Goal: Book appointment/travel/reservation

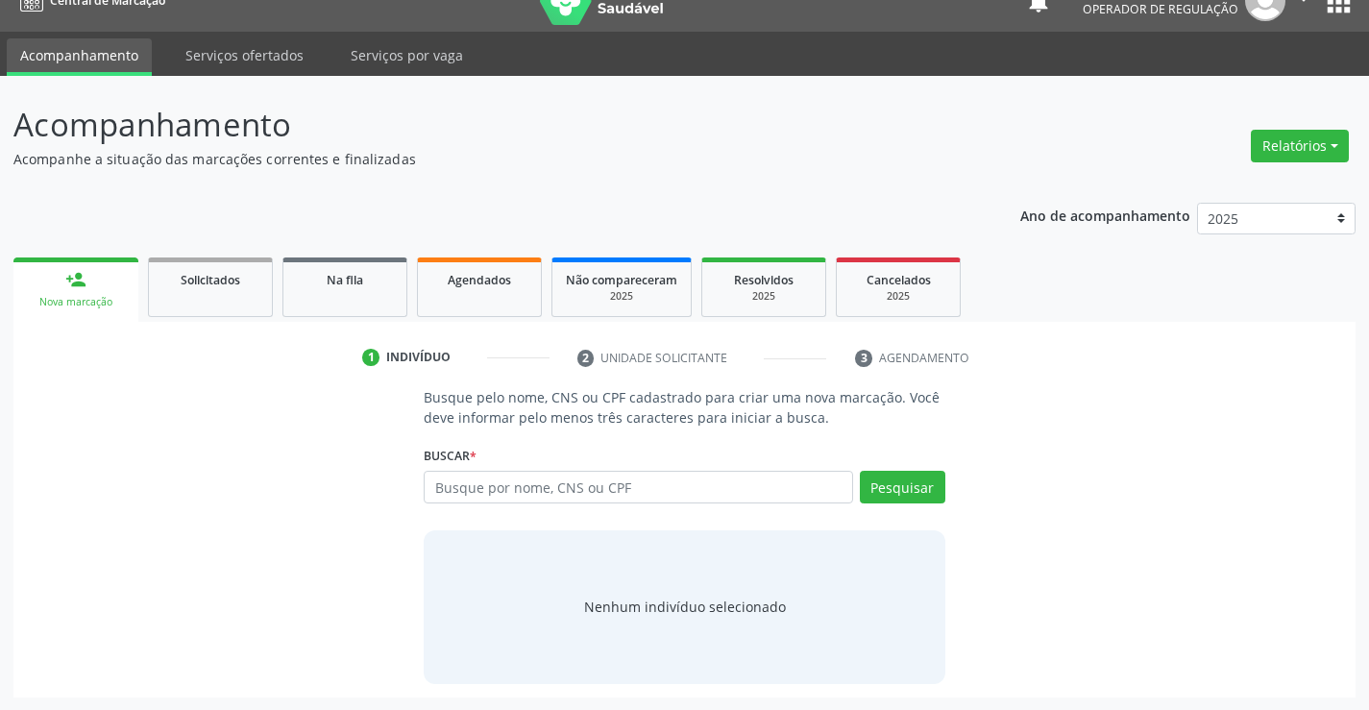
scroll to position [31, 0]
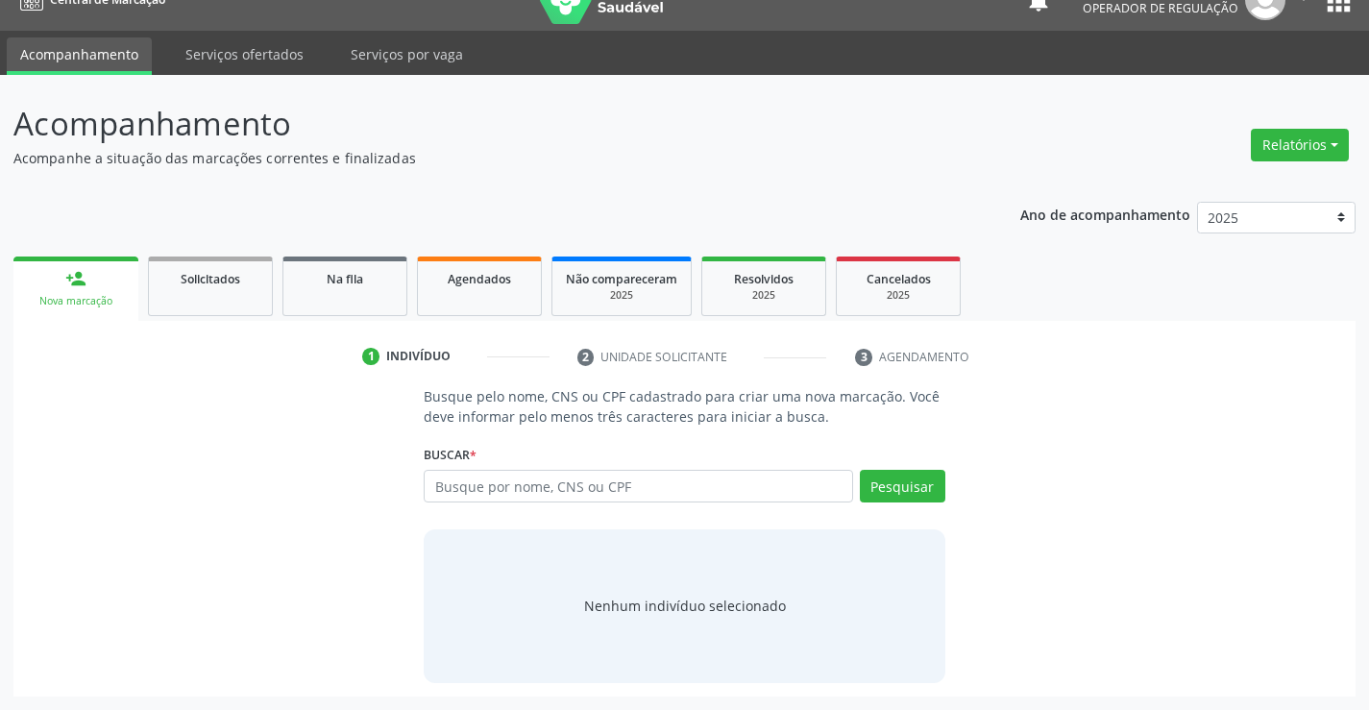
click at [531, 491] on input "text" at bounding box center [638, 486] width 428 height 33
type input "700607932722763"
click at [902, 487] on button "Pesquisar" at bounding box center [902, 486] width 85 height 33
type input "700607932722763"
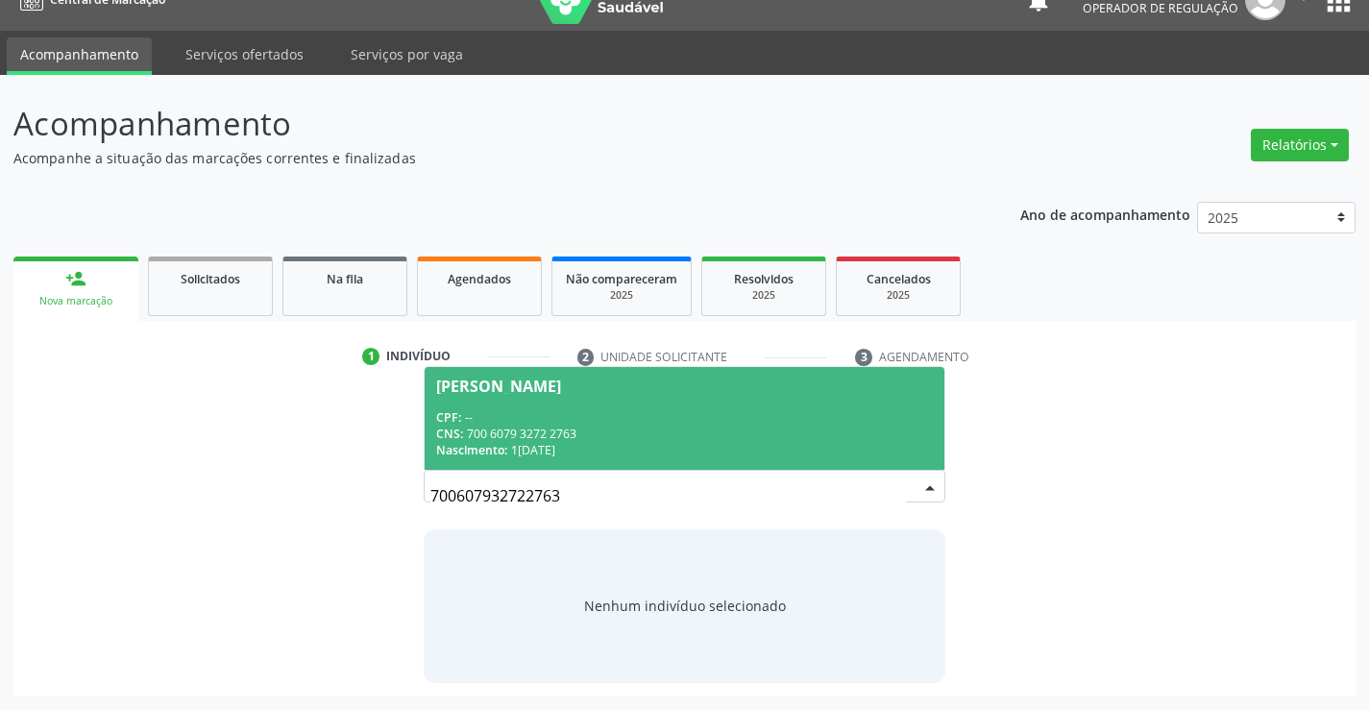
click at [671, 419] on div "CPF: --" at bounding box center [684, 417] width 496 height 16
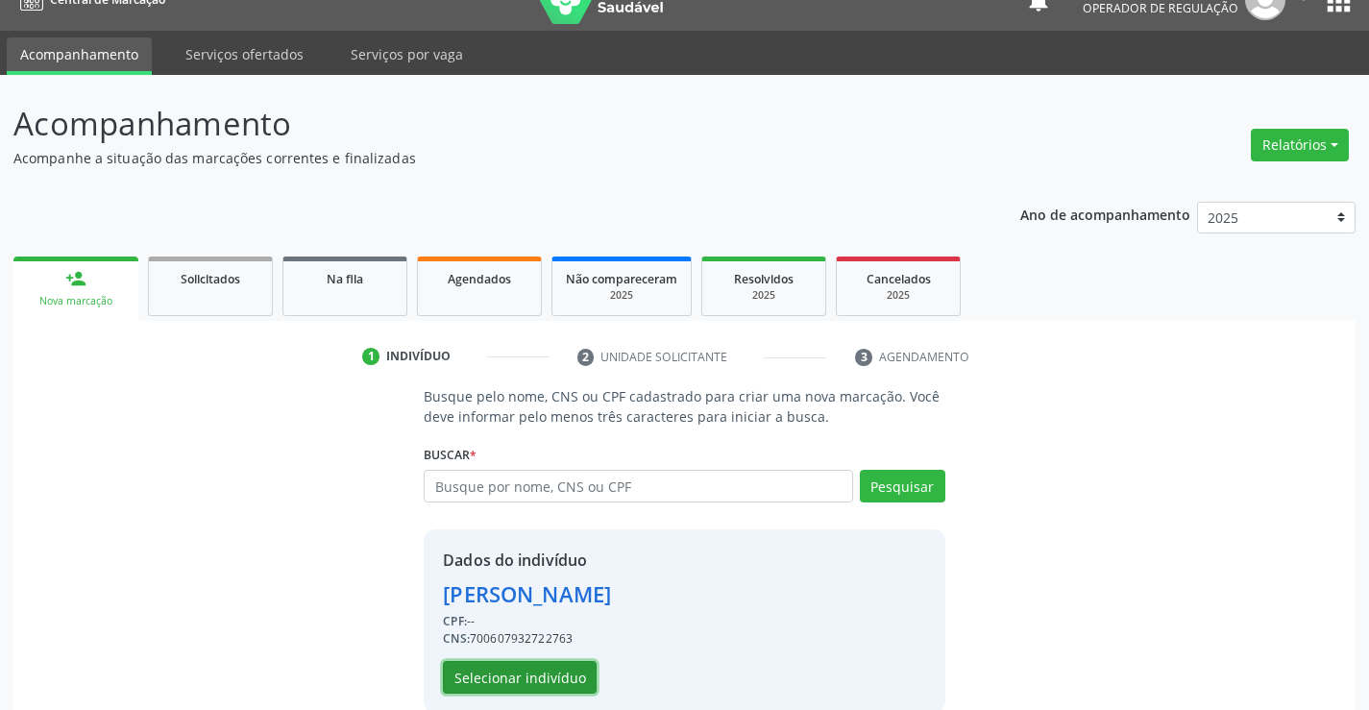
click at [563, 674] on button "Selecionar indivíduo" at bounding box center [520, 677] width 154 height 33
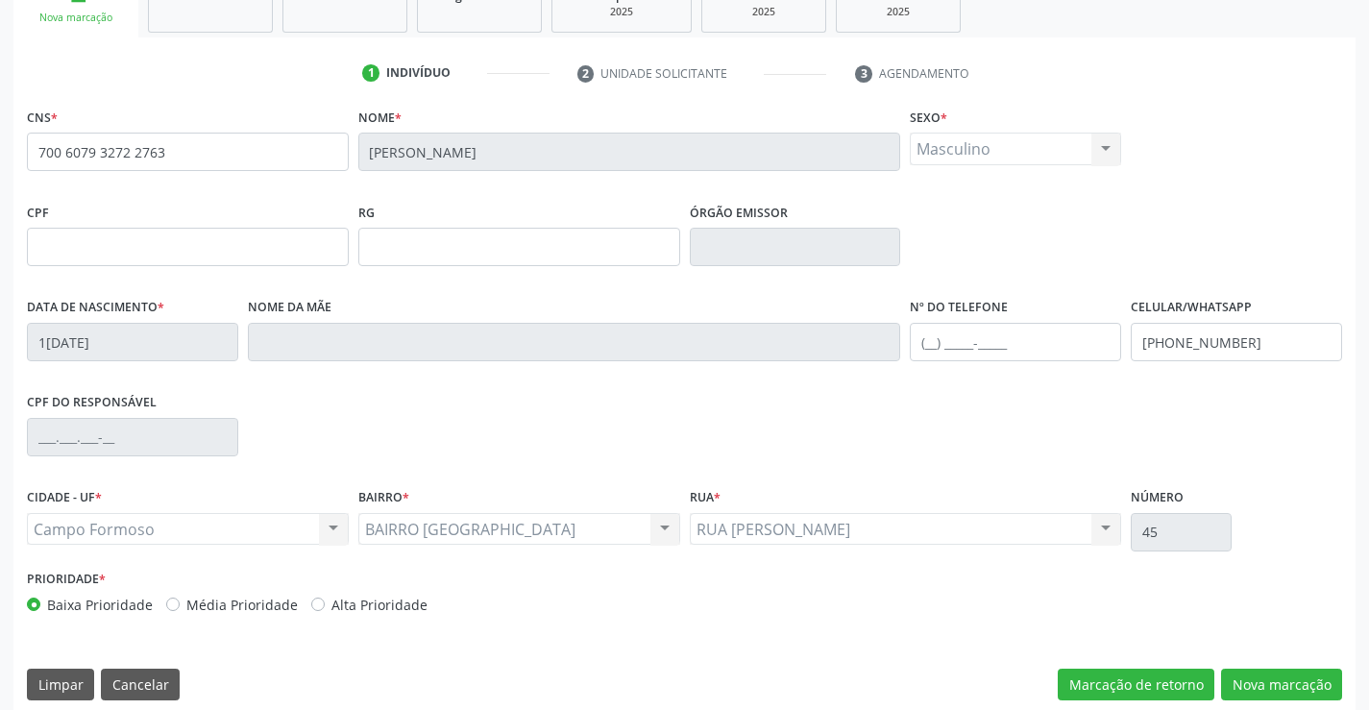
scroll to position [331, 0]
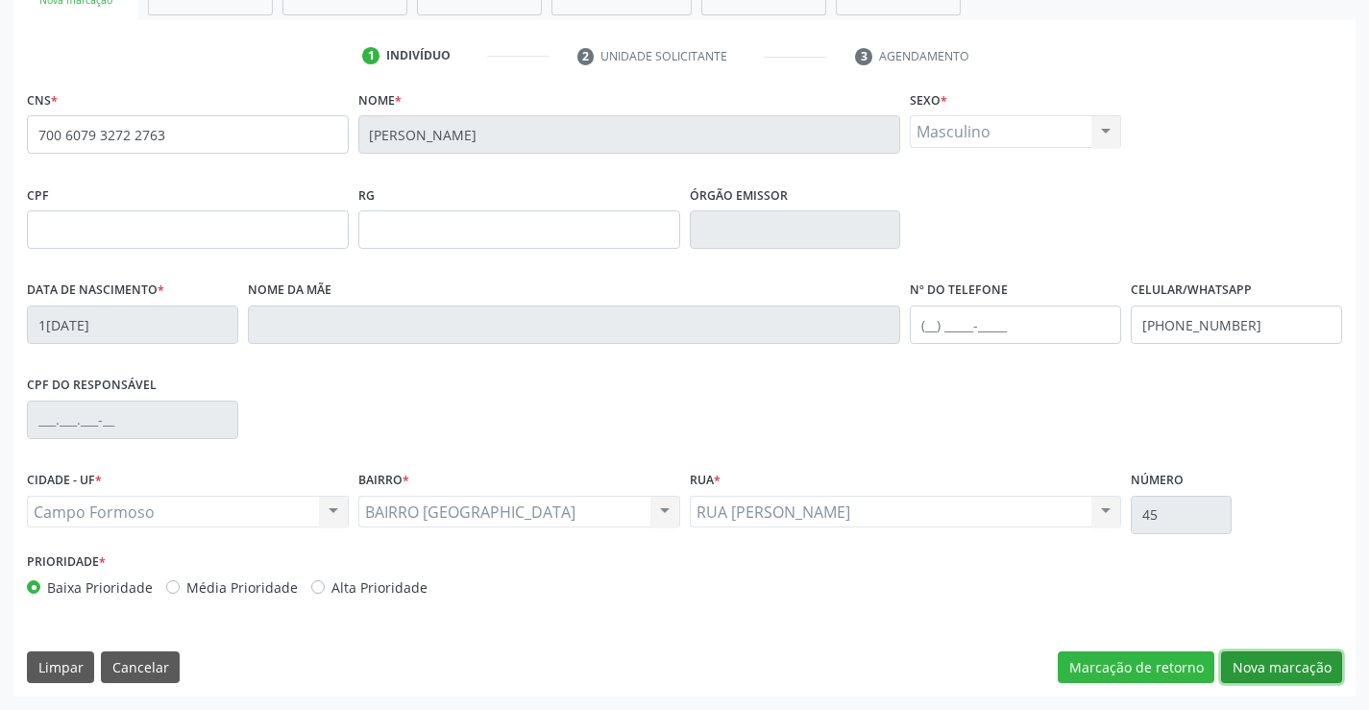
click at [1288, 659] on button "Nova marcação" at bounding box center [1281, 667] width 121 height 33
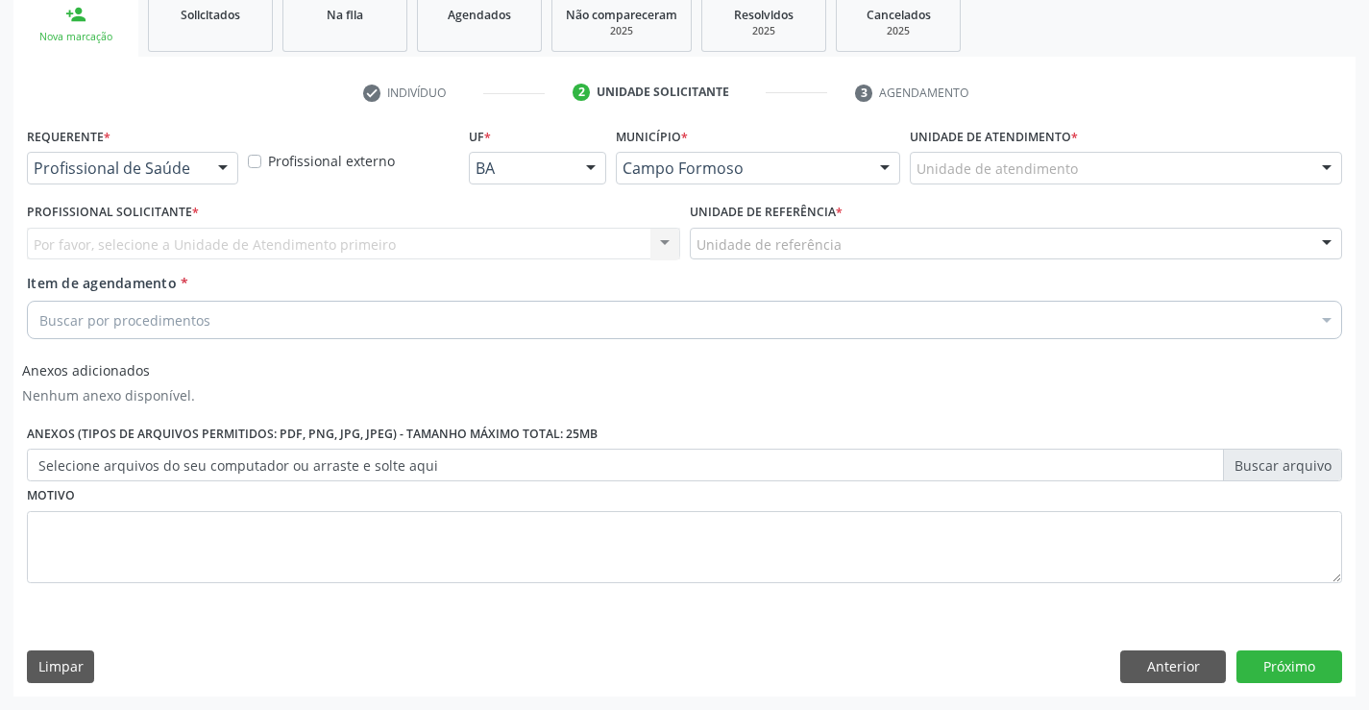
scroll to position [295, 0]
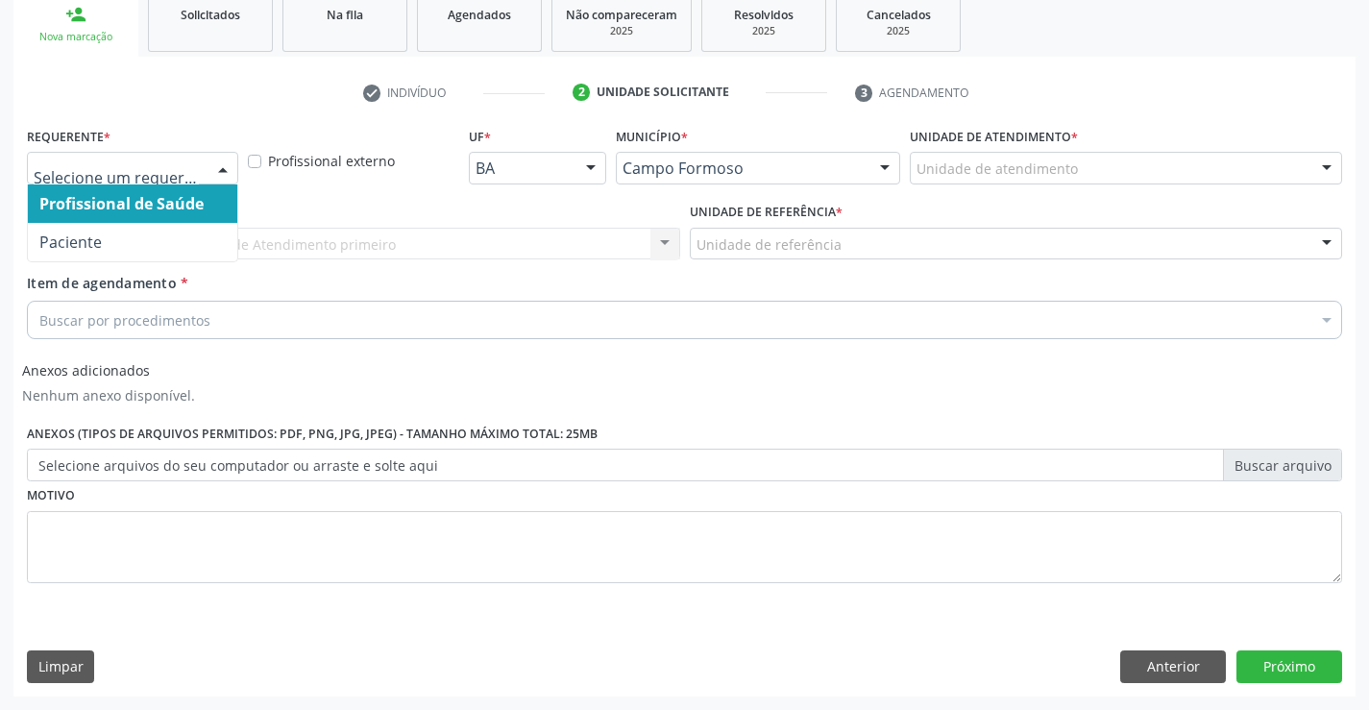
drag, startPoint x: 219, startPoint y: 161, endPoint x: 205, endPoint y: 237, distance: 77.2
click at [217, 167] on div at bounding box center [222, 169] width 29 height 33
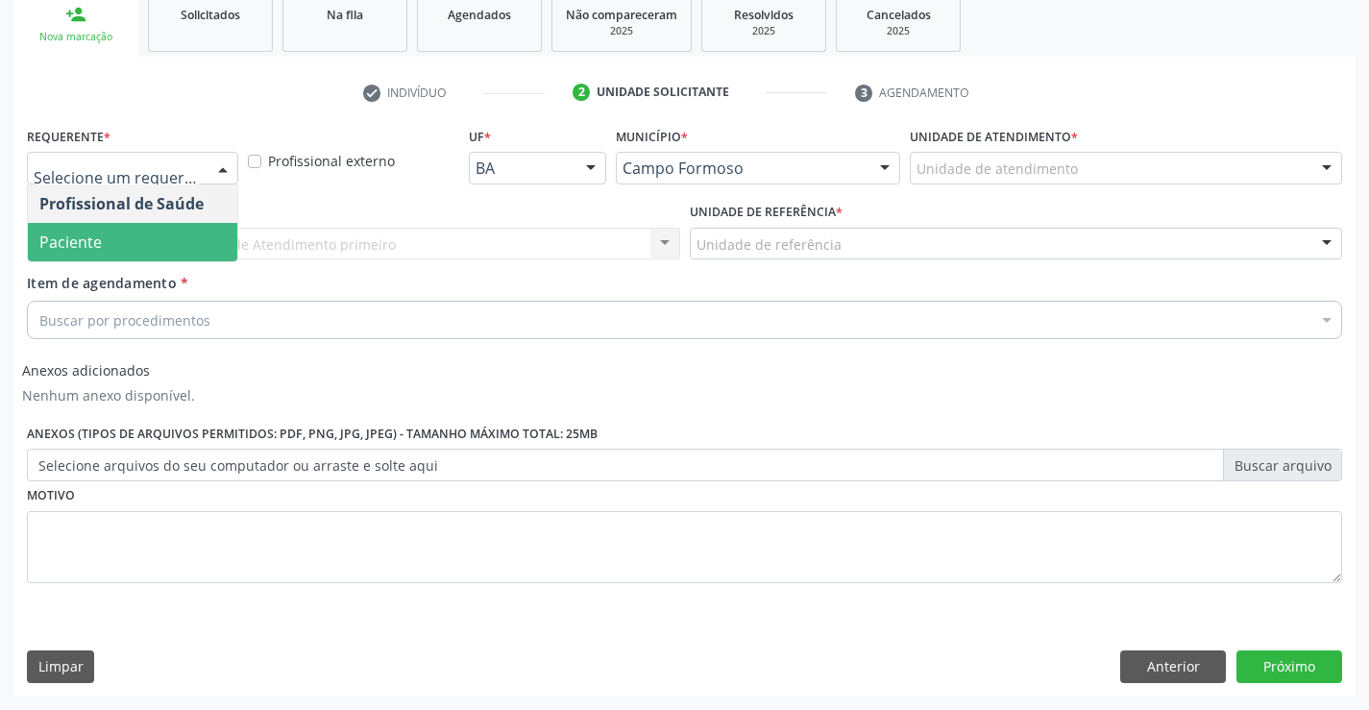
click at [205, 242] on span "Paciente" at bounding box center [132, 242] width 209 height 38
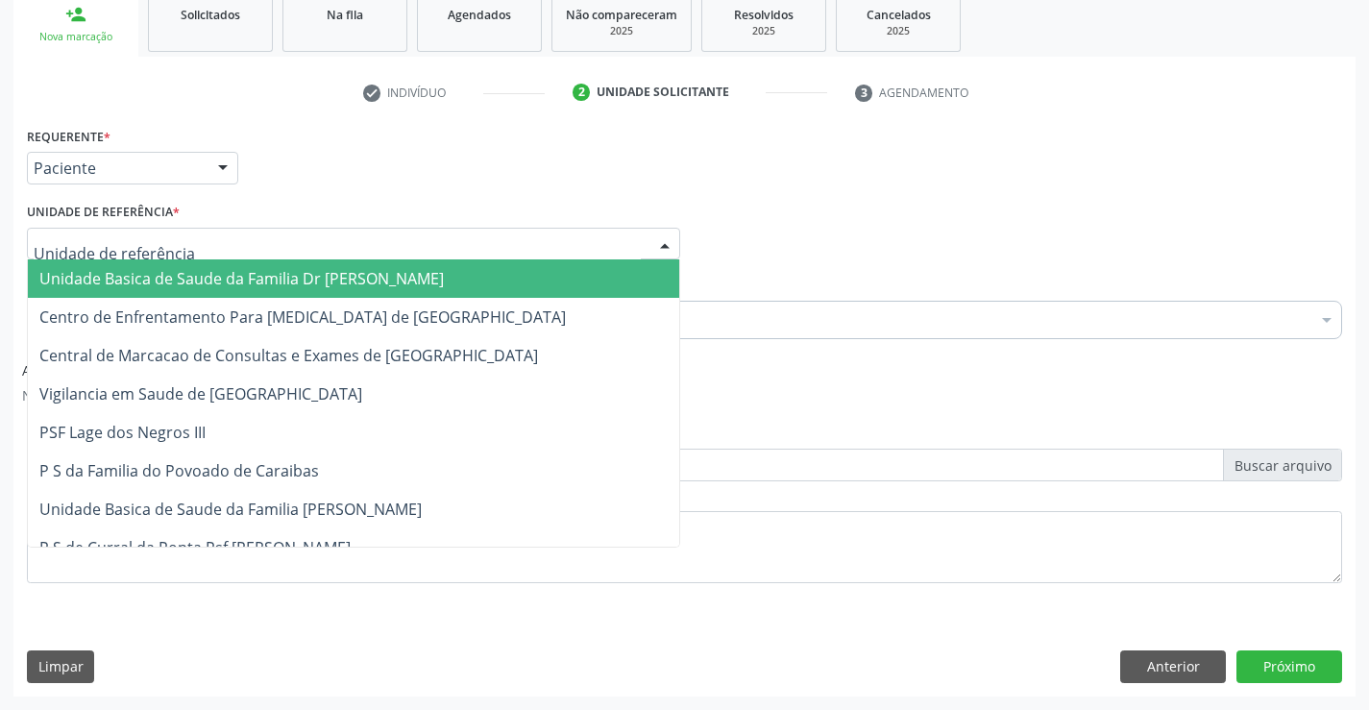
click at [239, 230] on div at bounding box center [353, 244] width 653 height 33
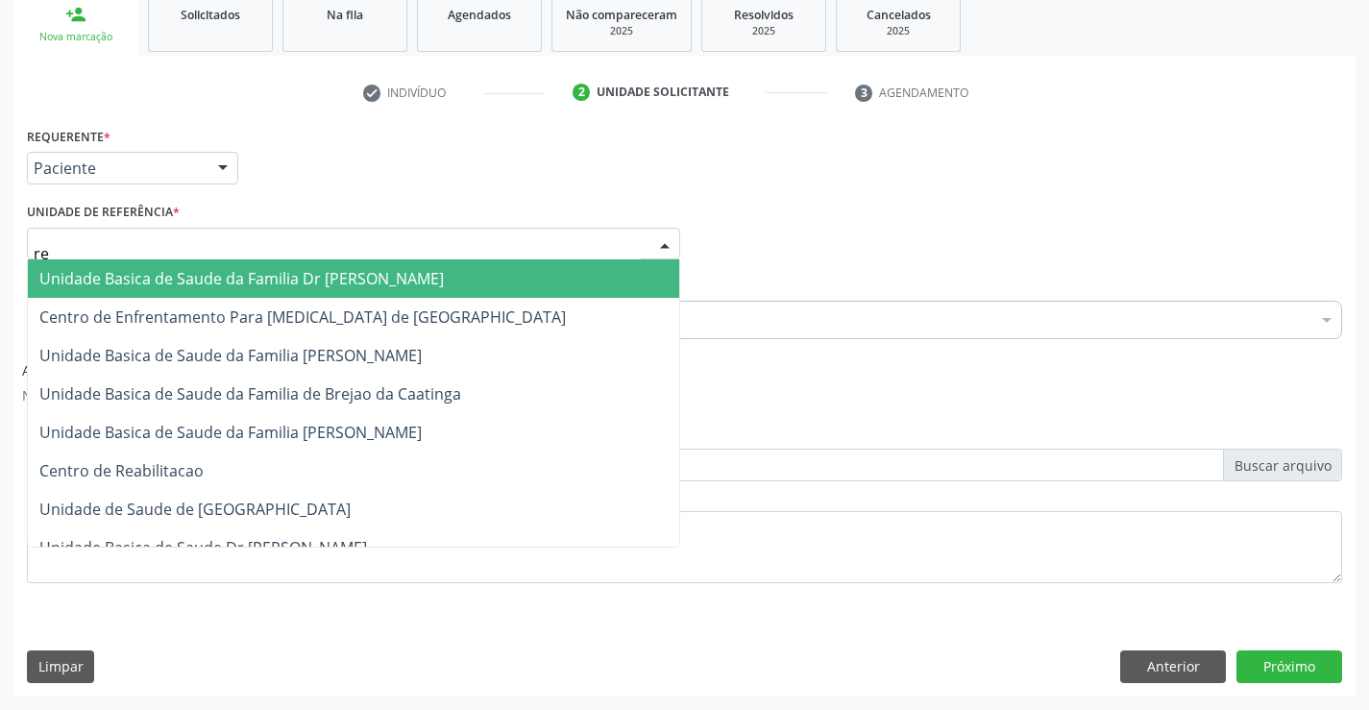
type input "reg"
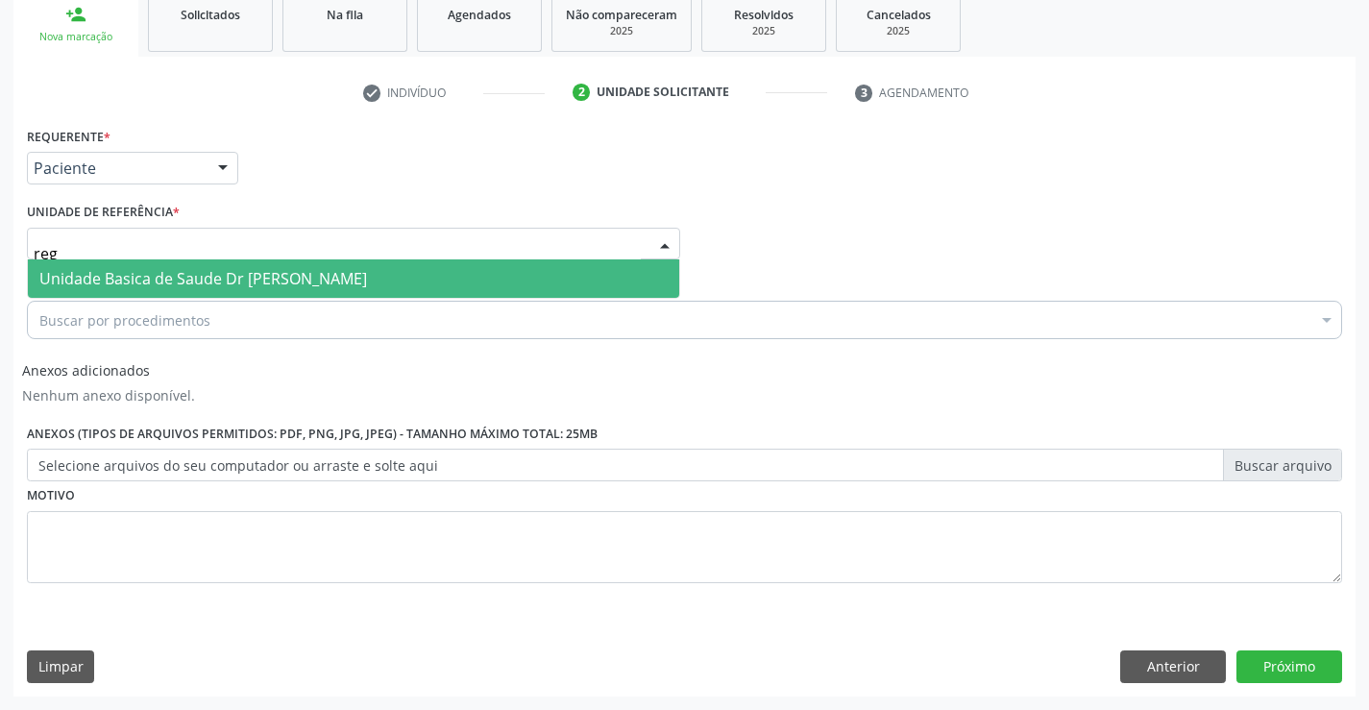
click at [256, 271] on span "Unidade Basica de Saude Dr [PERSON_NAME]" at bounding box center [203, 278] width 328 height 21
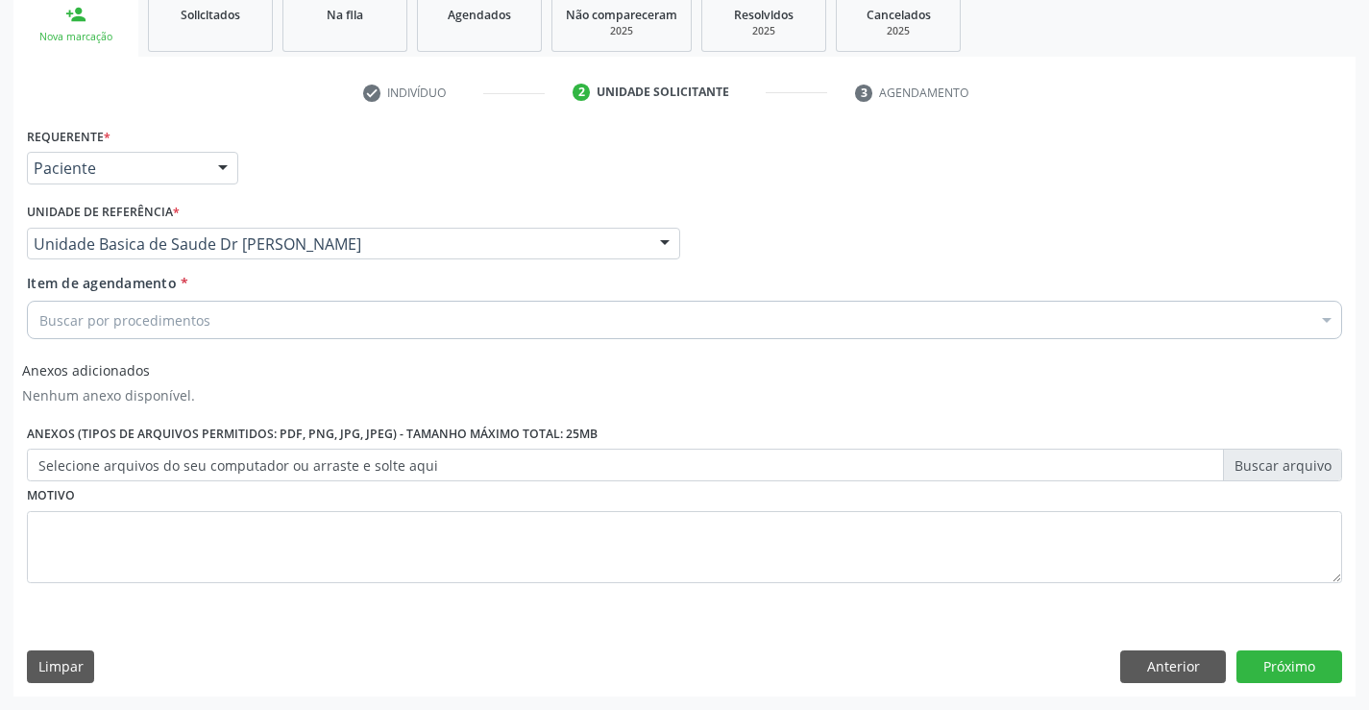
click at [250, 328] on div "Buscar por procedimentos" at bounding box center [684, 320] width 1315 height 38
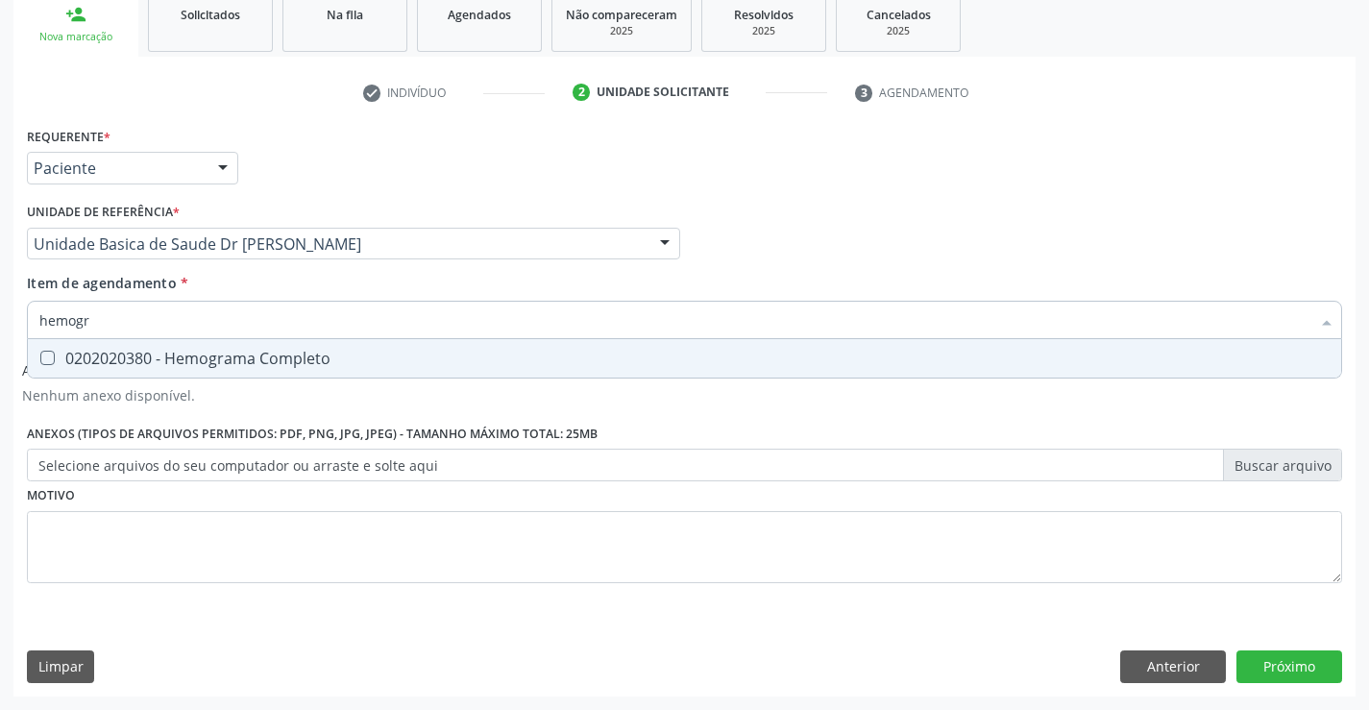
type input "hemogra"
drag, startPoint x: 279, startPoint y: 357, endPoint x: 280, endPoint y: 370, distance: 12.6
click at [280, 365] on div "0202020380 - Hemograma Completo" at bounding box center [684, 358] width 1290 height 15
checkbox Completo "true"
type input "hemogra"
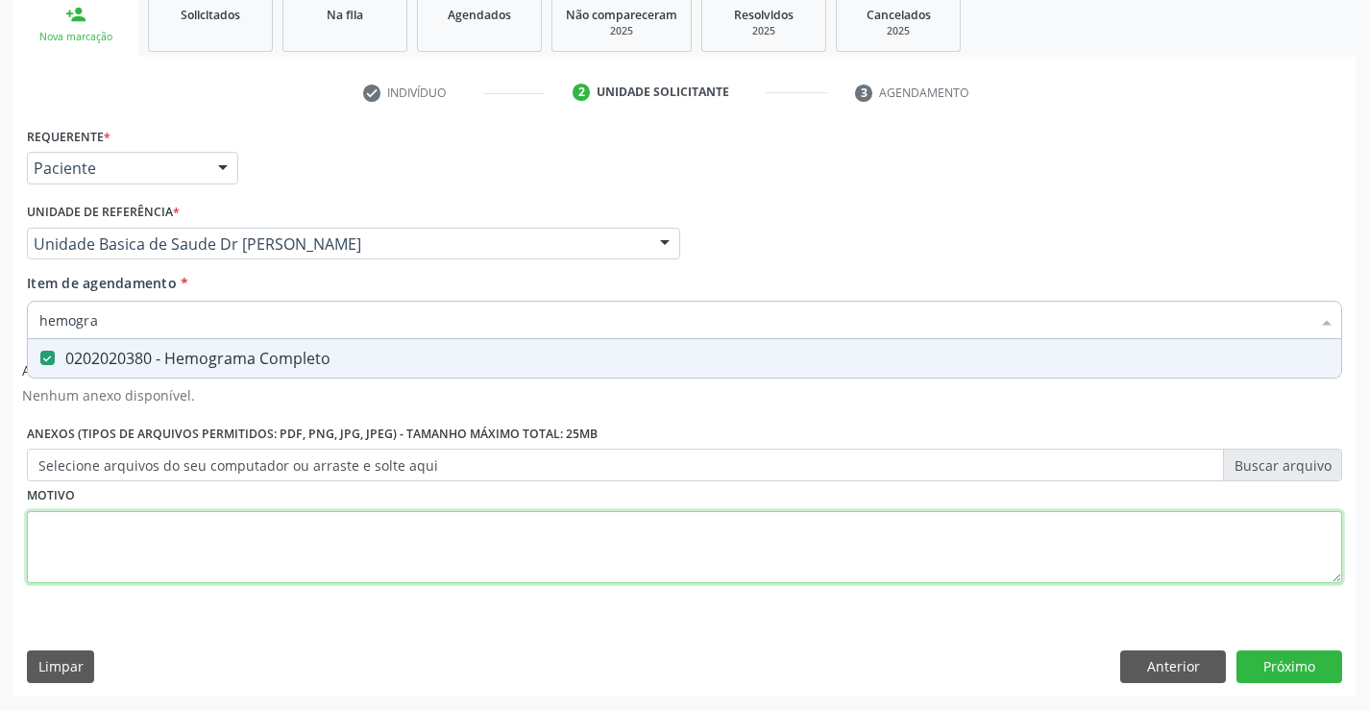
click at [376, 552] on div "Requerente * Paciente Profissional de Saúde Paciente Nenhum resultado encontrad…" at bounding box center [684, 366] width 1315 height 488
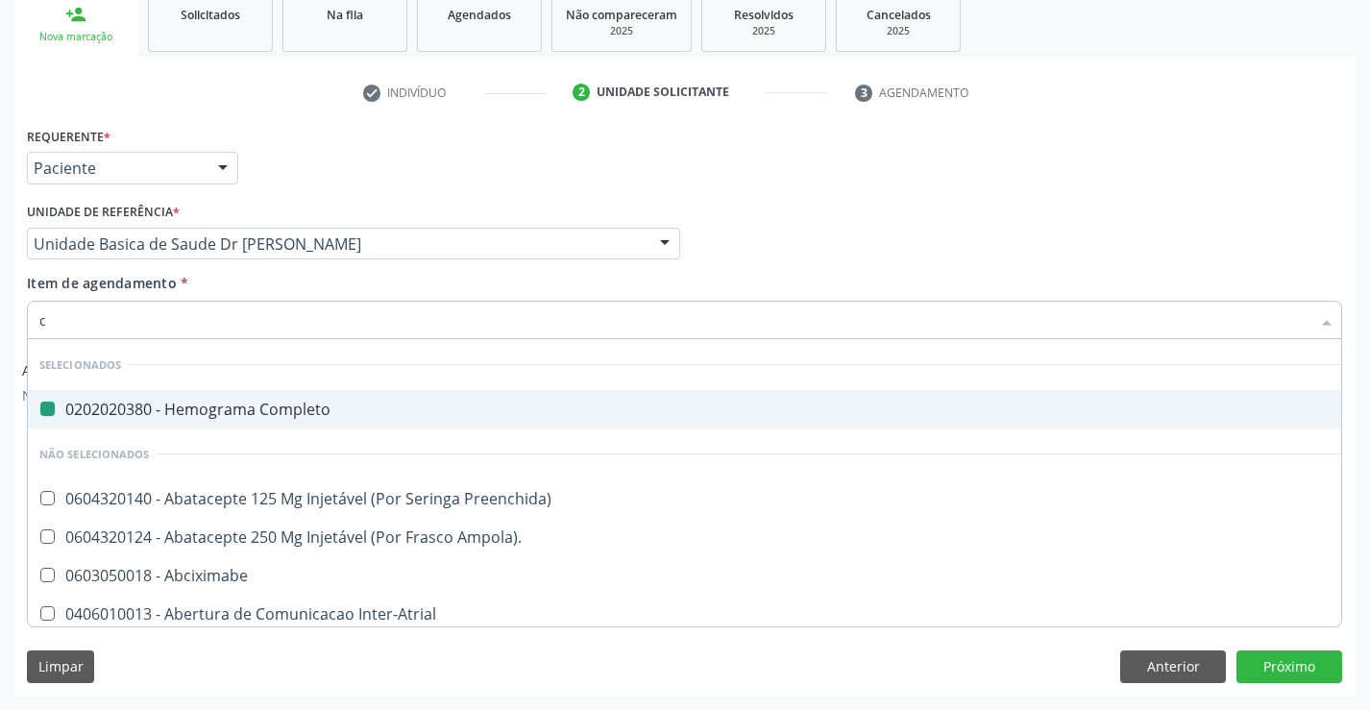
type input "cr"
checkbox Completo "false"
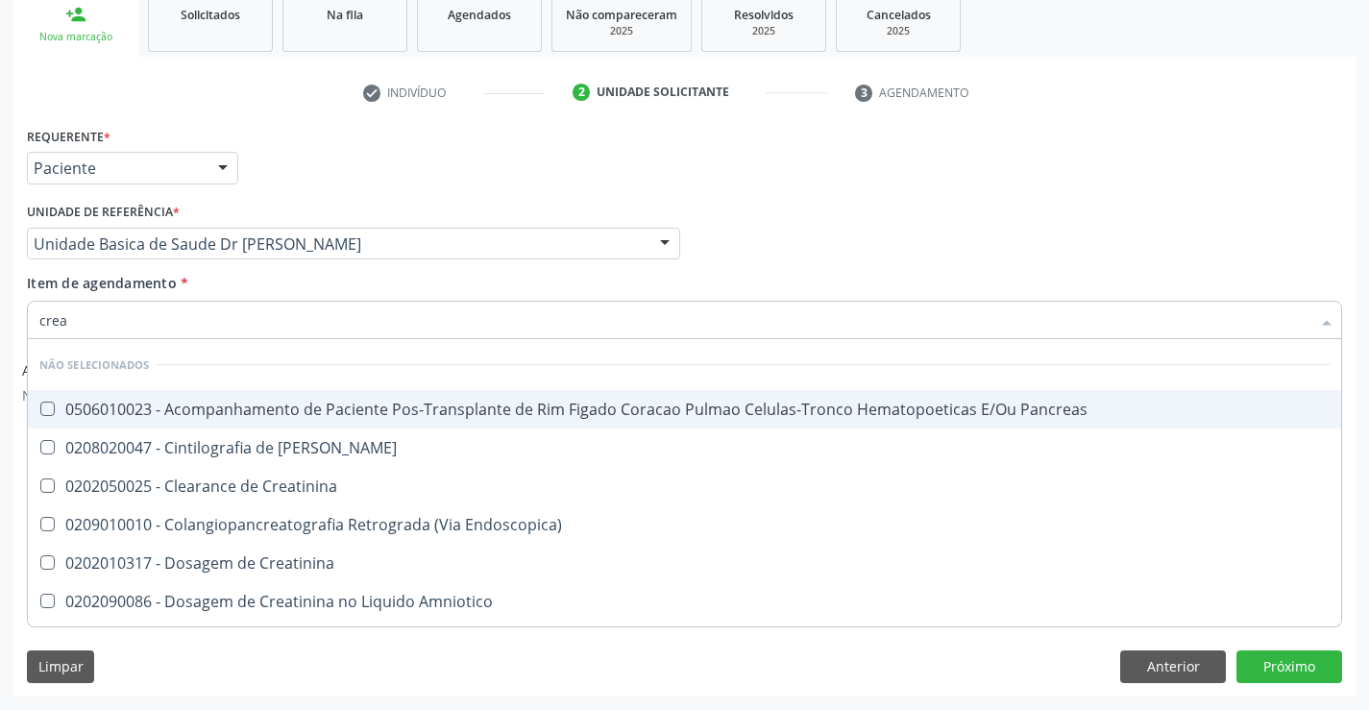
type input "creat"
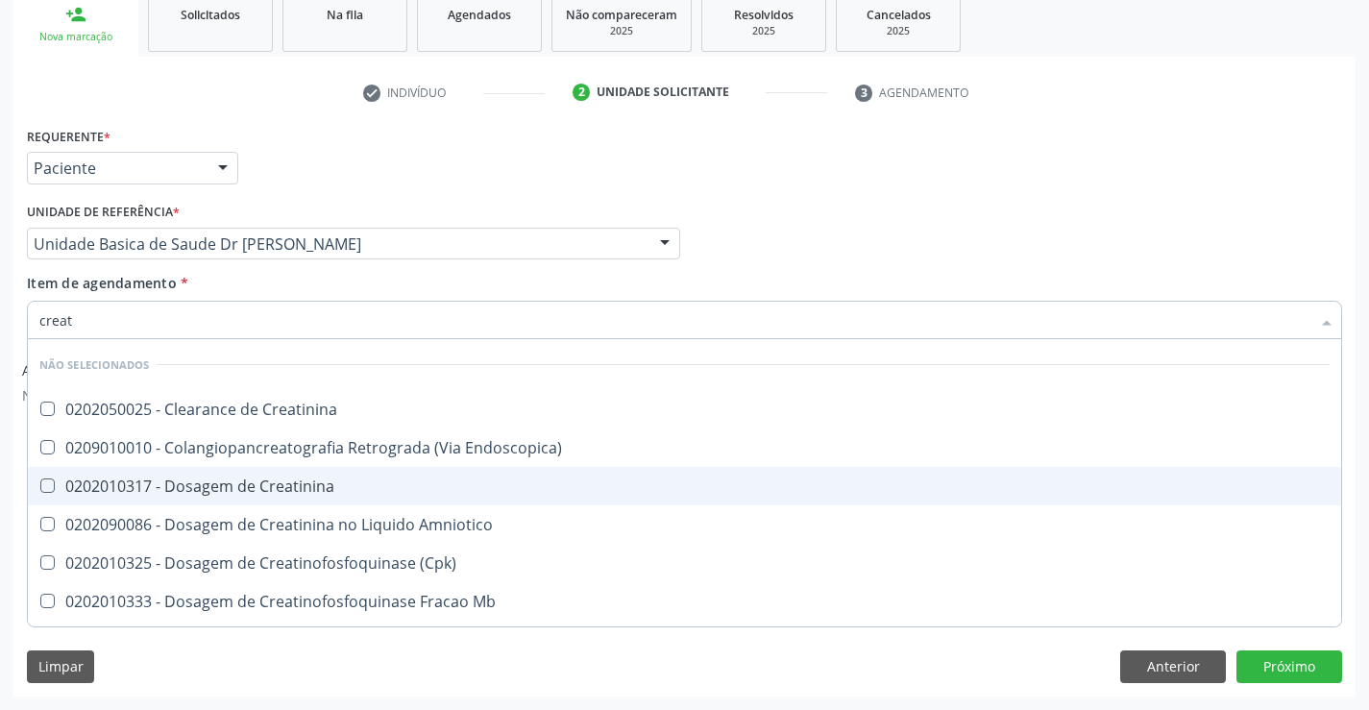
click at [310, 487] on div "0202010317 - Dosagem de Creatinina" at bounding box center [684, 485] width 1290 height 15
checkbox Creatinina "true"
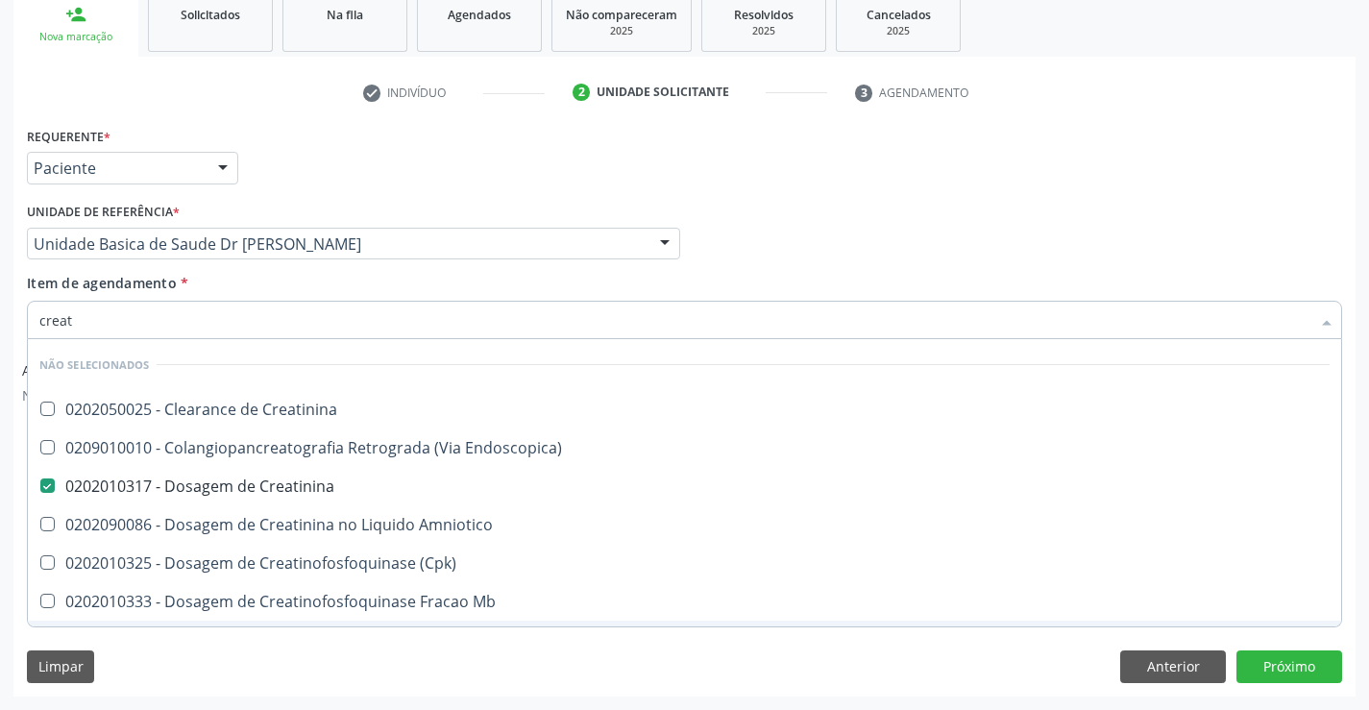
click at [318, 659] on div "Limpar Anterior Próximo" at bounding box center [684, 666] width 1315 height 33
checkbox Creatinina "true"
checkbox Endoscopica\) "true"
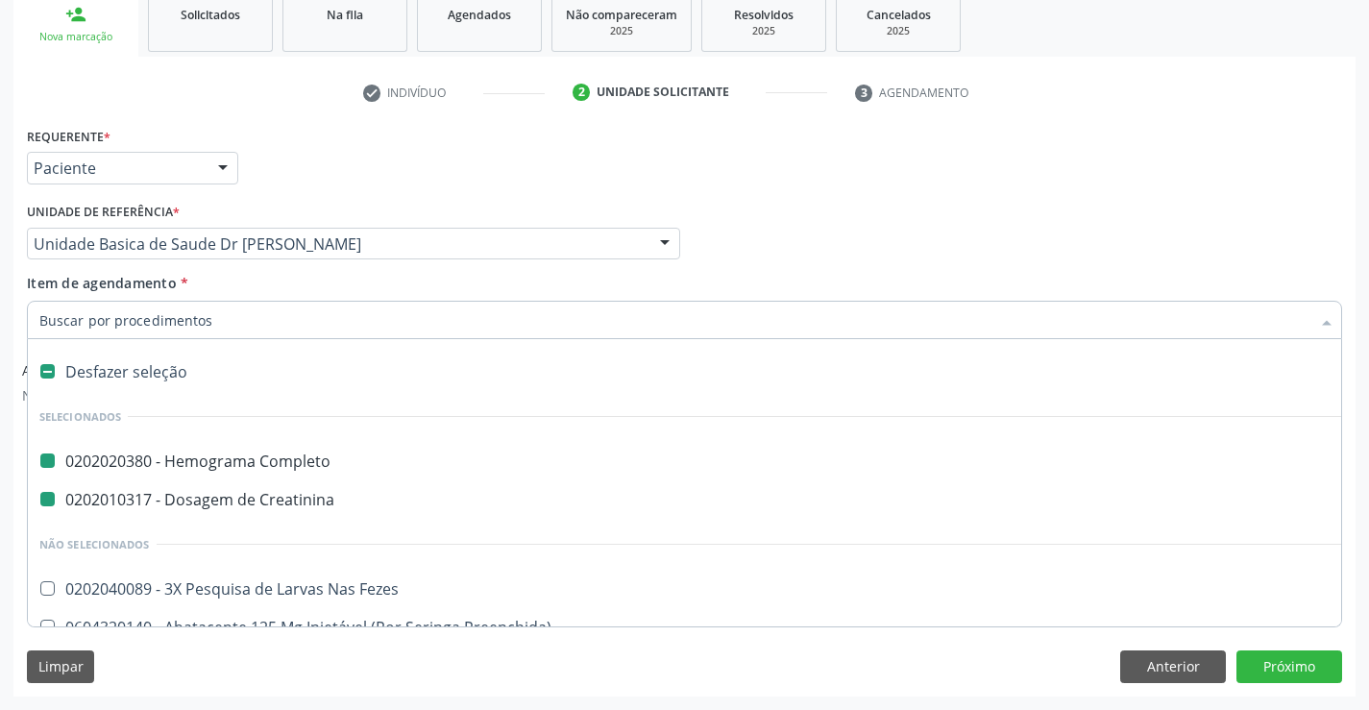
type input "u"
checkbox Completo "false"
checkbox Creatinina "false"
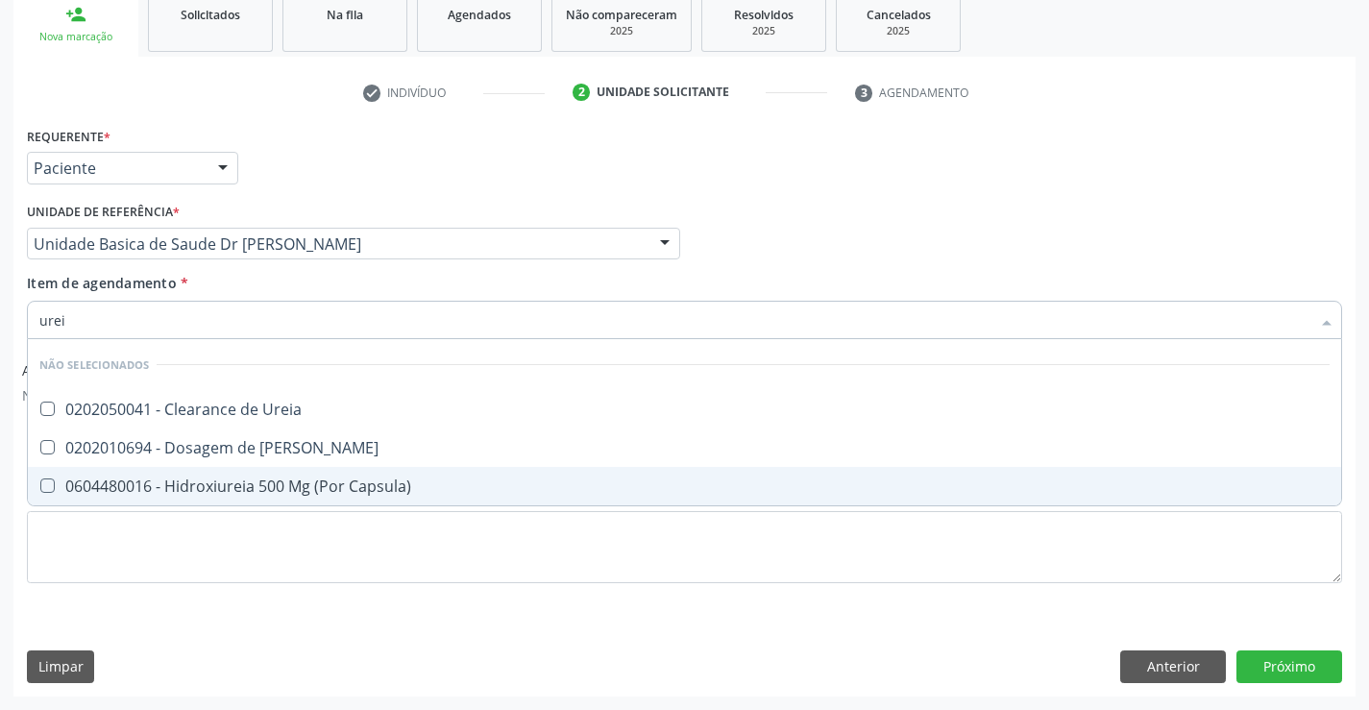
type input "ureia"
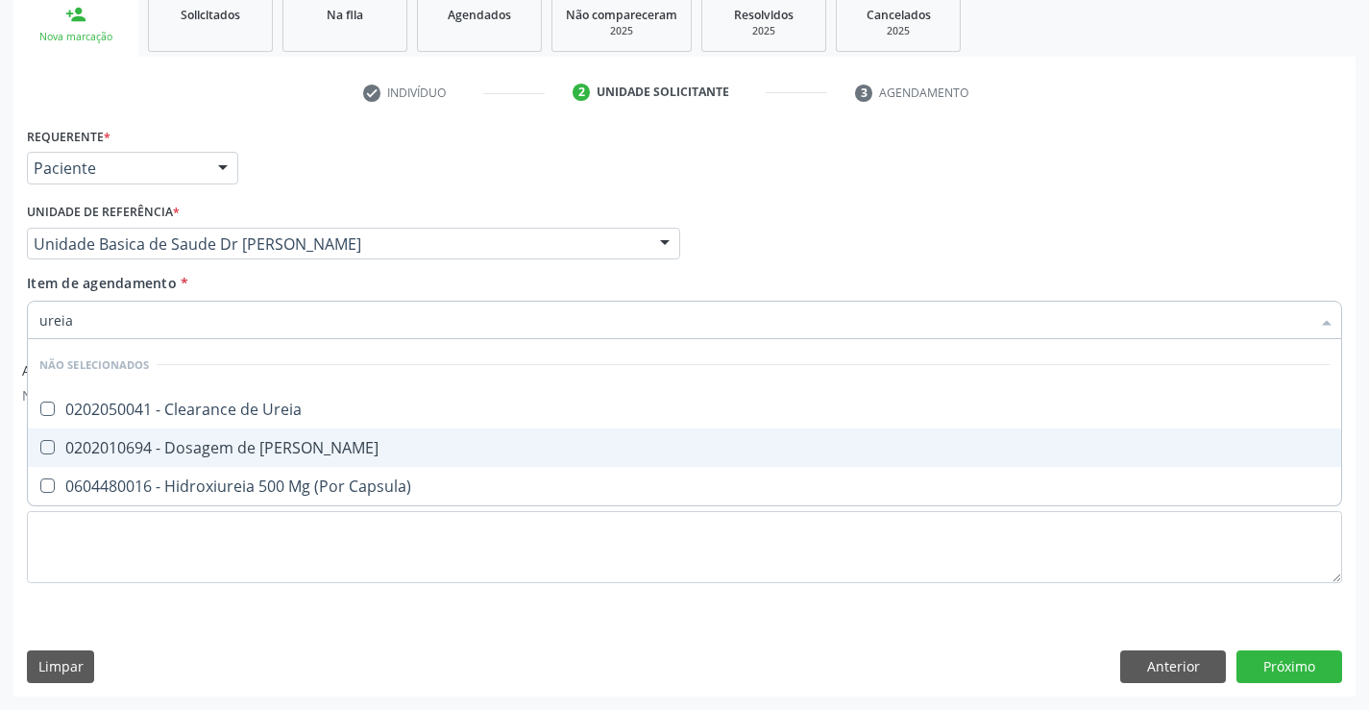
click at [256, 450] on div "0202010694 - Dosagem de [PERSON_NAME]" at bounding box center [684, 447] width 1290 height 15
checkbox Ureia "true"
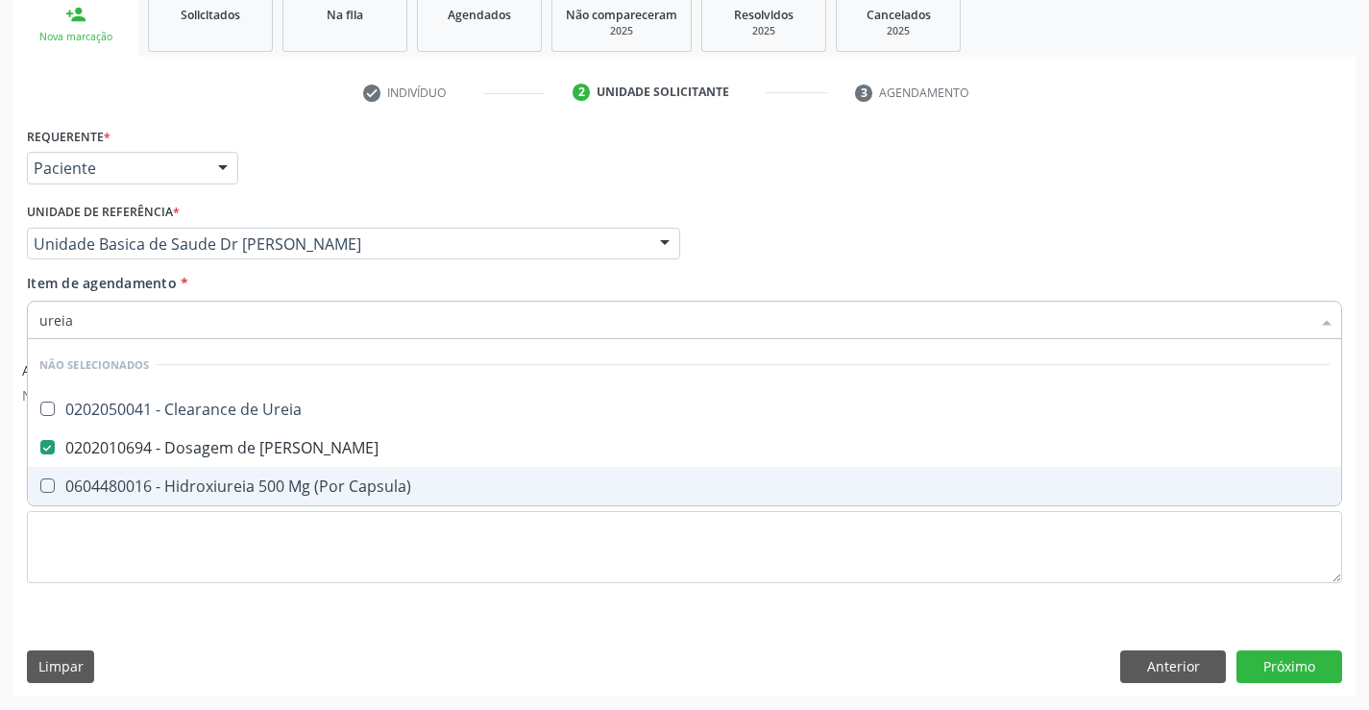
type input "ureia"
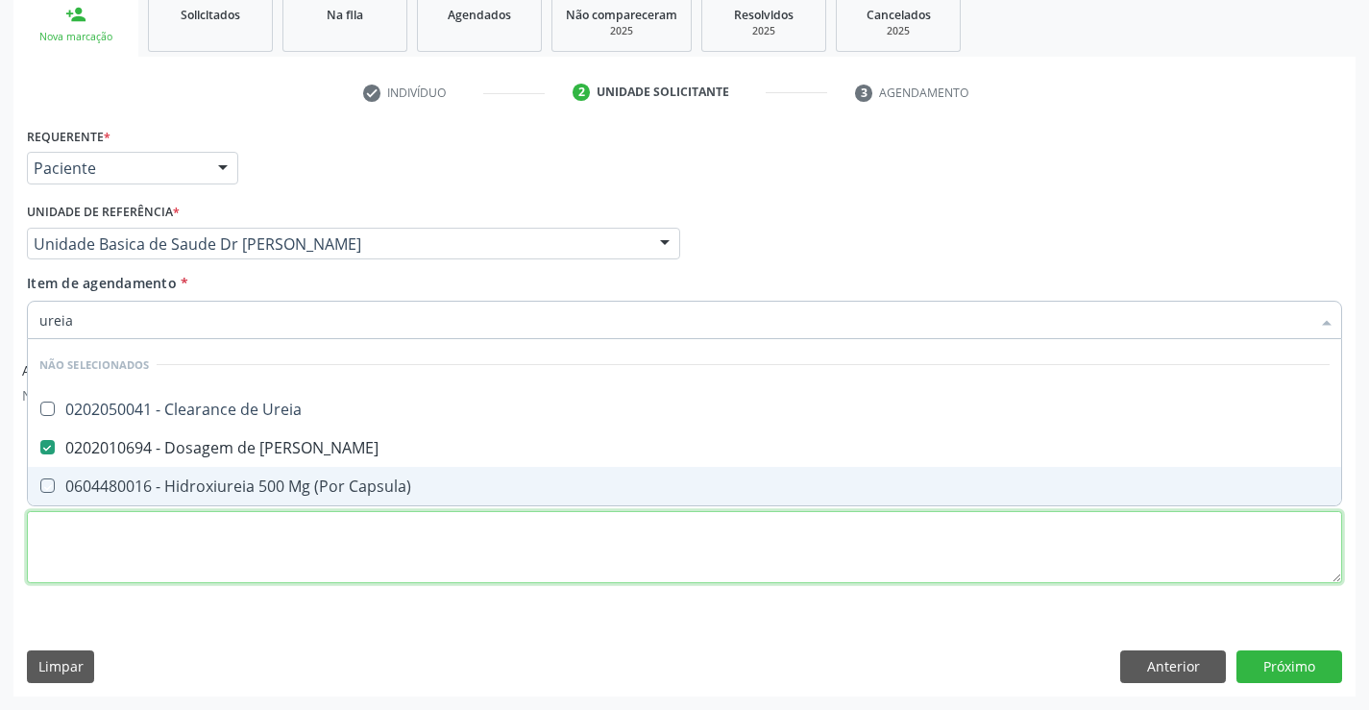
click at [277, 551] on div "Requerente * Paciente Profissional de Saúde Paciente Nenhum resultado encontrad…" at bounding box center [684, 366] width 1315 height 488
checkbox Ureia "true"
checkbox Capsula\) "true"
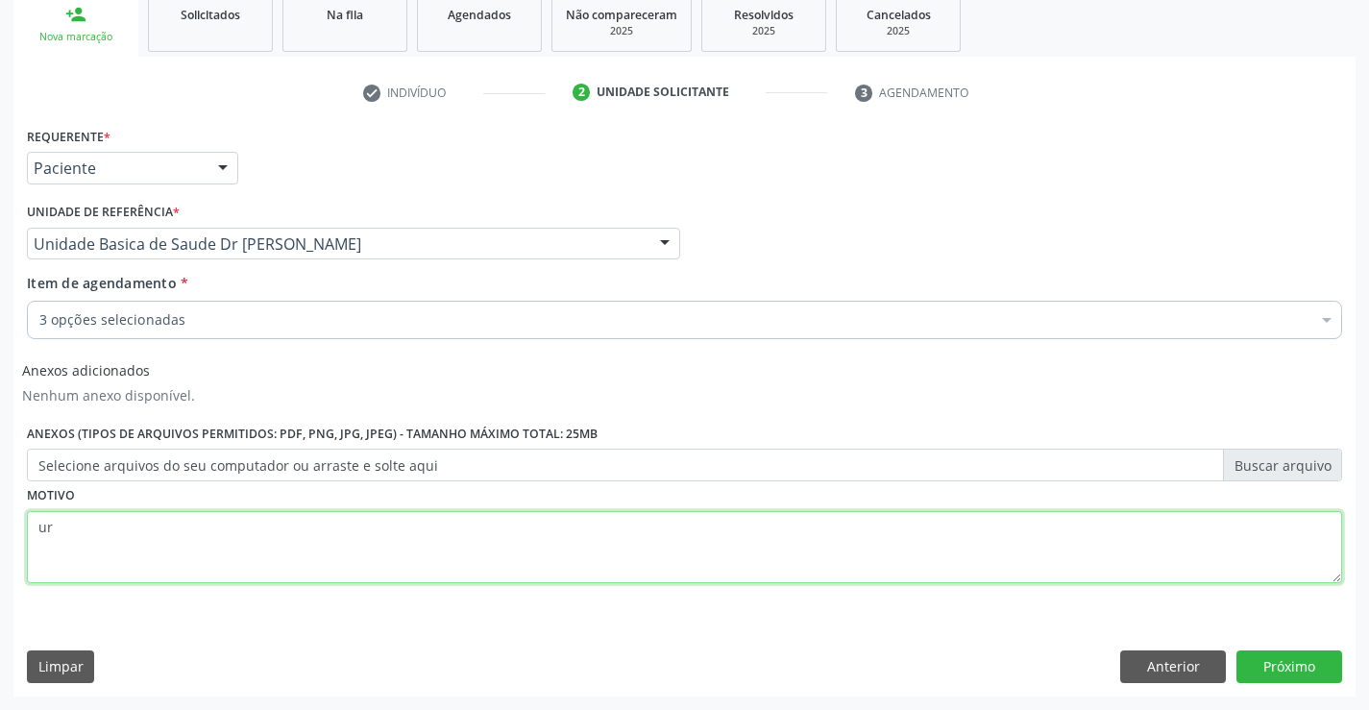
type textarea "u"
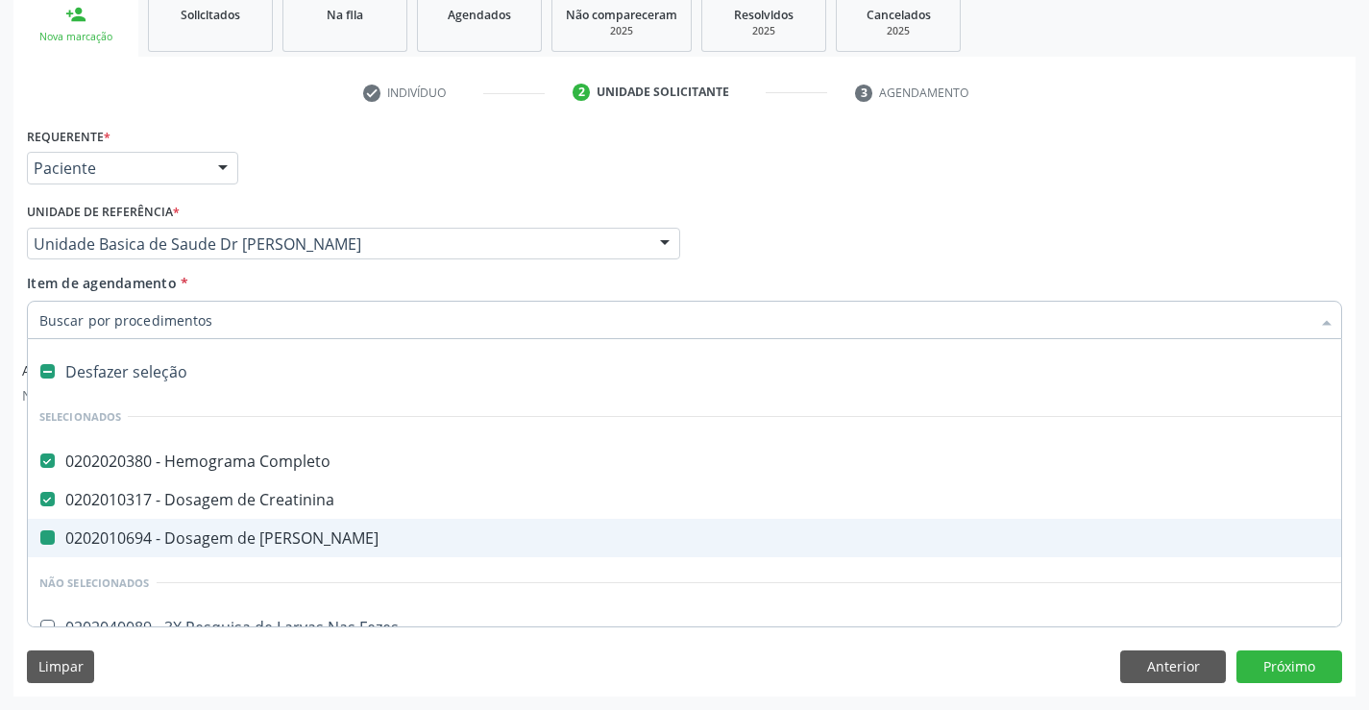
type input "u"
checkbox Ureia "false"
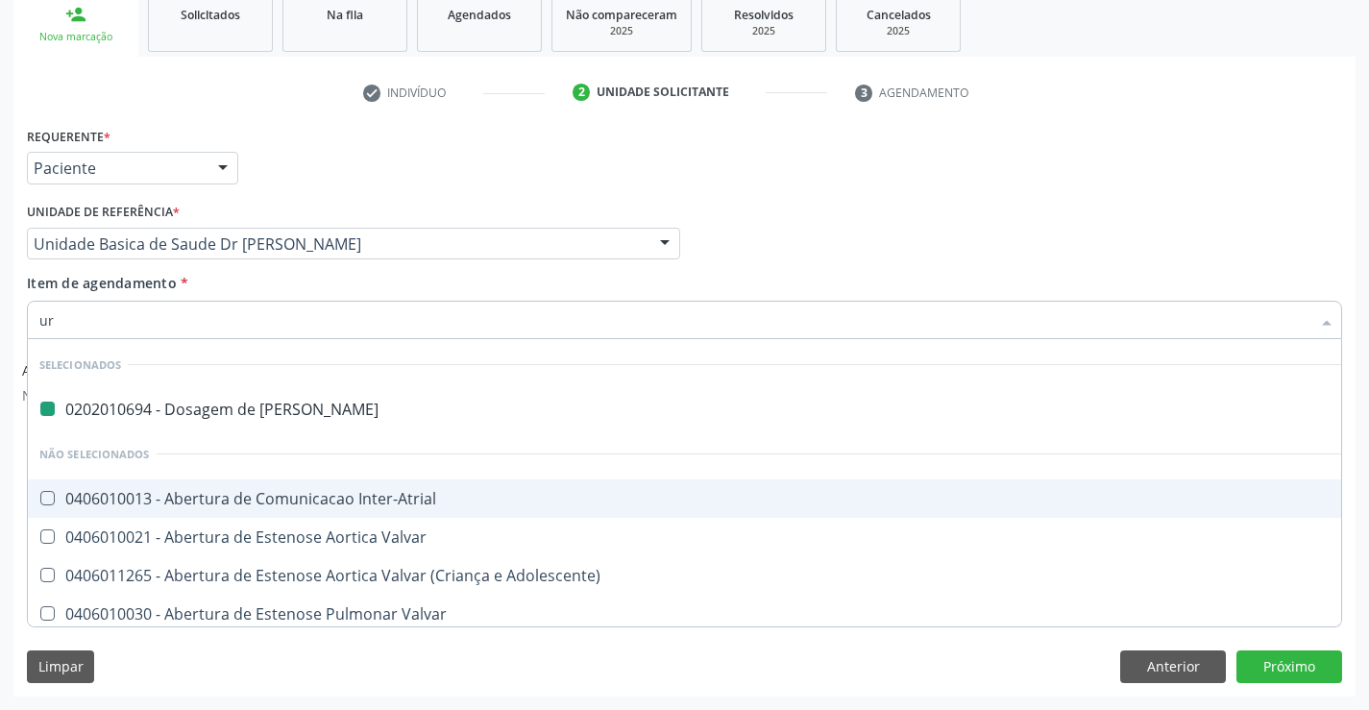
type input "uri"
checkbox Ureia "false"
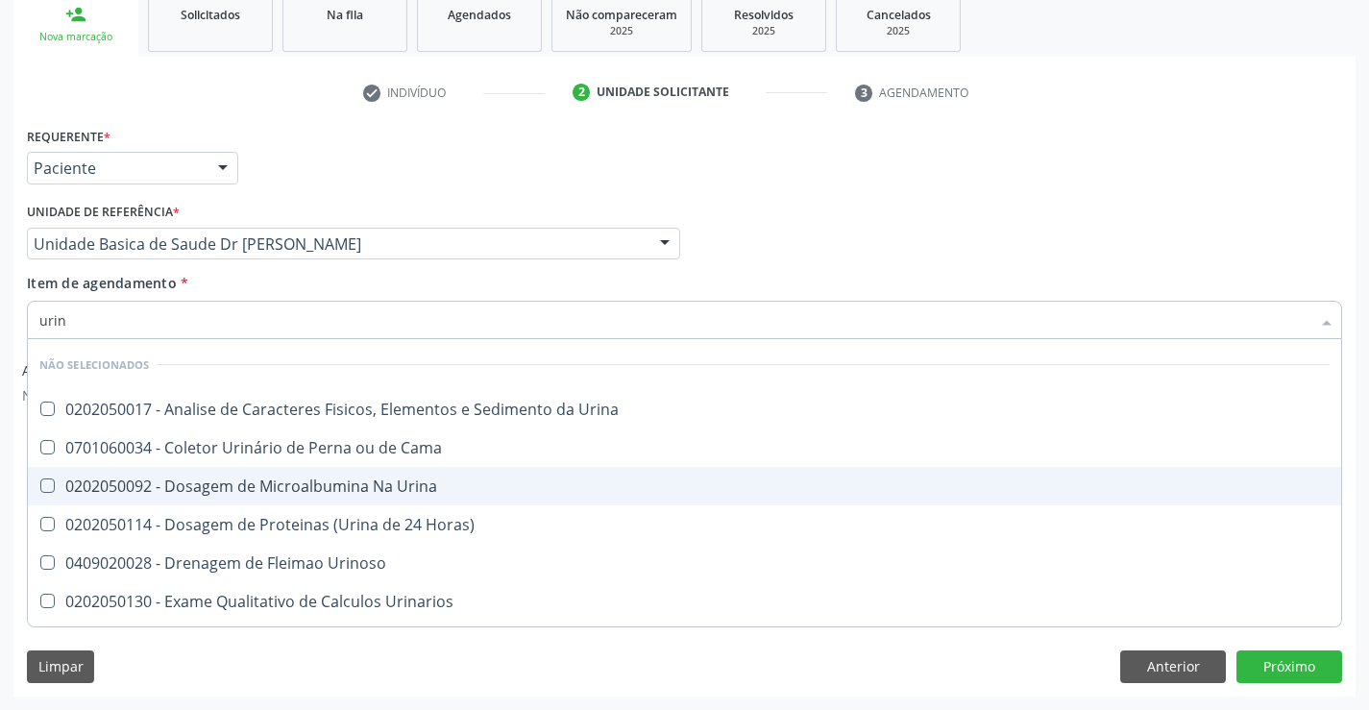
type input "urina"
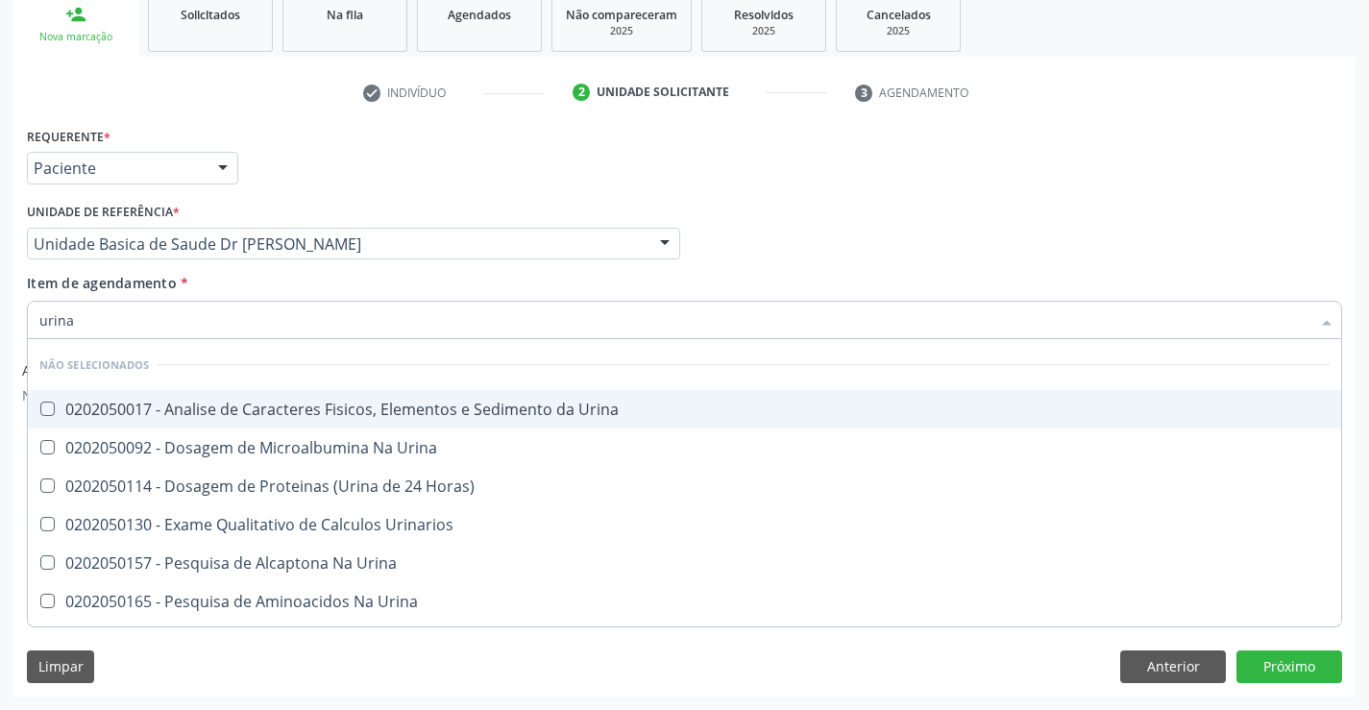
drag, startPoint x: 328, startPoint y: 409, endPoint x: 334, endPoint y: 545, distance: 135.6
click at [328, 414] on div "0202050017 - Analise de Caracteres Fisicos, Elementos e Sedimento da Urina" at bounding box center [684, 409] width 1290 height 15
checkbox Urina "true"
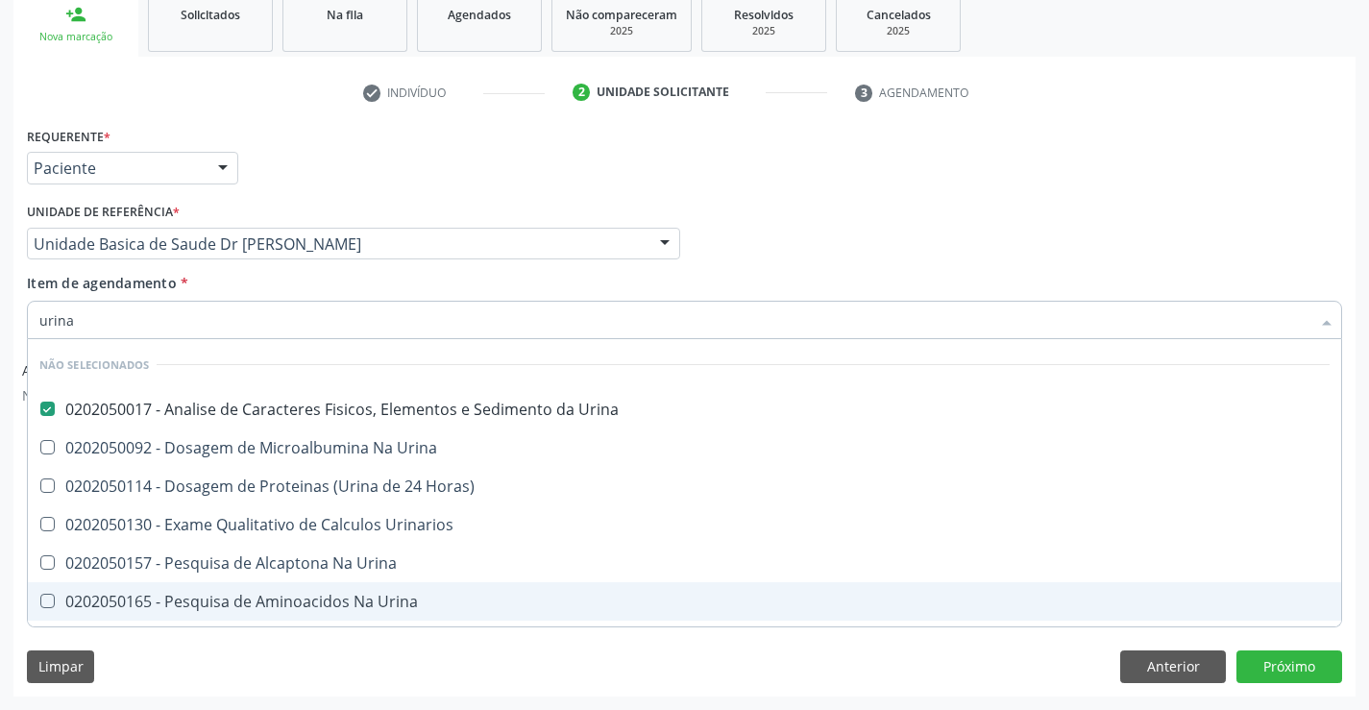
click at [346, 669] on div "Limpar Anterior Próximo" at bounding box center [684, 666] width 1315 height 33
checkbox Horas\) "true"
checkbox Urinarios "true"
checkbox Urina "true"
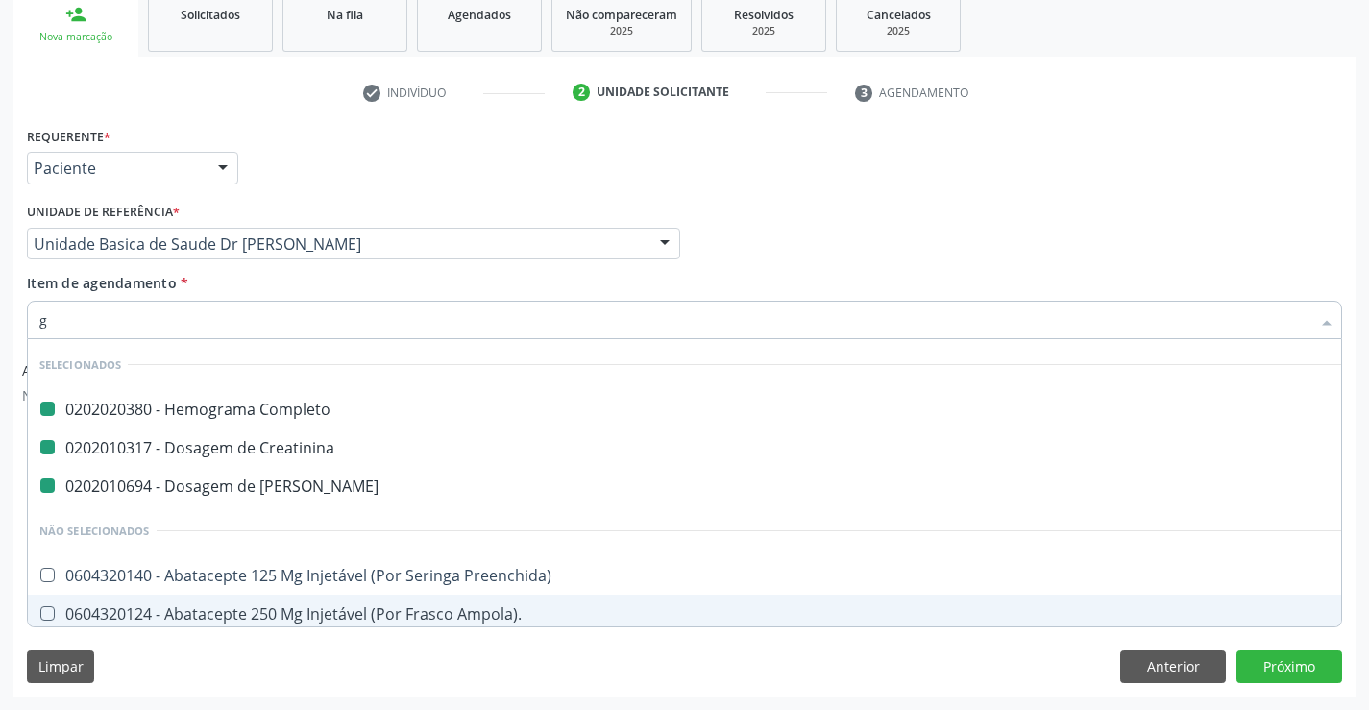
type input "gl"
checkbox Completo "false"
checkbox Ureia "false"
checkbox Creatinina "false"
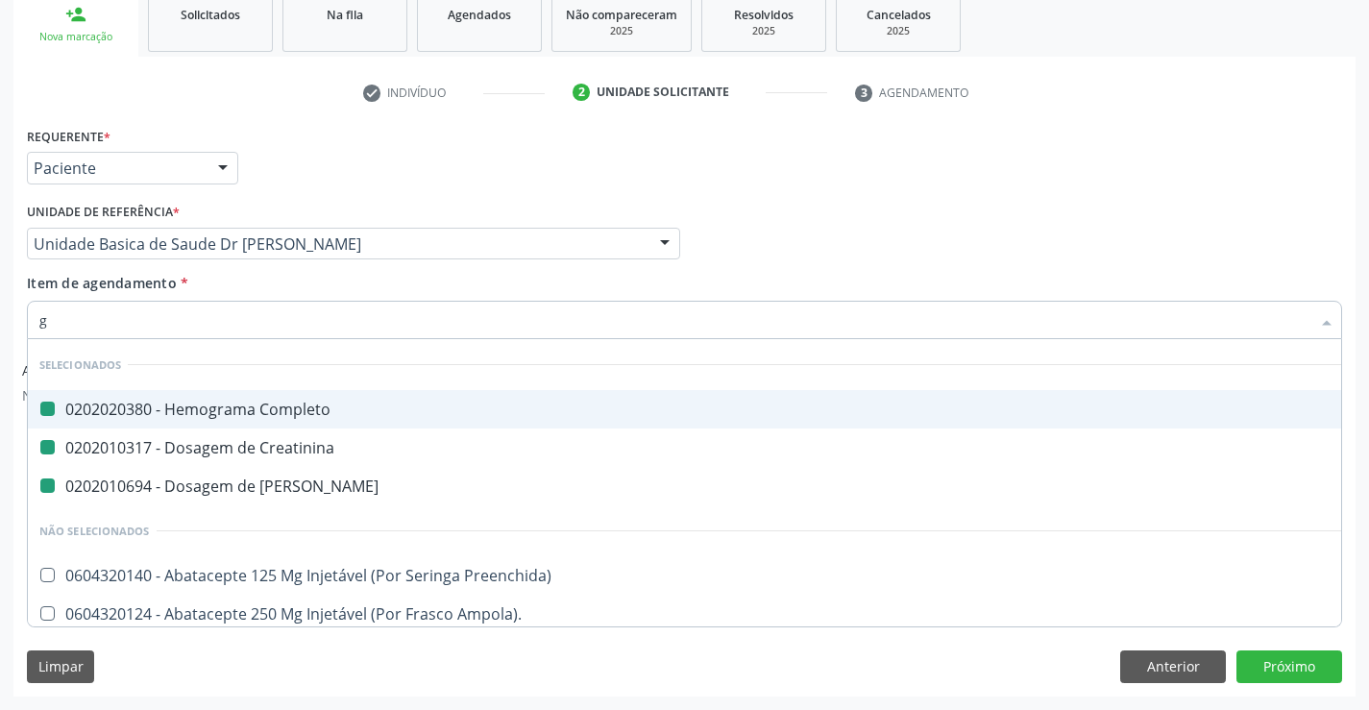
type input "gl"
checkbox Completo "false"
checkbox Creatinina "false"
checkbox Ureia "false"
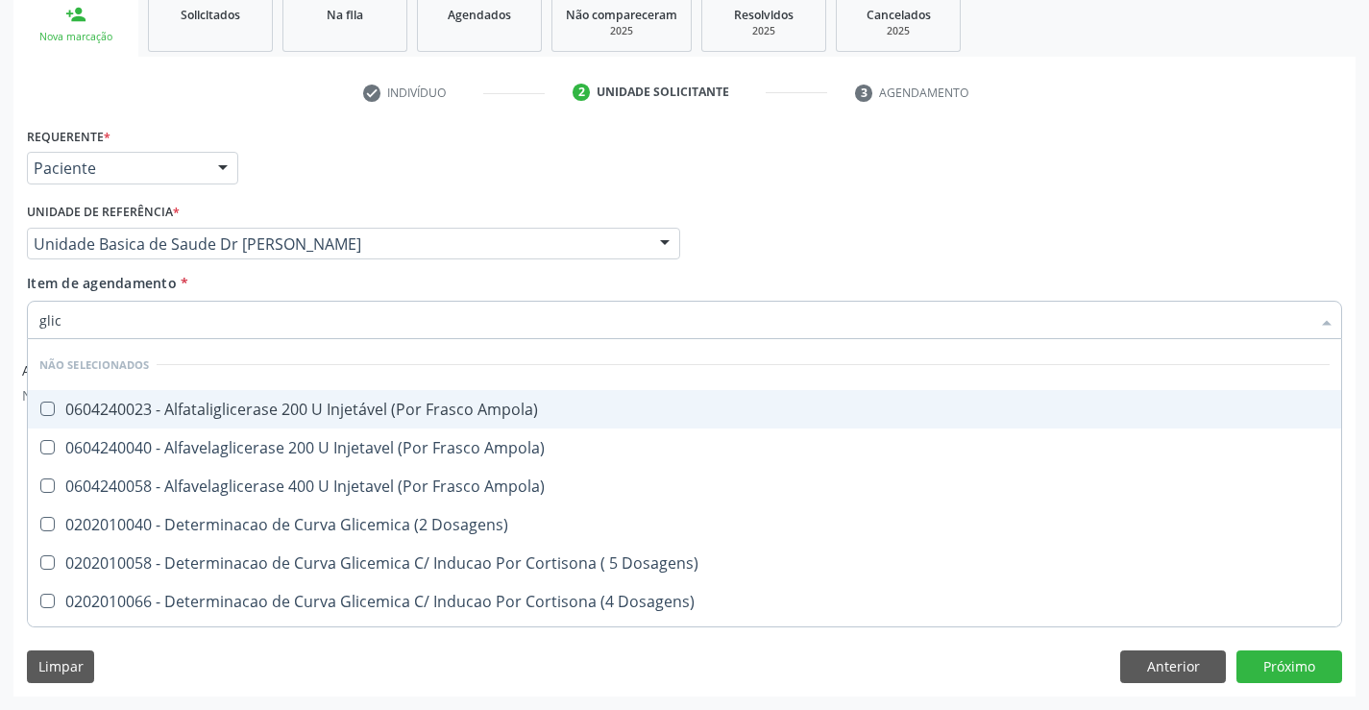
type input "glico"
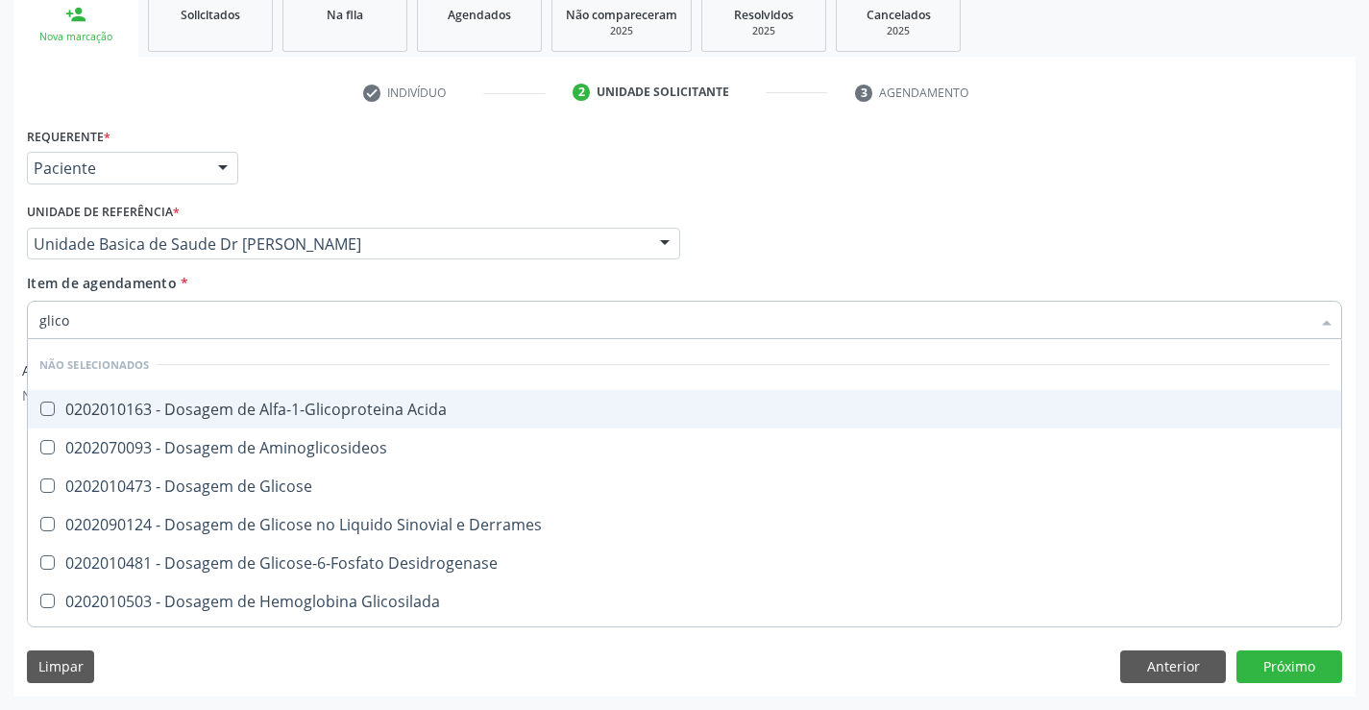
scroll to position [199, 0]
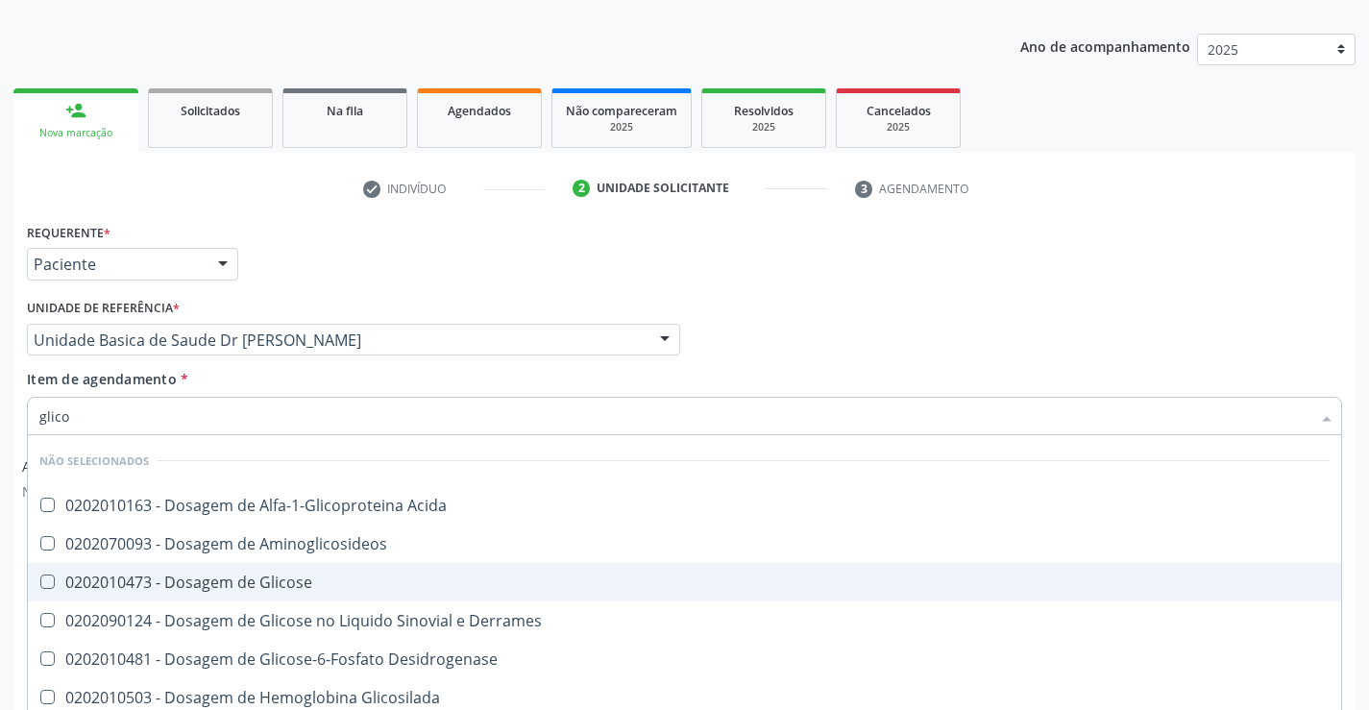
click at [218, 586] on div "0202010473 - Dosagem de Glicose" at bounding box center [684, 581] width 1290 height 15
checkbox Glicose "true"
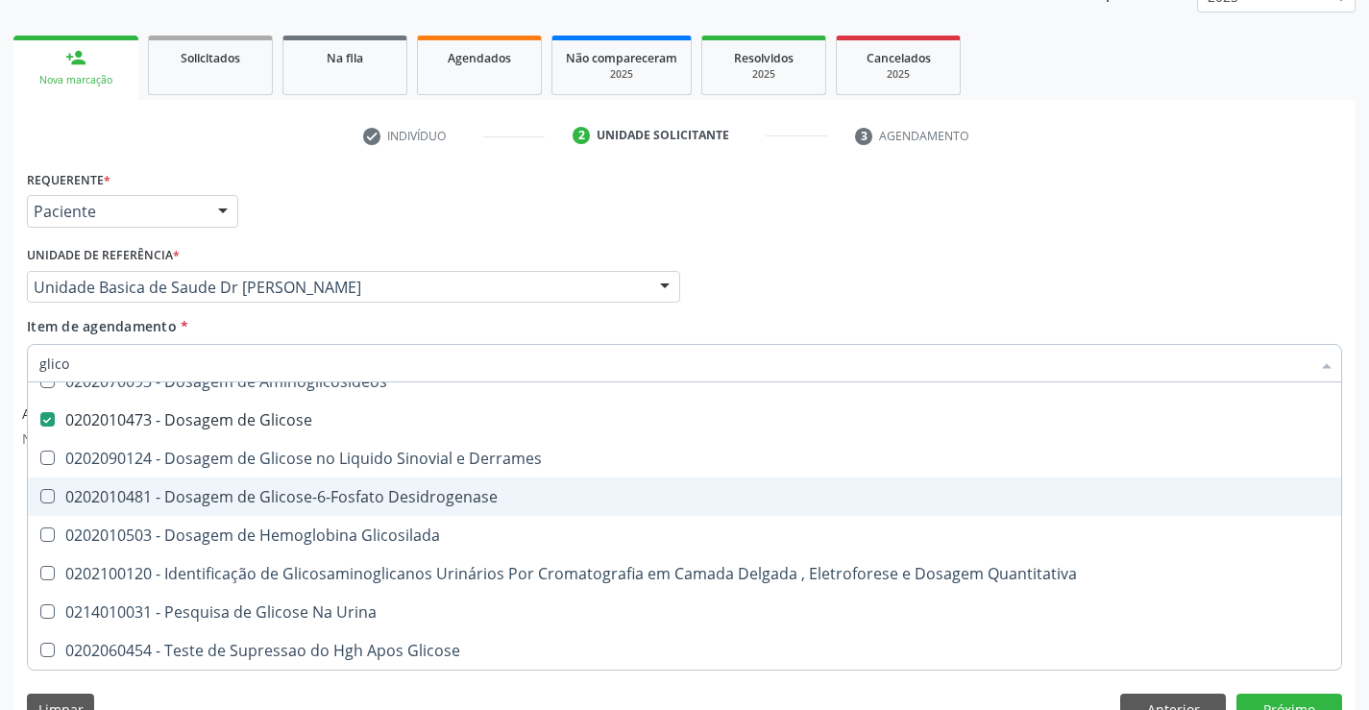
scroll to position [295, 0]
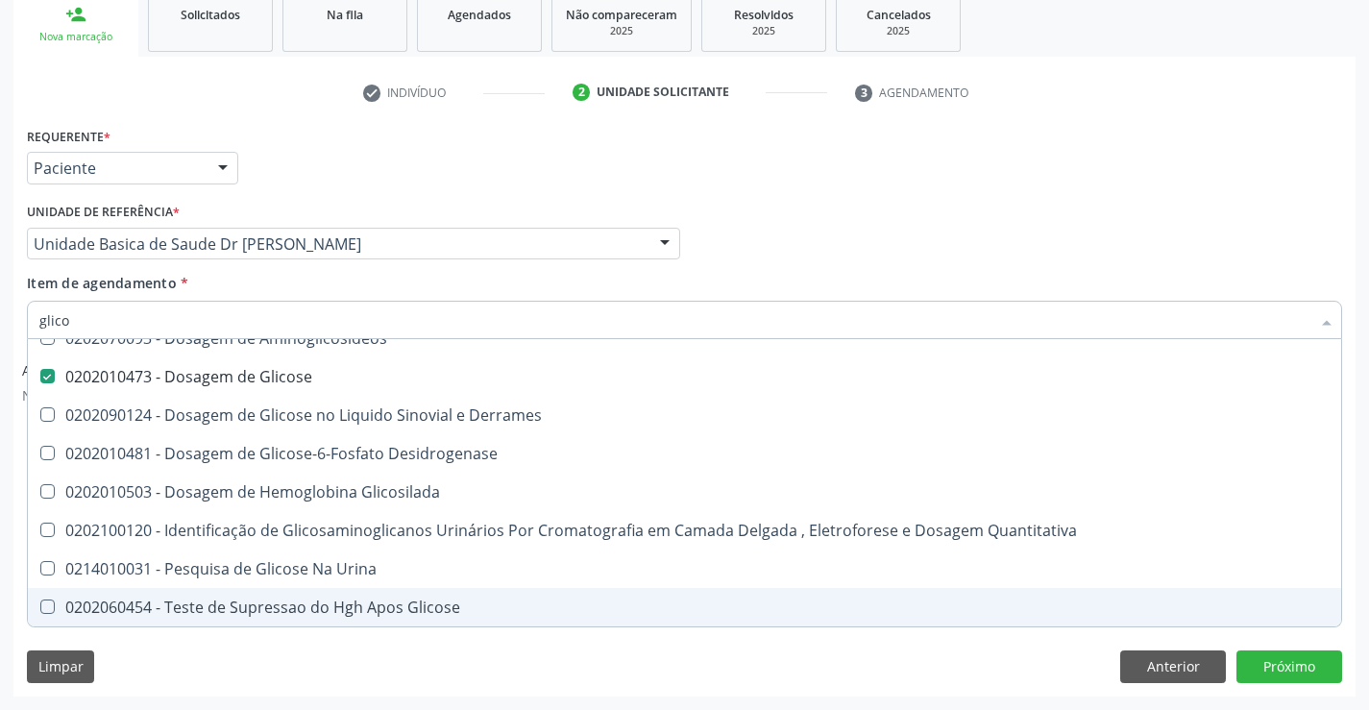
click at [303, 640] on div "Requerente * Paciente Profissional de Saúde Paciente Nenhum resultado encontrad…" at bounding box center [684, 408] width 1342 height 573
checkbox Acida "true"
checkbox Aminoglicosideos "true"
checkbox Desidrogenase "true"
checkbox Derrames "true"
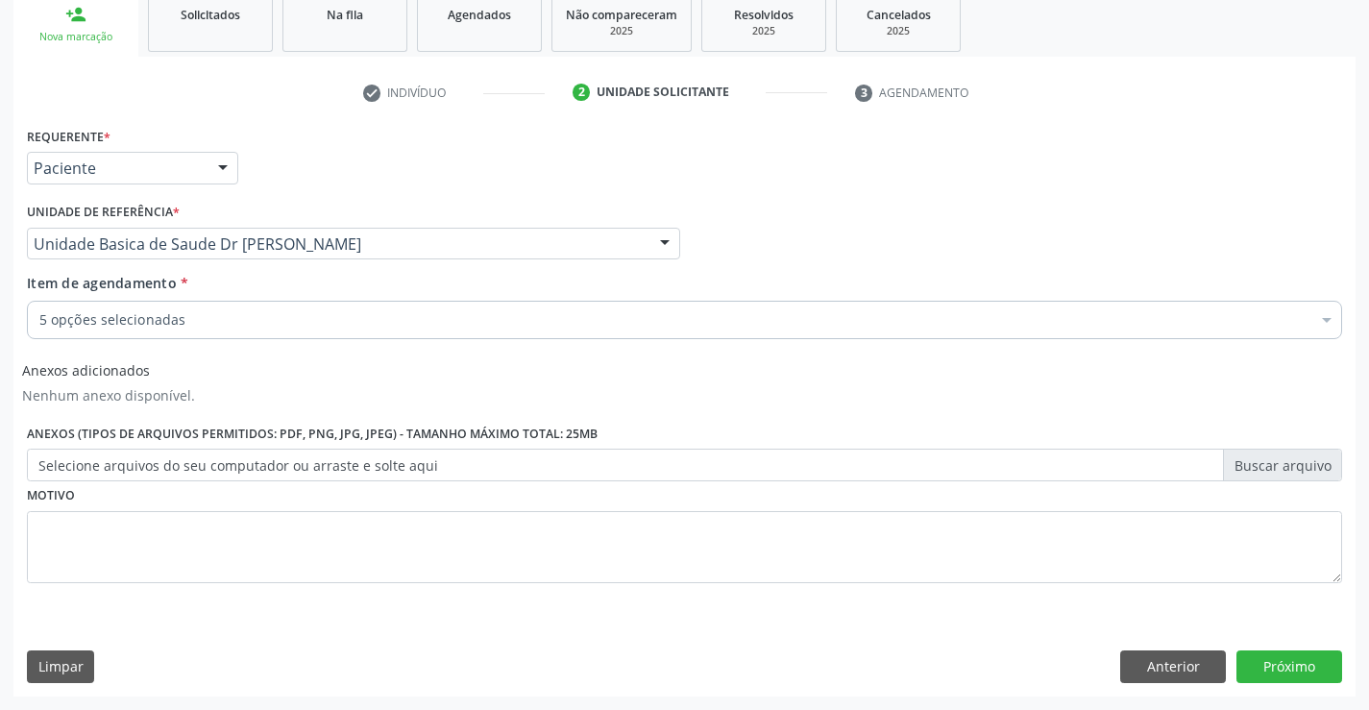
scroll to position [0, 0]
click at [1258, 676] on button "Próximo" at bounding box center [1289, 666] width 106 height 33
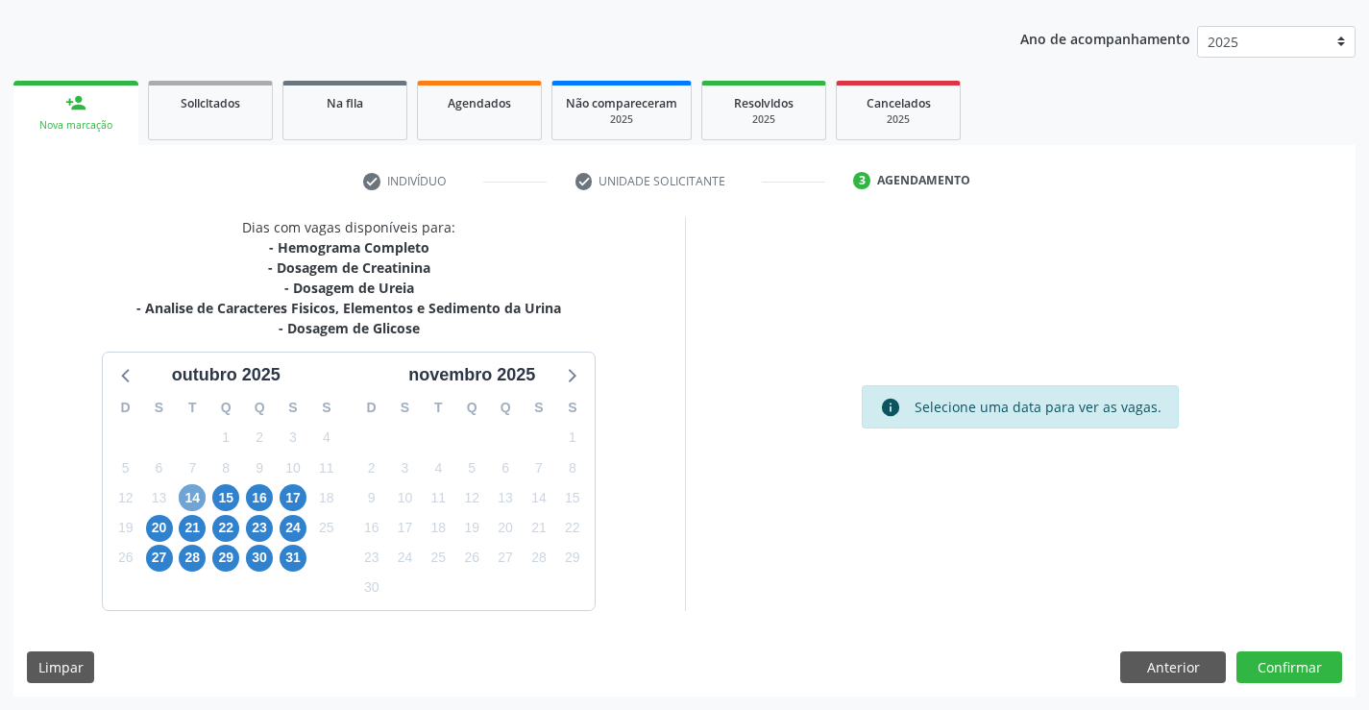
click at [184, 495] on span "14" at bounding box center [192, 497] width 27 height 27
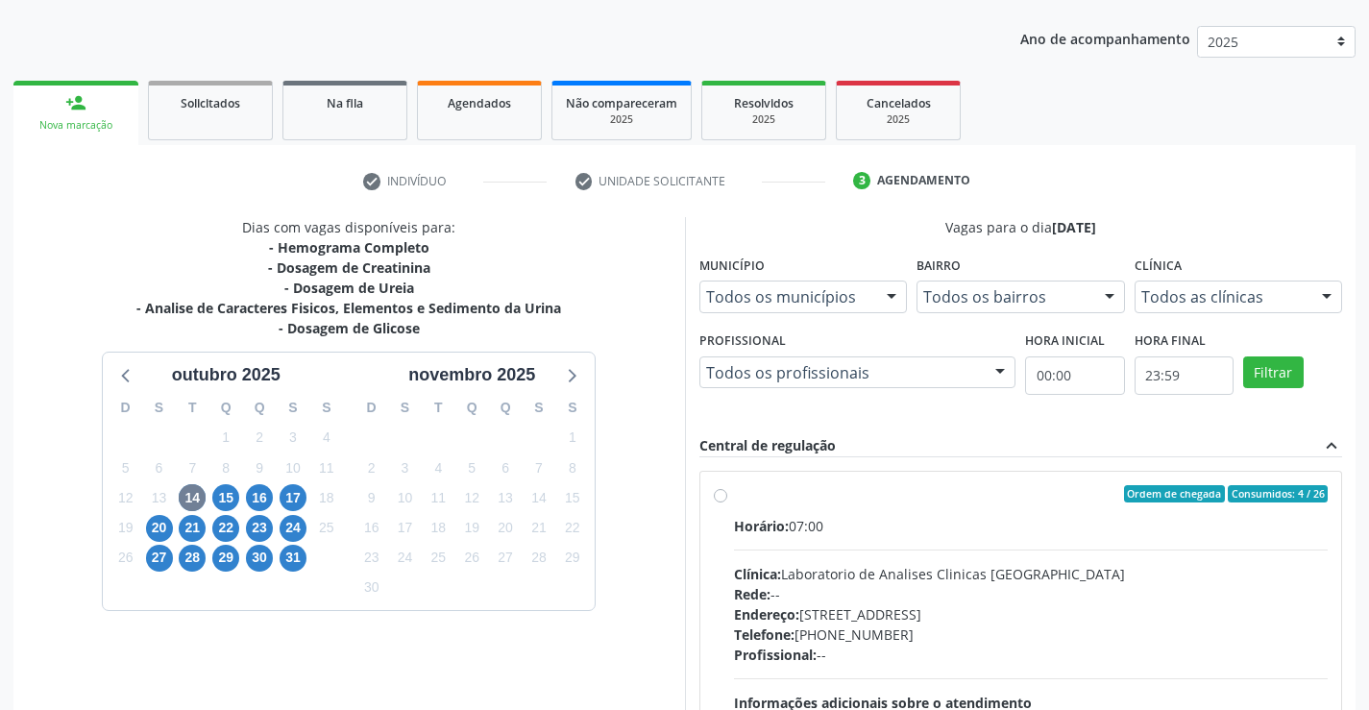
click at [734, 496] on label "Ordem de chegada Consumidos: 4 / 26 Horário: 07:00 Clínica: Laboratorio de Anal…" at bounding box center [1031, 632] width 595 height 295
click at [722, 496] on input "Ordem de chegada Consumidos: 4 / 26 Horário: 07:00 Clínica: Laboratorio de Anal…" at bounding box center [720, 493] width 13 height 17
radio input "true"
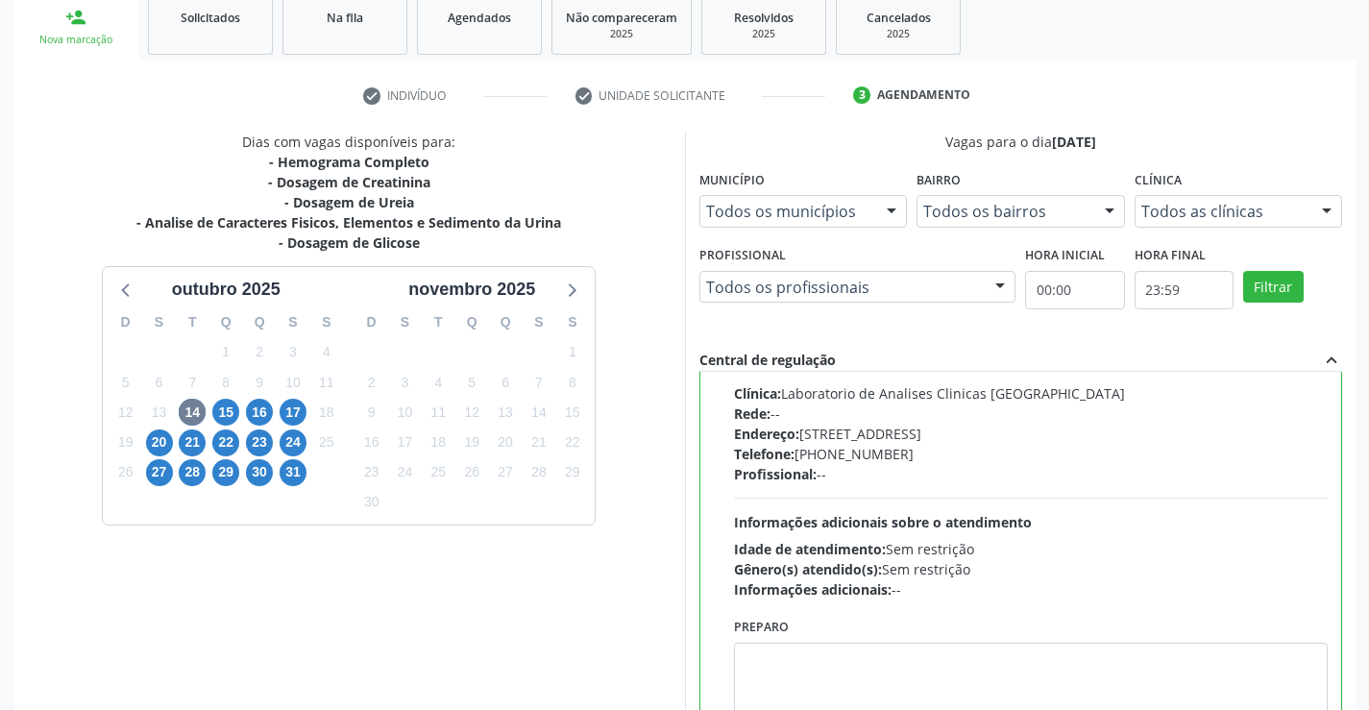
scroll to position [438, 0]
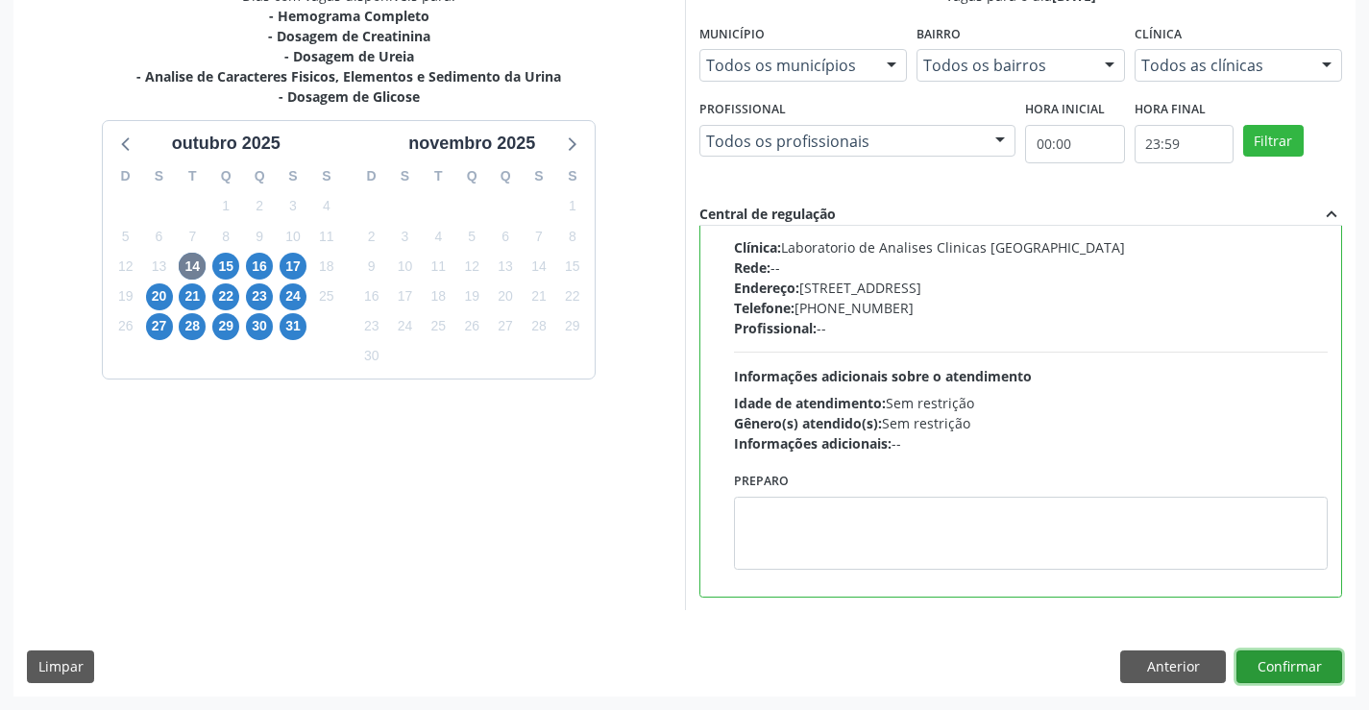
click at [1302, 661] on button "Confirmar" at bounding box center [1289, 666] width 106 height 33
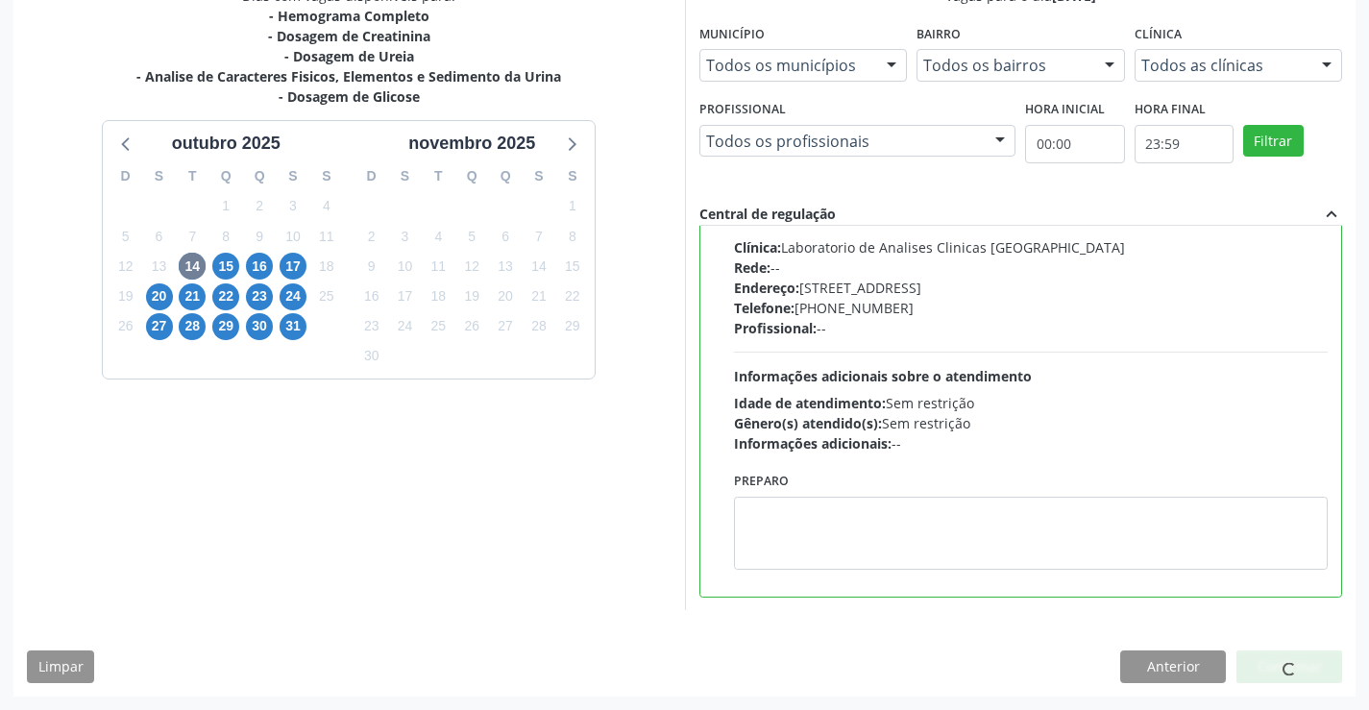
scroll to position [0, 0]
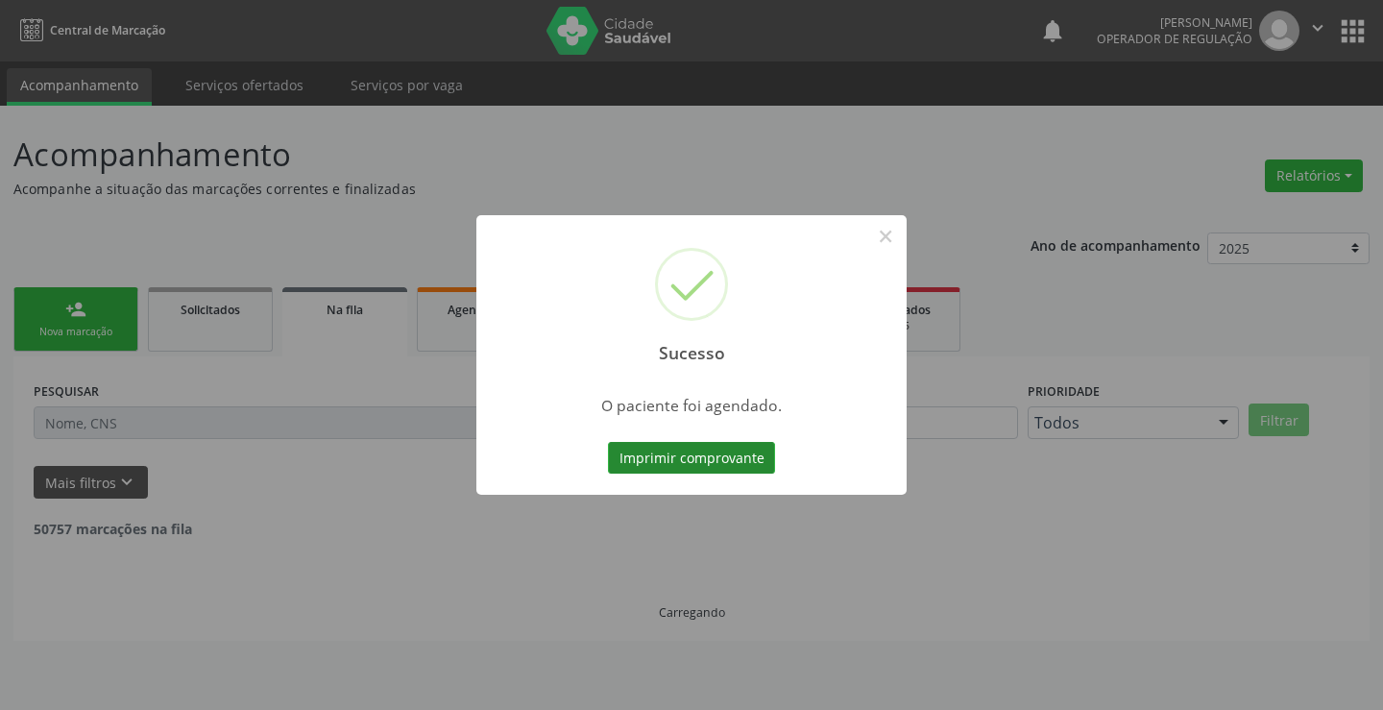
click at [742, 456] on button "Imprimir comprovante" at bounding box center [691, 458] width 167 height 33
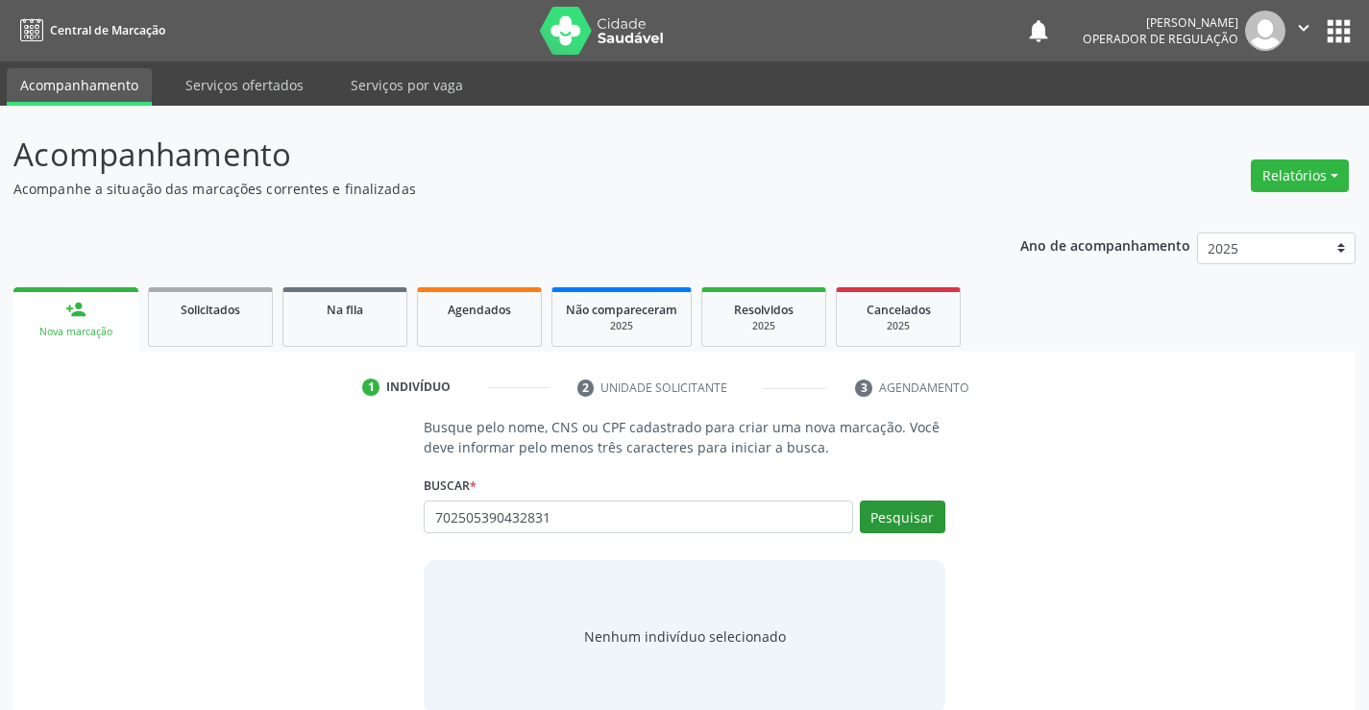
type input "702505390432831"
click at [877, 505] on button "Pesquisar" at bounding box center [902, 516] width 85 height 33
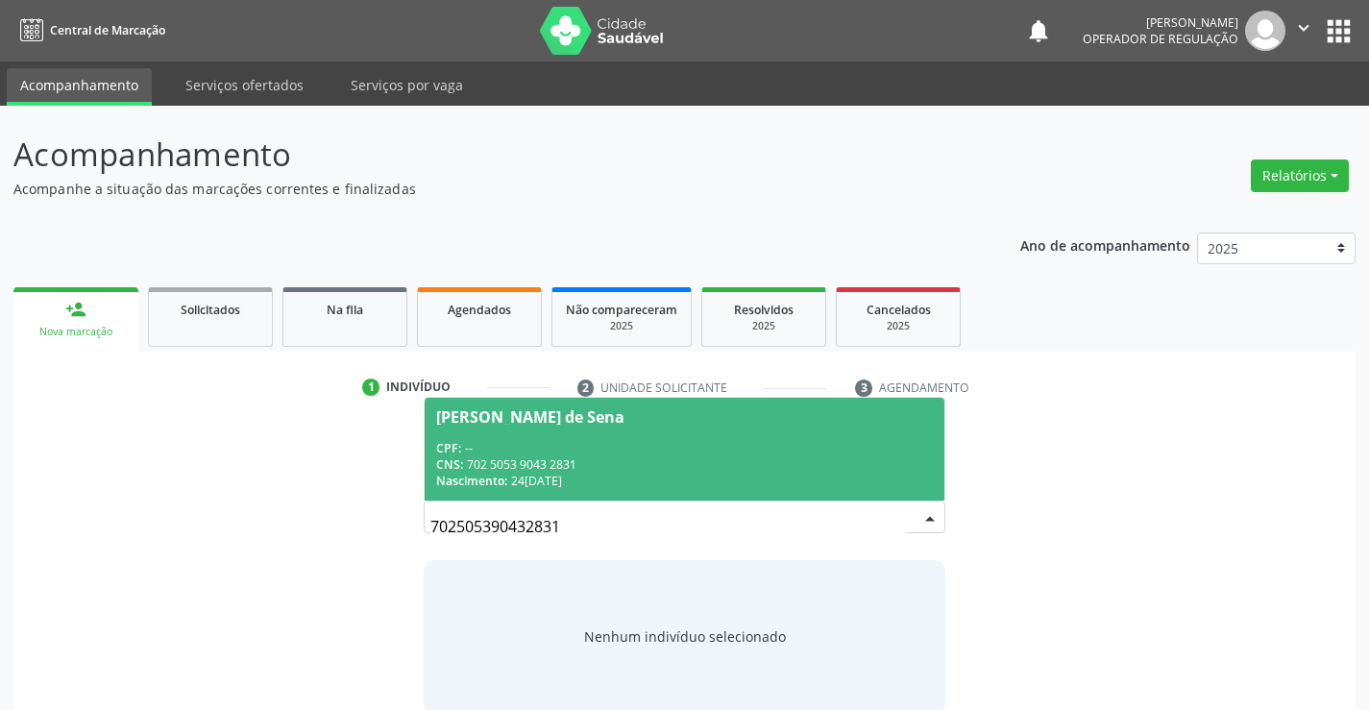
click at [818, 457] on div "CNS: 702 5053 9043 2831" at bounding box center [684, 464] width 496 height 16
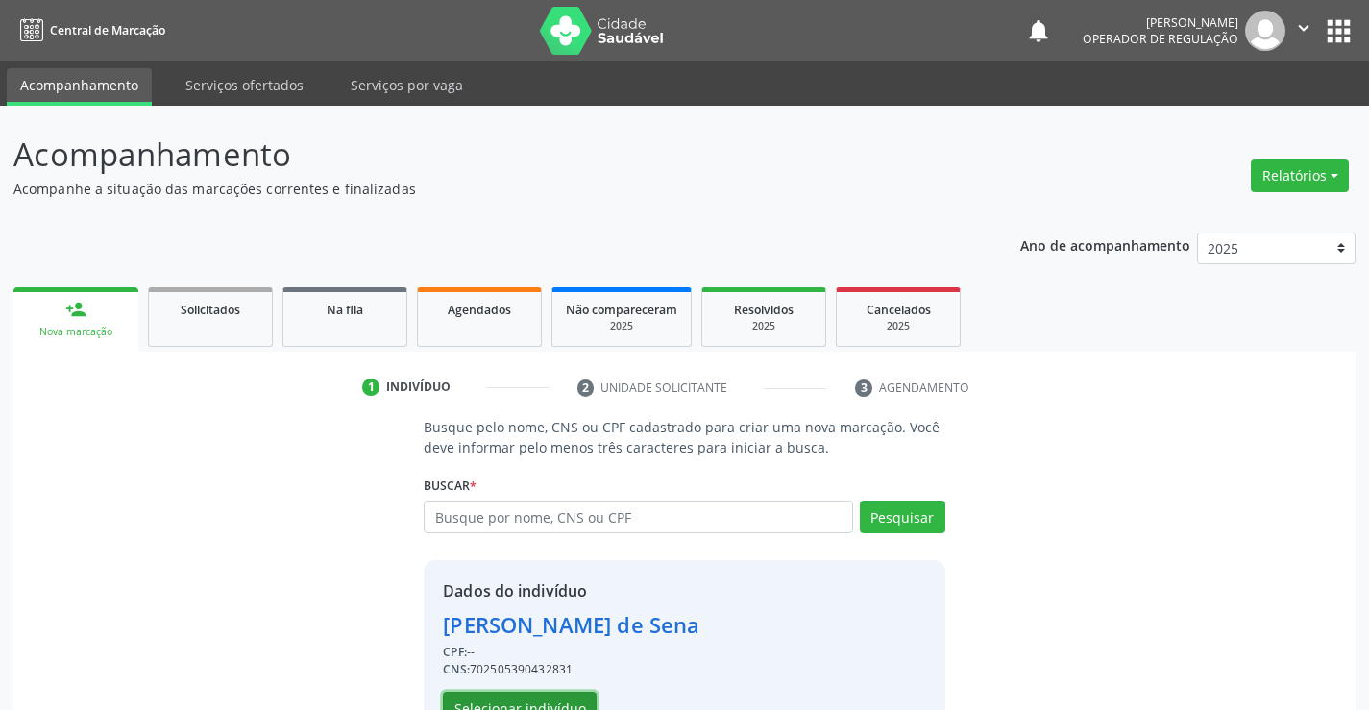
click at [578, 697] on button "Selecionar indivíduo" at bounding box center [520, 708] width 154 height 33
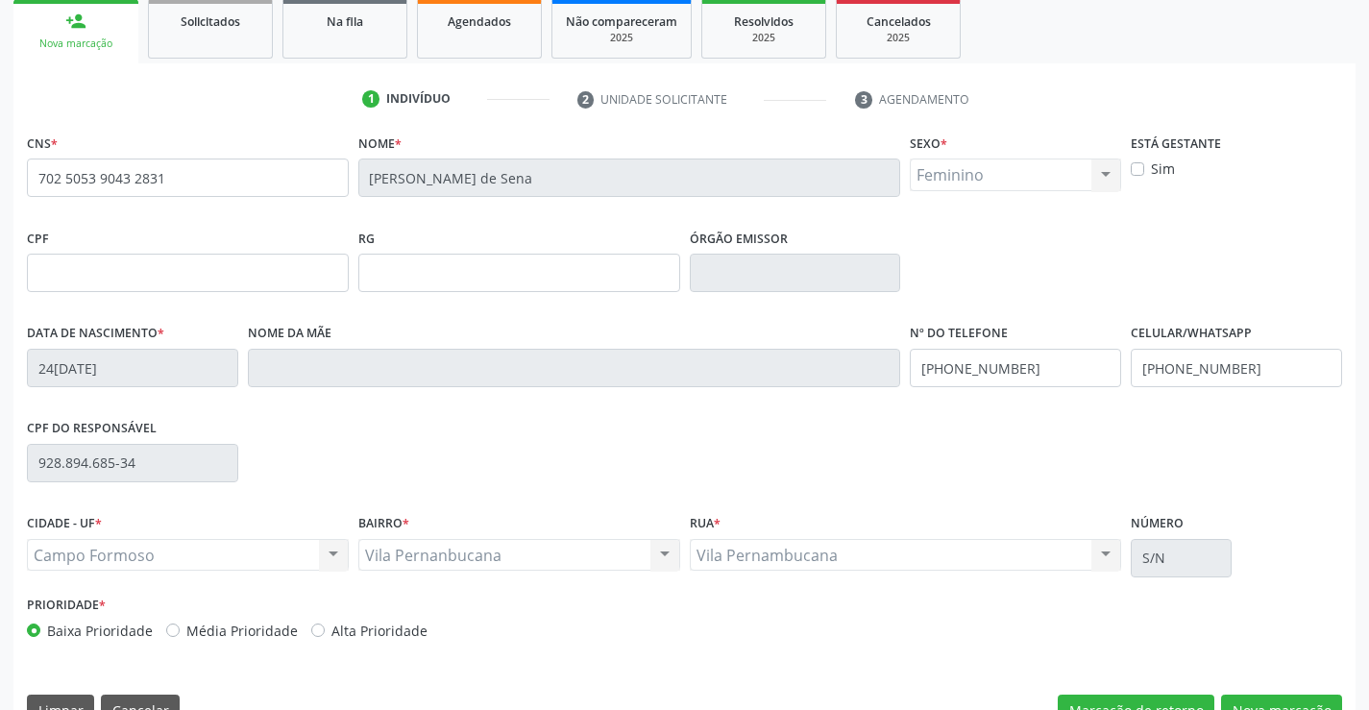
scroll to position [331, 0]
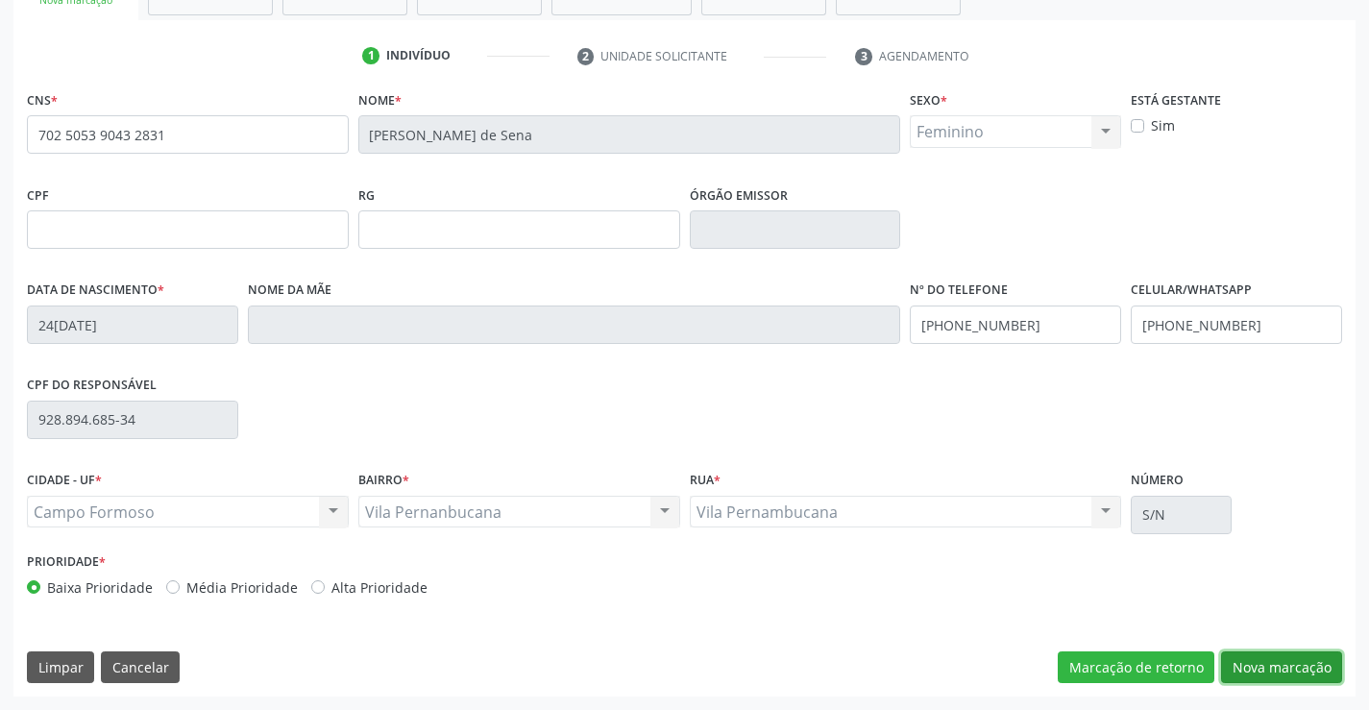
click at [1249, 663] on button "Nova marcação" at bounding box center [1281, 667] width 121 height 33
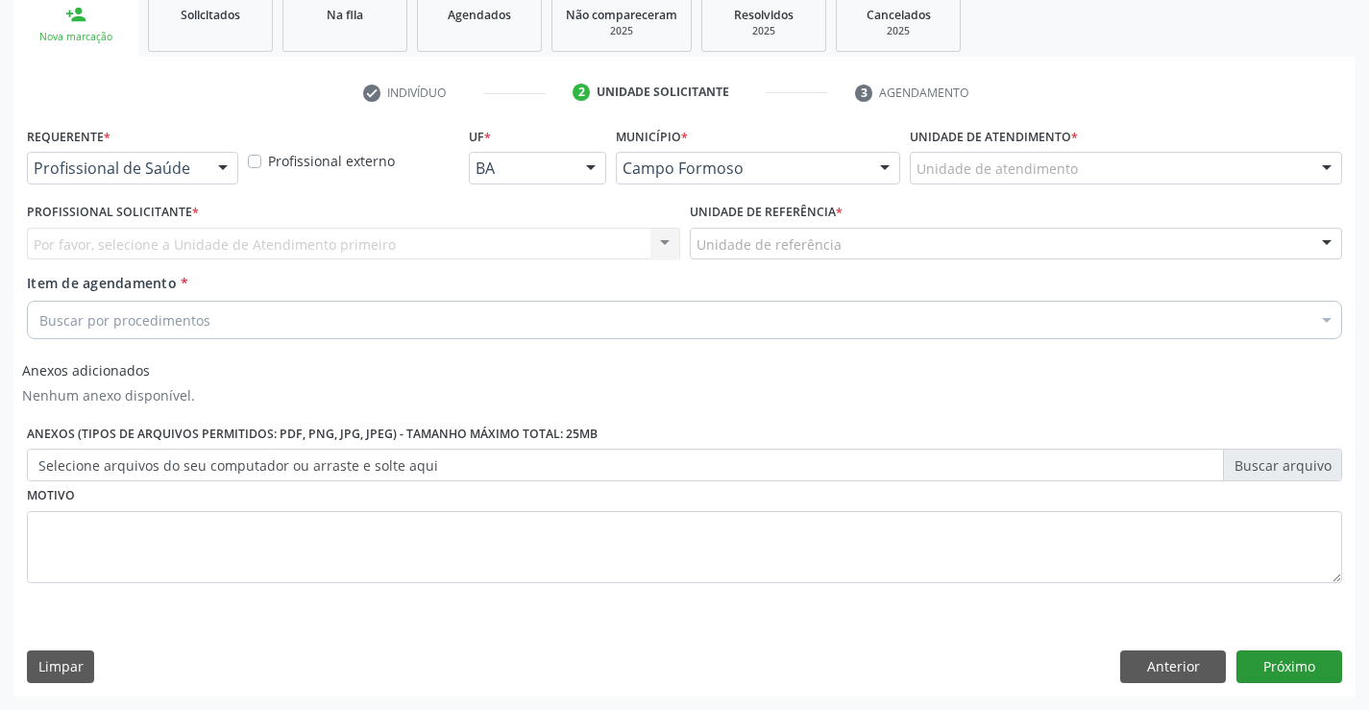
scroll to position [295, 0]
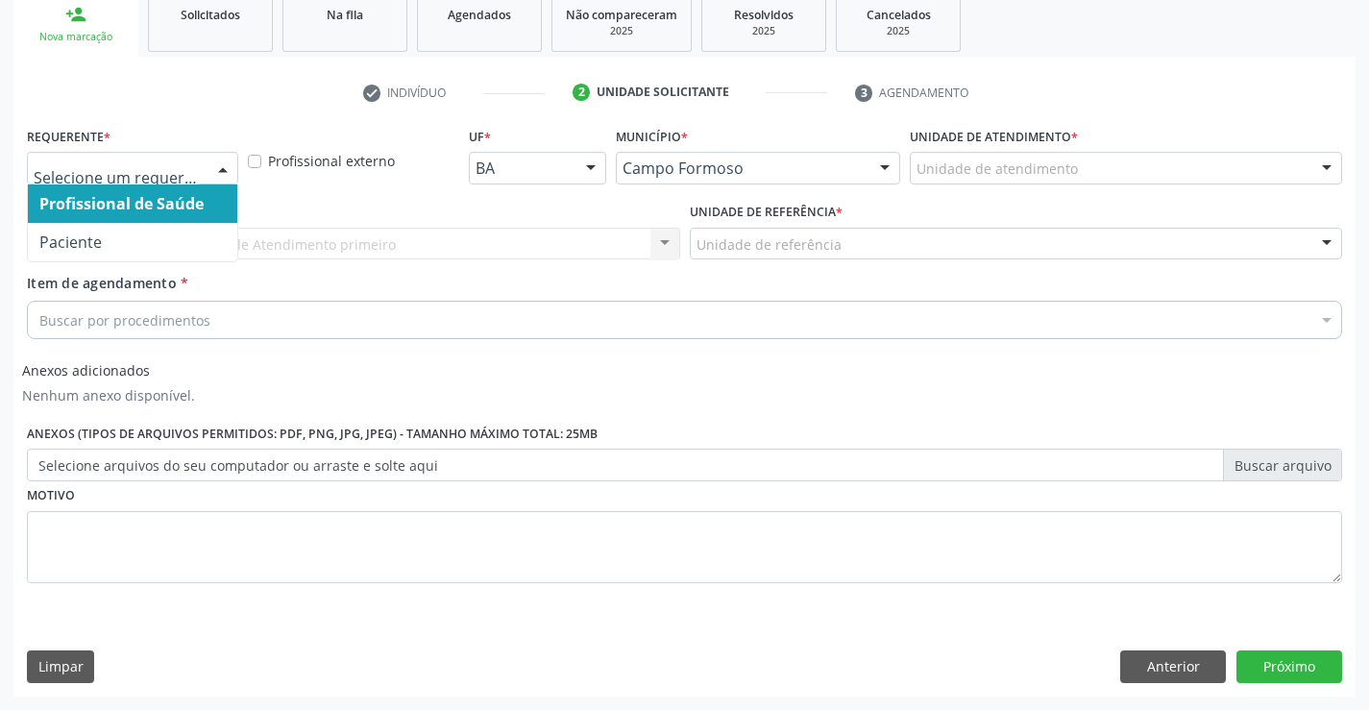
click at [223, 166] on div at bounding box center [222, 169] width 29 height 33
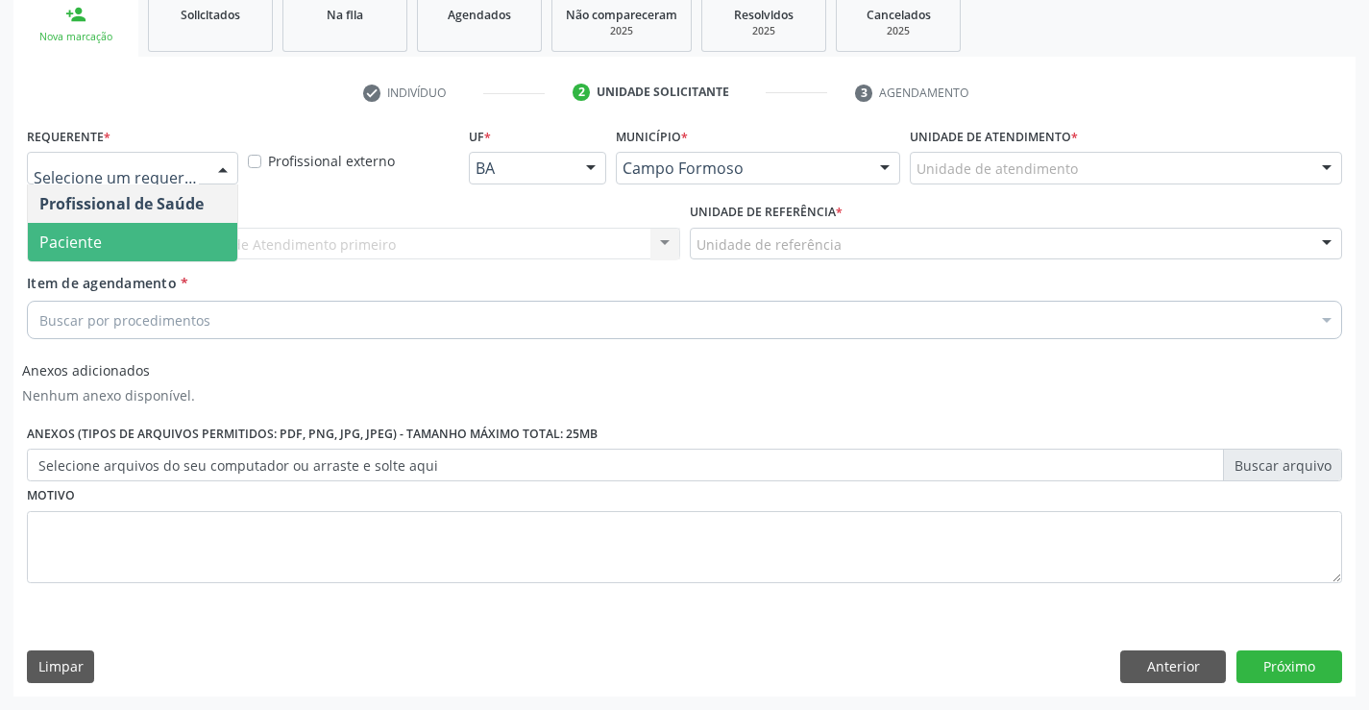
click at [170, 244] on span "Paciente" at bounding box center [132, 242] width 209 height 38
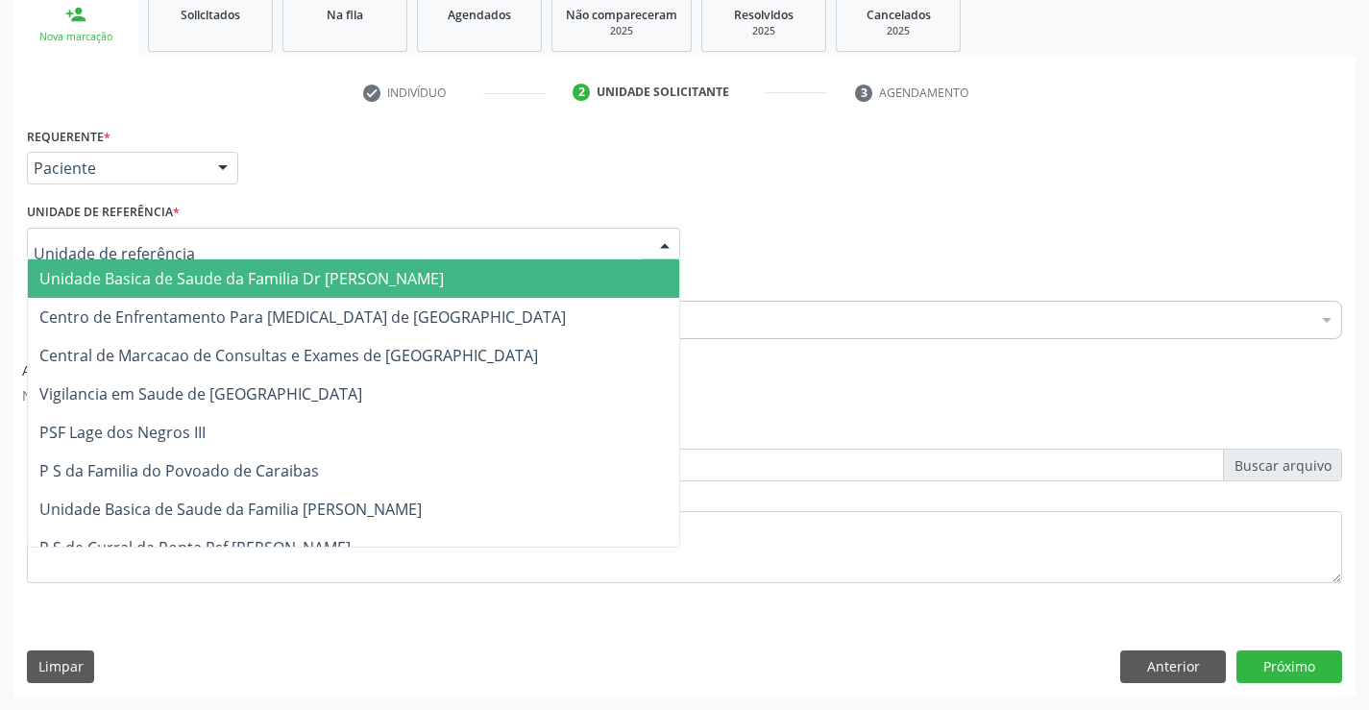
click at [207, 247] on div at bounding box center [353, 244] width 653 height 33
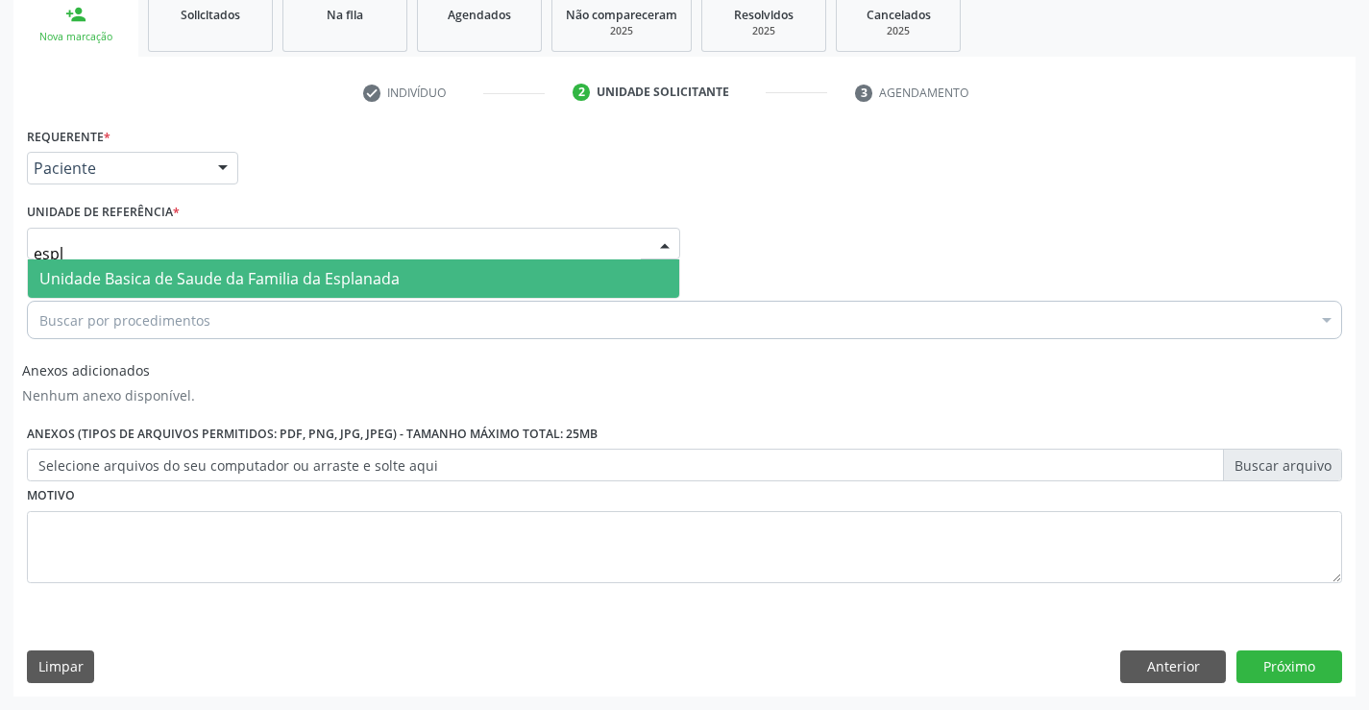
type input "espla"
click at [252, 275] on span "Unidade Basica de Saude da Familia da Esplanada" at bounding box center [219, 278] width 360 height 21
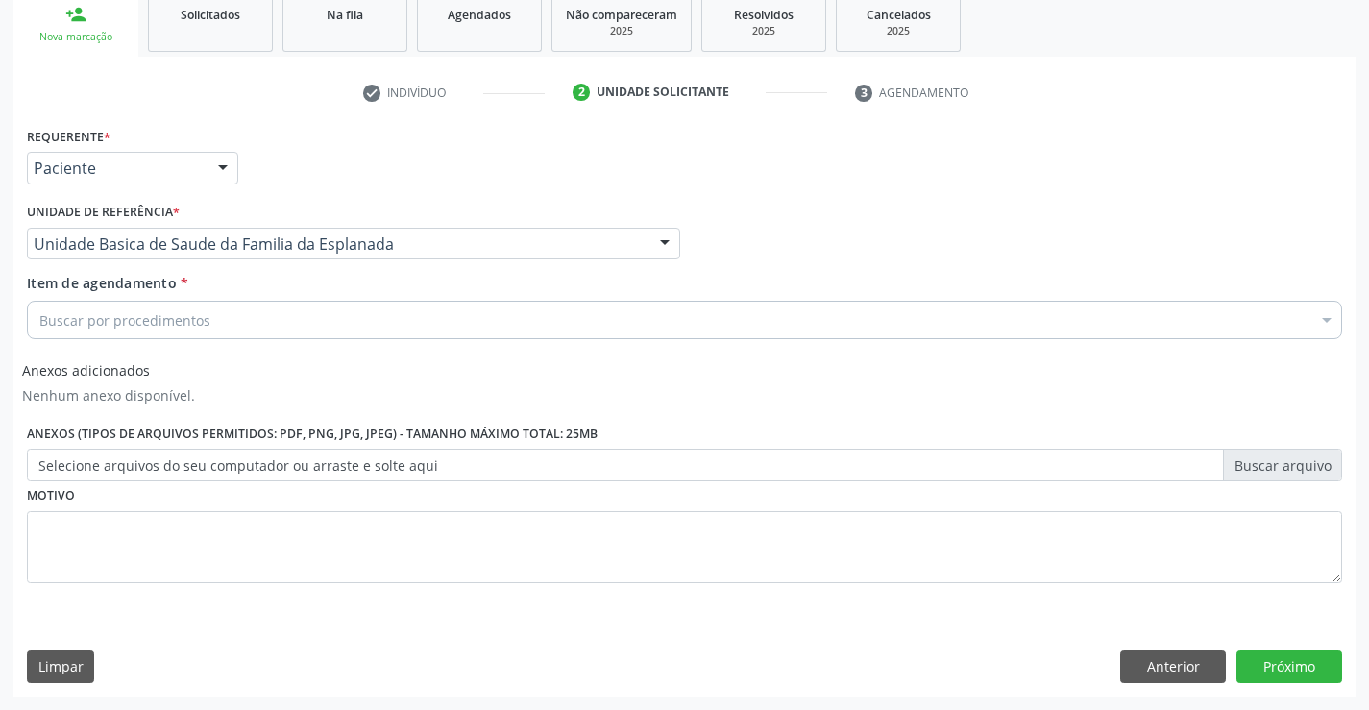
click at [251, 329] on div "Buscar por procedimentos" at bounding box center [684, 320] width 1315 height 38
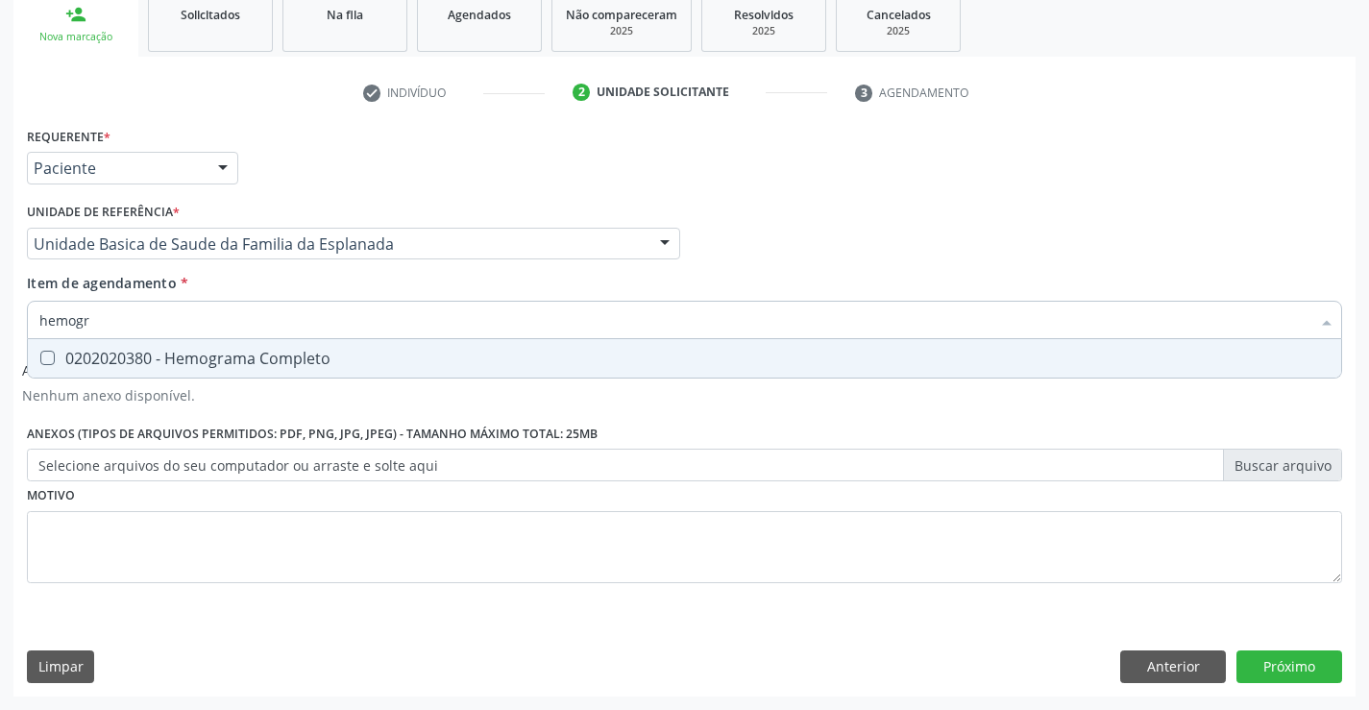
type input "hemogra"
click at [287, 365] on div "0202020380 - Hemograma Completo" at bounding box center [684, 358] width 1290 height 15
checkbox Completo "true"
type input "hemogra"
click at [310, 525] on div "Requerente * Paciente Profissional de Saúde Paciente Nenhum resultado encontrad…" at bounding box center [684, 366] width 1315 height 488
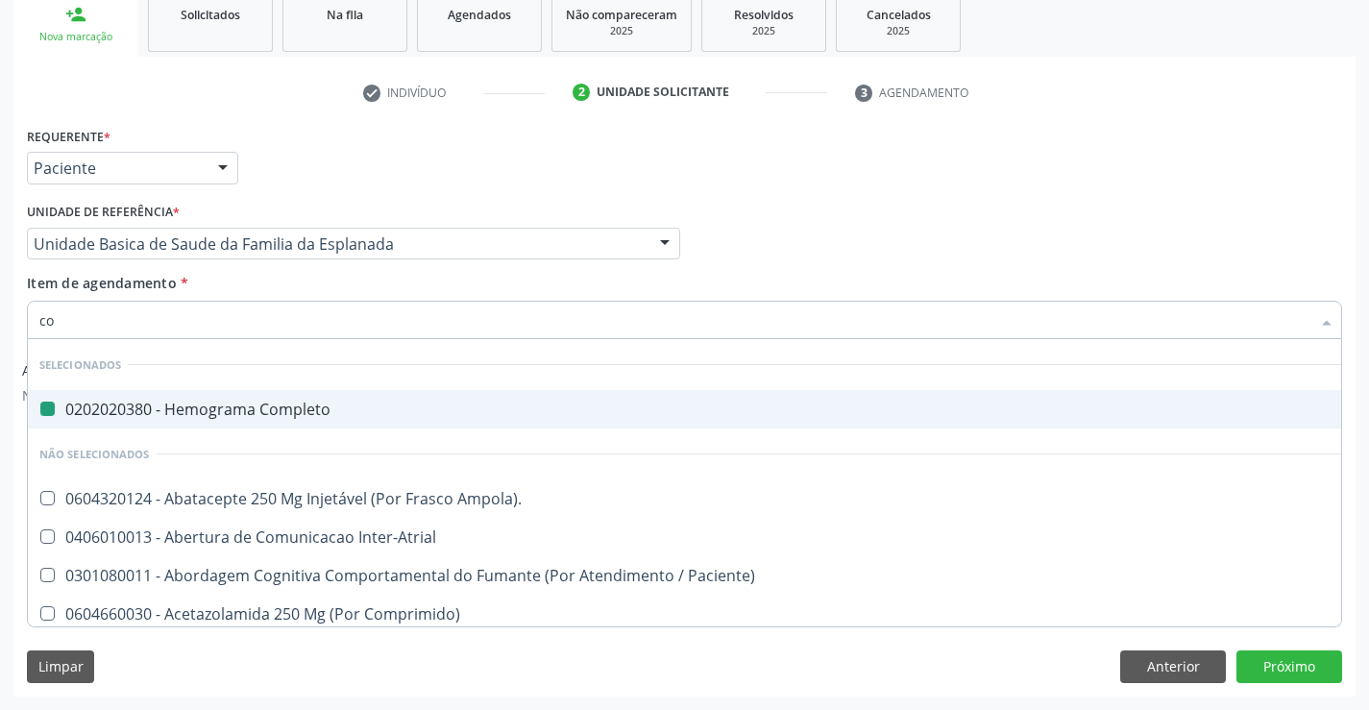
type input "col"
checkbox Completo "false"
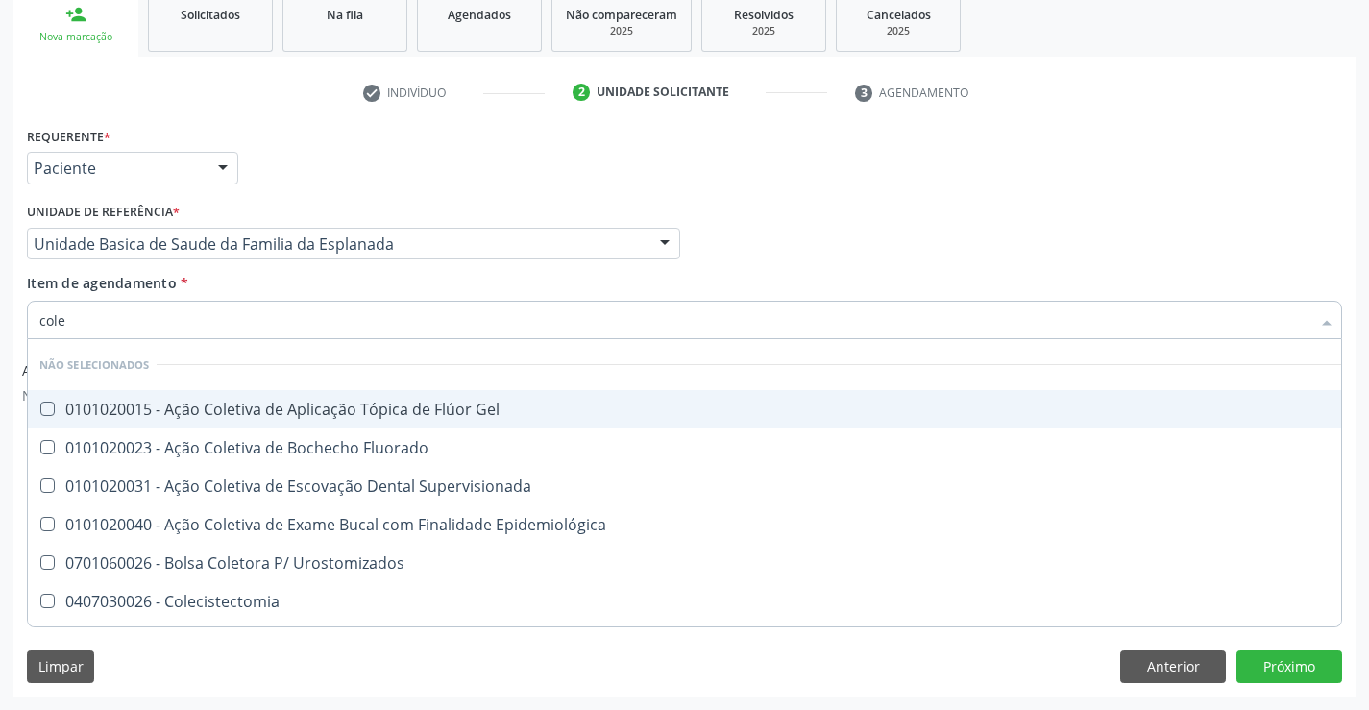
type input "coles"
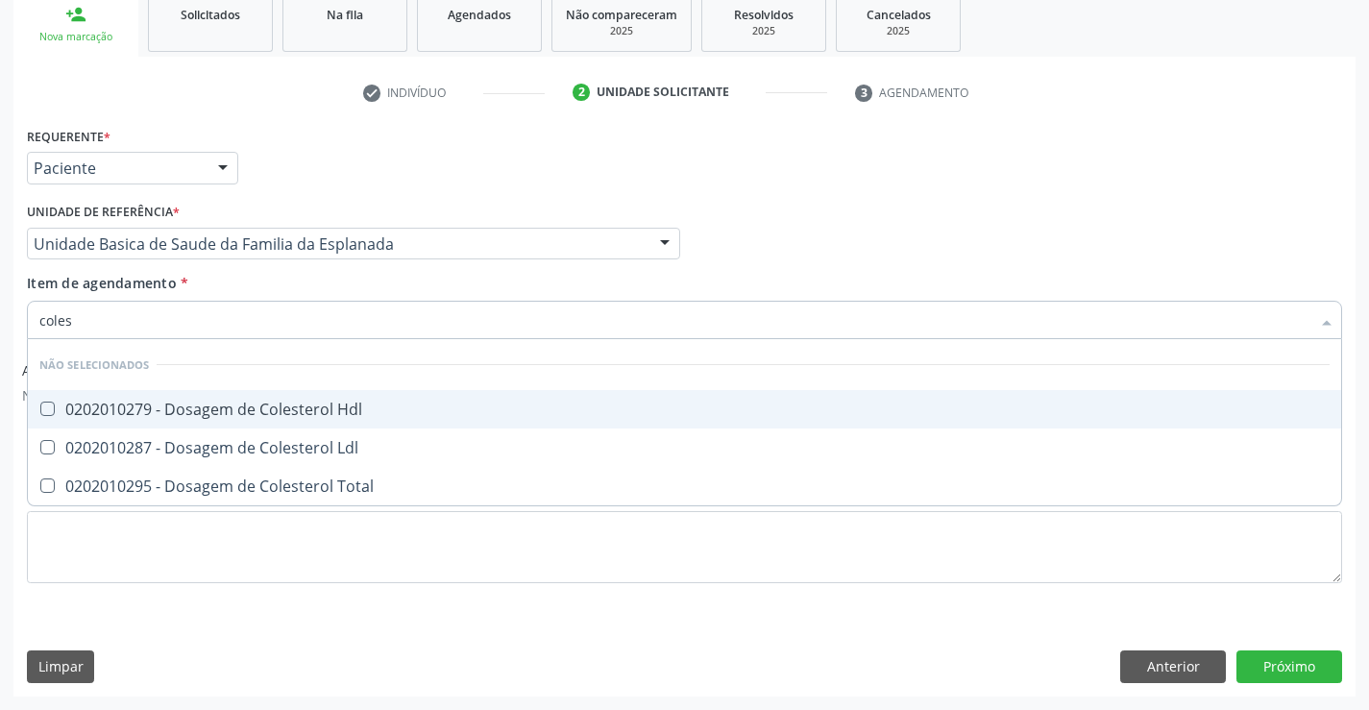
click at [337, 413] on div "0202010279 - Dosagem de Colesterol Hdl" at bounding box center [684, 409] width 1290 height 15
checkbox Hdl "true"
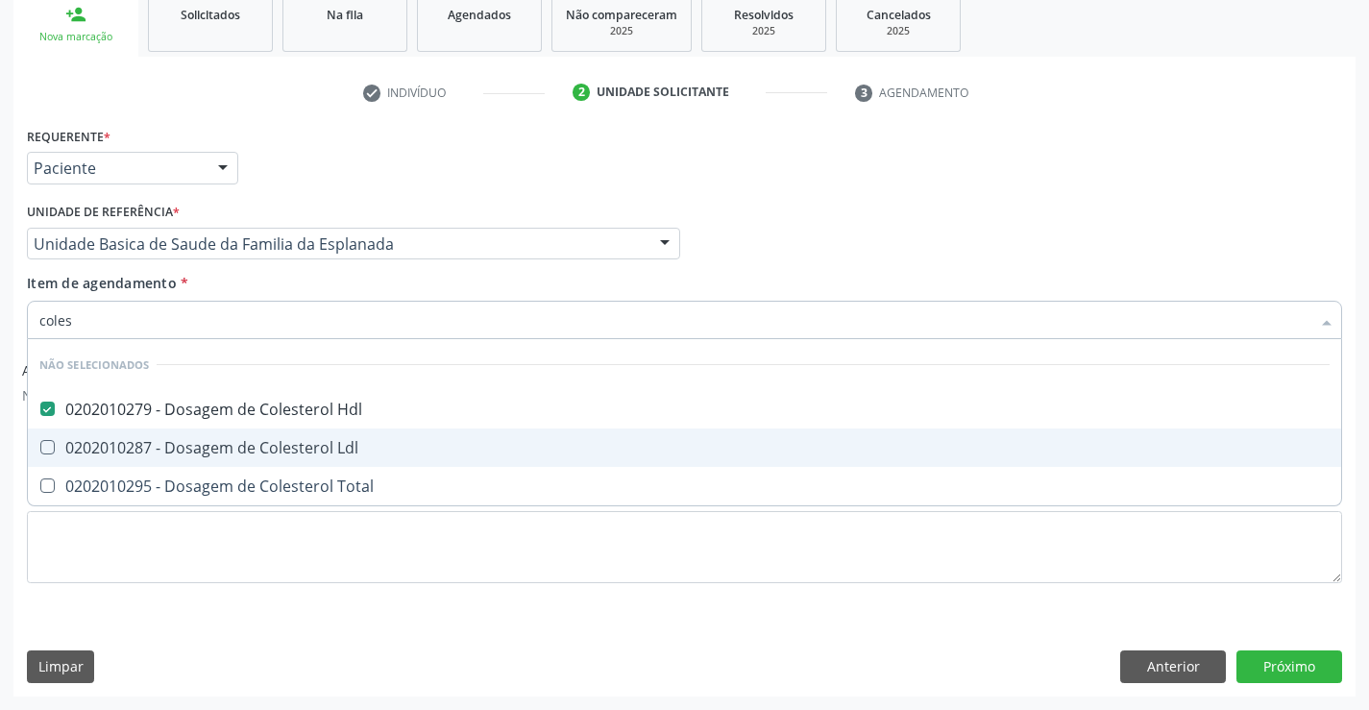
click at [326, 453] on div "0202010287 - Dosagem de Colesterol Ldl" at bounding box center [684, 447] width 1290 height 15
checkbox Ldl "true"
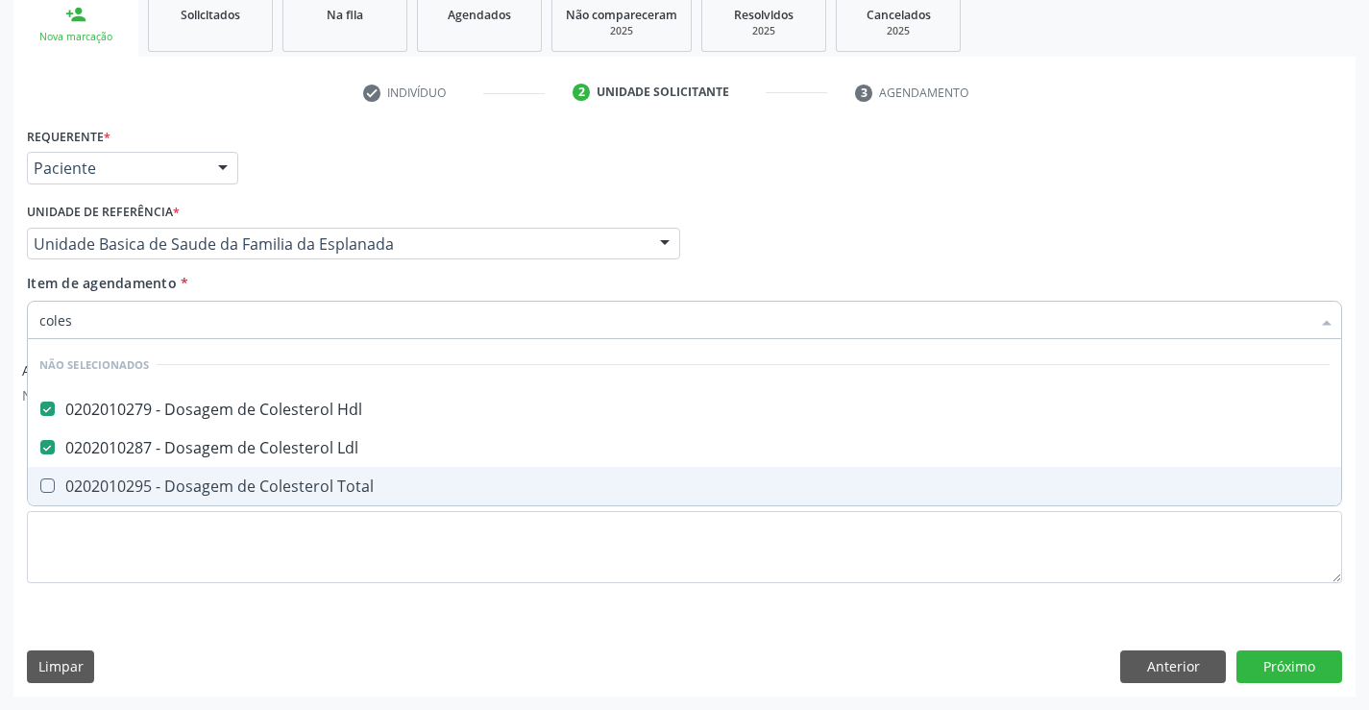
click at [301, 487] on div "0202010295 - Dosagem de Colesterol Total" at bounding box center [684, 485] width 1290 height 15
checkbox Total "true"
type input "coles"
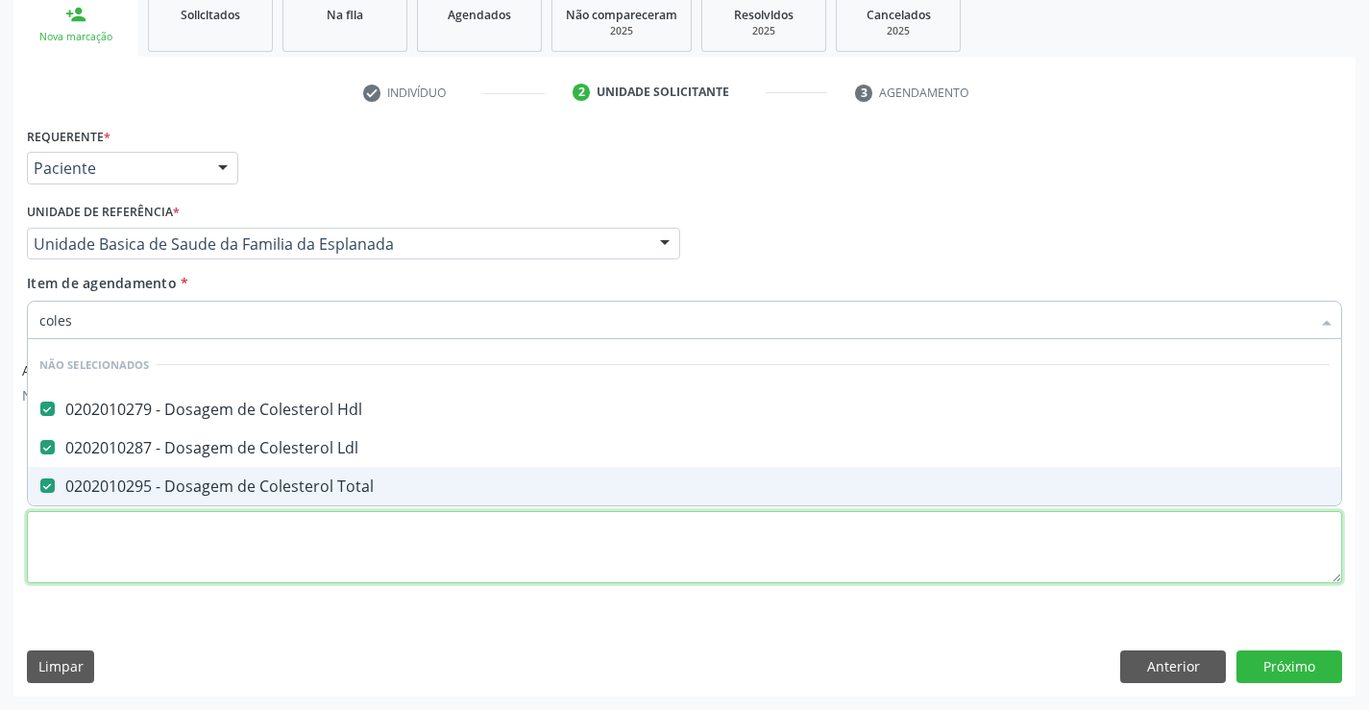
click at [300, 557] on div "Requerente * Paciente Profissional de Saúde Paciente Nenhum resultado encontrad…" at bounding box center [684, 366] width 1315 height 488
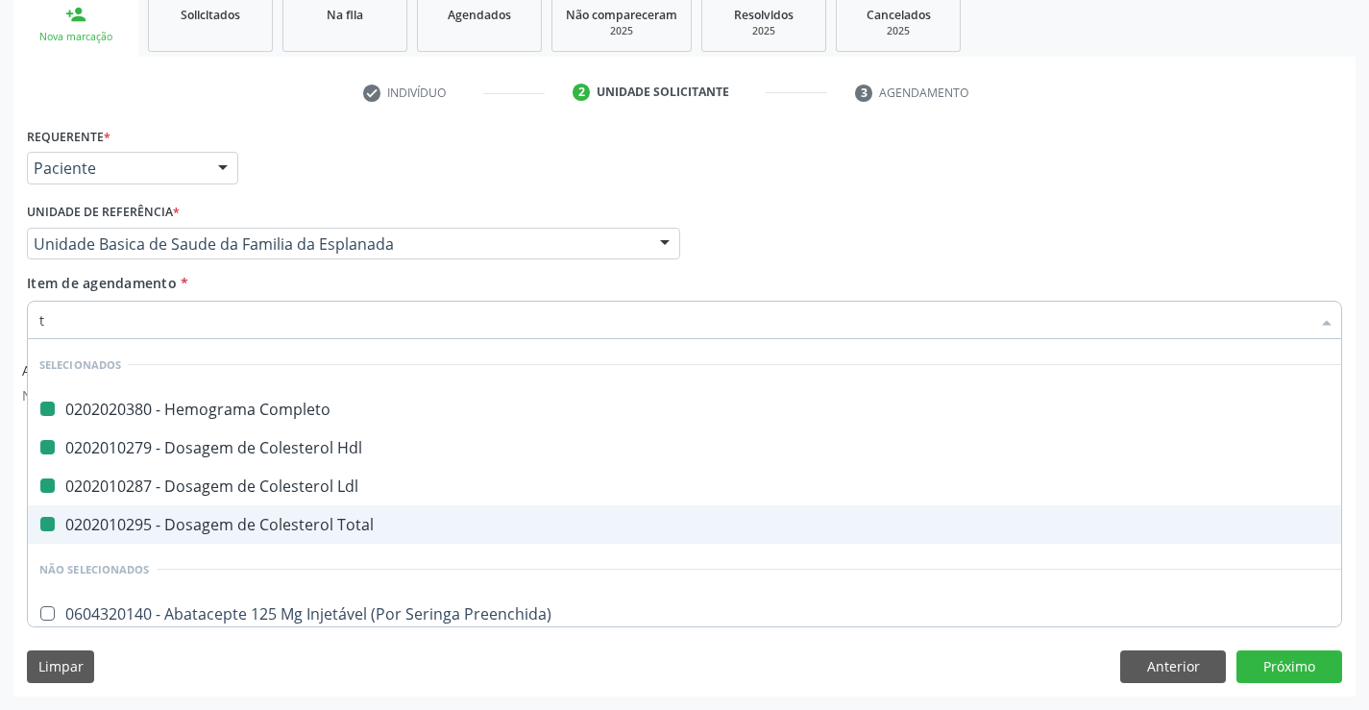
type input "tr"
checkbox Completo "false"
checkbox Ldl "false"
checkbox Hdl "false"
checkbox Total "false"
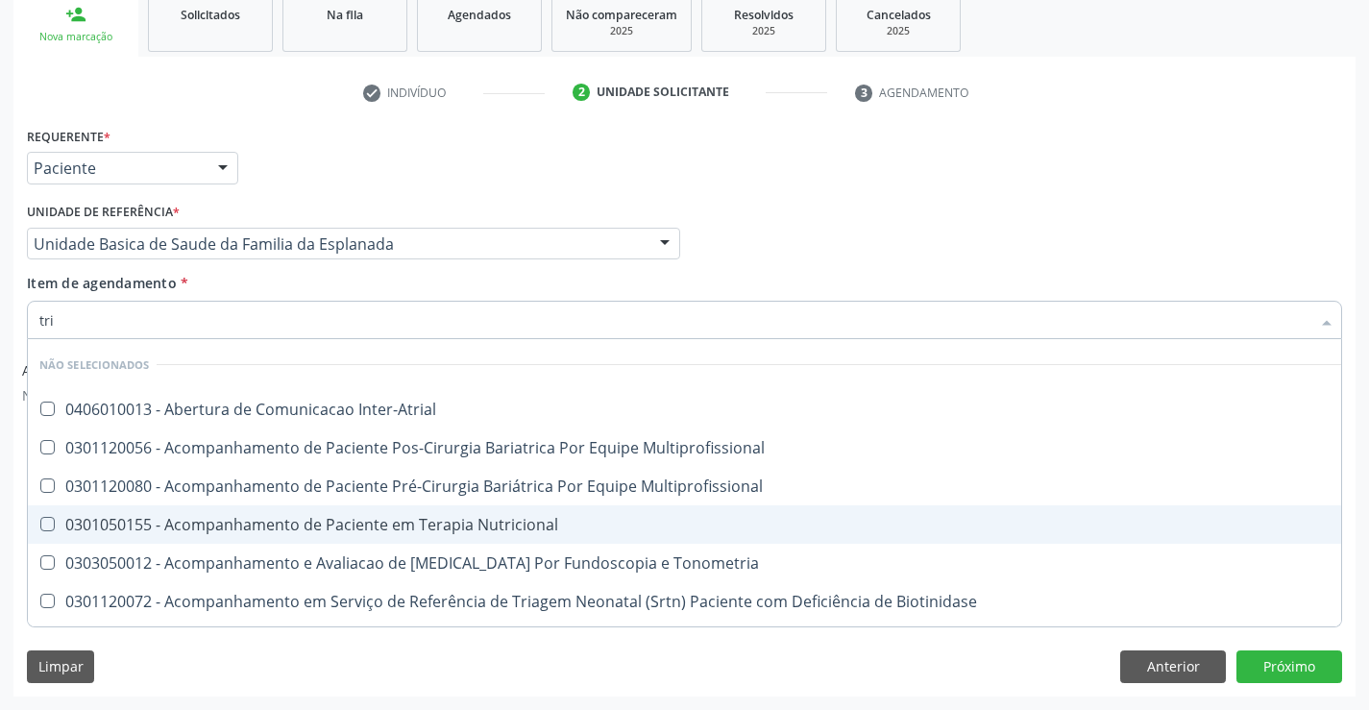
type input "trig"
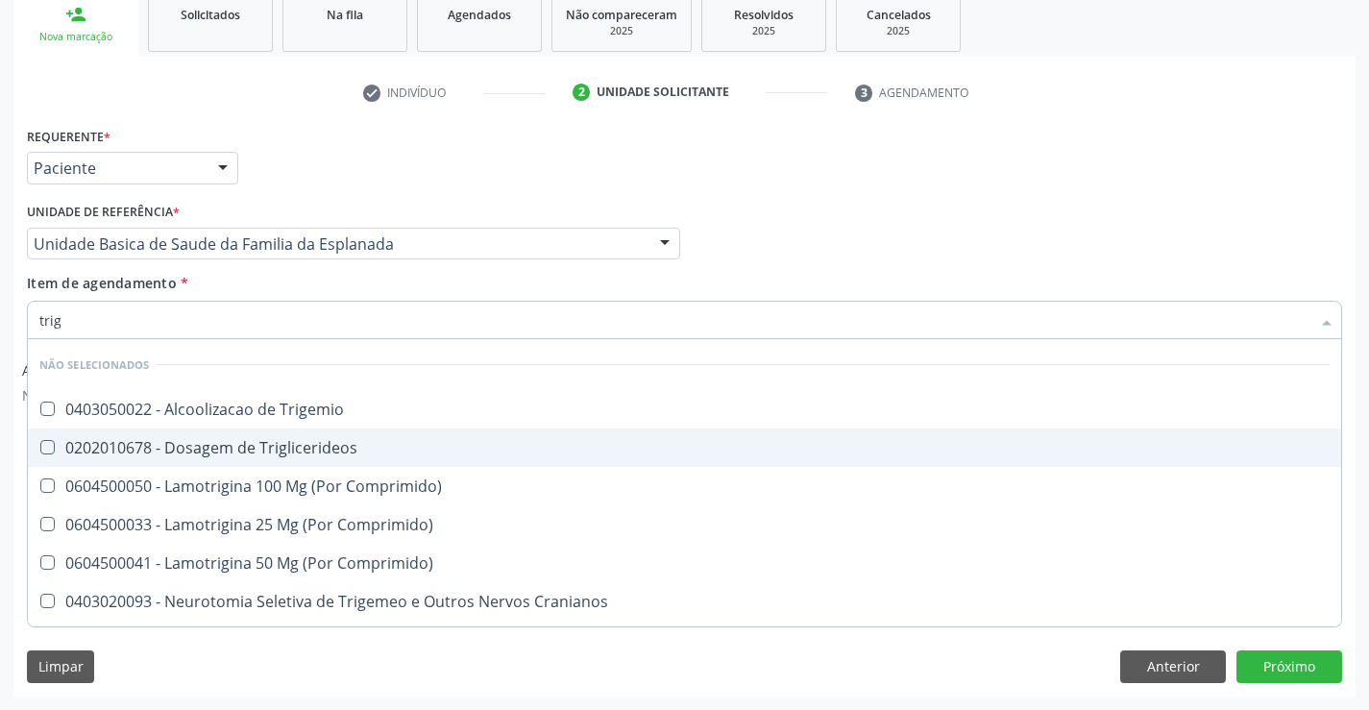
click at [244, 447] on div "0202010678 - Dosagem de Triglicerideos" at bounding box center [684, 447] width 1290 height 15
checkbox Triglicerideos "true"
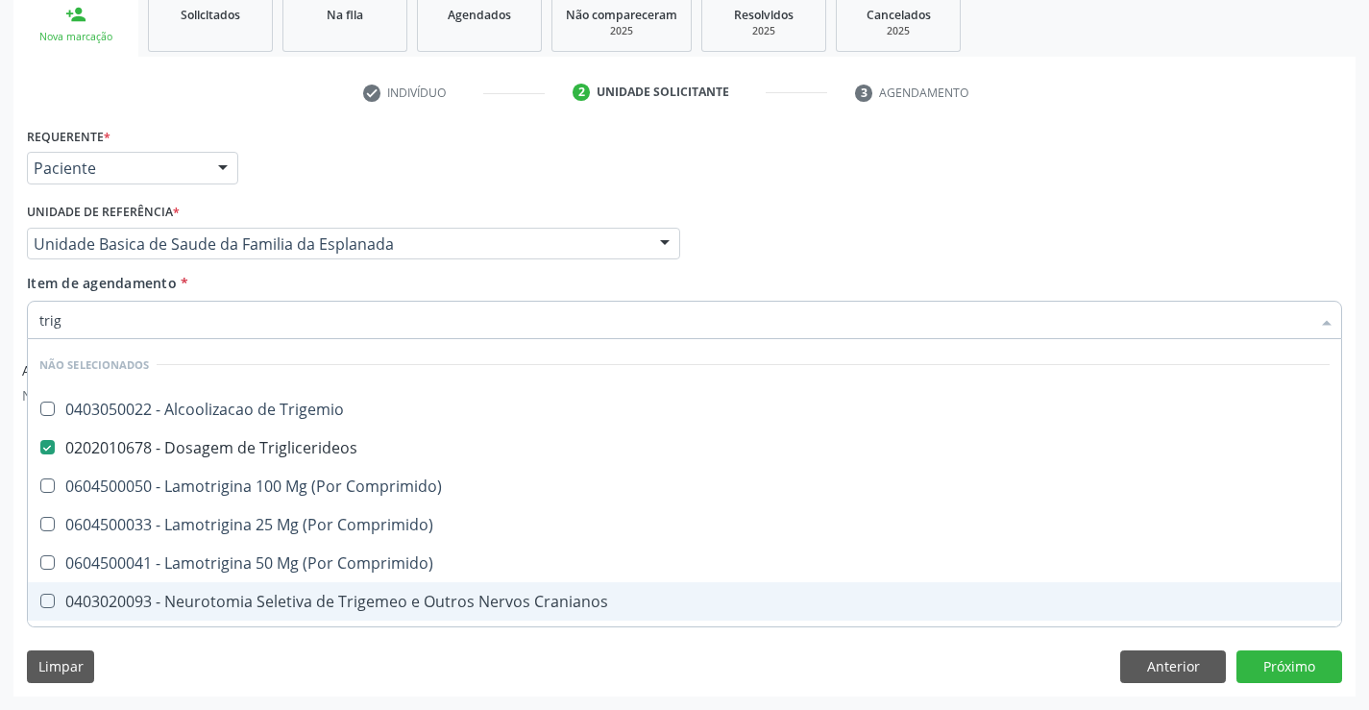
type input "trig"
click at [193, 667] on div "Limpar Anterior Próximo" at bounding box center [684, 666] width 1315 height 33
checkbox Trigemio "true"
checkbox Comprimido\) "true"
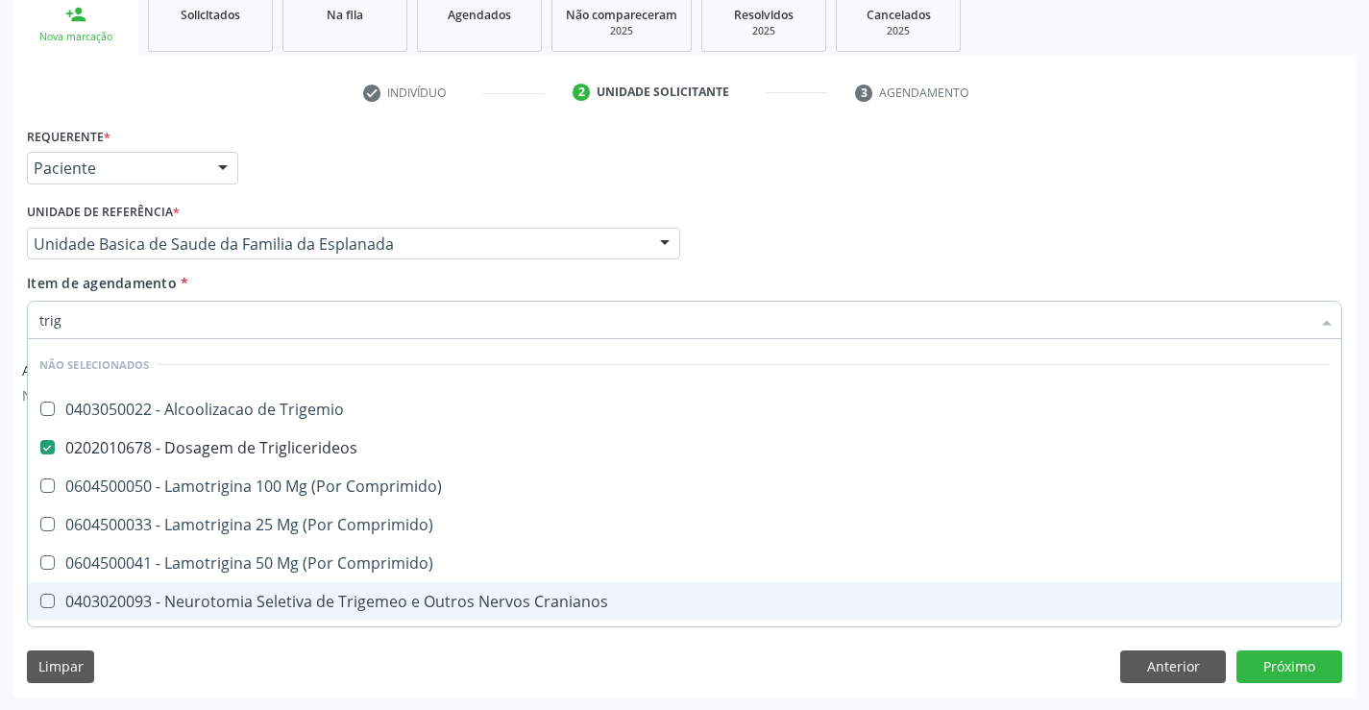
checkbox Comprimido\) "true"
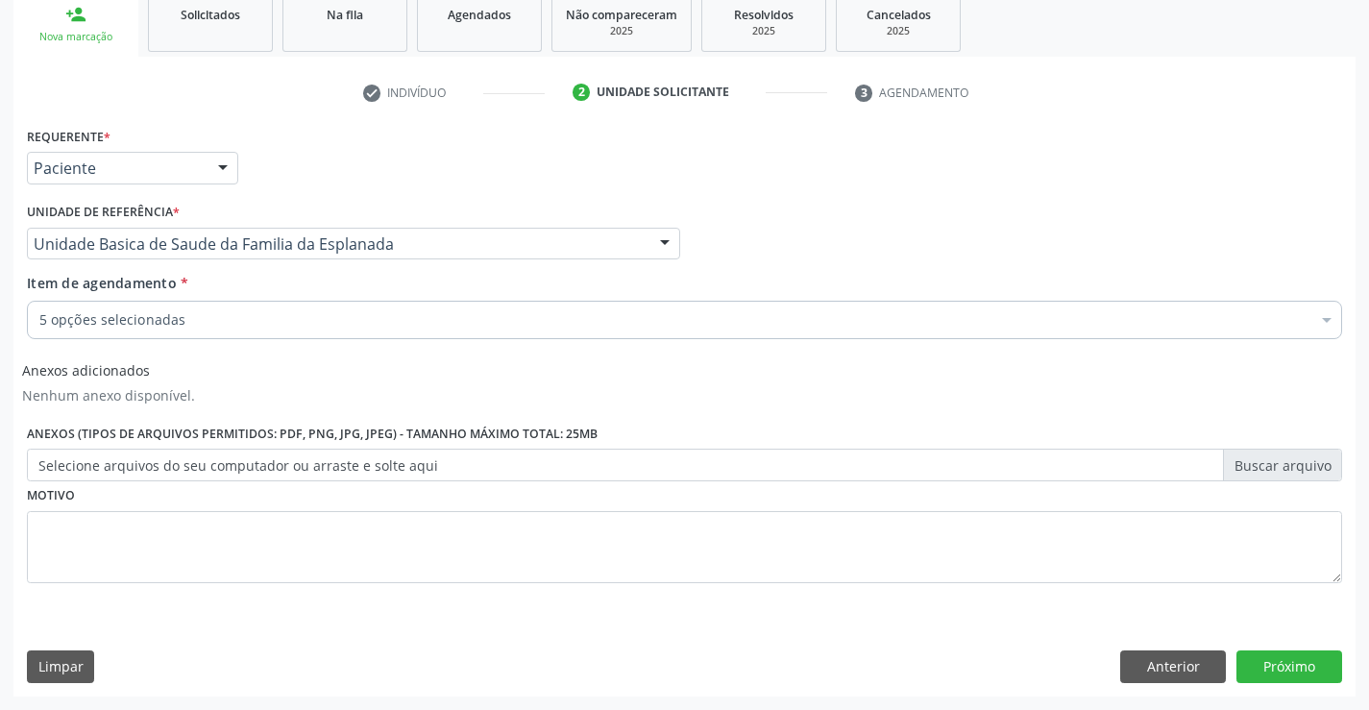
scroll to position [71, 0]
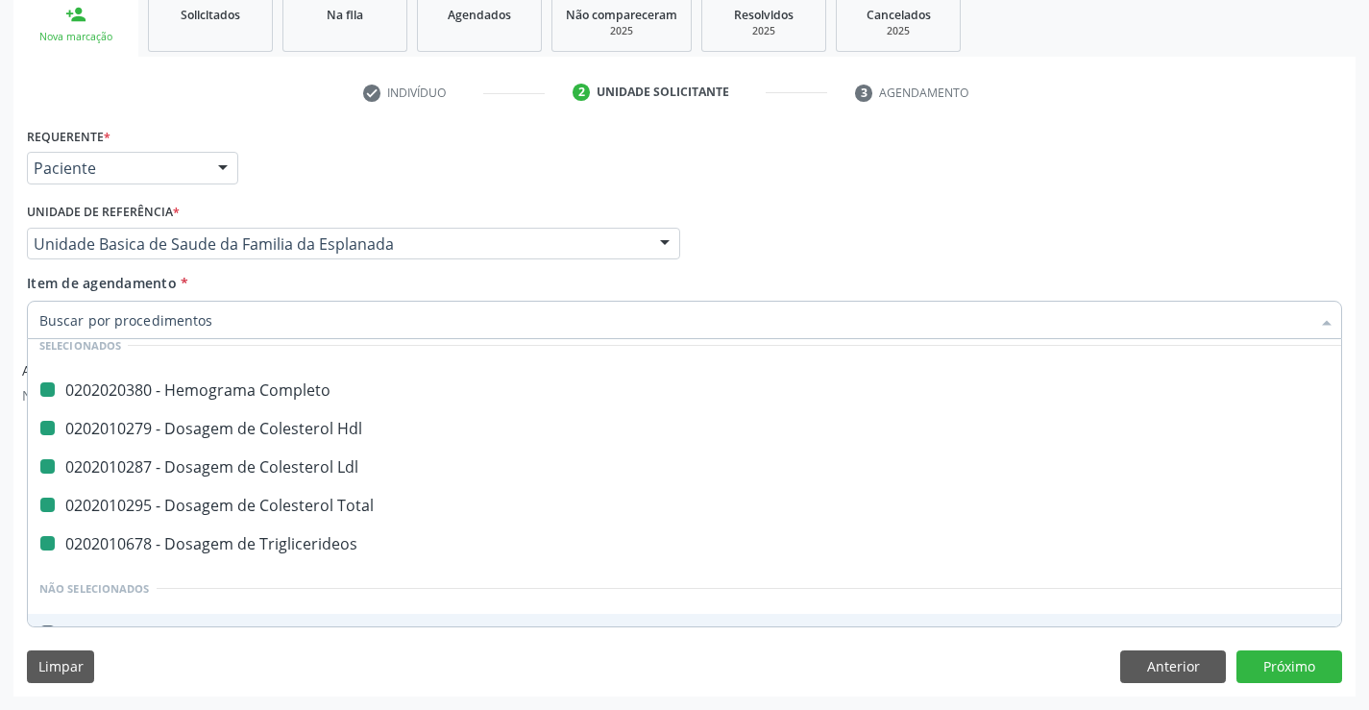
type input "u"
checkbox Completo "false"
checkbox Ldl "false"
checkbox Hdl "false"
checkbox Total "false"
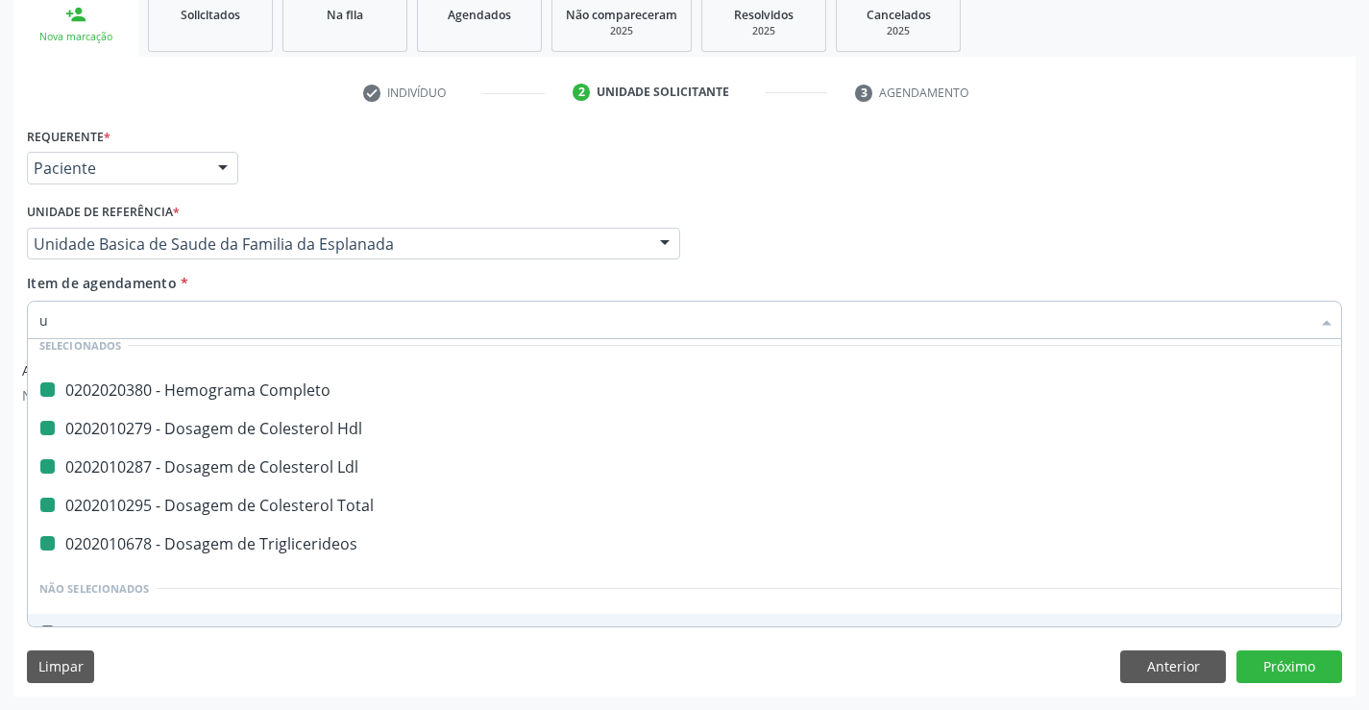
checkbox Triglicerideos "false"
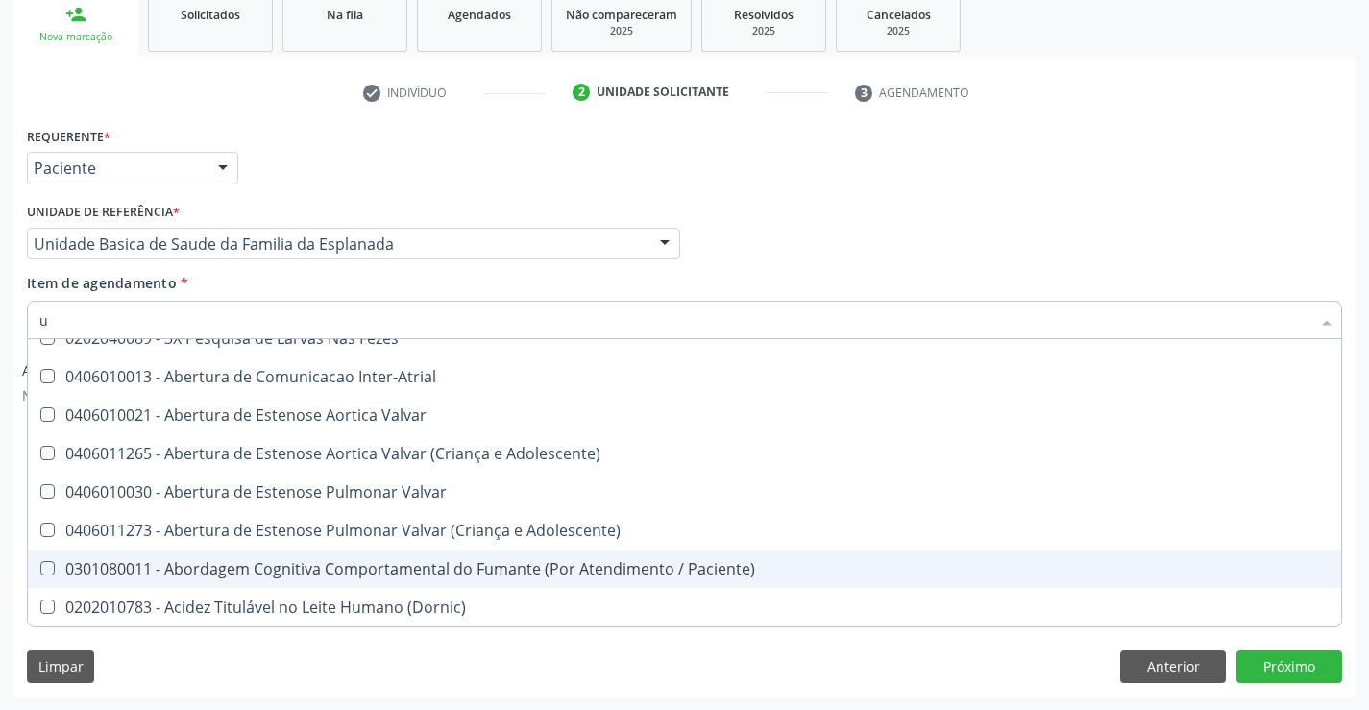
scroll to position [19, 0]
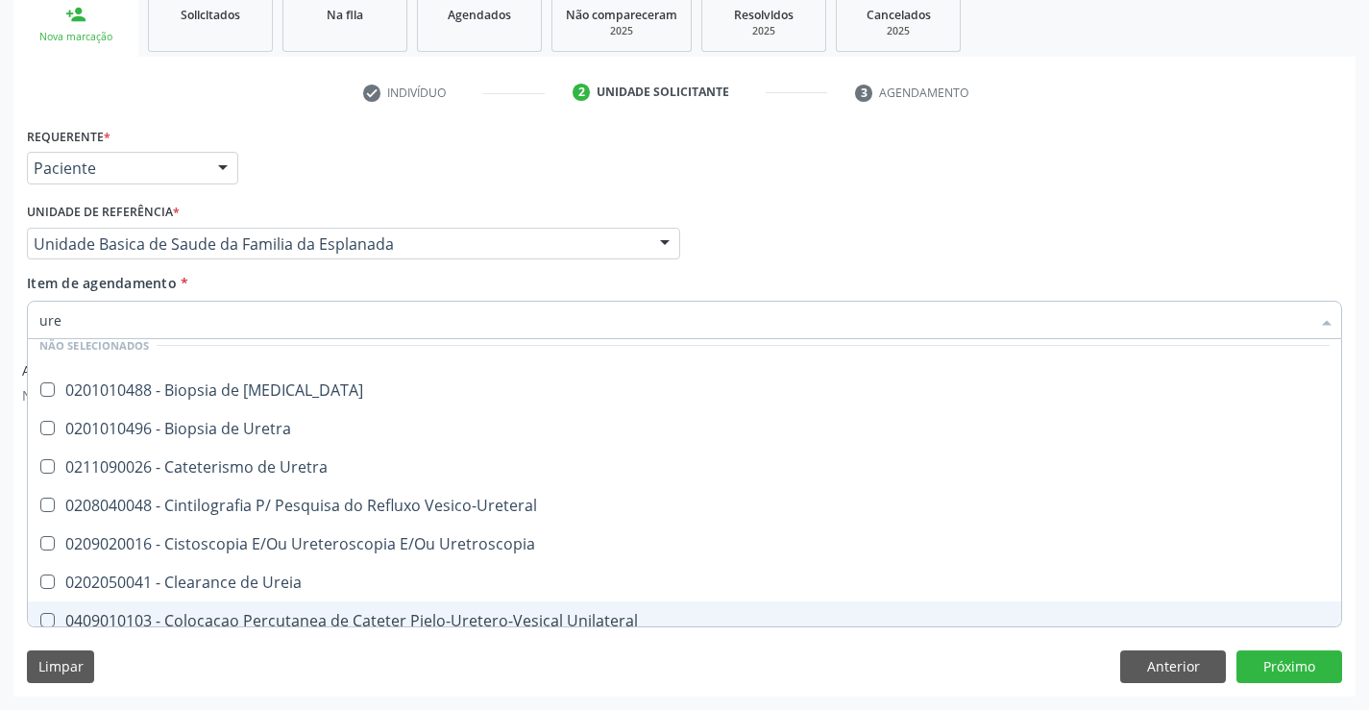
type input "urei"
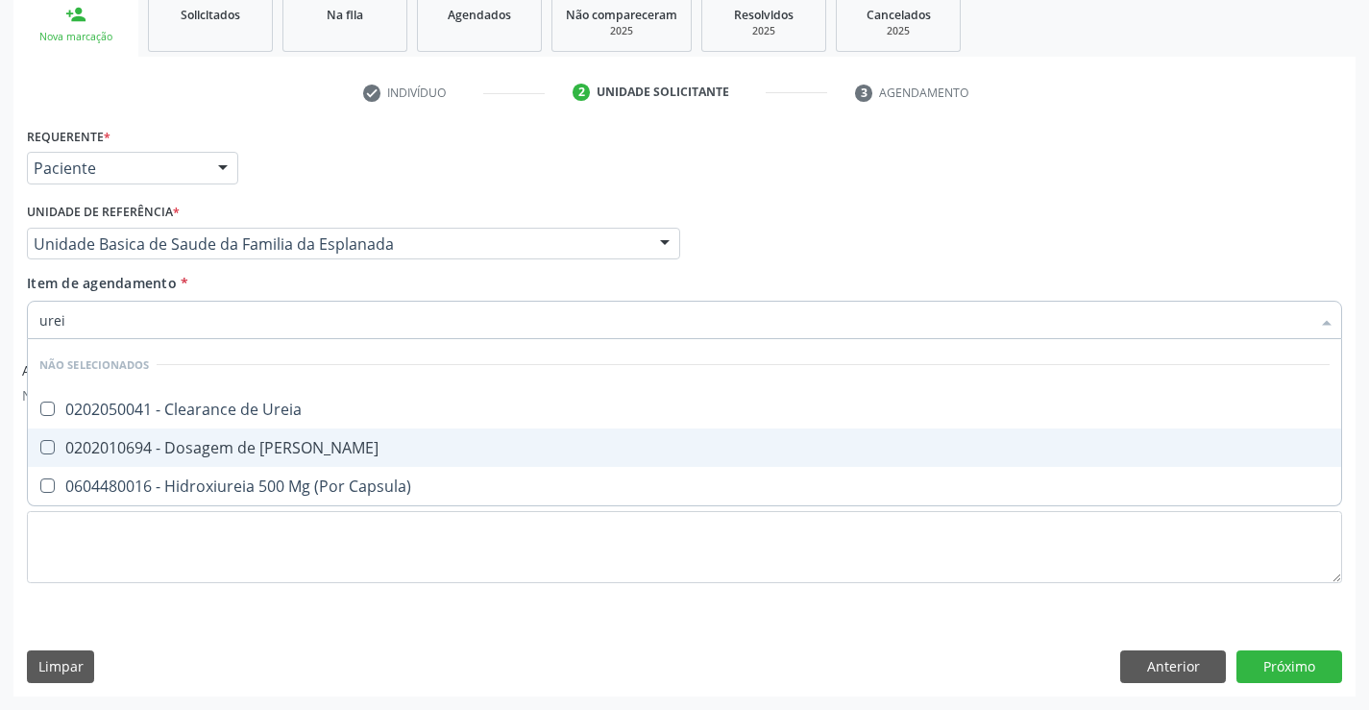
click at [232, 448] on div "0202010694 - Dosagem de Ureia" at bounding box center [684, 447] width 1290 height 15
checkbox Ureia "true"
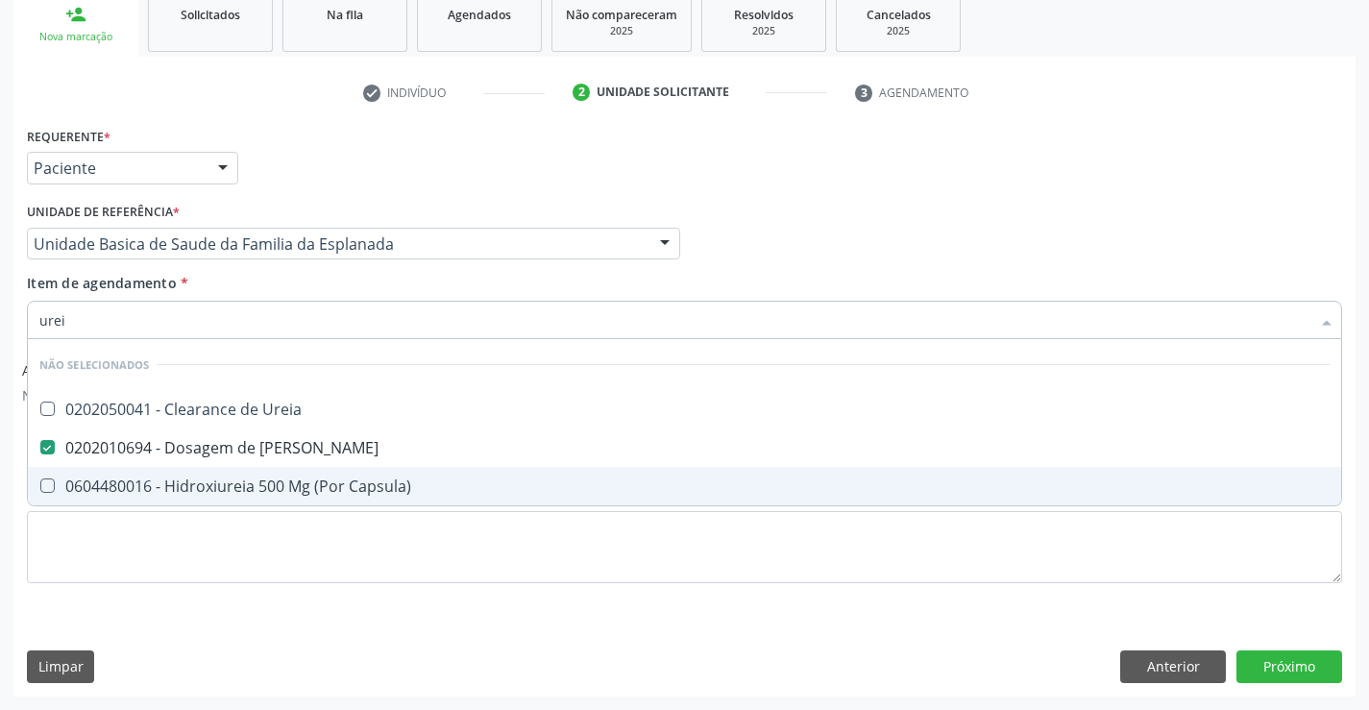
type input "urei"
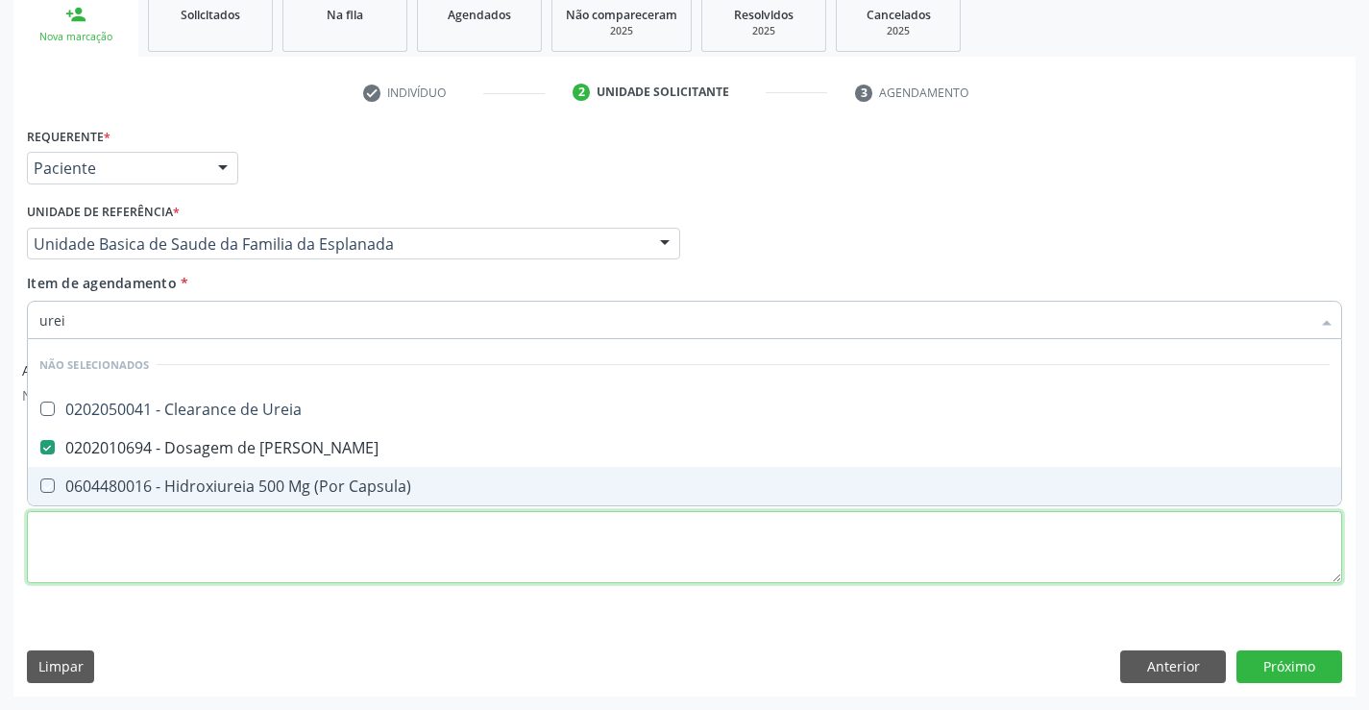
click at [231, 548] on div "Requerente * Paciente Profissional de Saúde Paciente Nenhum resultado encontrad…" at bounding box center [684, 366] width 1315 height 488
checkbox Ureia "true"
checkbox Capsula\) "true"
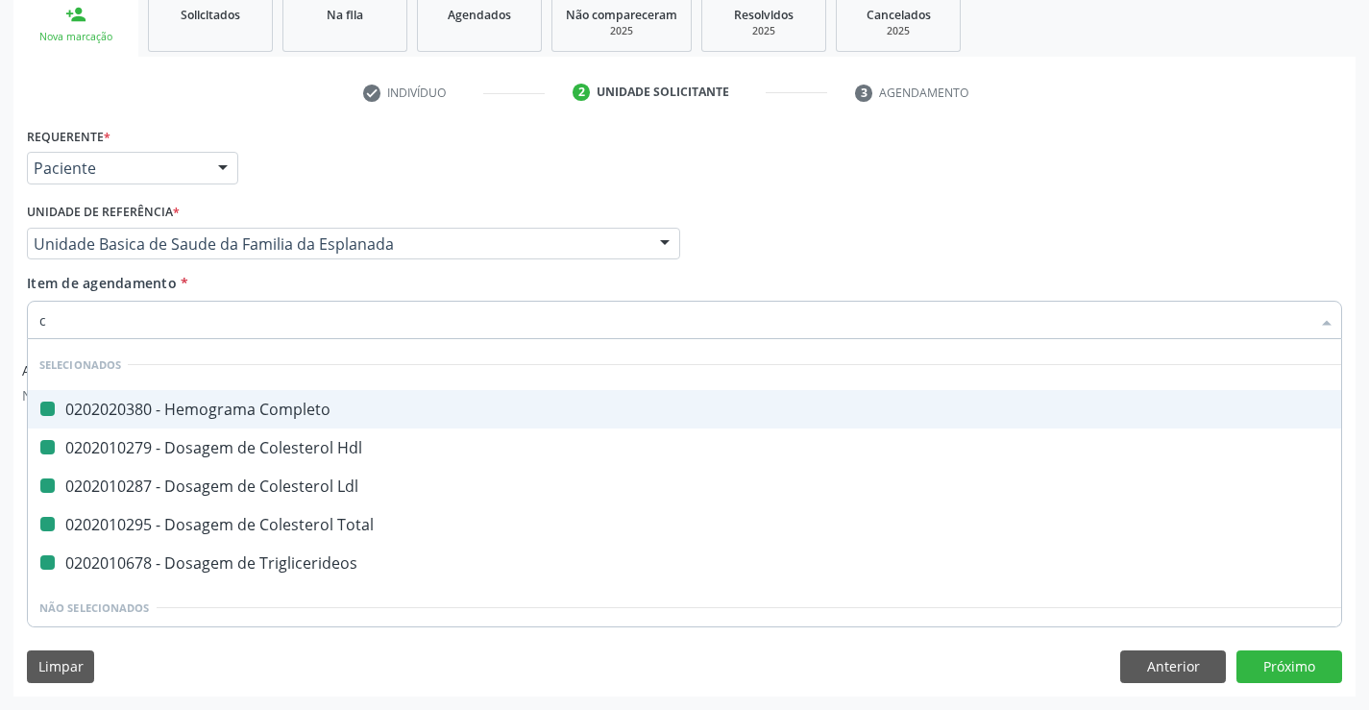
type input "cr"
checkbox Completo "false"
checkbox Ldl "false"
checkbox Hdl "false"
checkbox Total "false"
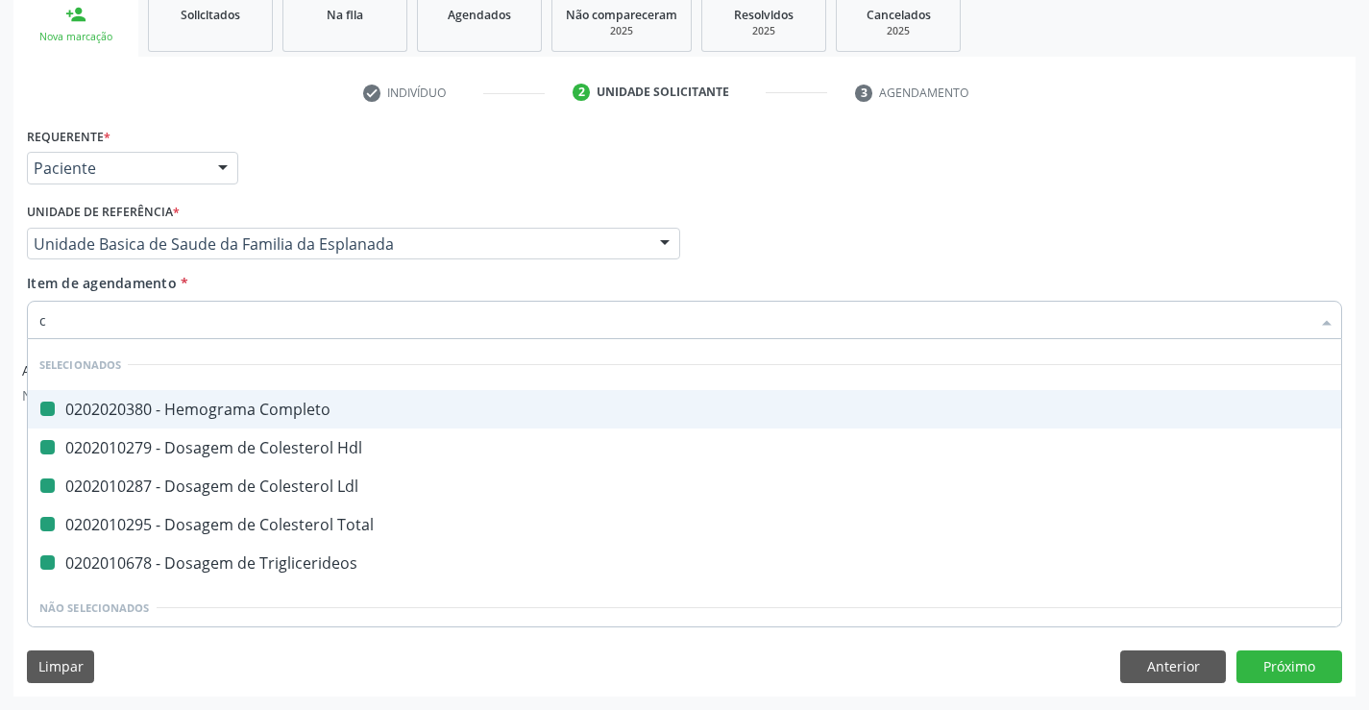
checkbox Triglicerideos "false"
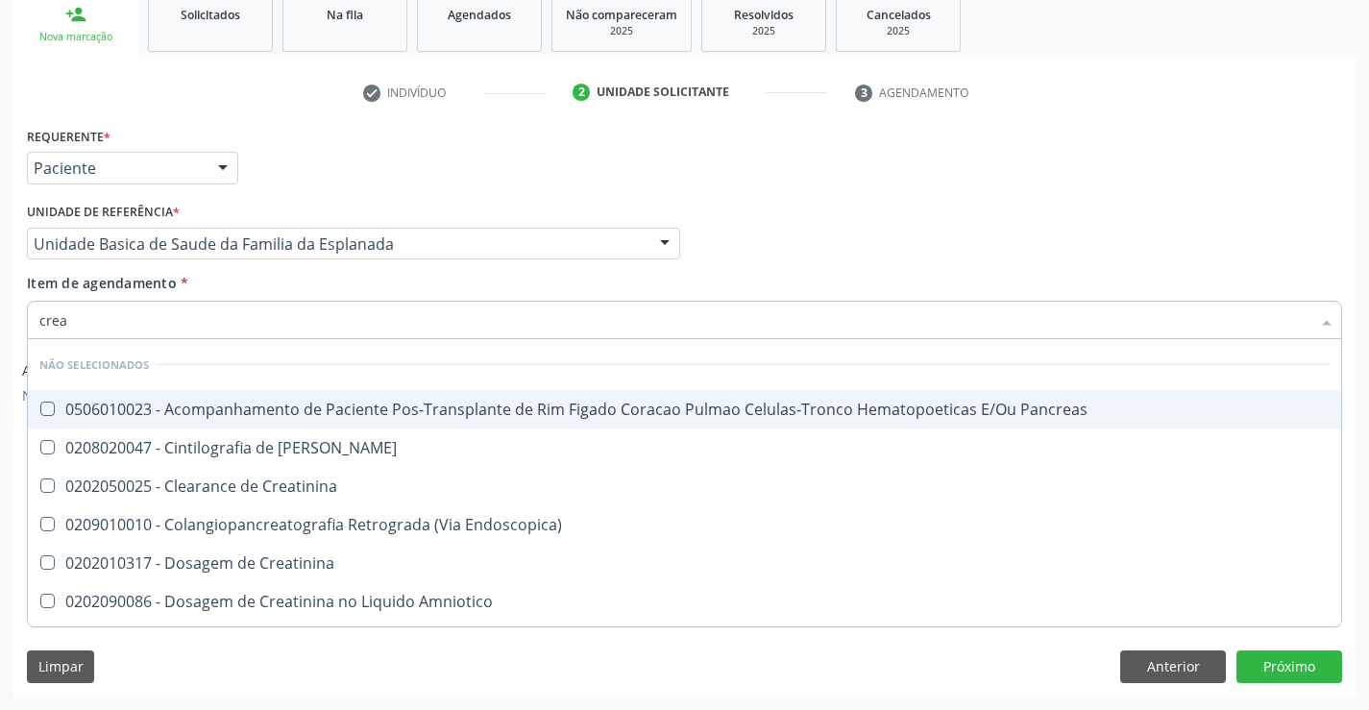
type input "creat"
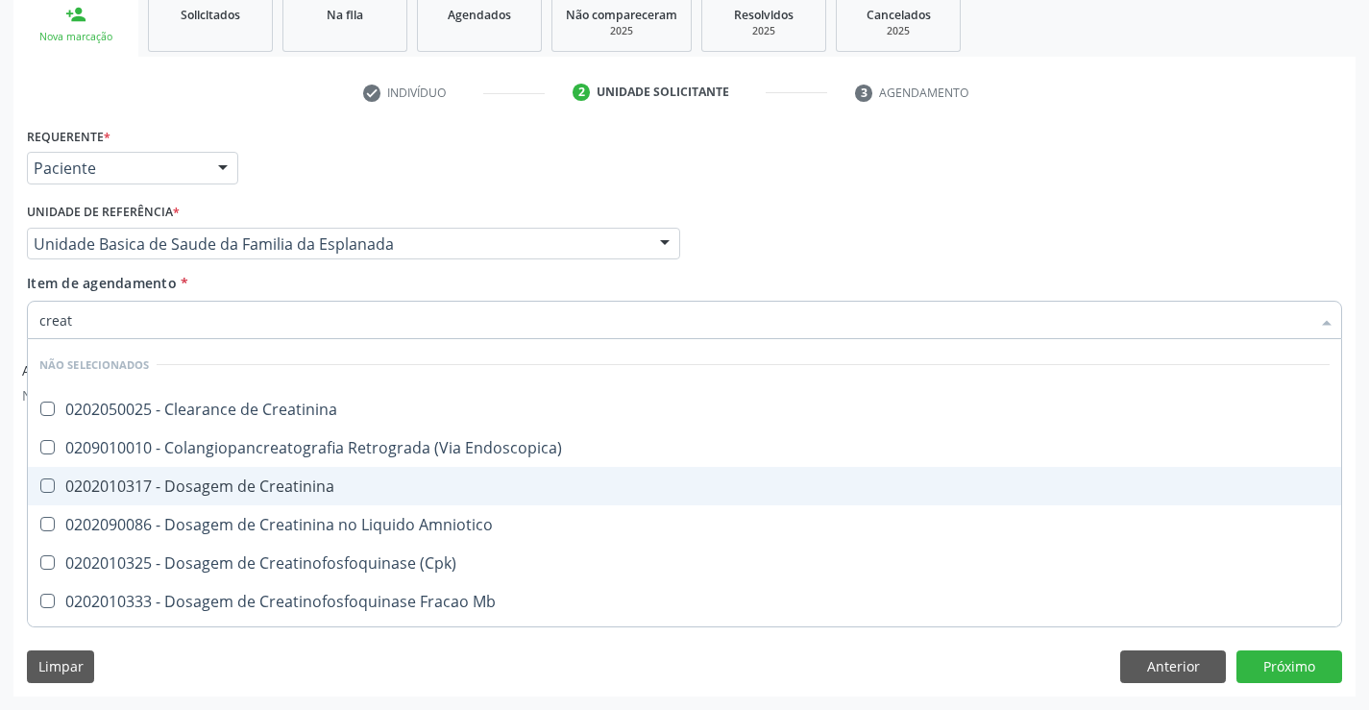
click at [251, 480] on div "0202010317 - Dosagem de Creatinina" at bounding box center [684, 485] width 1290 height 15
checkbox Creatinina "true"
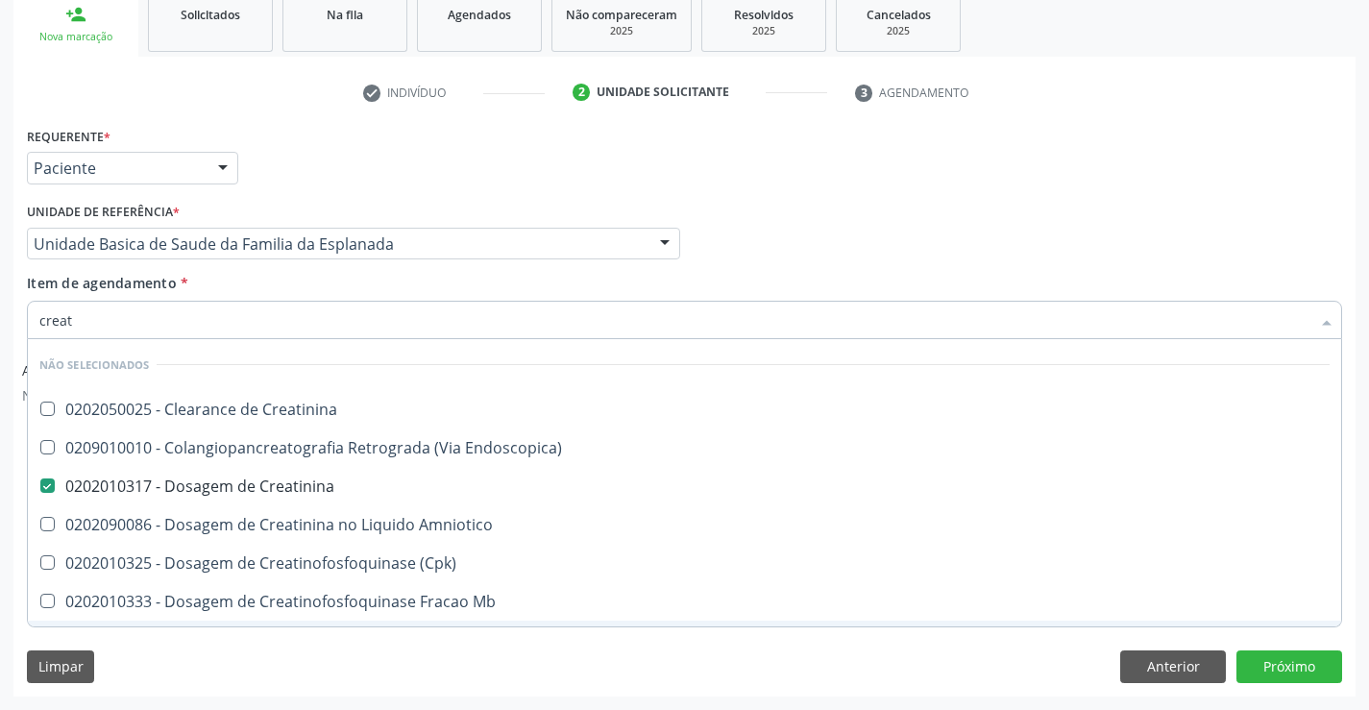
type input "creat"
click at [224, 664] on div "Limpar Anterior Próximo" at bounding box center [684, 666] width 1315 height 33
checkbox Creatinina "true"
checkbox Endoscopica\) "true"
checkbox Amniotico "true"
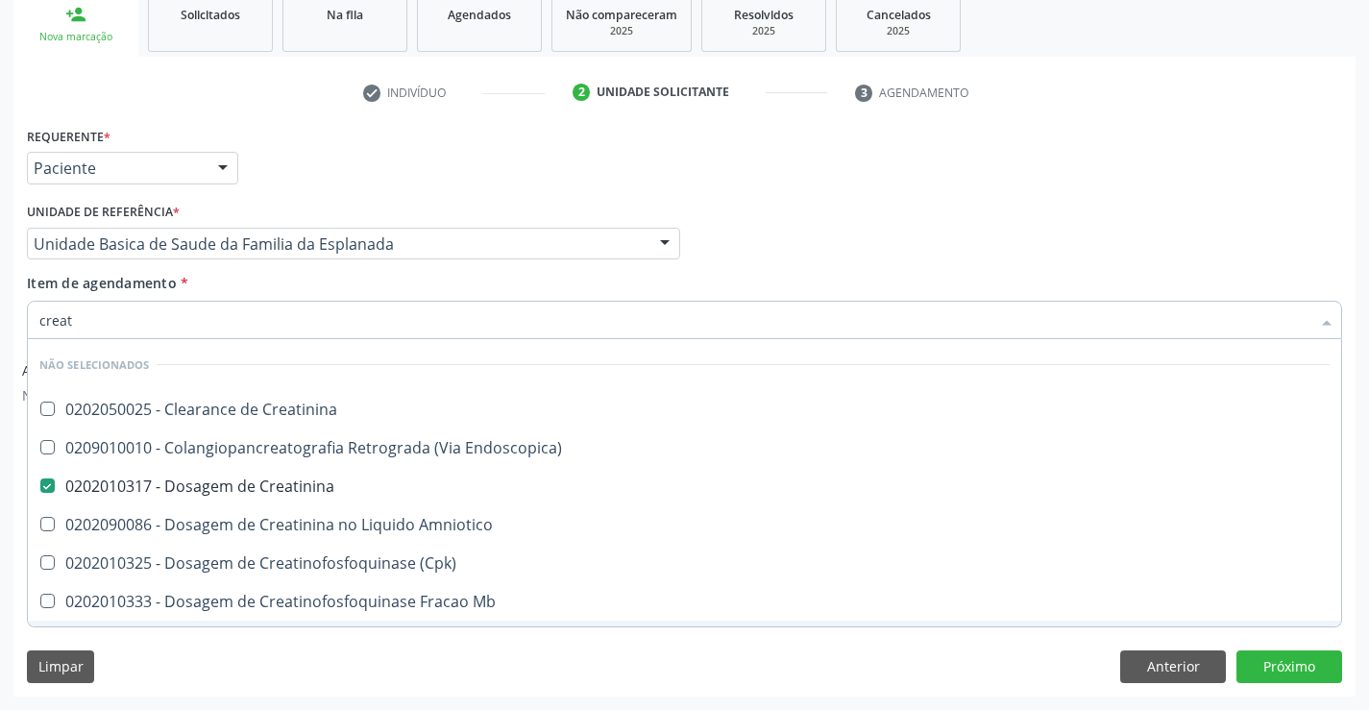
checkbox \(Cpk\) "true"
checkbox Oncologia "true"
checkbox Mb "true"
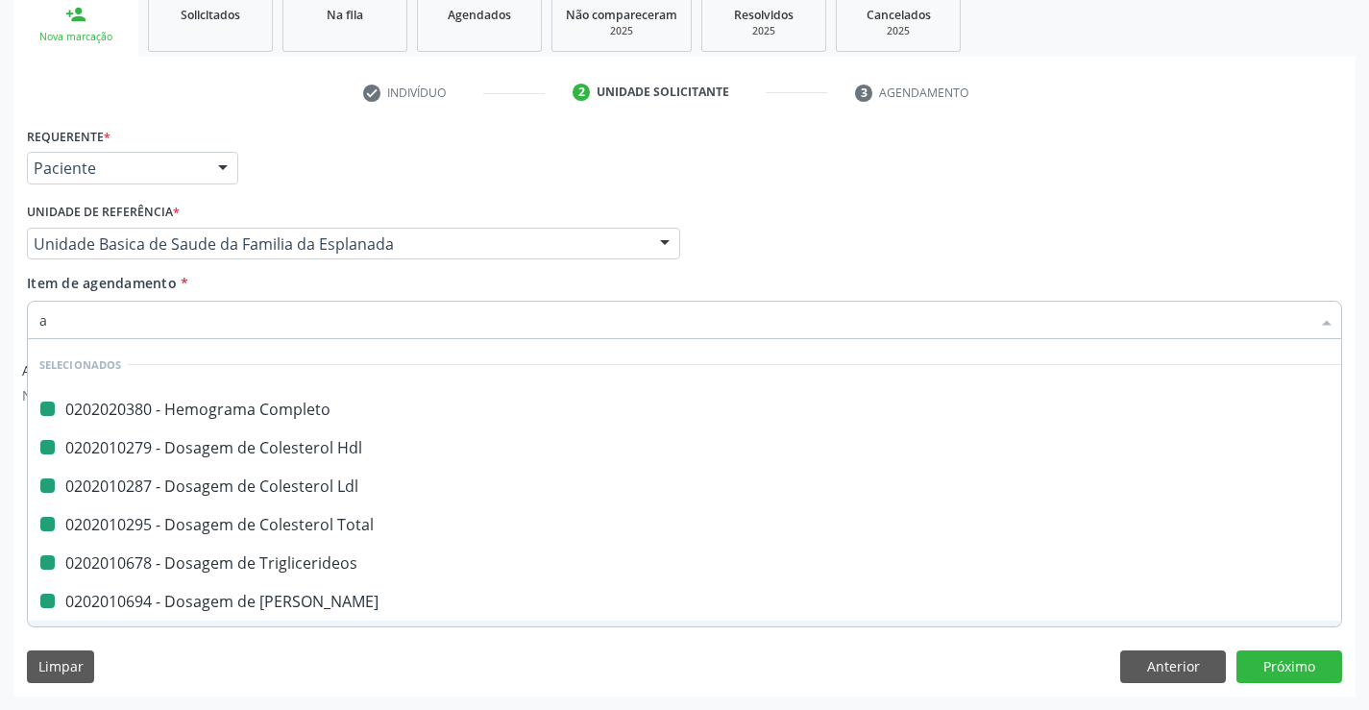
type input "ac"
checkbox Completo "false"
checkbox Ldl "false"
checkbox Hdl "false"
checkbox Total "false"
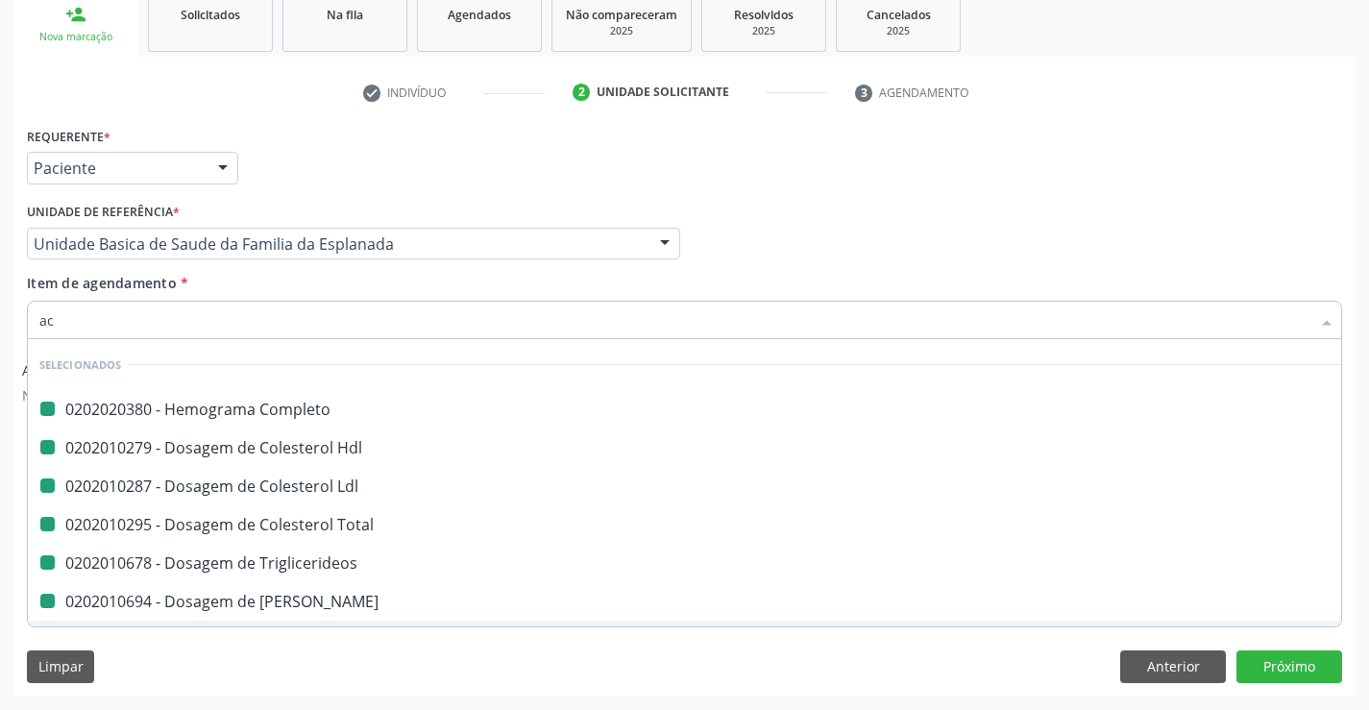
checkbox Triglicerideos "false"
checkbox Creatinina "false"
checkbox Ureia "false"
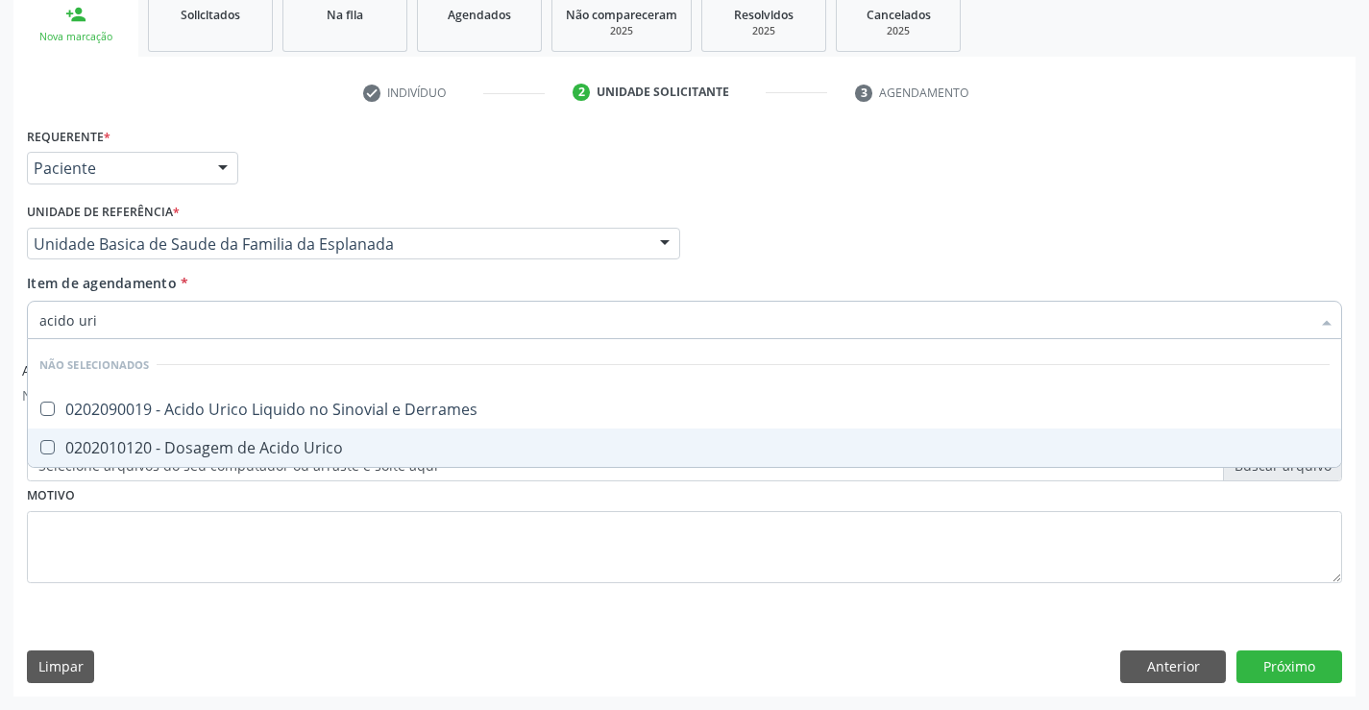
type input "acido uric"
click at [264, 455] on div "0202010120 - Dosagem de Acido Urico" at bounding box center [684, 447] width 1290 height 15
checkbox Urico "true"
type input "acido uric"
click at [267, 549] on div "Requerente * Paciente Profissional de Saúde Paciente Nenhum resultado encontrad…" at bounding box center [684, 366] width 1315 height 488
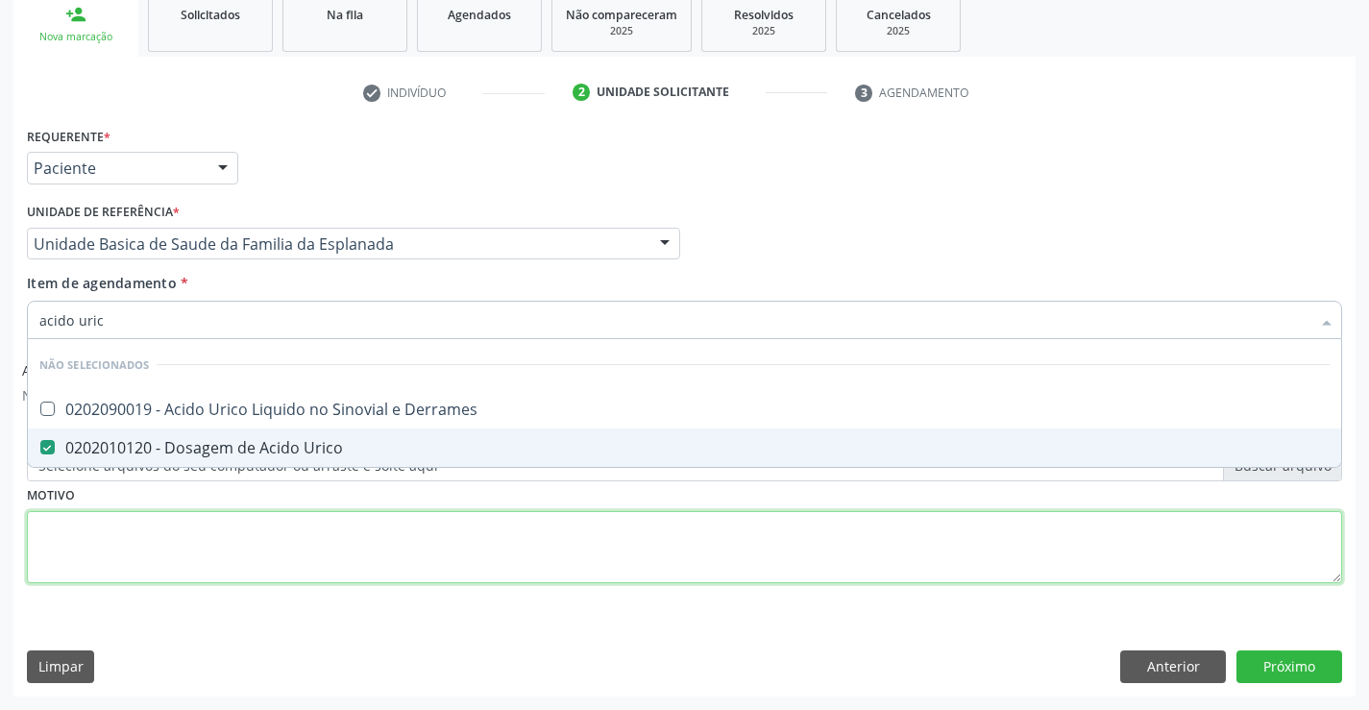
checkbox Derrames "true"
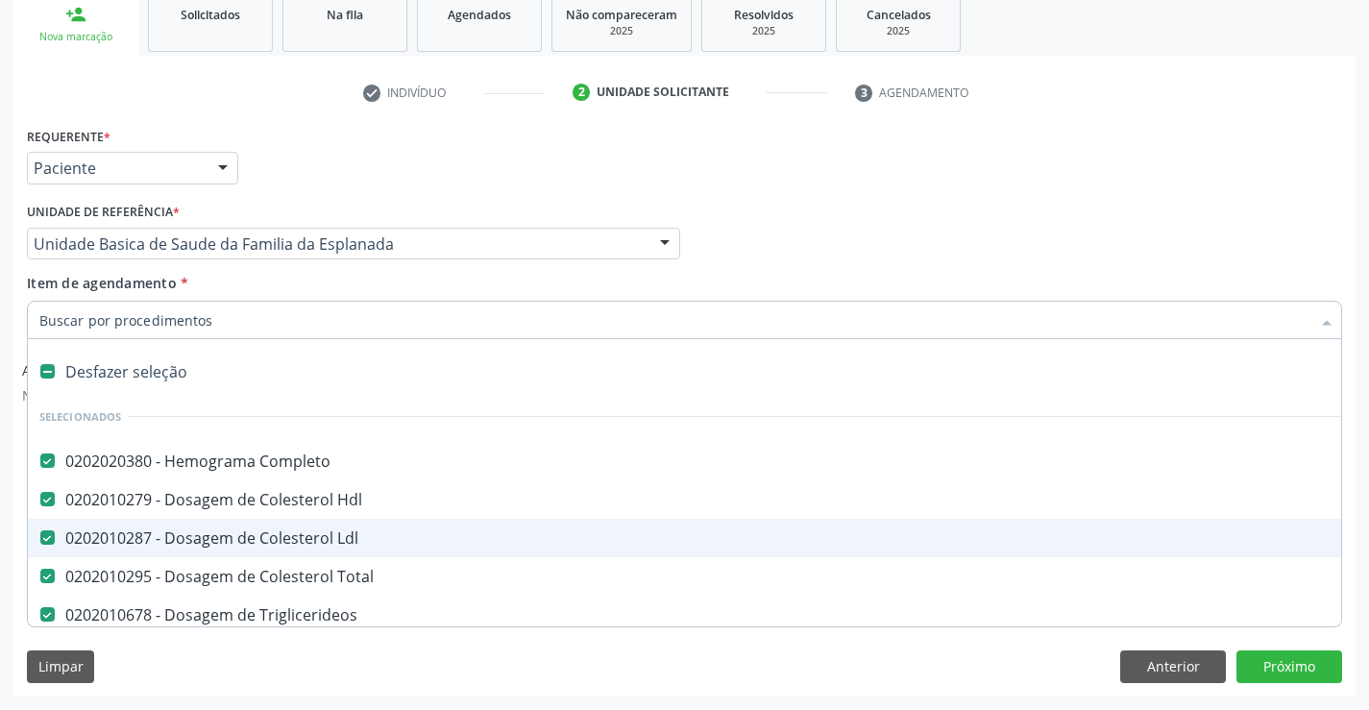
type input "t"
checkbox Urico "false"
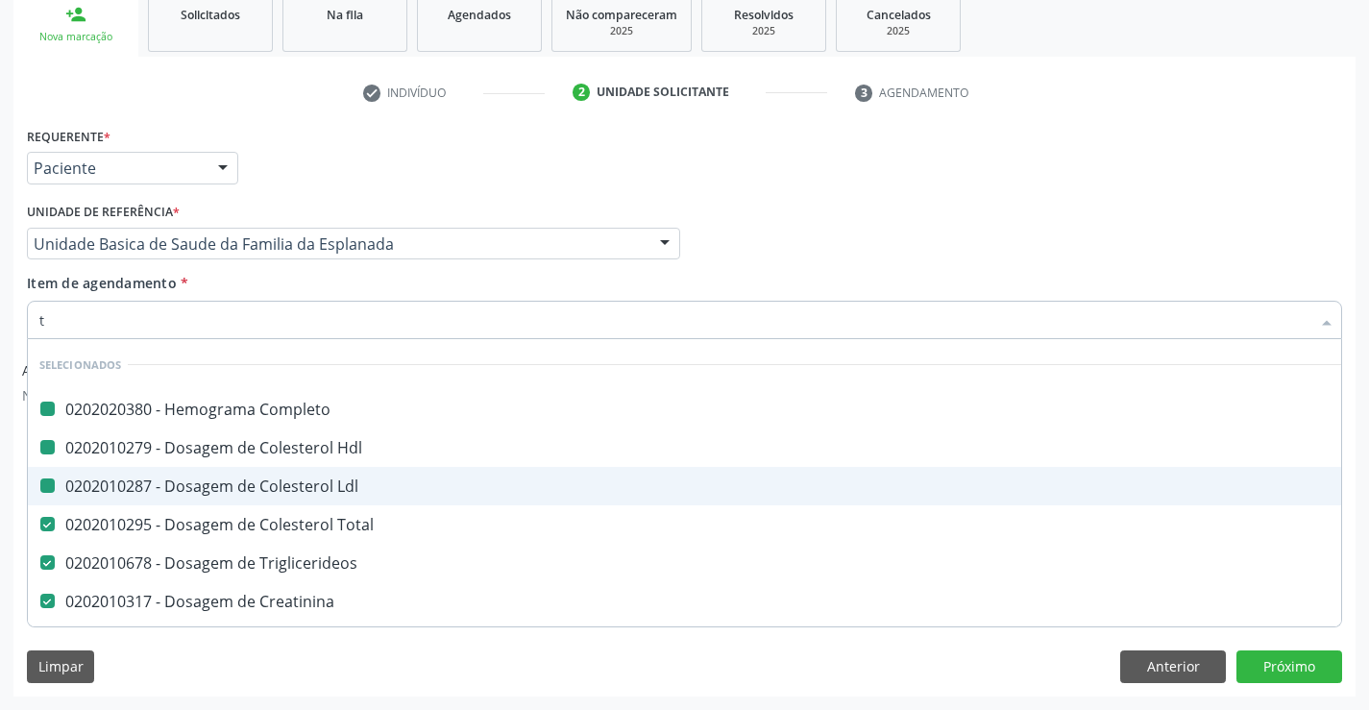
type input "tg"
checkbox Completo "false"
checkbox Hdl "false"
checkbox Ldl "false"
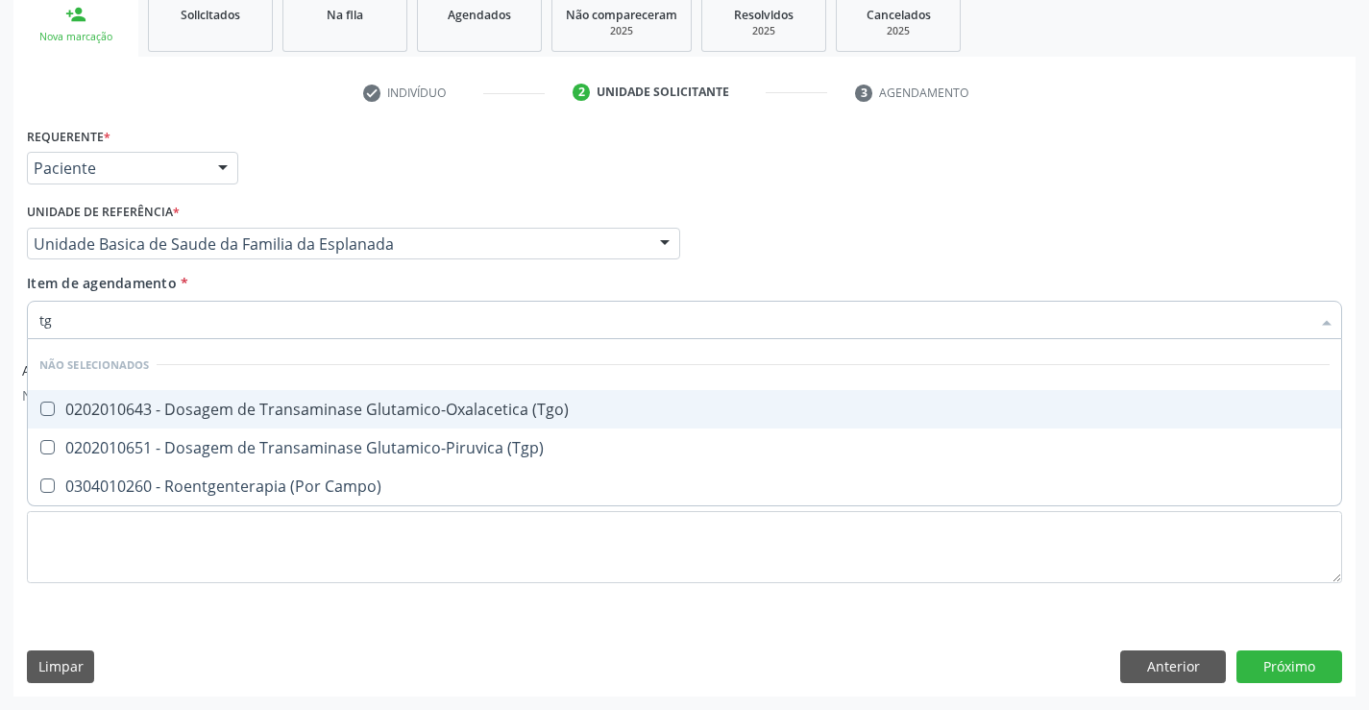
click at [379, 403] on div "0202010643 - Dosagem de Transaminase Glutamico-Oxalacetica (Tgo)" at bounding box center [684, 409] width 1290 height 15
checkbox \(Tgo\) "true"
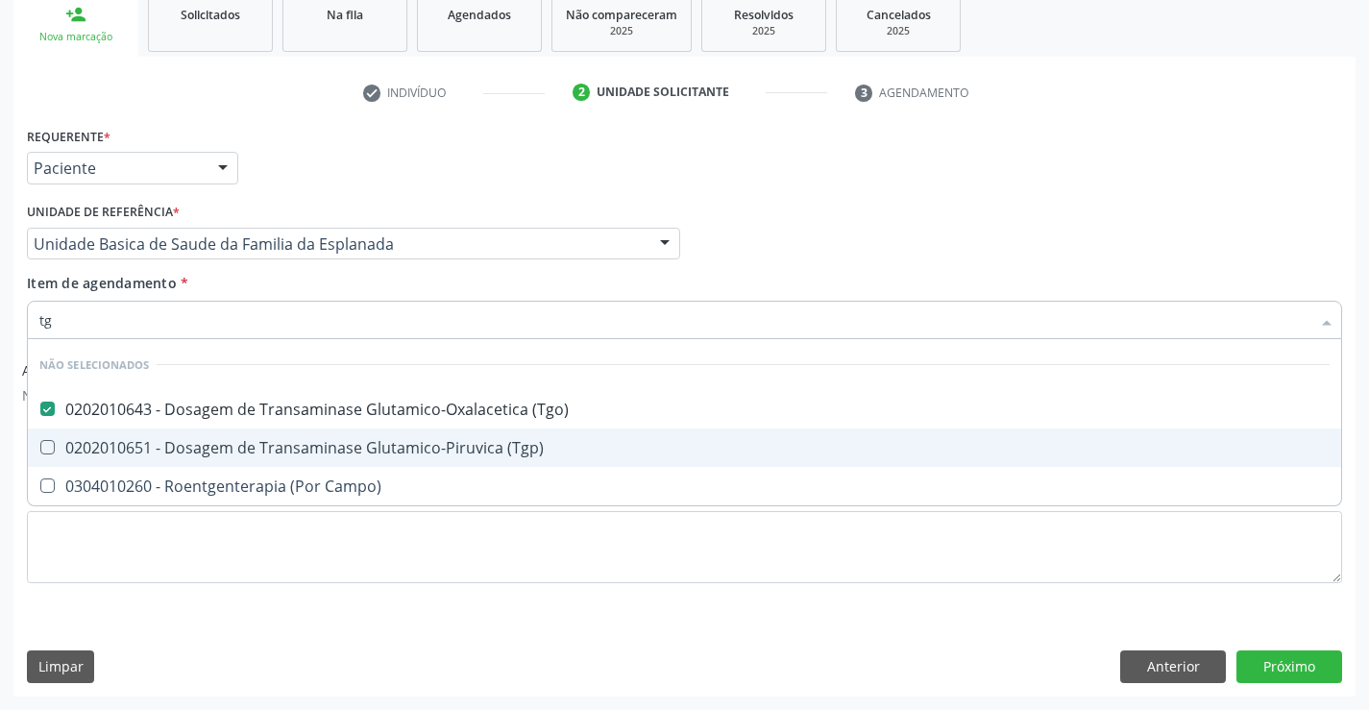
click at [356, 441] on div "0202010651 - Dosagem de Transaminase Glutamico-Piruvica (Tgp)" at bounding box center [684, 447] width 1290 height 15
checkbox \(Tgp\) "true"
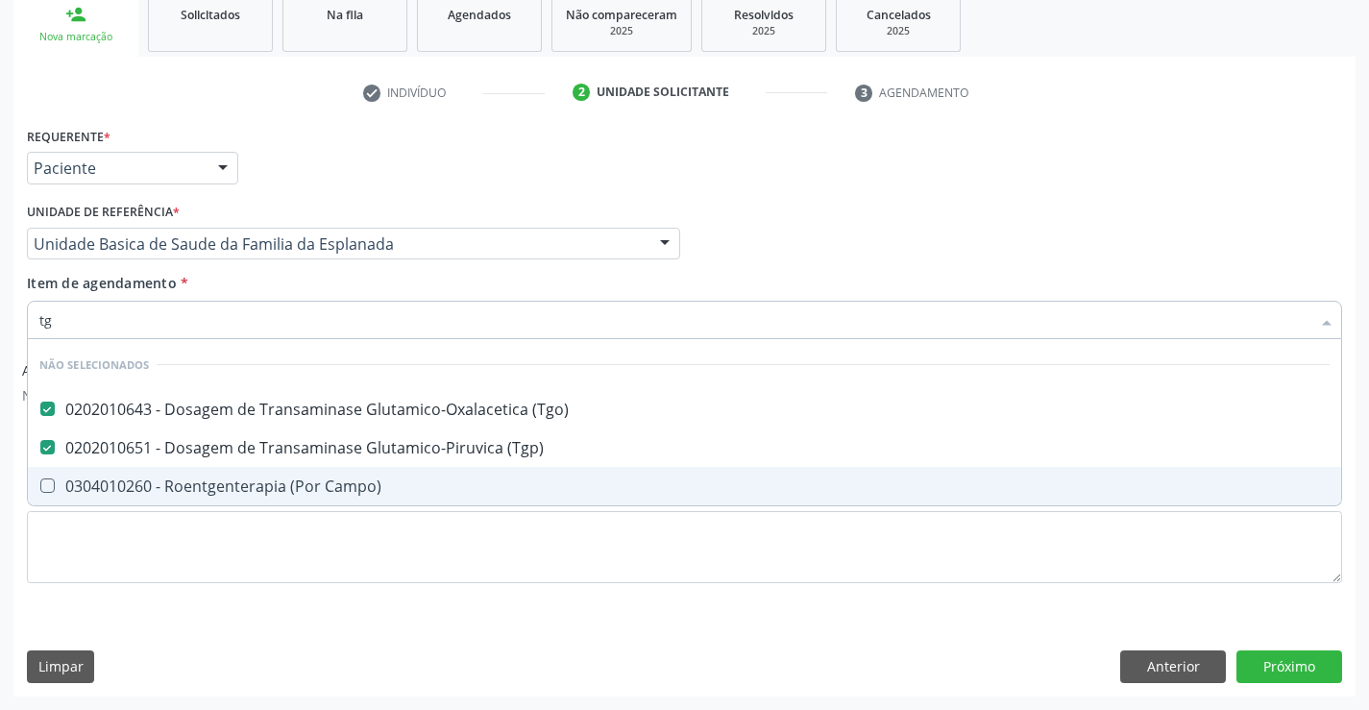
type input "tg"
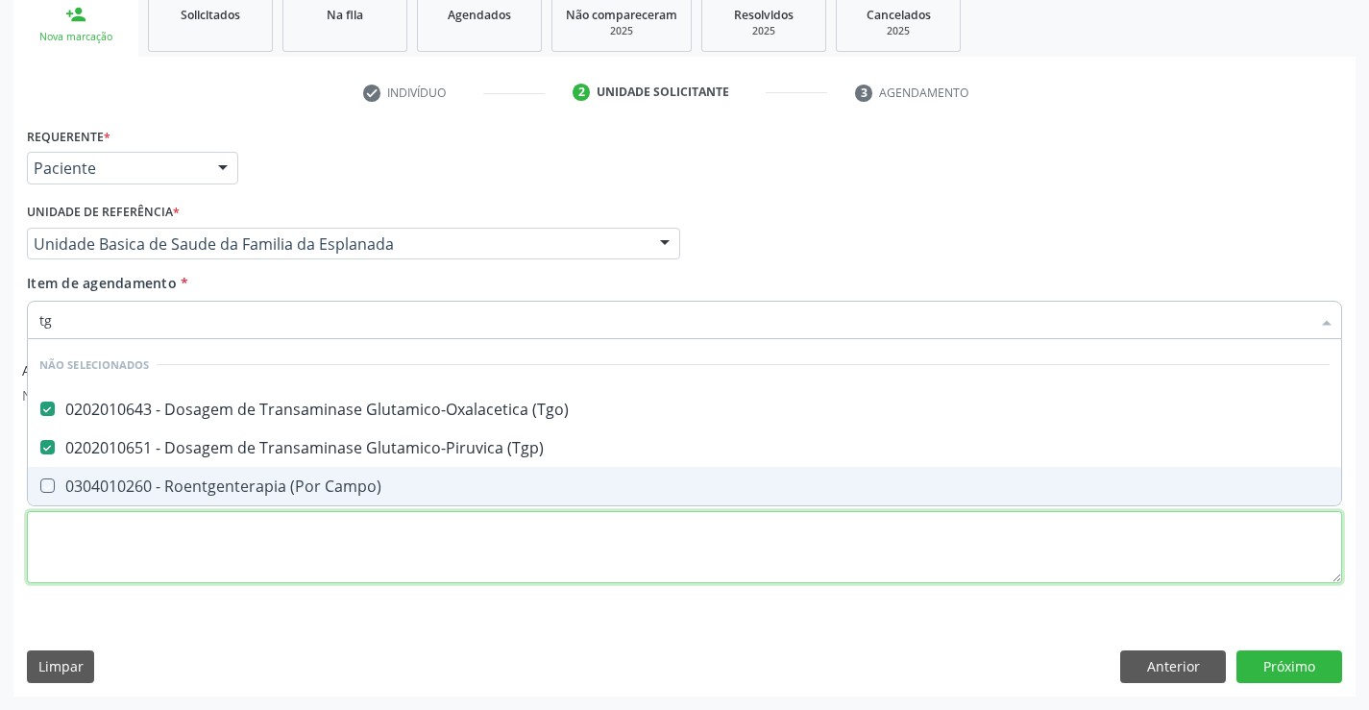
click at [371, 539] on div "Requerente * Paciente Profissional de Saúde Paciente Nenhum resultado encontrad…" at bounding box center [684, 366] width 1315 height 488
checkbox Campo\) "true"
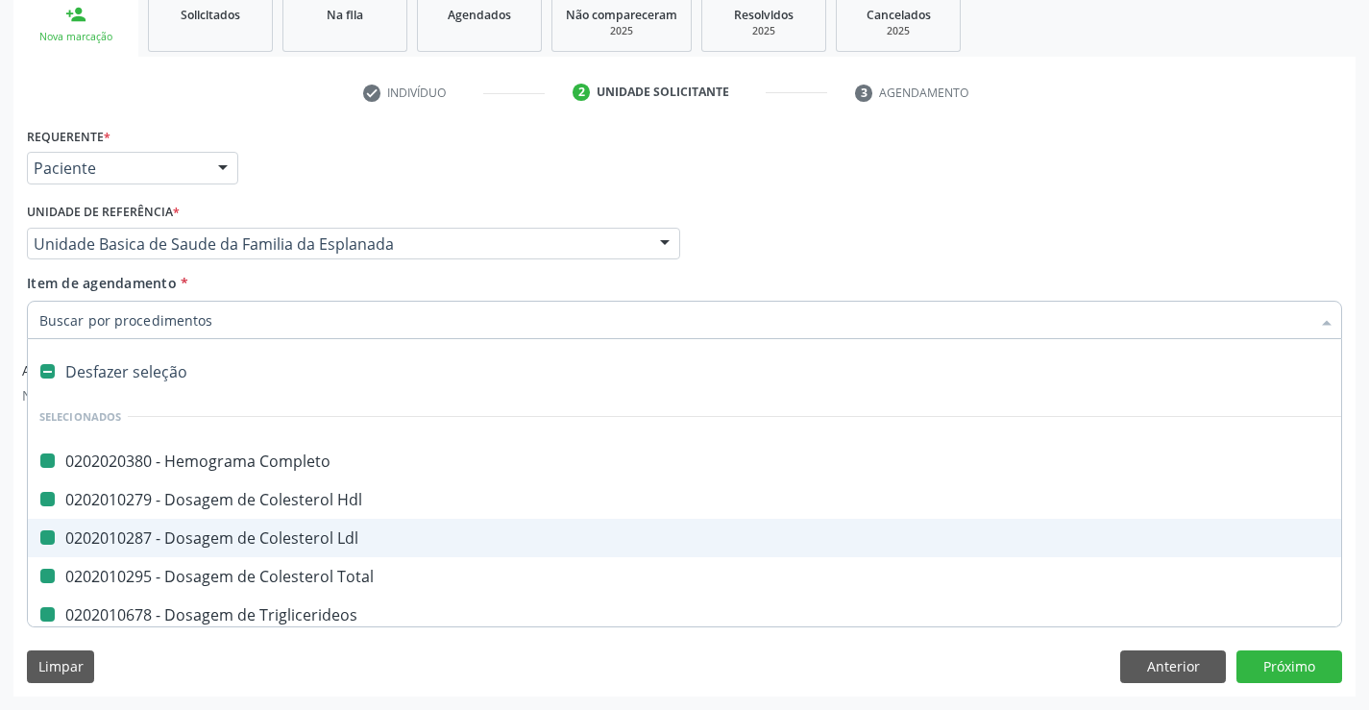
type input "f"
checkbox Completo "false"
checkbox Hdl "false"
checkbox Ldl "false"
checkbox Total "false"
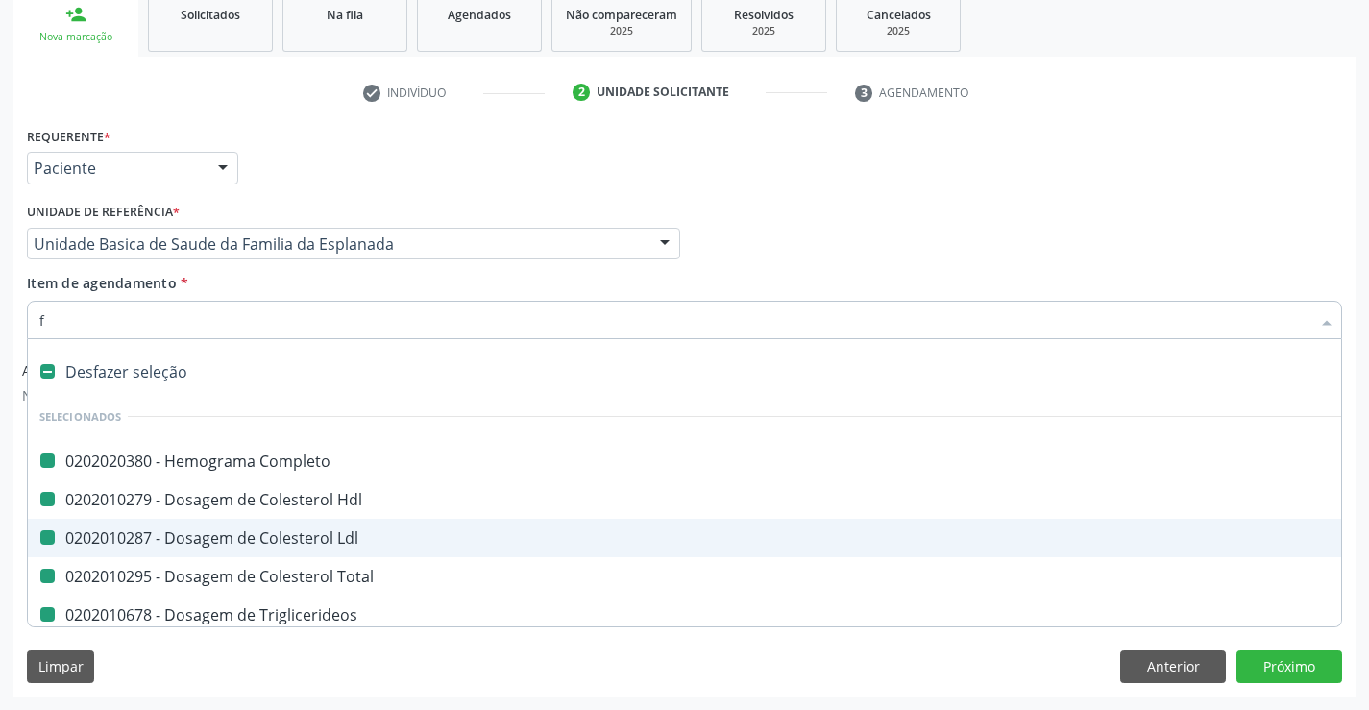
checkbox Triglicerideos "false"
checkbox Ureia "false"
checkbox Creatinina "false"
checkbox Urico "false"
checkbox \(Tgo\) "false"
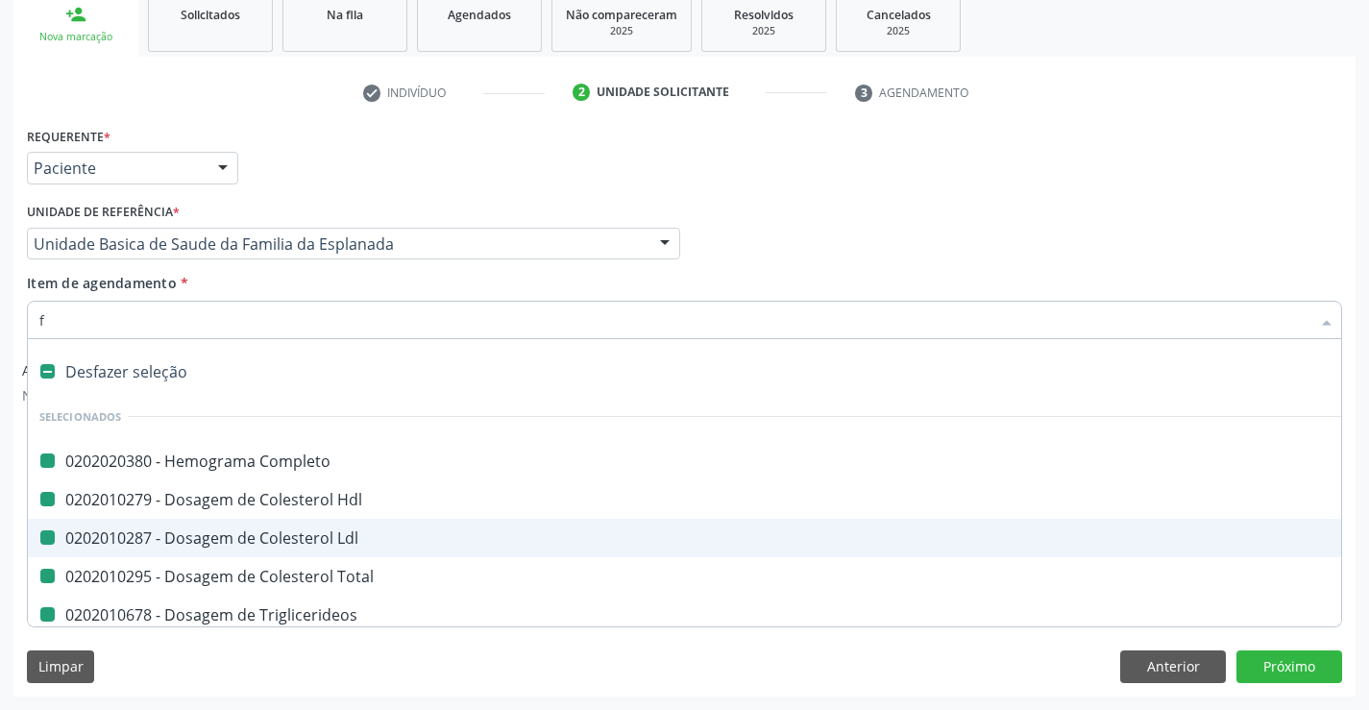
checkbox \(Tgp\) "false"
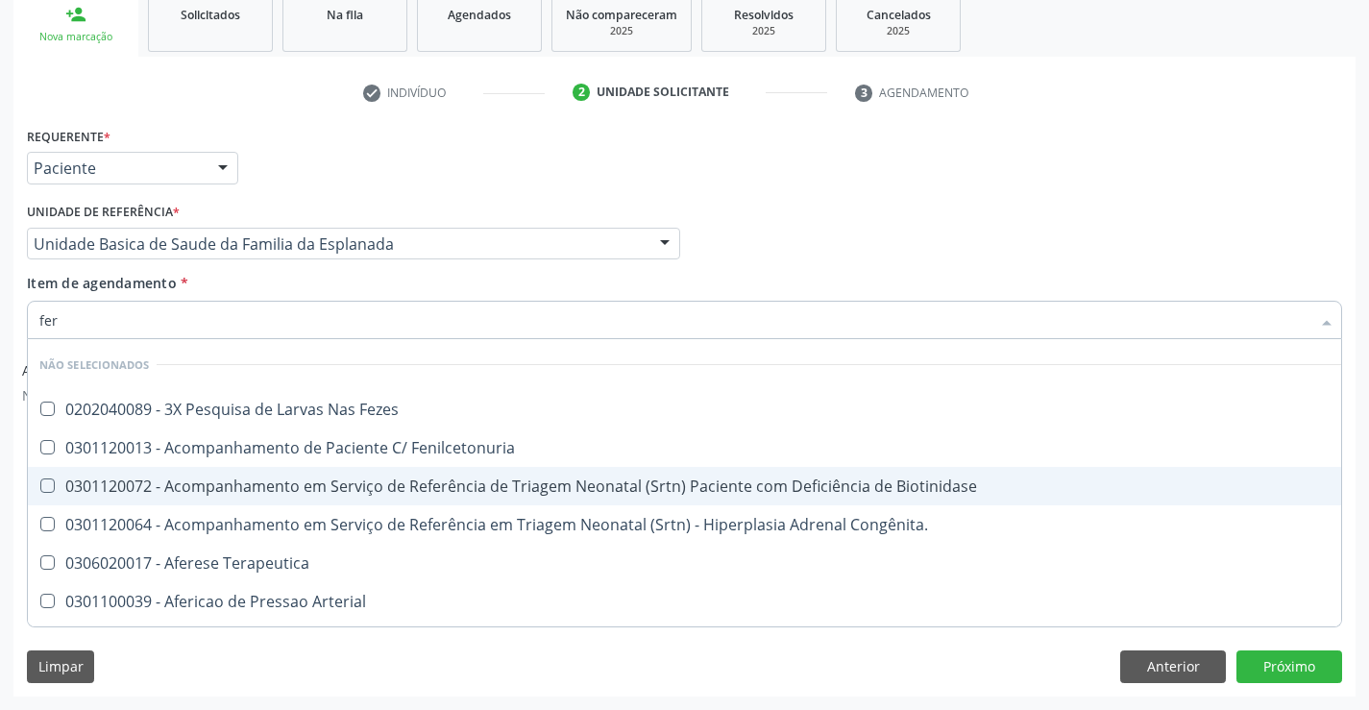
type input "ferr"
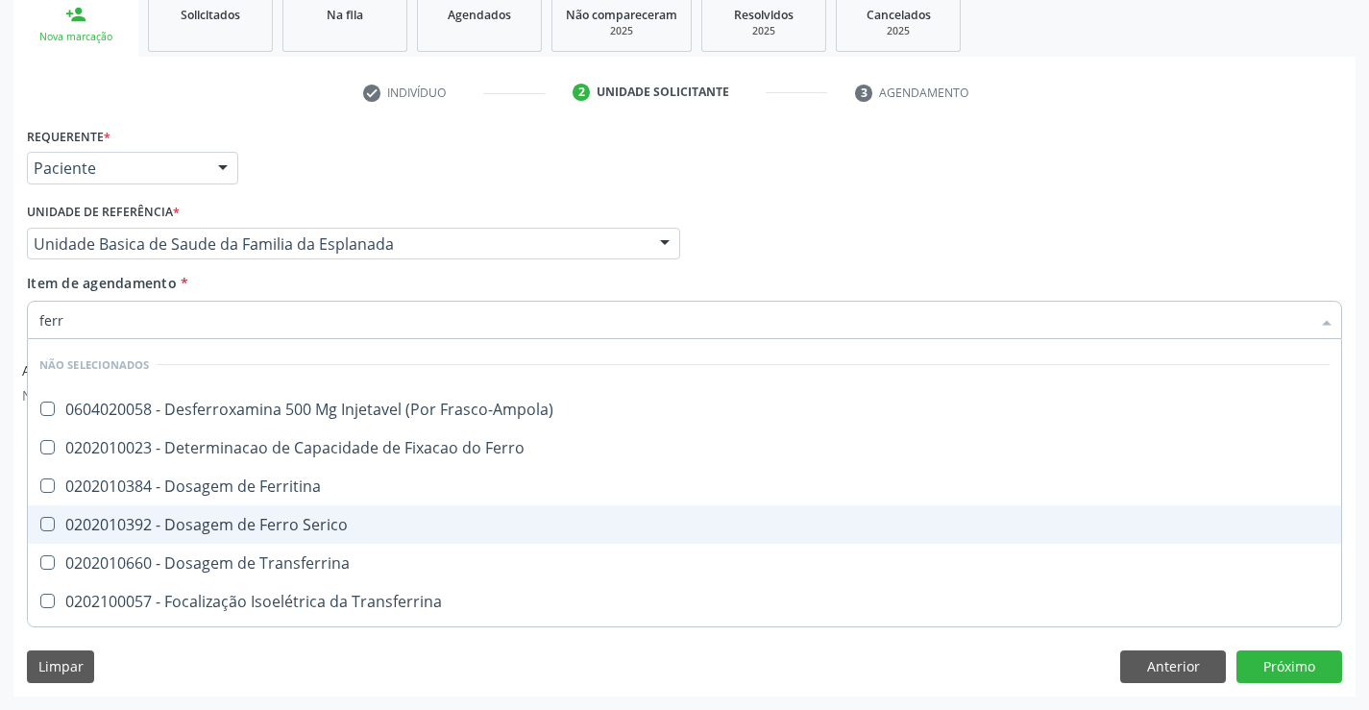
click at [262, 527] on div "0202010392 - Dosagem de Ferro Serico" at bounding box center [684, 524] width 1290 height 15
checkbox Serico "true"
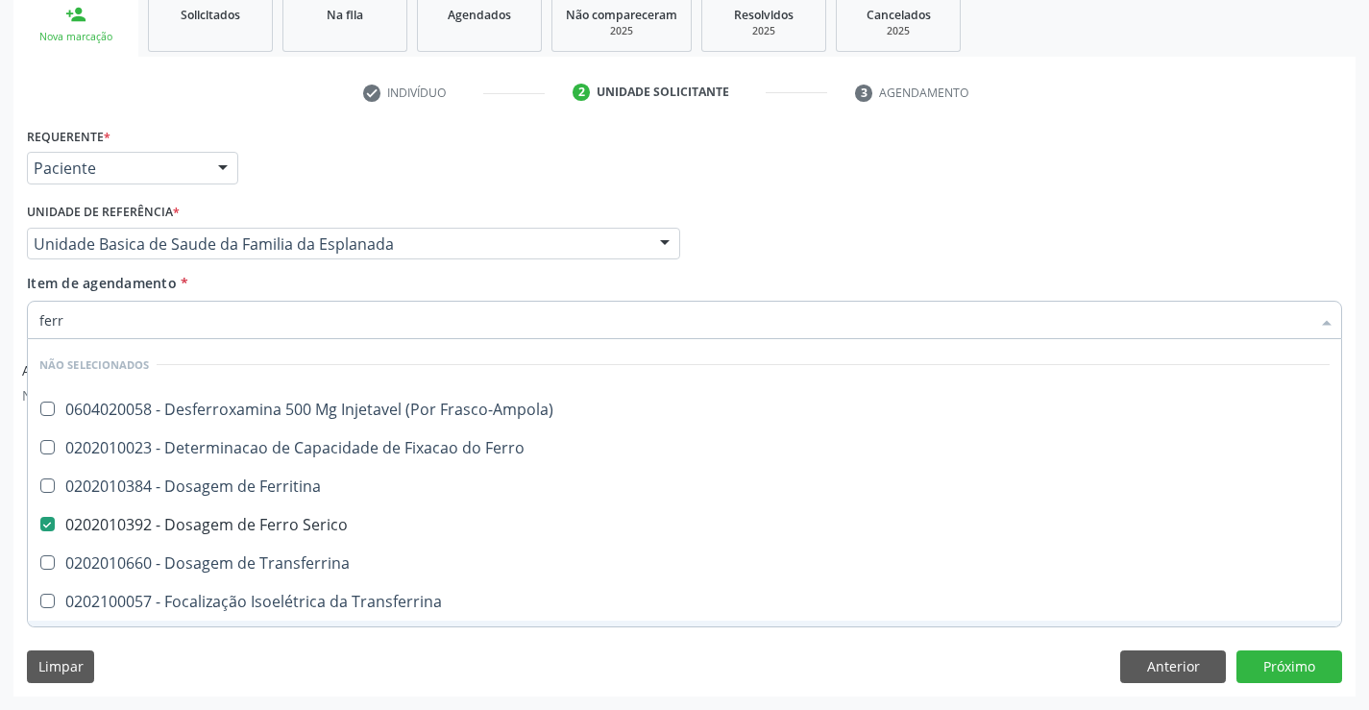
type input "ferr"
click at [252, 671] on div "Limpar Anterior Próximo" at bounding box center [684, 666] width 1315 height 33
checkbox Frasco-Ampola\) "true"
checkbox Ferro "true"
checkbox Ferritina "true"
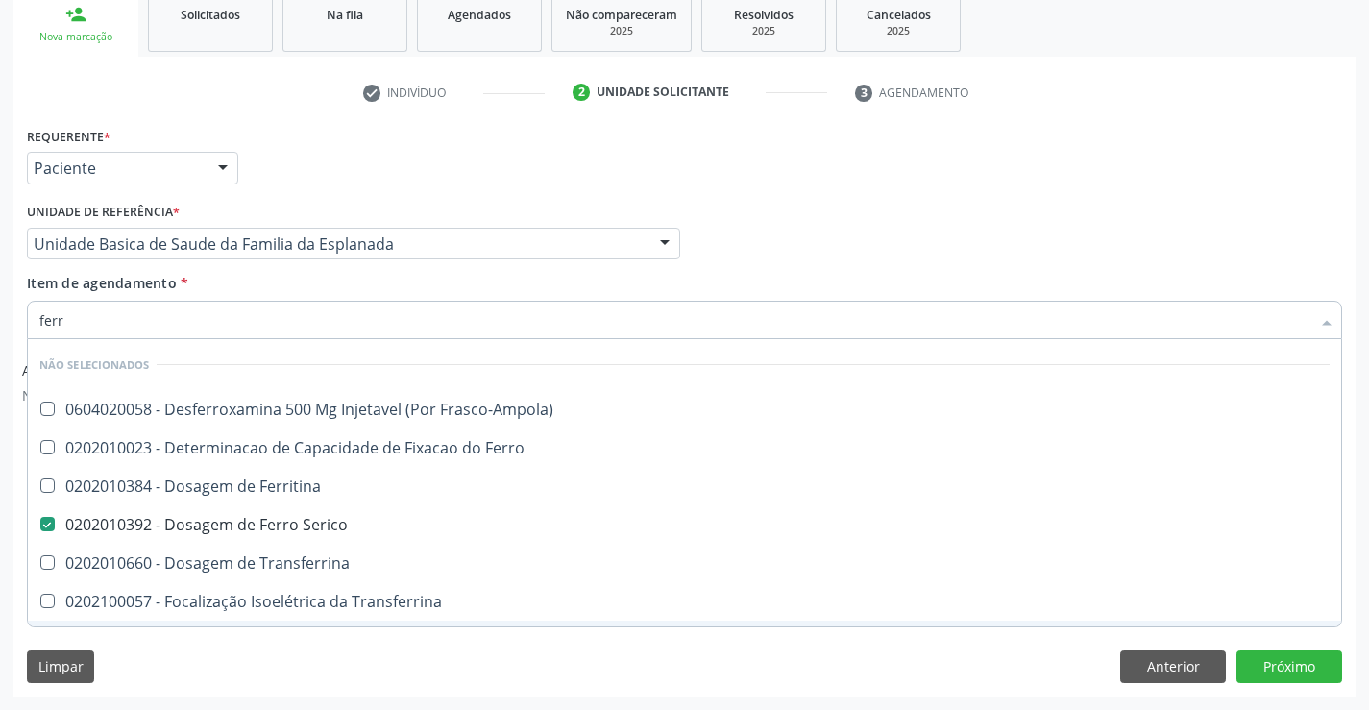
checkbox Transferrina "true"
checkbox Ml\) "true"
checkbox \(Nefroplastia\) "true"
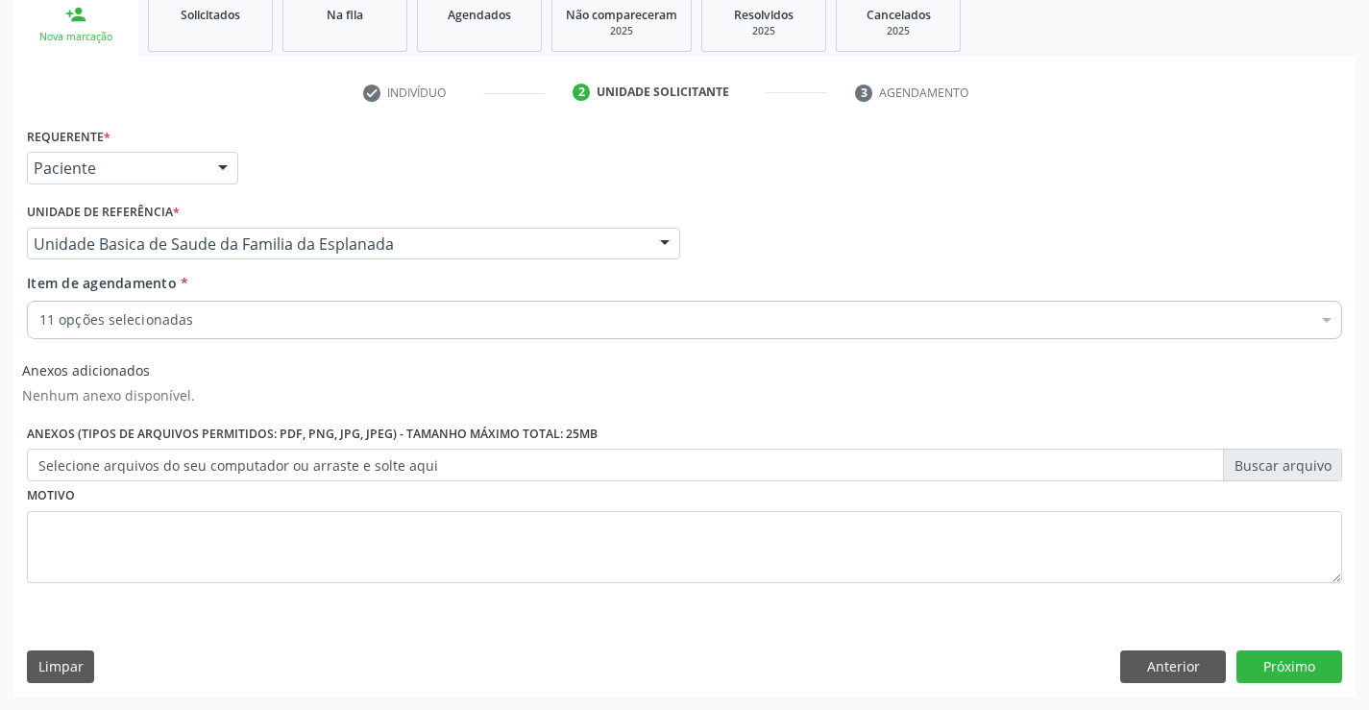
click at [212, 331] on div "11 opções selecionadas" at bounding box center [684, 320] width 1315 height 38
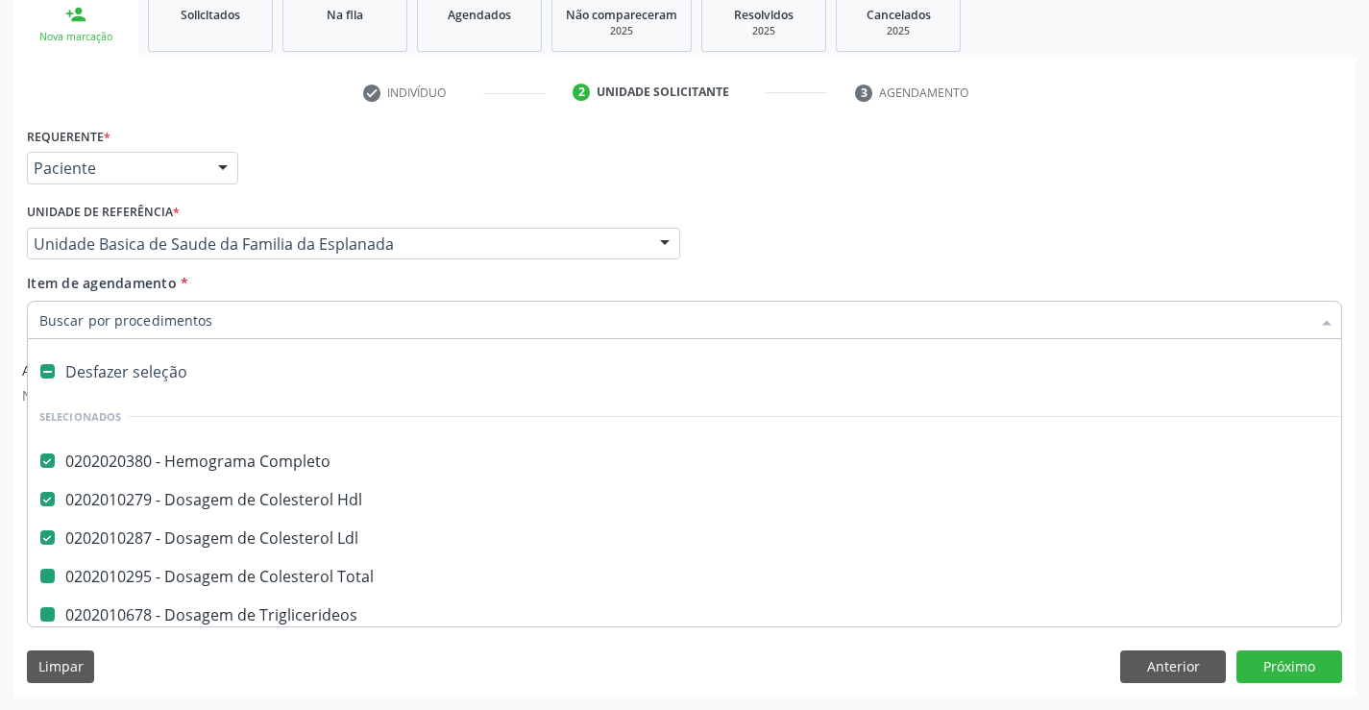
type input "p"
checkbox Total "false"
checkbox Triglicerideos "false"
checkbox Ureia "false"
checkbox Creatinina "false"
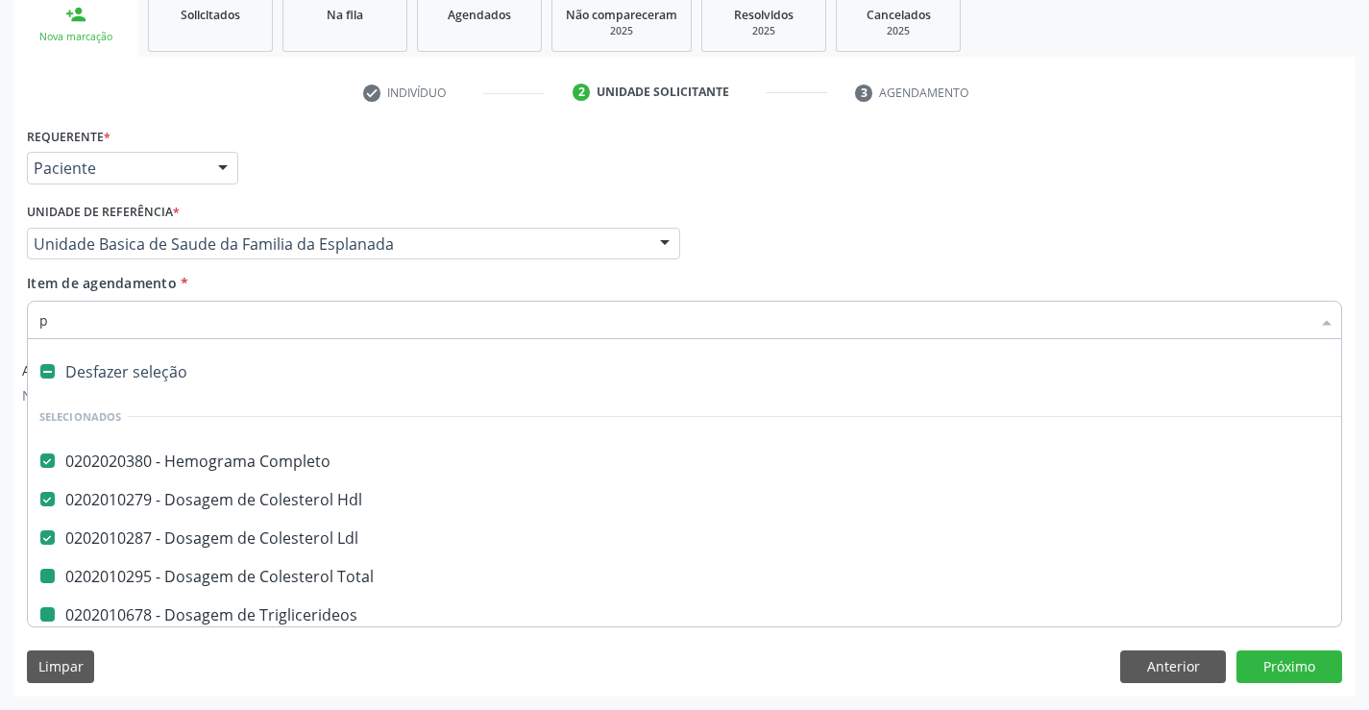
checkbox Urico "false"
checkbox \(Tgo\) "false"
checkbox \(Tgp\) "false"
checkbox Serico "false"
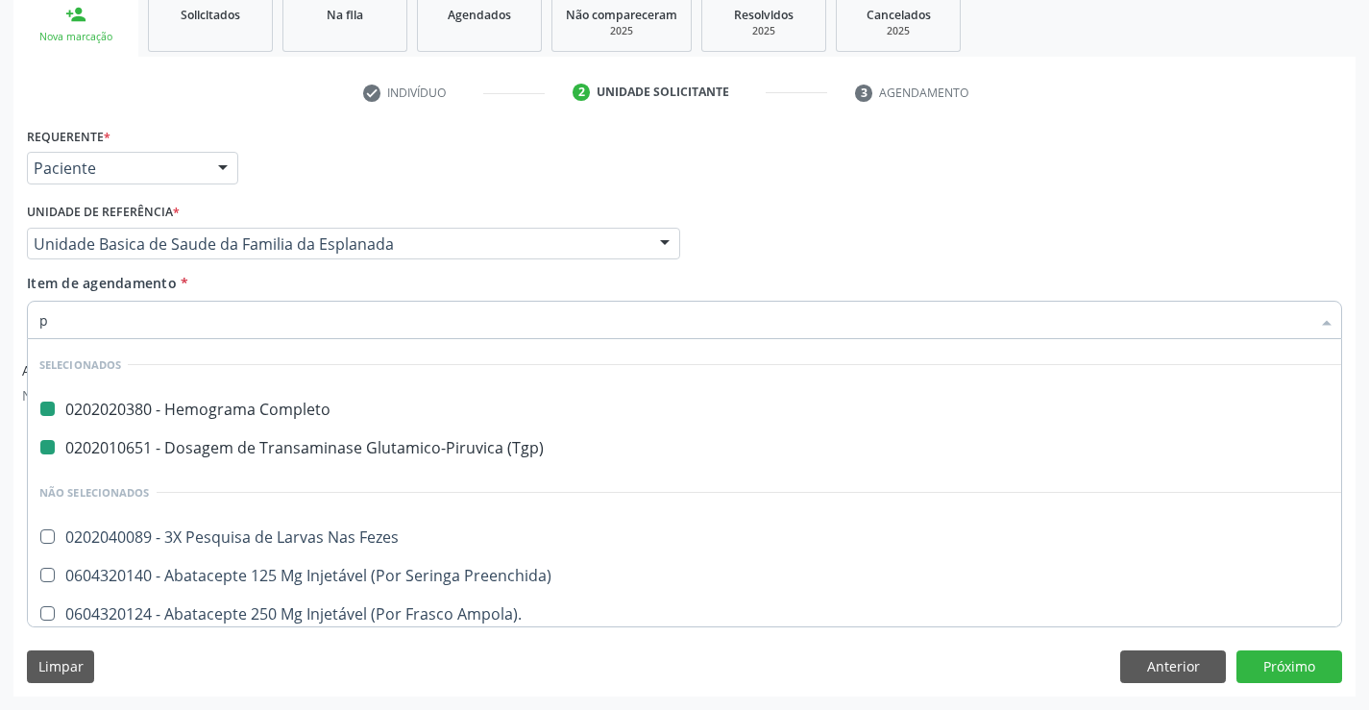
type input "pr"
checkbox Completo "false"
checkbox \(Tgp\) "false"
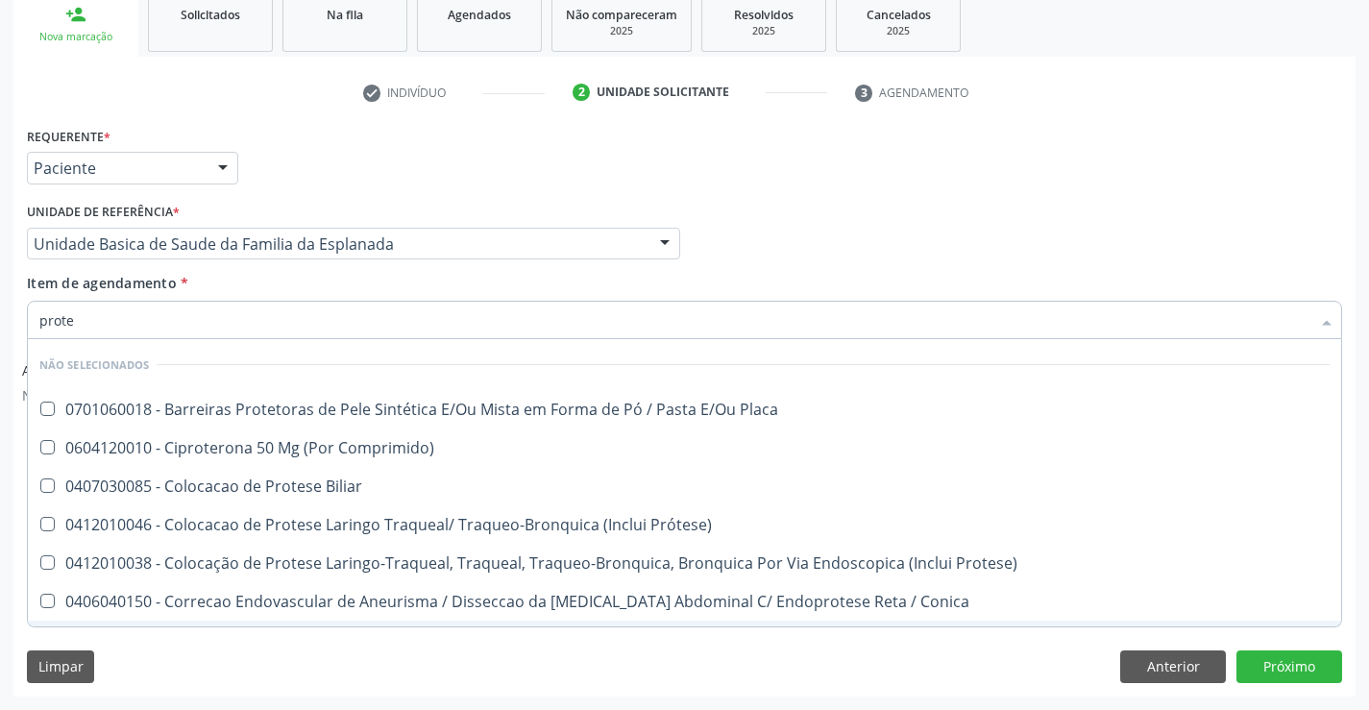
type input "protei"
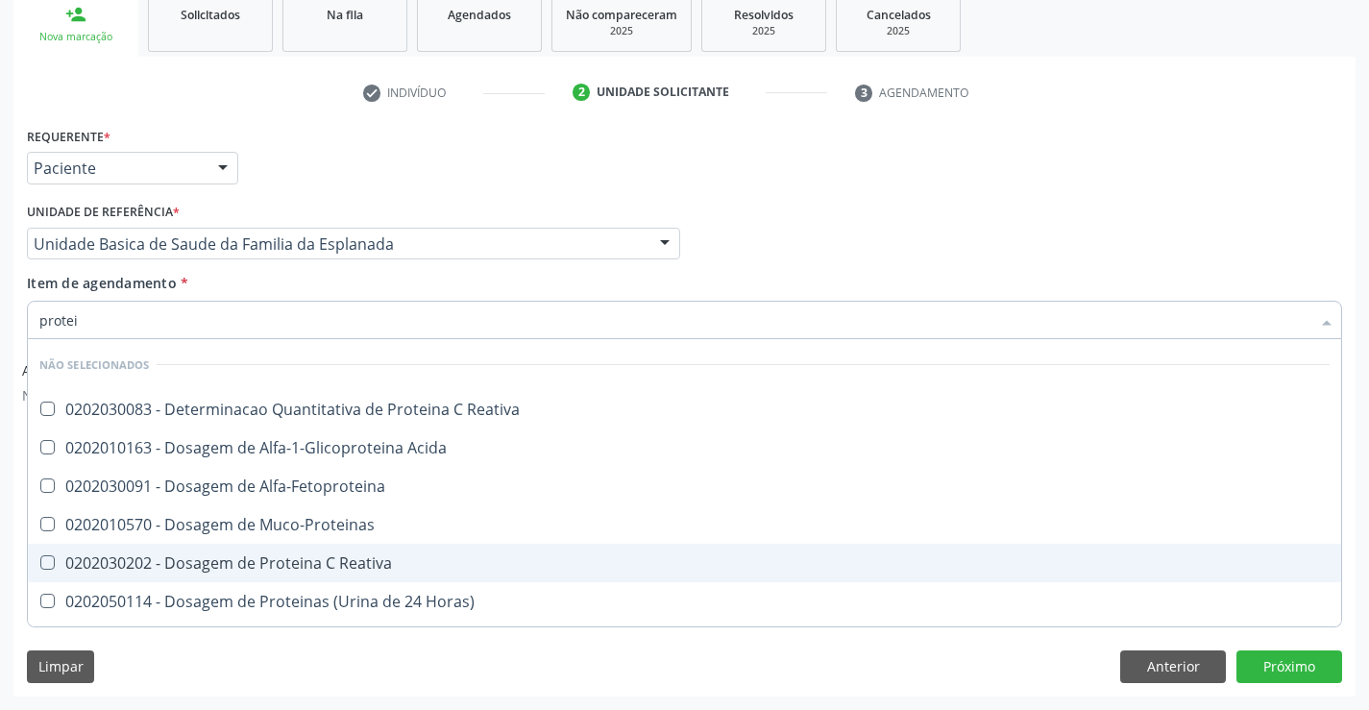
click at [366, 566] on div "0202030202 - Dosagem de Proteina C Reativa" at bounding box center [684, 562] width 1290 height 15
checkbox Reativa "true"
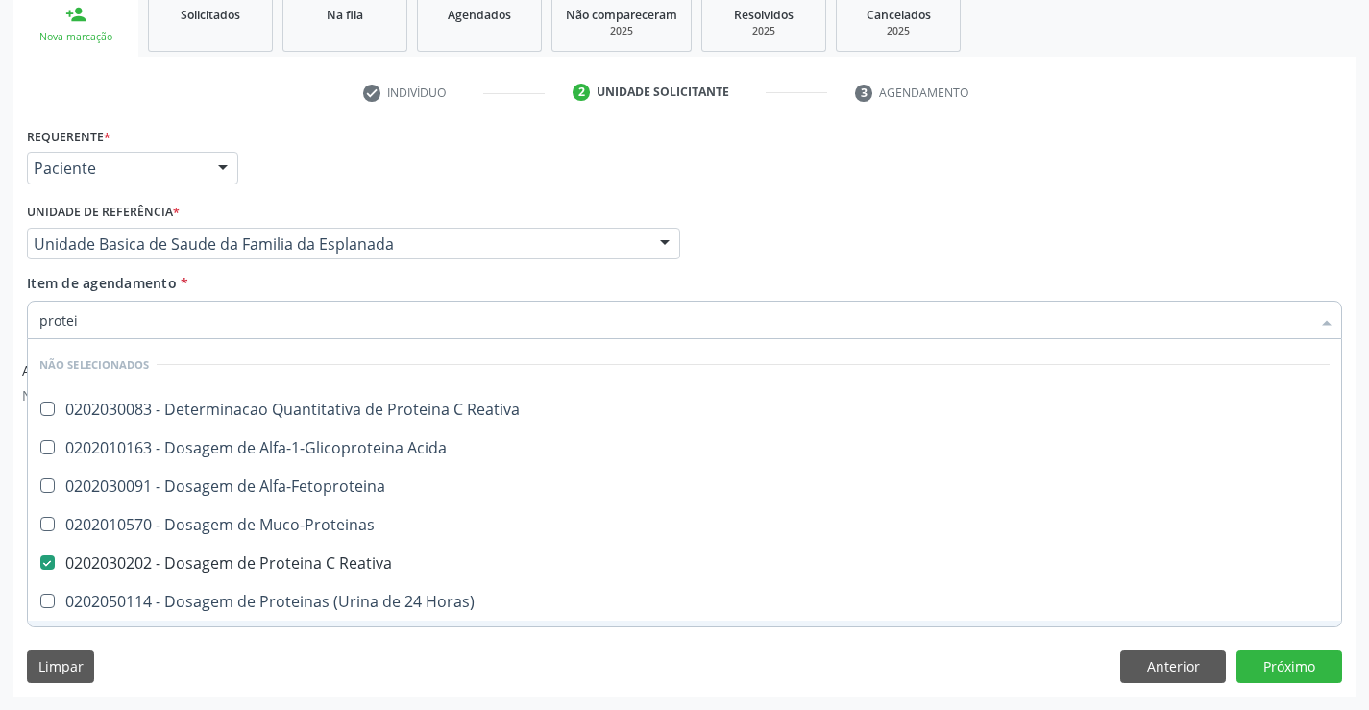
click at [334, 667] on div "Limpar Anterior Próximo" at bounding box center [684, 666] width 1315 height 33
checkbox Reativa "true"
checkbox Acida "true"
checkbox Muco-Proteinas "true"
checkbox Horas\) "true"
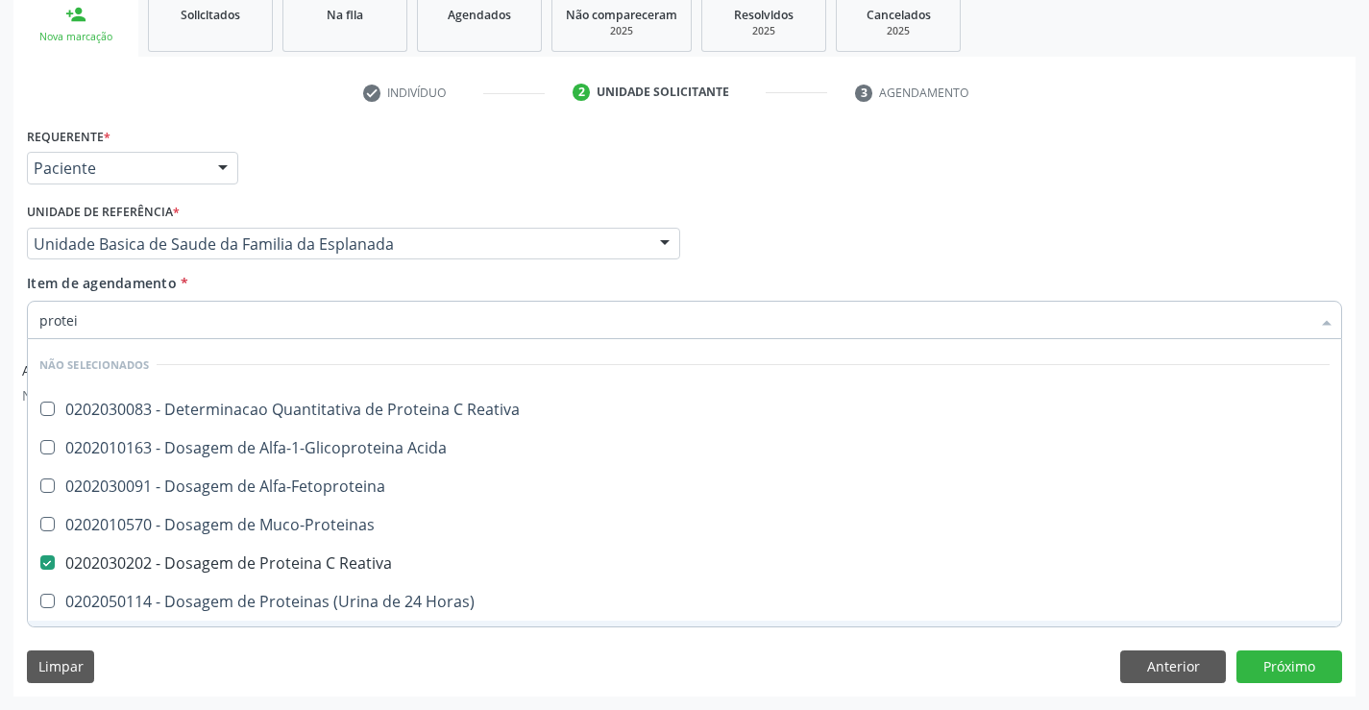
checkbox Totais "true"
checkbox Fracoes "true"
checkbox Derrames "true"
checkbox Lipoproteinas "true"
checkbox Proteinas "true"
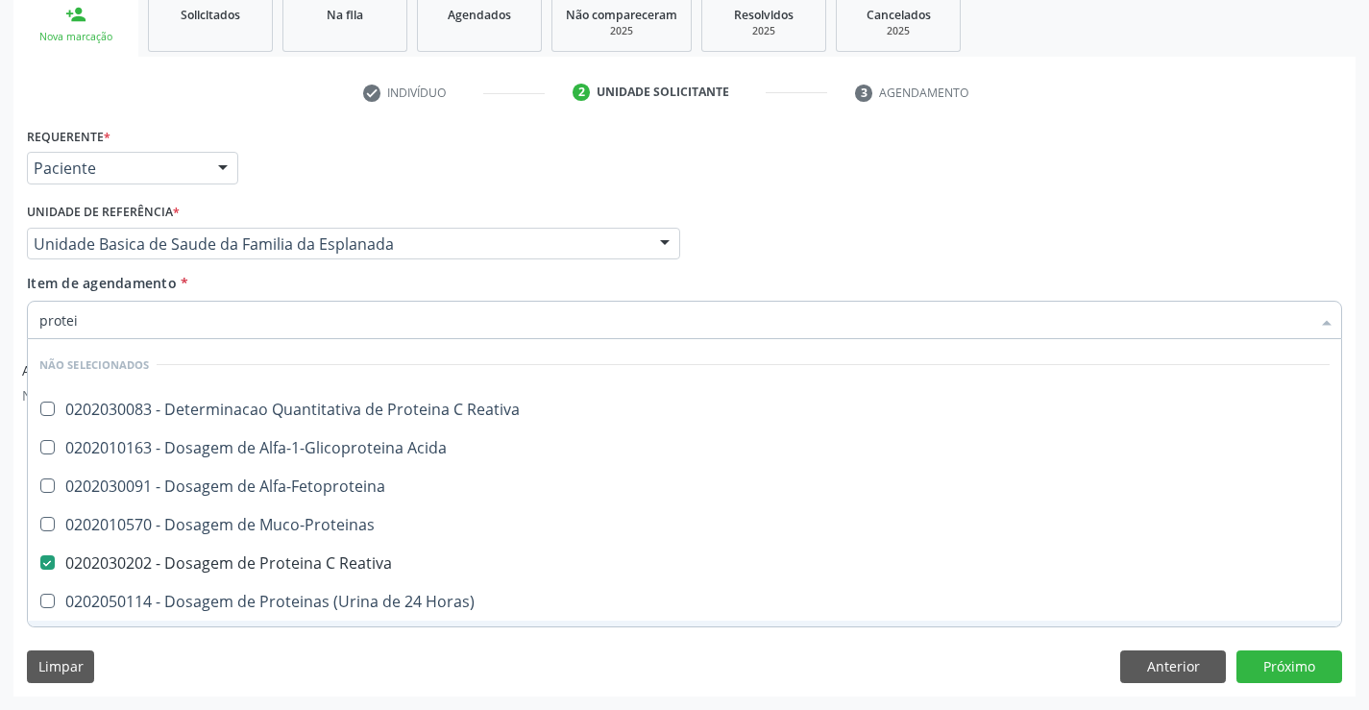
checkbox Liquor "true"
checkbox Alfa-Fetoproteina "true"
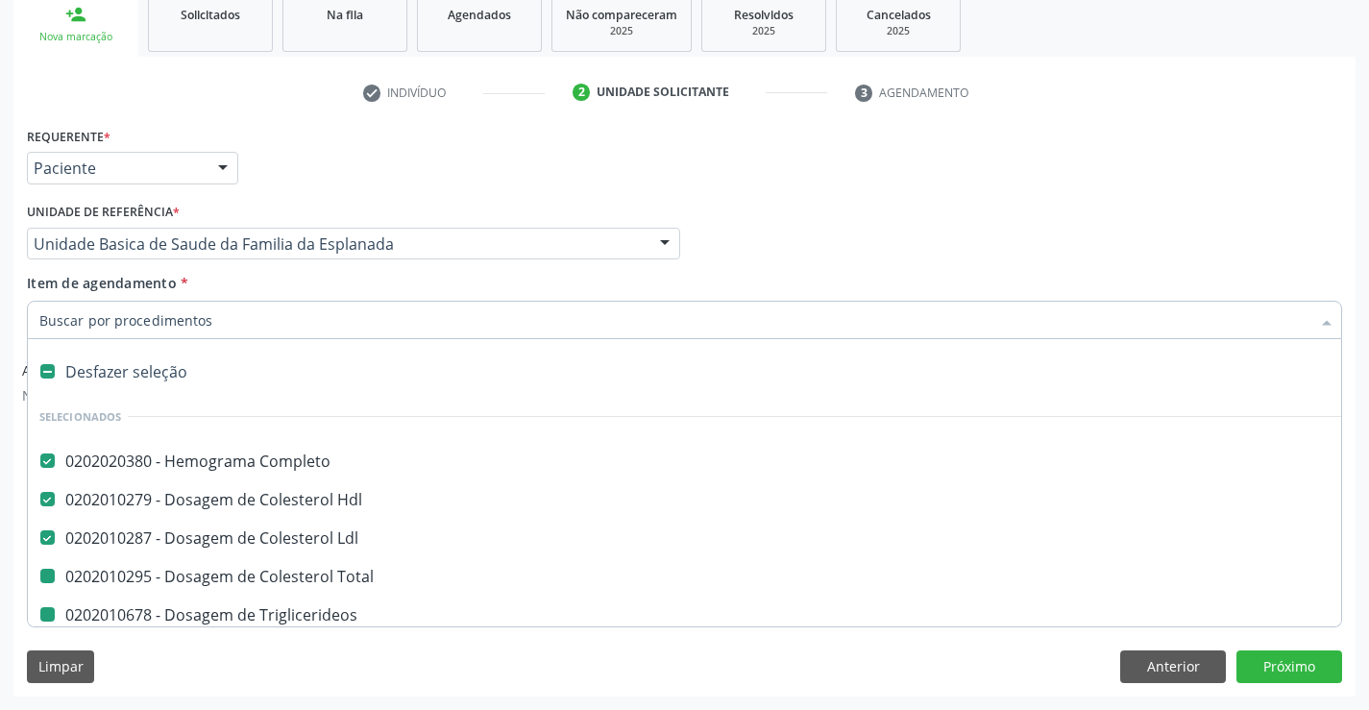
type input "v"
checkbox Total "false"
checkbox Triglicerideos "false"
checkbox Ureia "false"
checkbox Creatinina "false"
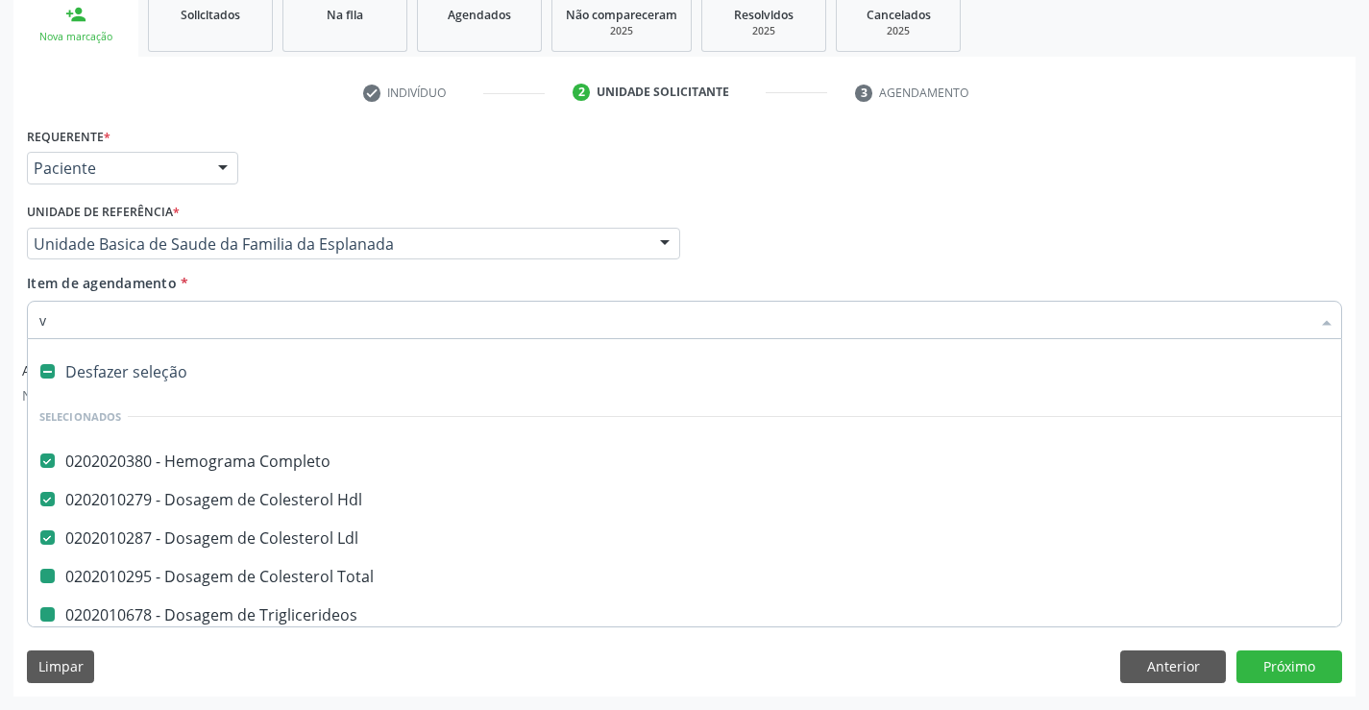
checkbox Urico "false"
checkbox \(Tgo\) "false"
checkbox \(Tgp\) "false"
checkbox Serico "false"
checkbox Reativa "false"
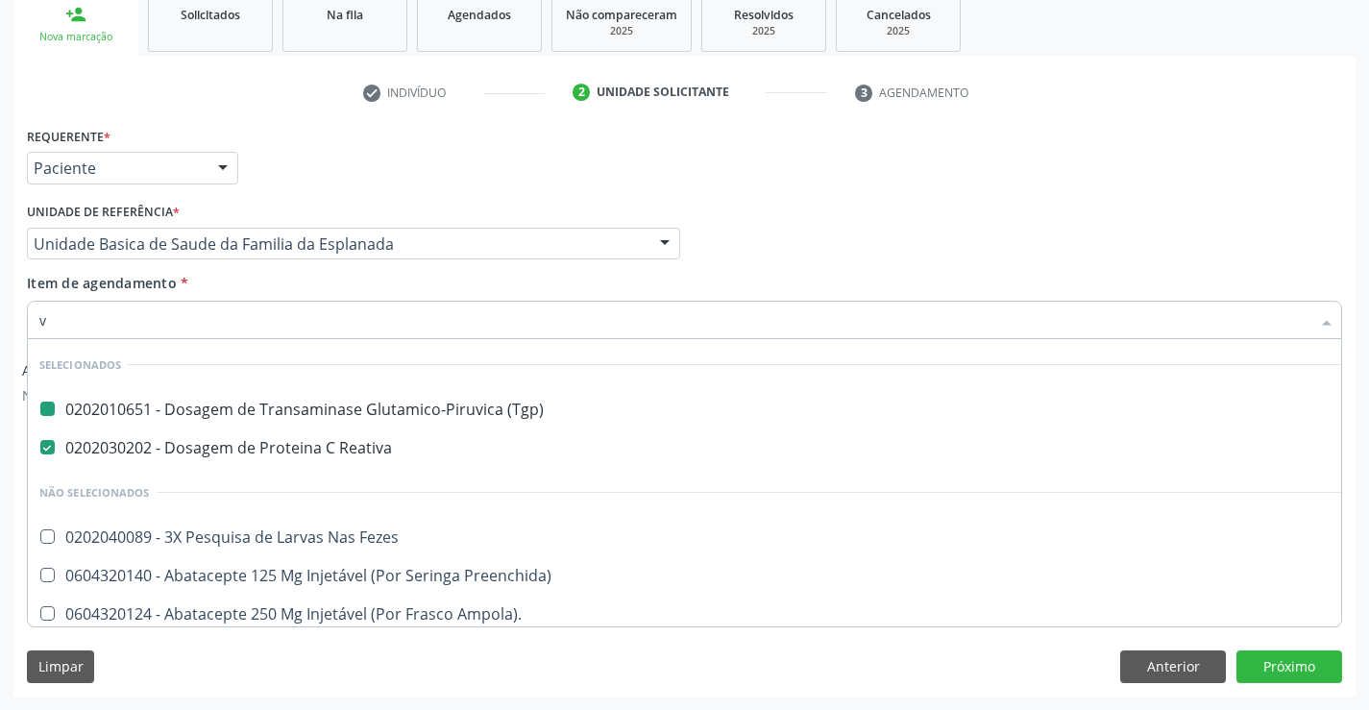
type input "vh"
checkbox \(Tgp\) "false"
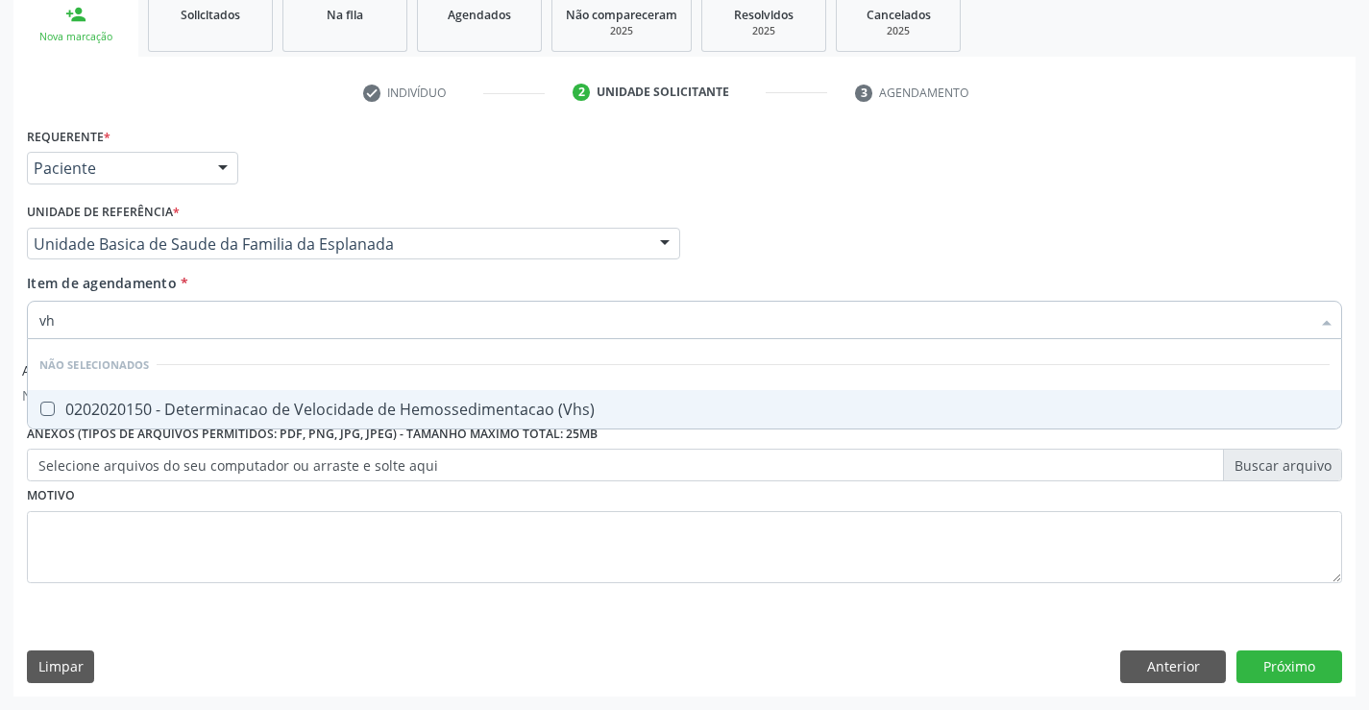
type input "vhs"
click at [324, 402] on div "0202020150 - Determinacao de Velocidade de Hemossedimentacao (Vhs)" at bounding box center [684, 409] width 1290 height 15
checkbox \(Vhs\) "true"
click at [321, 525] on div "Requerente * Paciente Profissional de Saúde Paciente Nenhum resultado encontrad…" at bounding box center [684, 366] width 1315 height 488
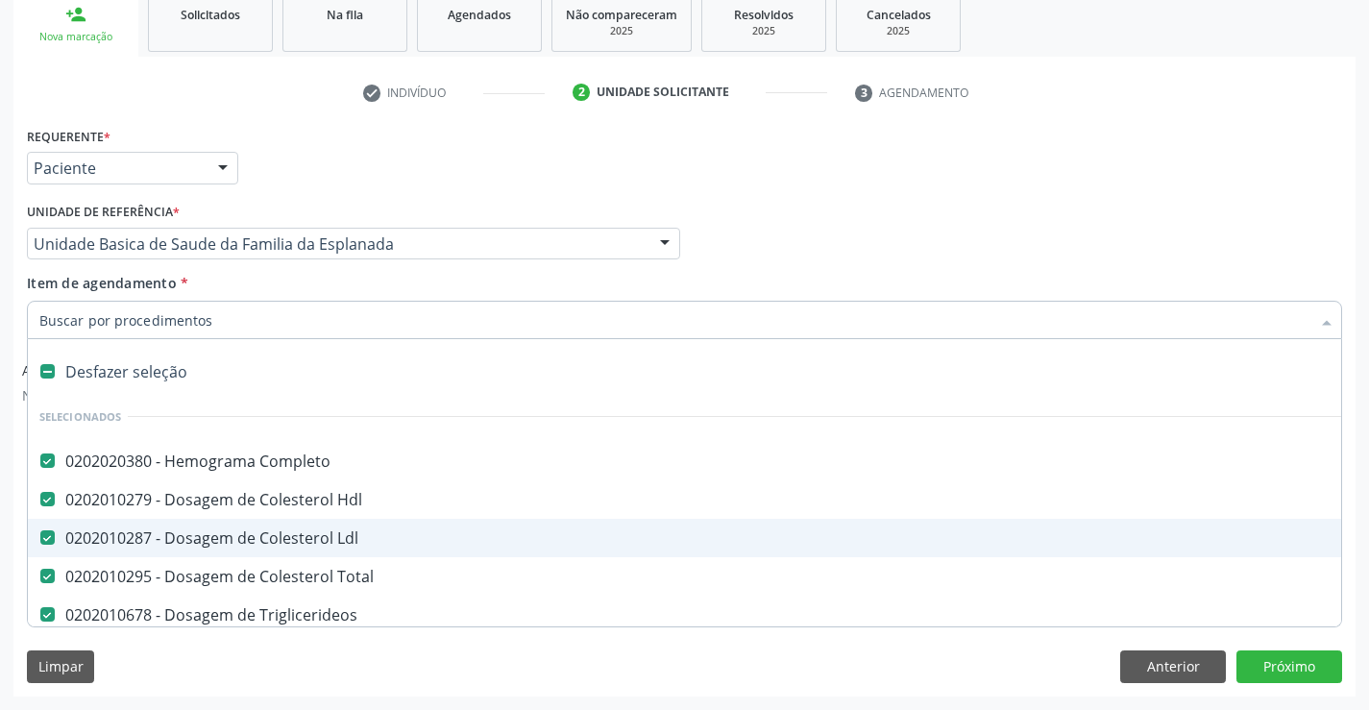
type input "u"
checkbox Ureia "false"
checkbox Creatinina "false"
checkbox Urico "false"
checkbox \(Tgo\) "false"
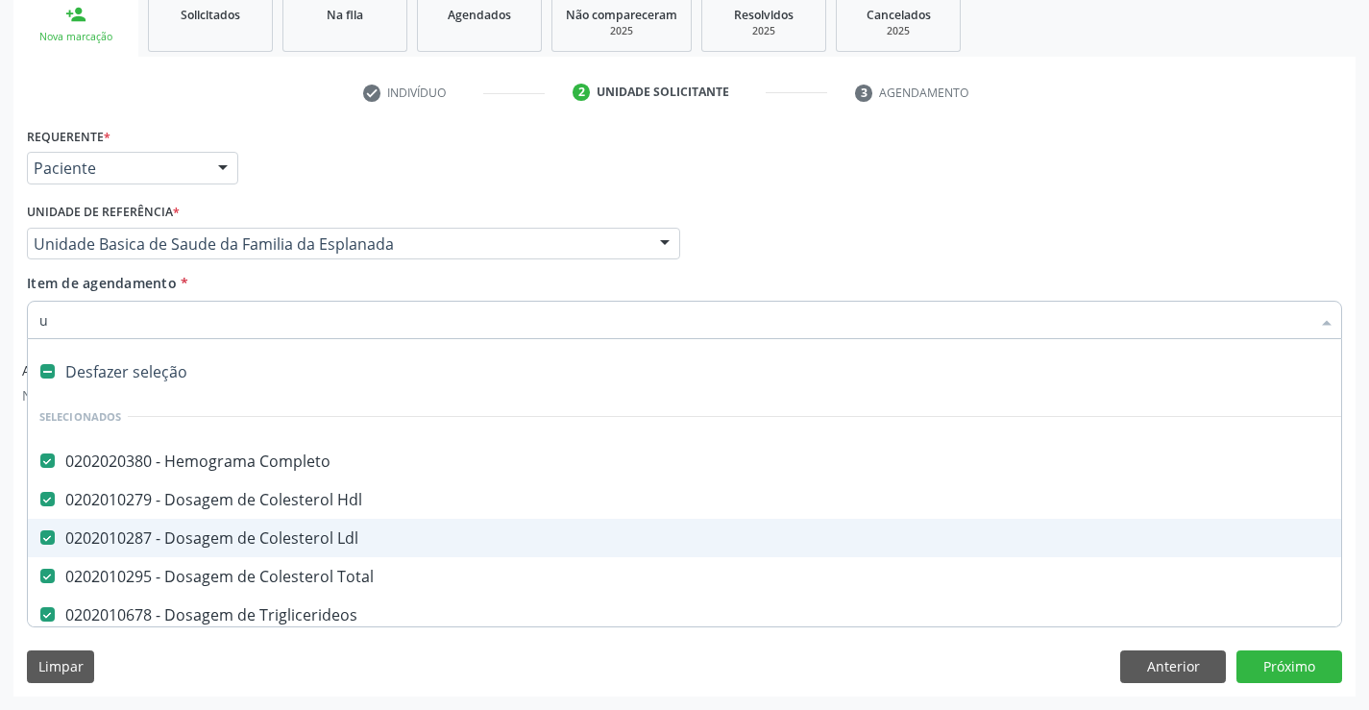
checkbox \(Tgp\) "false"
checkbox Serico "false"
checkbox Reativa "false"
checkbox \(Vhs\) "false"
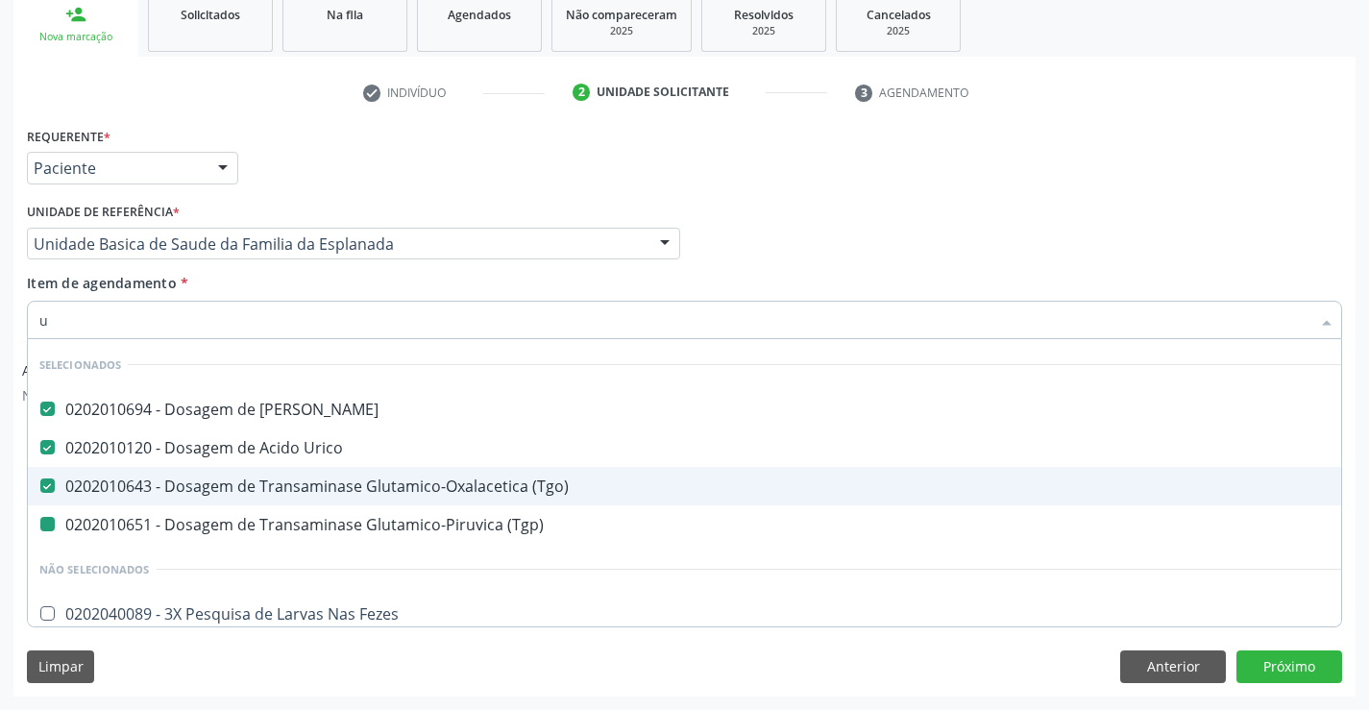
type input "ur"
checkbox \(Tgp\) "false"
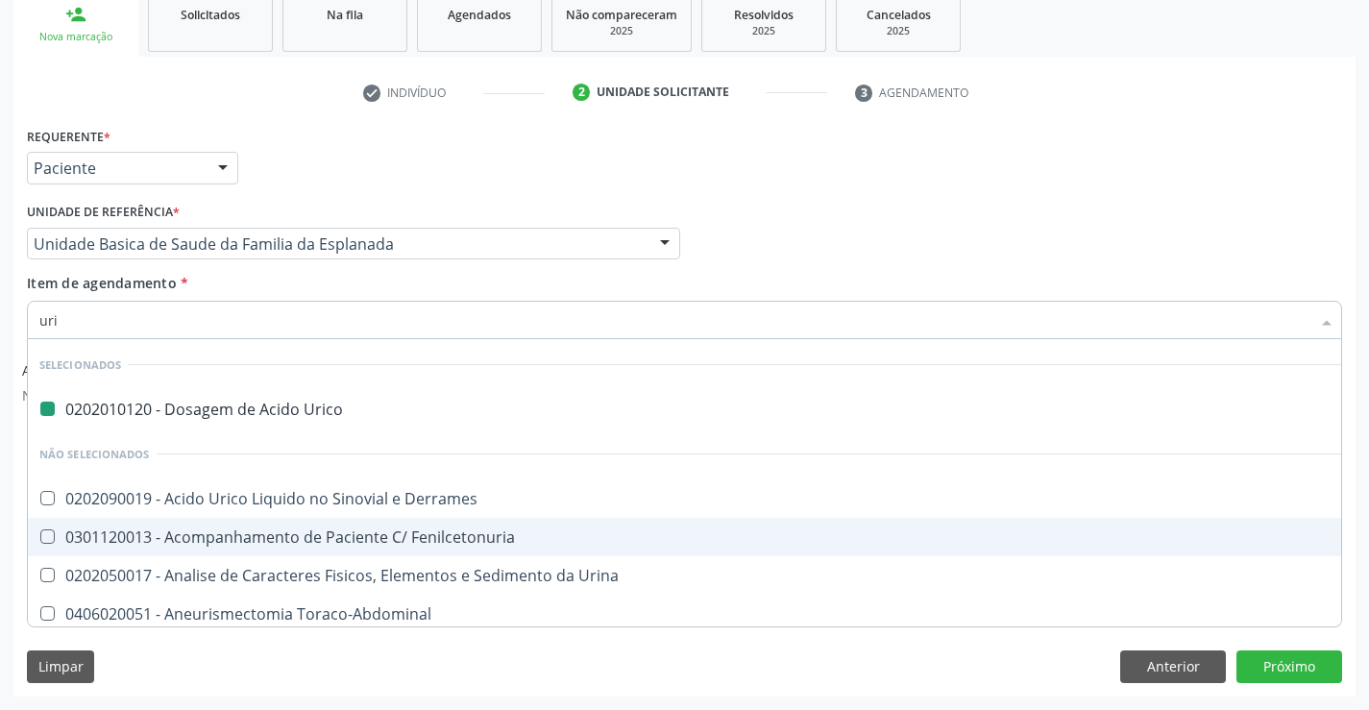
type input "urin"
checkbox Urico "false"
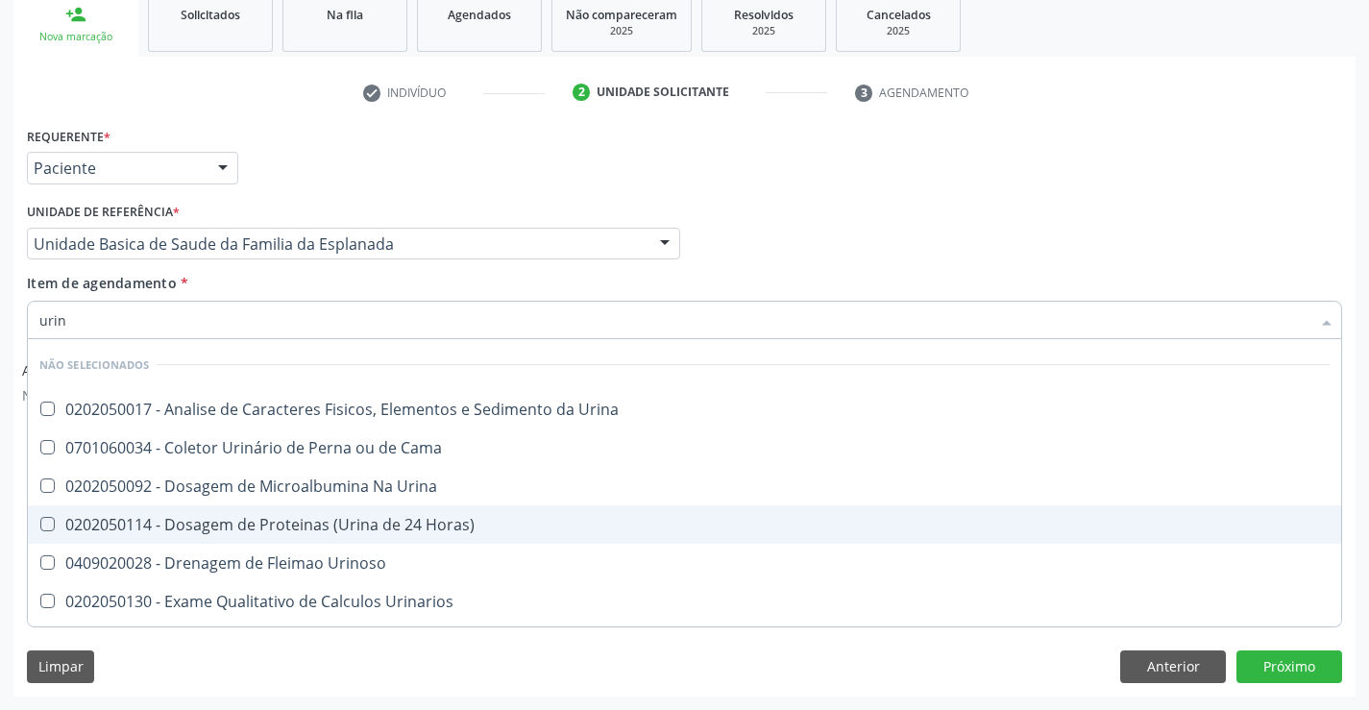
type input "urina"
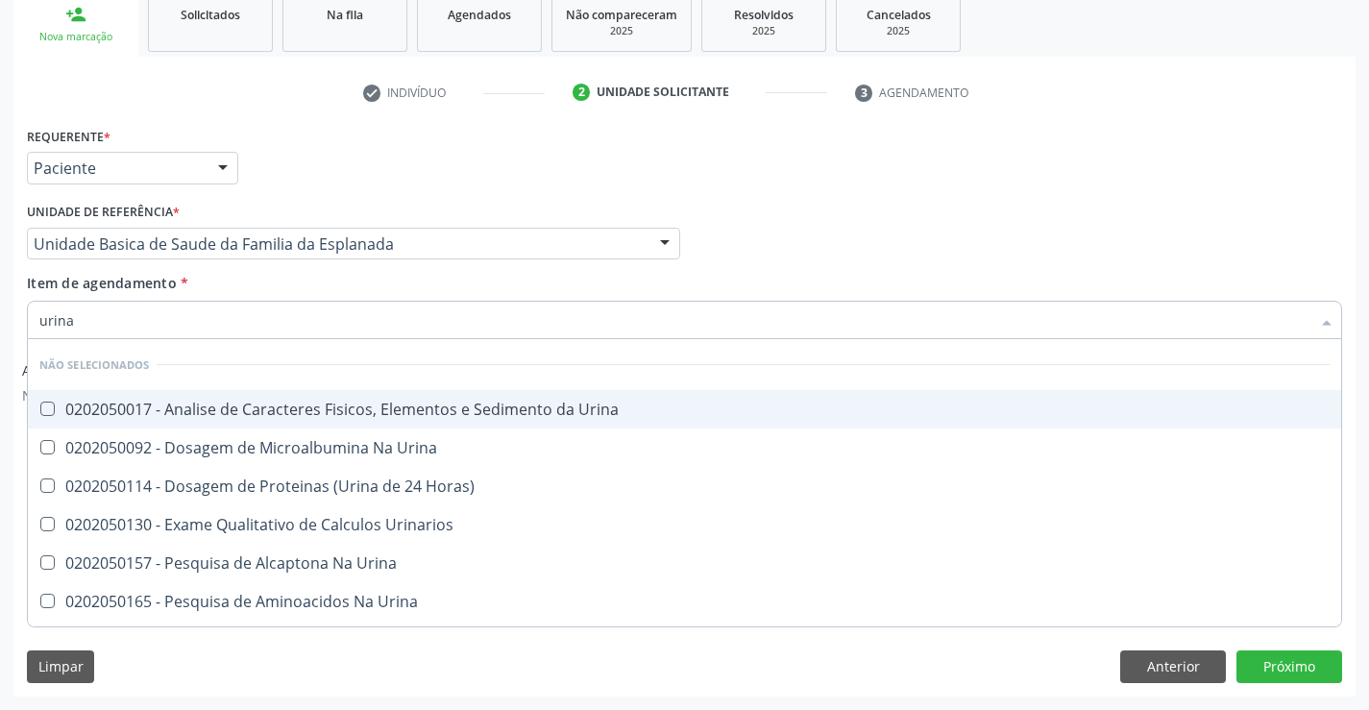
click at [536, 416] on div "0202050017 - Analise de Caracteres Fisicos, Elementos e Sedimento da Urina" at bounding box center [684, 409] width 1290 height 15
checkbox Urina "true"
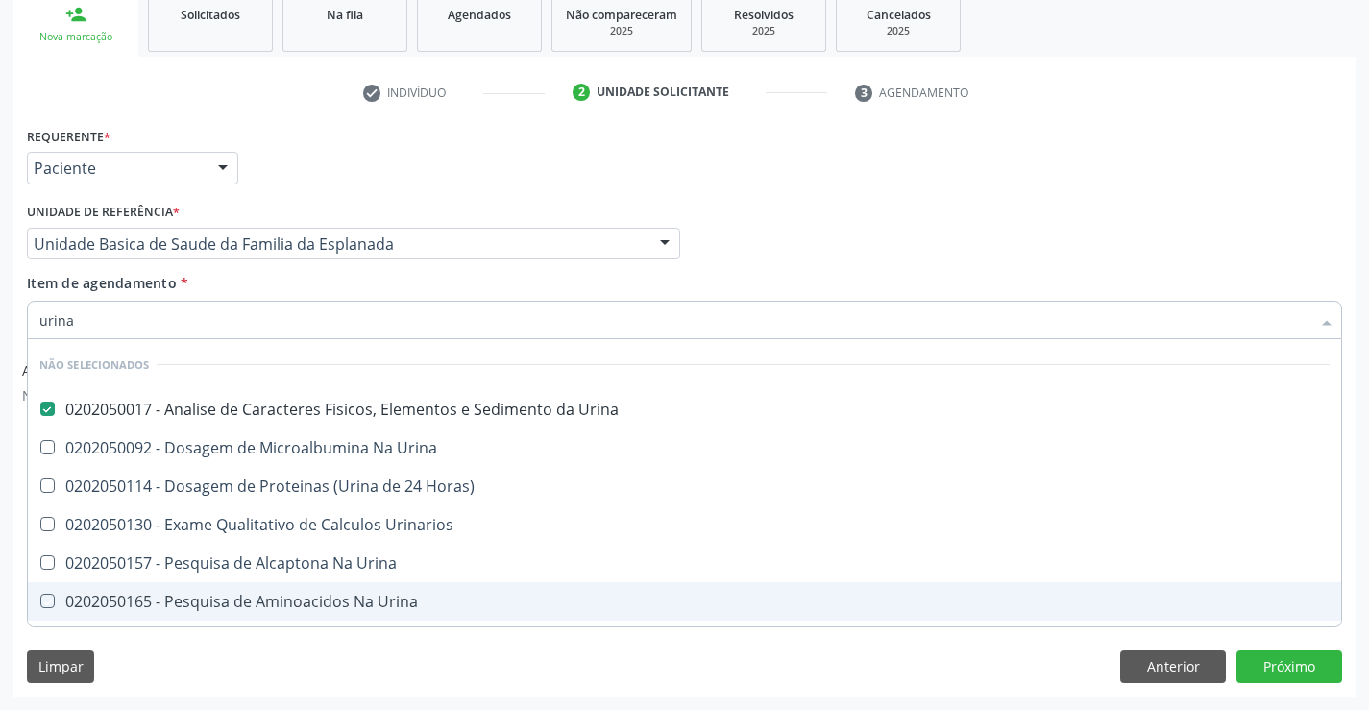
click at [458, 690] on div "Requerente * Paciente Profissional de Saúde Paciente Nenhum resultado encontrad…" at bounding box center [684, 408] width 1342 height 573
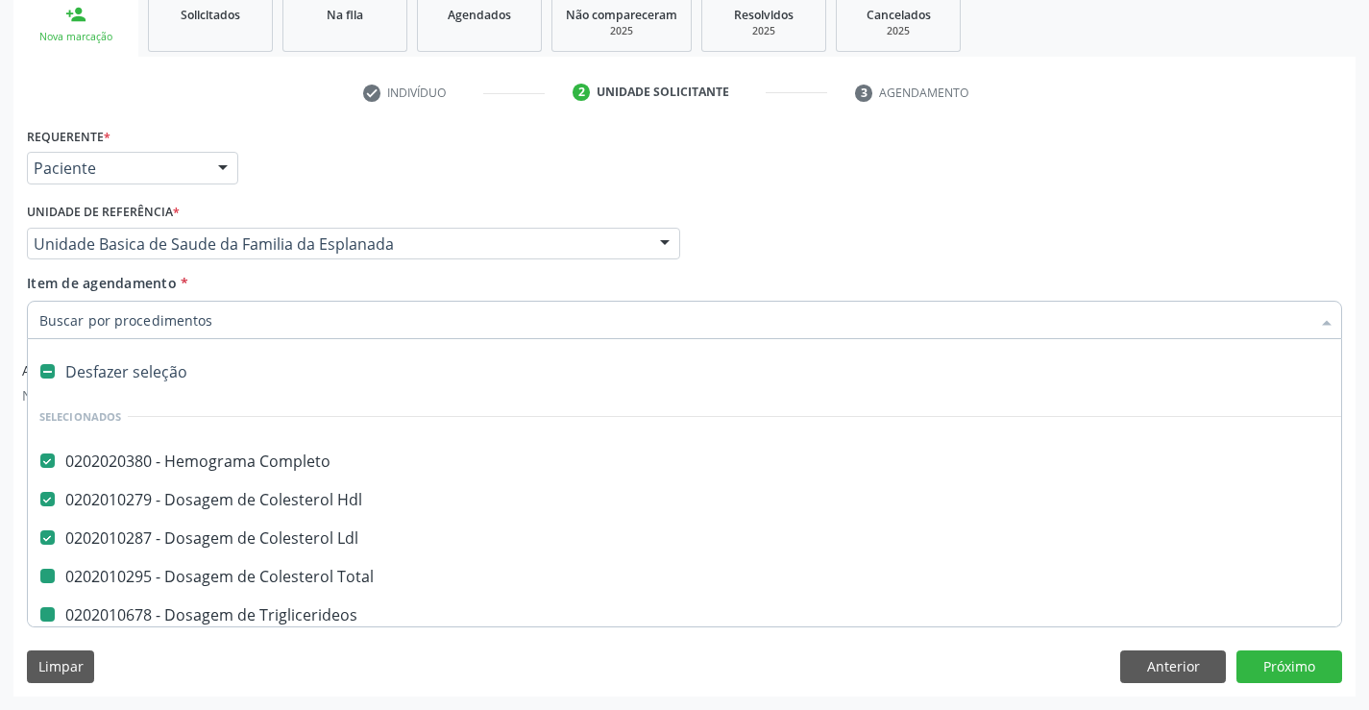
type input "f"
checkbox Total "false"
checkbox Ureia "false"
checkbox Creatinina "false"
checkbox Urico "false"
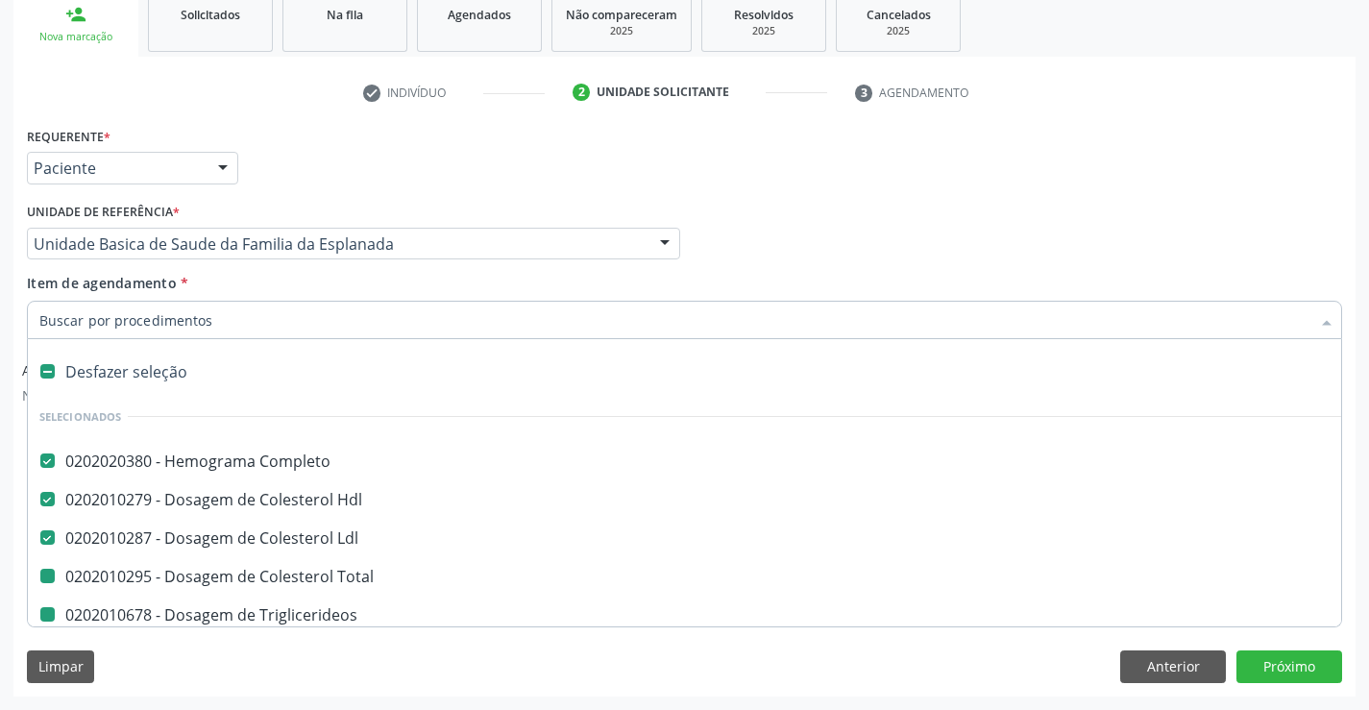
checkbox \(Tgo\) "false"
checkbox \(Tgp\) "false"
checkbox Serico "false"
checkbox Reativa "false"
checkbox \(Vhs\) "false"
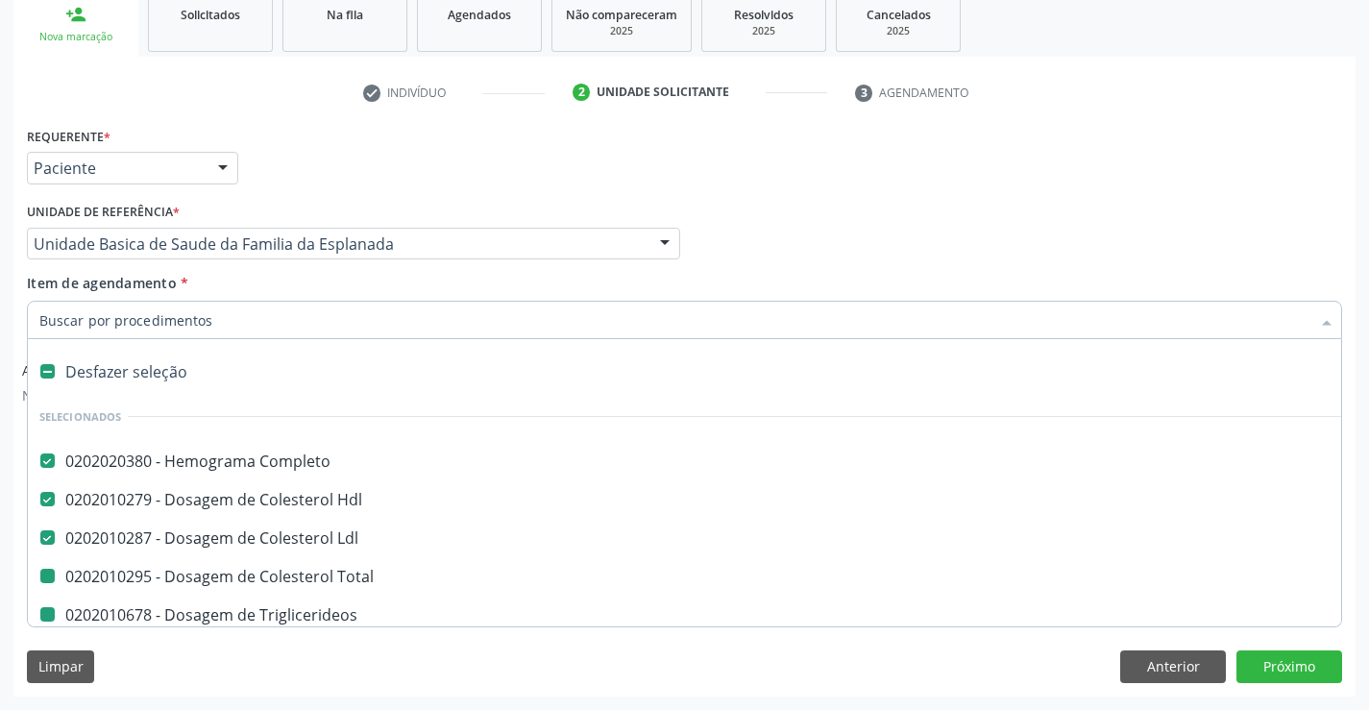
checkbox Urina "false"
checkbox Triglicerideos "false"
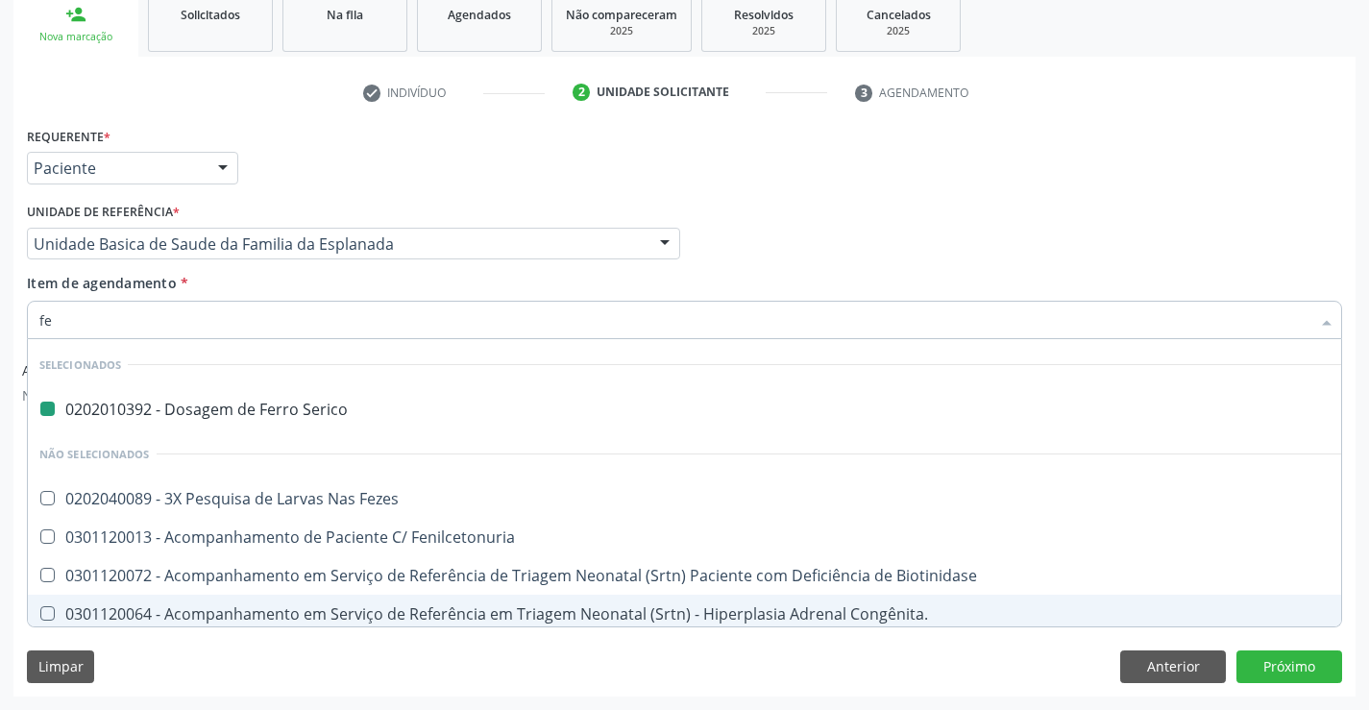
type input "fez"
checkbox Serico "false"
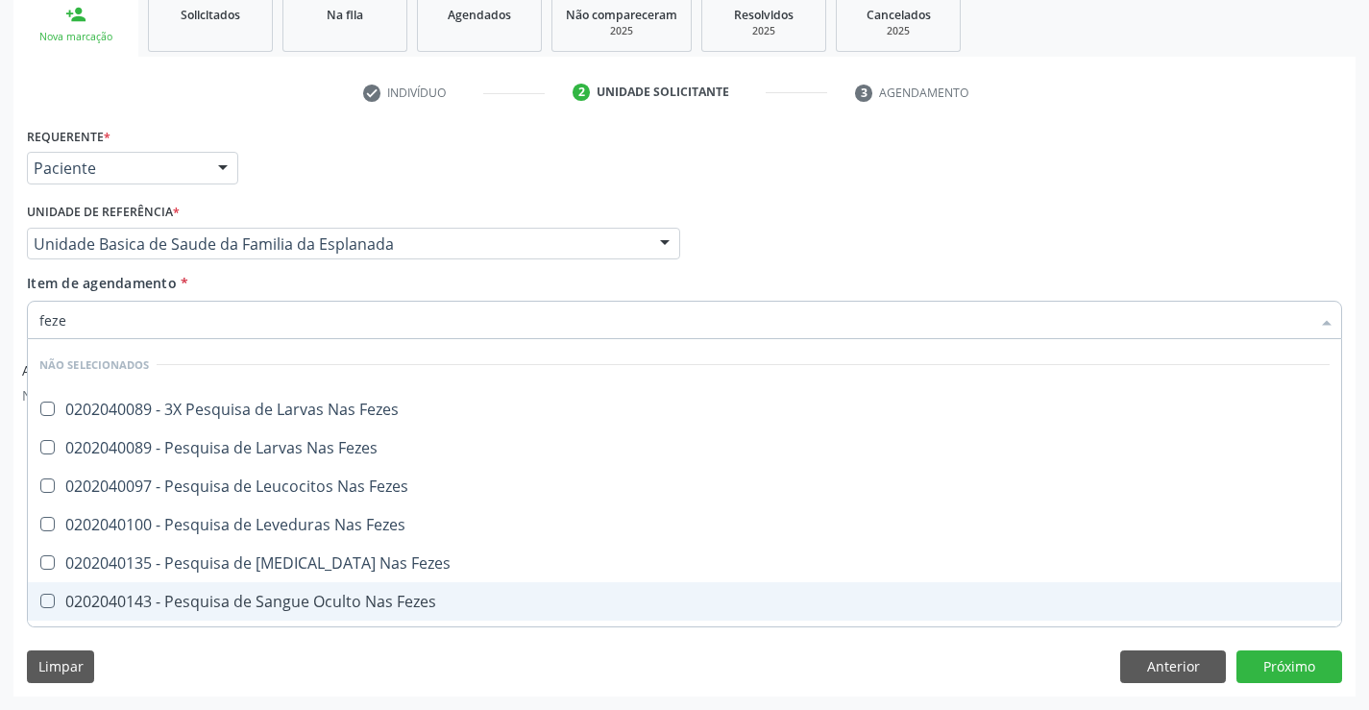
type input "fezes"
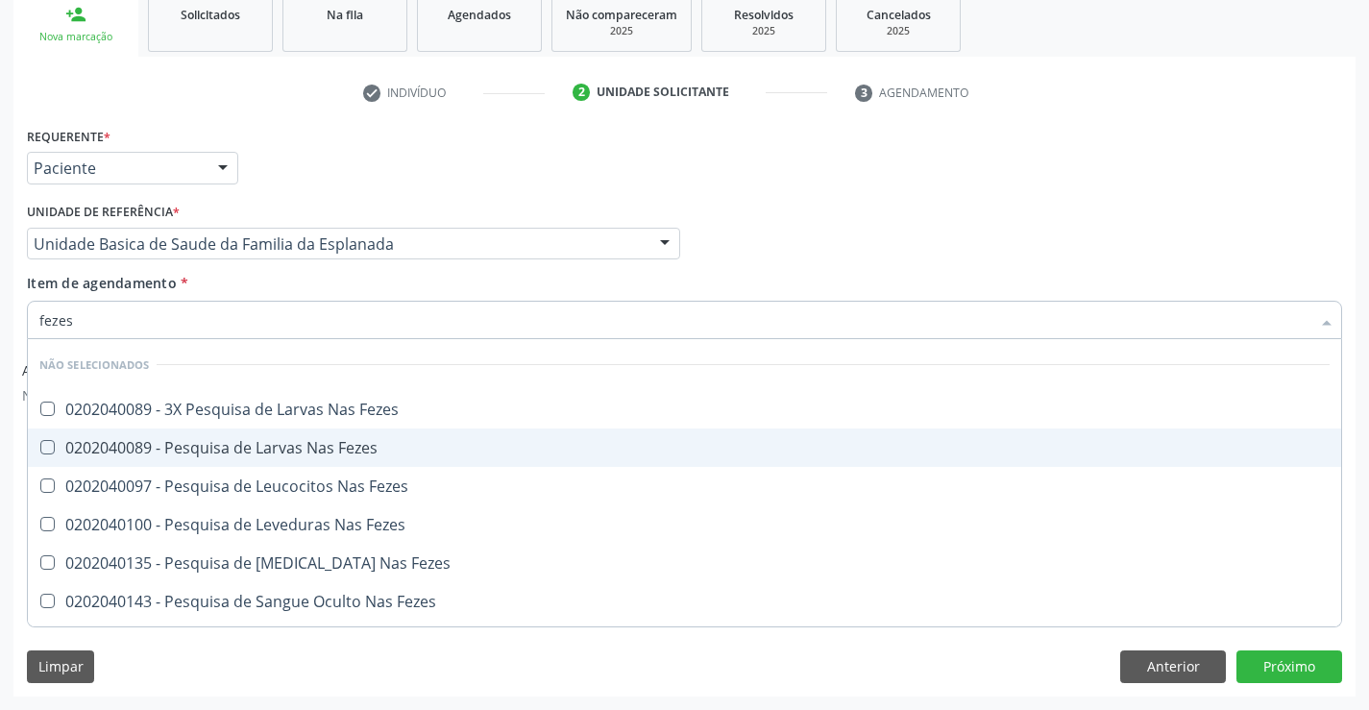
click at [357, 449] on div "0202040089 - Pesquisa de Larvas Nas Fezes" at bounding box center [684, 447] width 1290 height 15
checkbox Fezes "true"
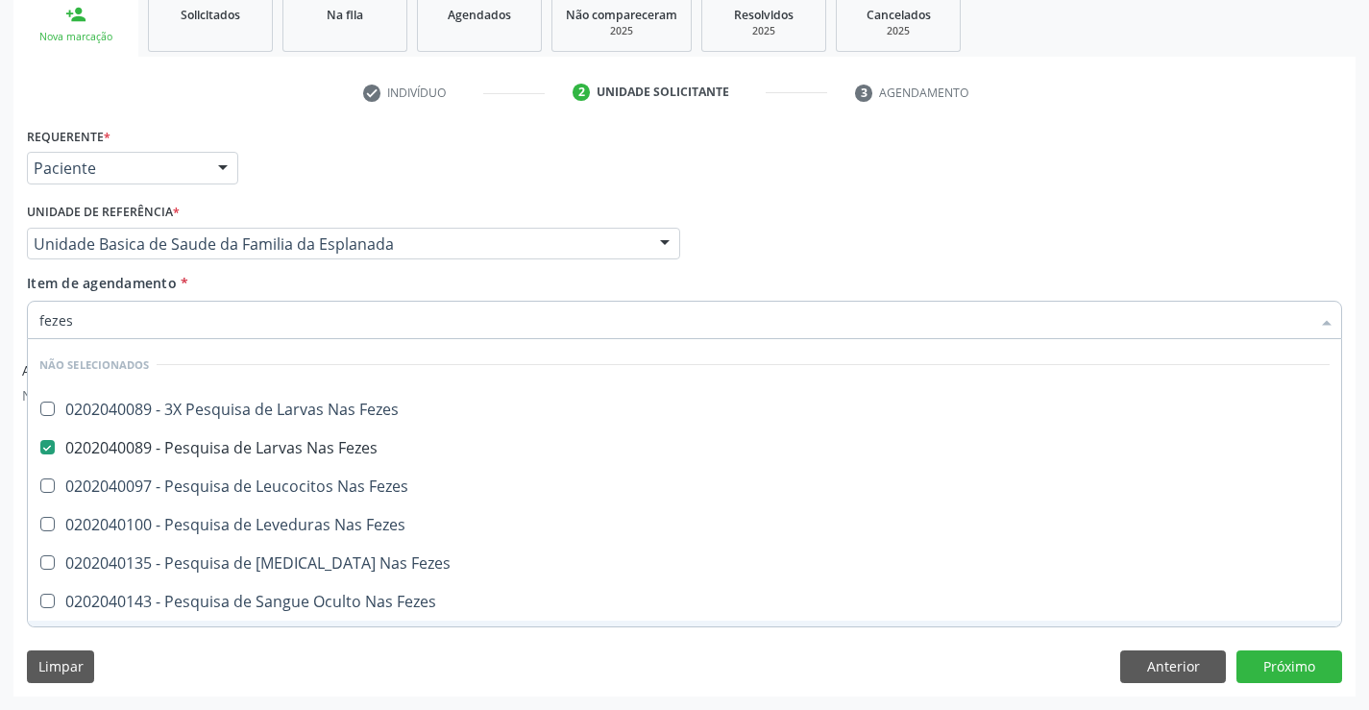
click at [416, 659] on div "Limpar Anterior Próximo" at bounding box center [684, 666] width 1315 height 33
checkbox Fezes "true"
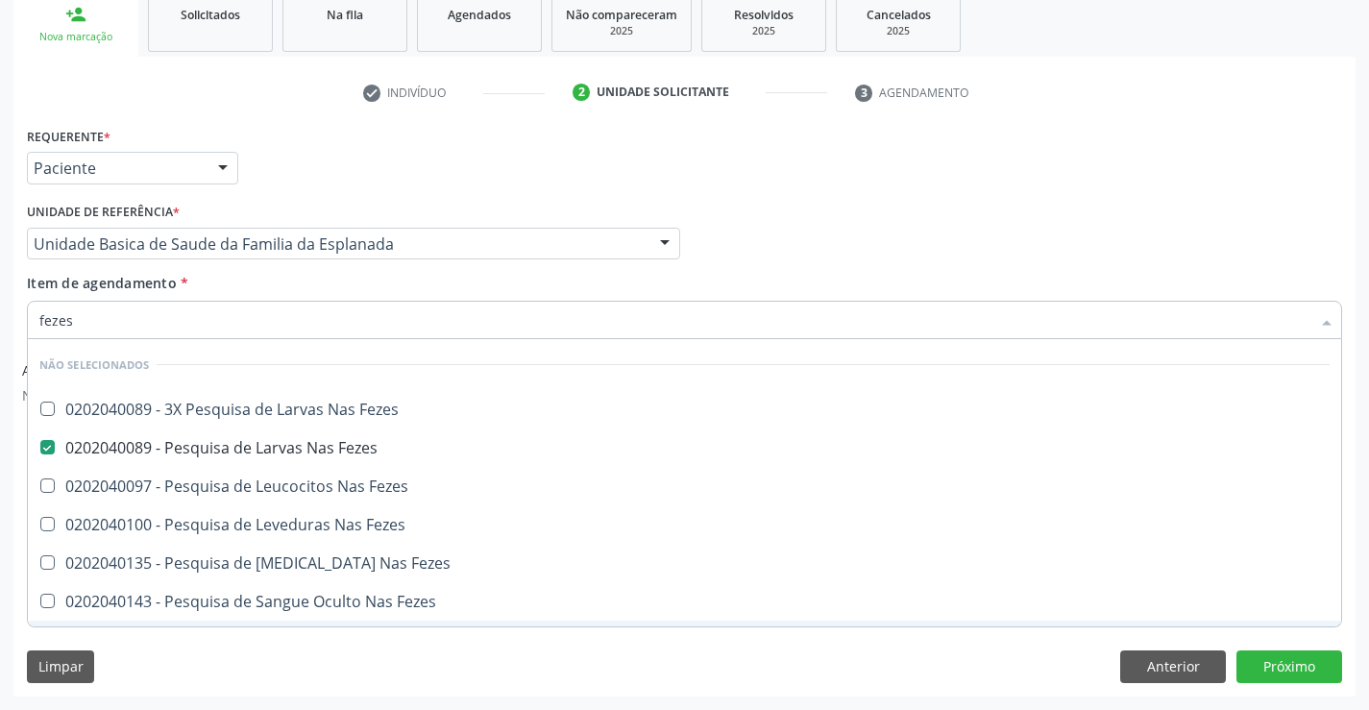
checkbox Fezes "true"
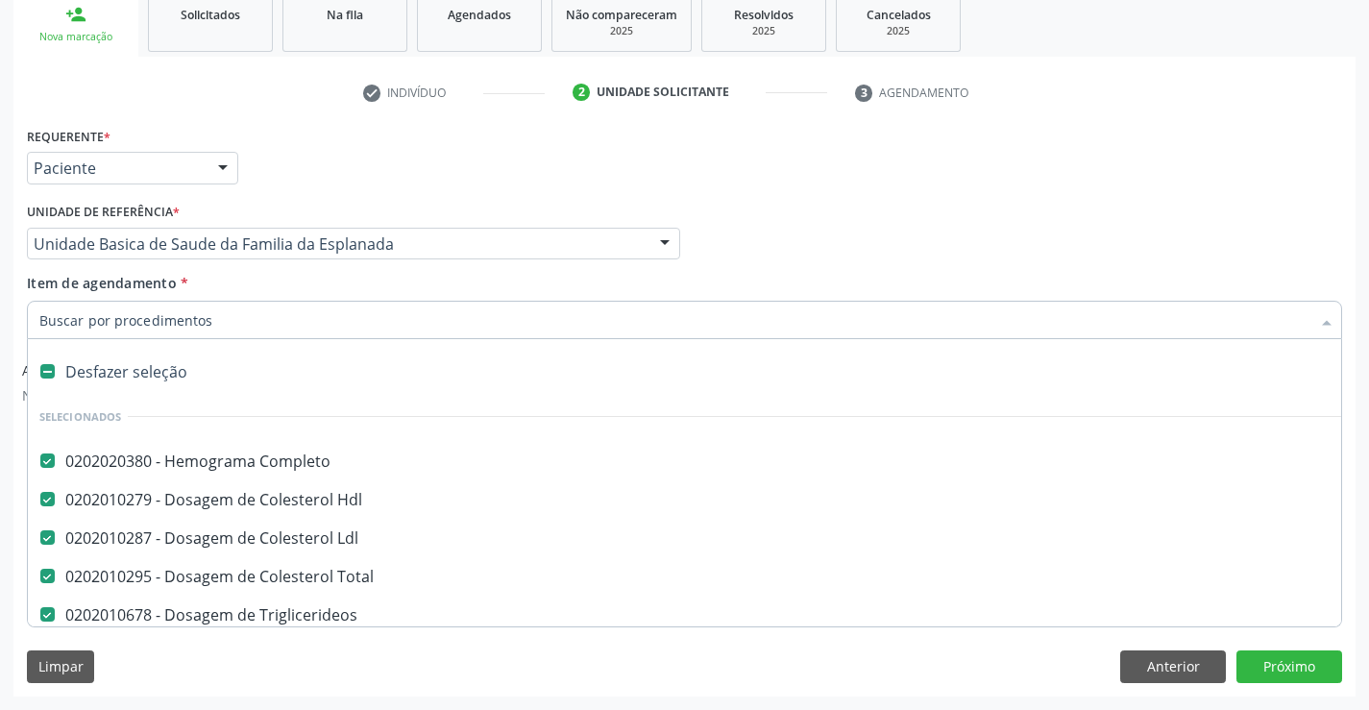
type input "t"
checkbox \(Vhs\) "false"
checkbox Urina "false"
checkbox Fezes "false"
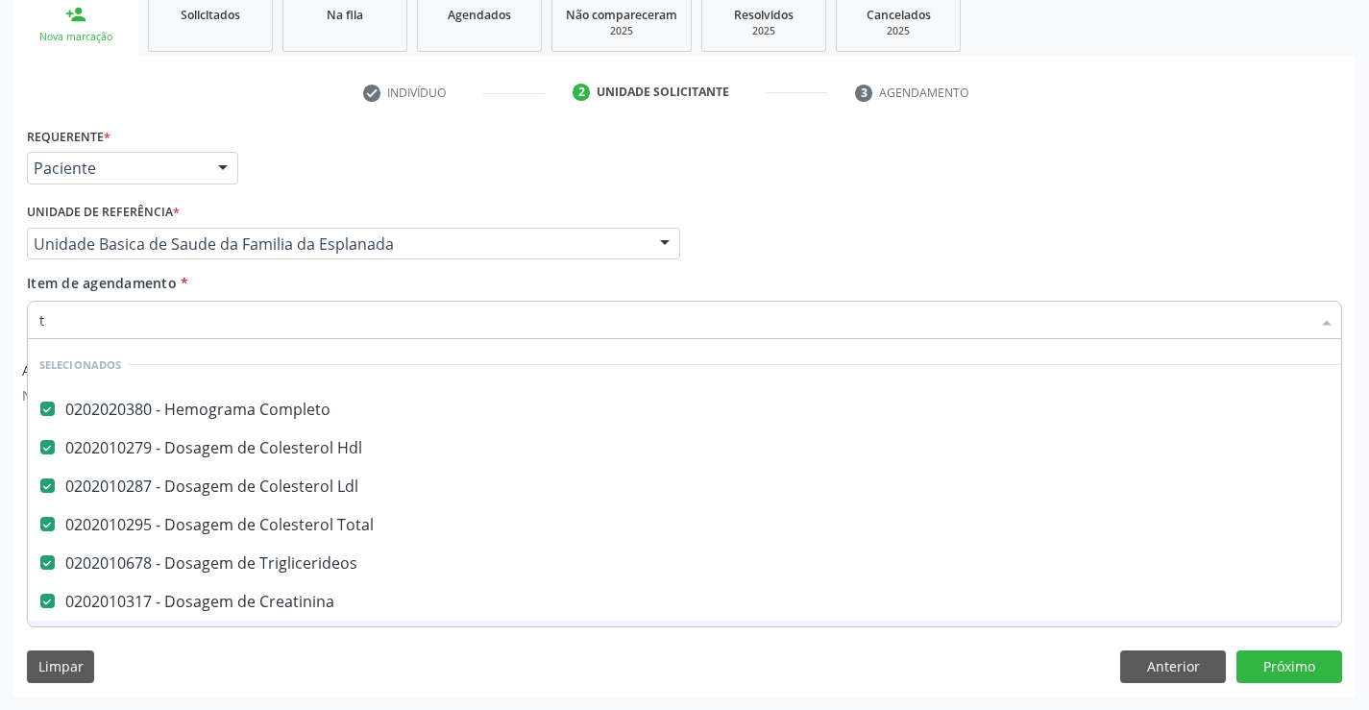
type input "te"
checkbox \(Tgp\) "false"
checkbox Reativa "false"
checkbox \(Vhs\) "false"
checkbox Urina "false"
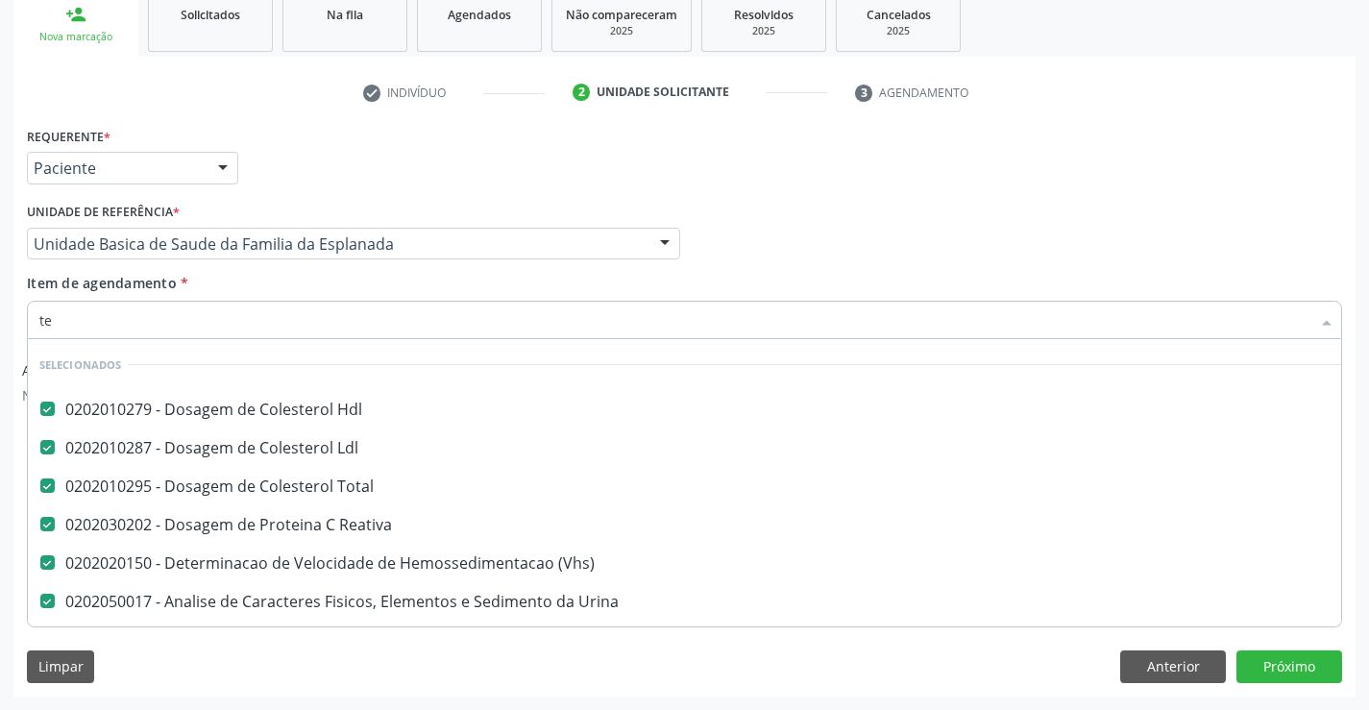
scroll to position [58, 0]
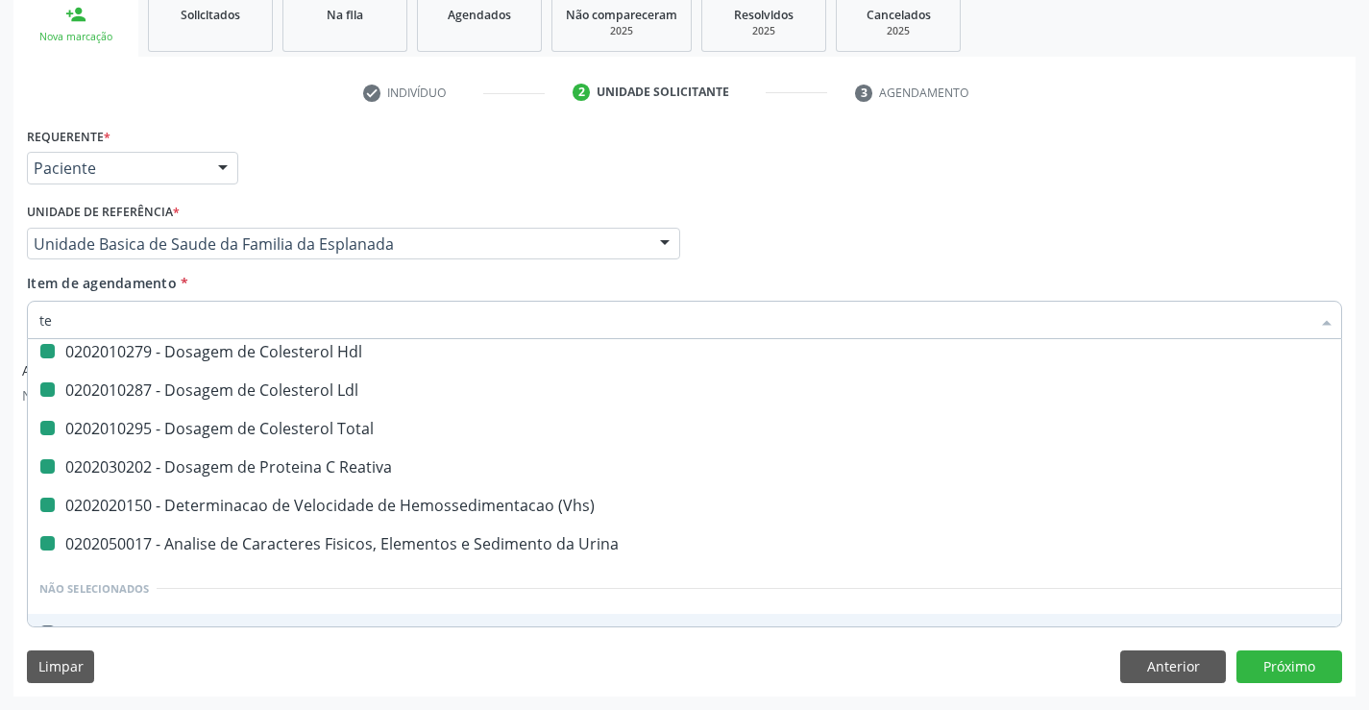
type input "tem"
checkbox Hdl "false"
checkbox Reativa "false"
checkbox Urina "false"
checkbox \(Vhs\) "false"
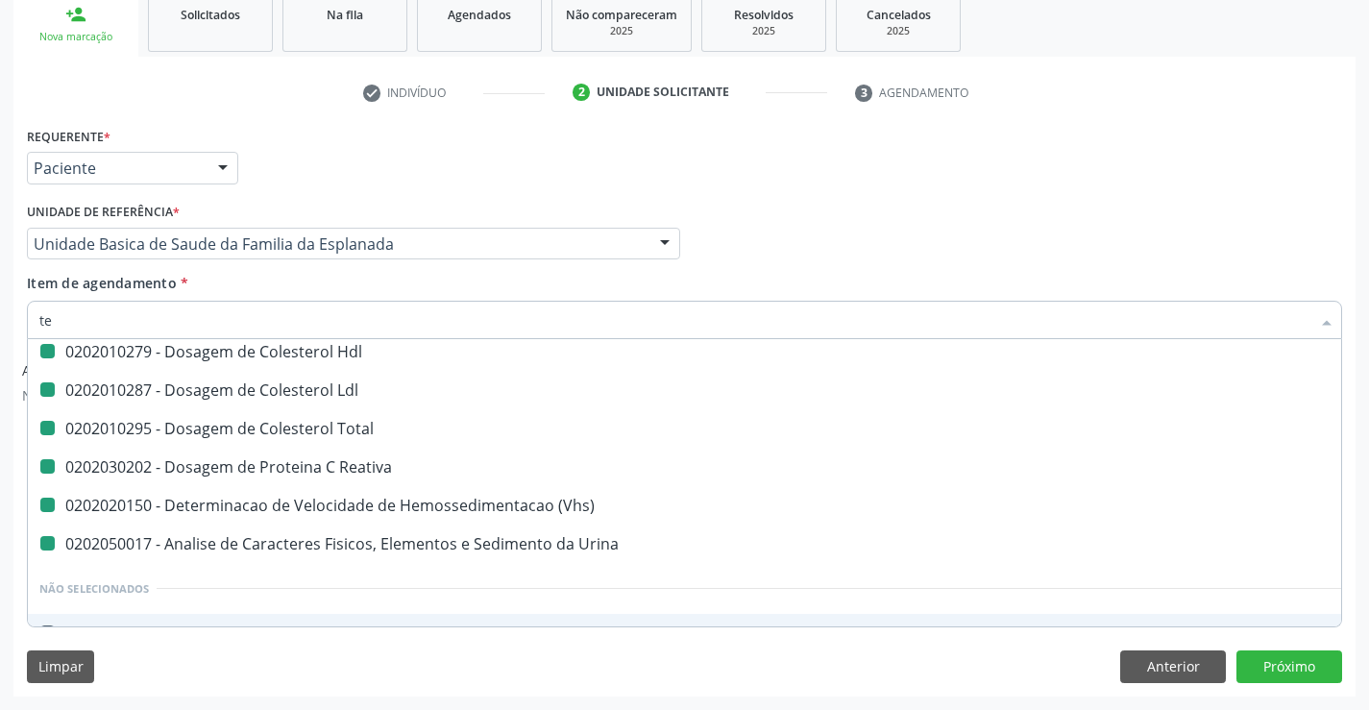
checkbox Total "false"
checkbox Ldl "false"
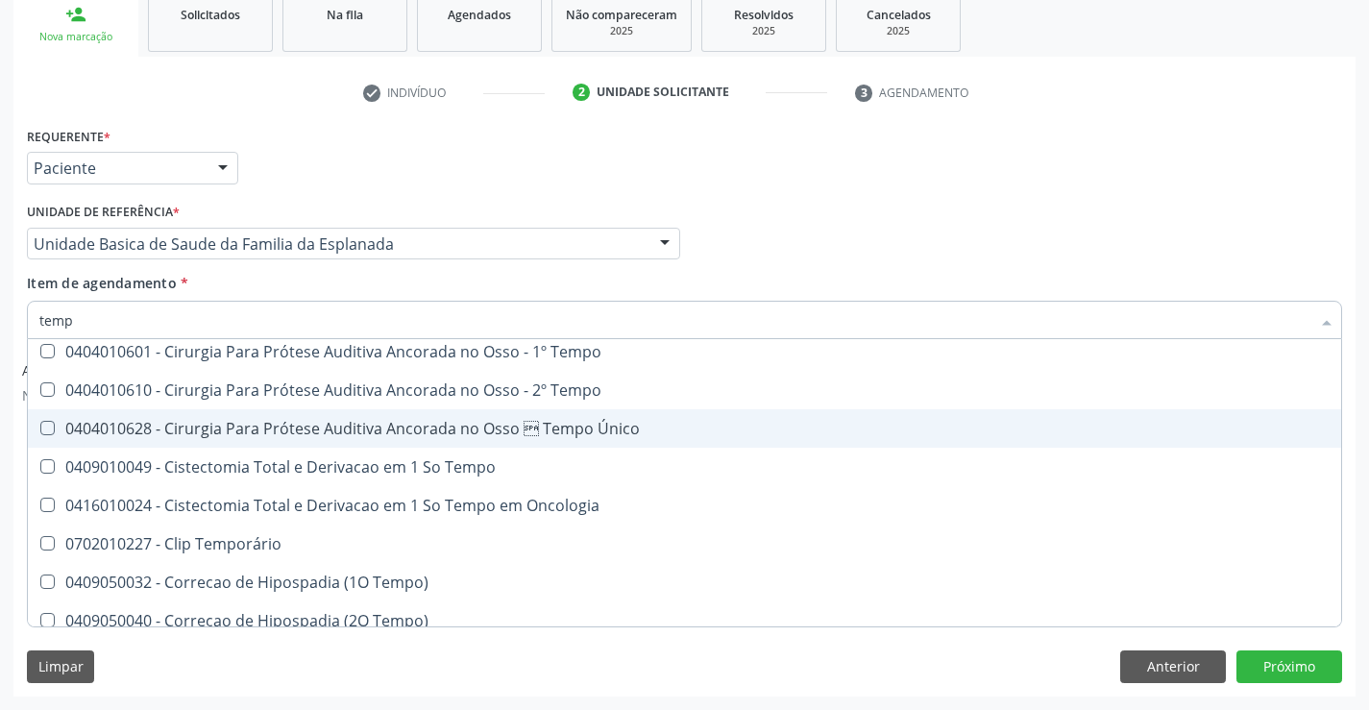
type input "tempo"
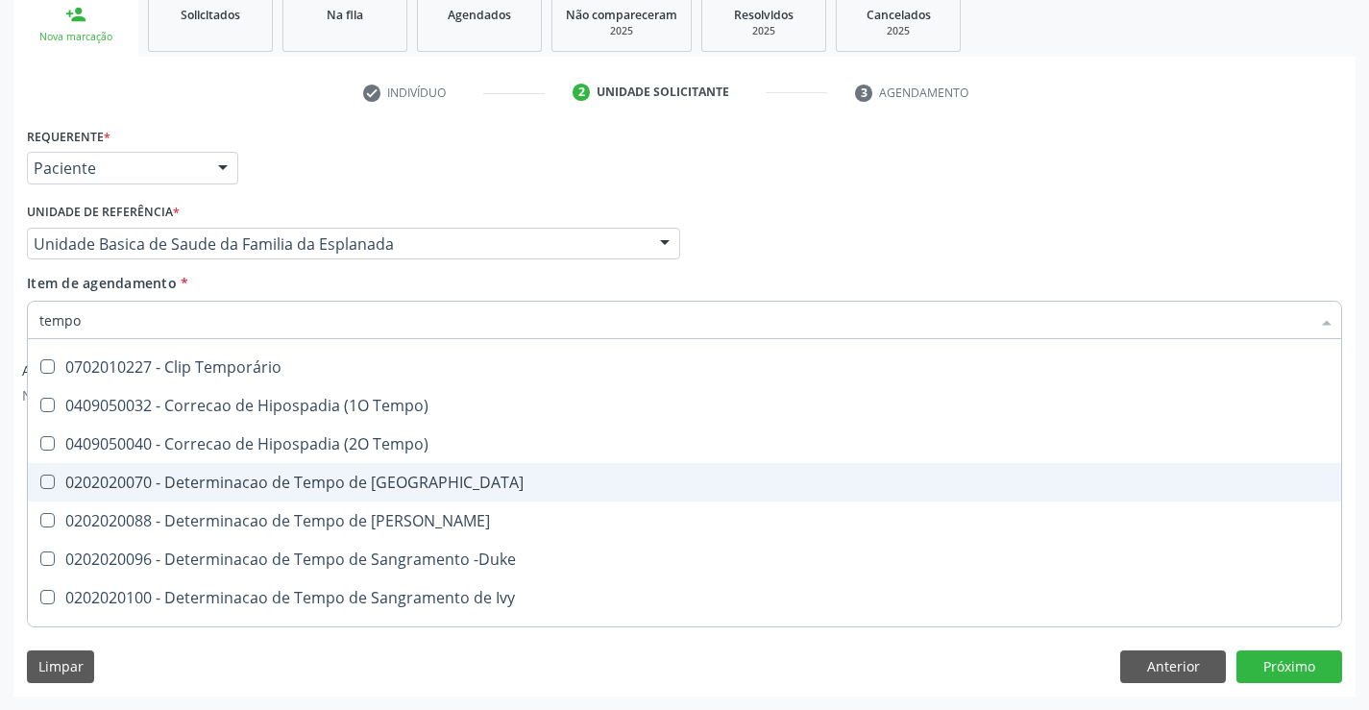
scroll to position [250, 0]
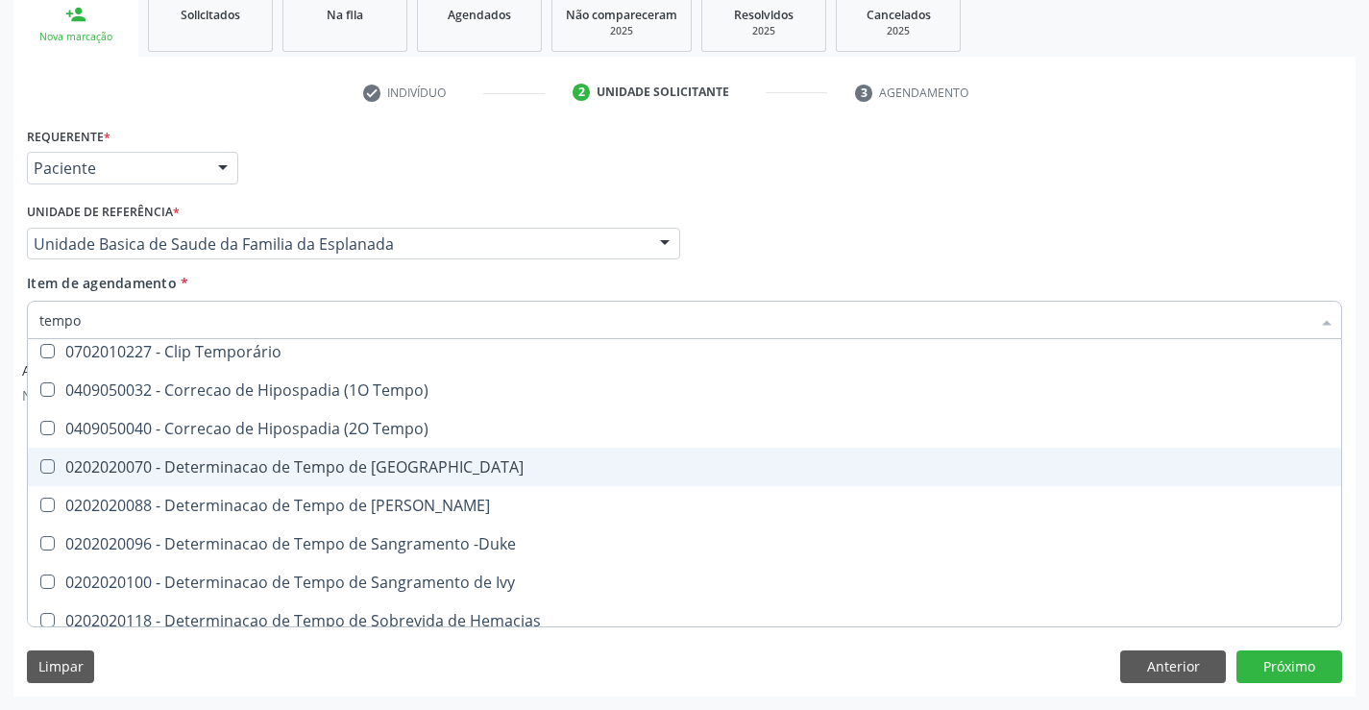
click at [424, 467] on div "0202020070 - Determinacao de Tempo de Coagulacao" at bounding box center [726, 466] width 1375 height 15
checkbox Coagulacao "true"
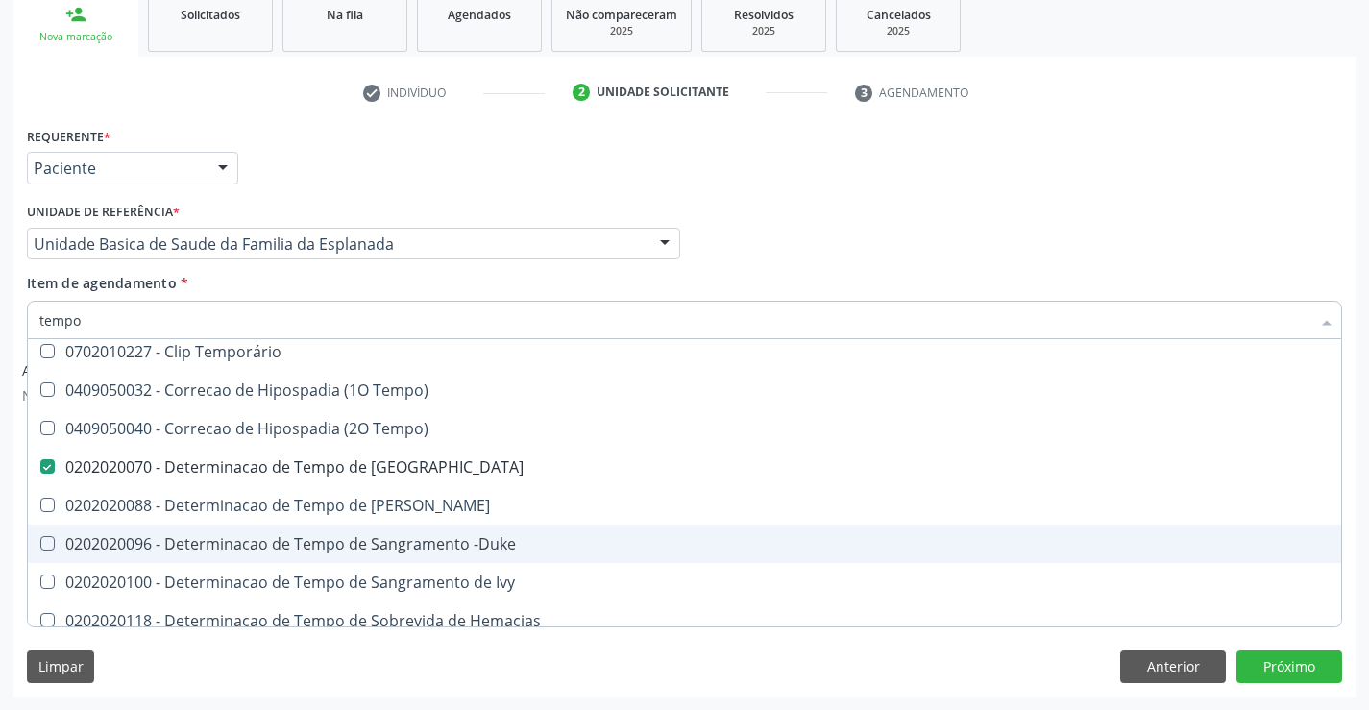
click at [450, 544] on div "0202020096 - Determinacao de Tempo de Sangramento -Duke" at bounding box center [726, 543] width 1375 height 15
checkbox -Duke "true"
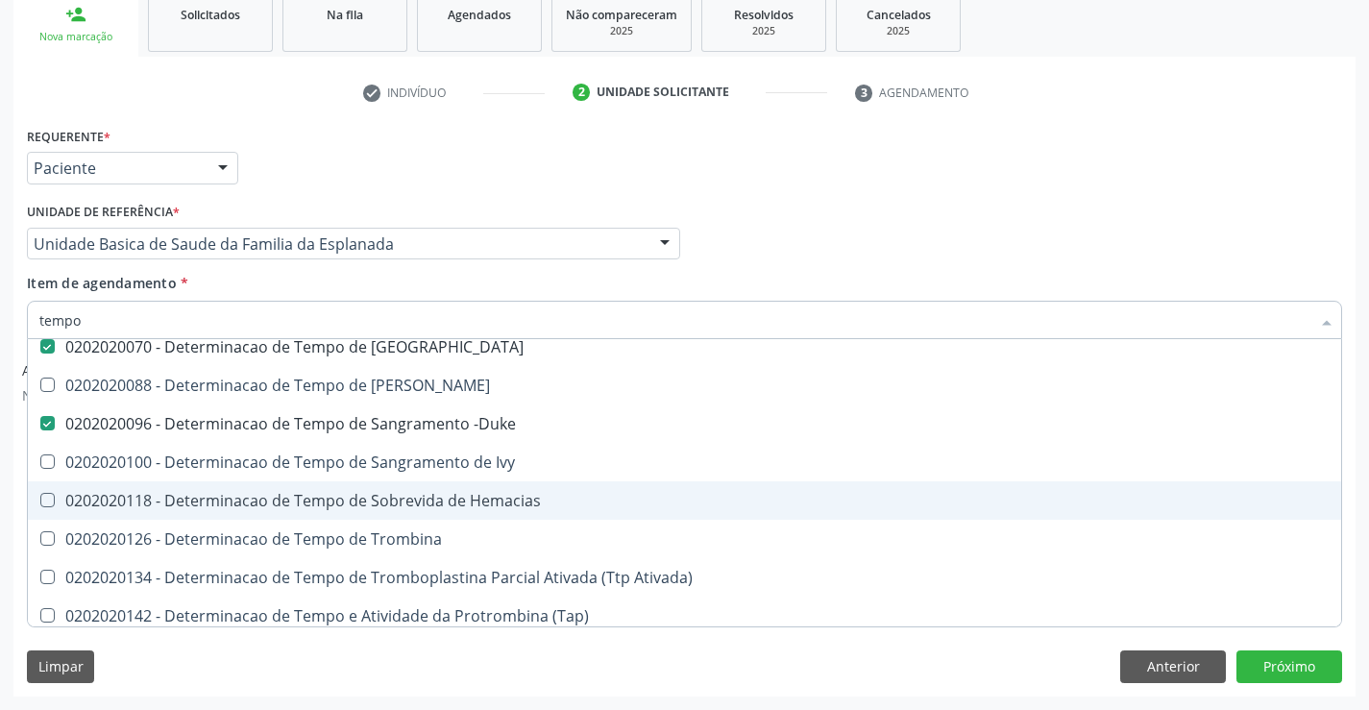
scroll to position [442, 0]
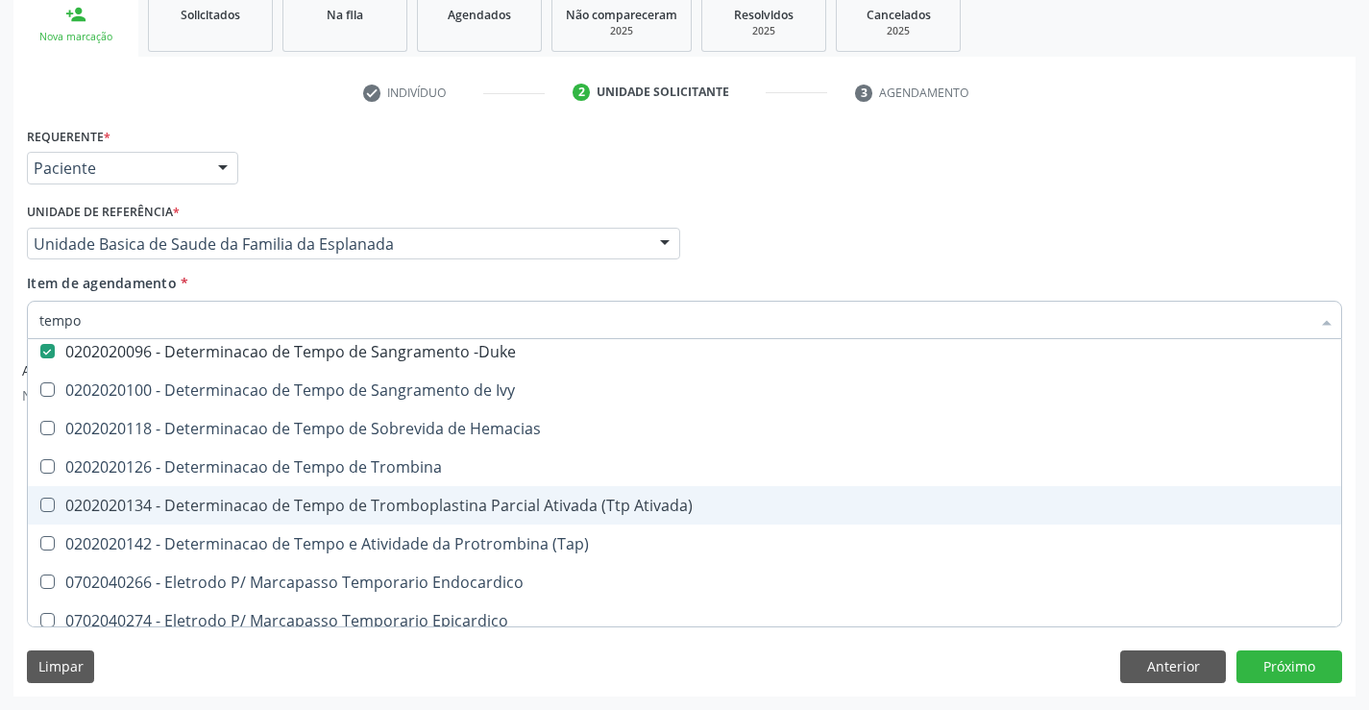
click at [443, 506] on div "0202020134 - Determinacao de Tempo de Tromboplastina Parcial Ativada (Ttp Ativa…" at bounding box center [726, 505] width 1375 height 15
checkbox Ativada\) "true"
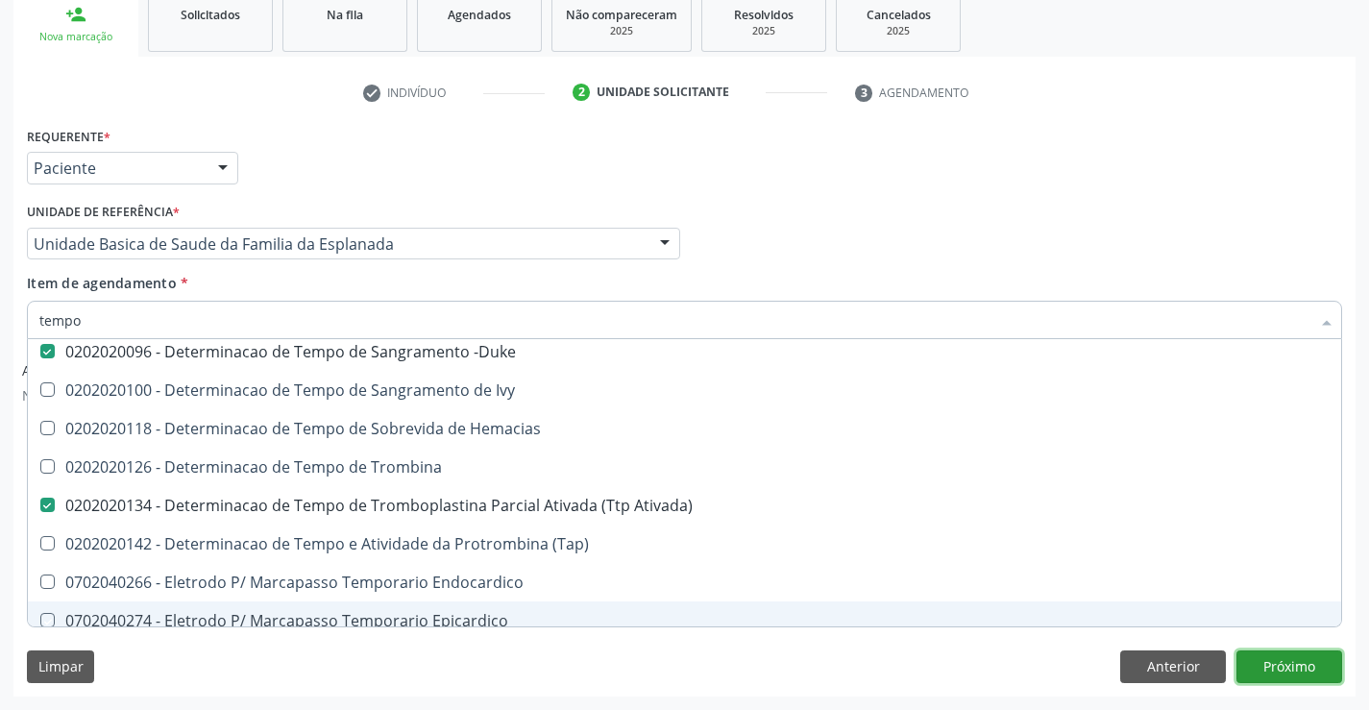
click at [1275, 670] on button "Próximo" at bounding box center [1289, 666] width 106 height 33
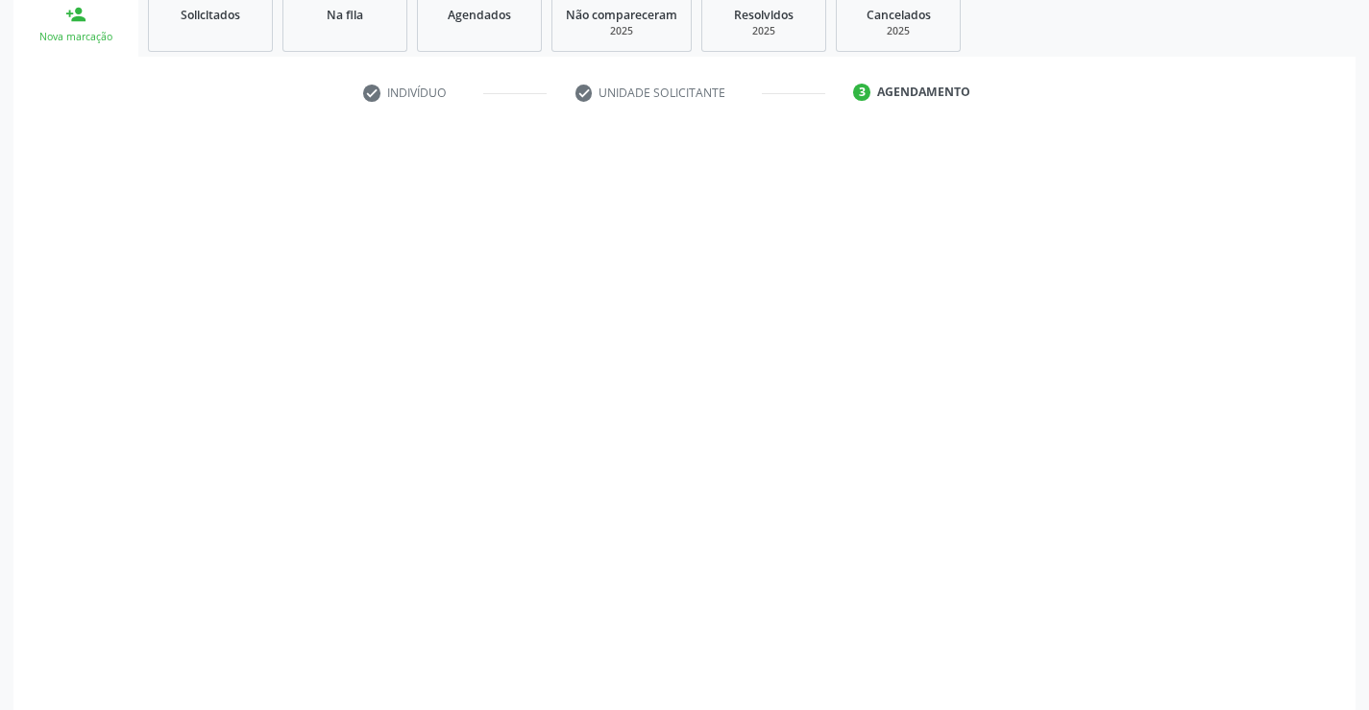
scroll to position [0, 0]
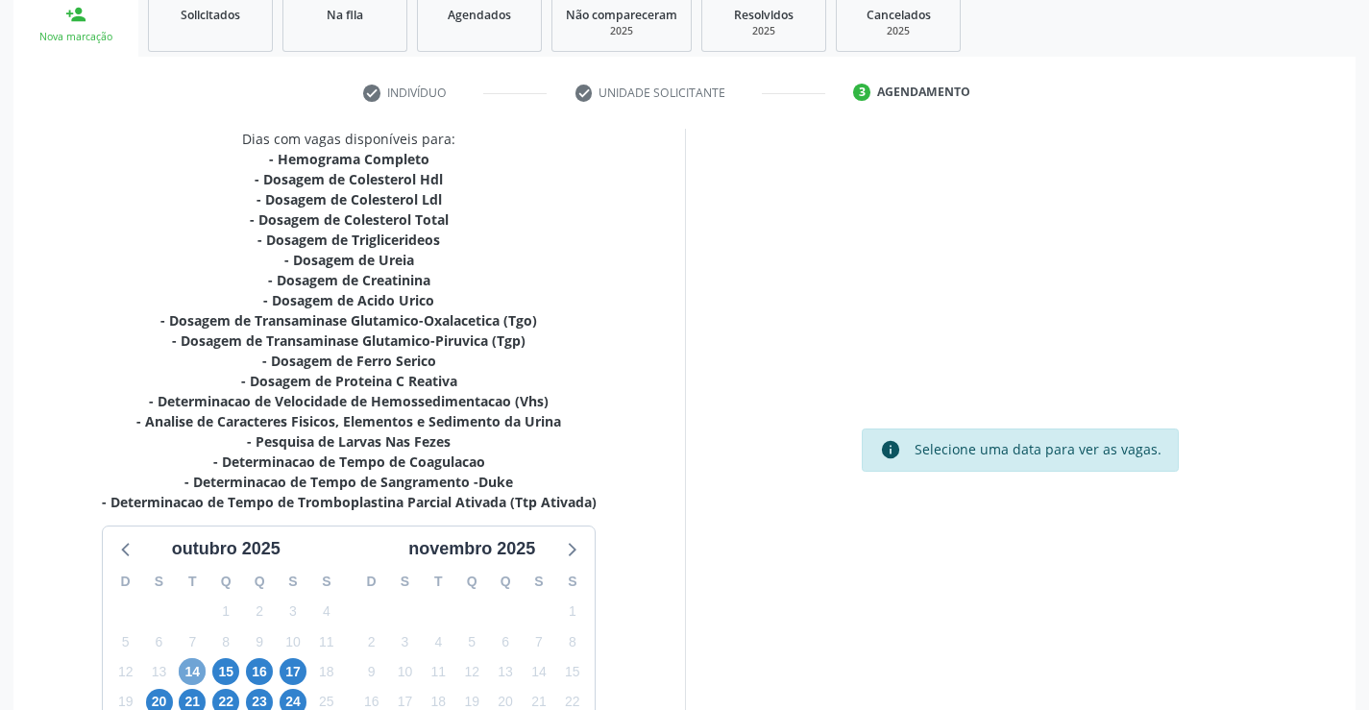
click at [193, 671] on span "14" at bounding box center [192, 671] width 27 height 27
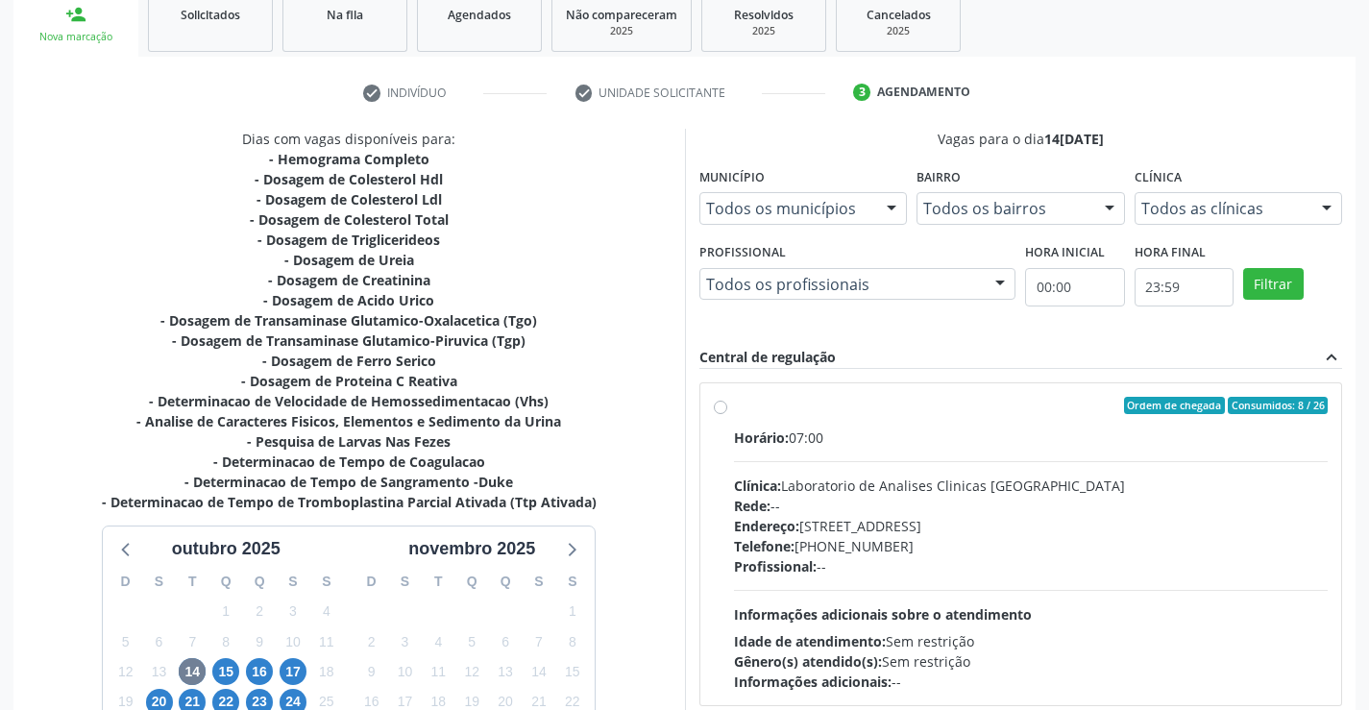
click at [734, 407] on label "Ordem de chegada Consumidos: 8 / 26 Horário: 07:00 Clínica: Laboratorio de Anal…" at bounding box center [1031, 544] width 595 height 295
click at [723, 407] on input "Ordem de chegada Consumidos: 8 / 26 Horário: 07:00 Clínica: Laboratorio de Anal…" at bounding box center [720, 405] width 13 height 17
radio input "true"
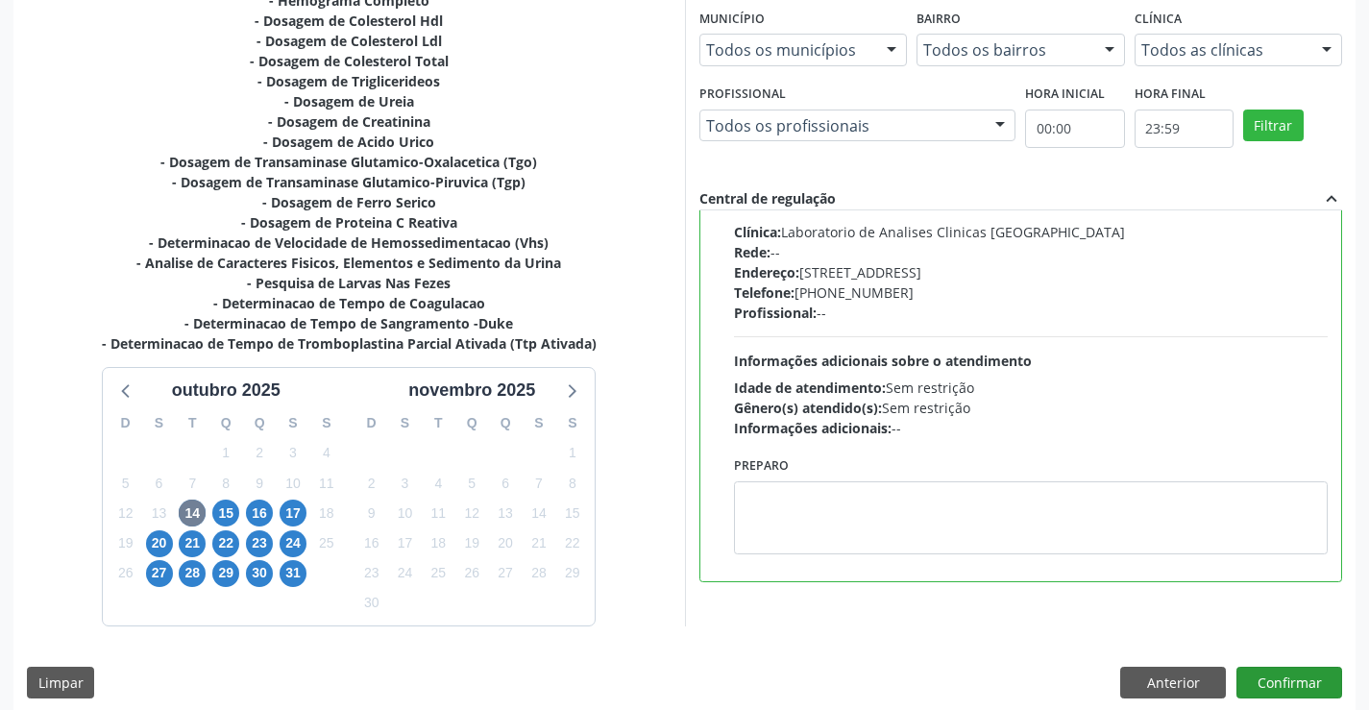
scroll to position [469, 0]
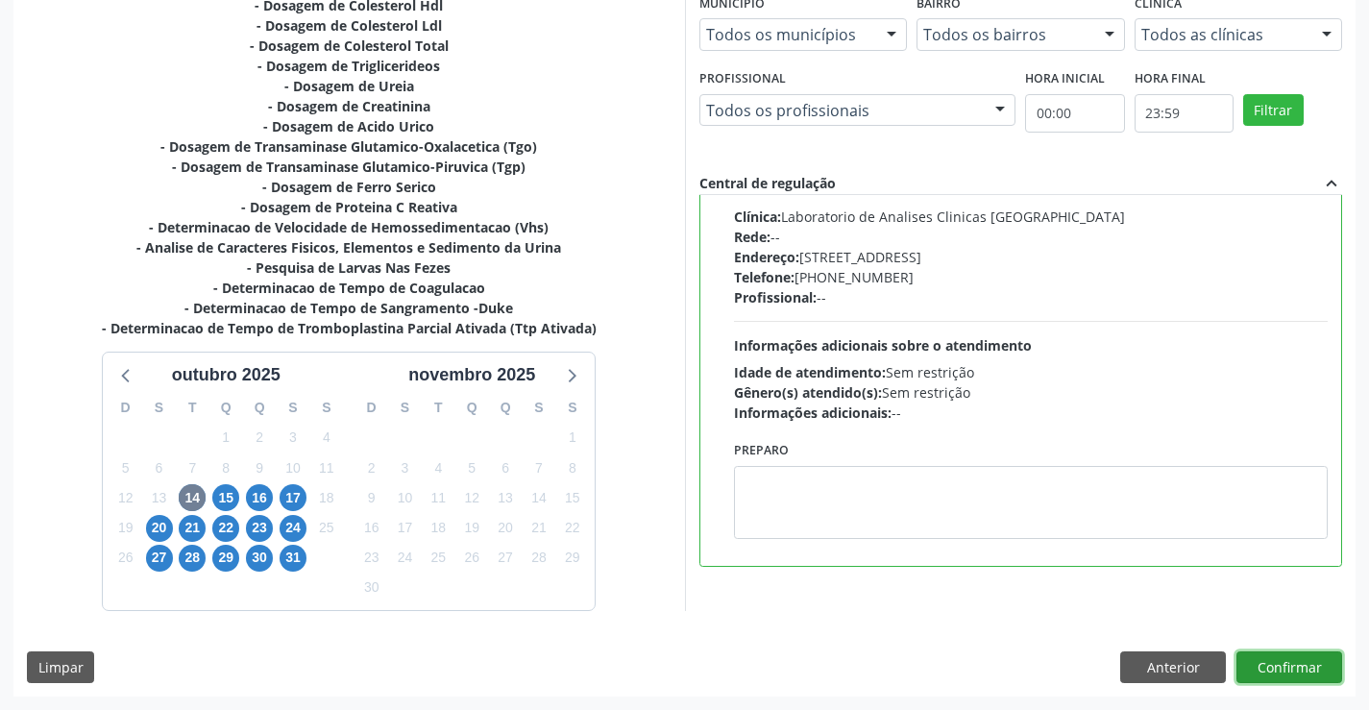
click at [1267, 668] on button "Confirmar" at bounding box center [1289, 667] width 106 height 33
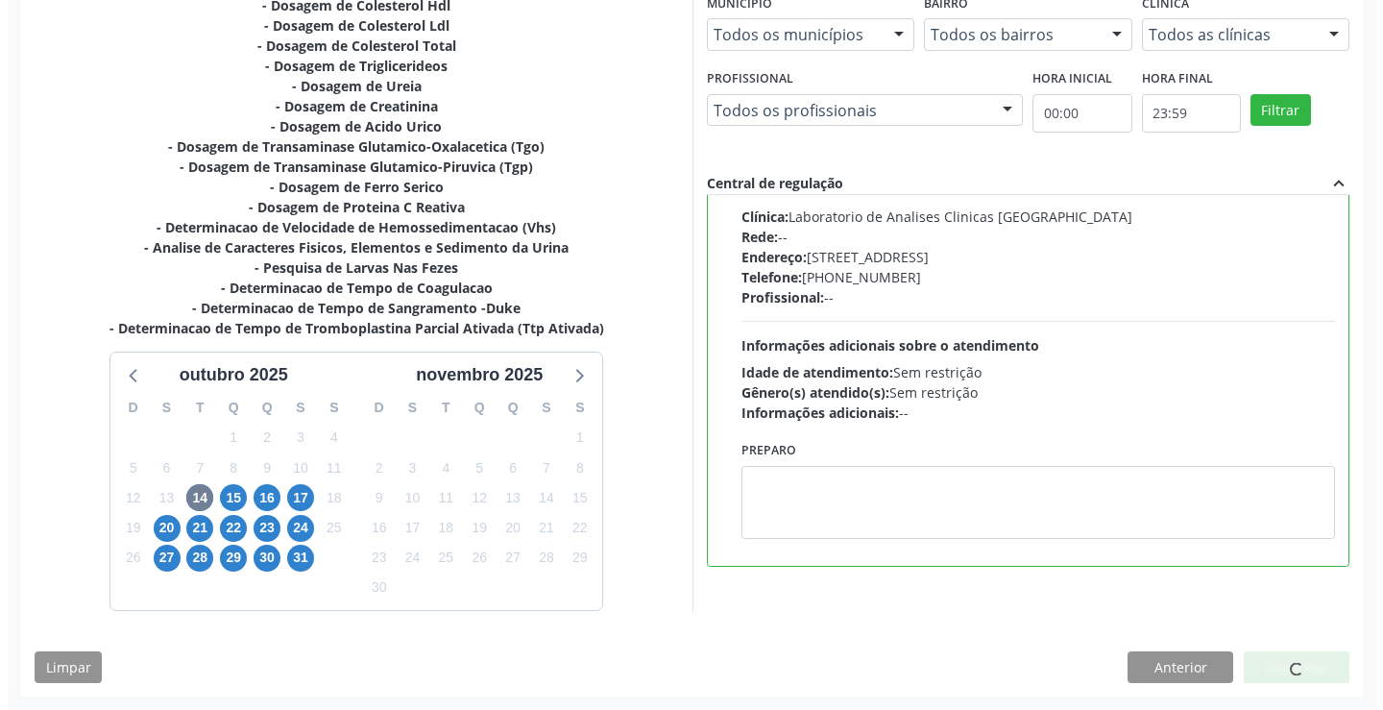
scroll to position [0, 0]
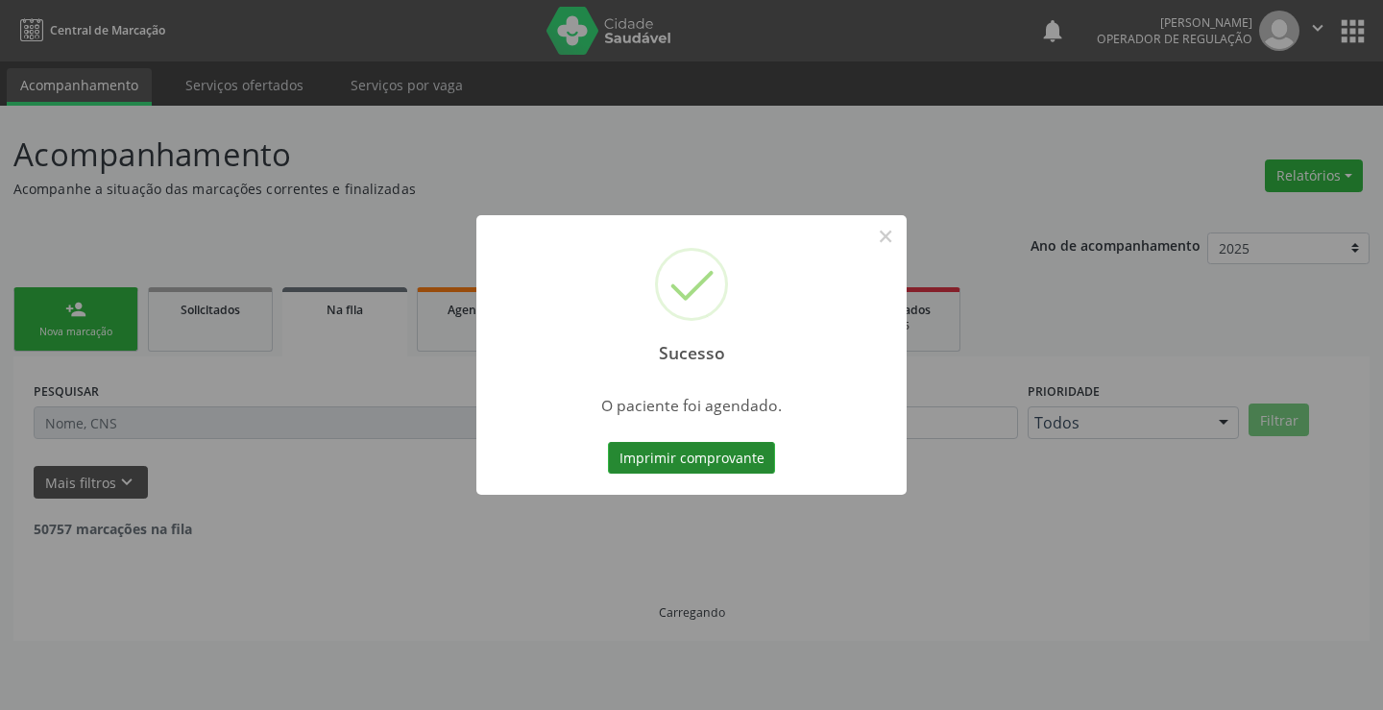
click at [733, 464] on button "Imprimir comprovante" at bounding box center [691, 458] width 167 height 33
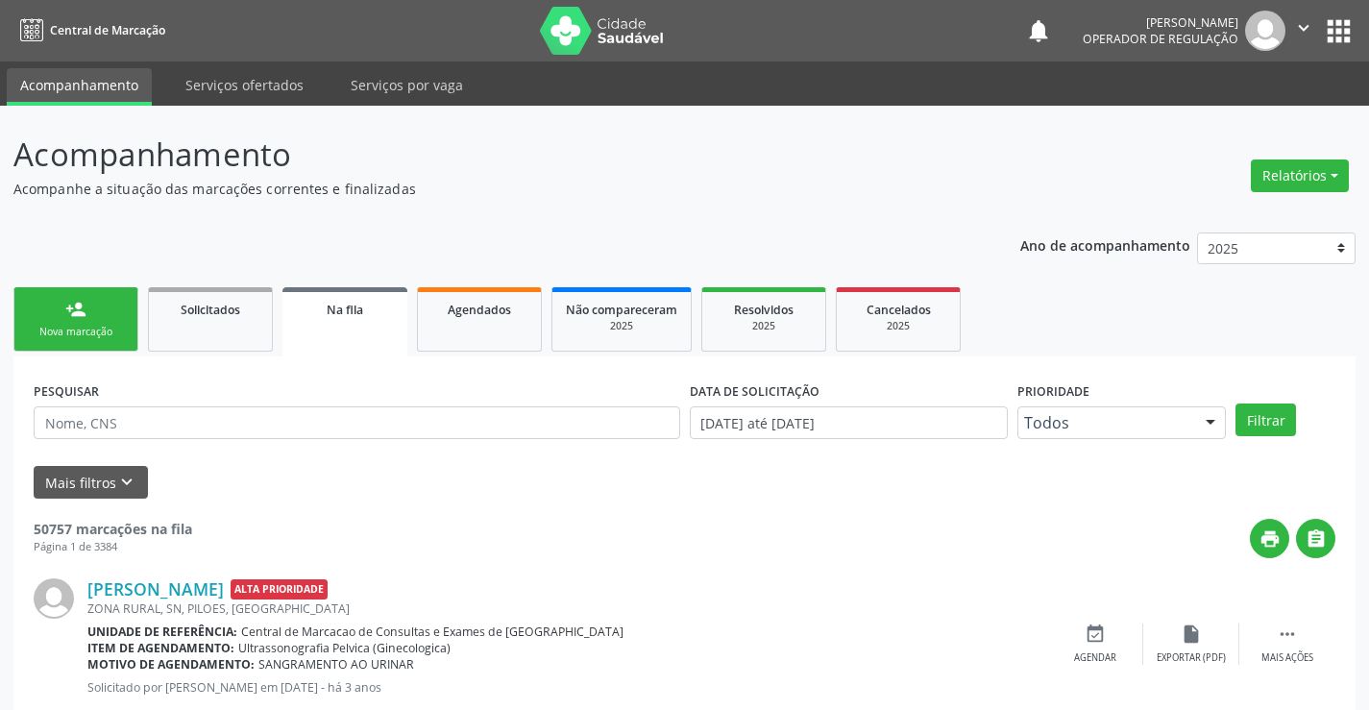
click at [119, 331] on div "Nova marcação" at bounding box center [76, 332] width 96 height 14
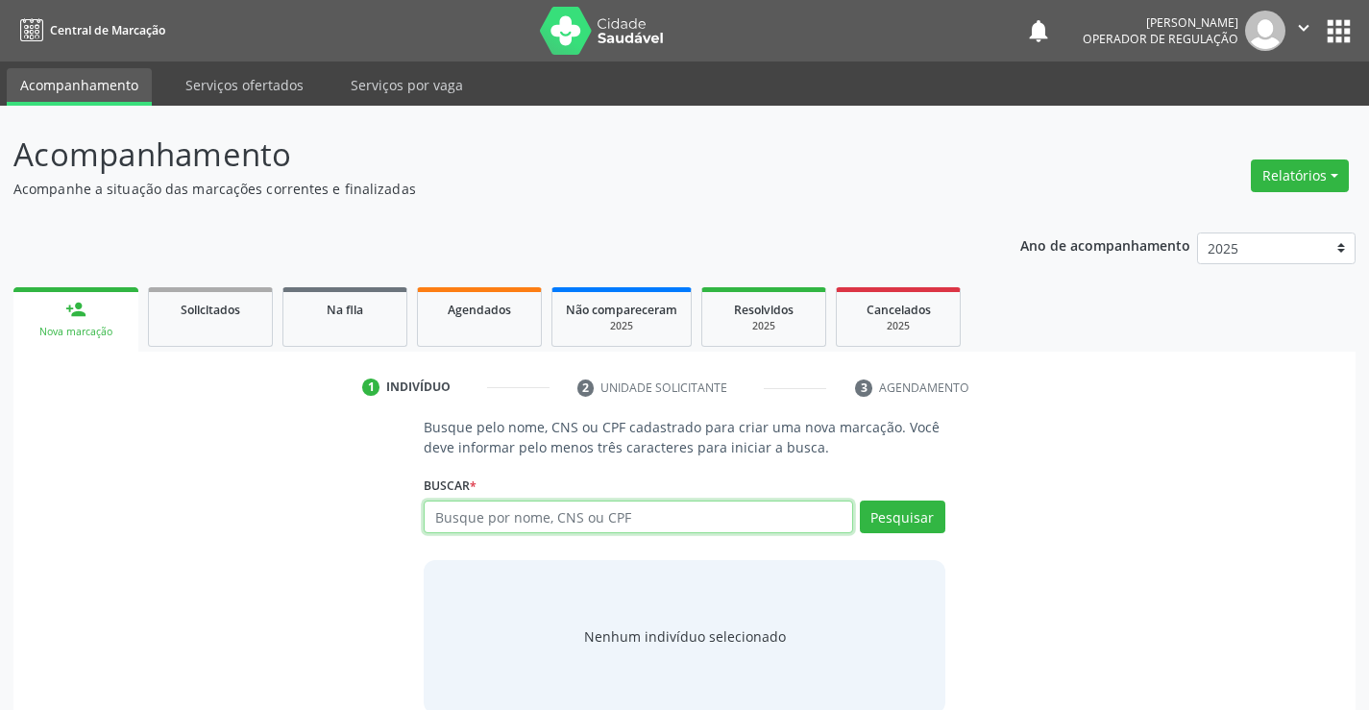
click at [631, 521] on input "text" at bounding box center [638, 516] width 428 height 33
type input "708700145505492"
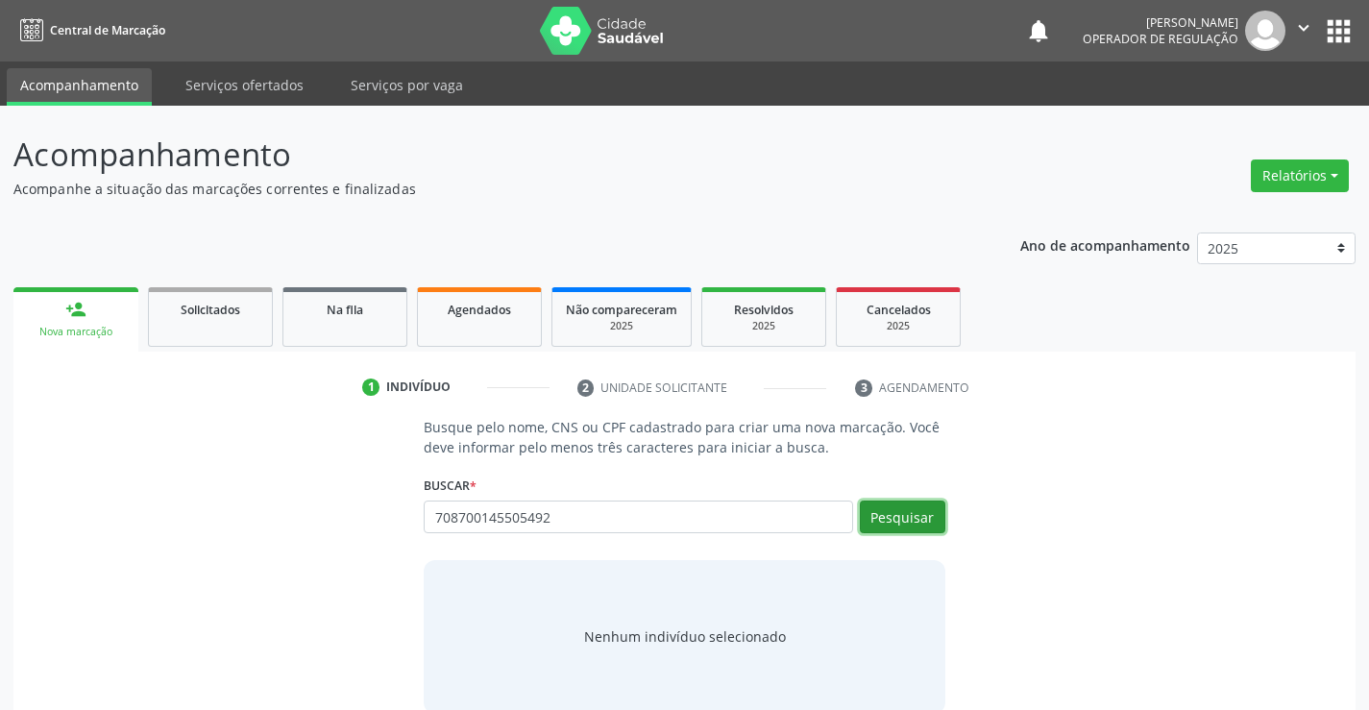
click at [919, 516] on button "Pesquisar" at bounding box center [902, 516] width 85 height 33
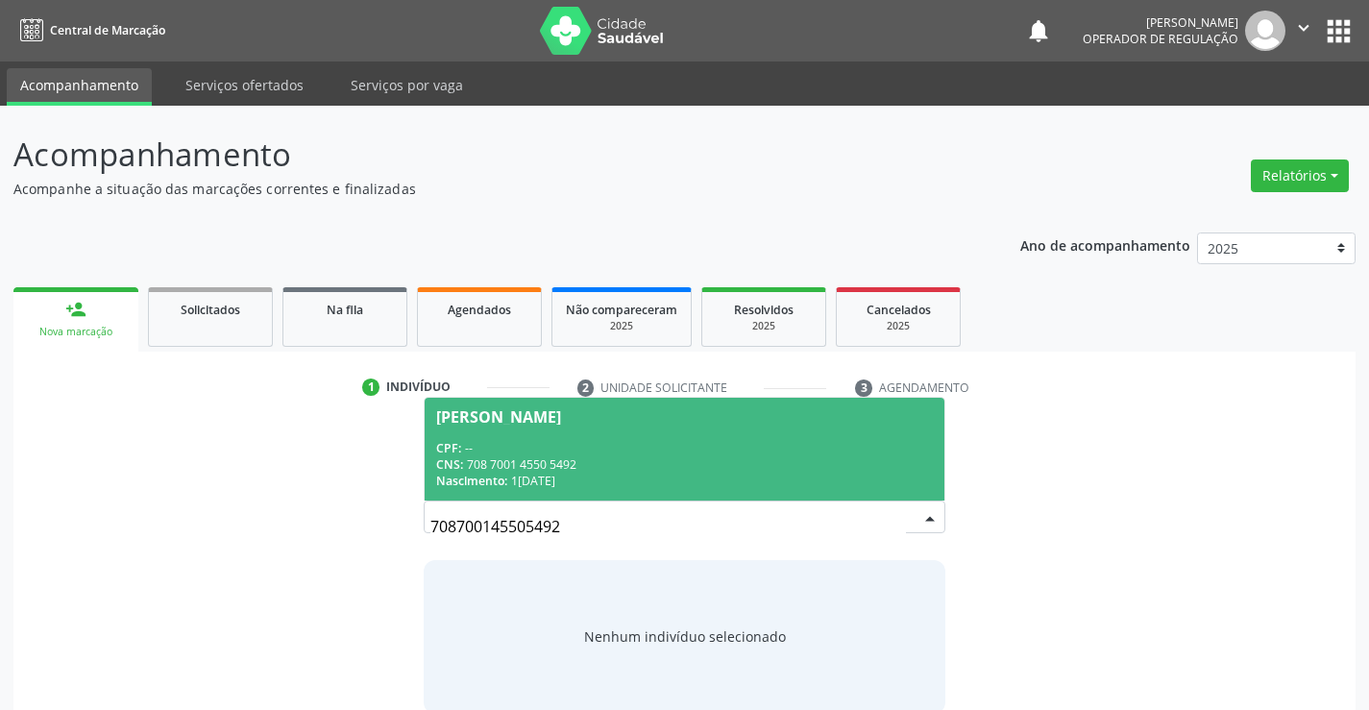
click at [618, 496] on span "Marinalva Evangelista da Silva CPF: -- CNS: 708 7001 4550 5492 Nascimento: 15/1…" at bounding box center [684, 449] width 519 height 103
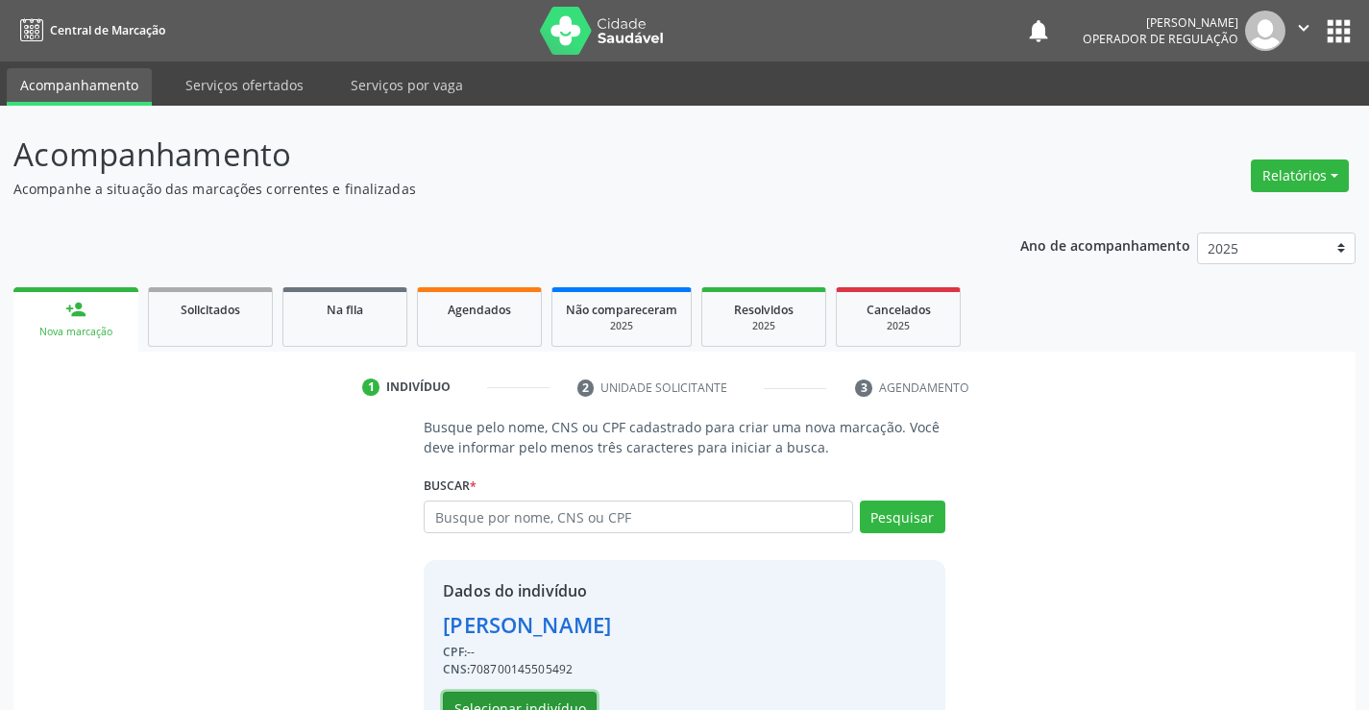
click at [552, 694] on button "Selecionar indivíduo" at bounding box center [520, 708] width 154 height 33
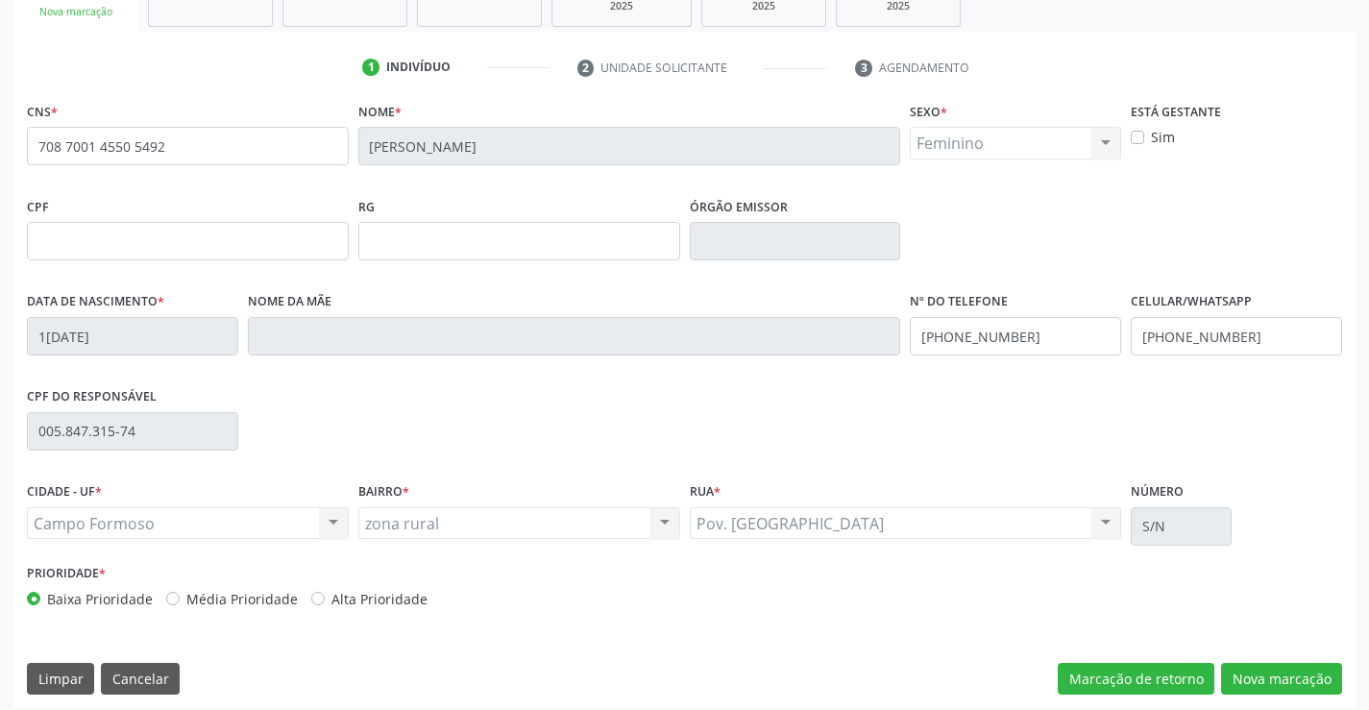
scroll to position [331, 0]
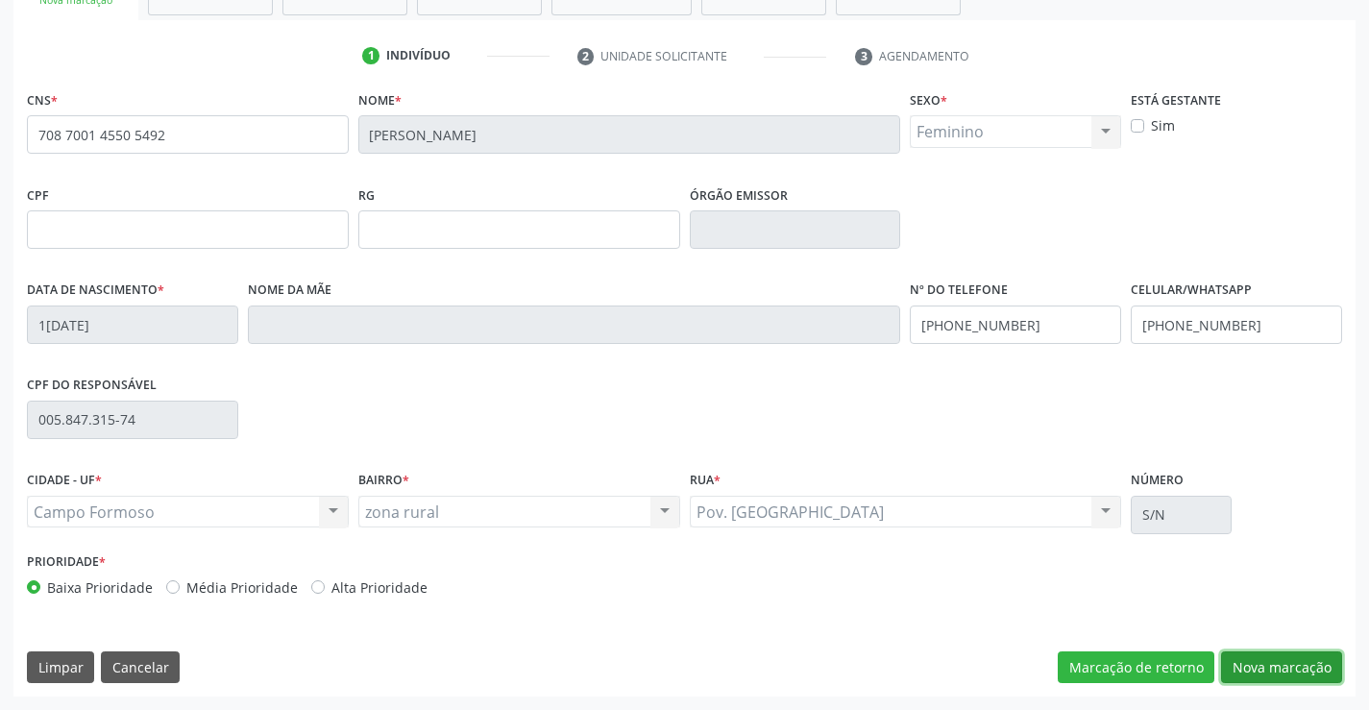
click at [1288, 666] on button "Nova marcação" at bounding box center [1281, 667] width 121 height 33
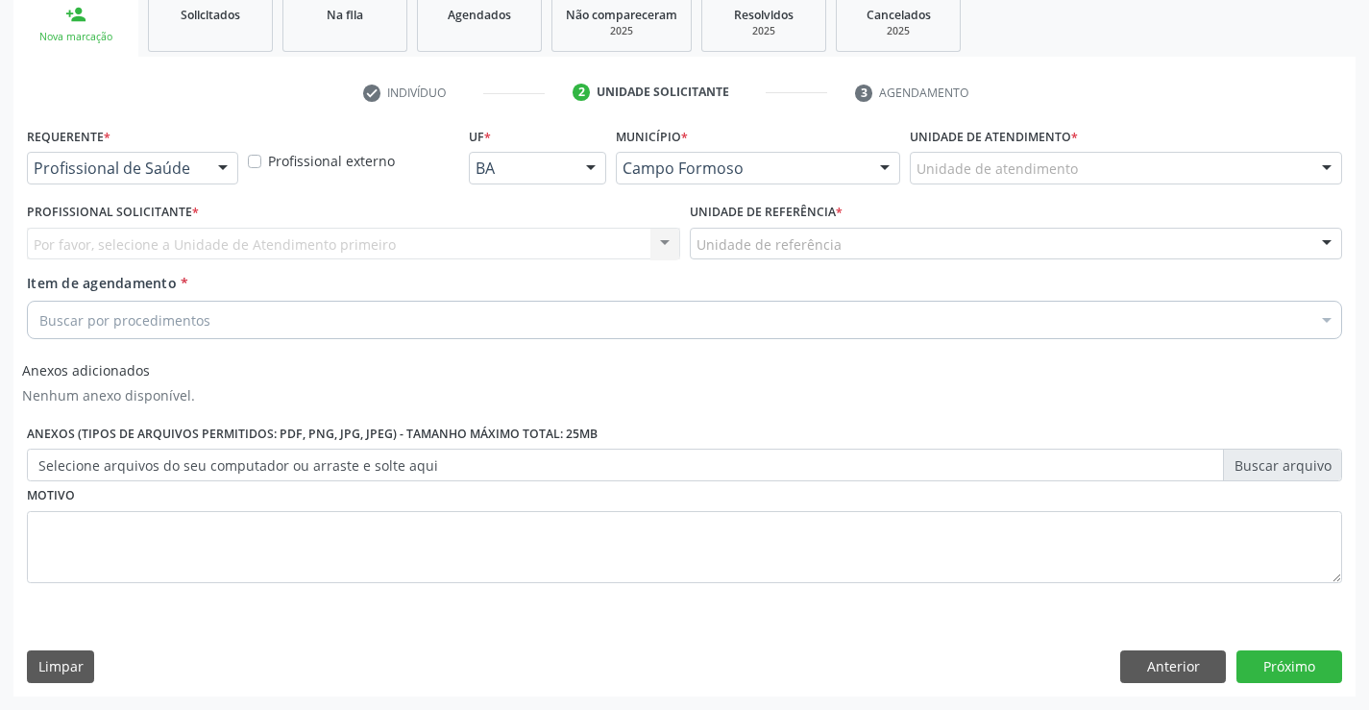
scroll to position [295, 0]
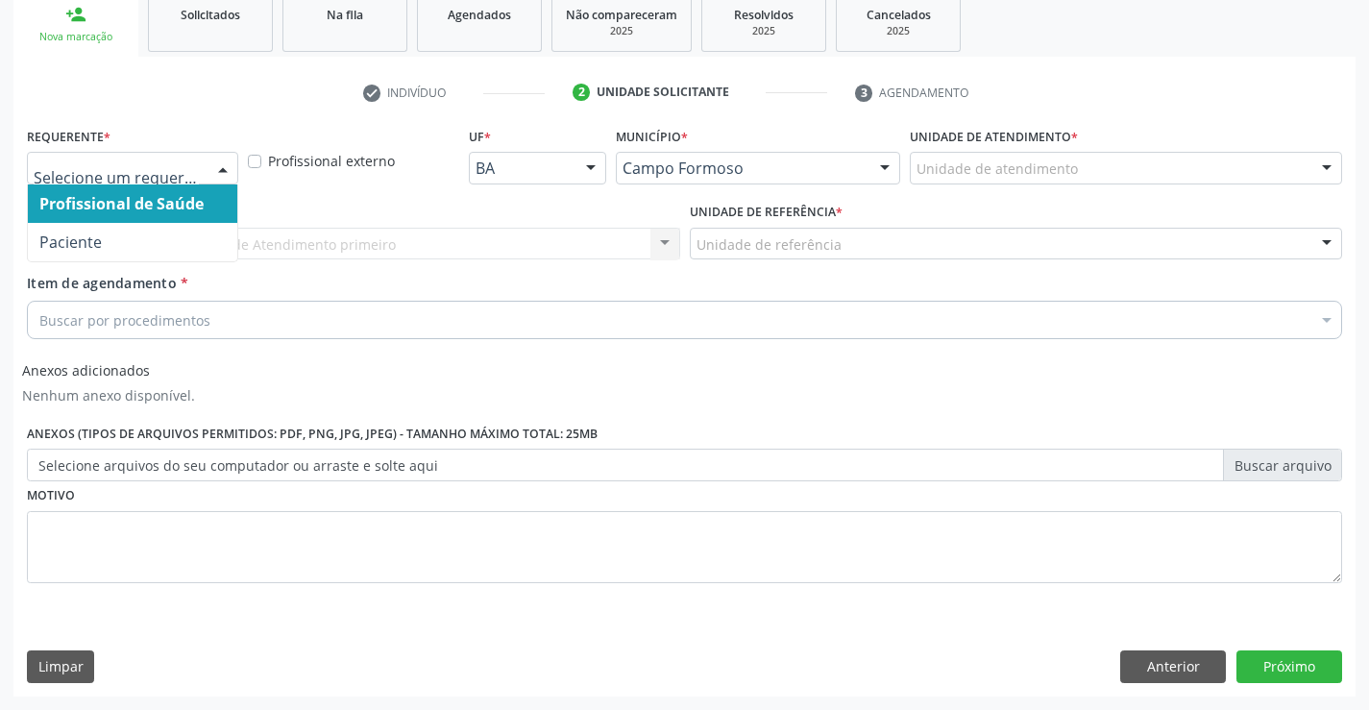
click at [208, 171] on div at bounding box center [222, 169] width 29 height 33
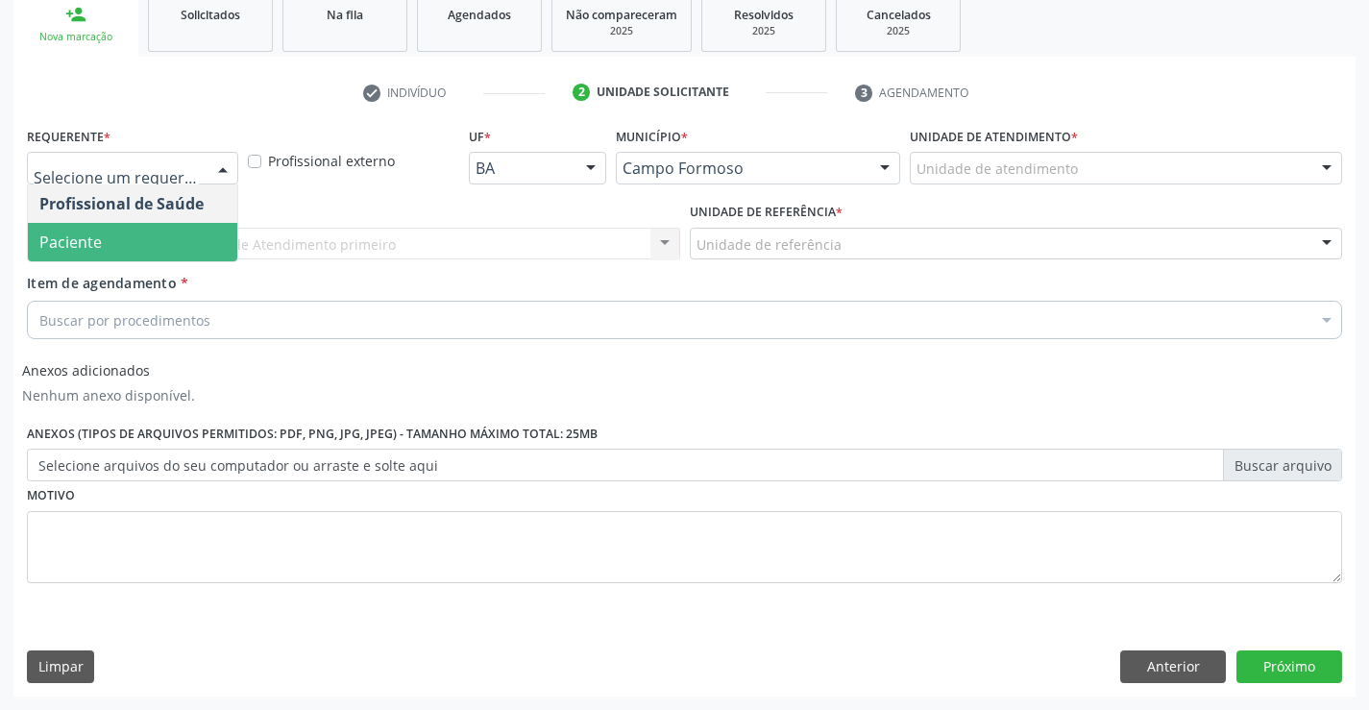
click at [160, 247] on span "Paciente" at bounding box center [132, 242] width 209 height 38
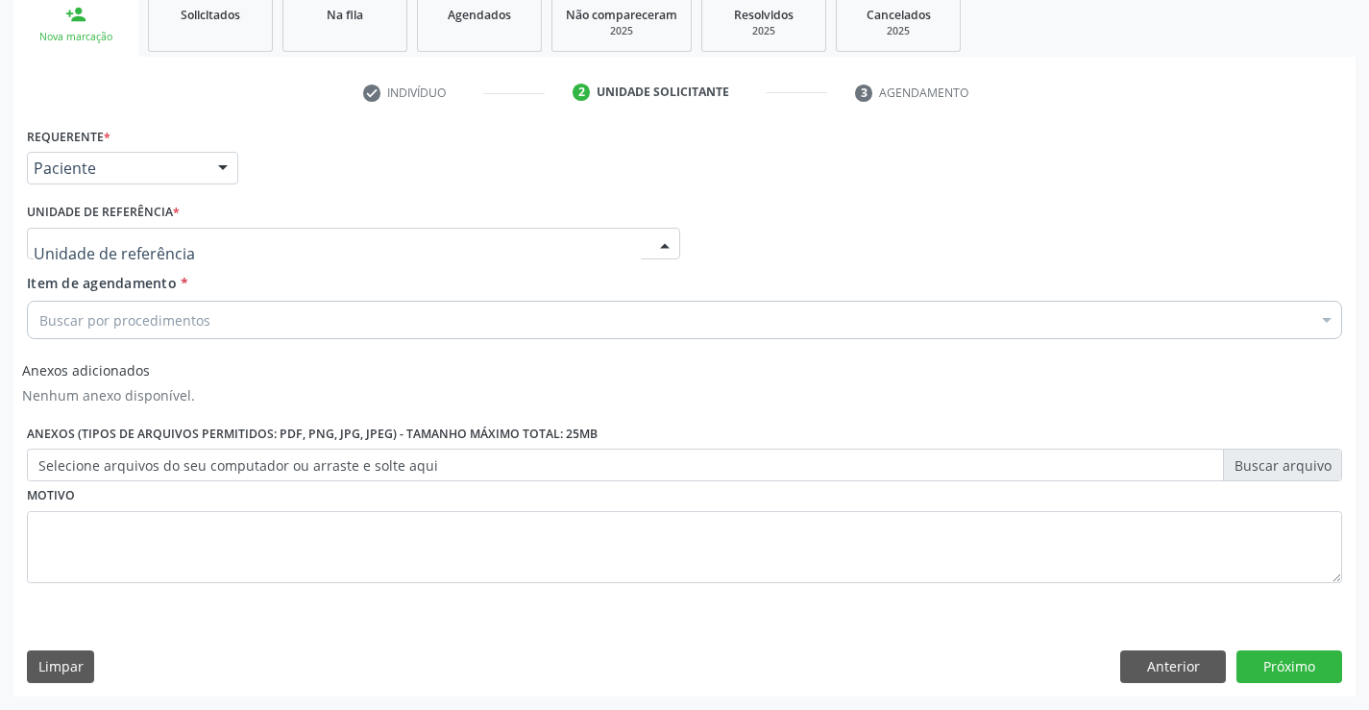
click at [220, 248] on div at bounding box center [353, 244] width 653 height 33
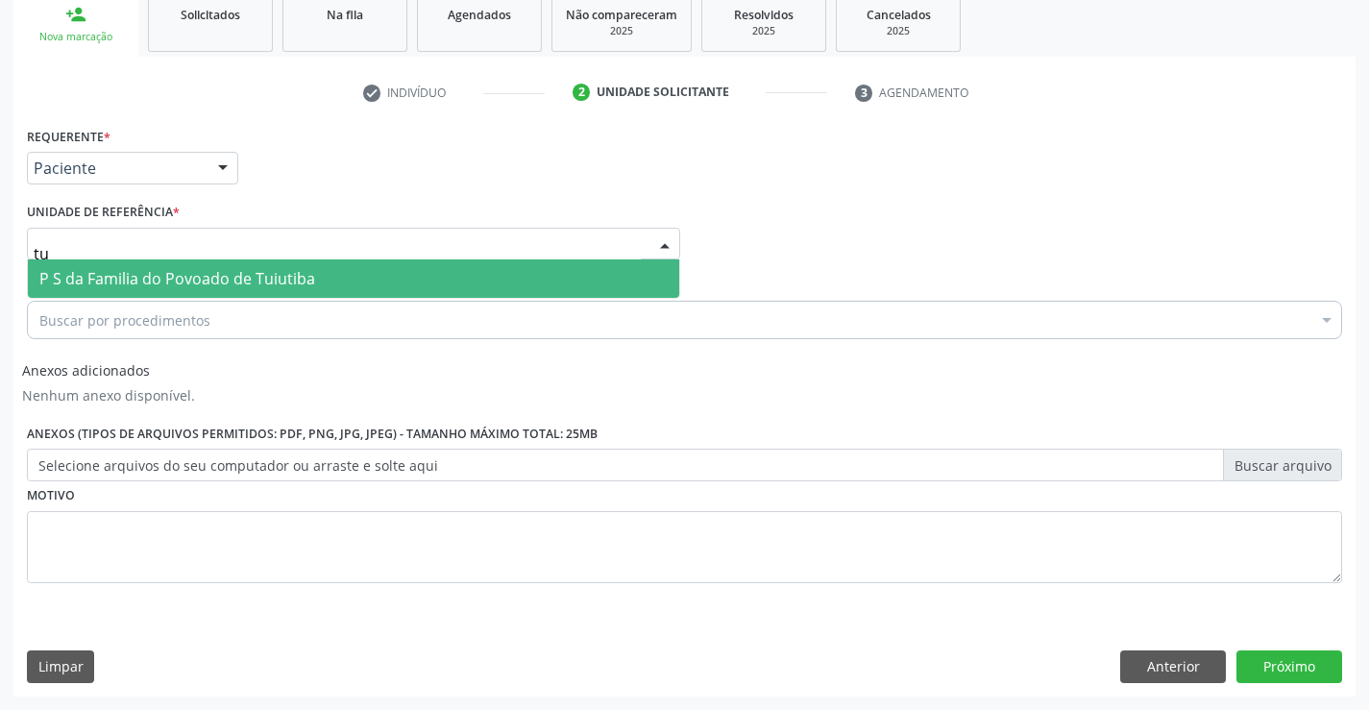
type input "tui"
click at [229, 275] on span "P S da Familia do Povoado de Tuiutiba" at bounding box center [177, 278] width 276 height 21
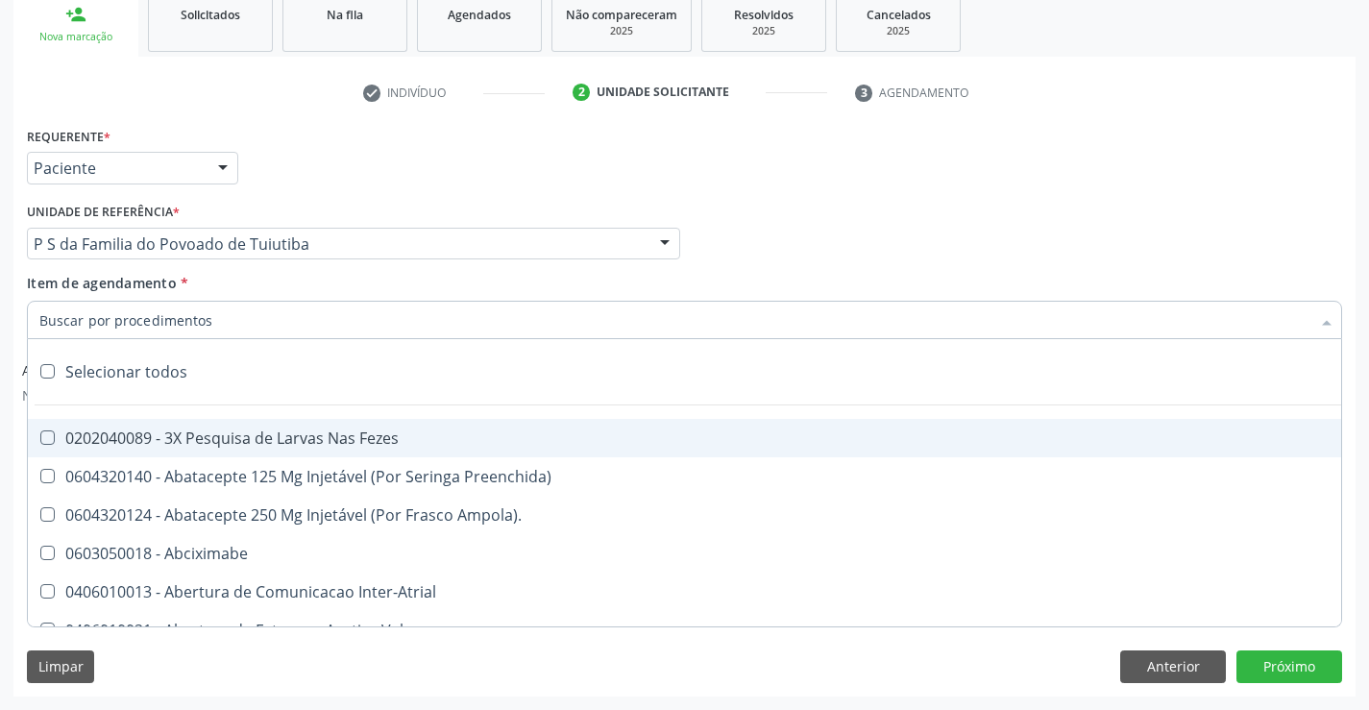
click at [211, 324] on input "Item de agendamento *" at bounding box center [674, 320] width 1271 height 38
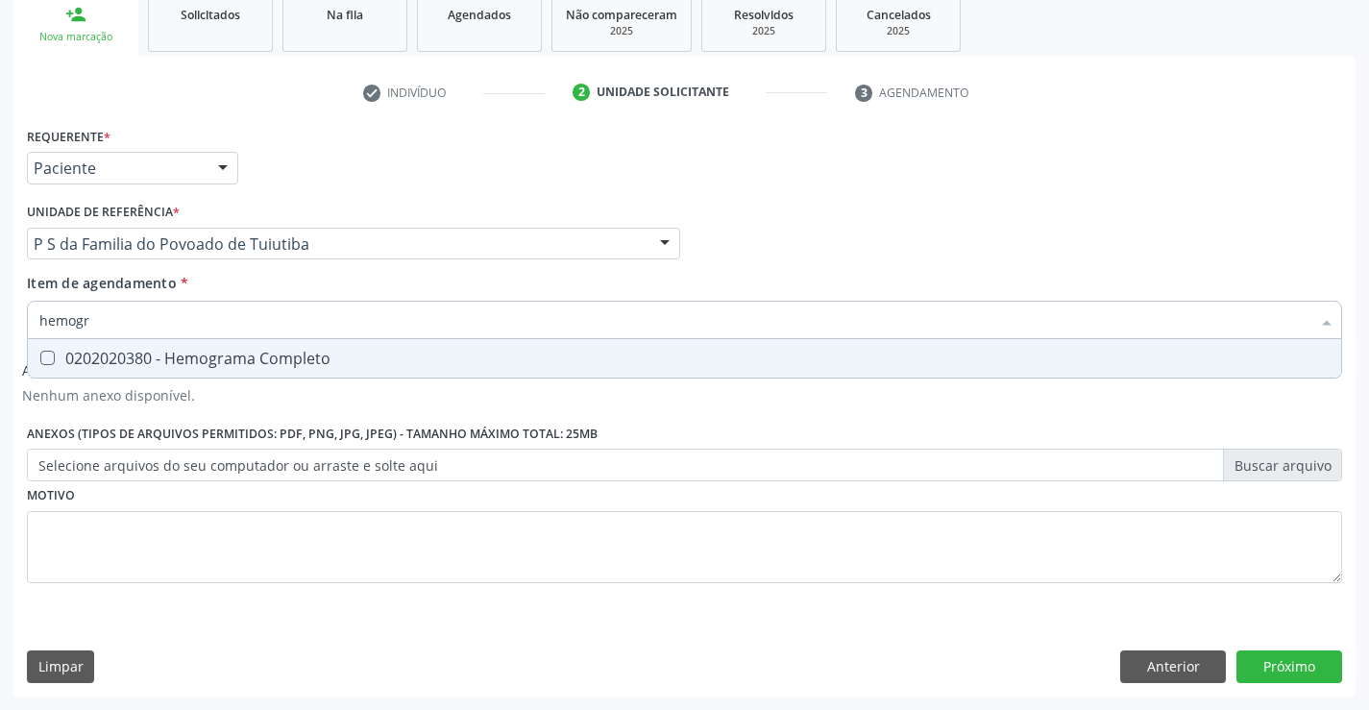
type input "hemogra"
click at [241, 366] on div "0202020380 - Hemograma Completo" at bounding box center [684, 358] width 1290 height 15
checkbox Completo "true"
type input "hemogra"
click at [234, 489] on div "Requerente * Paciente Profissional de Saúde Paciente Nenhum resultado encontrad…" at bounding box center [684, 366] width 1315 height 488
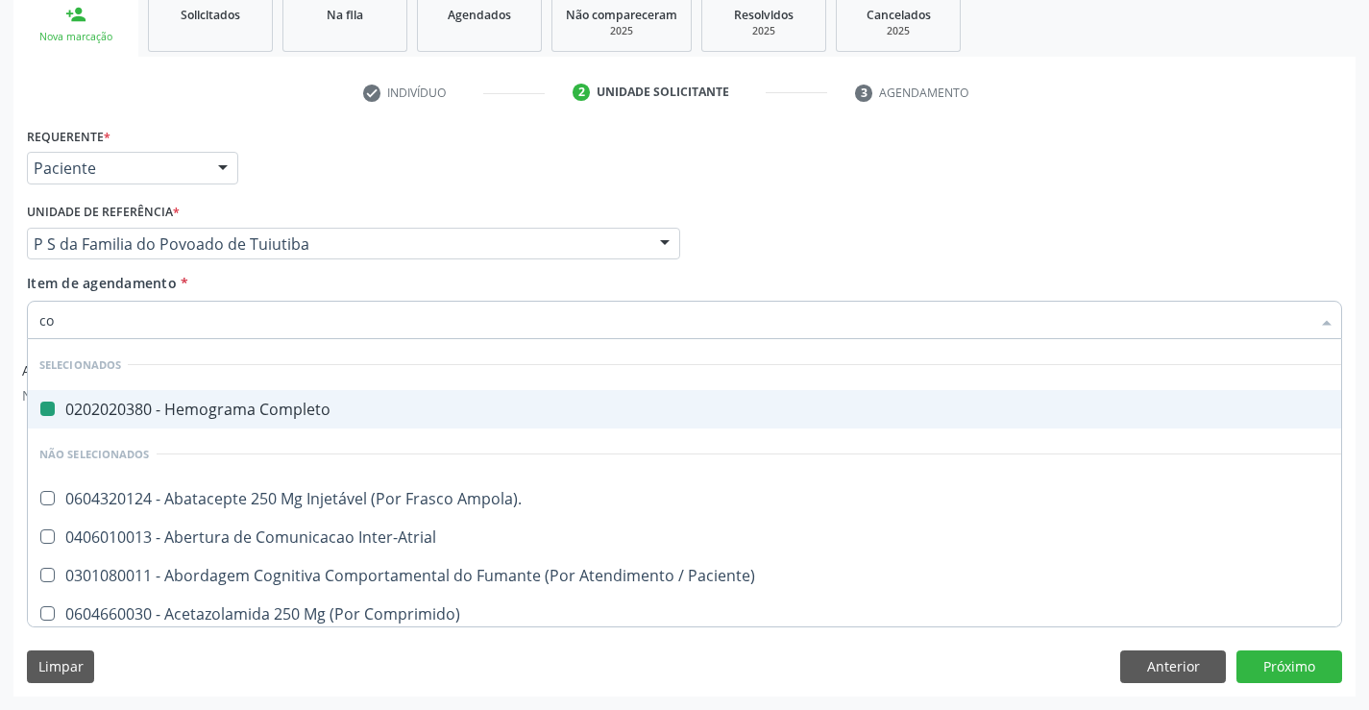
type input "col"
checkbox Completo "false"
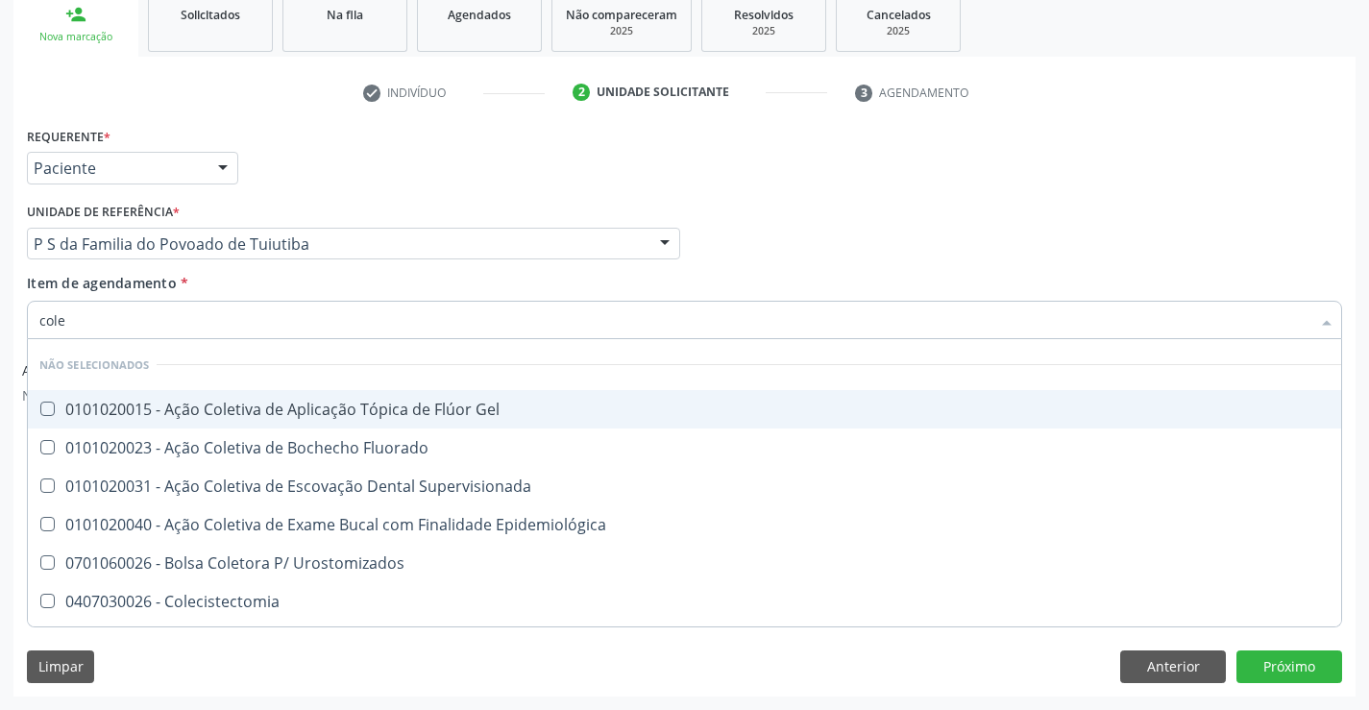
type input "coles"
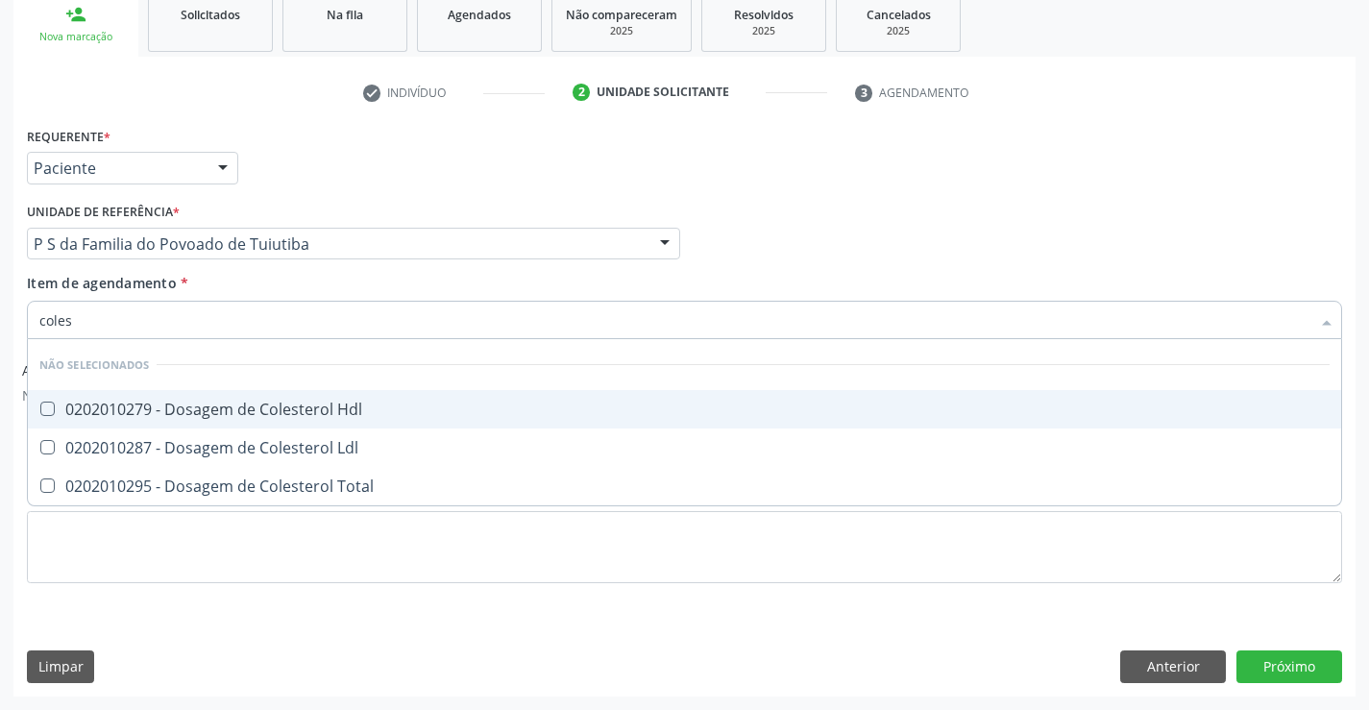
drag, startPoint x: 292, startPoint y: 393, endPoint x: 287, endPoint y: 414, distance: 21.7
click at [292, 394] on span "0202010279 - Dosagem de Colesterol Hdl" at bounding box center [684, 409] width 1313 height 38
checkbox Hdl "true"
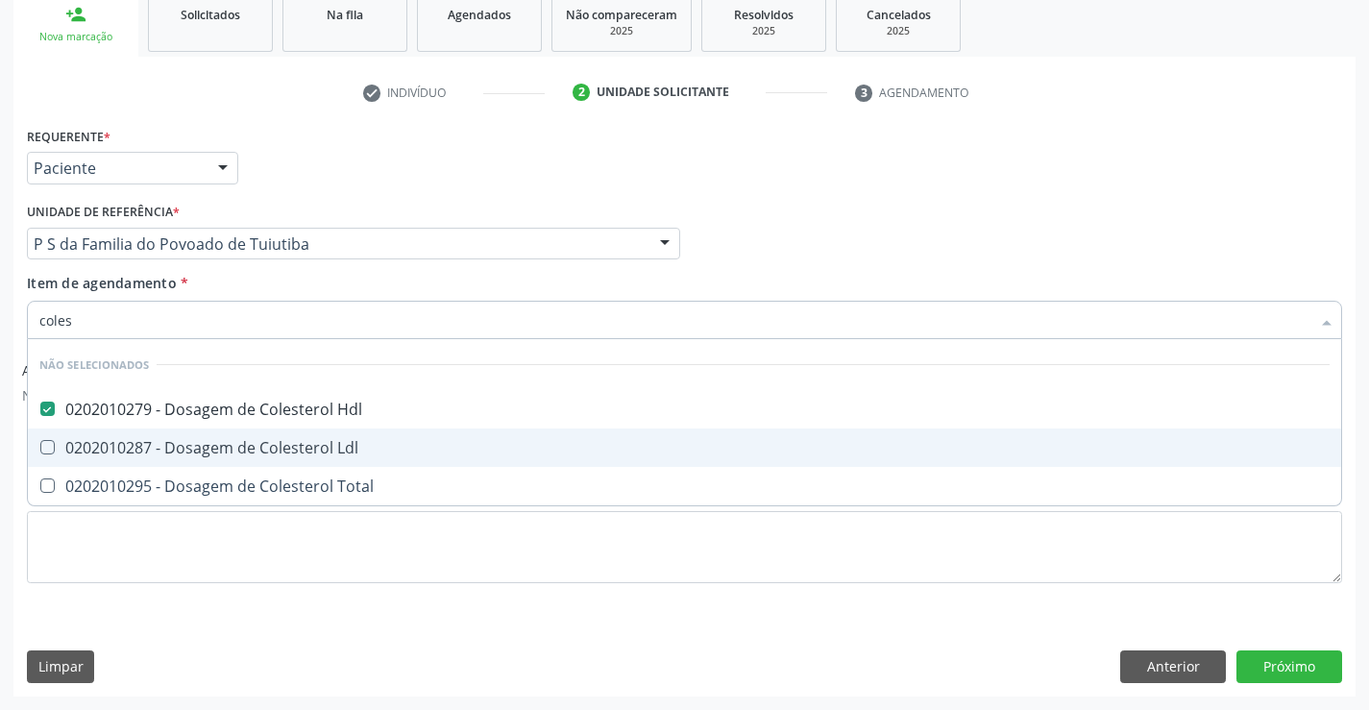
click at [280, 441] on div "0202010287 - Dosagem de Colesterol Ldl" at bounding box center [684, 447] width 1290 height 15
checkbox Ldl "true"
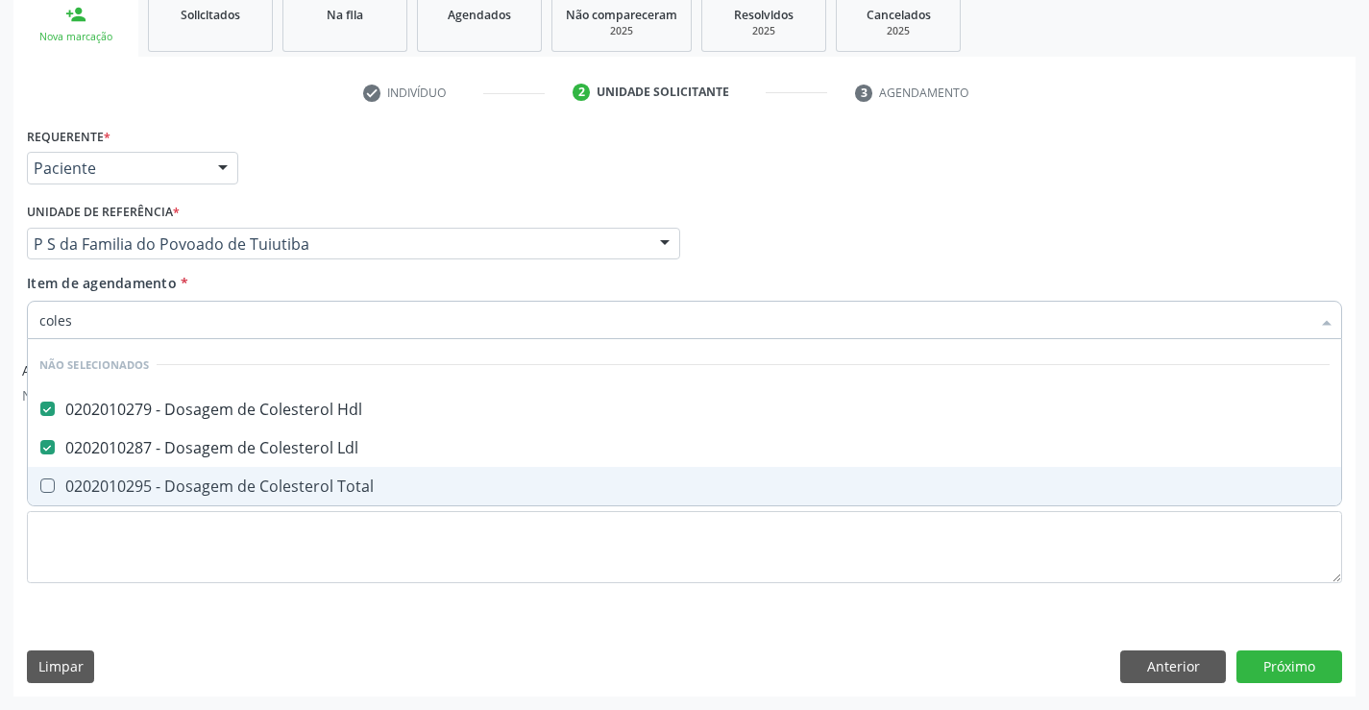
click at [276, 494] on div "0202010295 - Dosagem de Colesterol Total" at bounding box center [684, 485] width 1290 height 15
checkbox Total "true"
type input "coles"
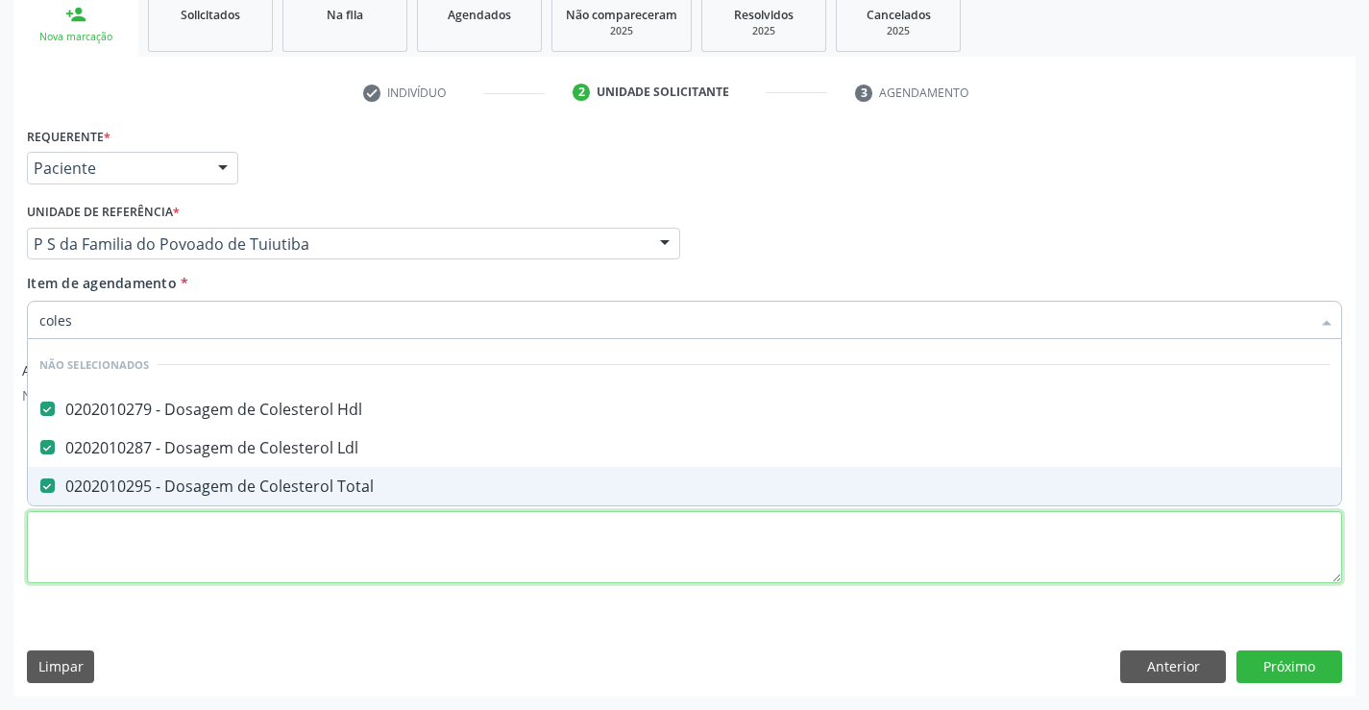
click at [294, 558] on div "Requerente * Paciente Profissional de Saúde Paciente Nenhum resultado encontrad…" at bounding box center [684, 366] width 1315 height 488
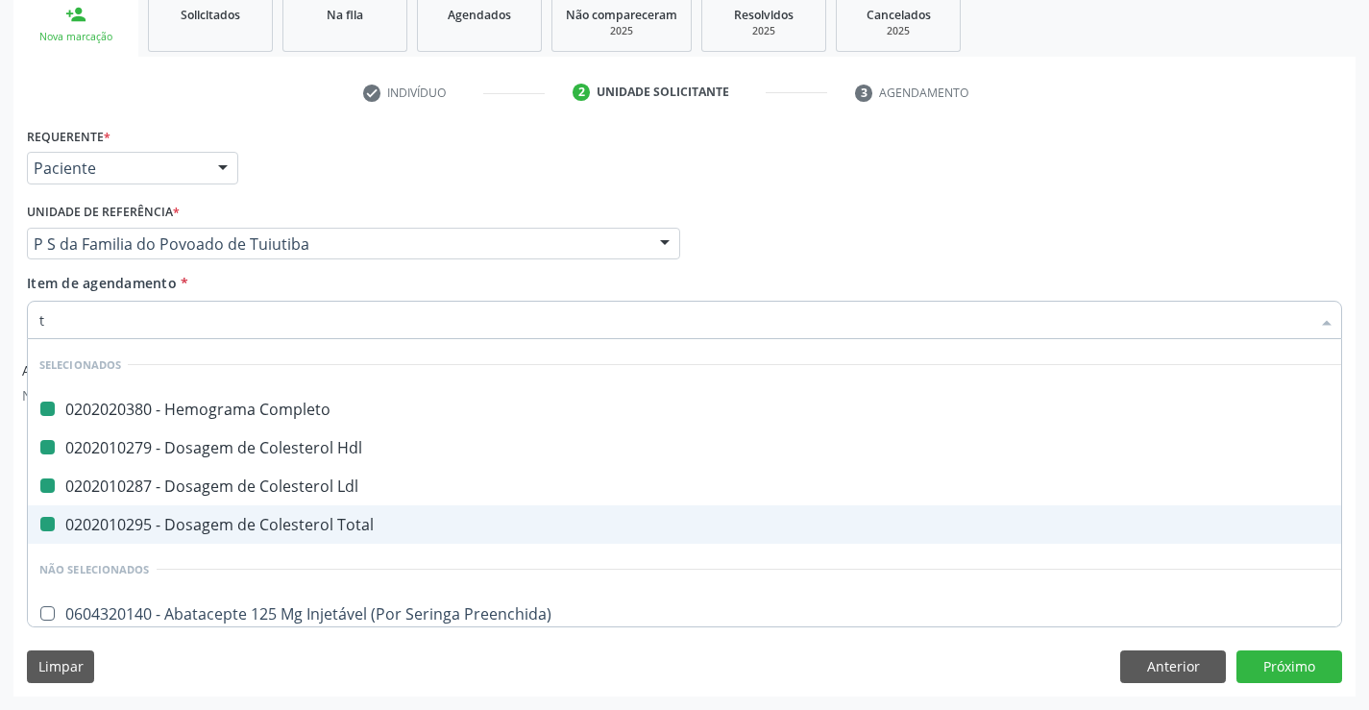
type input "tr"
checkbox Completo "false"
checkbox Ldl "false"
checkbox Hdl "false"
checkbox Total "false"
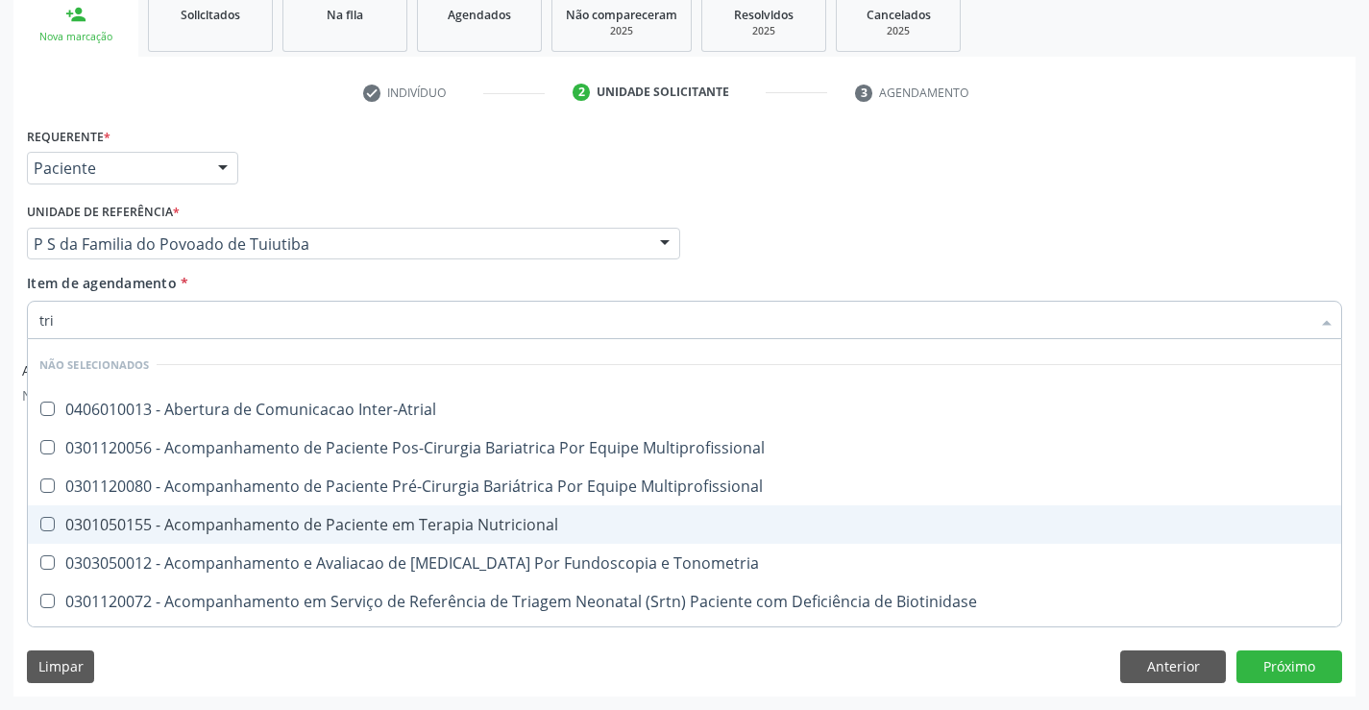
type input "trig"
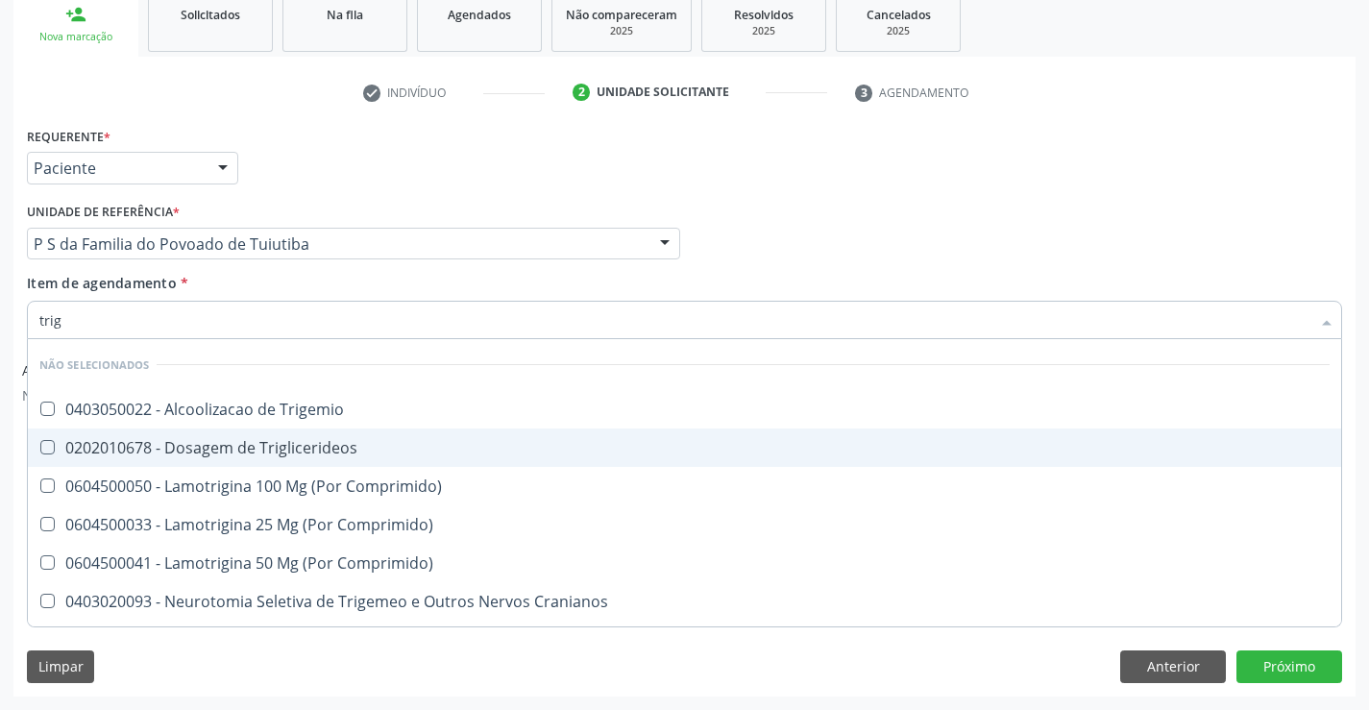
click at [296, 444] on div "0202010678 - Dosagem de Triglicerideos" at bounding box center [684, 447] width 1290 height 15
checkbox Triglicerideos "true"
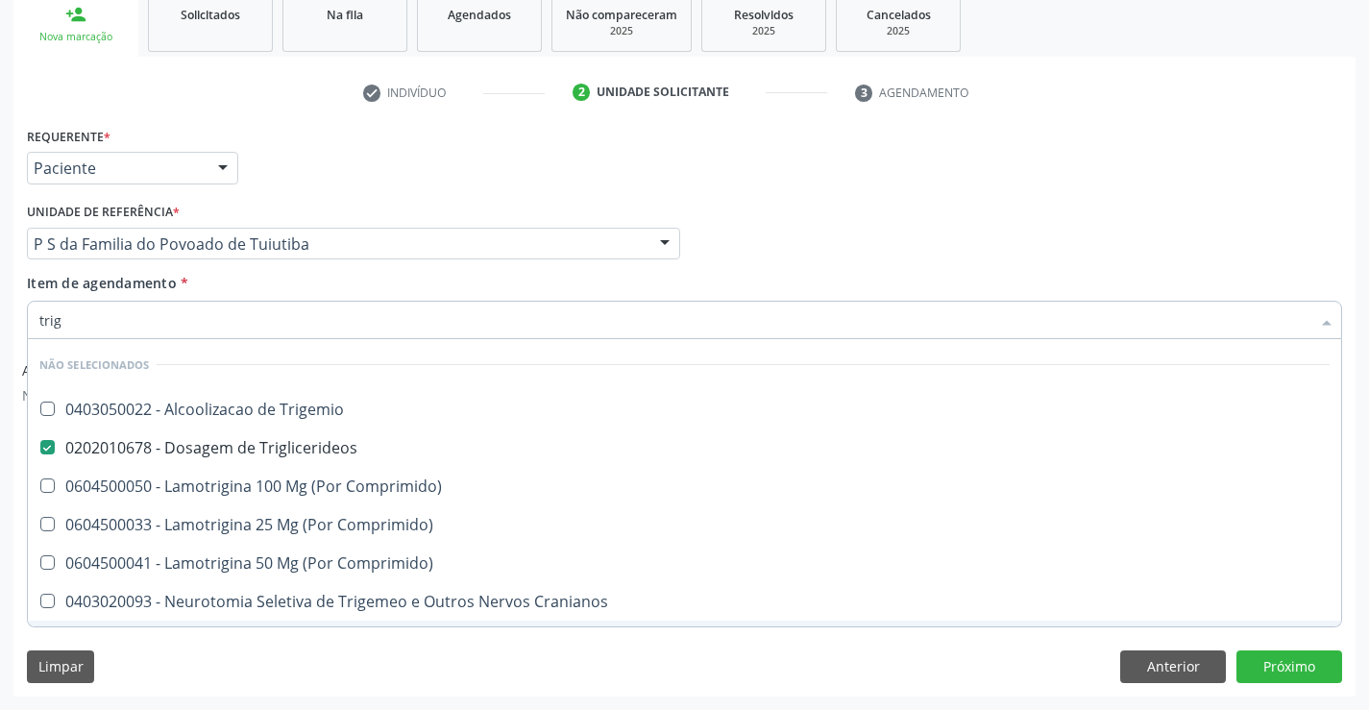
type input "trig"
click at [281, 649] on div "Requerente * Paciente Profissional de Saúde Paciente Nenhum resultado encontrad…" at bounding box center [684, 408] width 1342 height 573
checkbox Trigemio "true"
checkbox Comprimido\) "true"
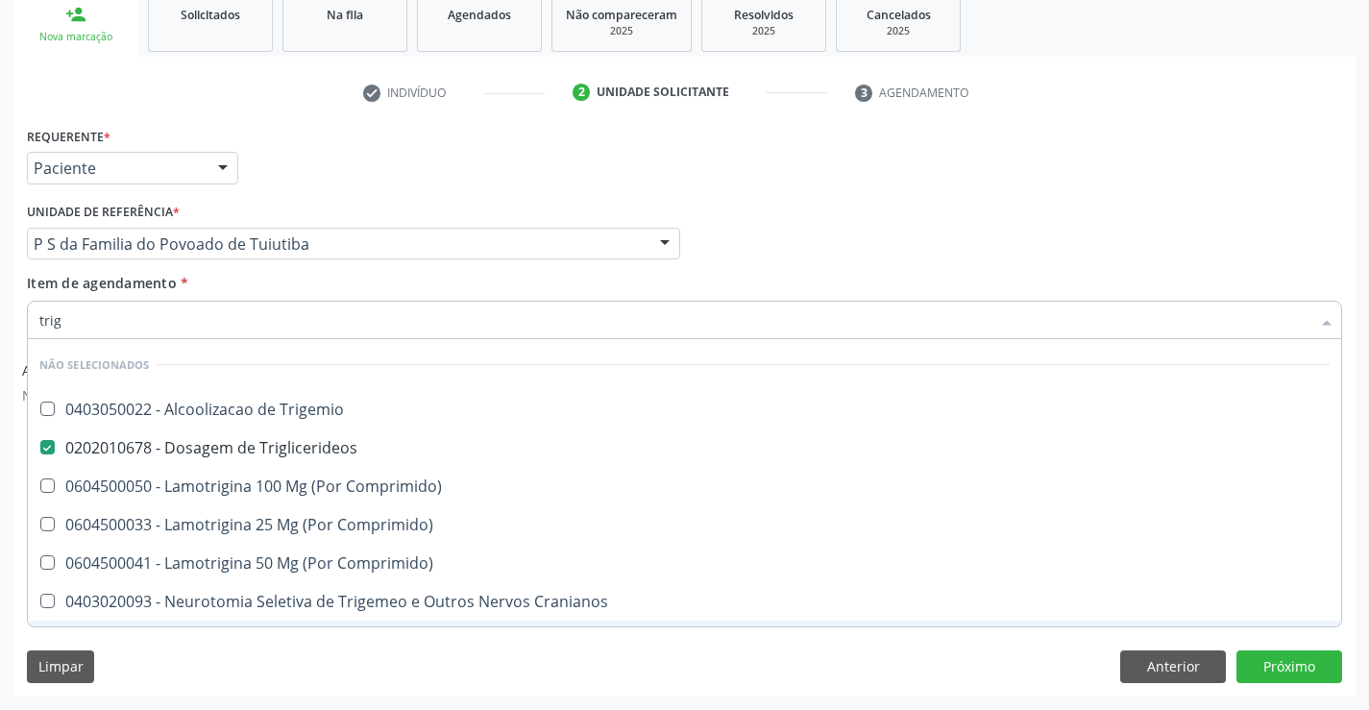
checkbox Comprimido\) "true"
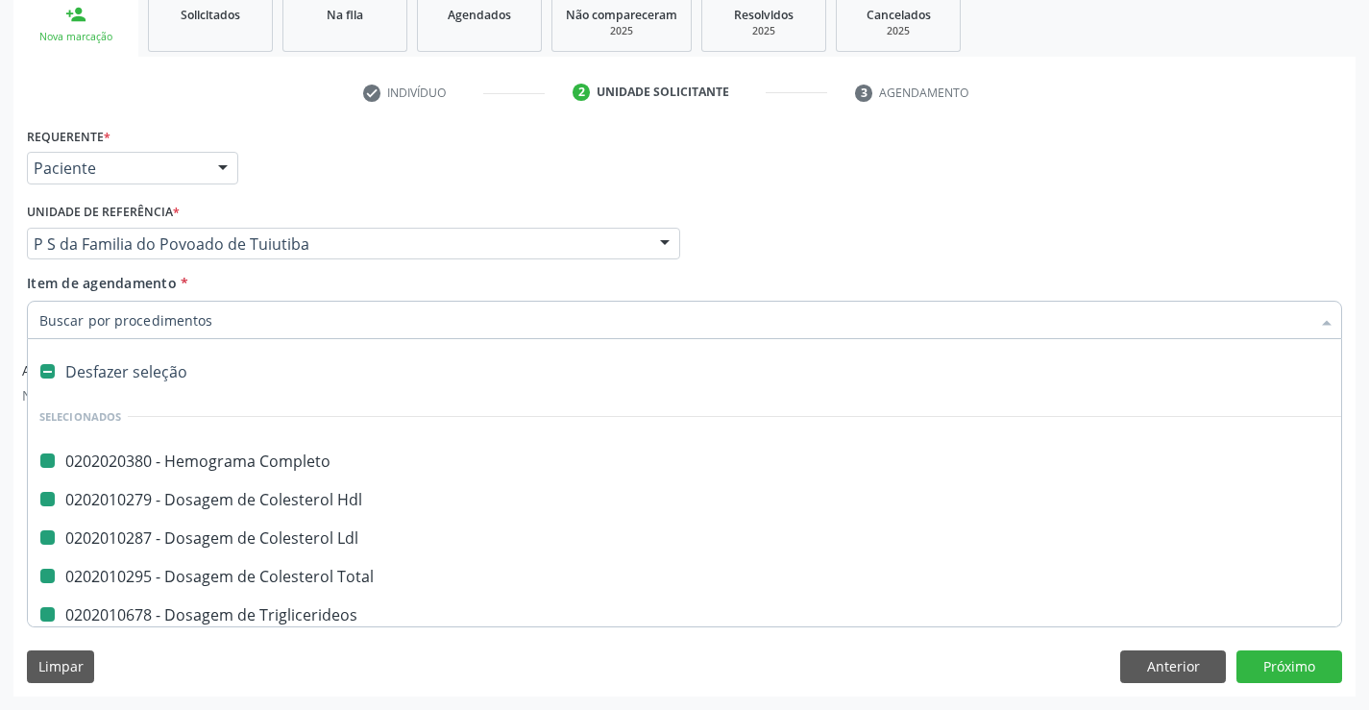
type input "u"
checkbox Completo "false"
checkbox Ldl "false"
checkbox Hdl "false"
checkbox Total "false"
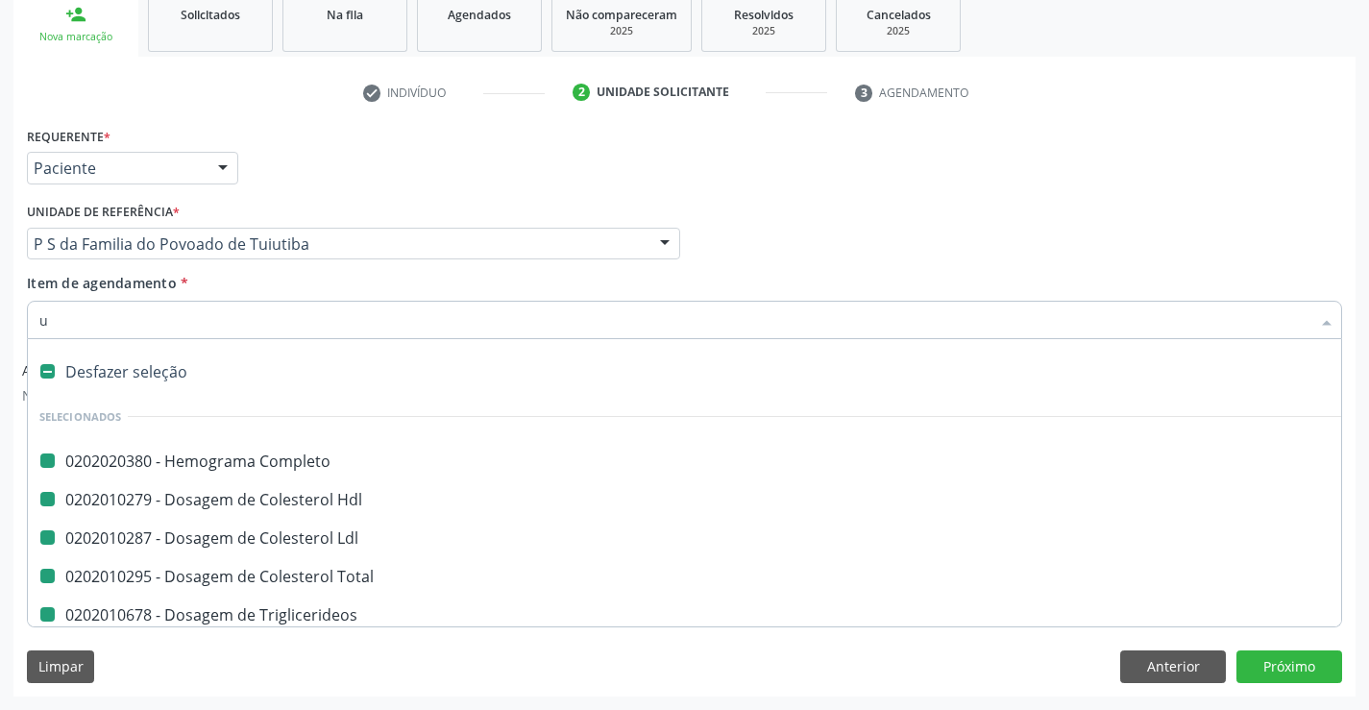
checkbox Triglicerideos "false"
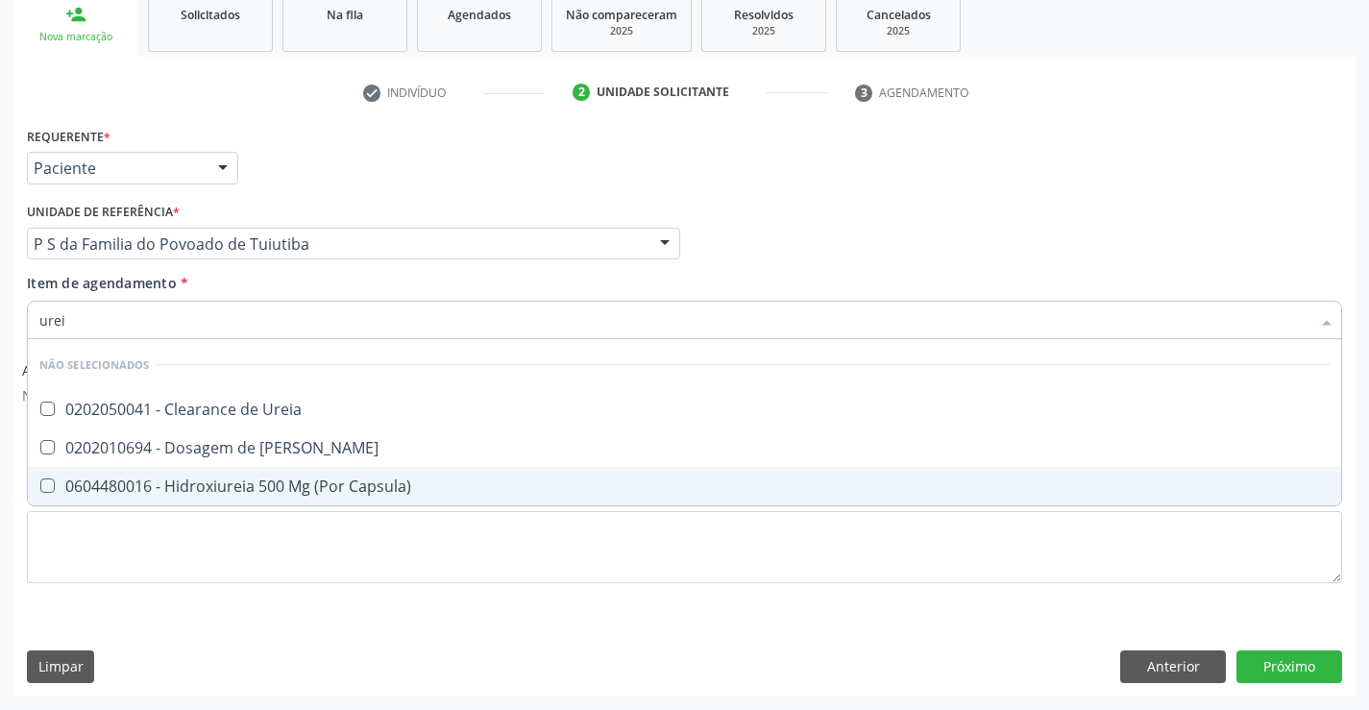
type input "ureia"
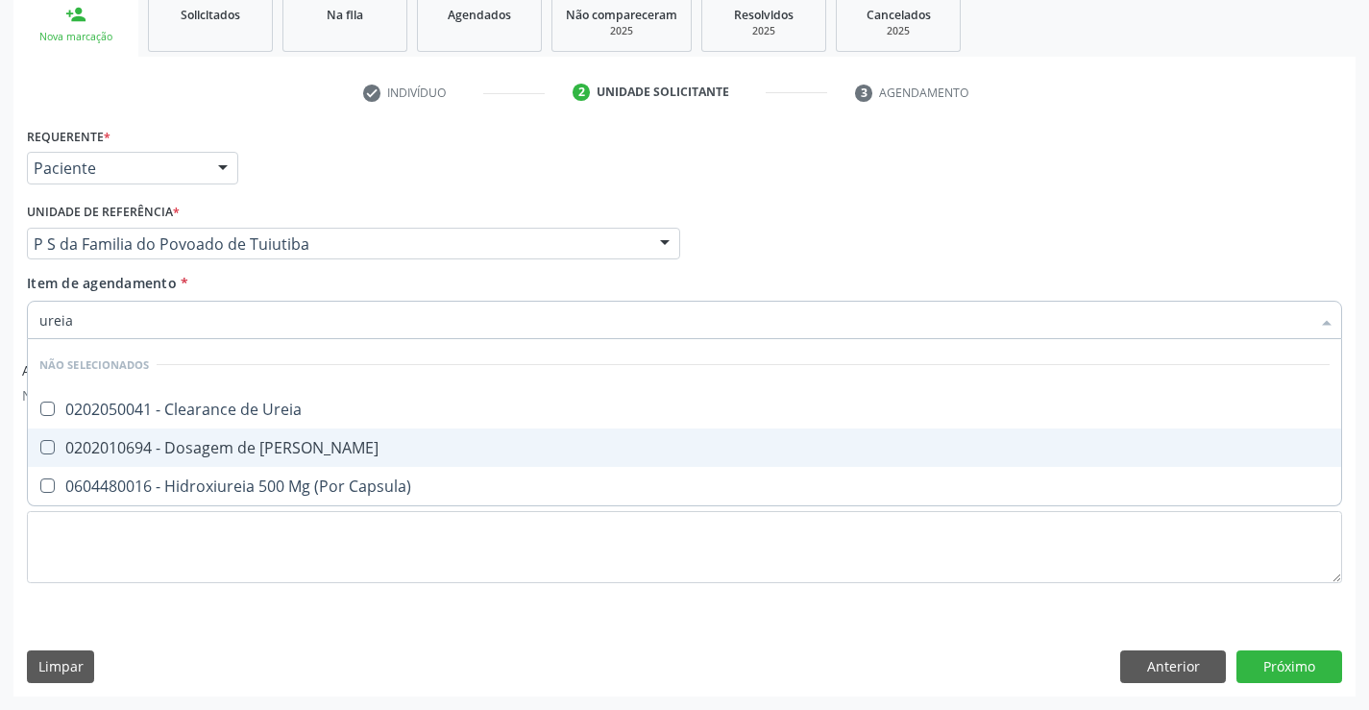
click at [246, 447] on div "0202010694 - Dosagem de [PERSON_NAME]" at bounding box center [684, 447] width 1290 height 15
checkbox Ureia "true"
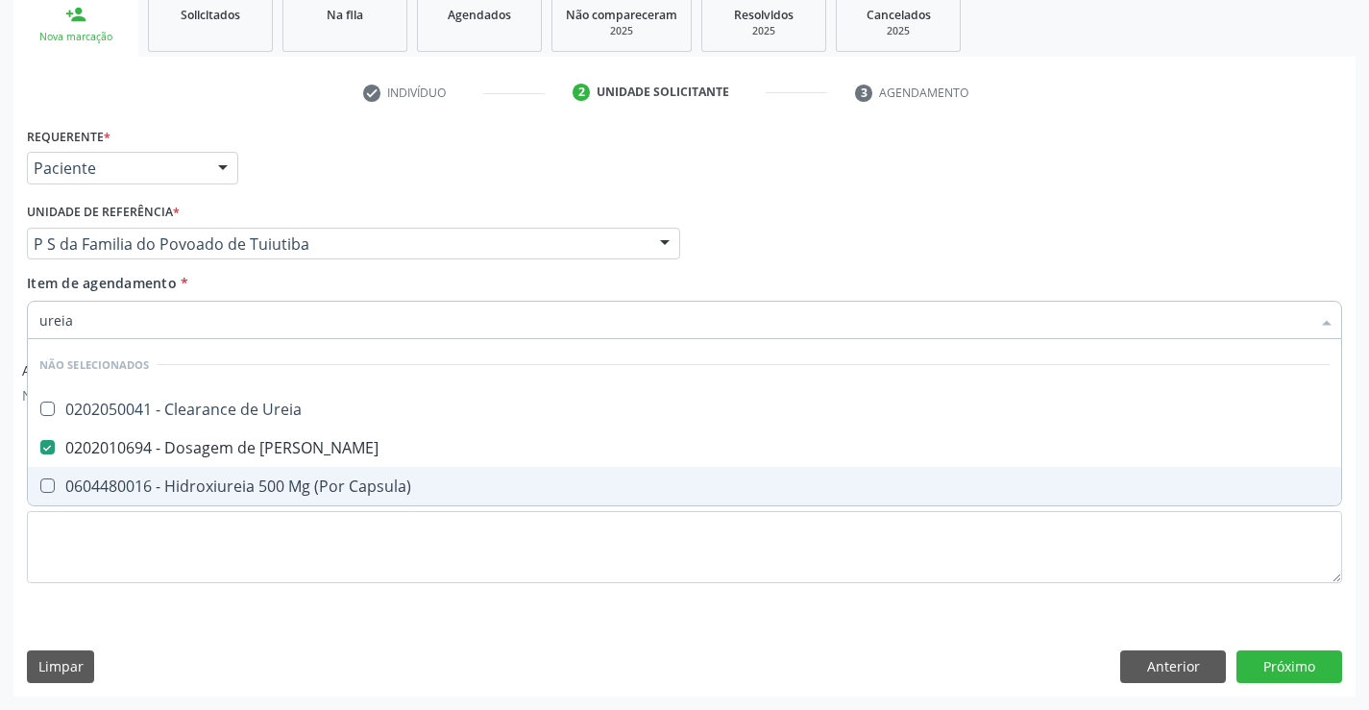
type input "ureia"
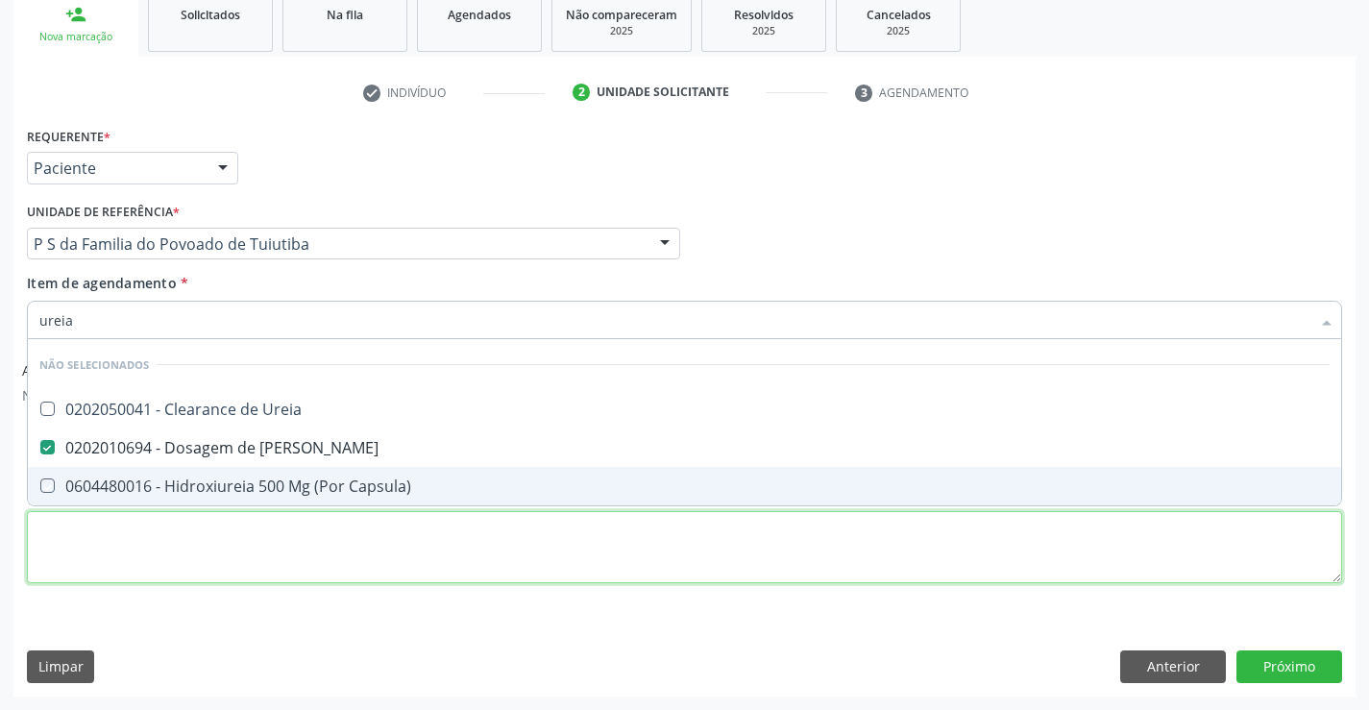
click at [216, 543] on div "Requerente * Paciente Profissional de Saúde Paciente Nenhum resultado encontrad…" at bounding box center [684, 366] width 1315 height 488
checkbox Ureia "true"
checkbox Capsula\) "true"
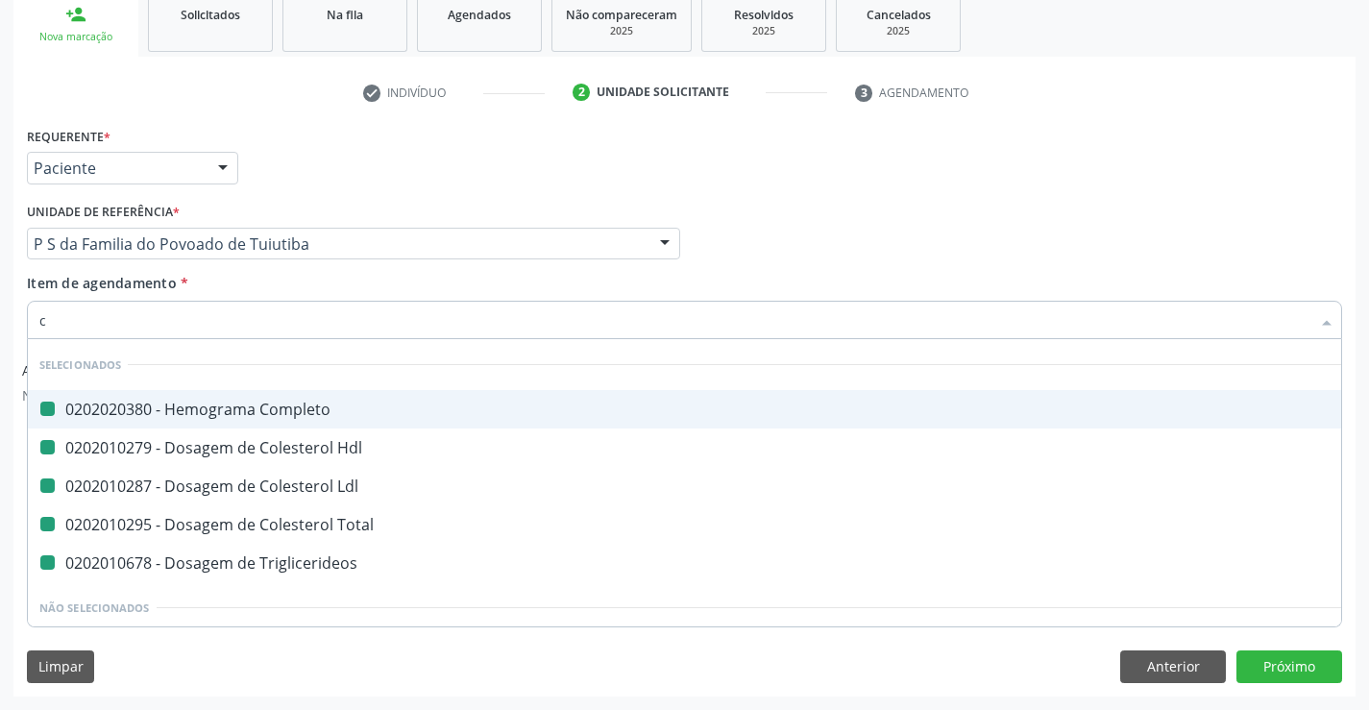
type input "cr"
checkbox Completo "false"
checkbox Ldl "false"
checkbox Hdl "false"
checkbox Total "false"
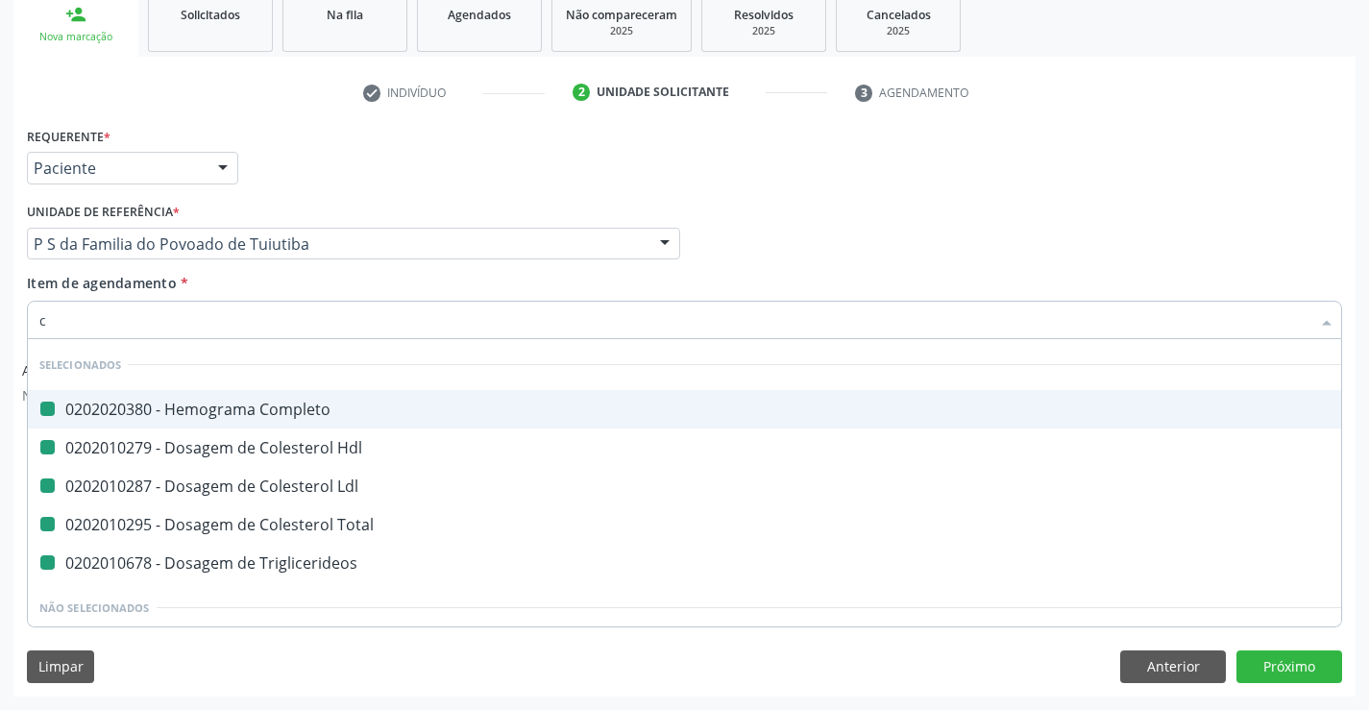
checkbox Triglicerideos "false"
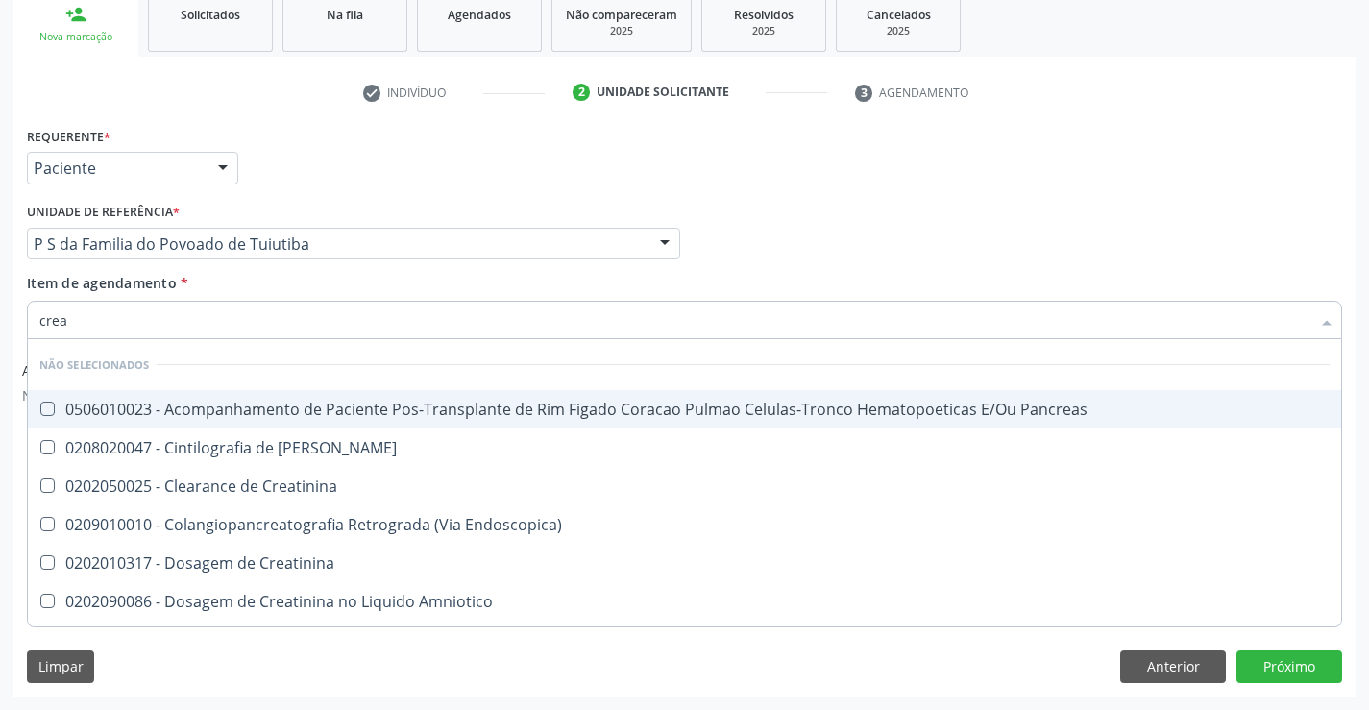
type input "creat"
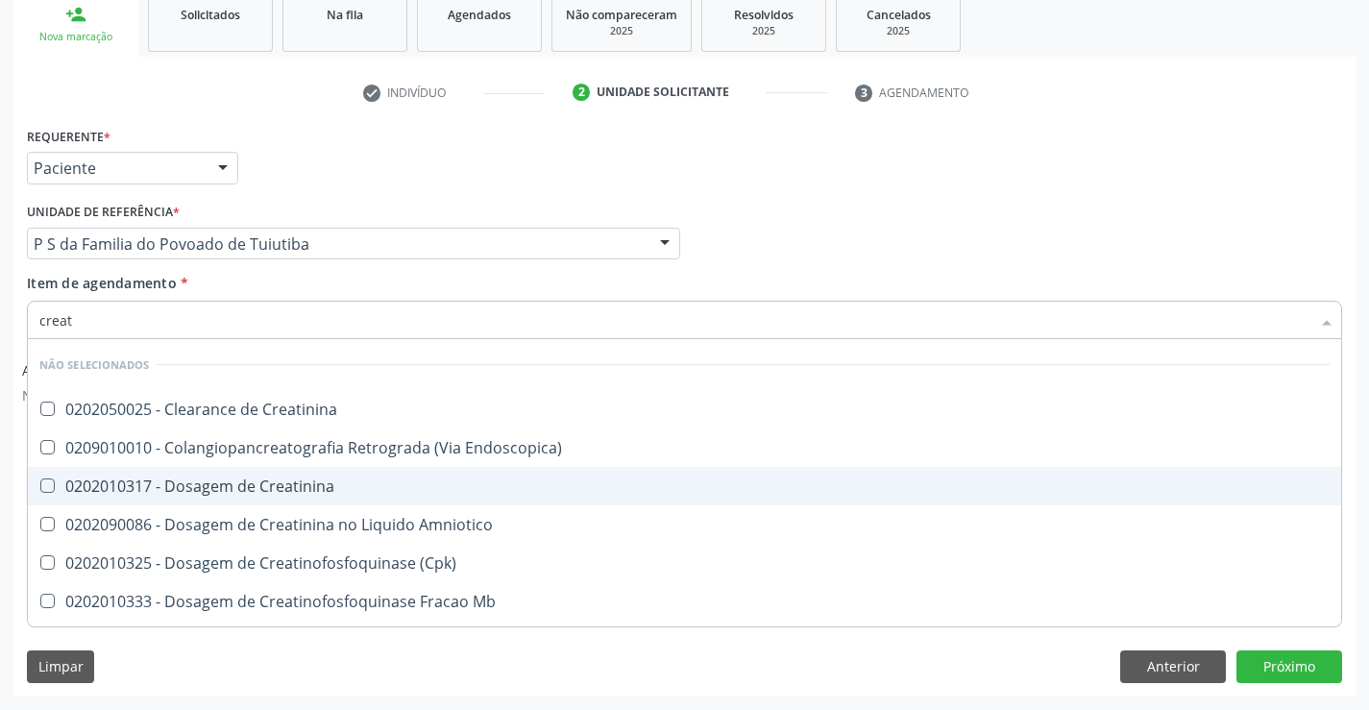
click at [266, 490] on div "0202010317 - Dosagem de Creatinina" at bounding box center [684, 485] width 1290 height 15
checkbox Creatinina "true"
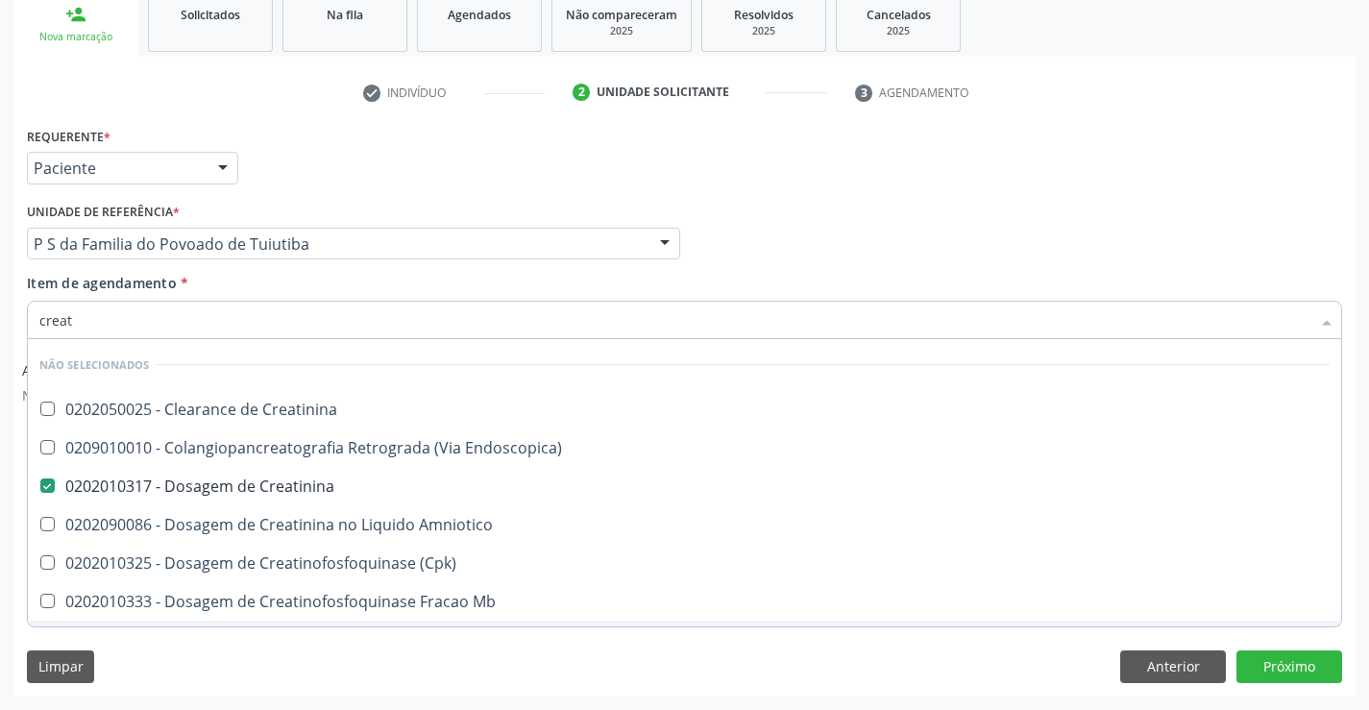
click at [238, 653] on div "Limpar Anterior Próximo" at bounding box center [684, 666] width 1315 height 33
checkbox Creatinina "true"
checkbox Endoscopica\) "true"
checkbox Amniotico "true"
checkbox \(Cpk\) "true"
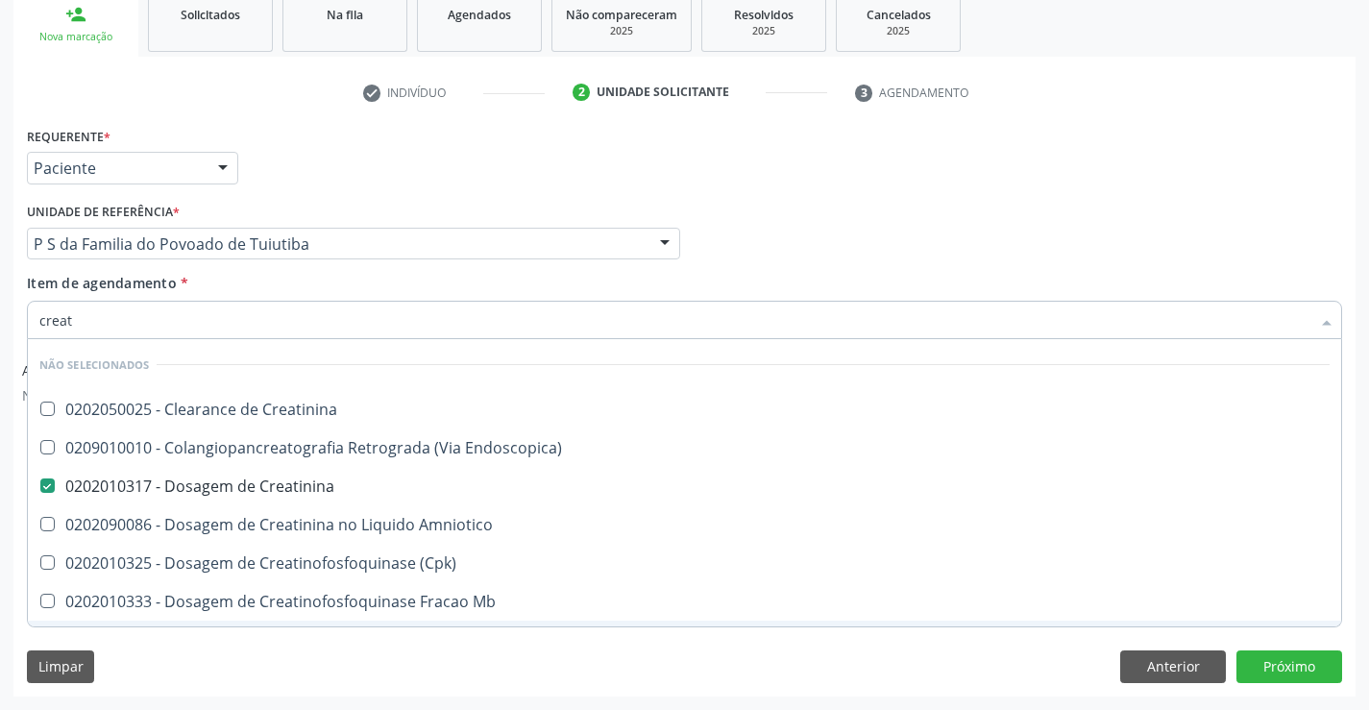
checkbox Oncologia "true"
checkbox Mb "true"
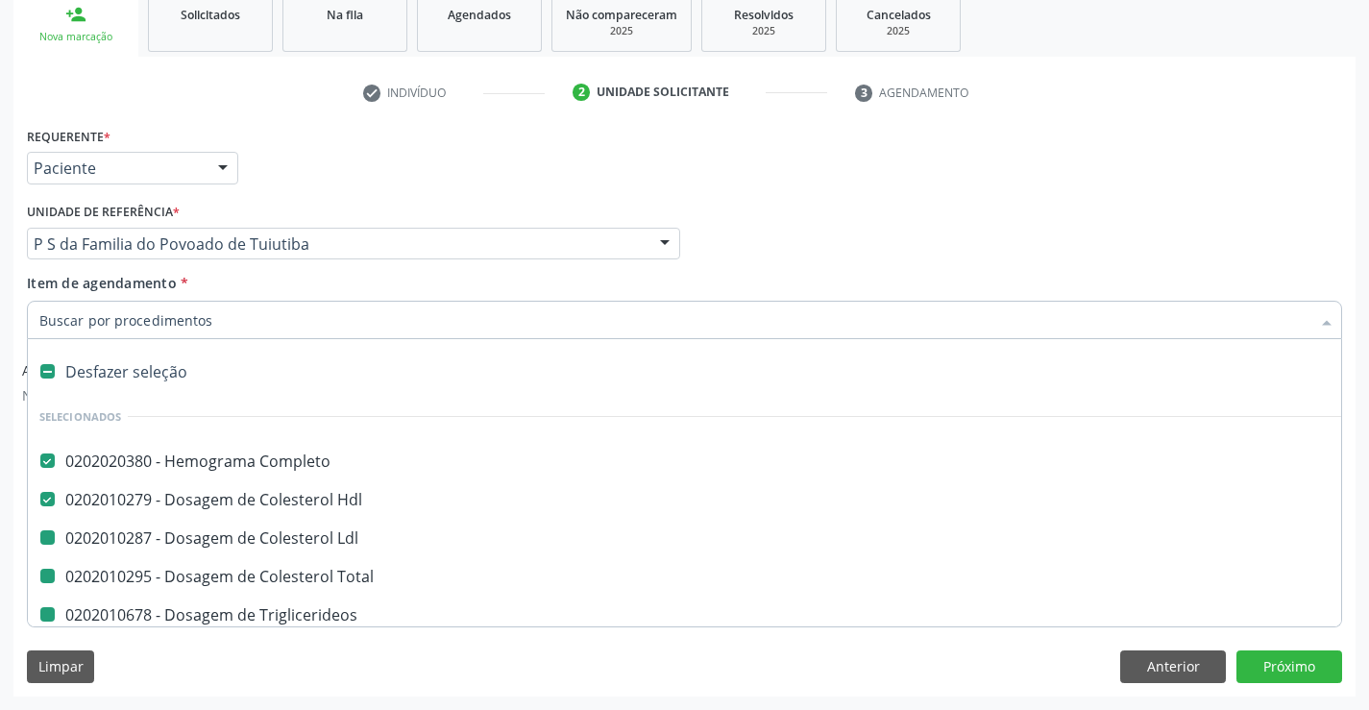
type input "u"
checkbox Ldl "false"
checkbox Total "false"
checkbox Triglicerideos "false"
checkbox Creatinina "false"
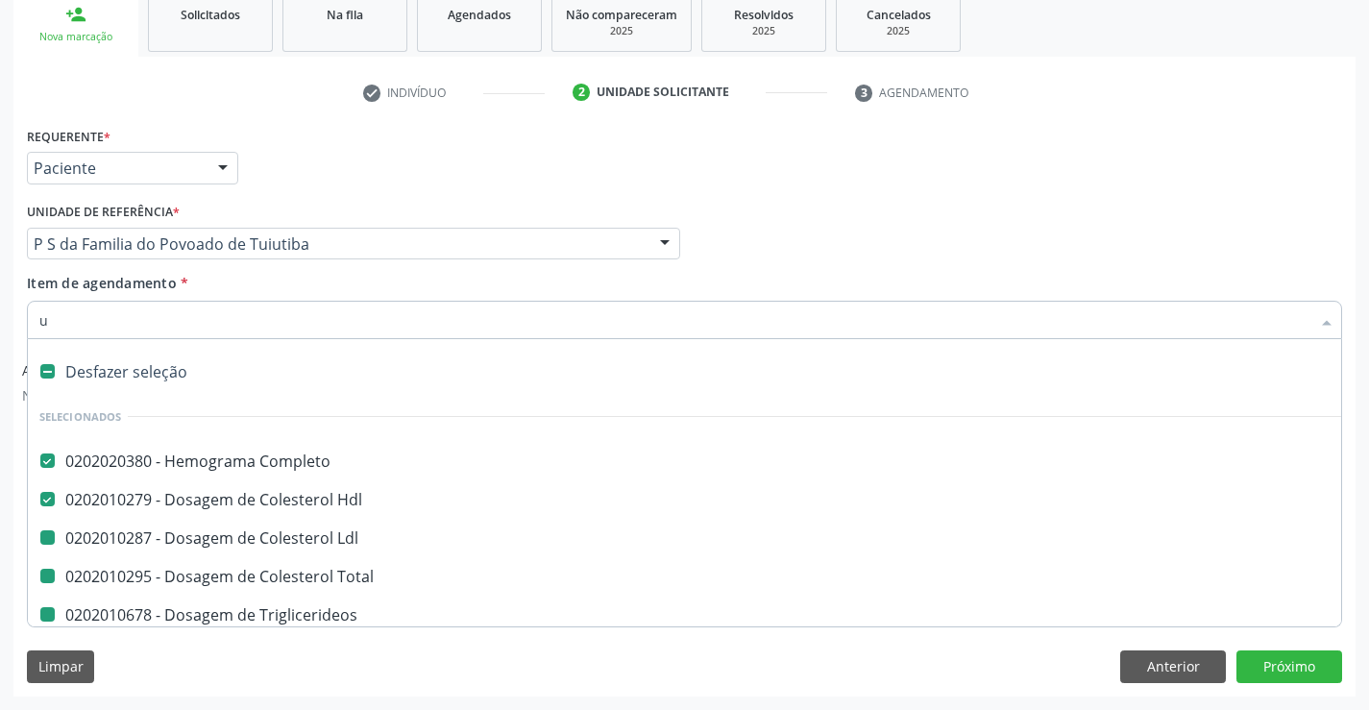
checkbox Ureia "false"
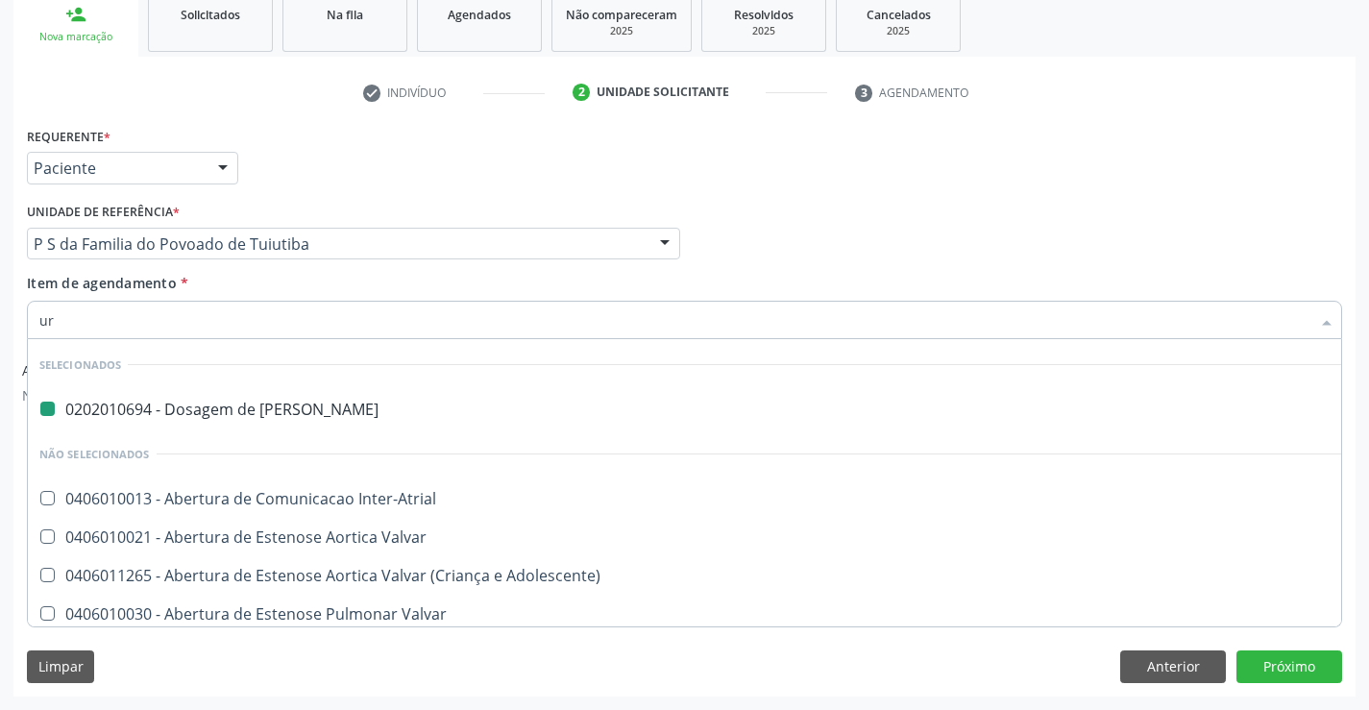
type input "uri"
checkbox Ureia "false"
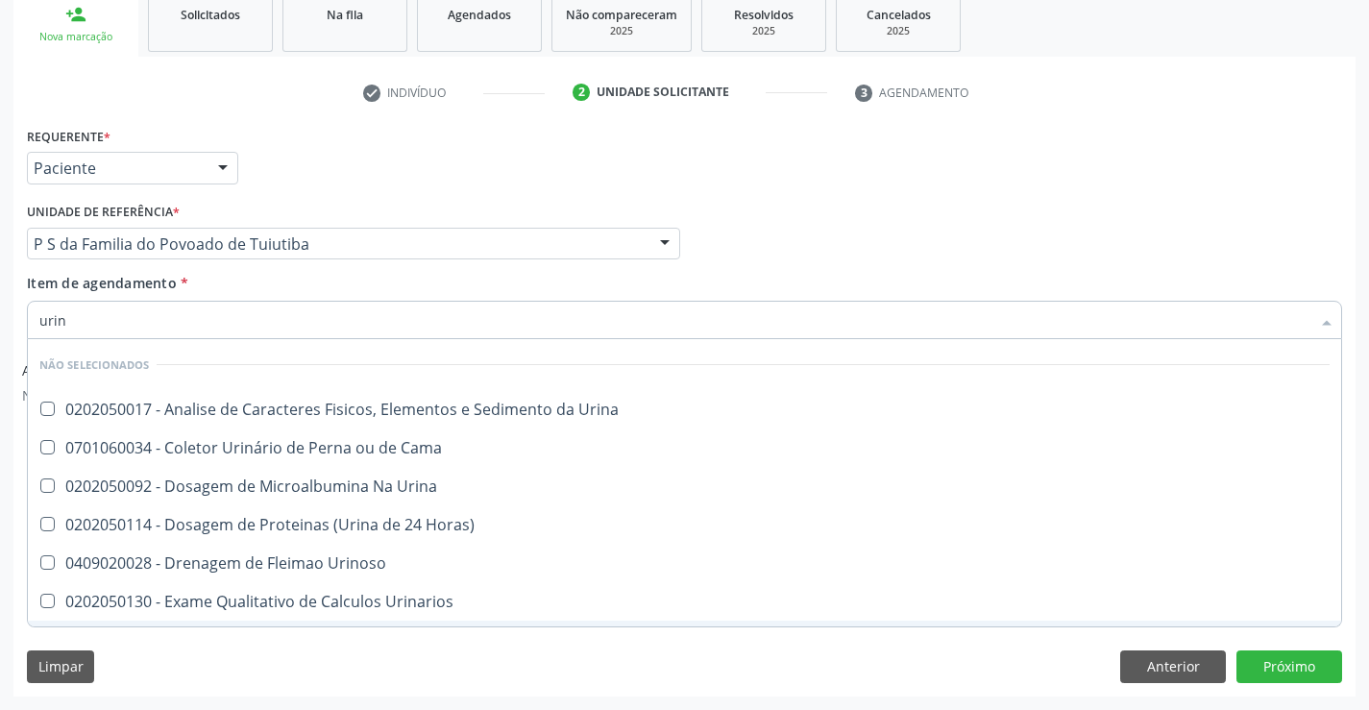
type input "urina"
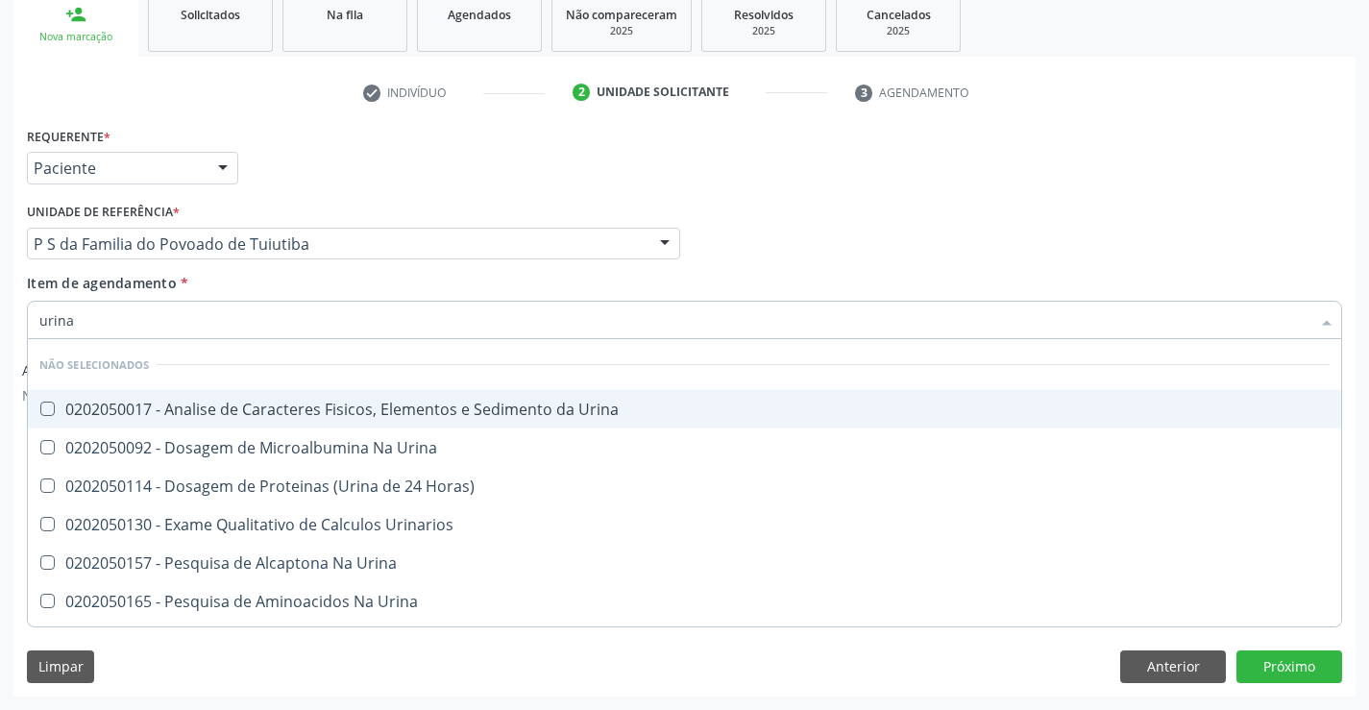
click at [235, 405] on div "0202050017 - Analise de Caracteres Fisicos, Elementos e Sedimento da Urina" at bounding box center [684, 409] width 1290 height 15
checkbox Urina "true"
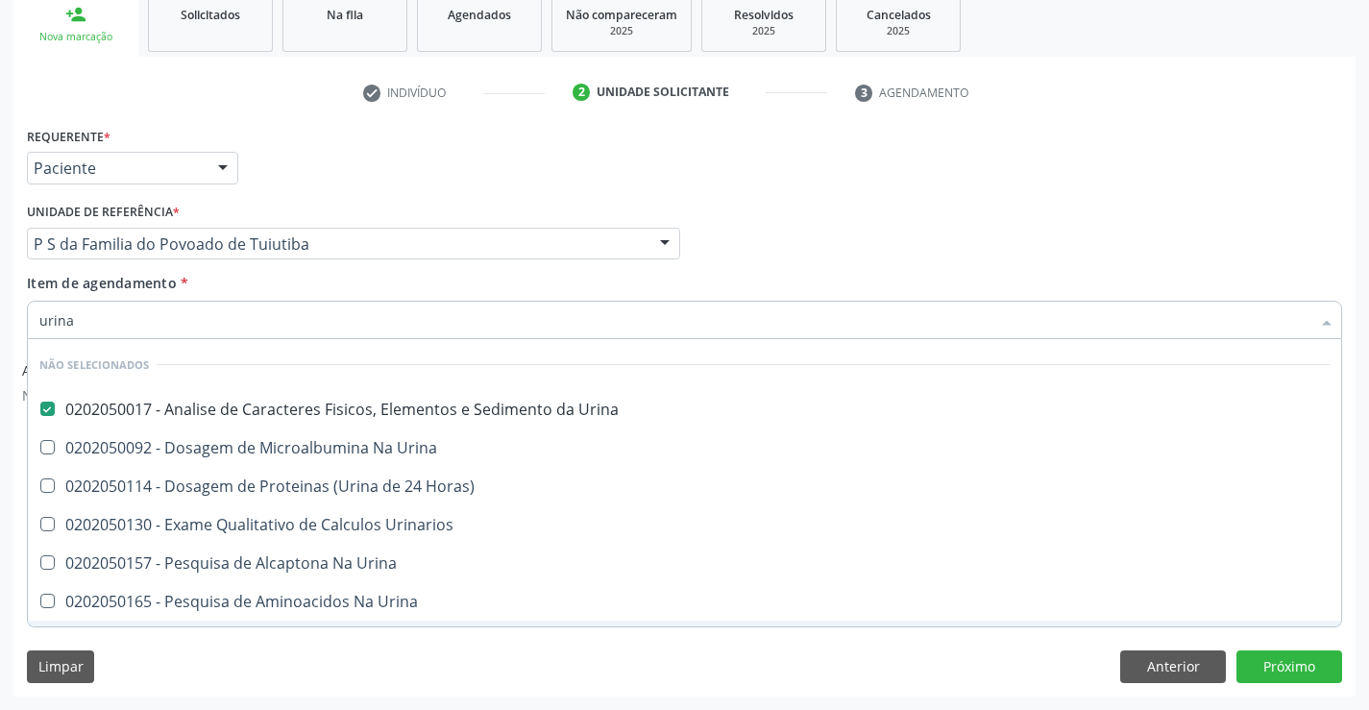
click at [177, 663] on div "Limpar Anterior Próximo" at bounding box center [684, 666] width 1315 height 33
checkbox Horas\) "true"
checkbox Urinarios "true"
checkbox Urina "true"
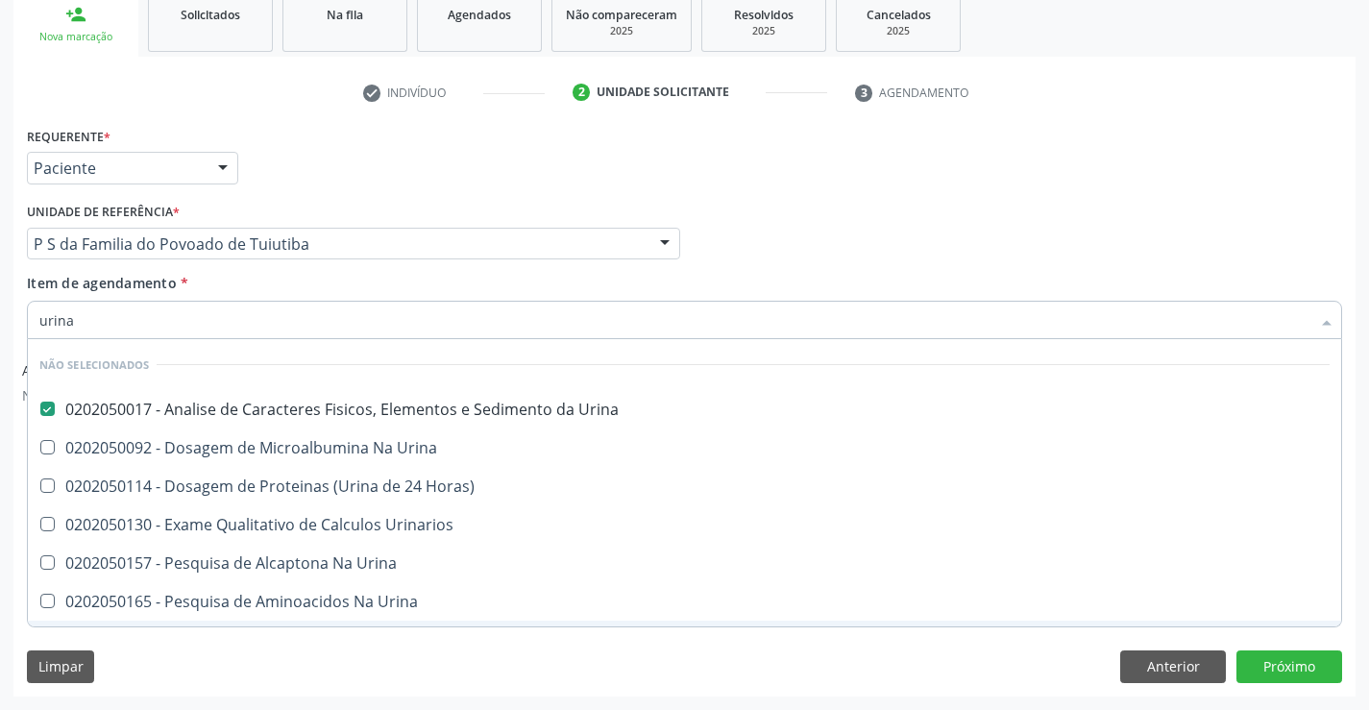
checkbox Urina "true"
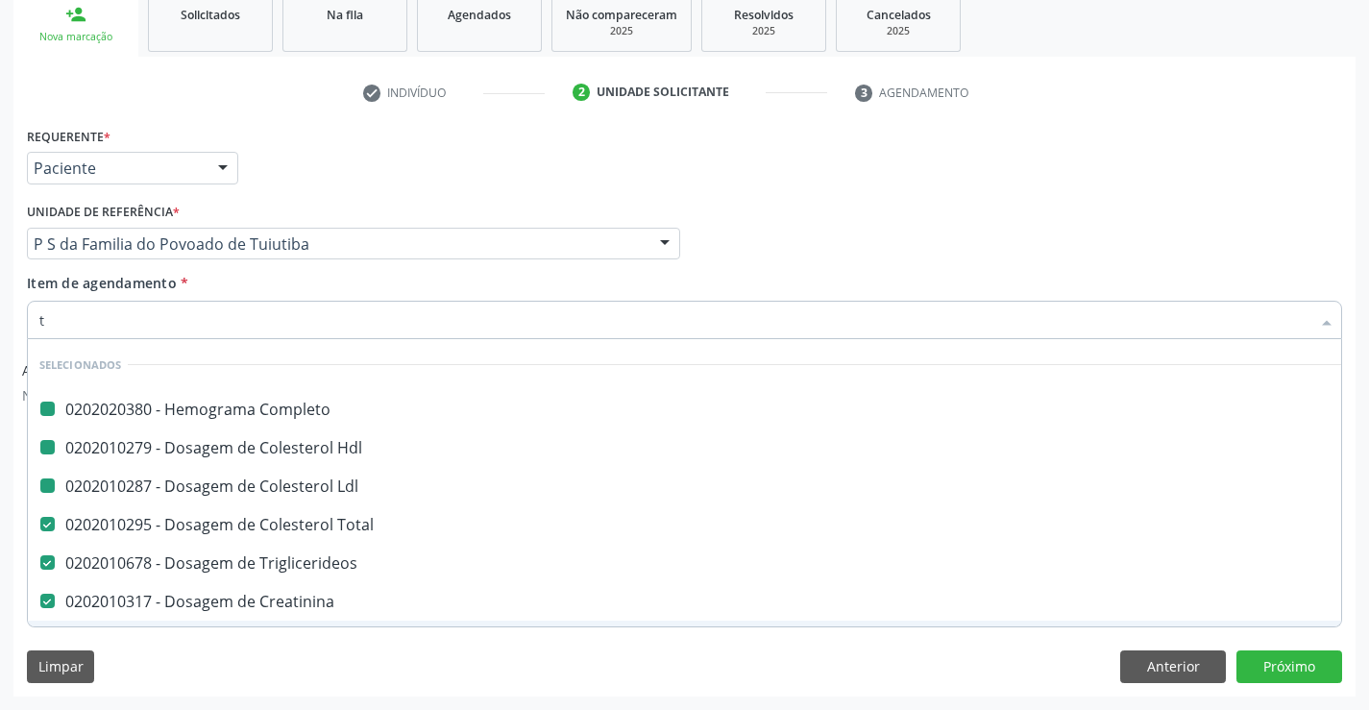
type input "tg"
checkbox Completo "false"
checkbox Ldl "false"
checkbox Hdl "false"
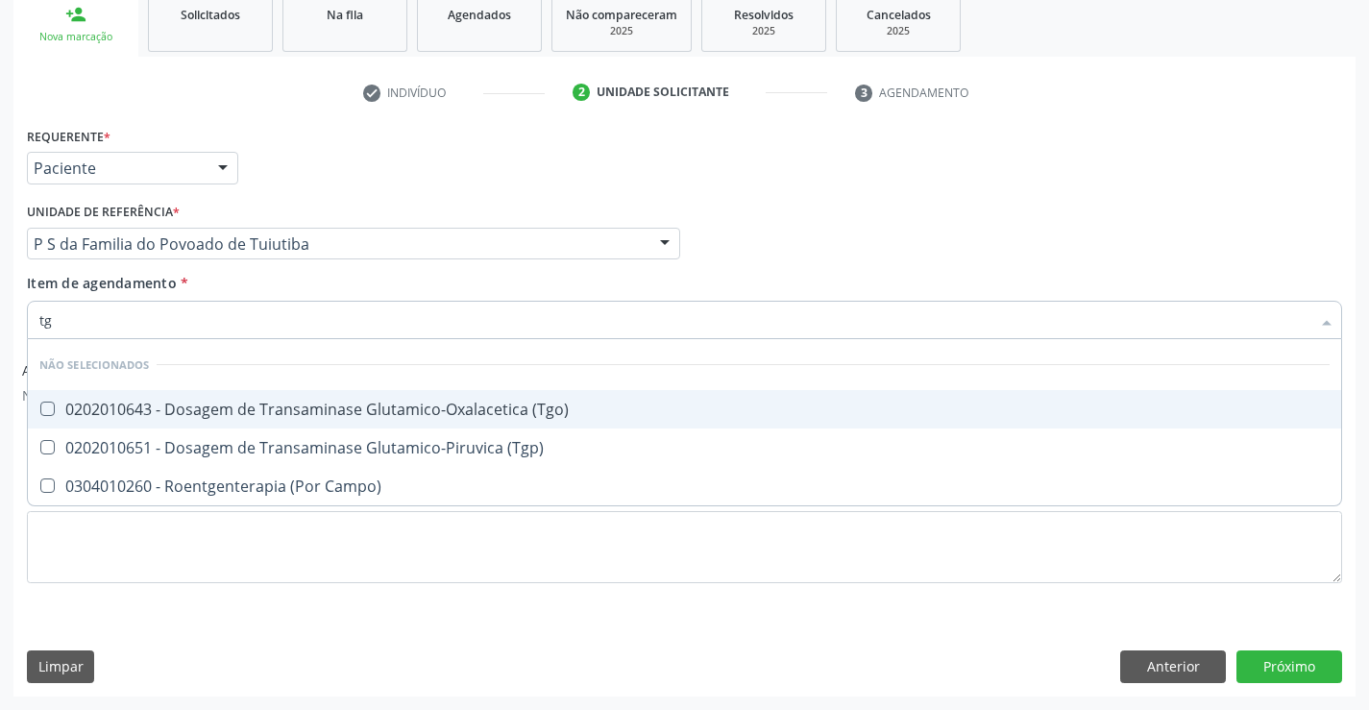
drag, startPoint x: 422, startPoint y: 409, endPoint x: 378, endPoint y: 447, distance: 57.2
click at [420, 412] on div "0202010643 - Dosagem de Transaminase Glutamico-Oxalacetica (Tgo)" at bounding box center [684, 409] width 1290 height 15
checkbox \(Tgo\) "true"
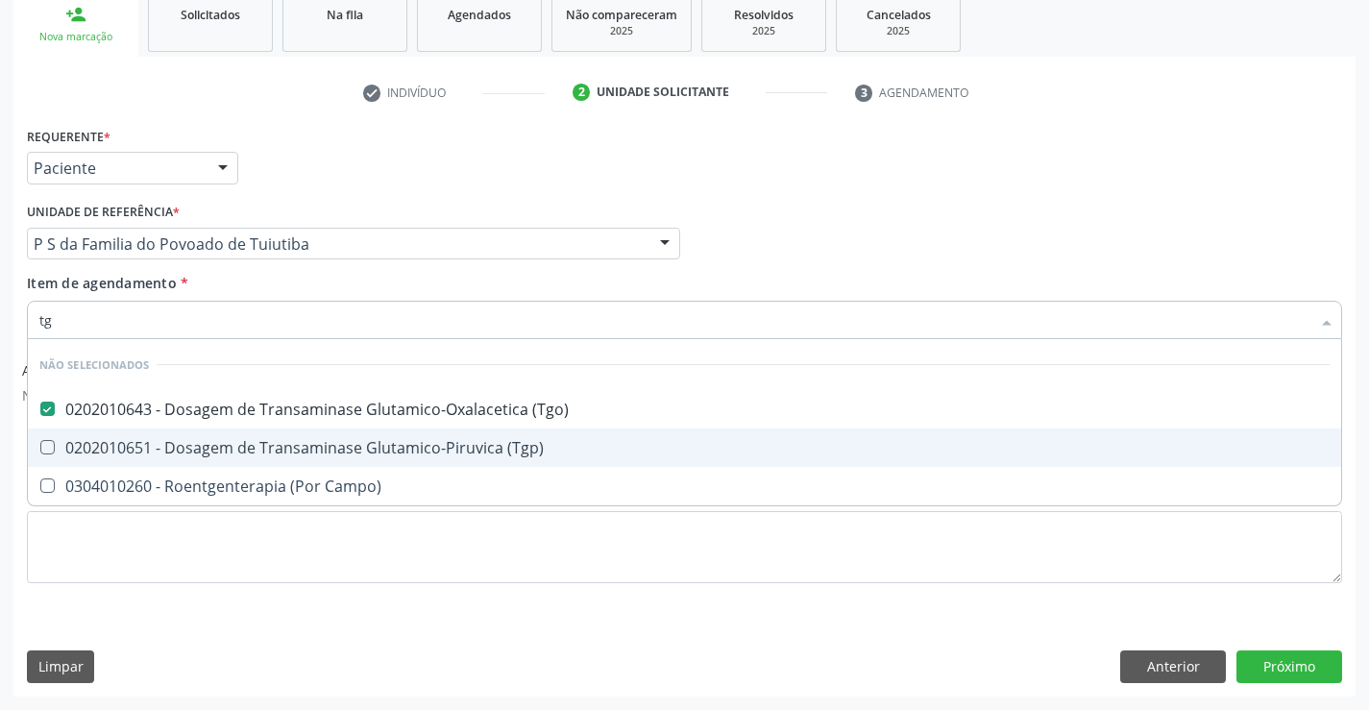
click at [377, 445] on div "0202010651 - Dosagem de Transaminase Glutamico-Piruvica (Tgp)" at bounding box center [684, 447] width 1290 height 15
checkbox \(Tgp\) "true"
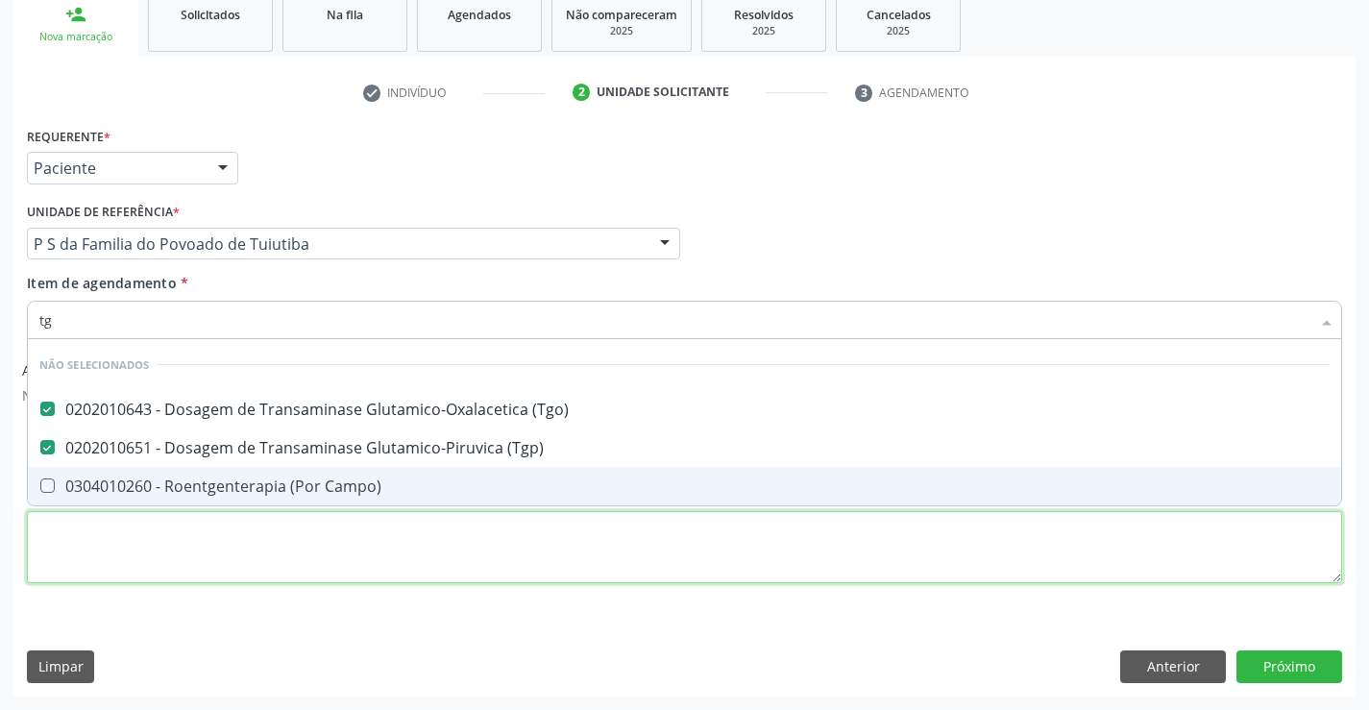
click at [361, 518] on div "Requerente * Paciente Profissional de Saúde Paciente Nenhum resultado encontrad…" at bounding box center [684, 366] width 1315 height 488
checkbox Campo\) "true"
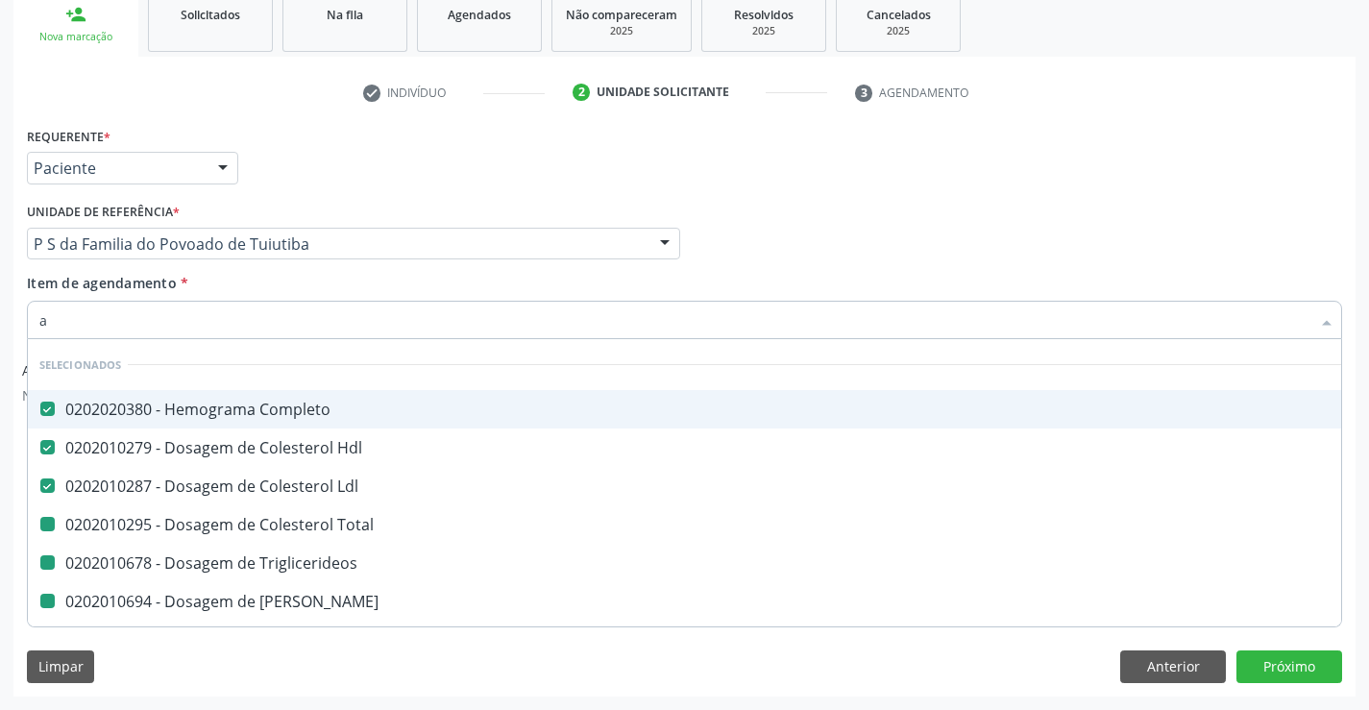
type input "ac"
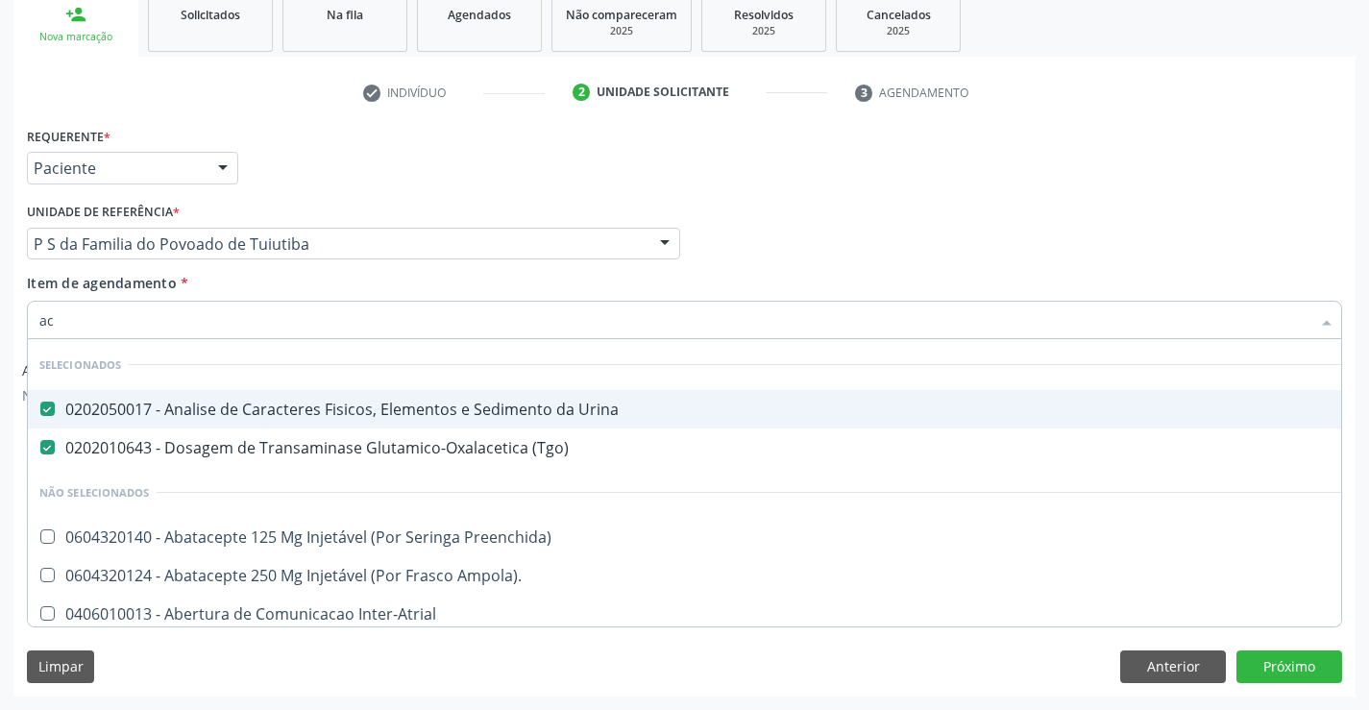
checkbox Preenchida\) "false"
checkbox Ampola\)\ "false"
checkbox Inter-Atrial "false"
checkbox Paciente\) "false"
checkbox Dente\) "false"
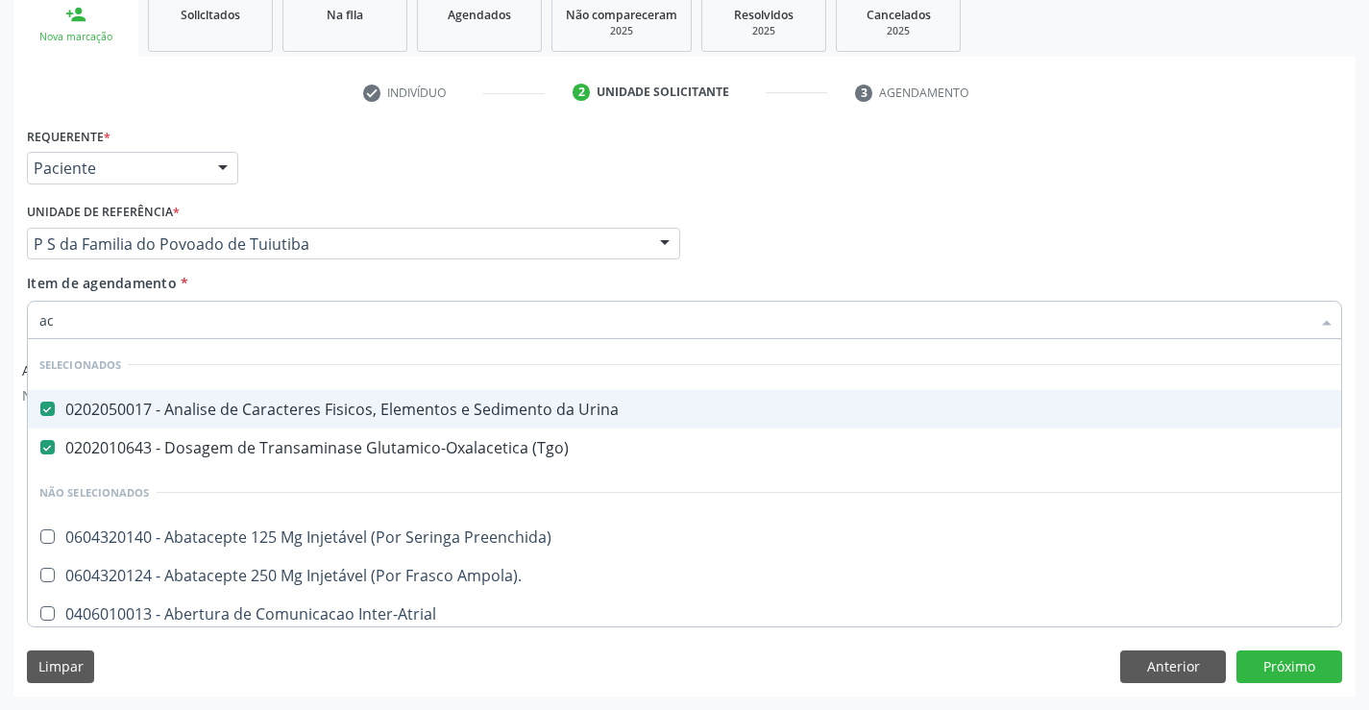
checkbox Comprimido\) "false"
checkbox \(Dornic\) "false"
type input "aci"
checkbox Urina "false"
checkbox \(Tgo\) "false"
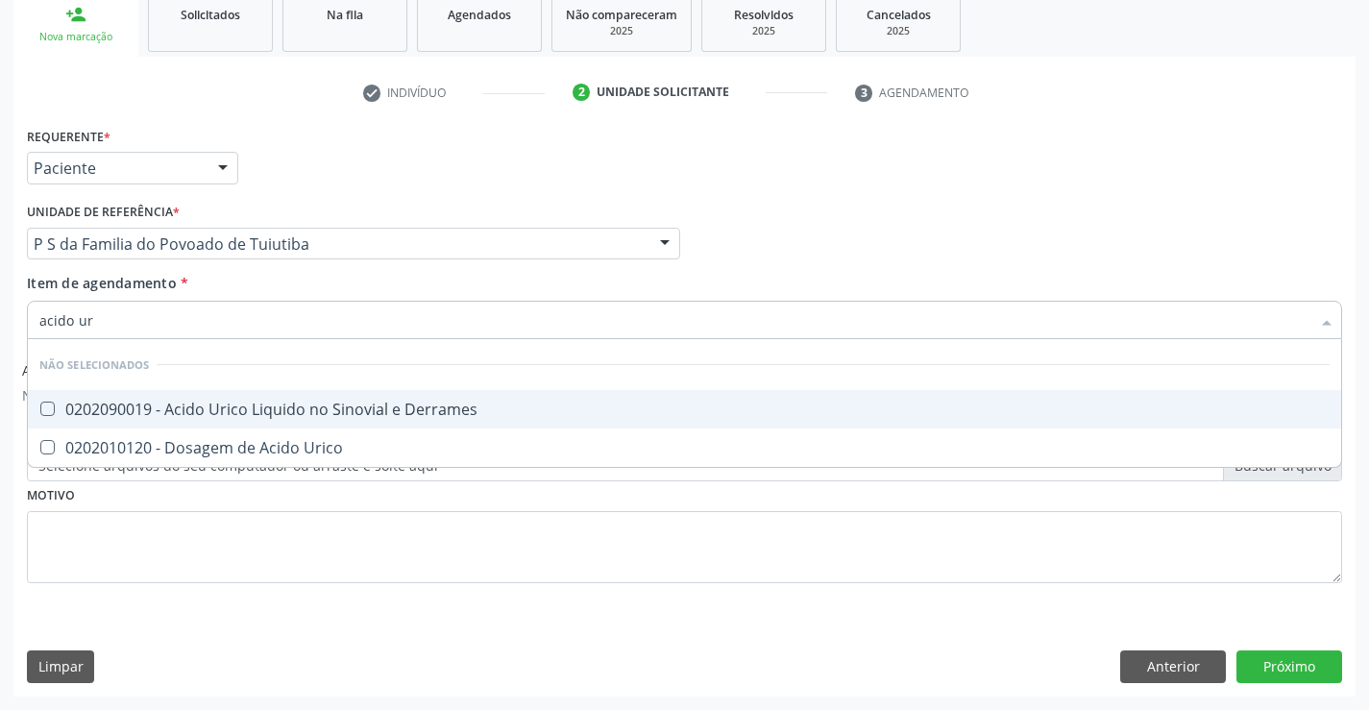
type input "acido uri"
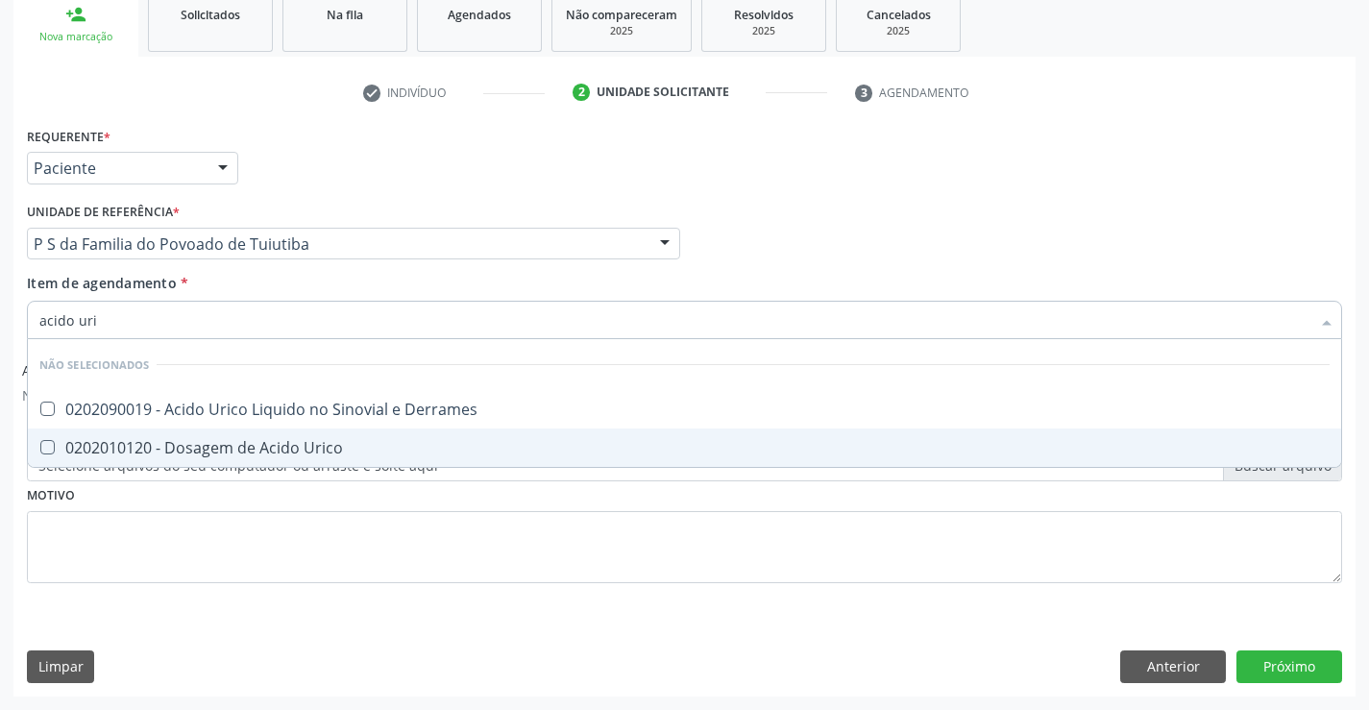
click at [317, 444] on div "0202010120 - Dosagem de Acido Urico" at bounding box center [684, 447] width 1290 height 15
checkbox Urico "true"
click at [247, 499] on div "Requerente * Paciente Profissional de Saúde Paciente Nenhum resultado encontrad…" at bounding box center [684, 366] width 1315 height 488
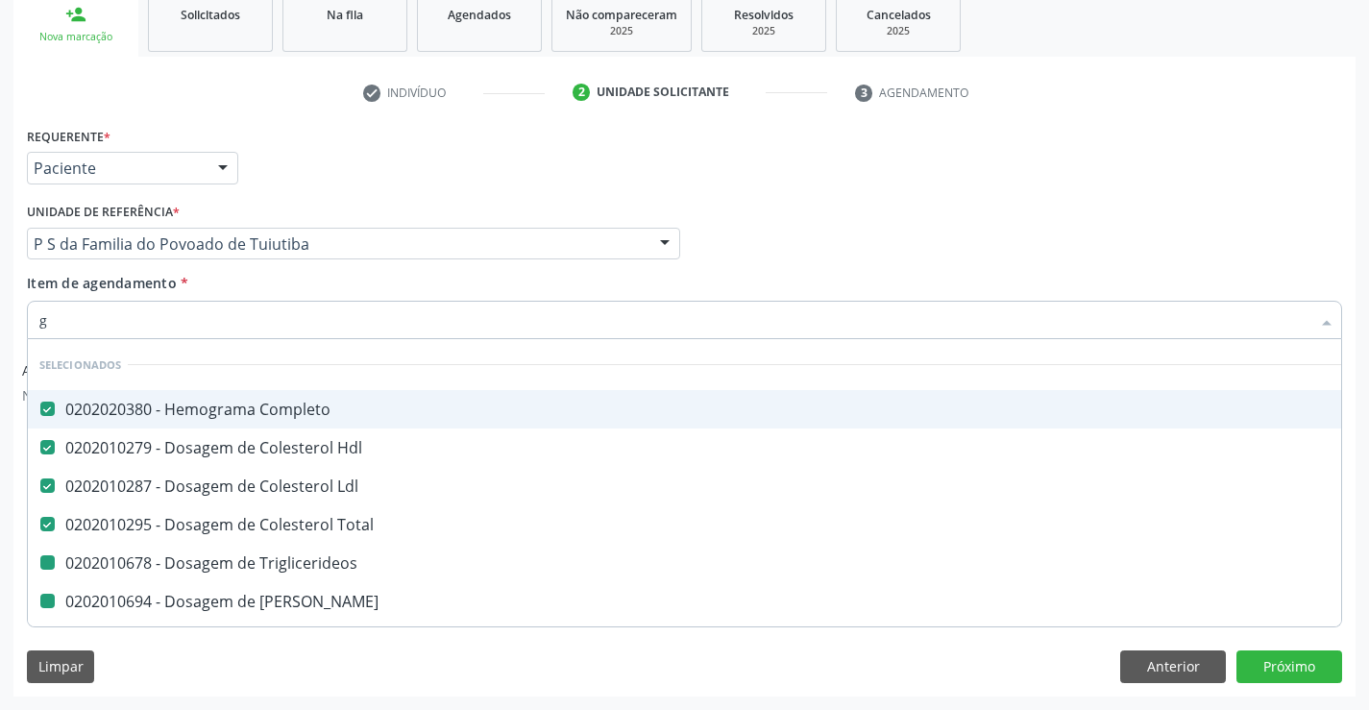
type input "gl"
checkbox Triglicerideos "false"
checkbox Ureia "false"
checkbox Creatinina "false"
checkbox \(Tgo\) "false"
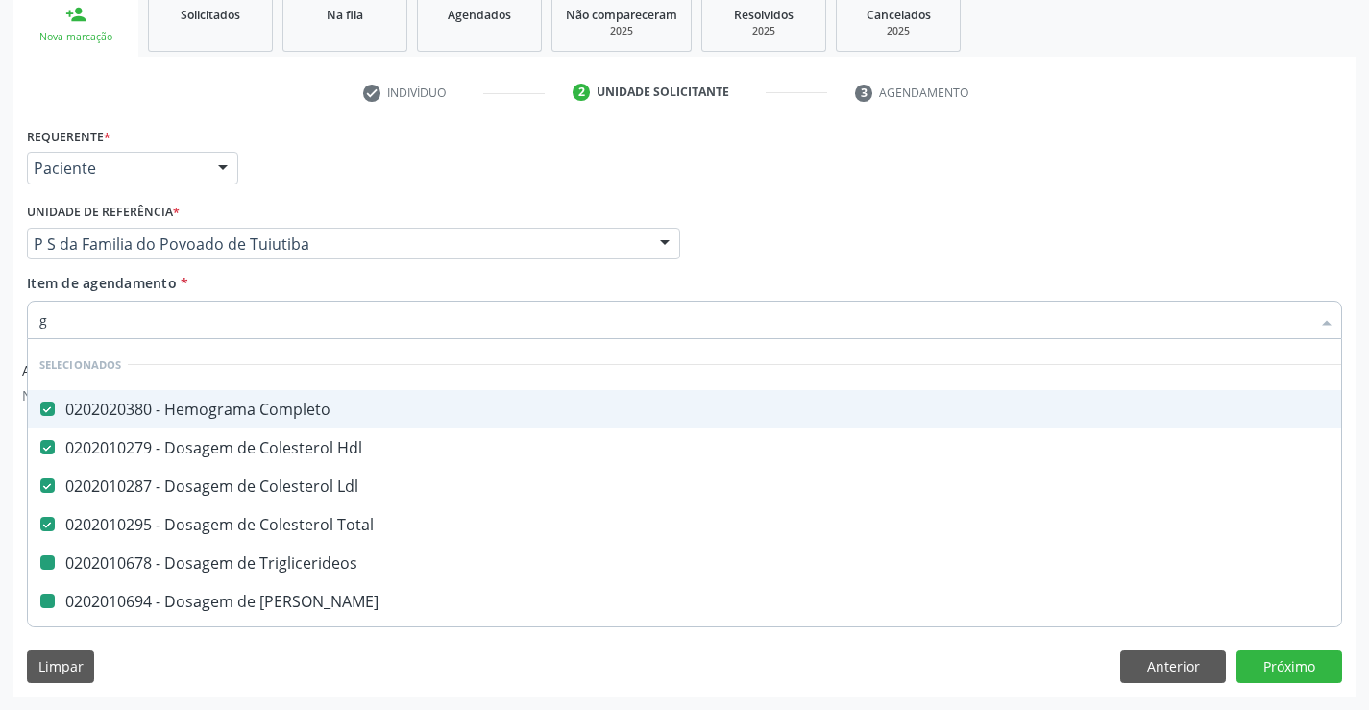
checkbox \(Tgp\) "false"
checkbox Urico "false"
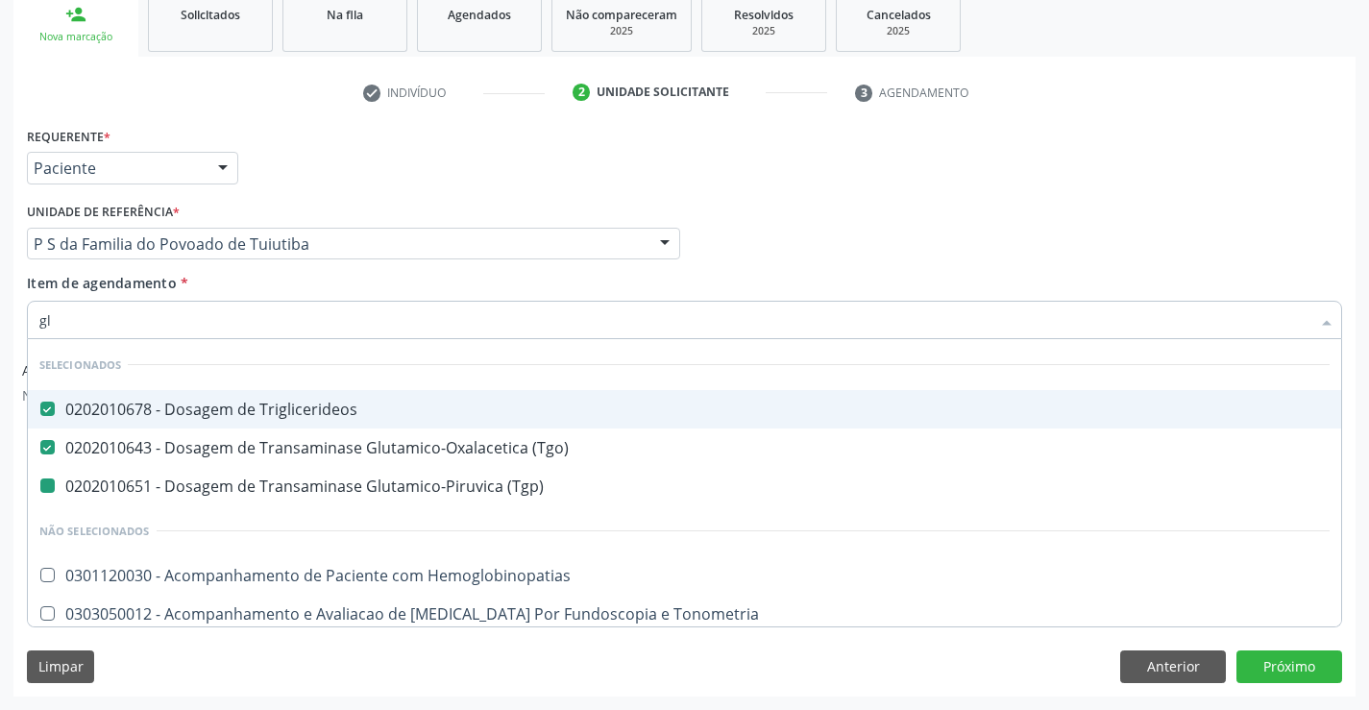
type input "gli"
checkbox \(Tgp\) "false"
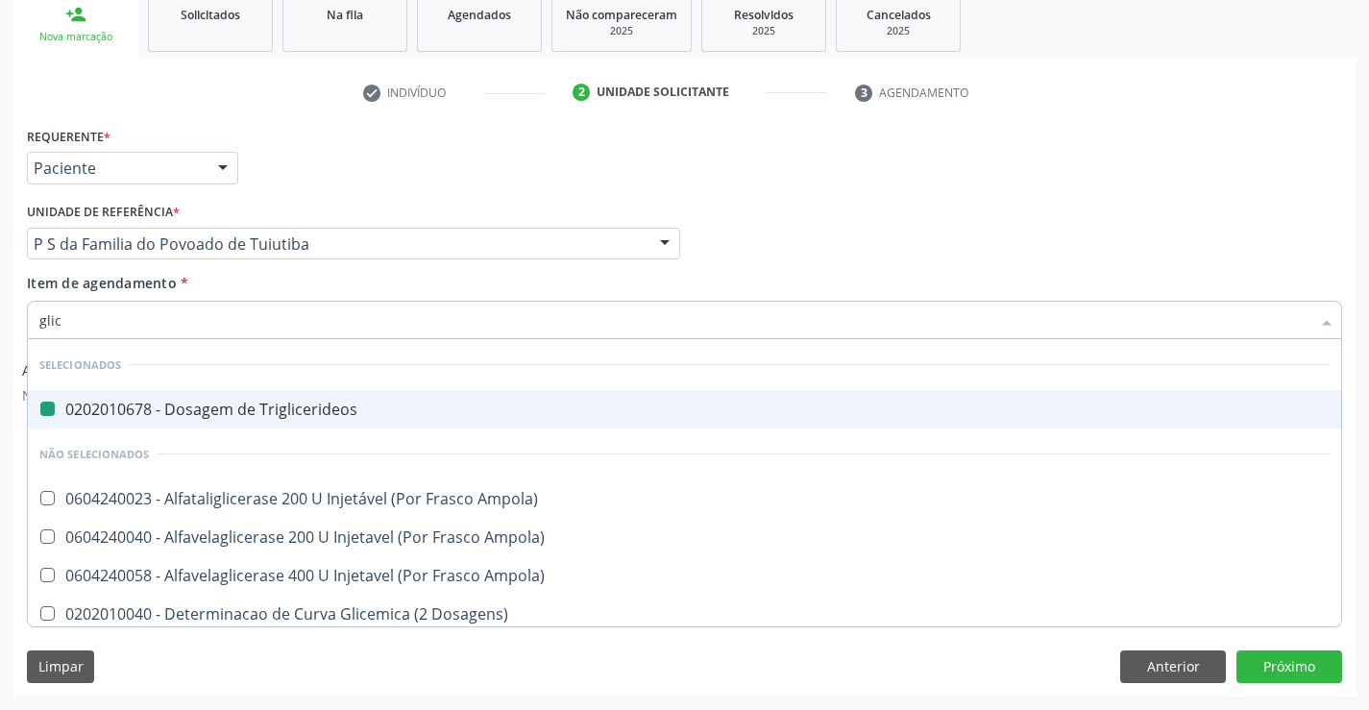
type input "glico"
checkbox Triglicerideos "false"
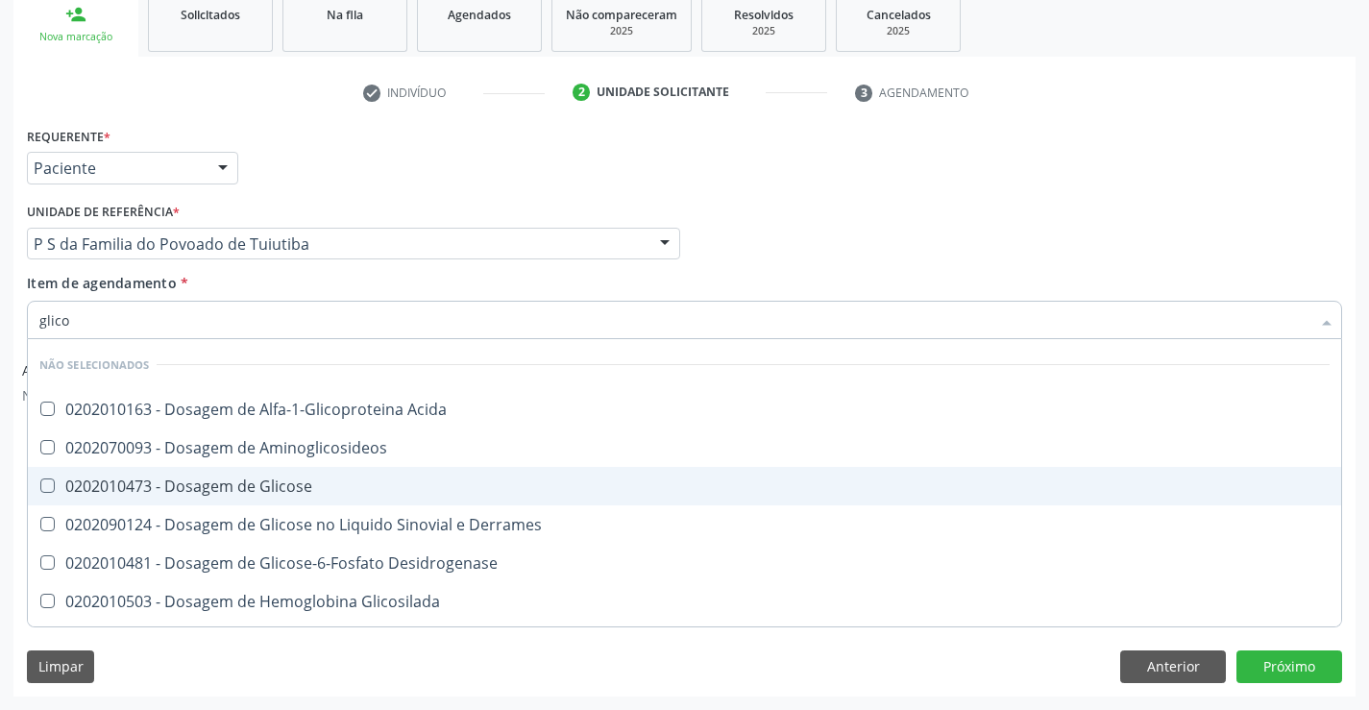
click at [237, 483] on div "0202010473 - Dosagem de Glicose" at bounding box center [684, 485] width 1290 height 15
checkbox Glicose "true"
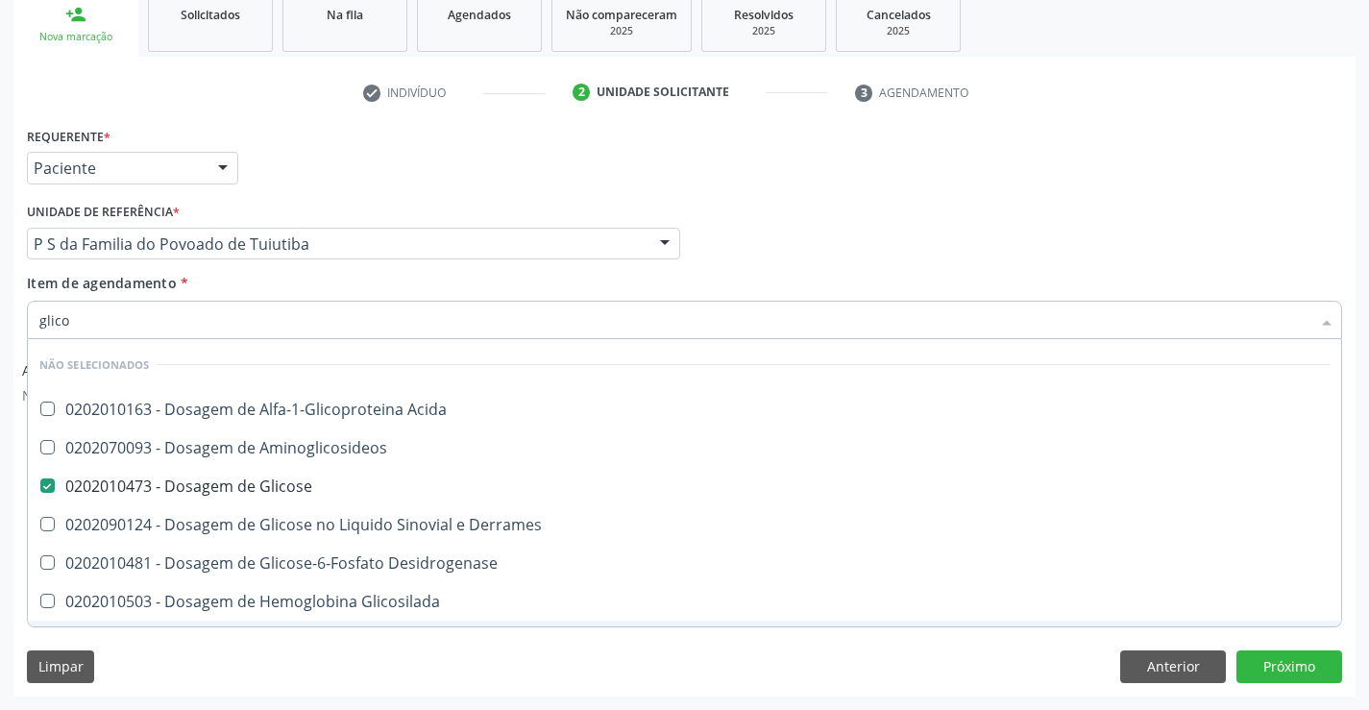
click at [200, 654] on div "Limpar Anterior Próximo" at bounding box center [684, 666] width 1315 height 33
checkbox Acida "true"
checkbox Desidrogenase "true"
checkbox Glicosilada "true"
checkbox Quantitativa "true"
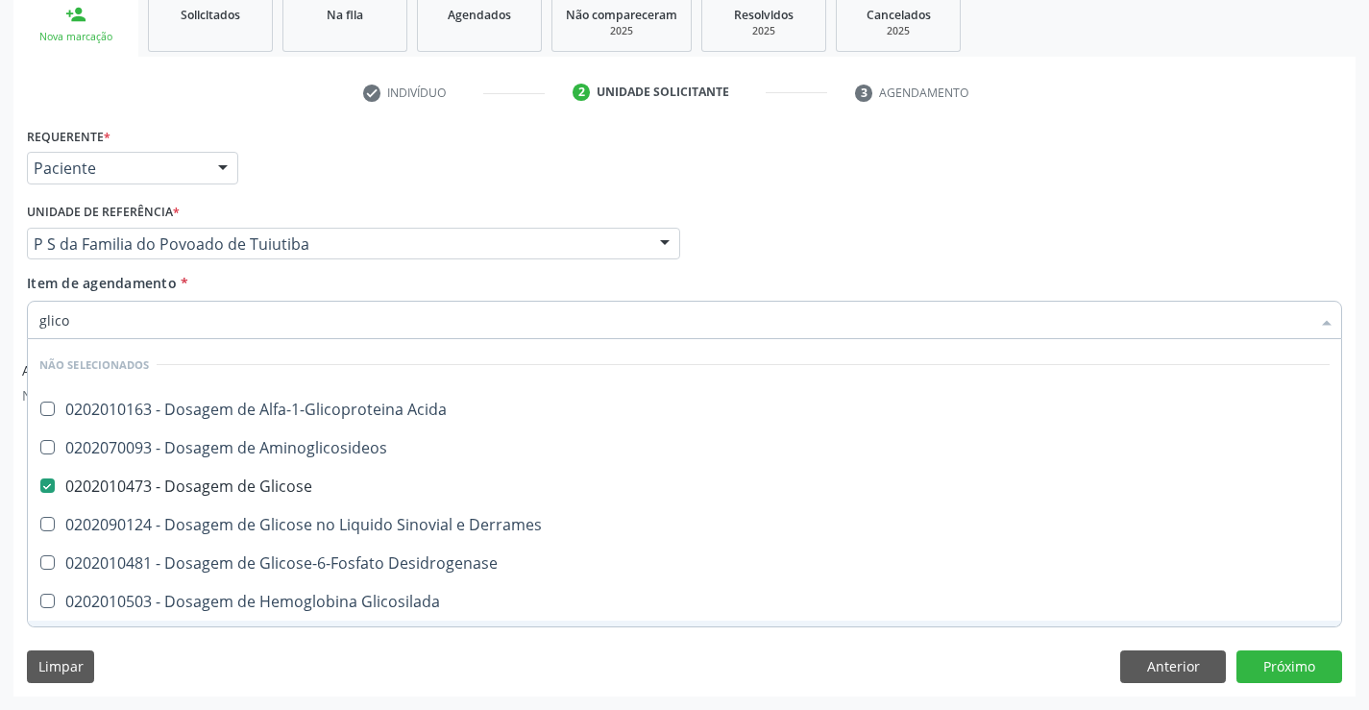
checkbox Urina "true"
checkbox Glicose "true"
checkbox Derrames "true"
checkbox Aminoglicosideos "true"
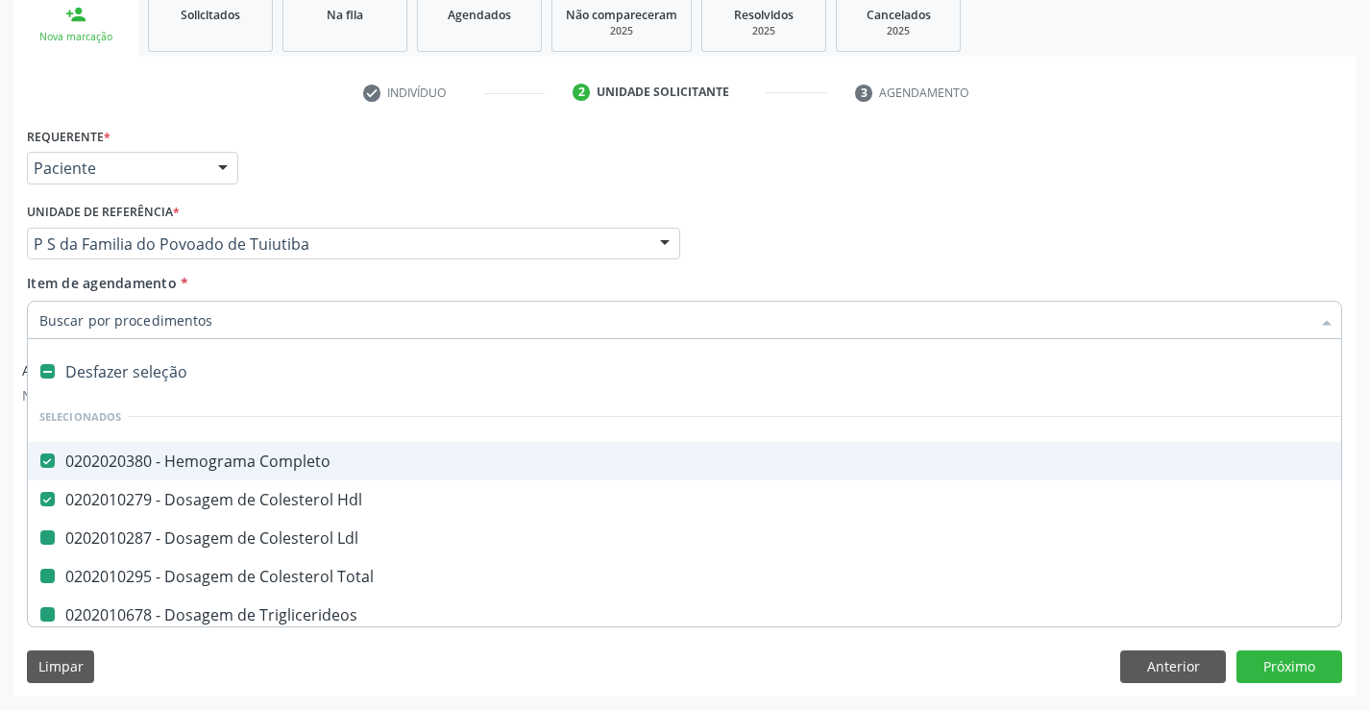
type input "f"
checkbox Ldl "false"
checkbox Triglicerideos "false"
checkbox Ureia "false"
checkbox Creatinina "false"
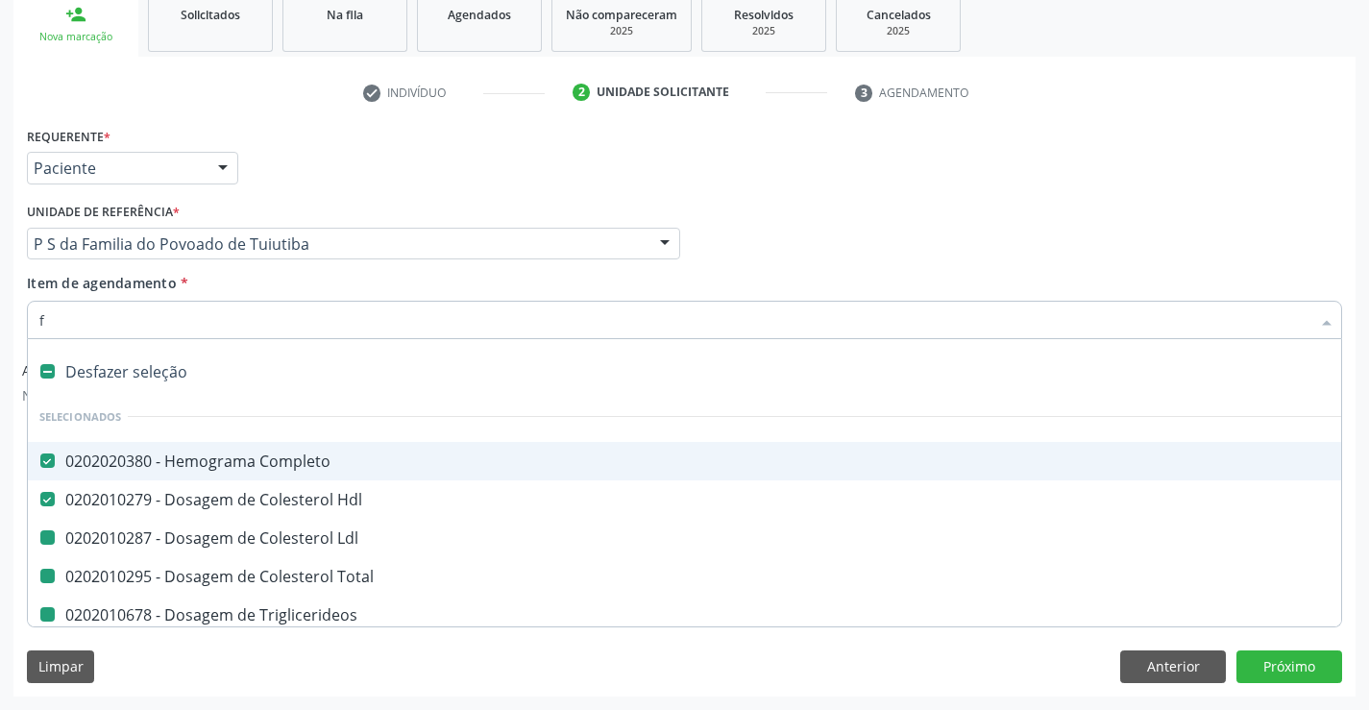
checkbox Urina "false"
checkbox \(Tgo\) "false"
checkbox Total "false"
checkbox \(Tgp\) "false"
checkbox Urico "false"
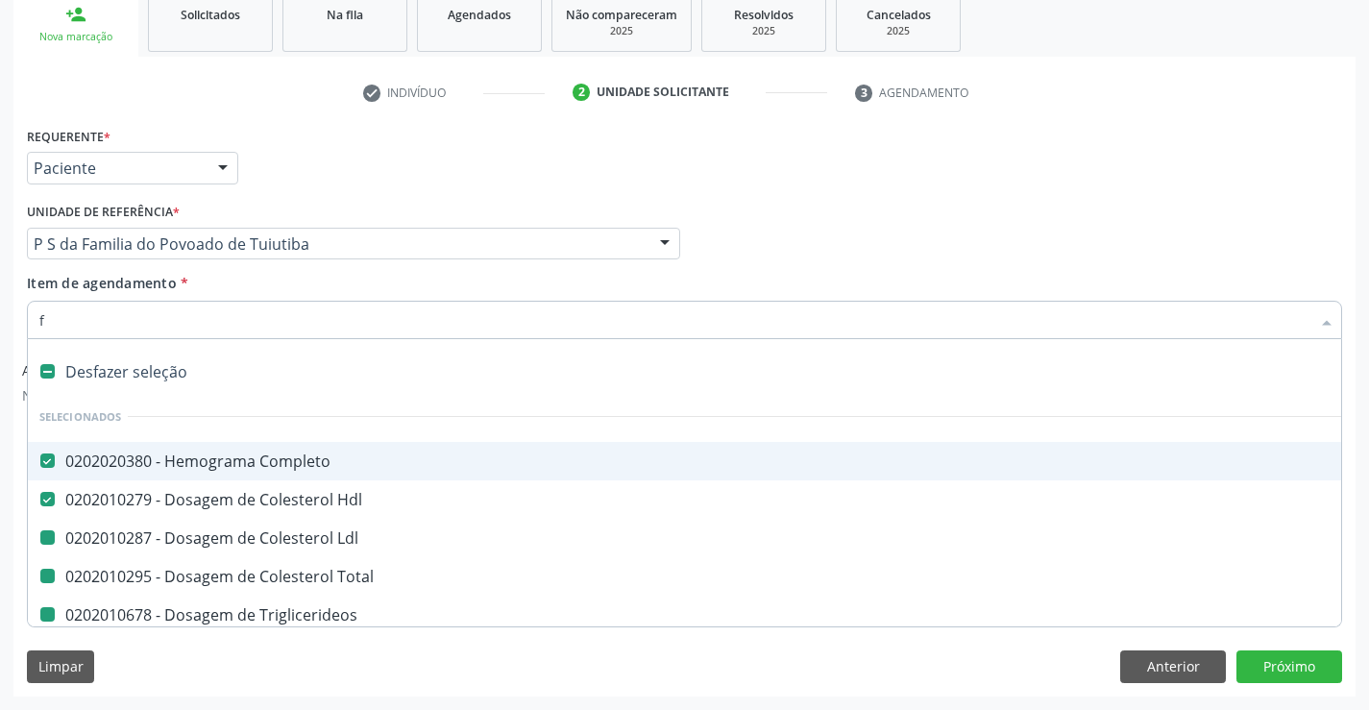
checkbox Glicose "false"
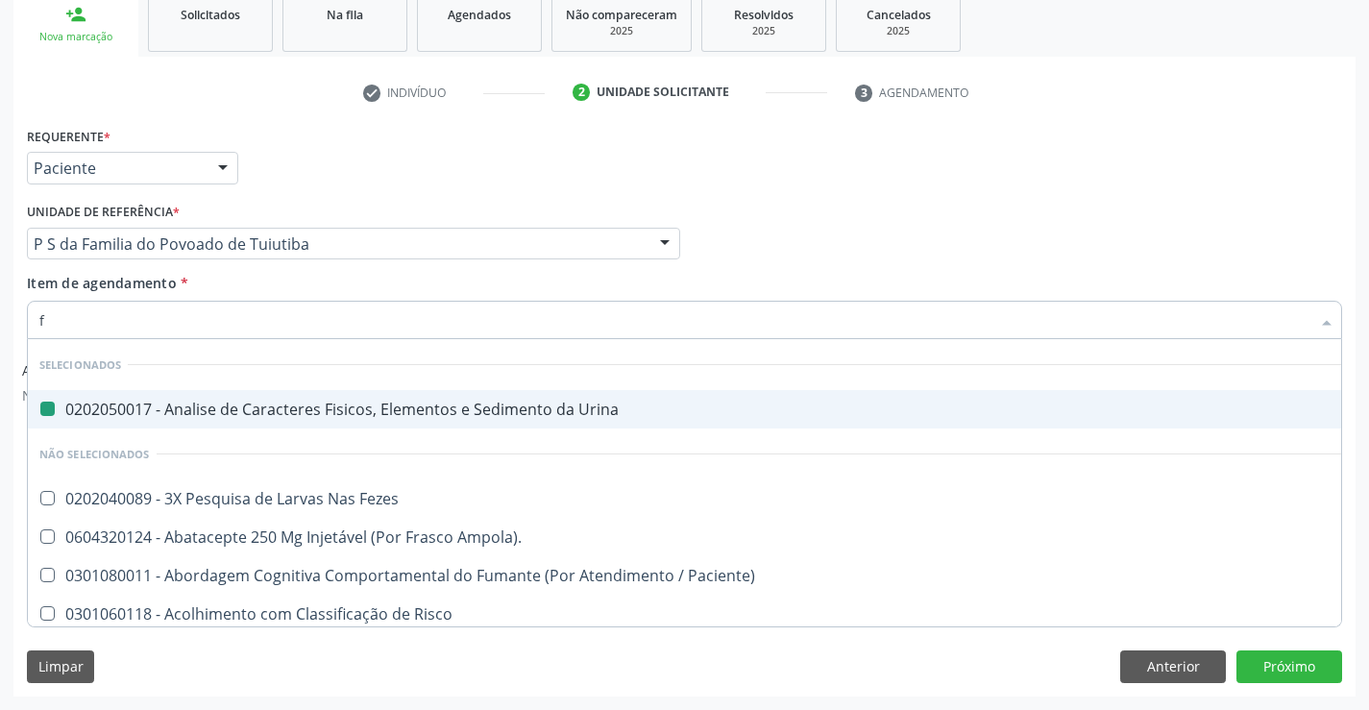
type input "fe"
checkbox Urina "false"
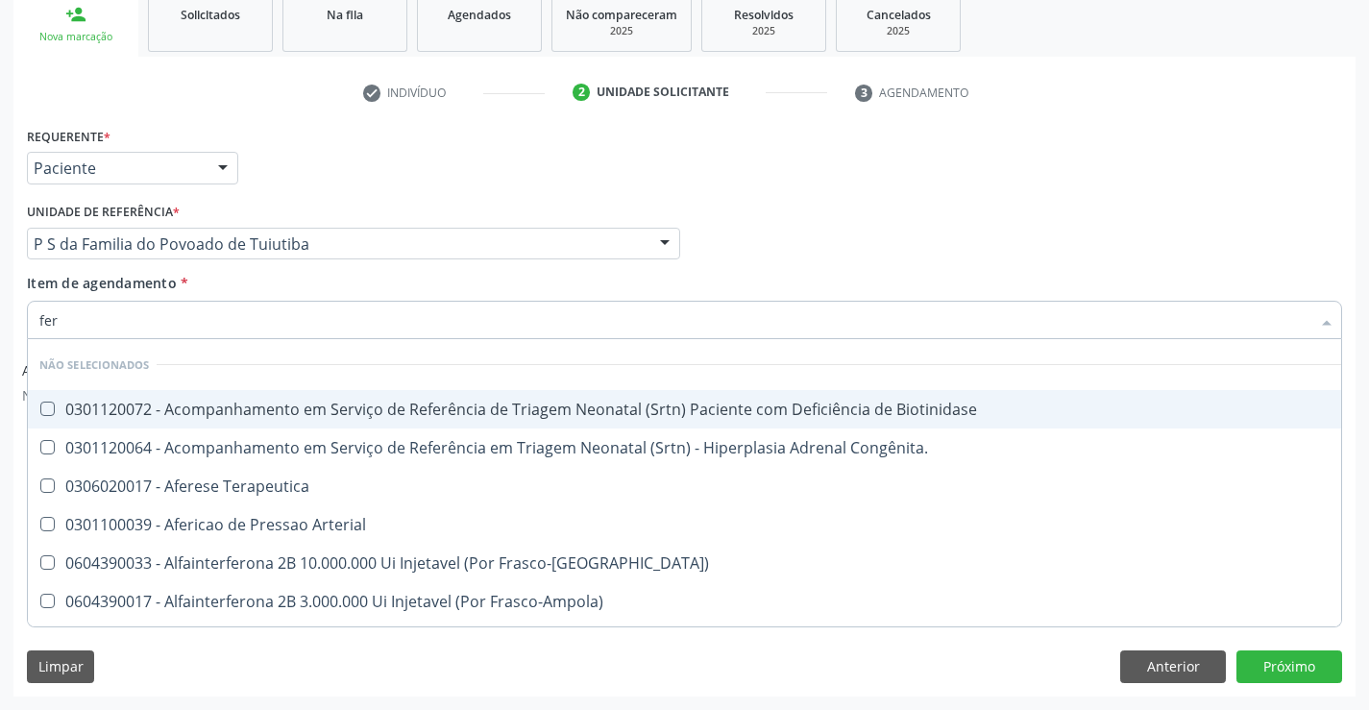
type input "ferr"
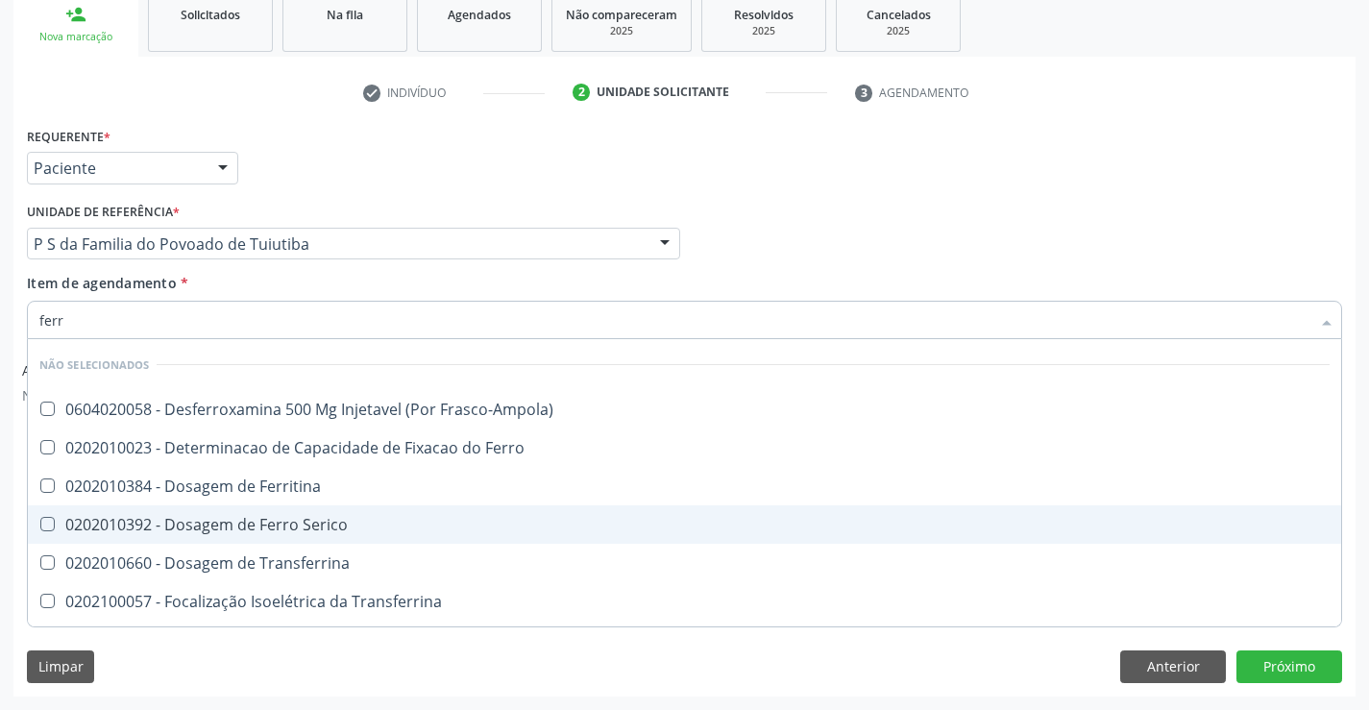
drag, startPoint x: 264, startPoint y: 521, endPoint x: 224, endPoint y: 644, distance: 129.4
click at [262, 526] on div "0202010392 - Dosagem de Ferro Serico" at bounding box center [684, 524] width 1290 height 15
checkbox Serico "true"
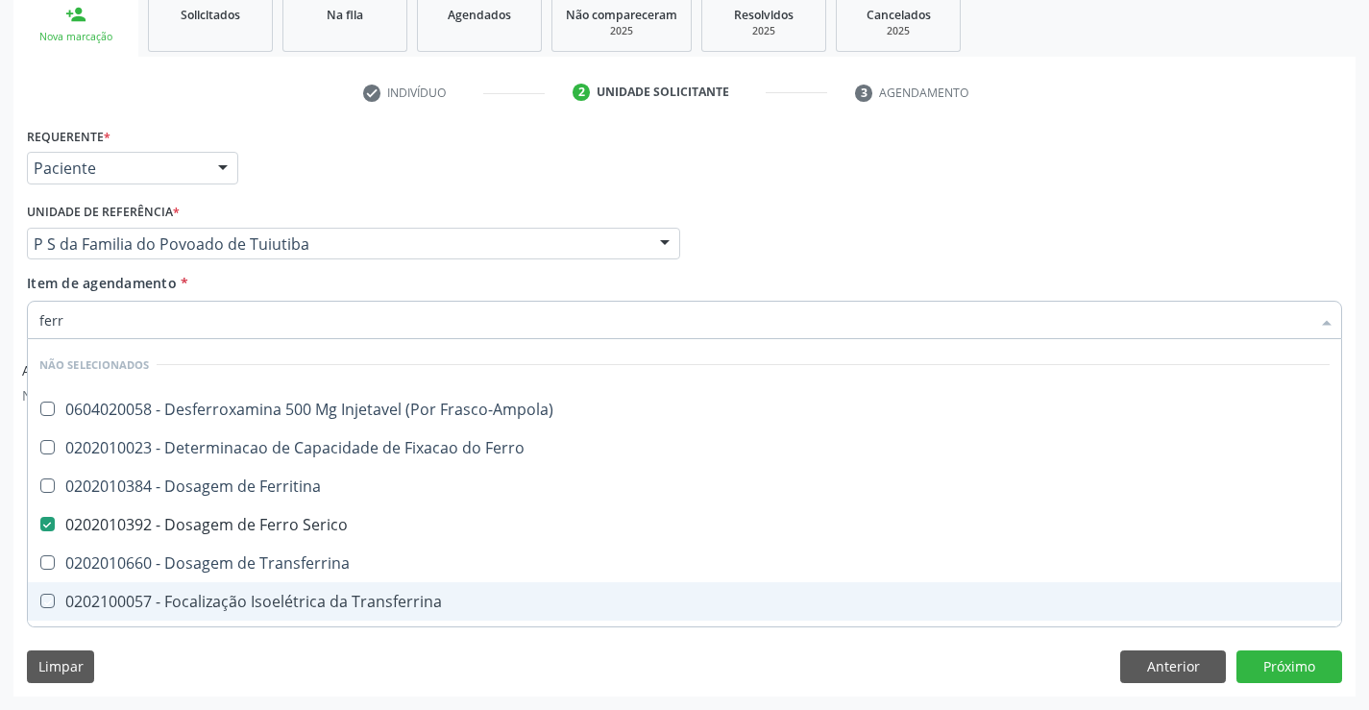
click at [222, 655] on div "Limpar Anterior Próximo" at bounding box center [684, 666] width 1315 height 33
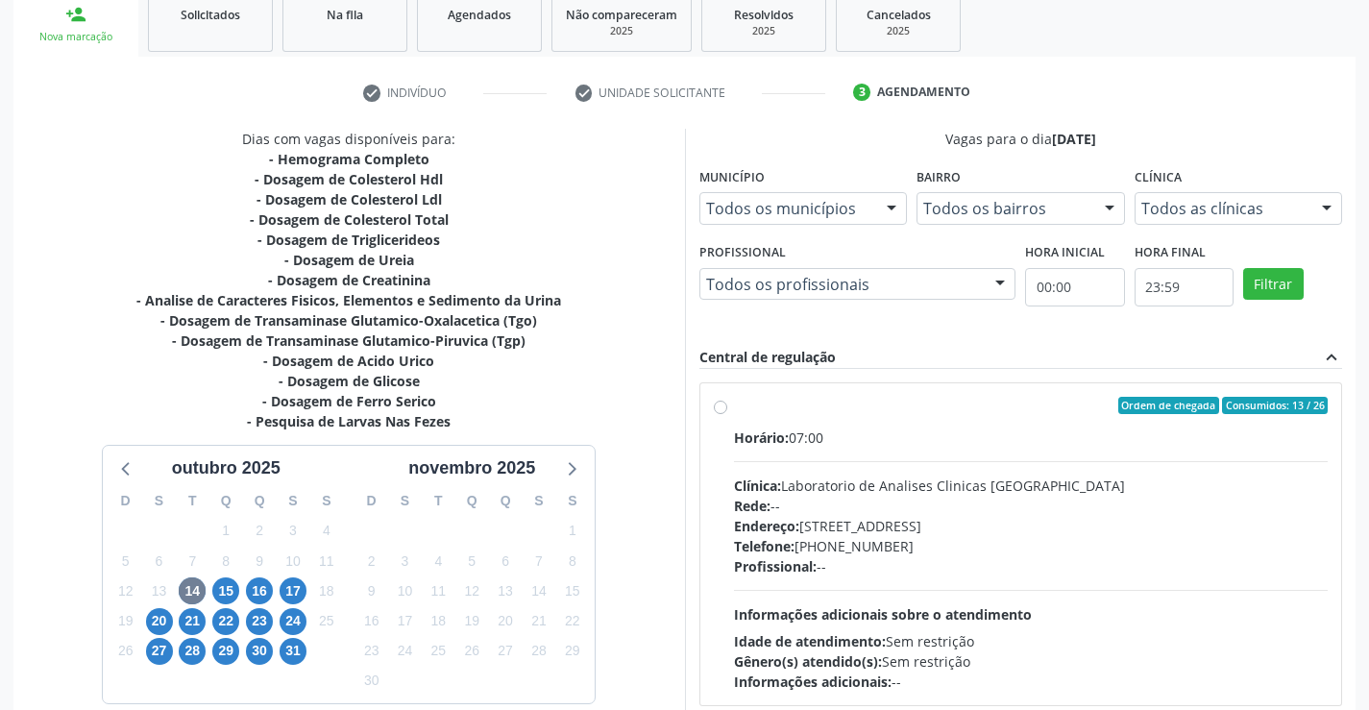
scroll to position [295, 0]
click at [734, 410] on label "Ordem de chegada Consumidos: 13 / 26 Horário: 07:00 Clínica: Laboratorio de Ana…" at bounding box center [1031, 544] width 595 height 295
click at [719, 410] on input "Ordem de chegada Consumidos: 13 / 26 Horário: 07:00 Clínica: Laboratorio de Ana…" at bounding box center [720, 405] width 13 height 17
radio input "true"
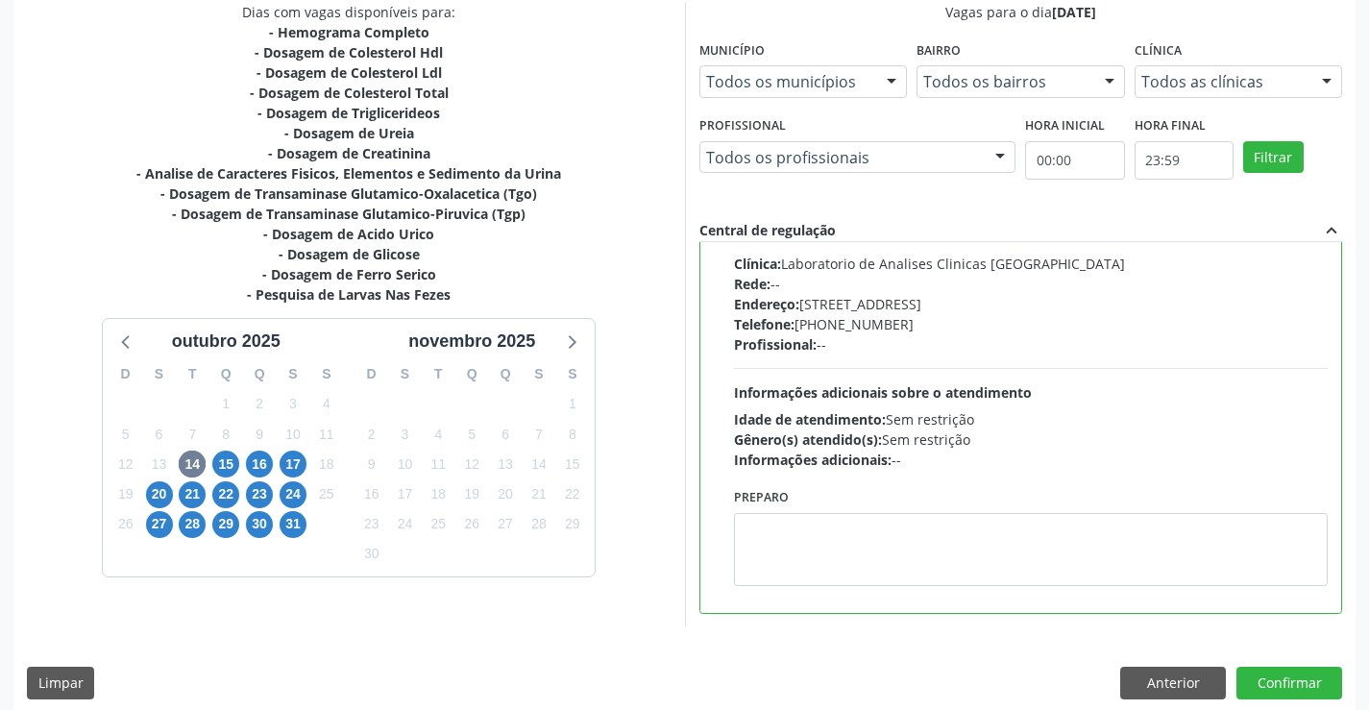
scroll to position [438, 0]
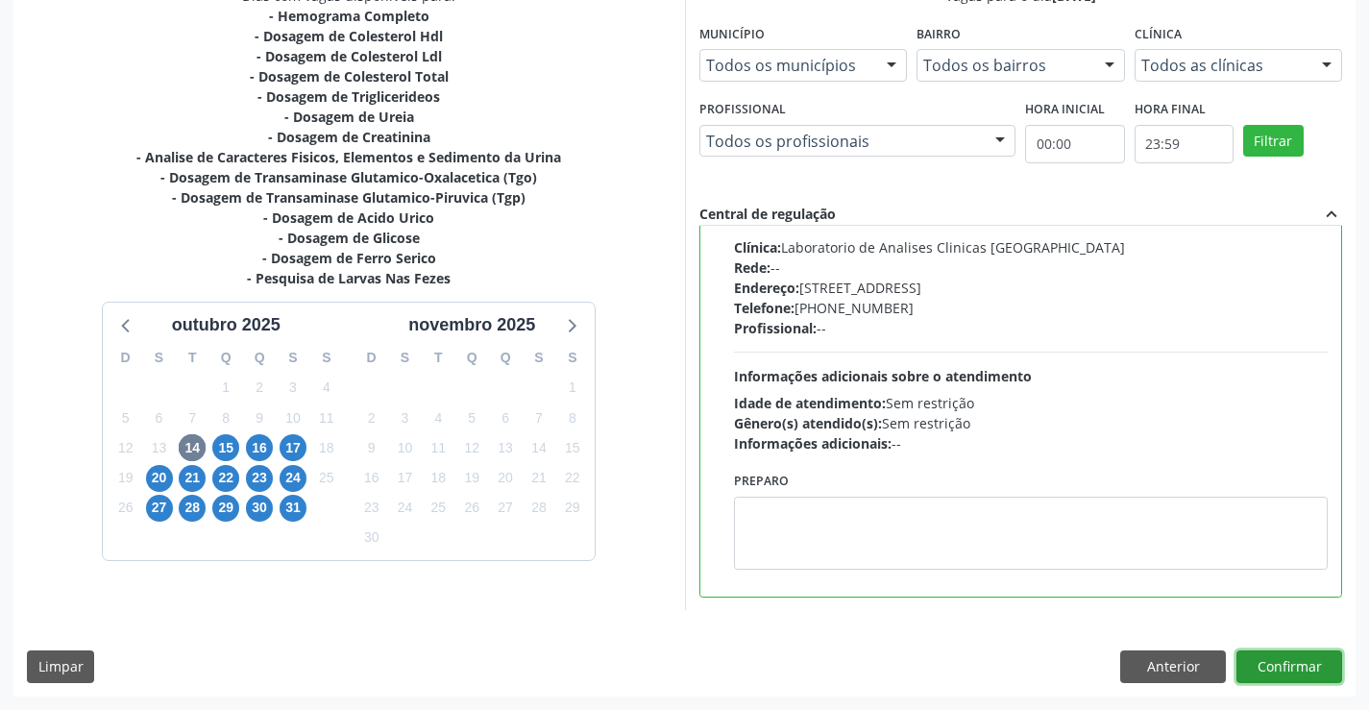
click at [1301, 664] on button "Confirmar" at bounding box center [1289, 666] width 106 height 33
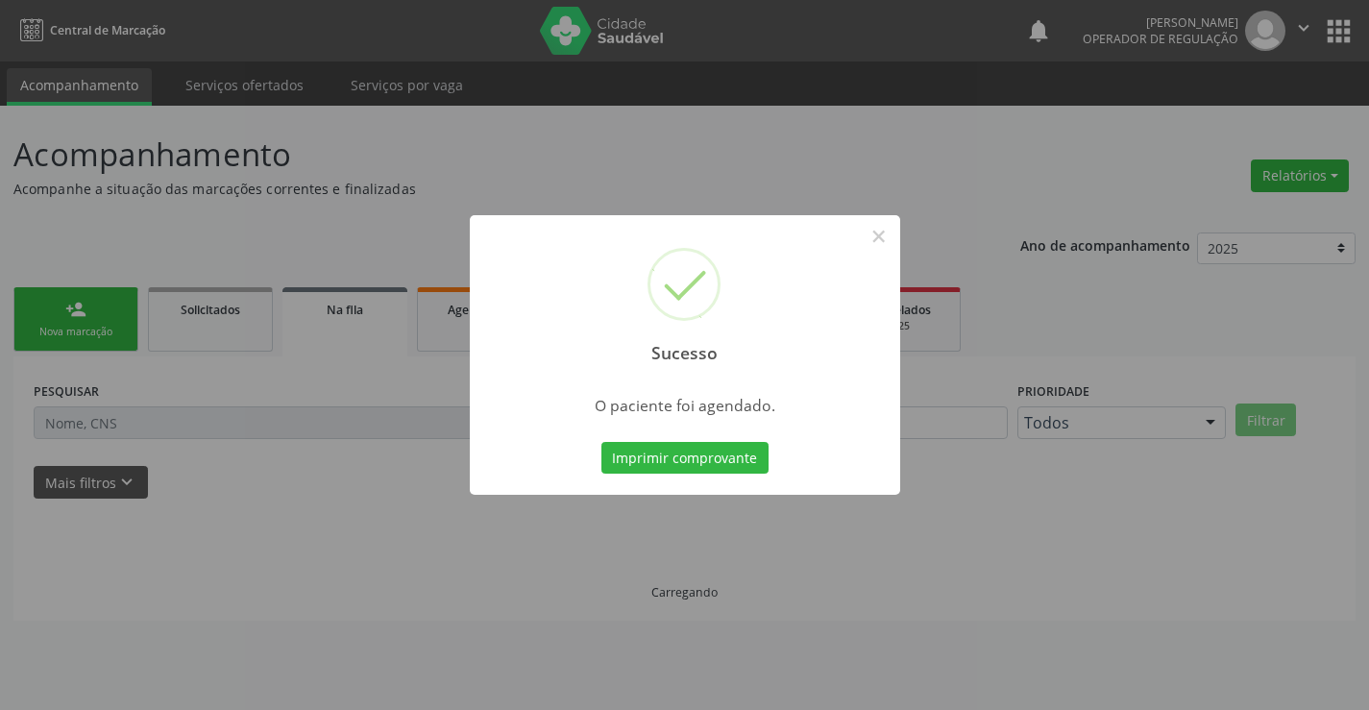
scroll to position [0, 0]
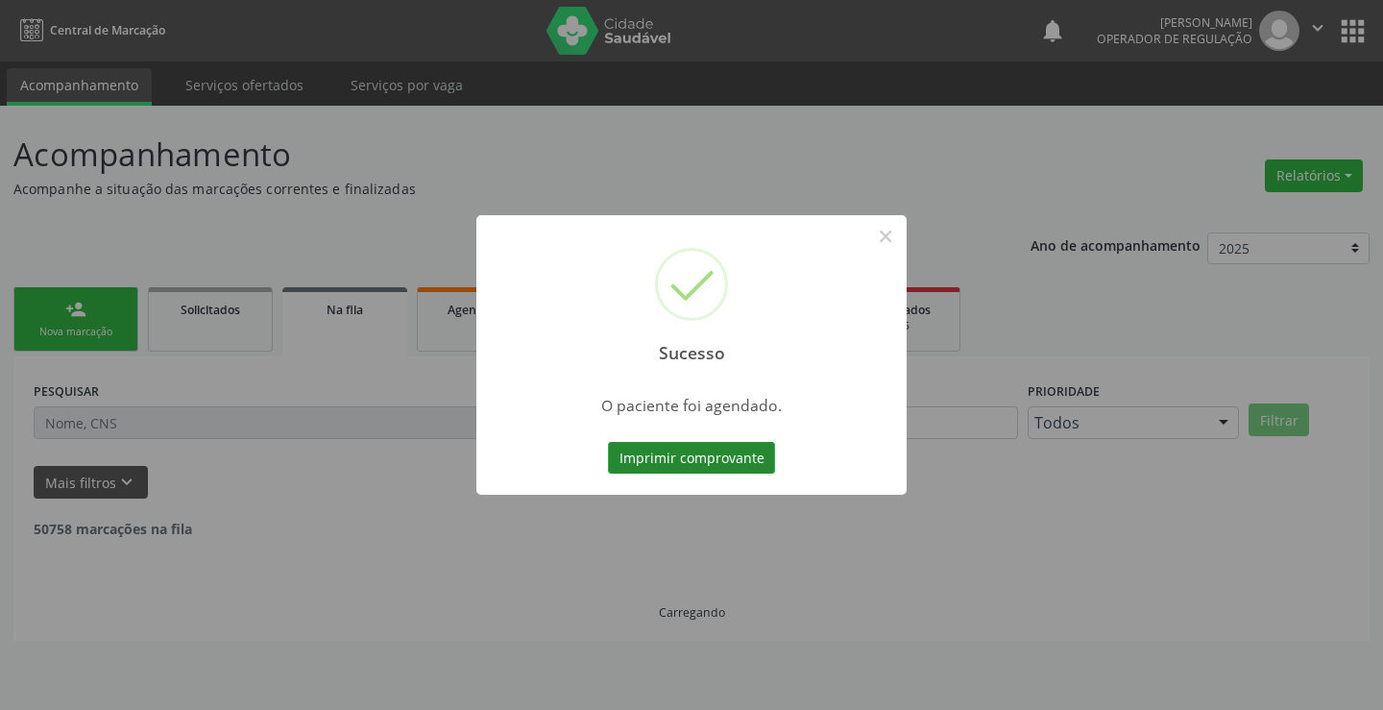
click at [719, 456] on button "Imprimir comprovante" at bounding box center [691, 458] width 167 height 33
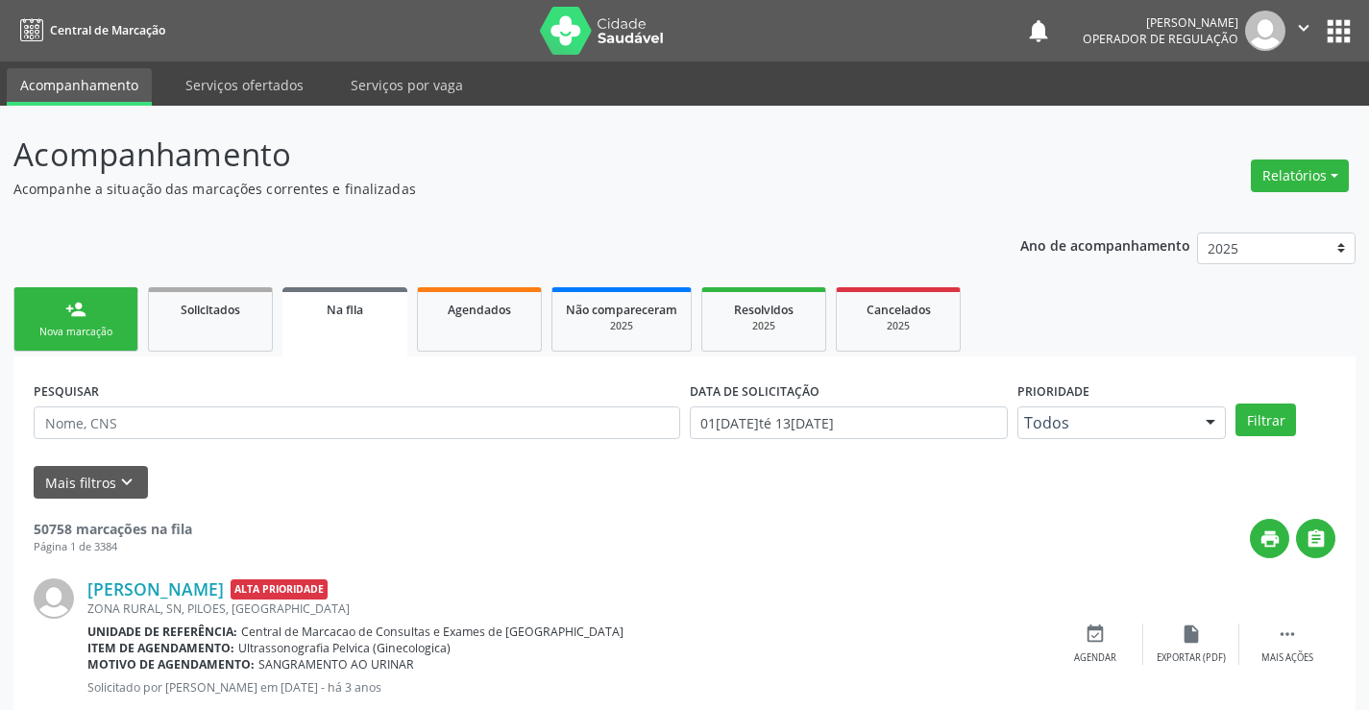
click at [116, 326] on div "Nova marcação" at bounding box center [76, 332] width 96 height 14
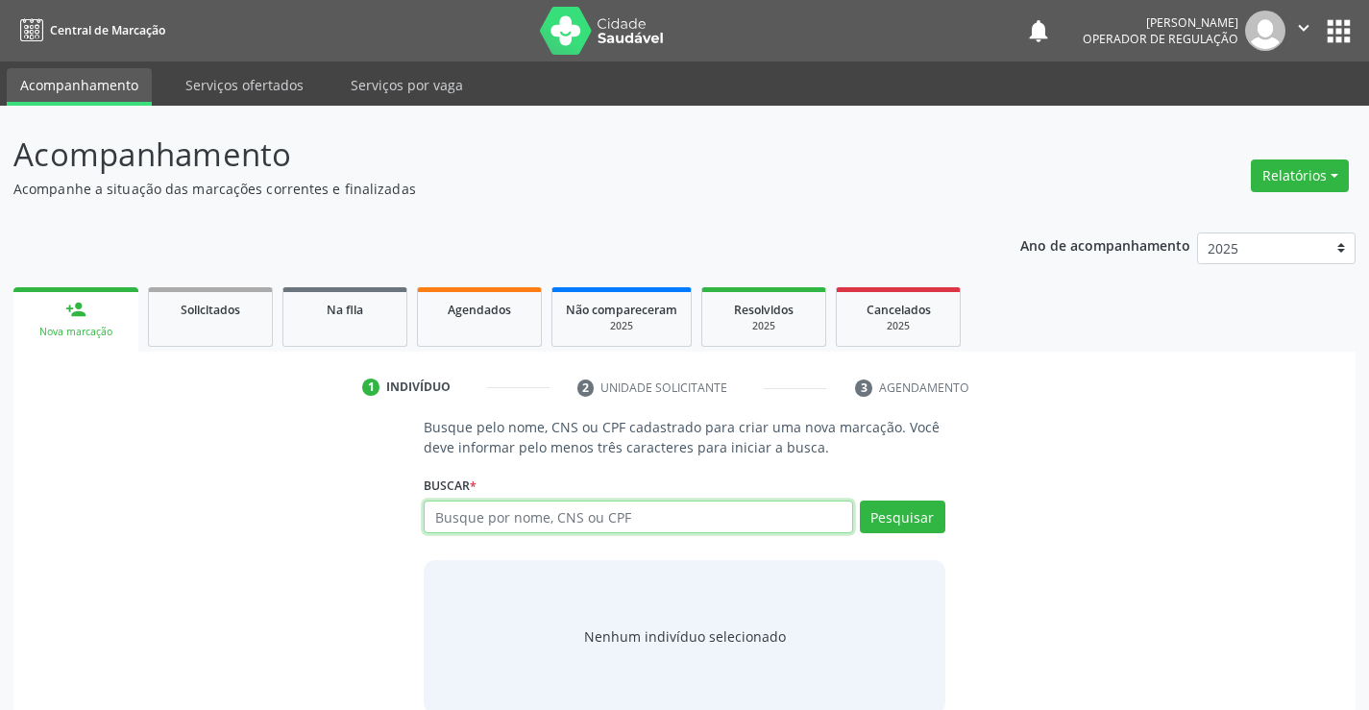
click at [619, 517] on input "text" at bounding box center [638, 516] width 428 height 33
type input "700205927783727"
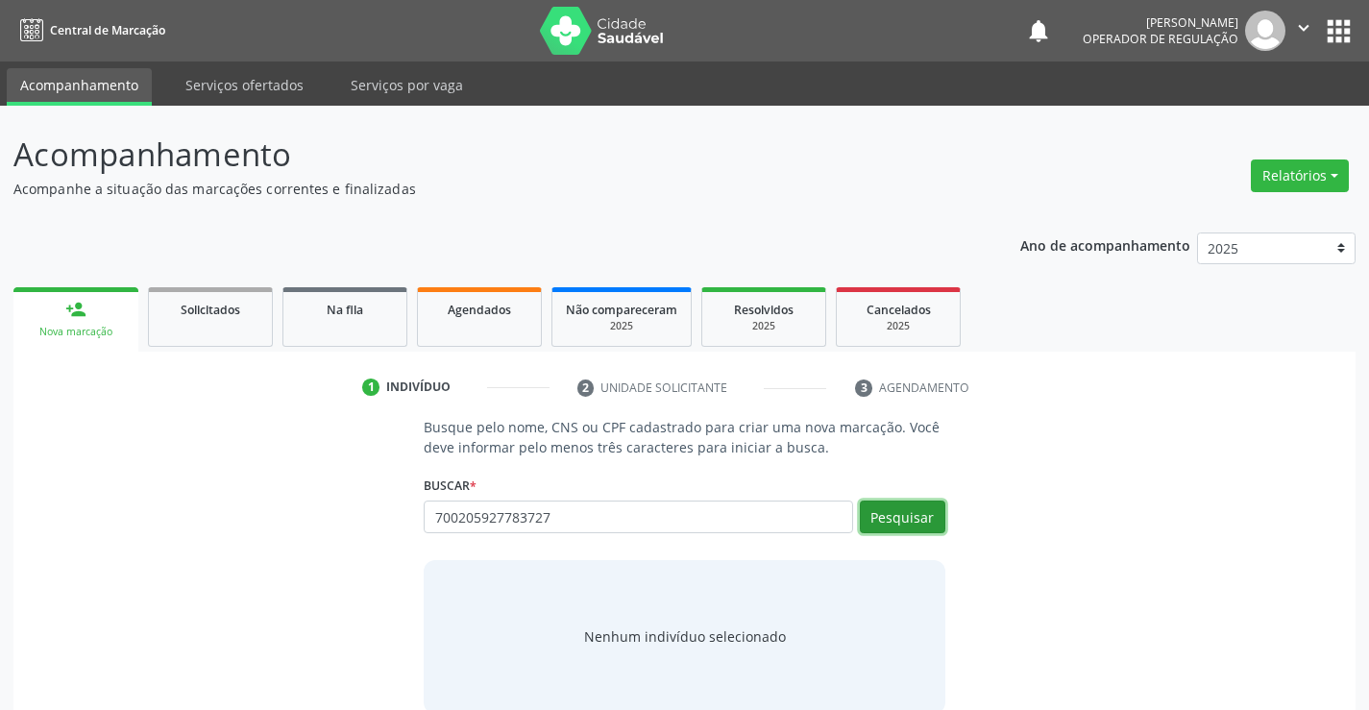
click at [910, 512] on button "Pesquisar" at bounding box center [902, 516] width 85 height 33
type input "700205927783727"
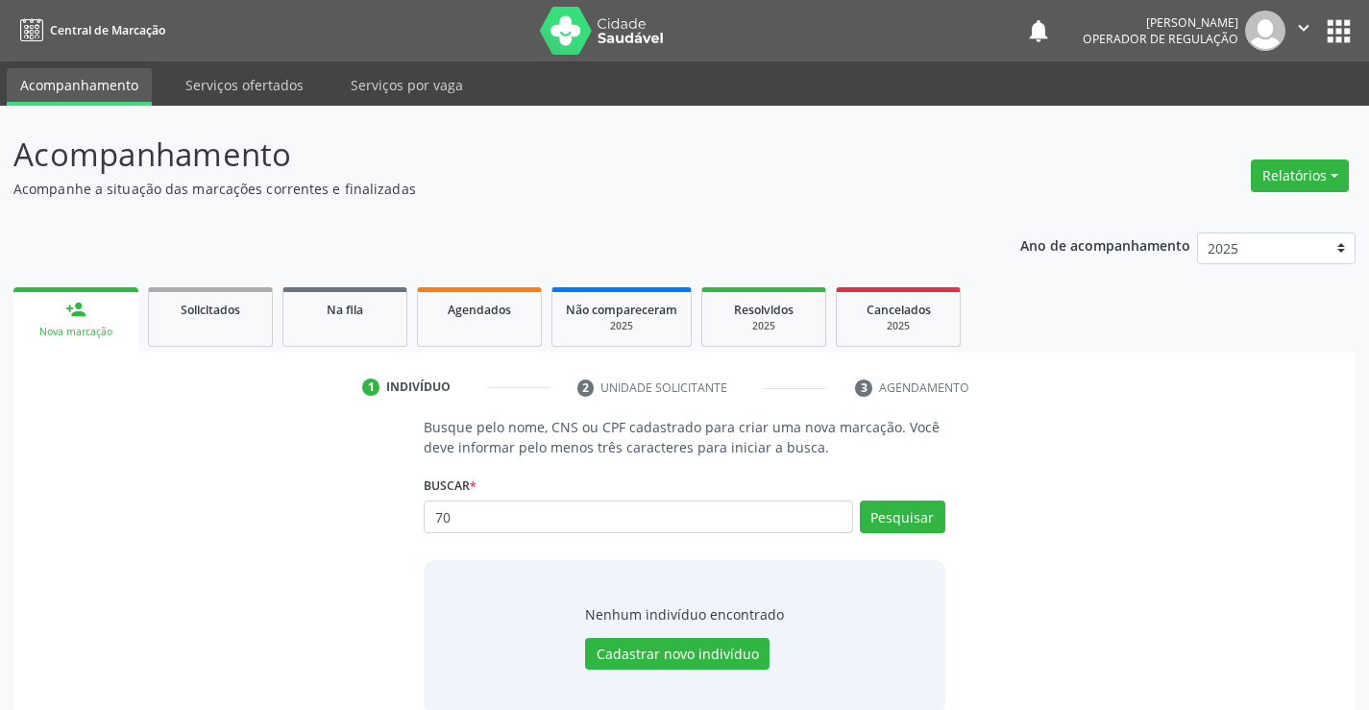
type input "7"
type input "700205927783727"
click at [703, 651] on button "Cadastrar novo indivíduo" at bounding box center [677, 654] width 184 height 33
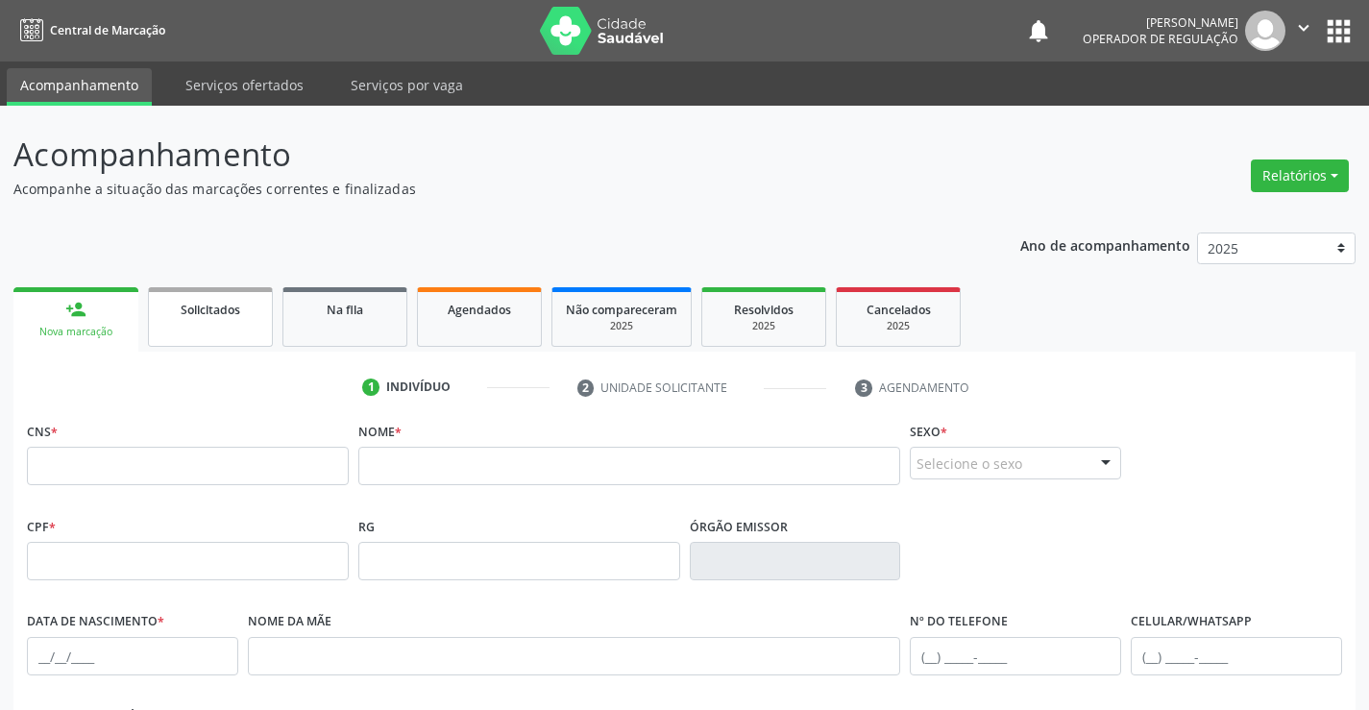
click at [248, 326] on link "Solicitados" at bounding box center [210, 317] width 125 height 60
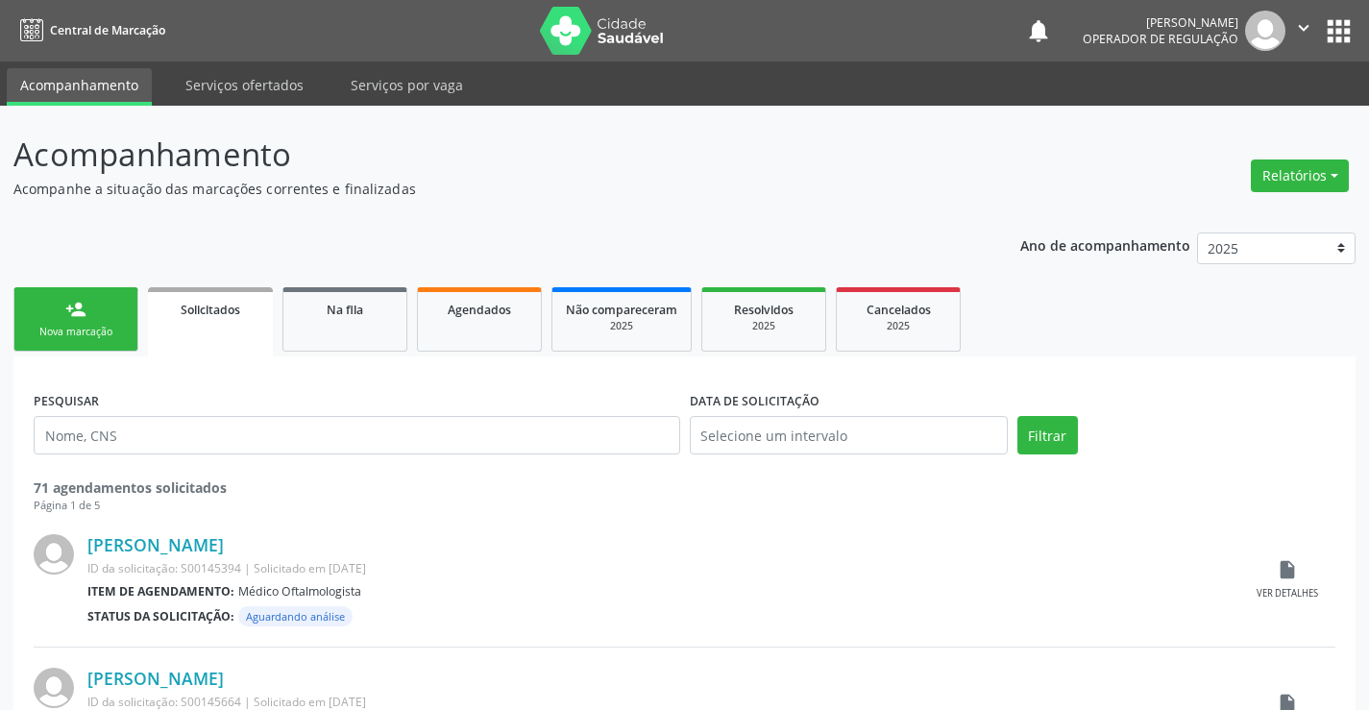
click at [93, 329] on div "Nova marcação" at bounding box center [76, 332] width 96 height 14
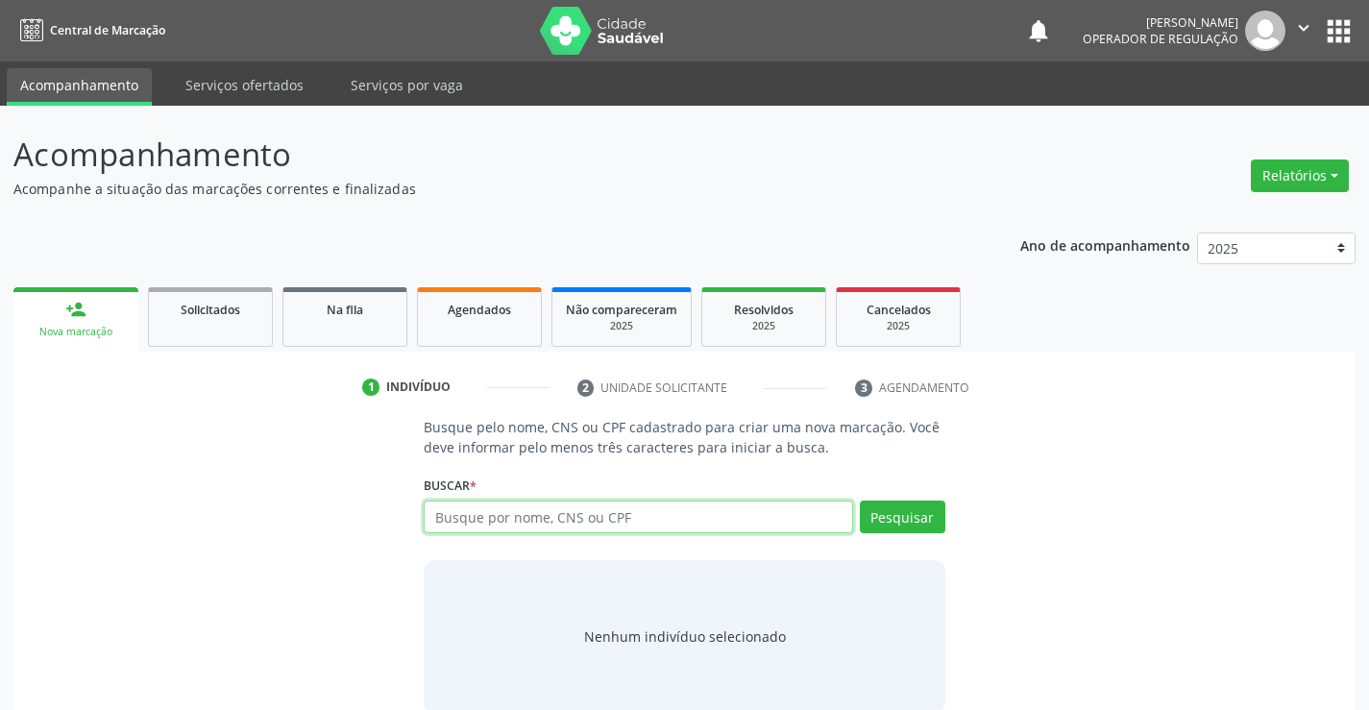
click at [615, 512] on input "text" at bounding box center [638, 516] width 428 height 33
type input "700205927783727"
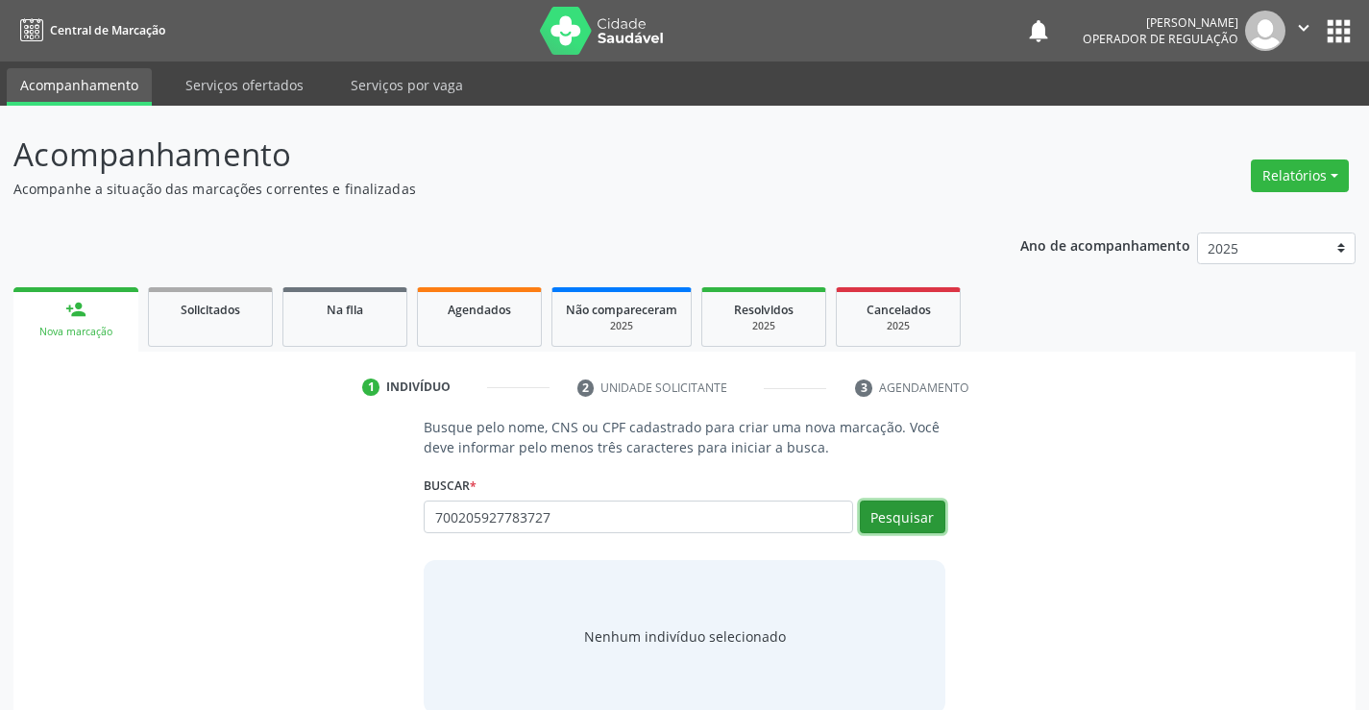
click at [896, 512] on button "Pesquisar" at bounding box center [902, 516] width 85 height 33
type input "700205927783727"
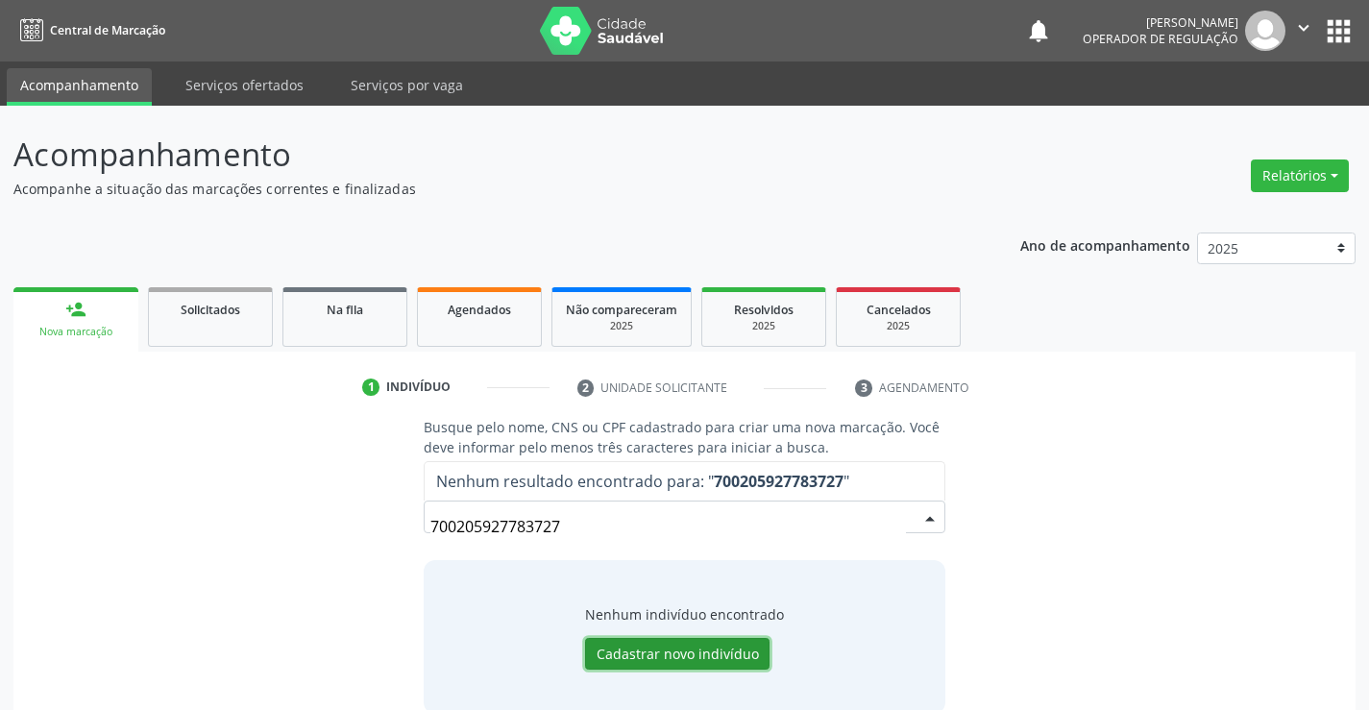
click at [700, 649] on button "Cadastrar novo indivíduo" at bounding box center [677, 654] width 184 height 33
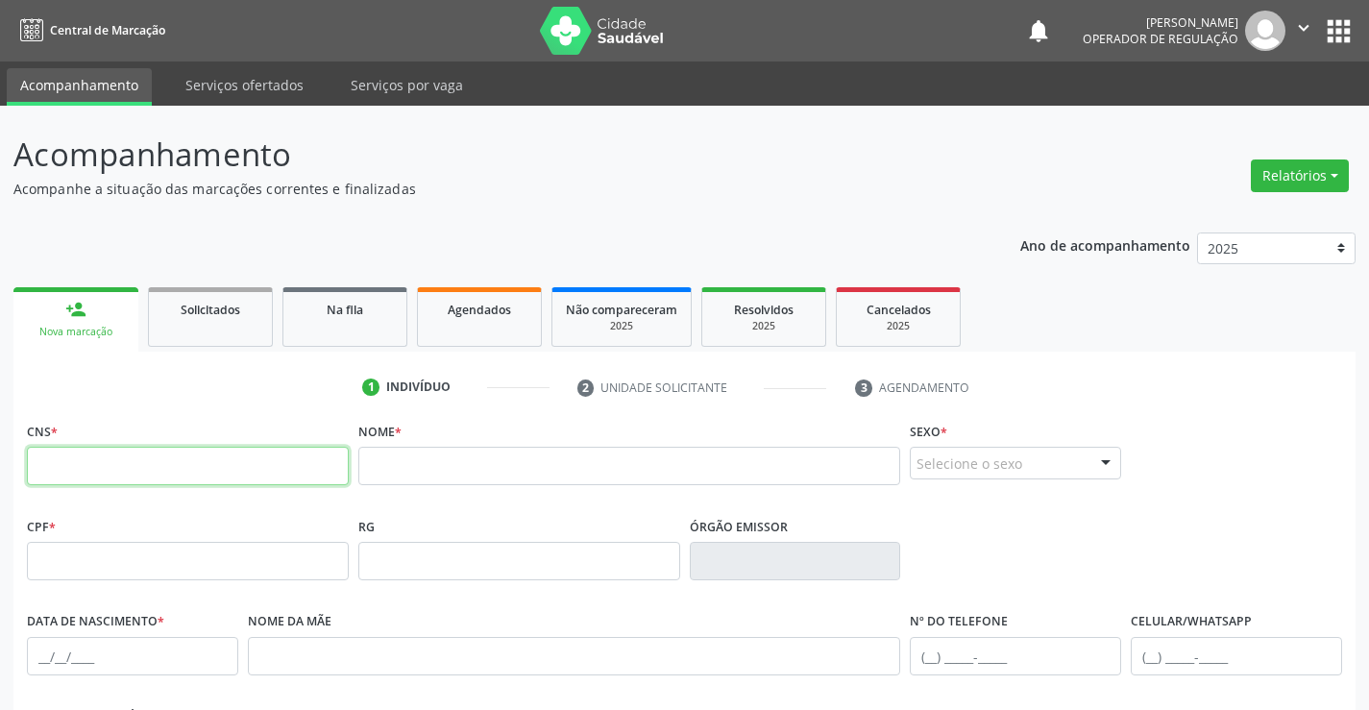
click at [66, 467] on input "text" at bounding box center [188, 466] width 322 height 38
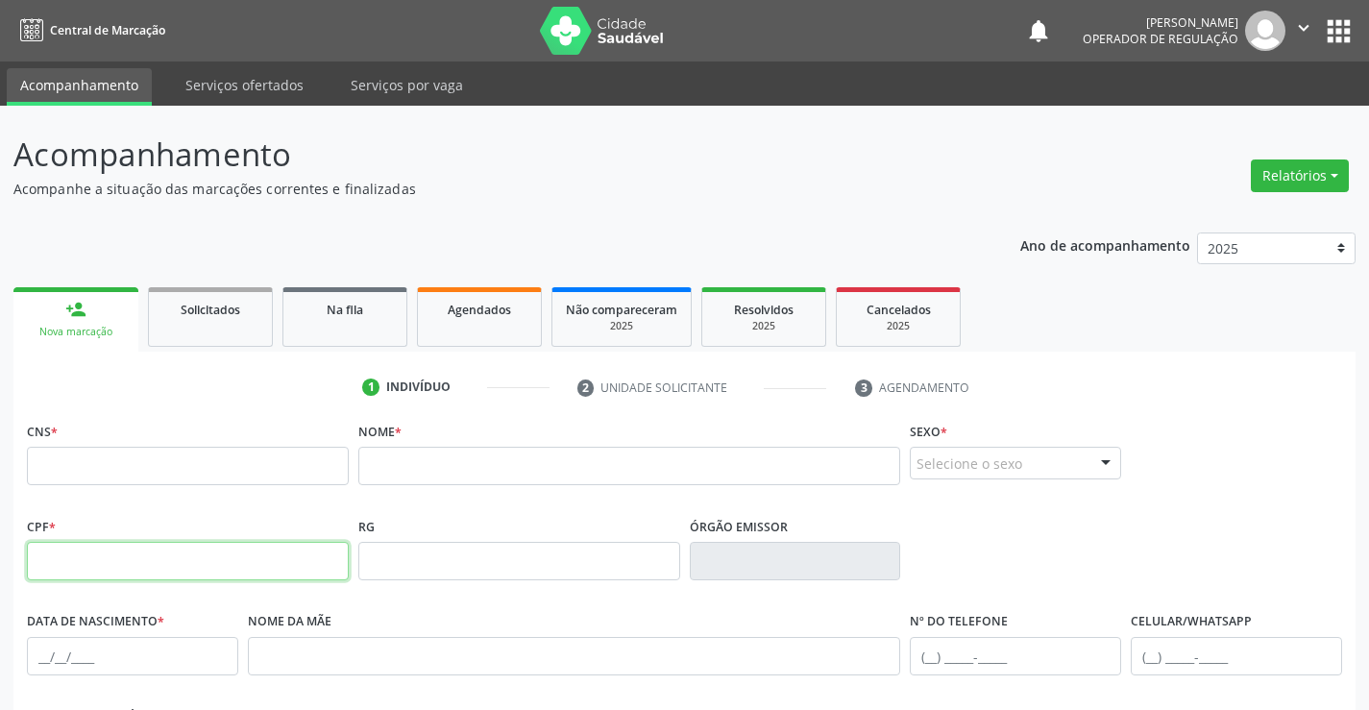
click at [86, 568] on input "text" at bounding box center [188, 561] width 322 height 38
type input "038.030.815-05"
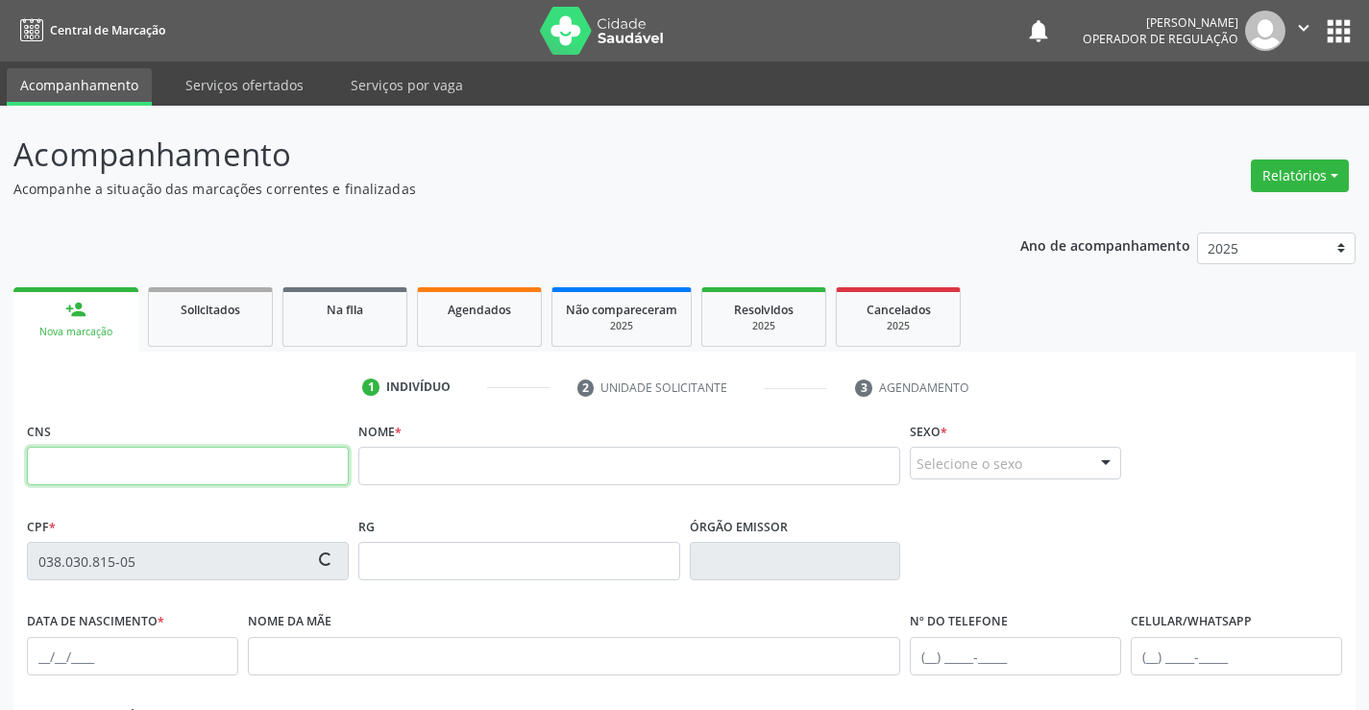
click at [147, 462] on input "text" at bounding box center [188, 466] width 322 height 38
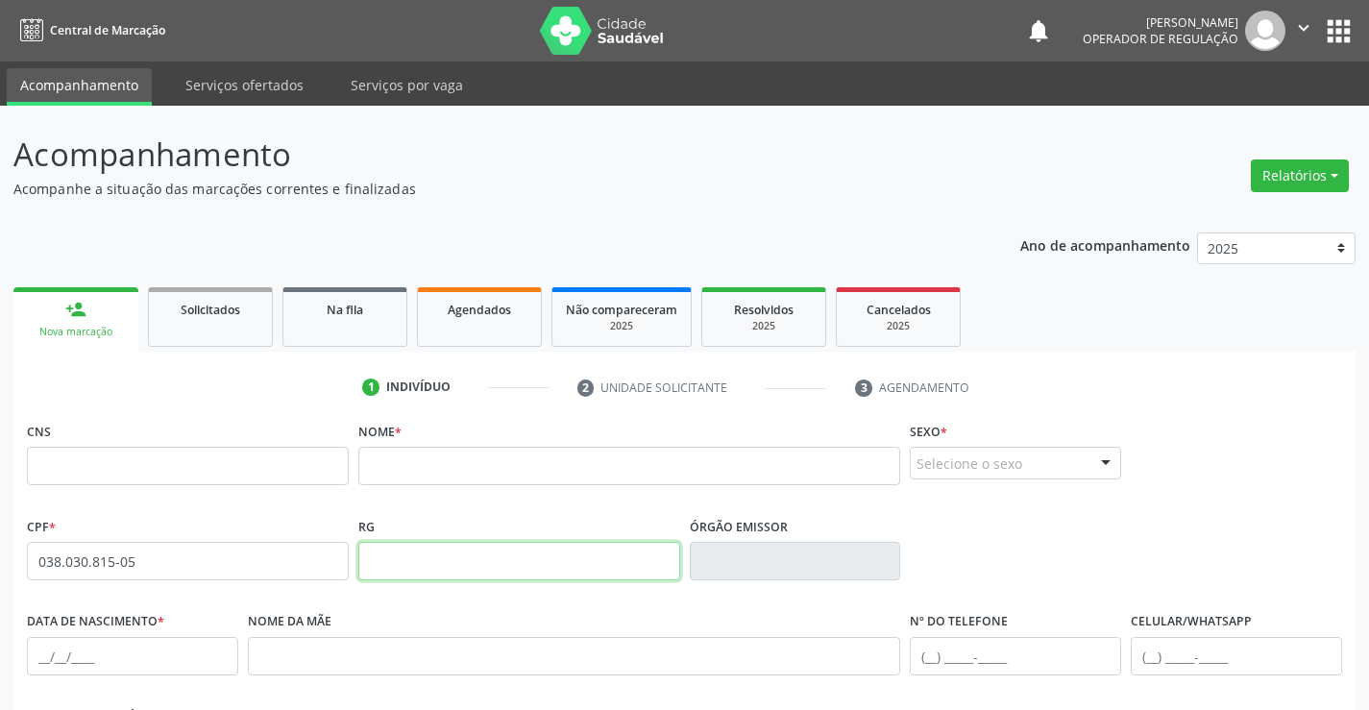
click at [426, 560] on input "text" at bounding box center [519, 561] width 322 height 38
type input "645134562"
click at [767, 566] on input "text" at bounding box center [795, 561] width 211 height 38
type input "SP"
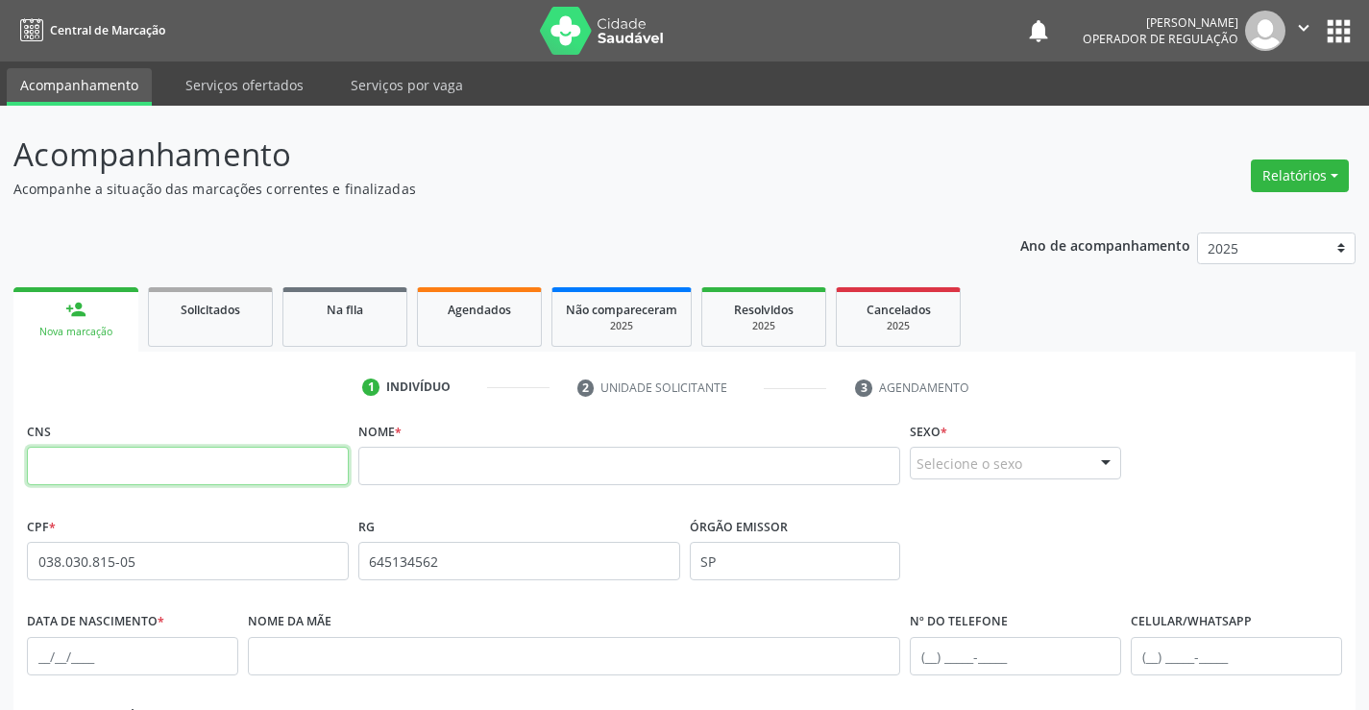
click at [64, 457] on input "text" at bounding box center [188, 466] width 322 height 38
type input "700 2059 2778 3727"
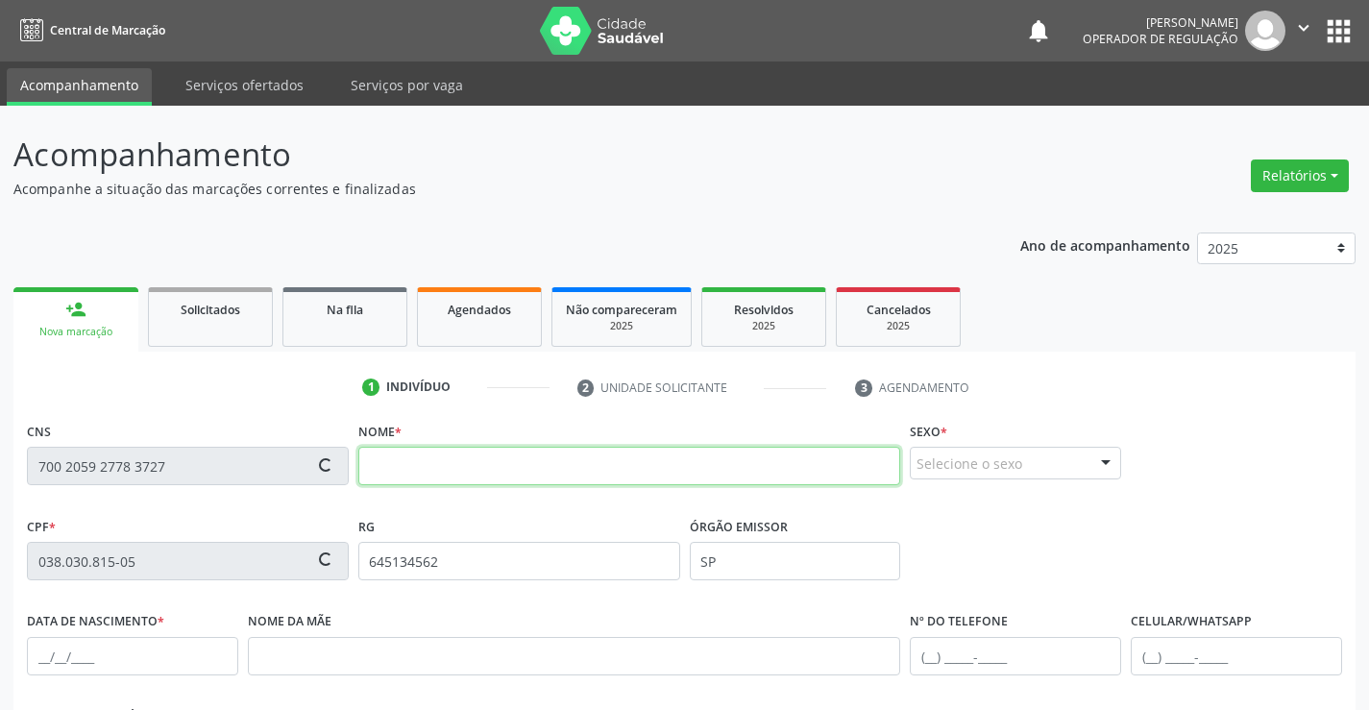
click at [479, 466] on input "text" at bounding box center [629, 466] width 543 height 38
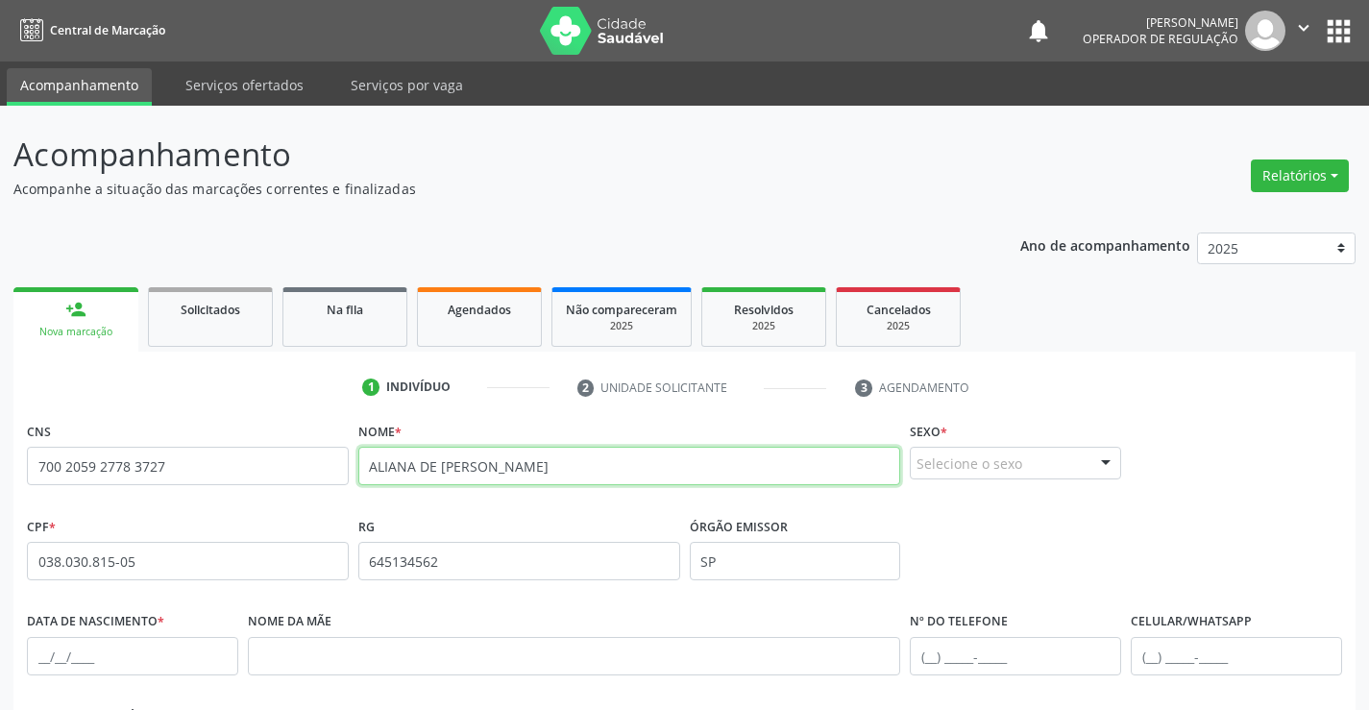
type input "ALIANA DE JESUS ALMEIDA"
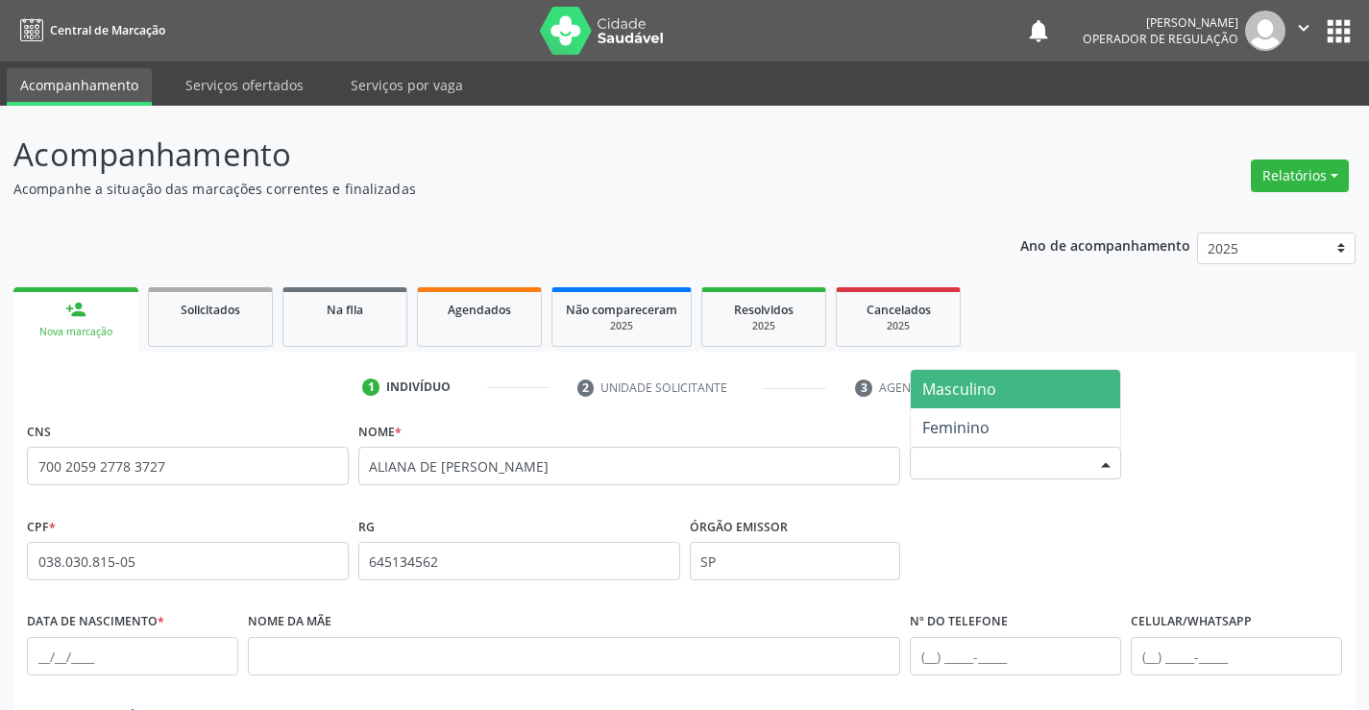
click at [1110, 458] on div at bounding box center [1105, 464] width 29 height 33
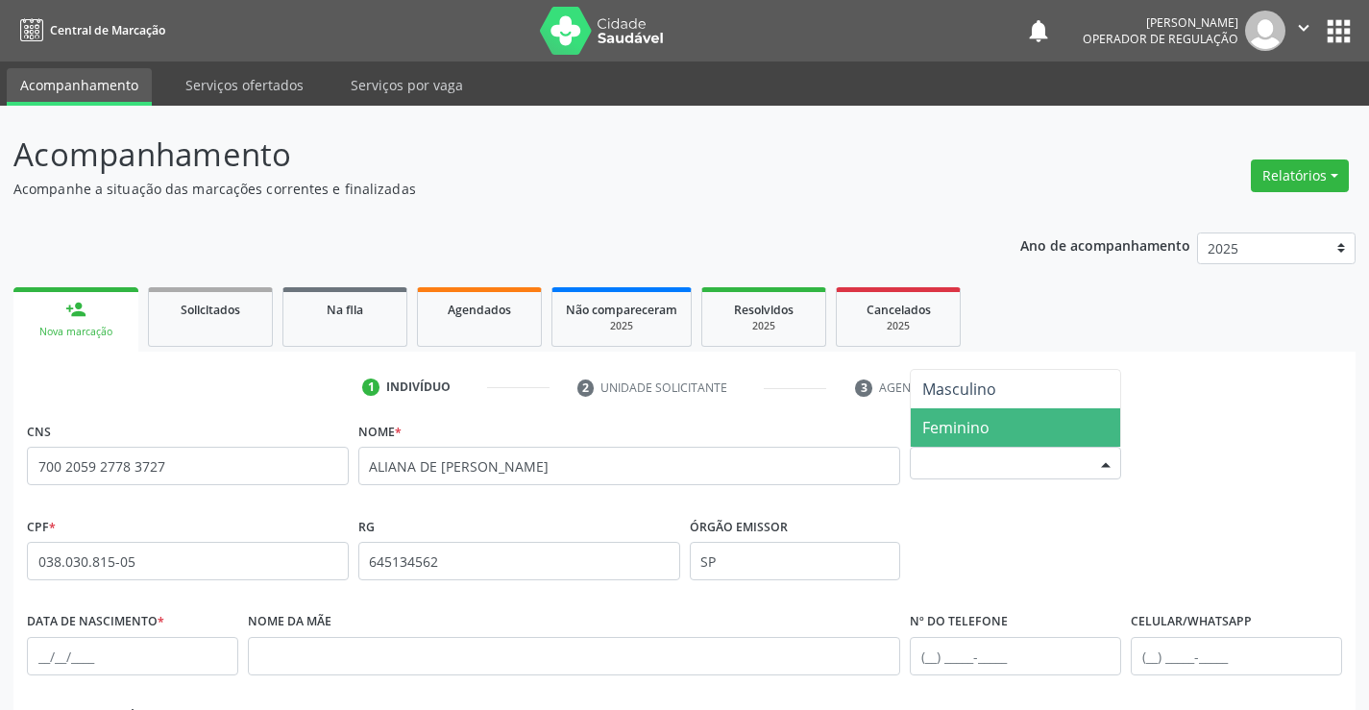
click at [983, 428] on span "Feminino" at bounding box center [955, 427] width 67 height 21
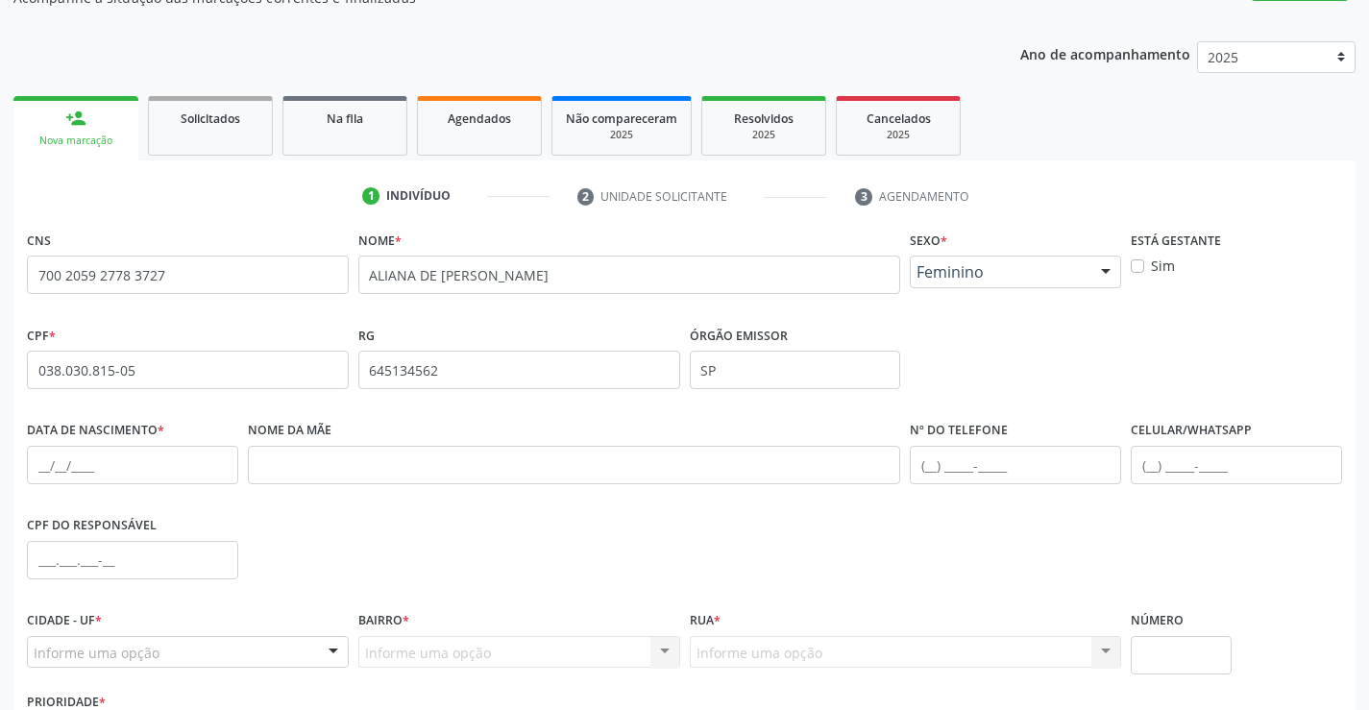
scroll to position [192, 0]
click at [60, 473] on input "text" at bounding box center [132, 464] width 211 height 38
type input "25/05/1995"
click at [933, 465] on input "text" at bounding box center [1015, 464] width 211 height 38
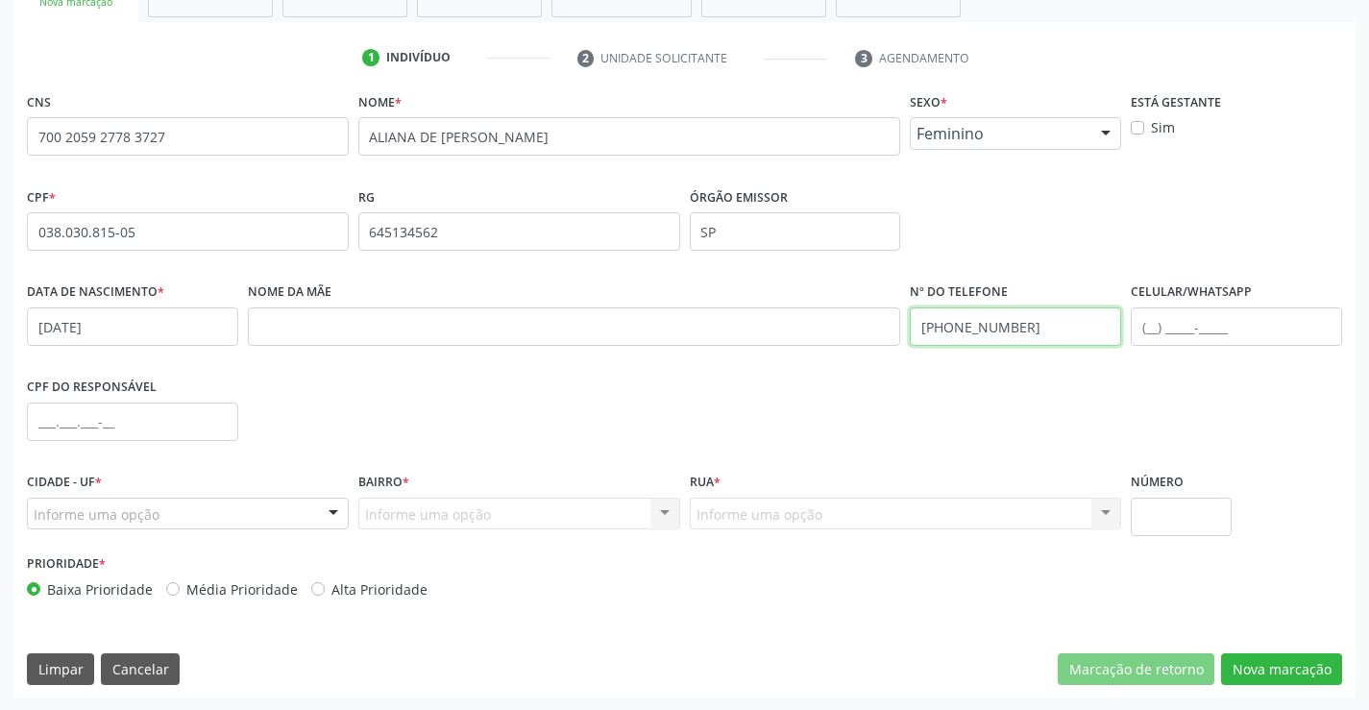
scroll to position [331, 0]
type input "(74) 99118-7252"
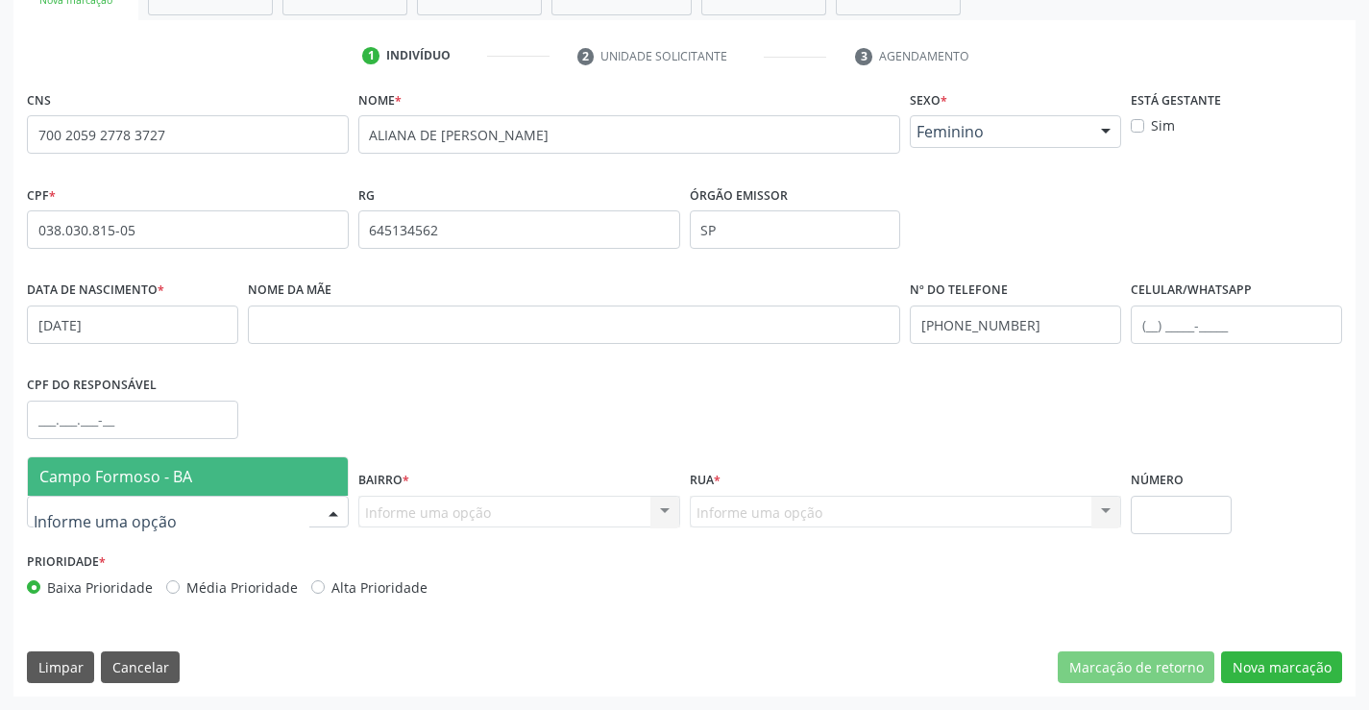
click at [333, 509] on div at bounding box center [333, 513] width 29 height 33
click at [266, 475] on span "Campo Formoso - BA" at bounding box center [188, 476] width 320 height 38
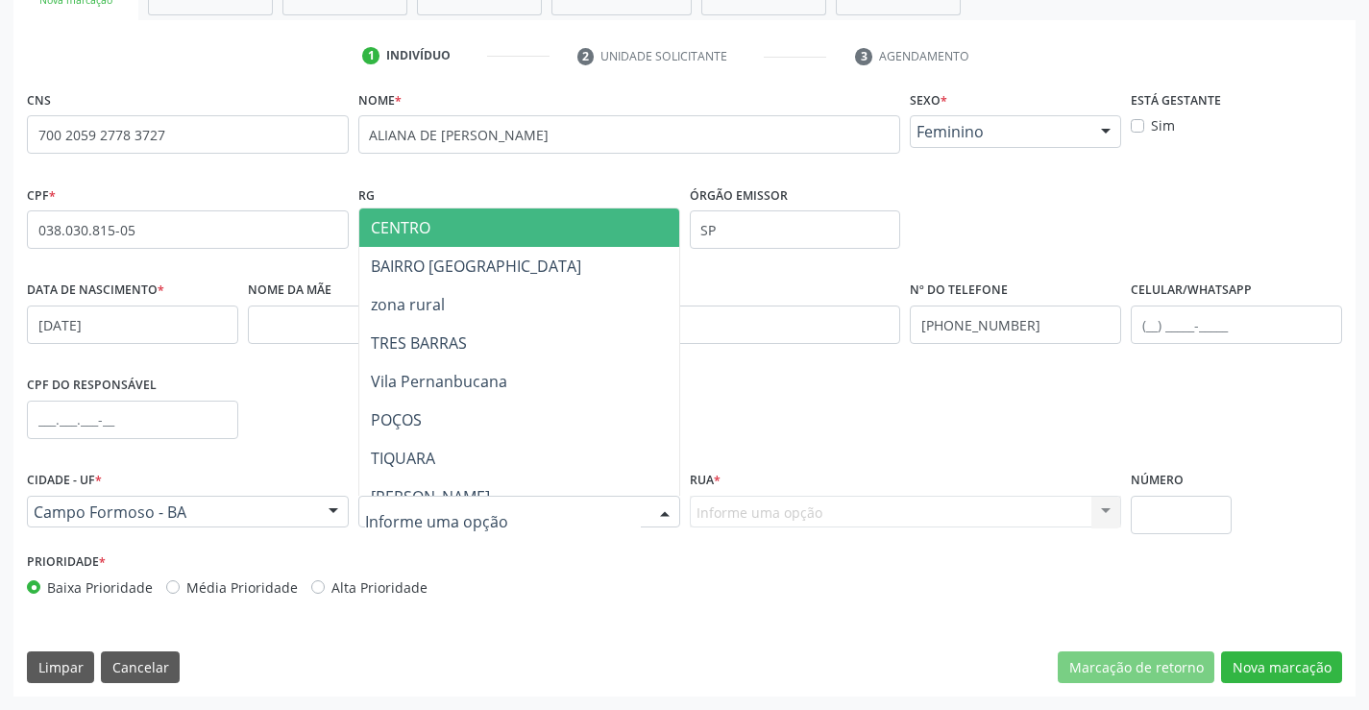
click at [660, 510] on div at bounding box center [664, 513] width 29 height 33
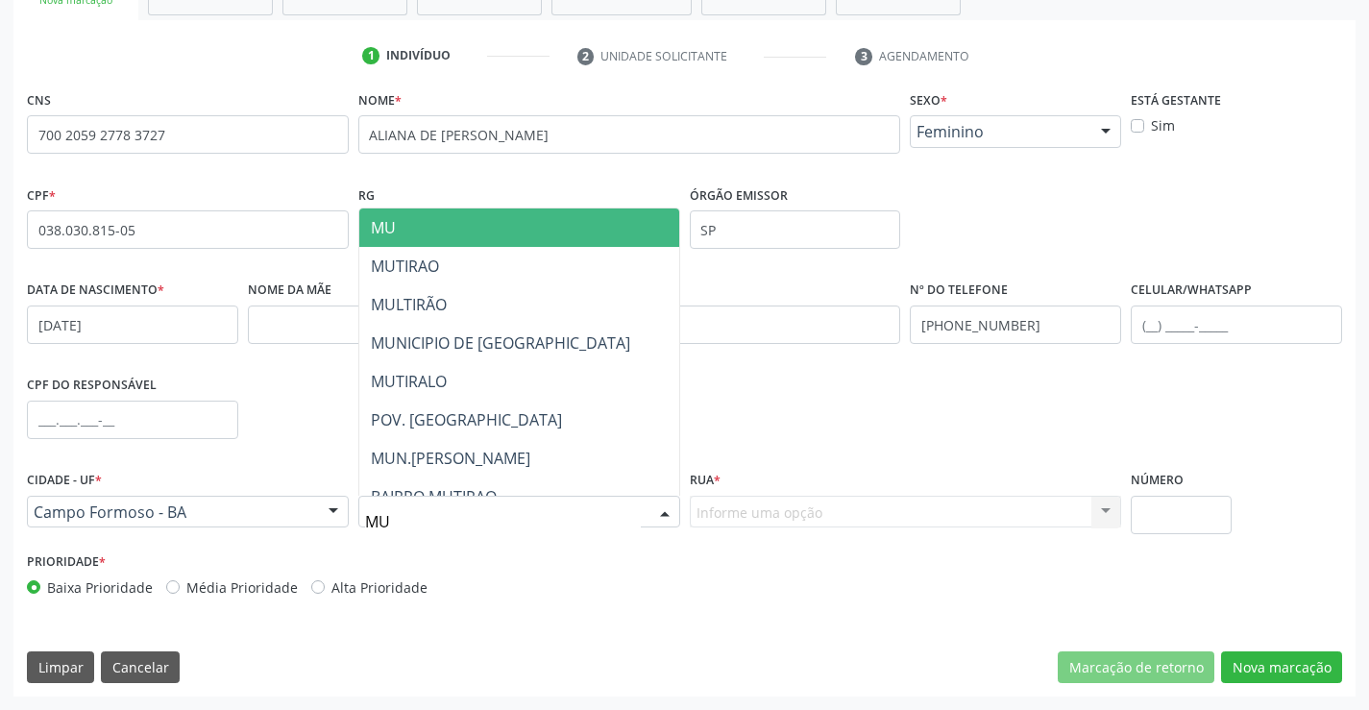
type input "MUT"
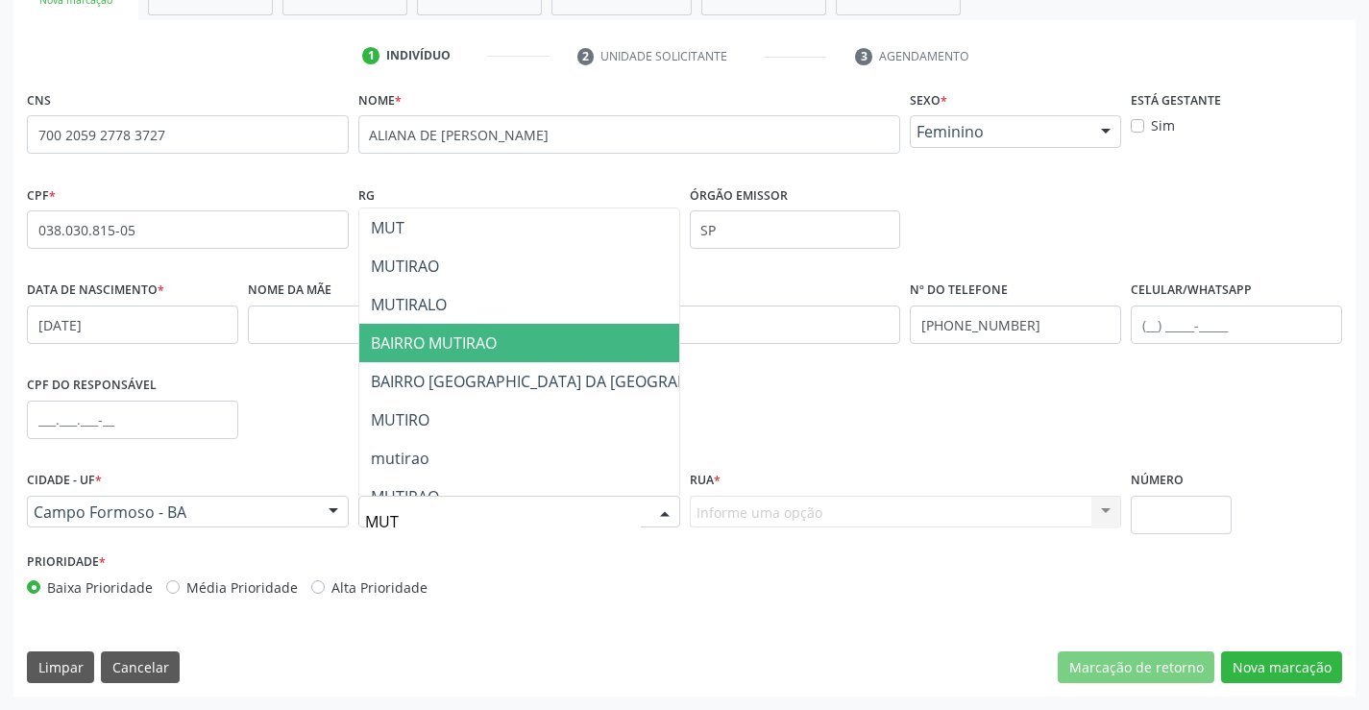
click at [595, 326] on span "BAIRRO MUTIRAO" at bounding box center [566, 343] width 415 height 38
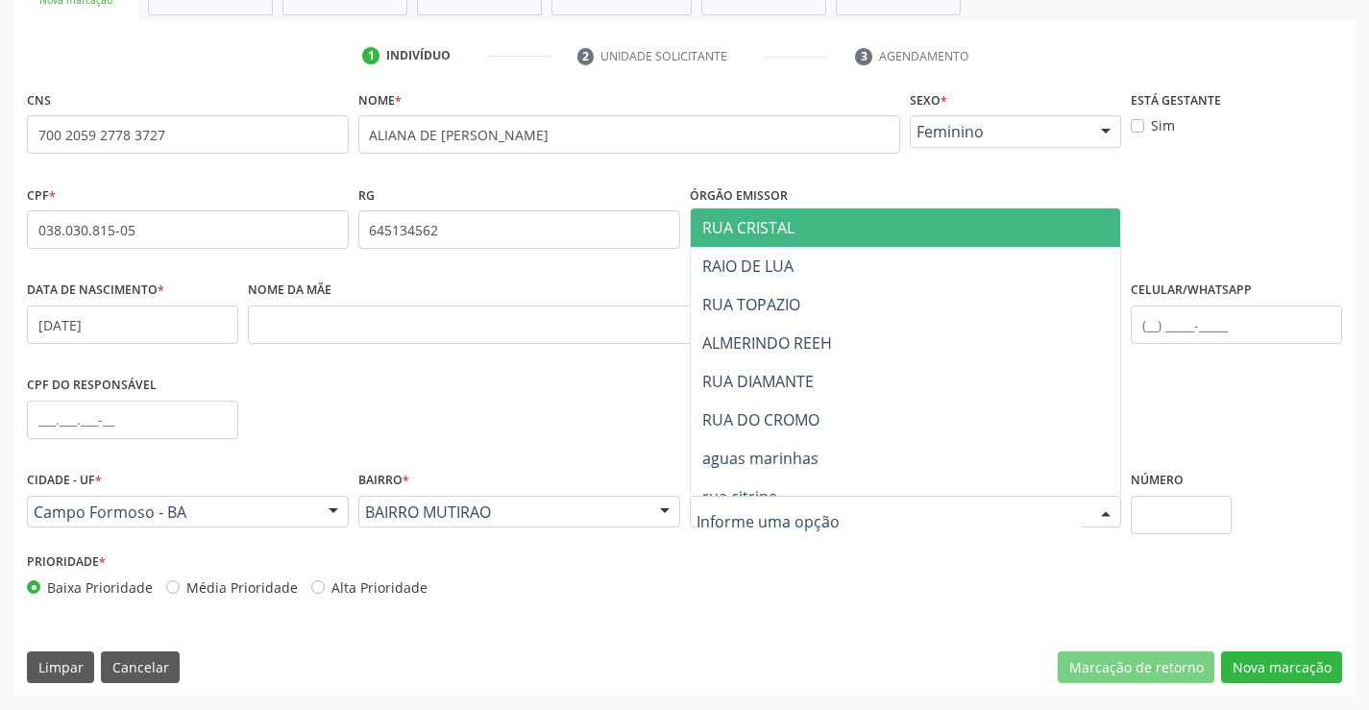
click at [1107, 508] on div at bounding box center [1105, 513] width 29 height 33
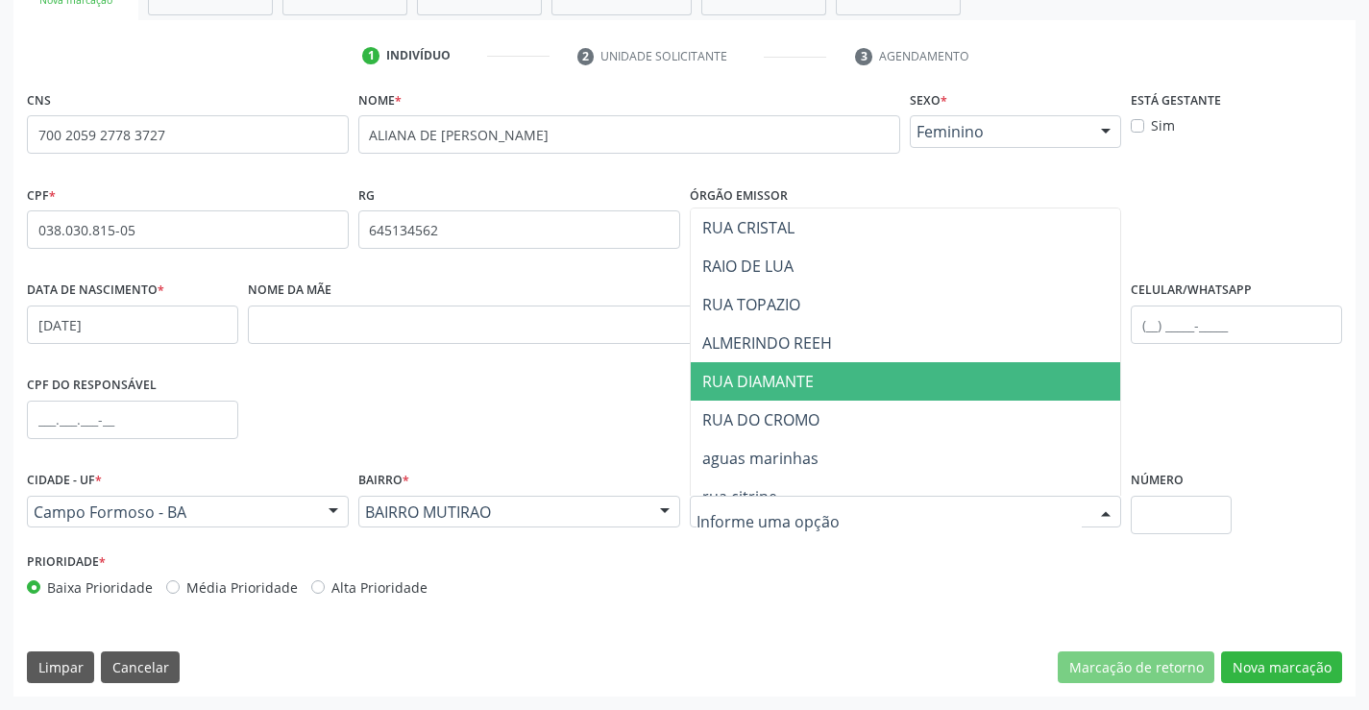
type input "T"
type input "RUA C"
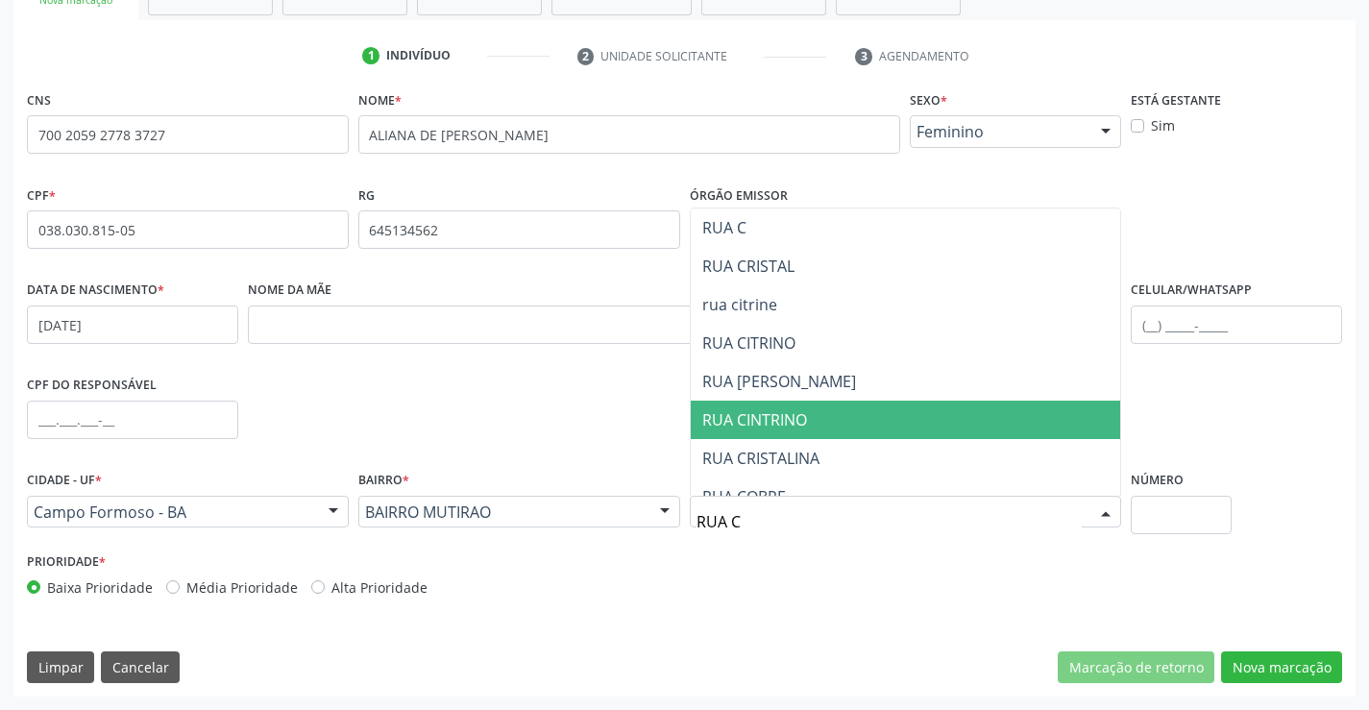
click at [802, 416] on span "RUA CINTRINO" at bounding box center [754, 419] width 105 height 21
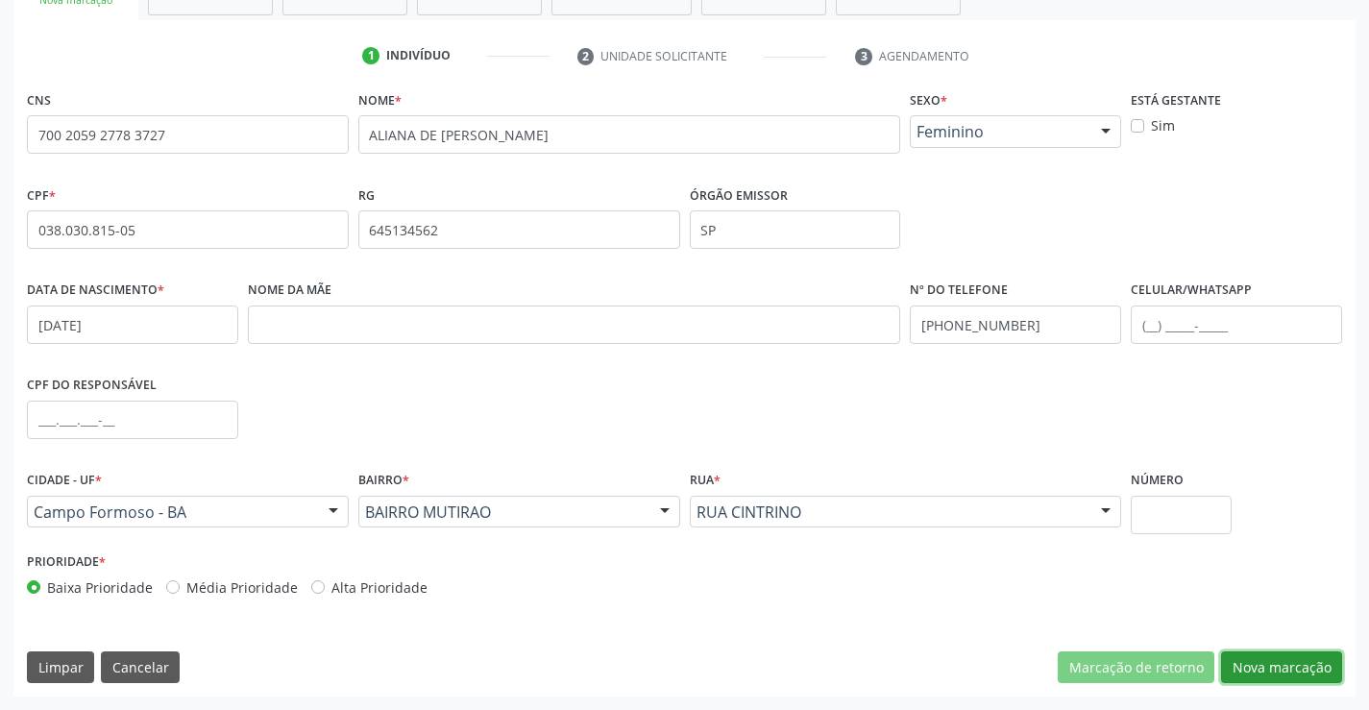
click at [1276, 665] on button "Nova marcação" at bounding box center [1281, 667] width 121 height 33
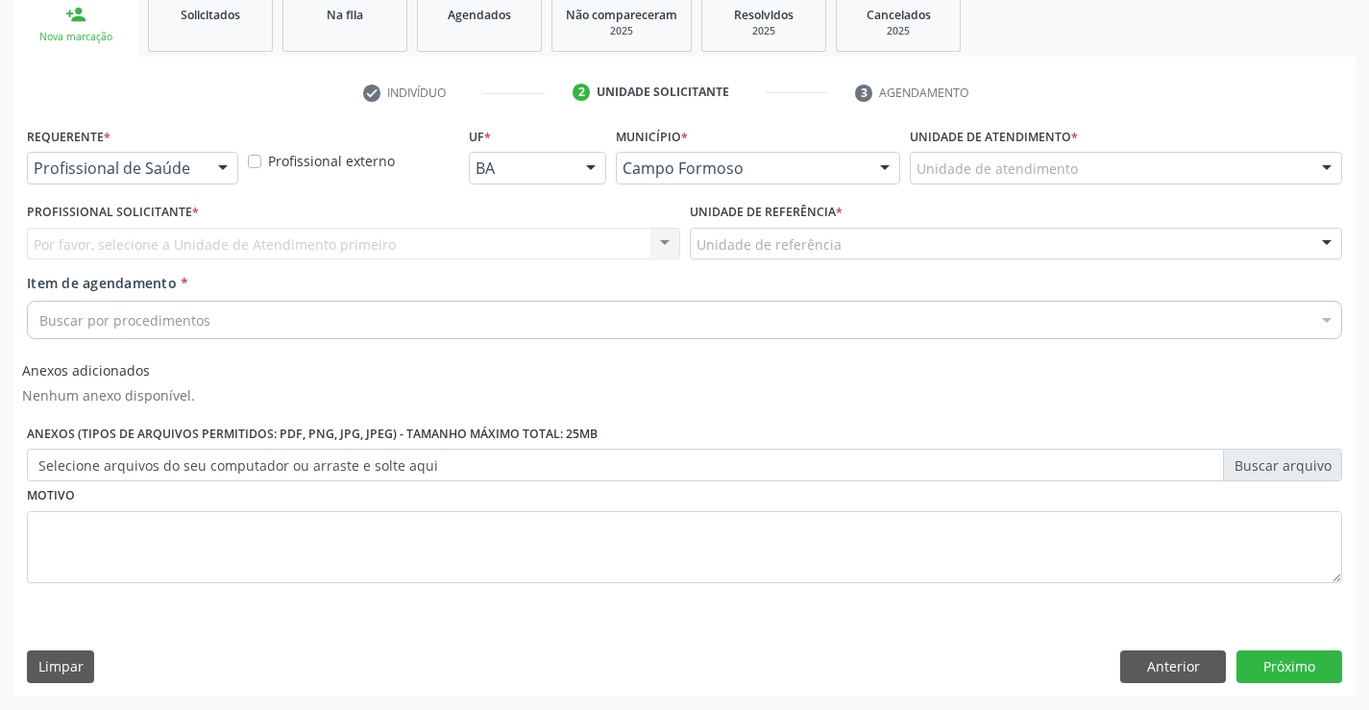
scroll to position [295, 0]
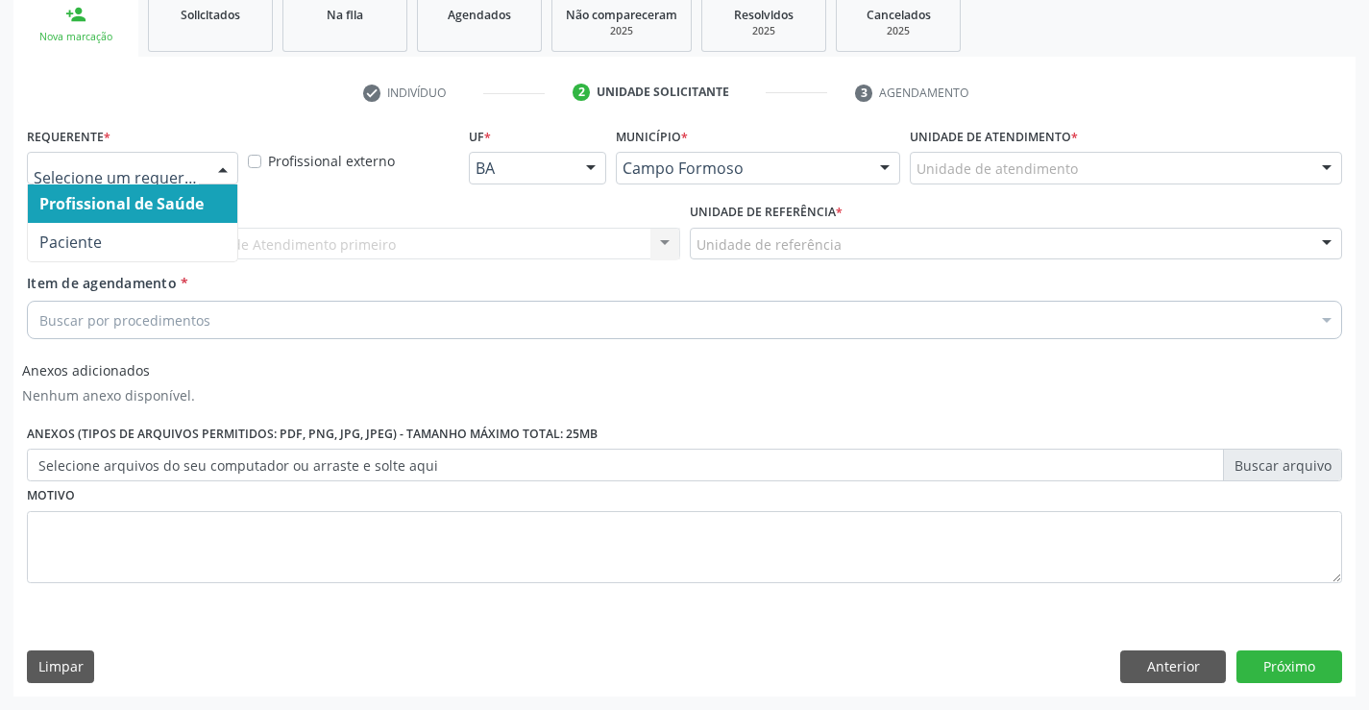
click at [215, 164] on div at bounding box center [222, 169] width 29 height 33
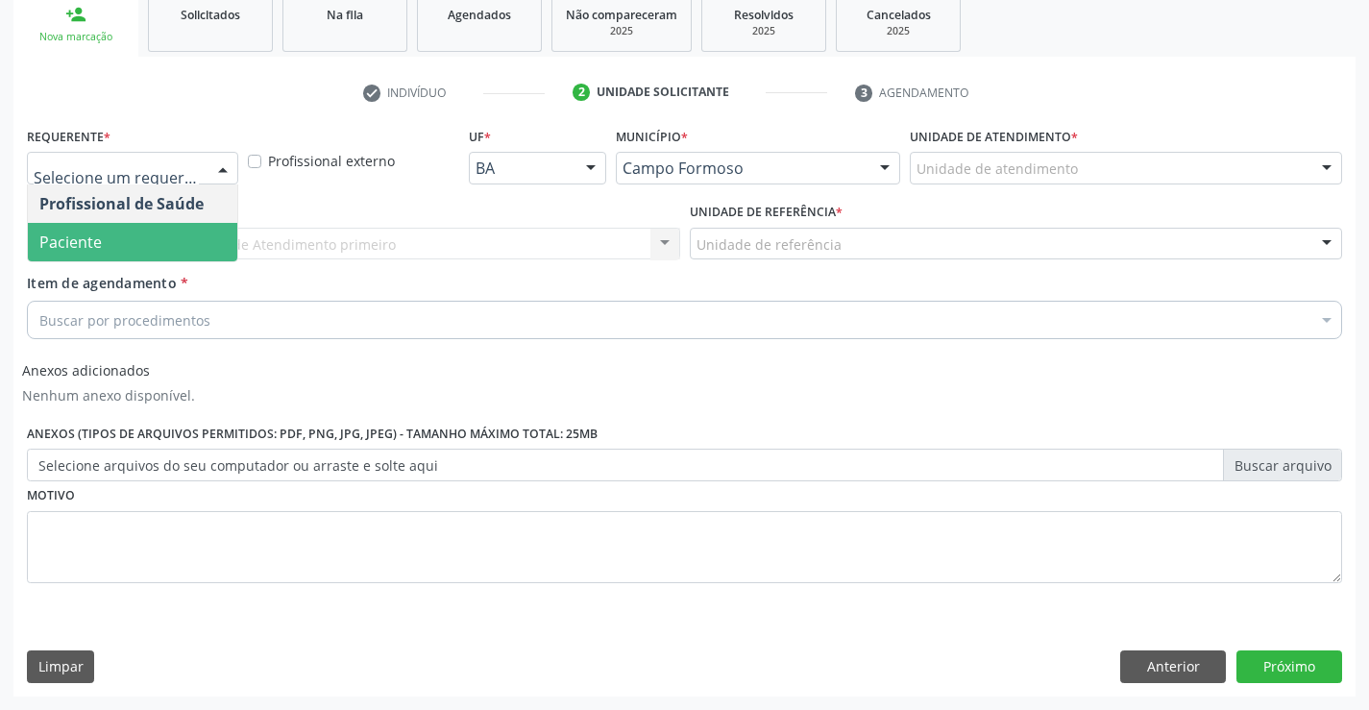
click at [198, 261] on div "Profissional de Saúde Paciente Nenhum resultado encontrado para: " " Não há nen…" at bounding box center [132, 223] width 211 height 78
click at [186, 234] on span "Paciente" at bounding box center [132, 242] width 209 height 38
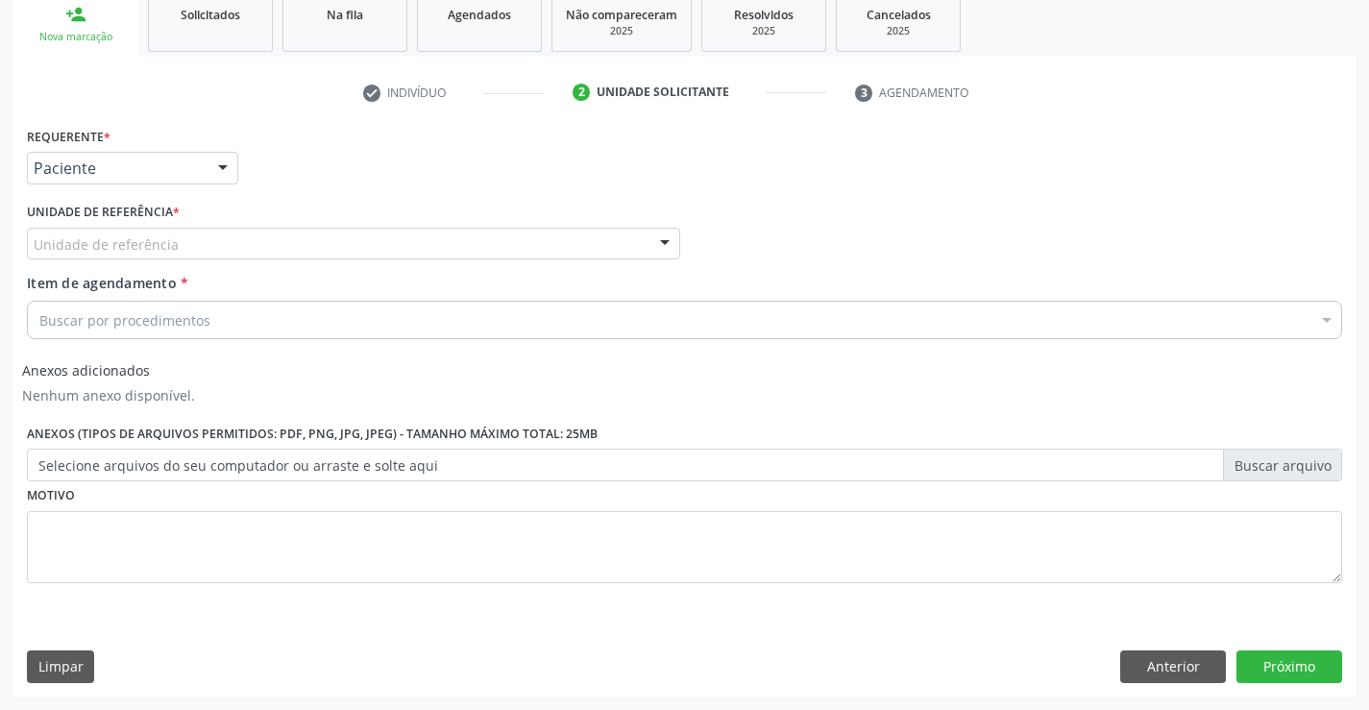
click at [213, 251] on div "Unidade de referência" at bounding box center [353, 244] width 653 height 33
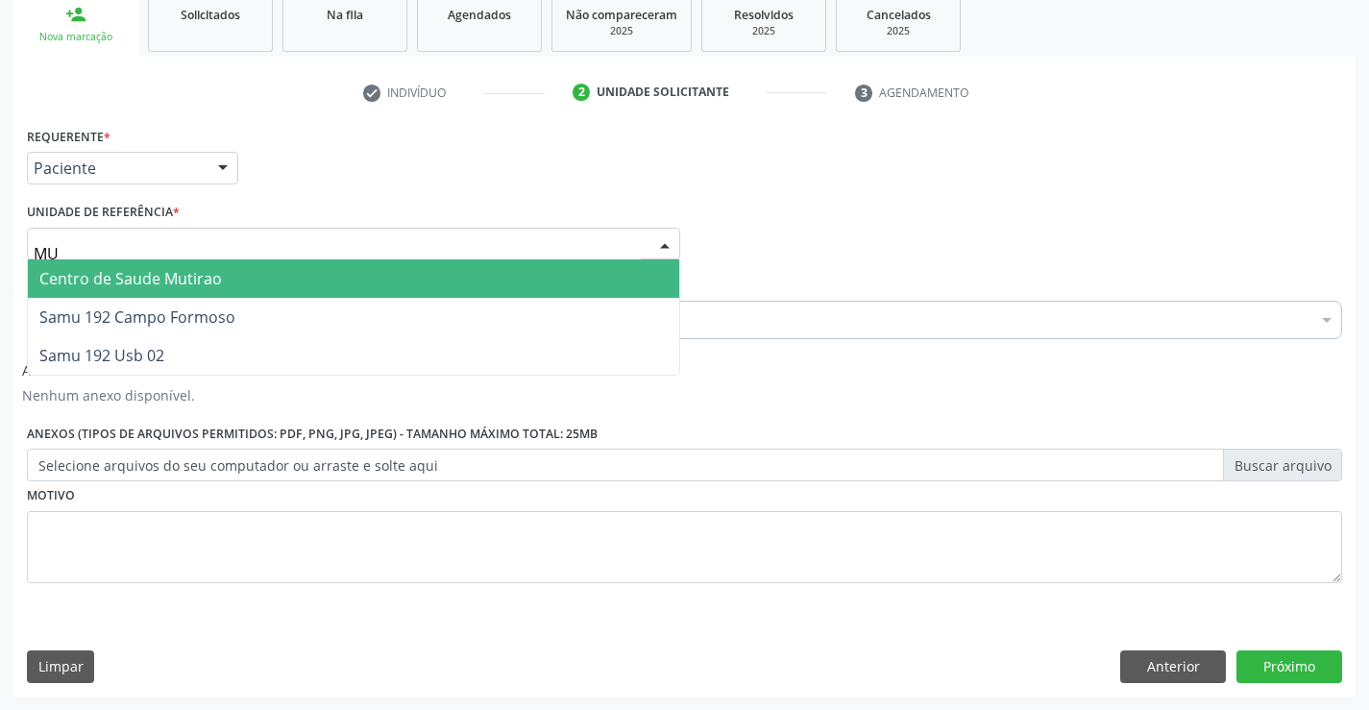
type input "MUT"
click at [225, 285] on span "Centro de Saude Mutirao" at bounding box center [353, 278] width 651 height 38
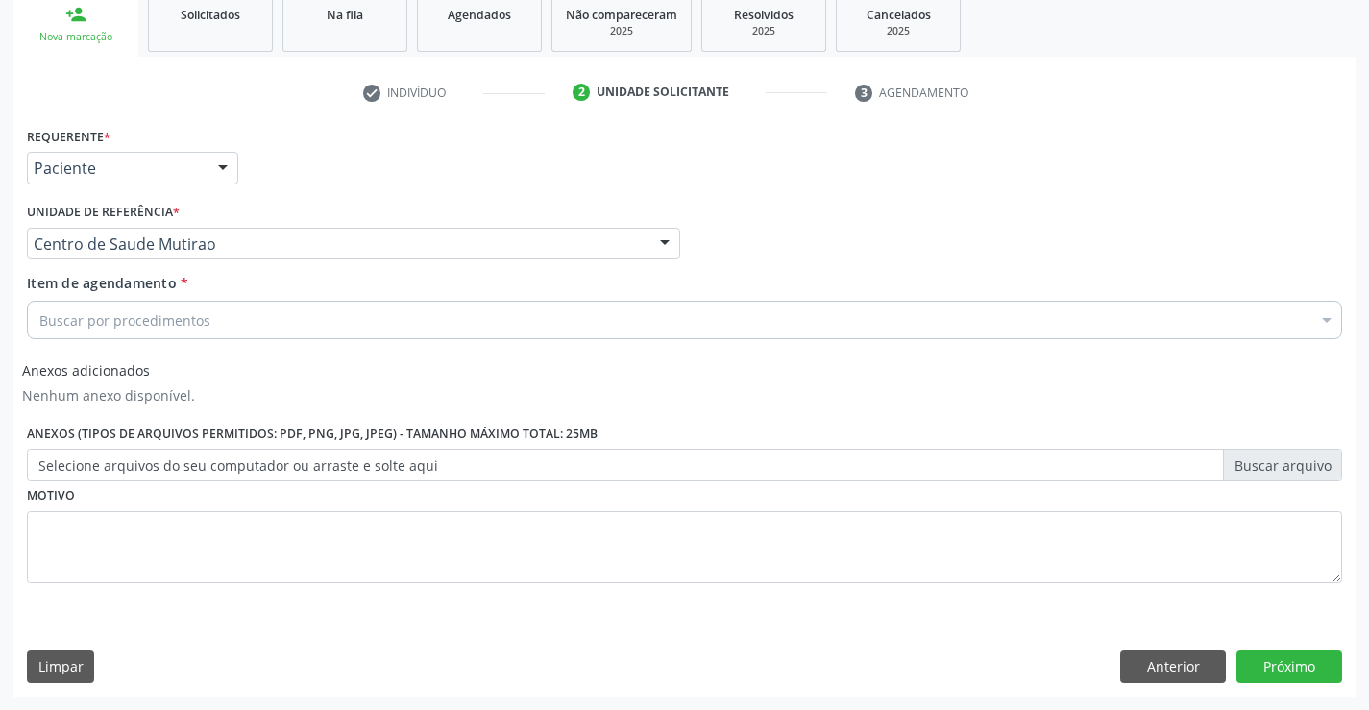
click at [217, 320] on div "Buscar por procedimentos" at bounding box center [684, 320] width 1315 height 38
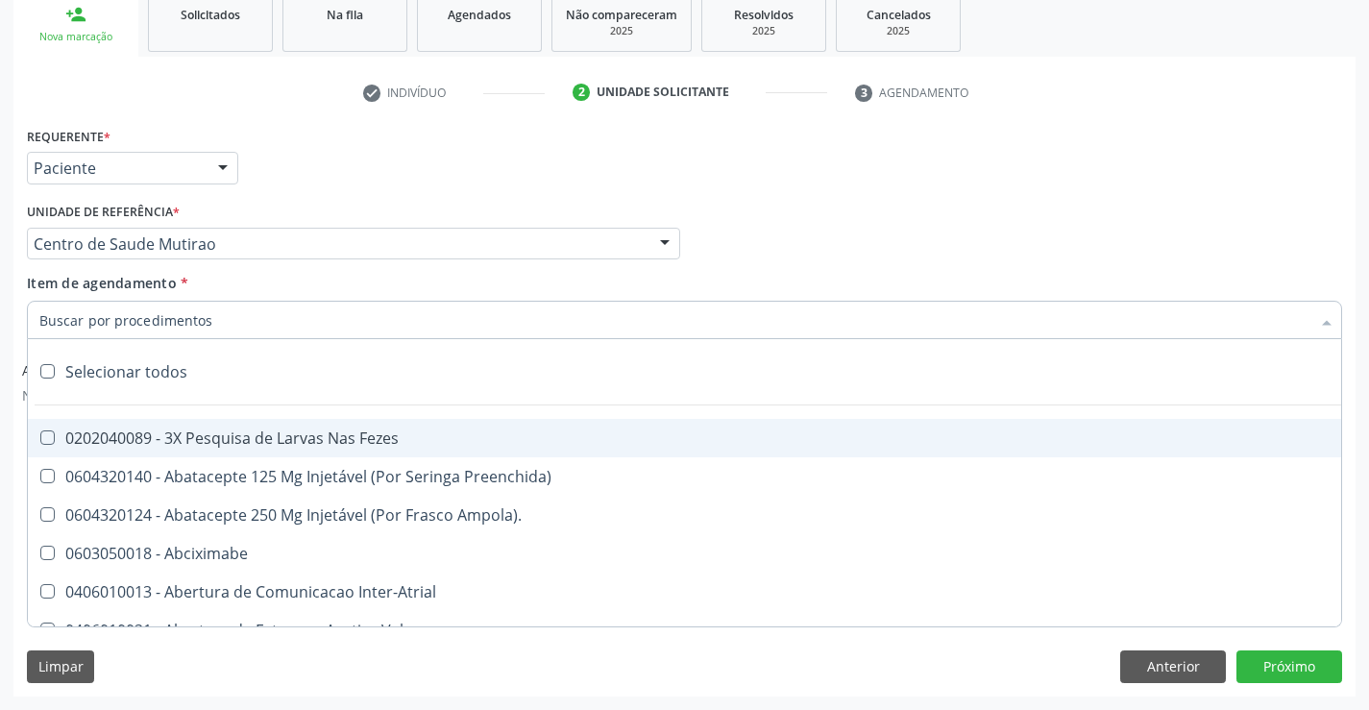
click at [217, 320] on input "Item de agendamento *" at bounding box center [674, 320] width 1271 height 38
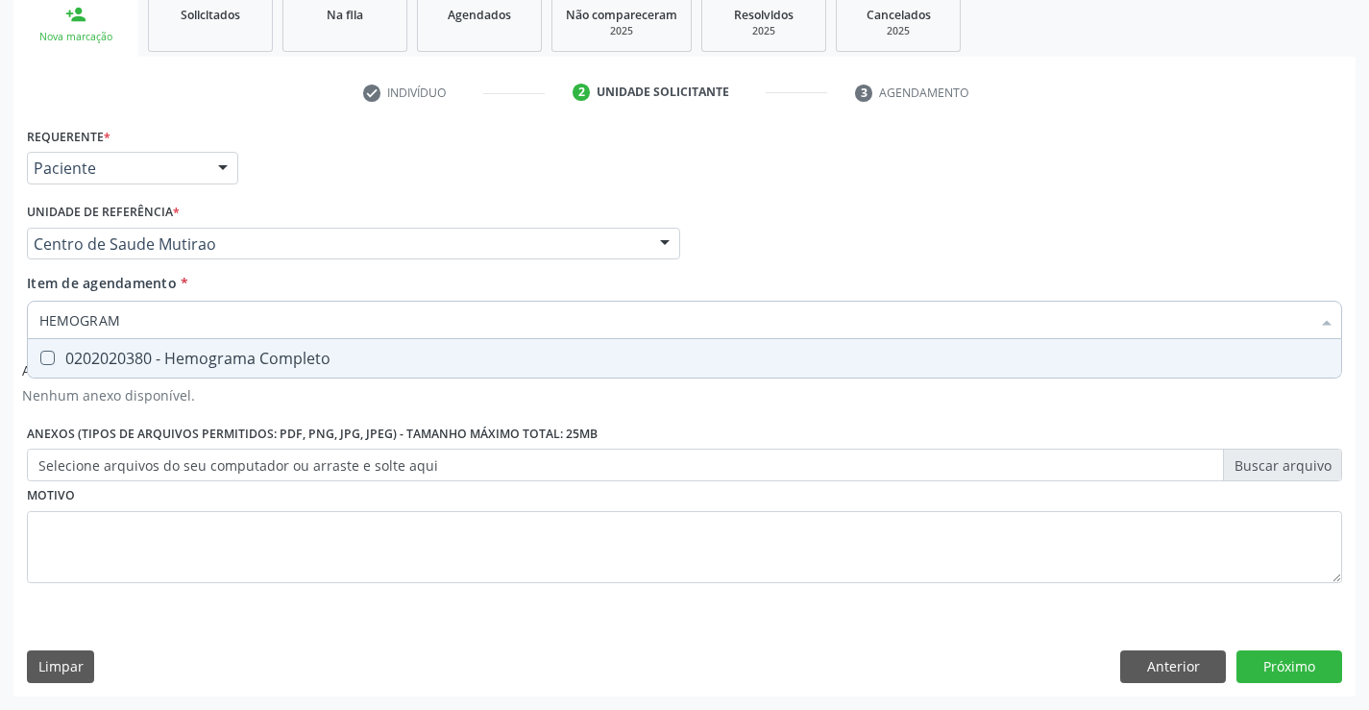
type input "HEMOGRAMA"
click at [190, 358] on div "0202020380 - Hemograma Completo" at bounding box center [684, 358] width 1290 height 15
checkbox Completo "true"
type input "HEMOGRAMA"
click at [202, 521] on div "Requerente * Paciente Profissional de Saúde Paciente Nenhum resultado encontrad…" at bounding box center [684, 366] width 1315 height 488
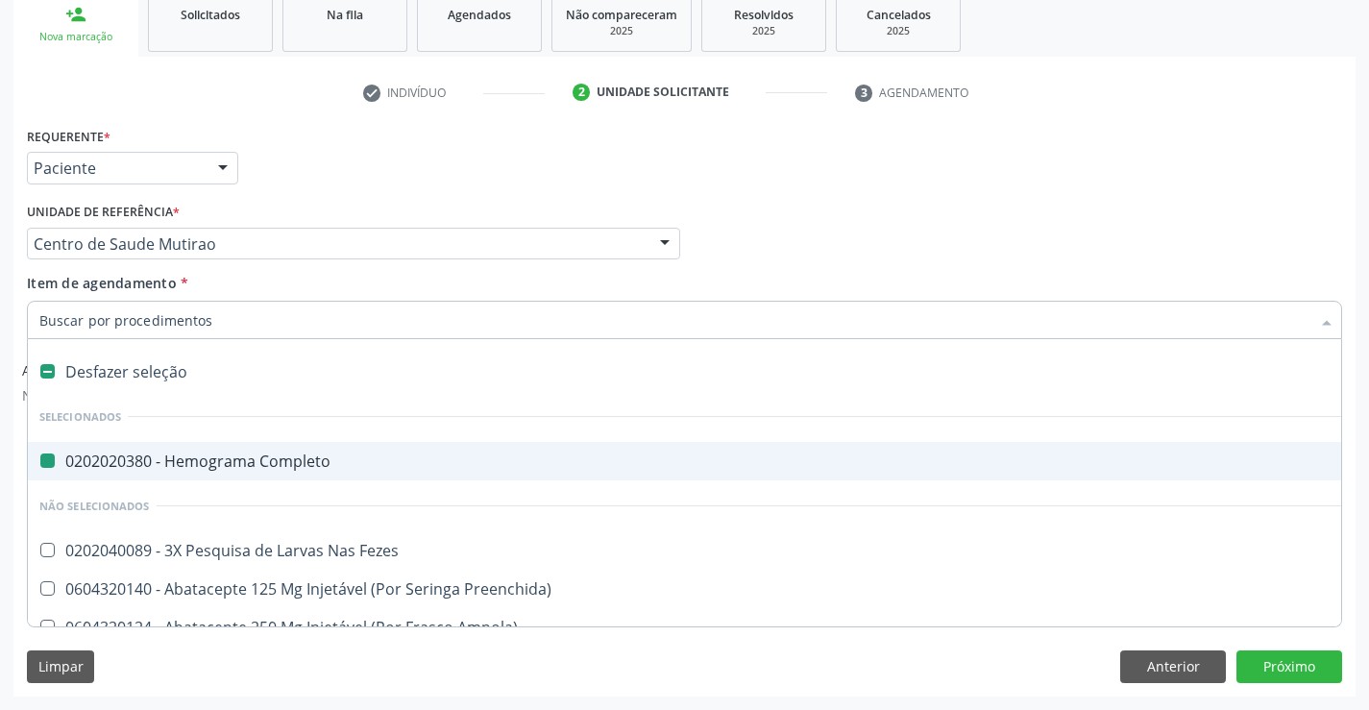
type input "U"
checkbox Completo "false"
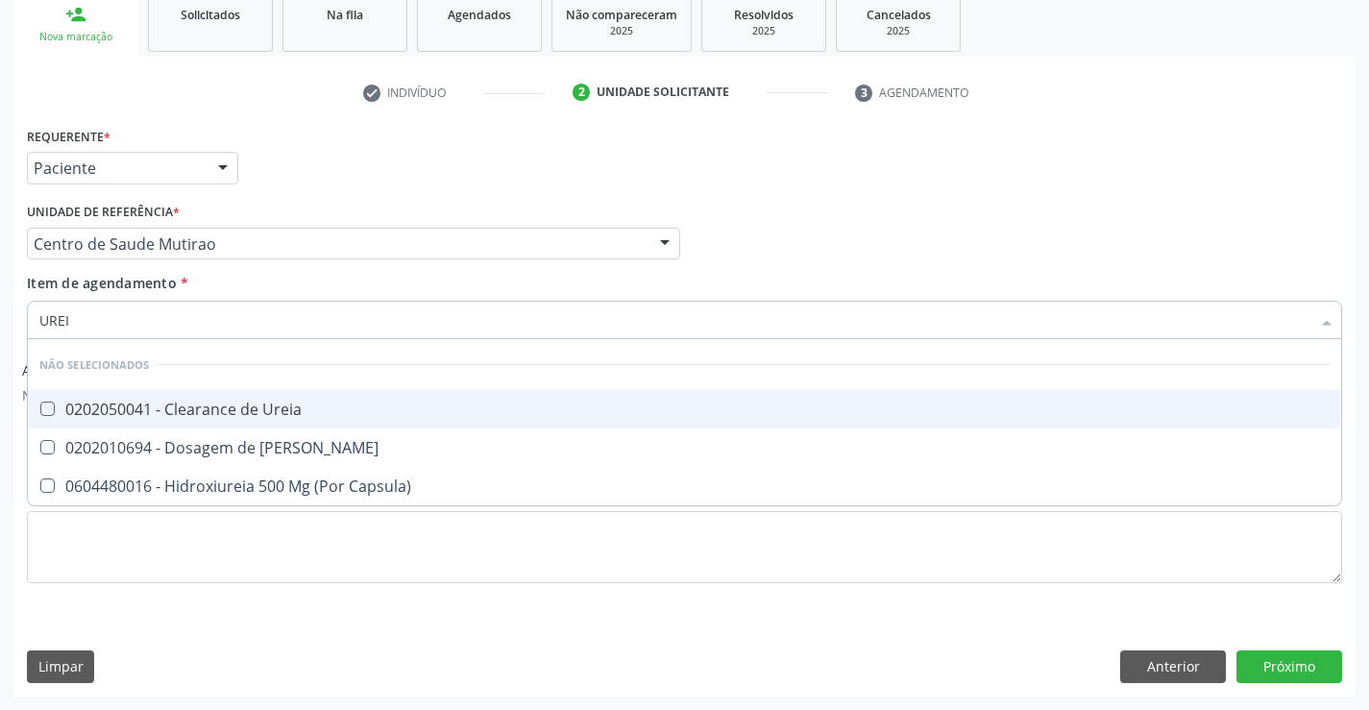
type input "UREIA"
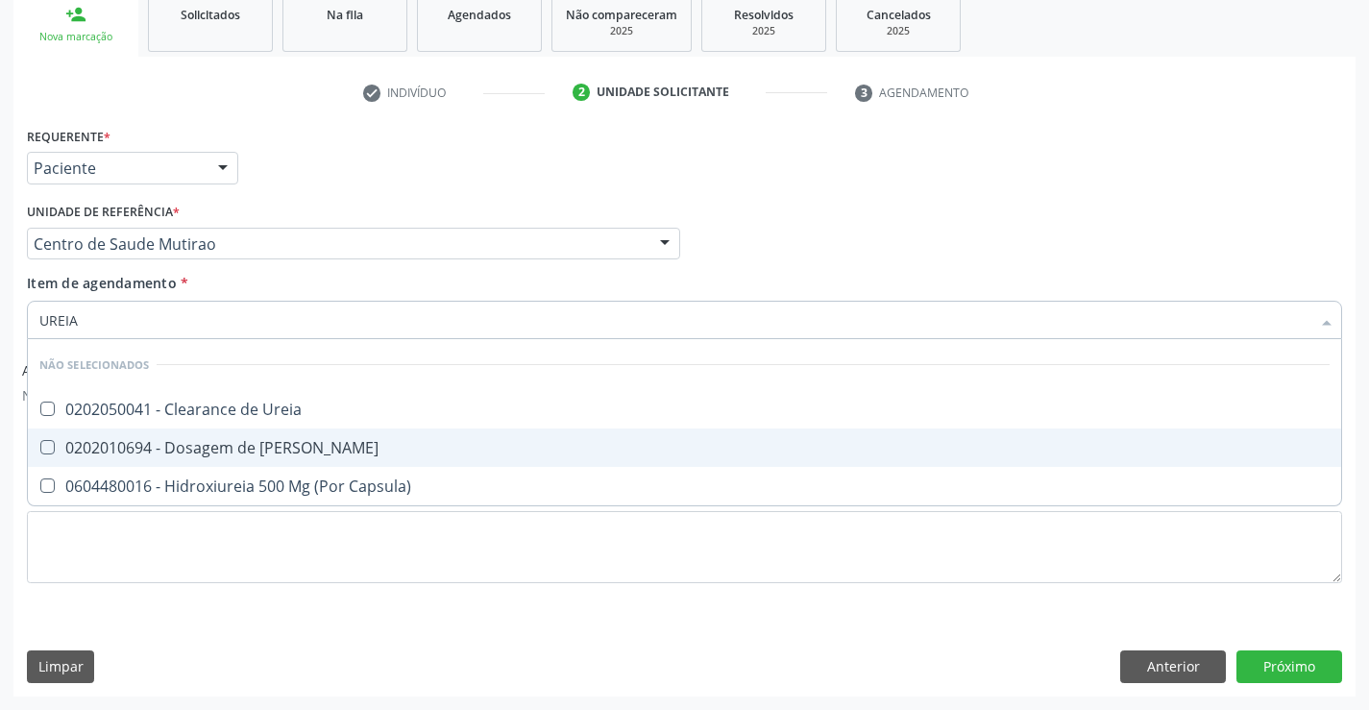
click at [263, 441] on div "0202010694 - Dosagem de [PERSON_NAME]" at bounding box center [684, 447] width 1290 height 15
checkbox Ureia "true"
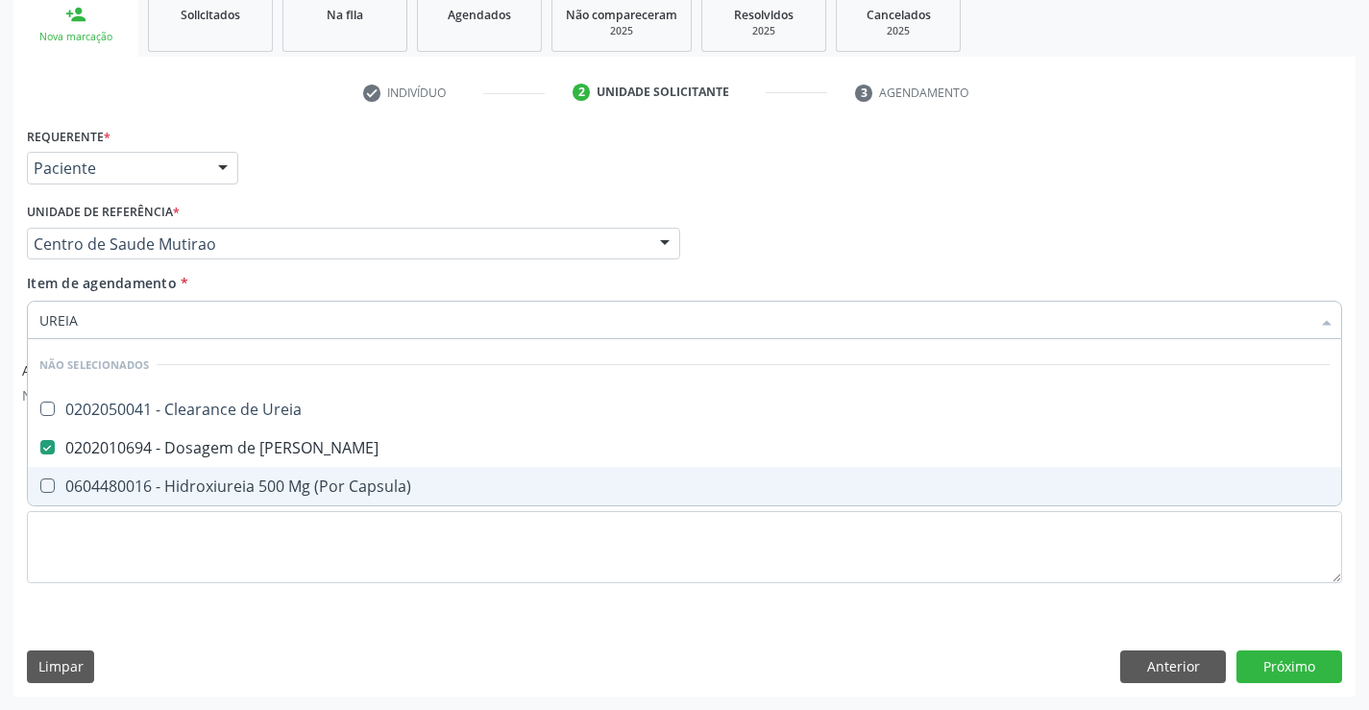
click at [256, 586] on div "Requerente * Paciente Profissional de Saúde Paciente Nenhum resultado encontrad…" at bounding box center [684, 366] width 1315 height 488
checkbox Ureia "true"
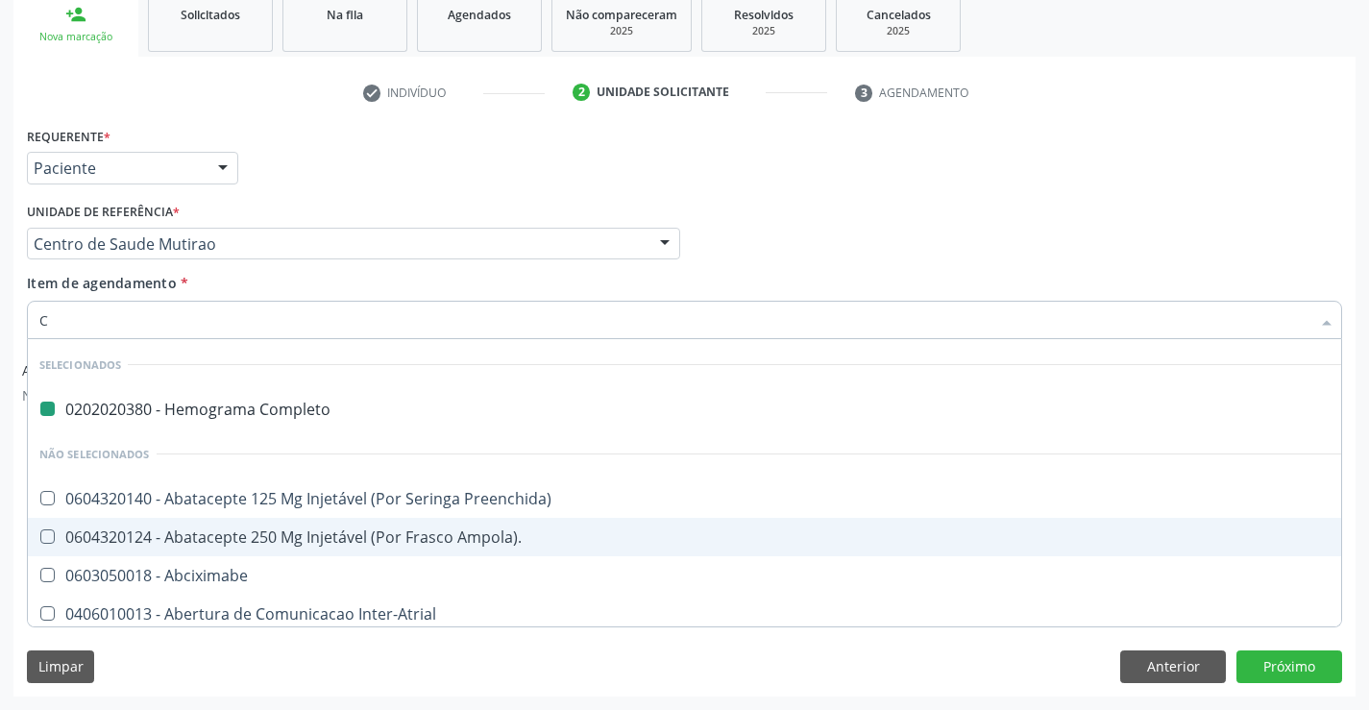
type input "CR"
checkbox Completo "false"
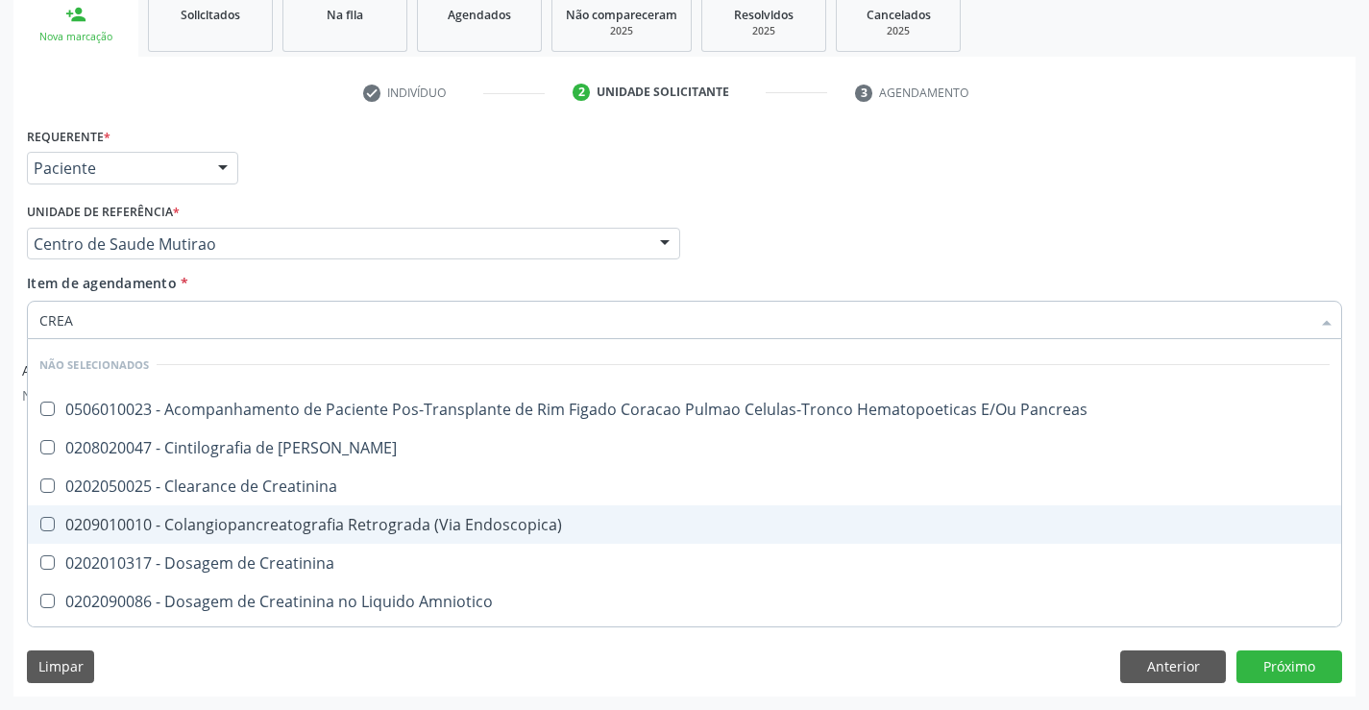
type input "CREAT"
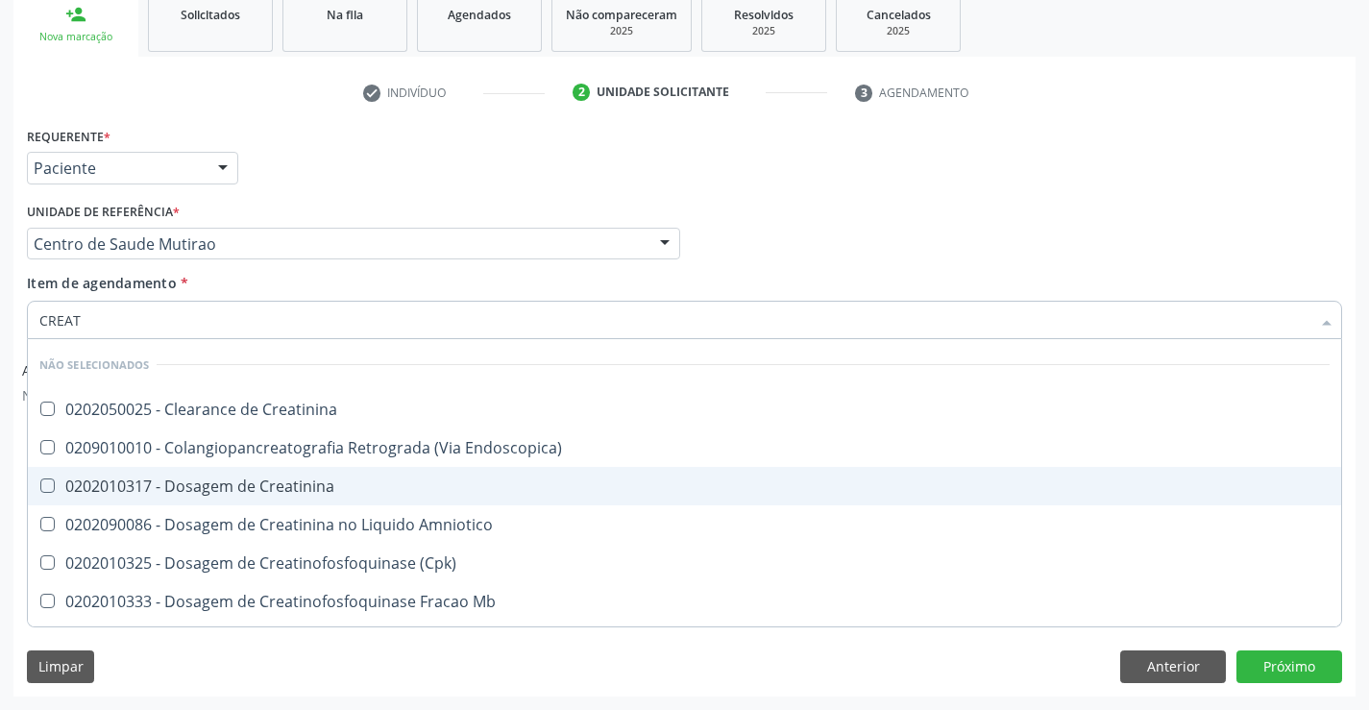
click at [244, 483] on div "0202010317 - Dosagem de Creatinina" at bounding box center [684, 485] width 1290 height 15
checkbox Creatinina "true"
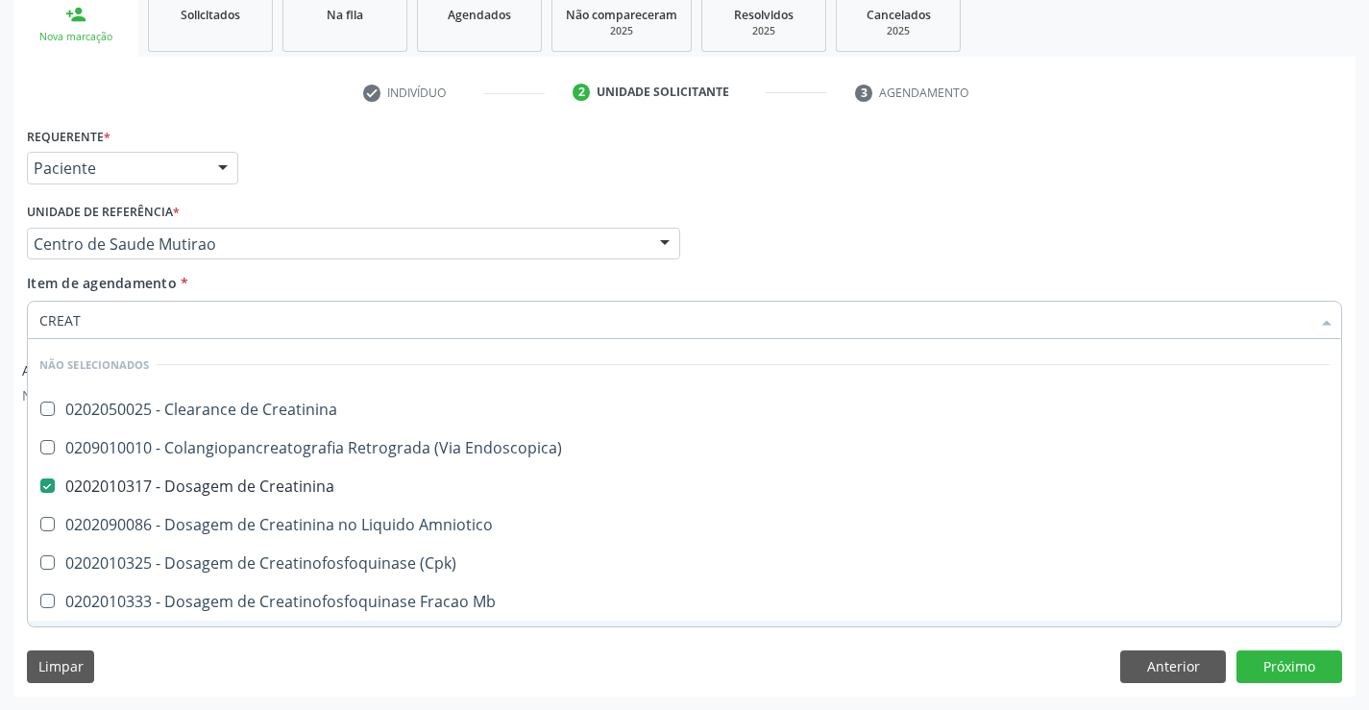
type input "CREAT"
click at [246, 641] on div "Requerente * Paciente Profissional de Saúde Paciente Nenhum resultado encontrad…" at bounding box center [684, 408] width 1342 height 573
checkbox Creatinina "true"
checkbox Endoscopica\) "true"
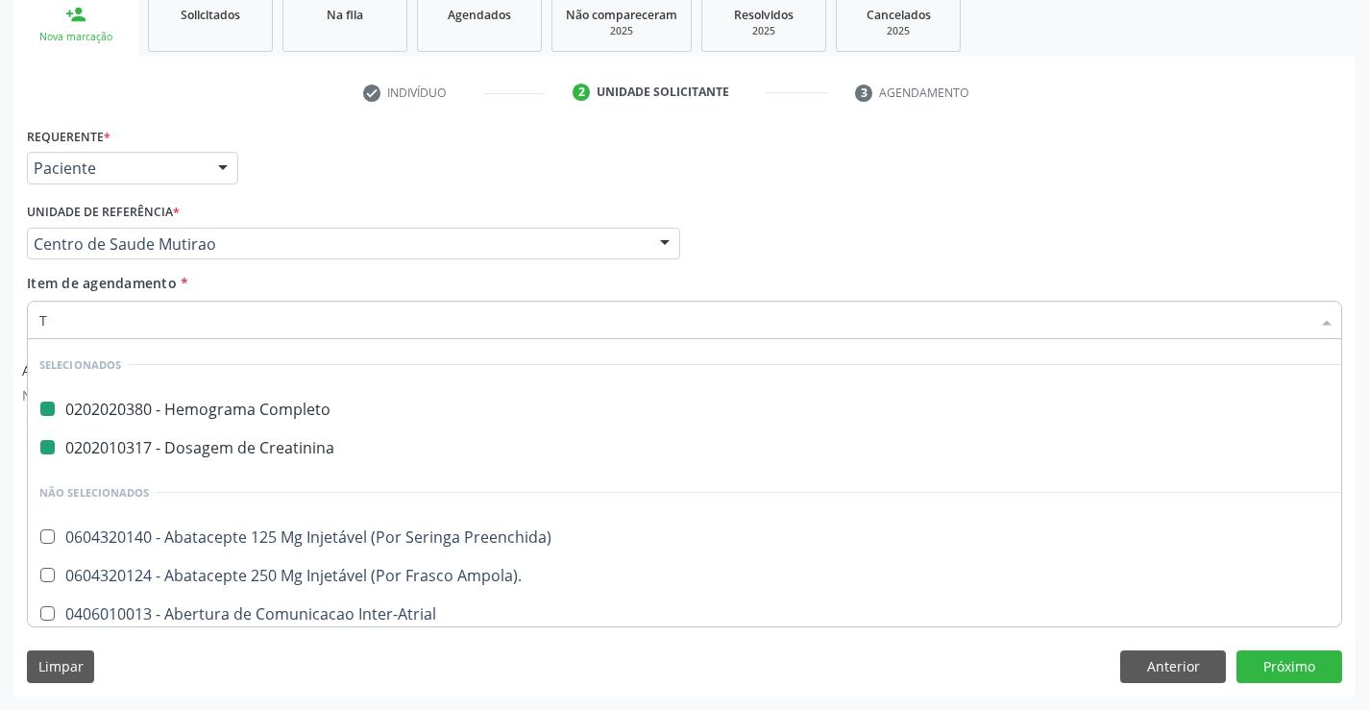
type input "TG"
checkbox Completo "false"
checkbox Creatinina "false"
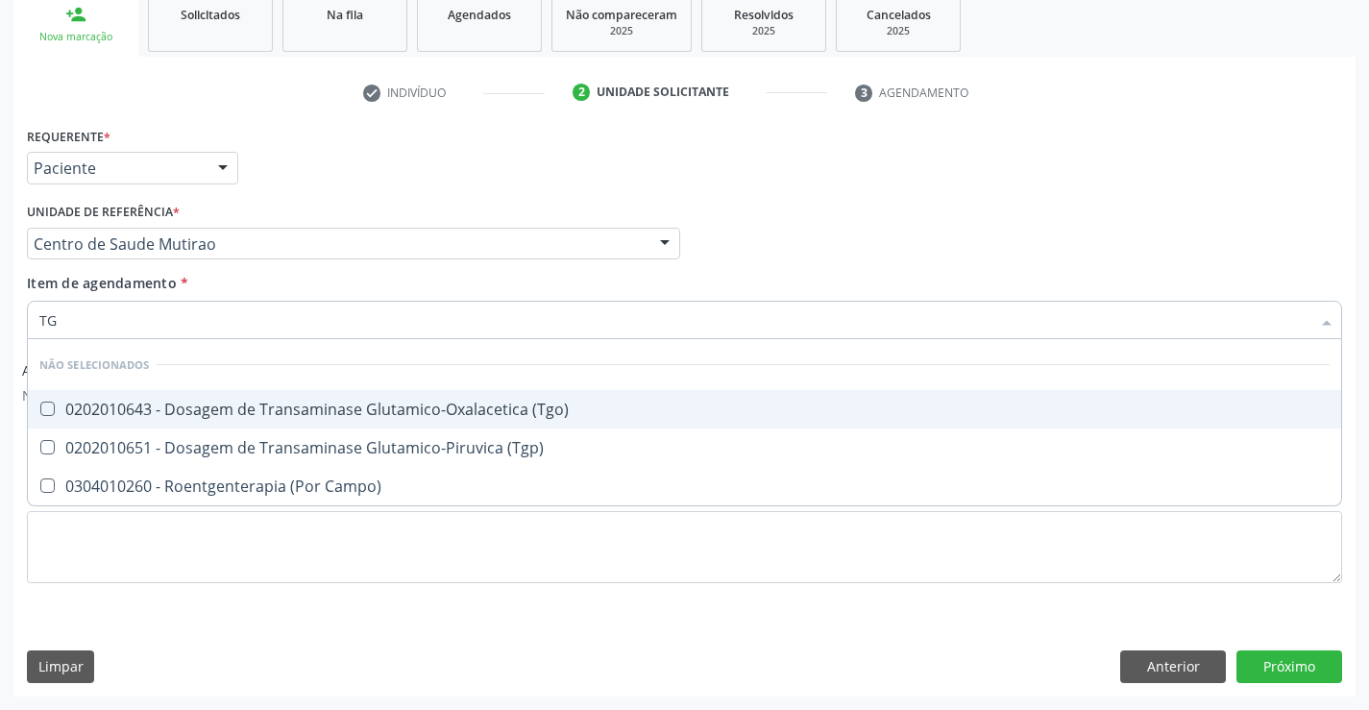
click at [349, 413] on div "0202010643 - Dosagem de Transaminase Glutamico-Oxalacetica (Tgo)" at bounding box center [684, 409] width 1290 height 15
checkbox \(Tgo\) "true"
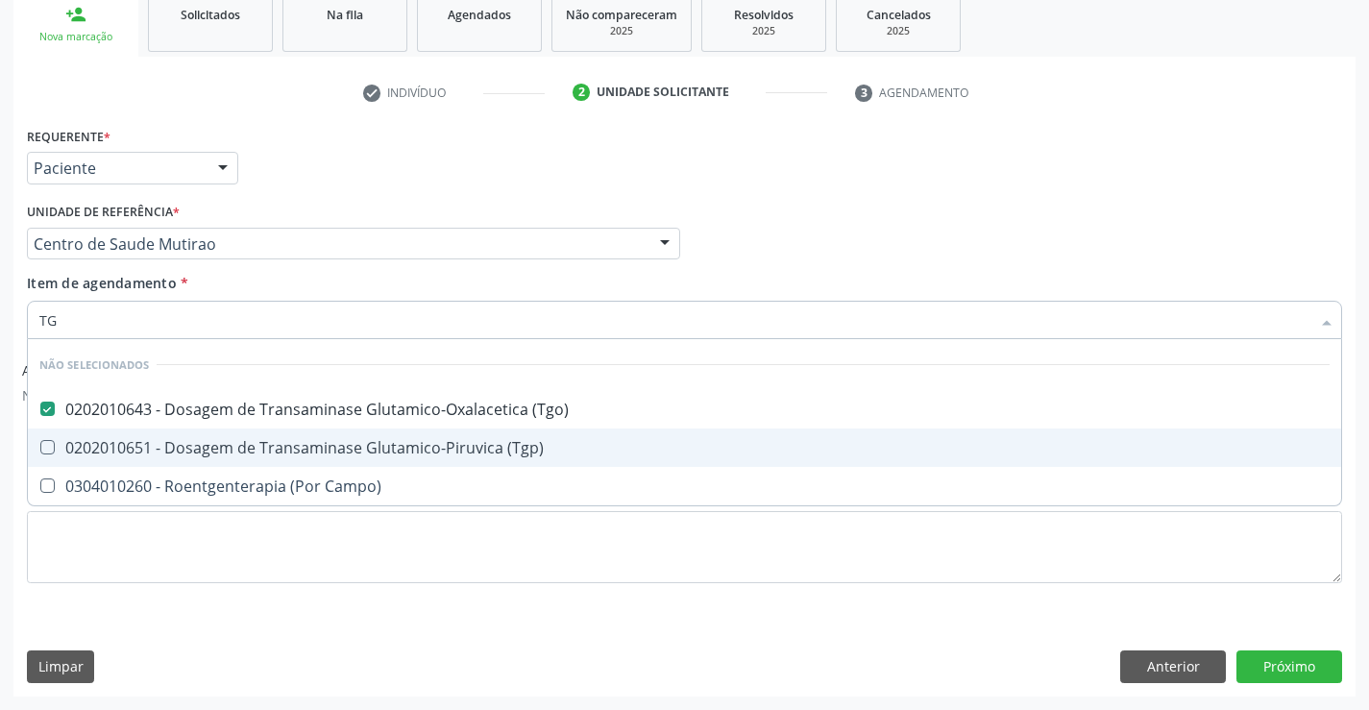
click at [340, 450] on div "0202010651 - Dosagem de Transaminase Glutamico-Piruvica (Tgp)" at bounding box center [684, 447] width 1290 height 15
checkbox \(Tgp\) "true"
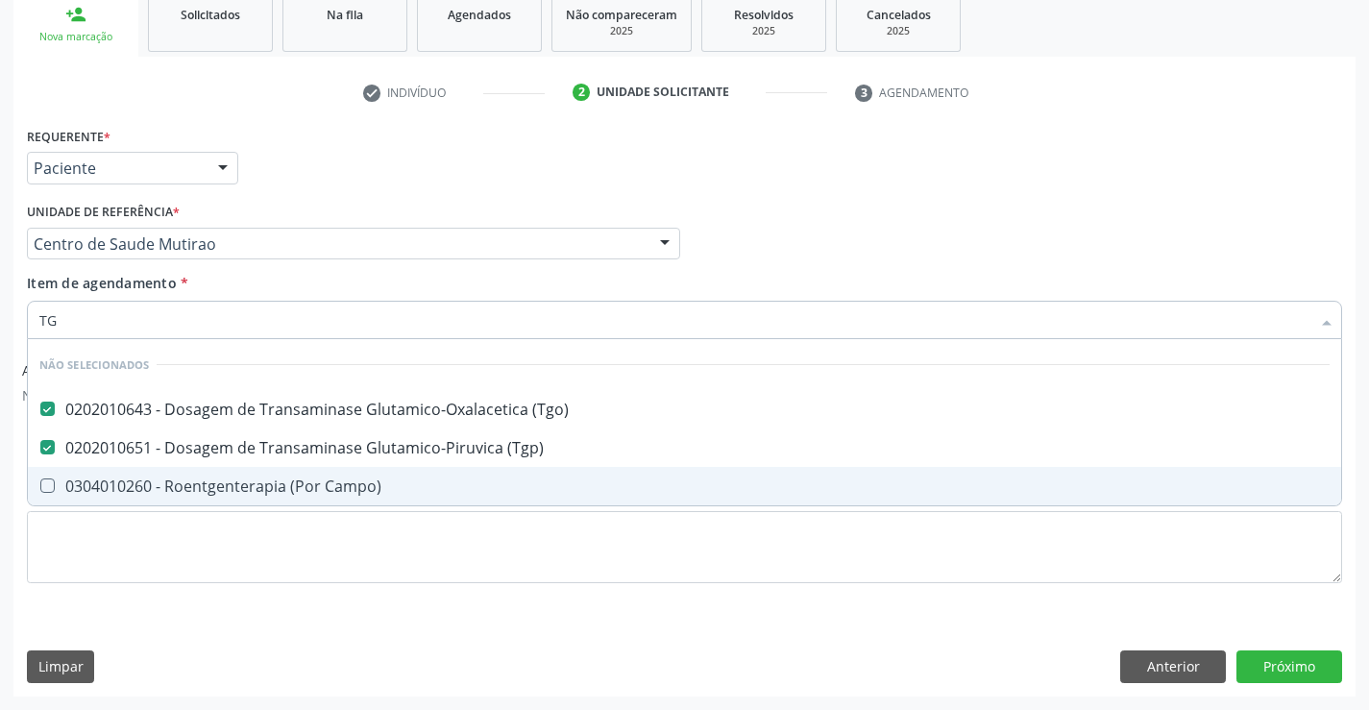
type input "TG"
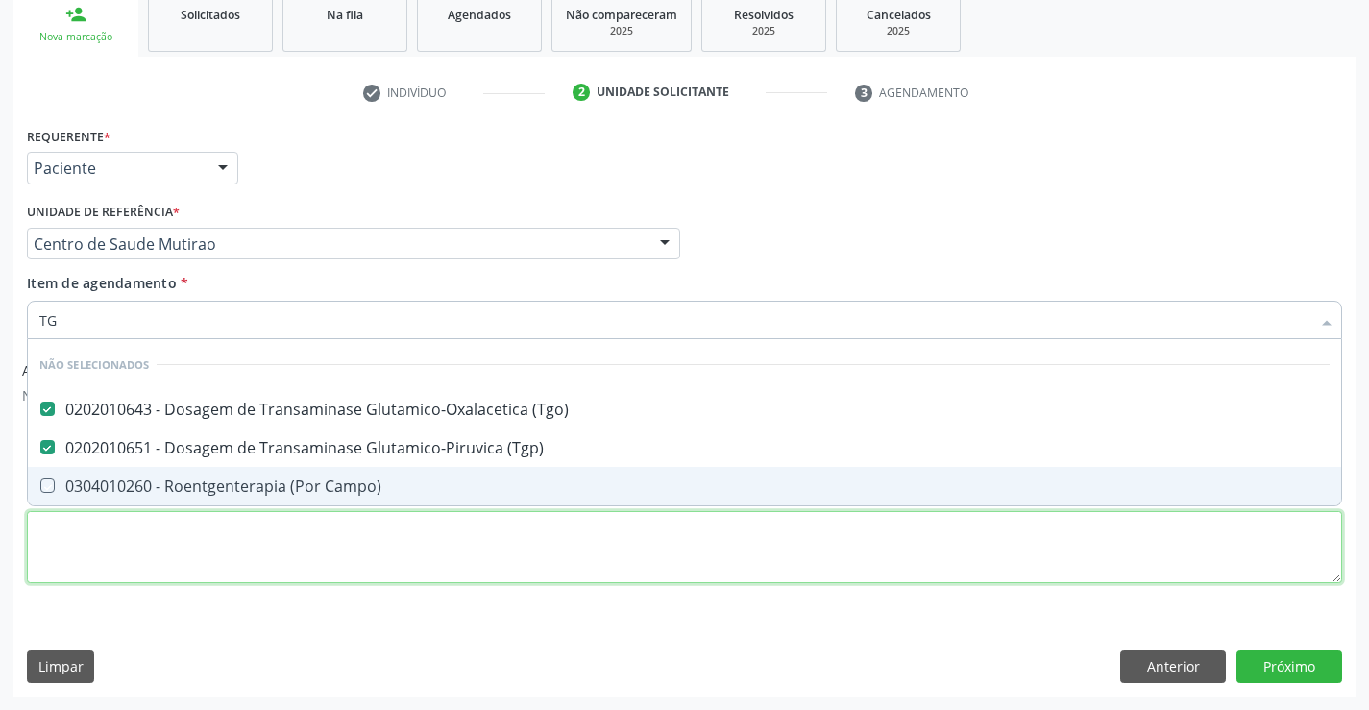
click at [328, 557] on div "Requerente * Paciente Profissional de Saúde Paciente Nenhum resultado encontrad…" at bounding box center [684, 366] width 1315 height 488
checkbox Campo\) "true"
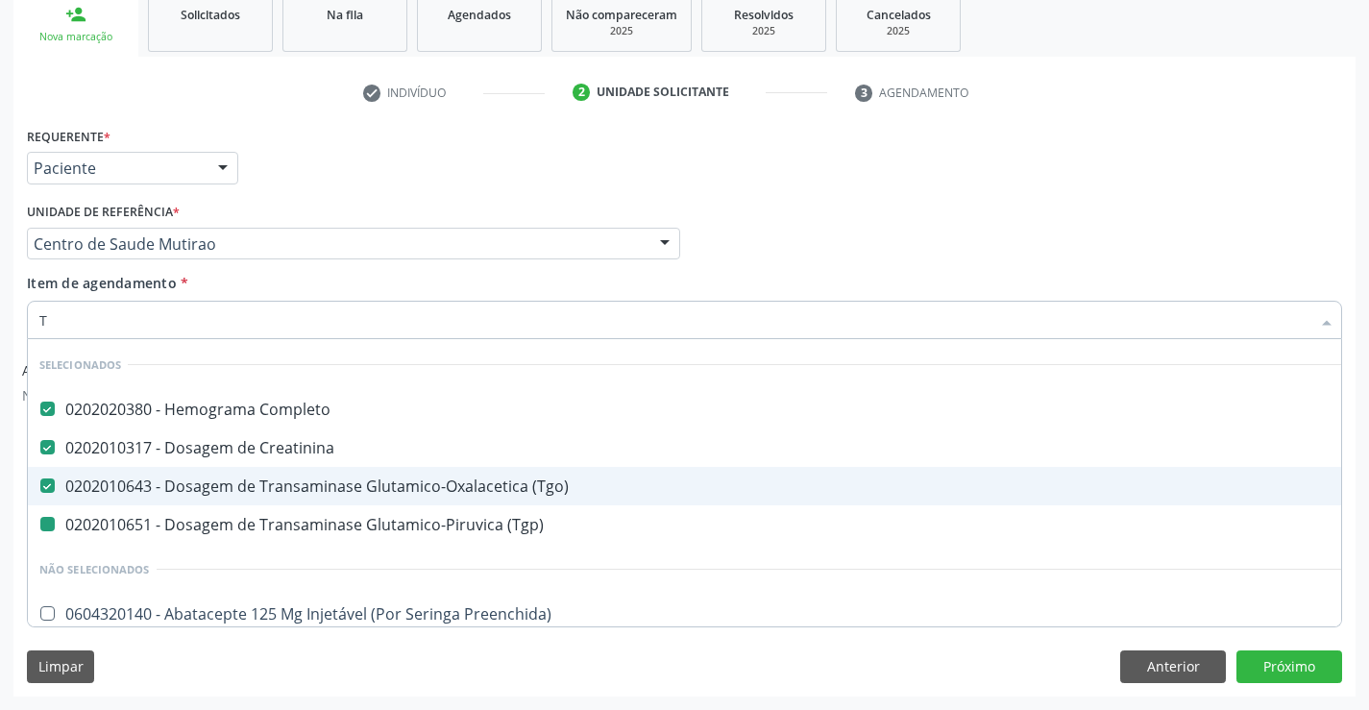
type input "TR"
checkbox \(Tgp\) "false"
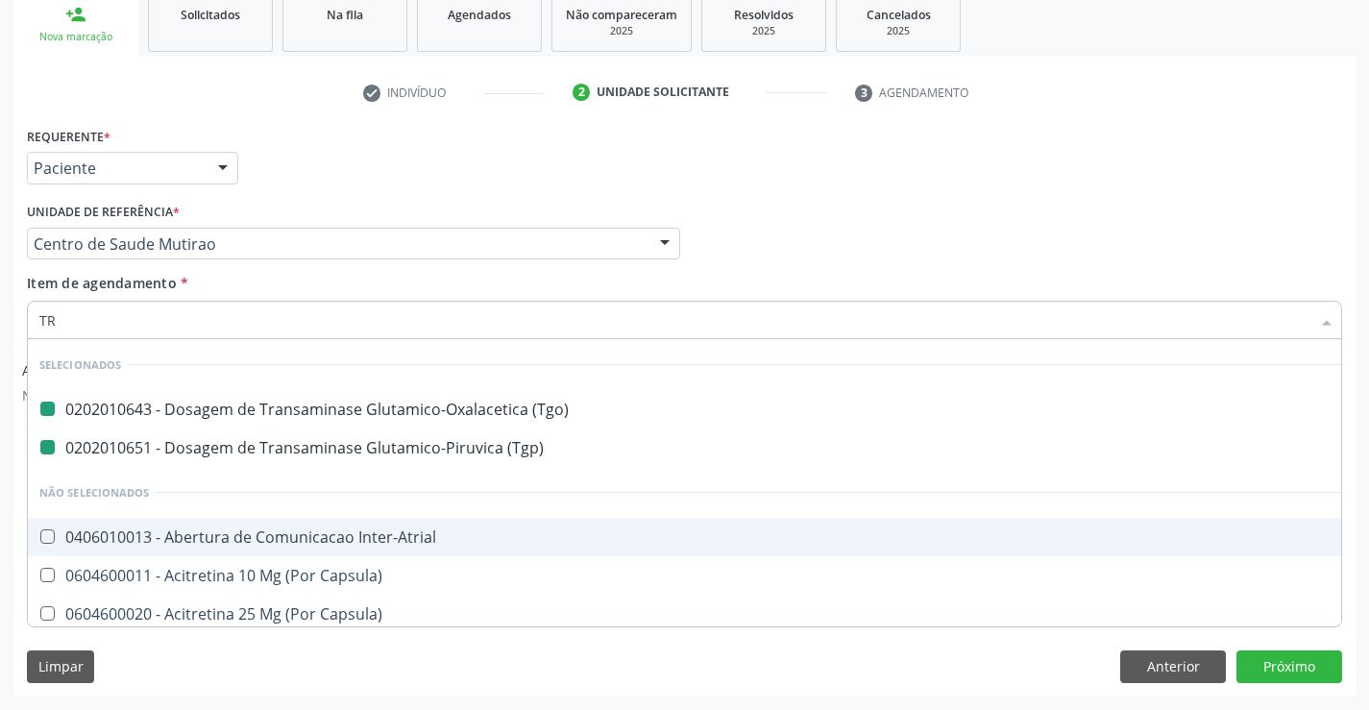
type input "TRI"
checkbox \(Tgo\) "false"
checkbox \(Tgp\) "false"
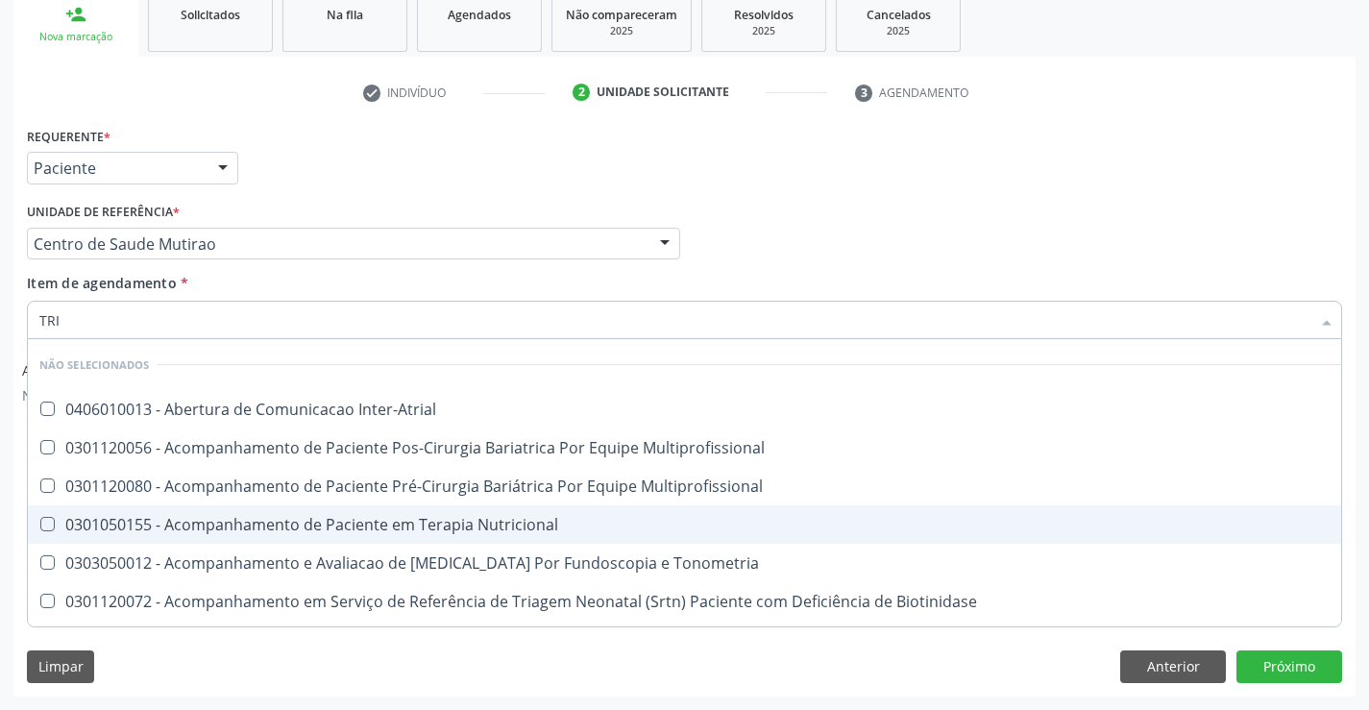
type input "TRIG"
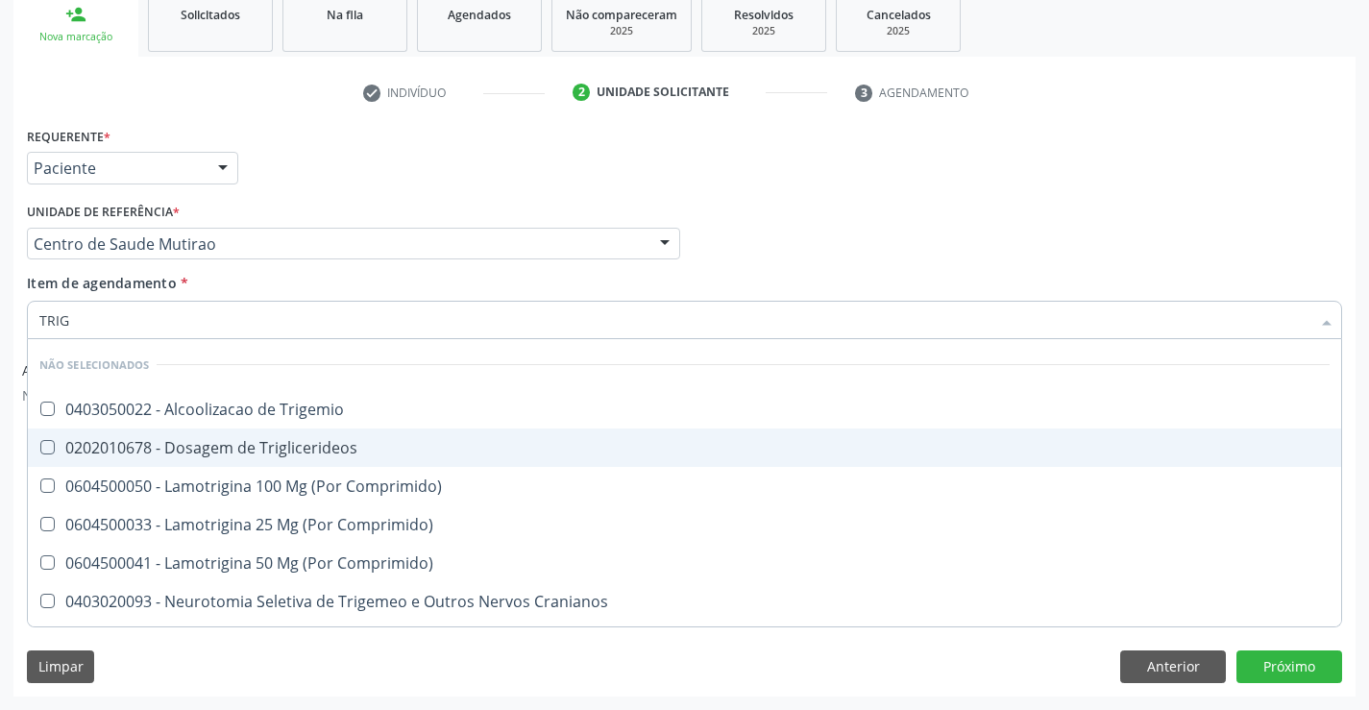
click at [228, 452] on div "0202010678 - Dosagem de Triglicerideos" at bounding box center [684, 447] width 1290 height 15
checkbox Triglicerideos "true"
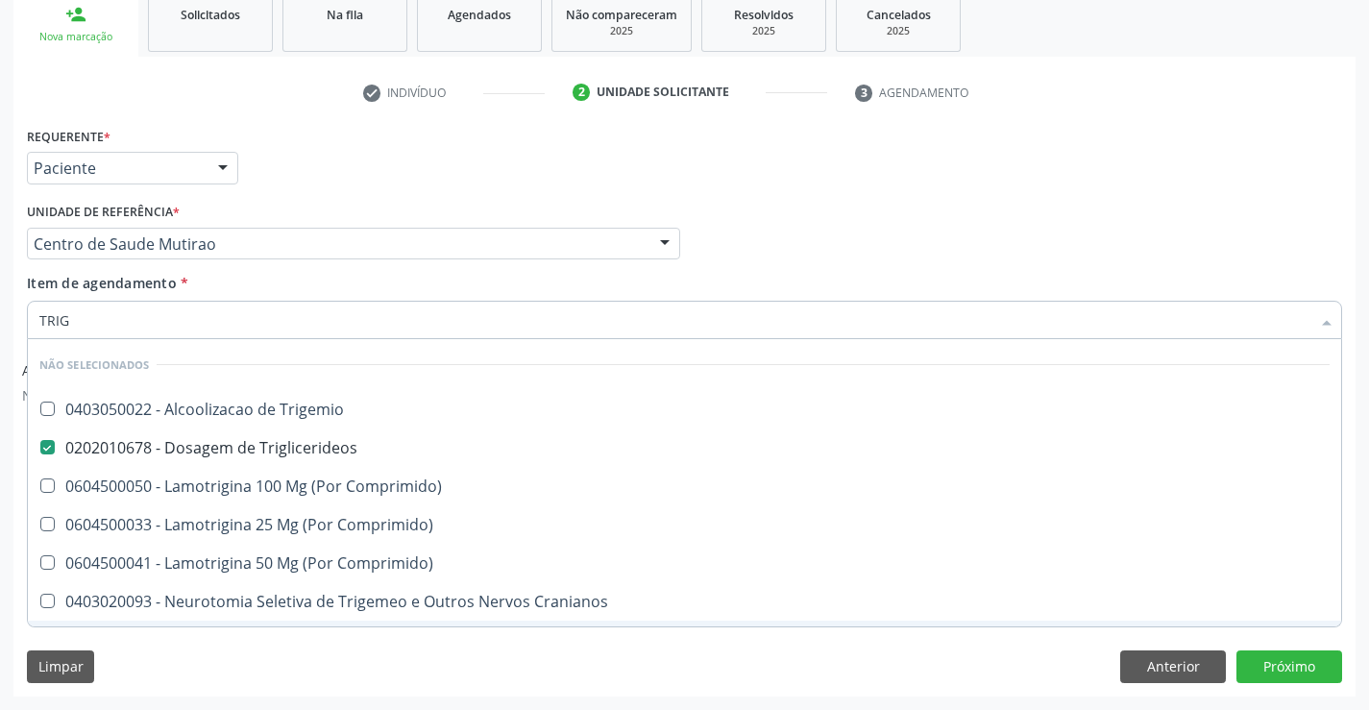
click at [268, 644] on div "Requerente * Paciente Profissional de Saúde Paciente Nenhum resultado encontrad…" at bounding box center [684, 408] width 1342 height 573
checkbox Trigemio "true"
checkbox Comprimido\) "true"
checkbox Cranianos "true"
checkbox Comprimido\) "true"
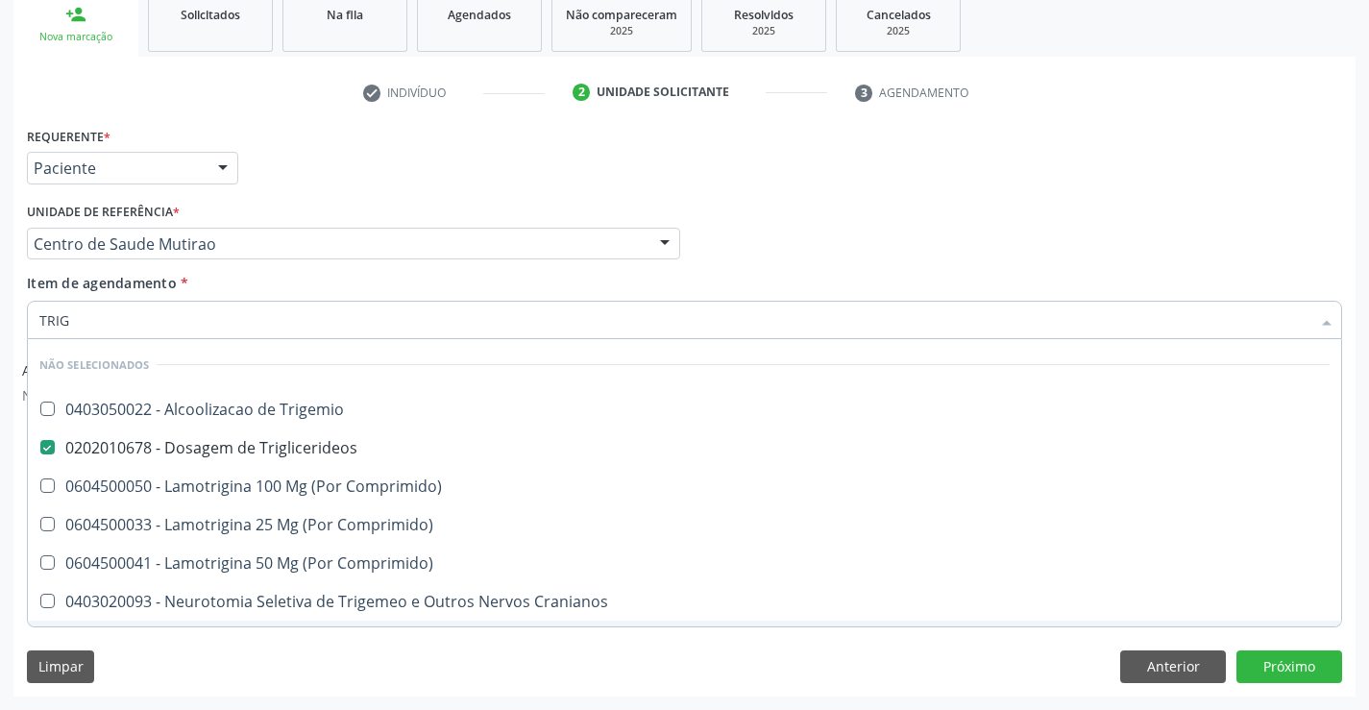
checkbox Comprimido\) "true"
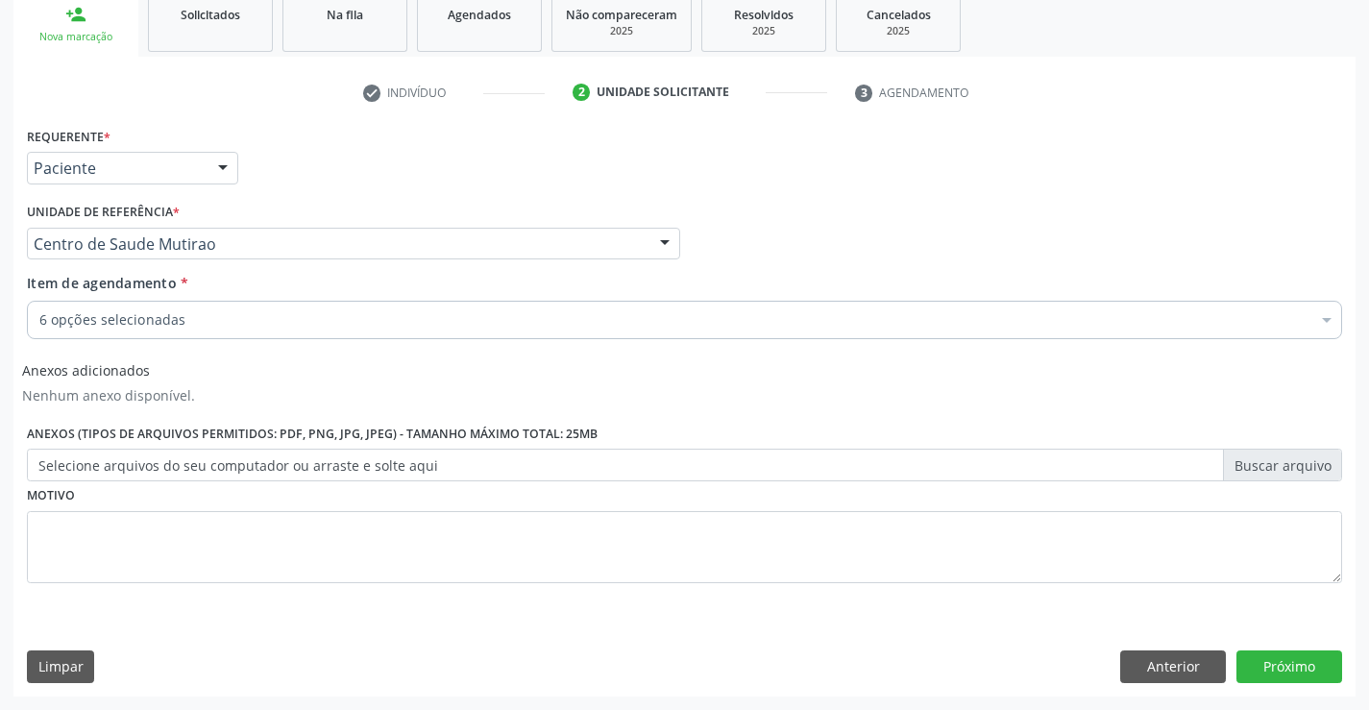
scroll to position [0, 0]
click at [199, 330] on div "6 opções selecionadas" at bounding box center [684, 320] width 1315 height 38
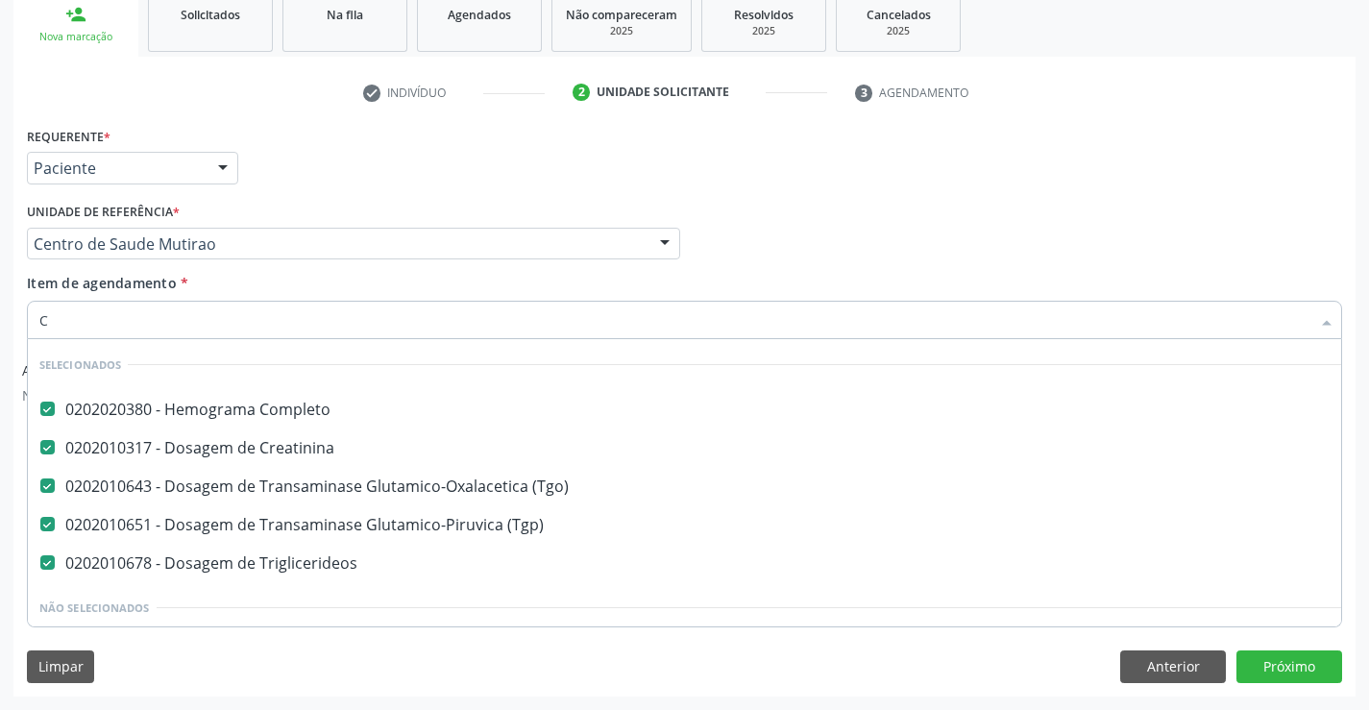
scroll to position [33, 0]
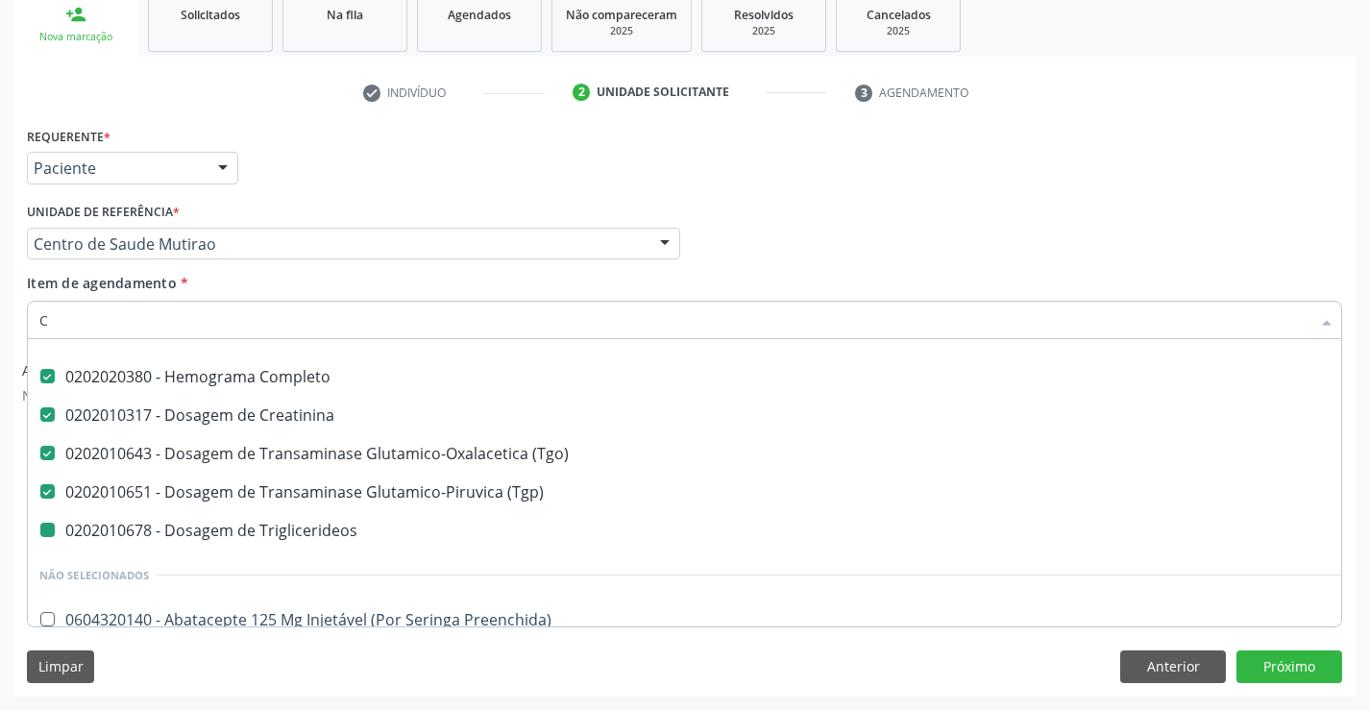
type input "CO"
checkbox Triglicerideos "false"
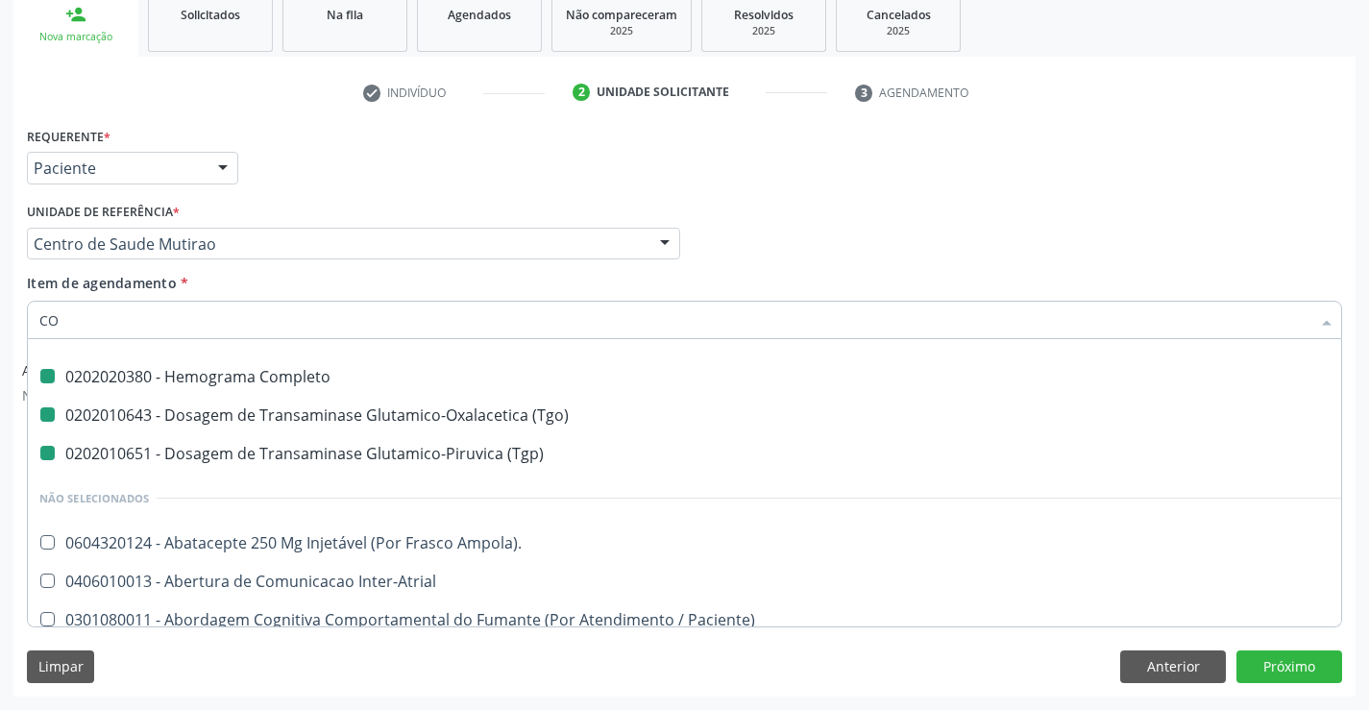
type input "COL"
checkbox Completo "false"
checkbox \(Tgo\) "false"
checkbox \(Tgp\) "false"
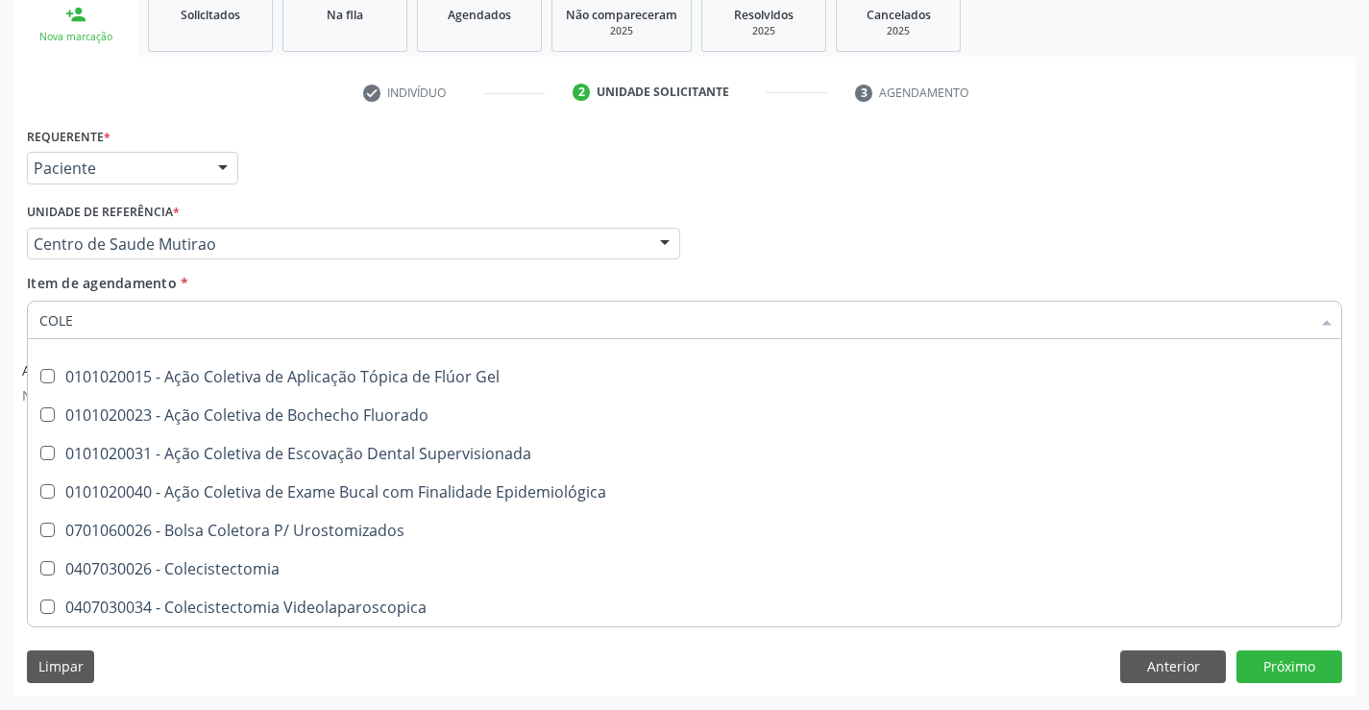
type input "COLES"
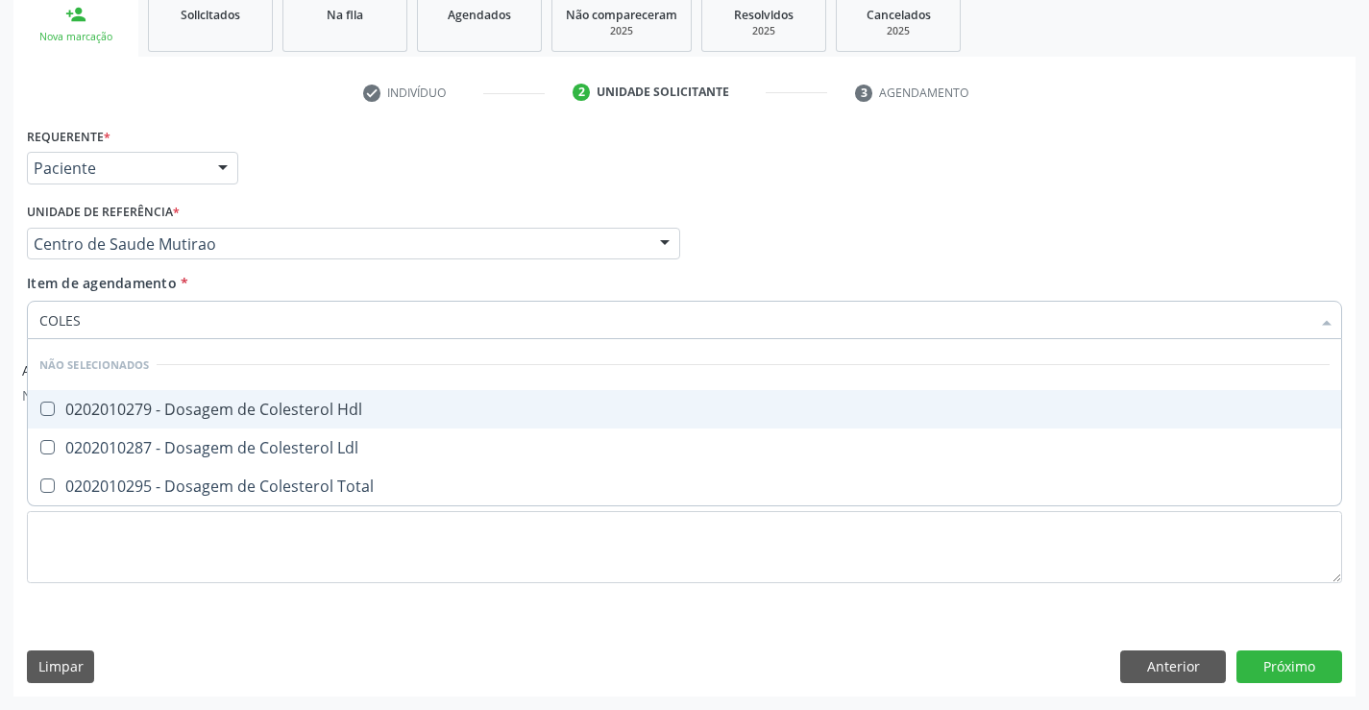
click at [220, 402] on div "0202010279 - Dosagem de Colesterol Hdl" at bounding box center [684, 409] width 1290 height 15
checkbox Hdl "true"
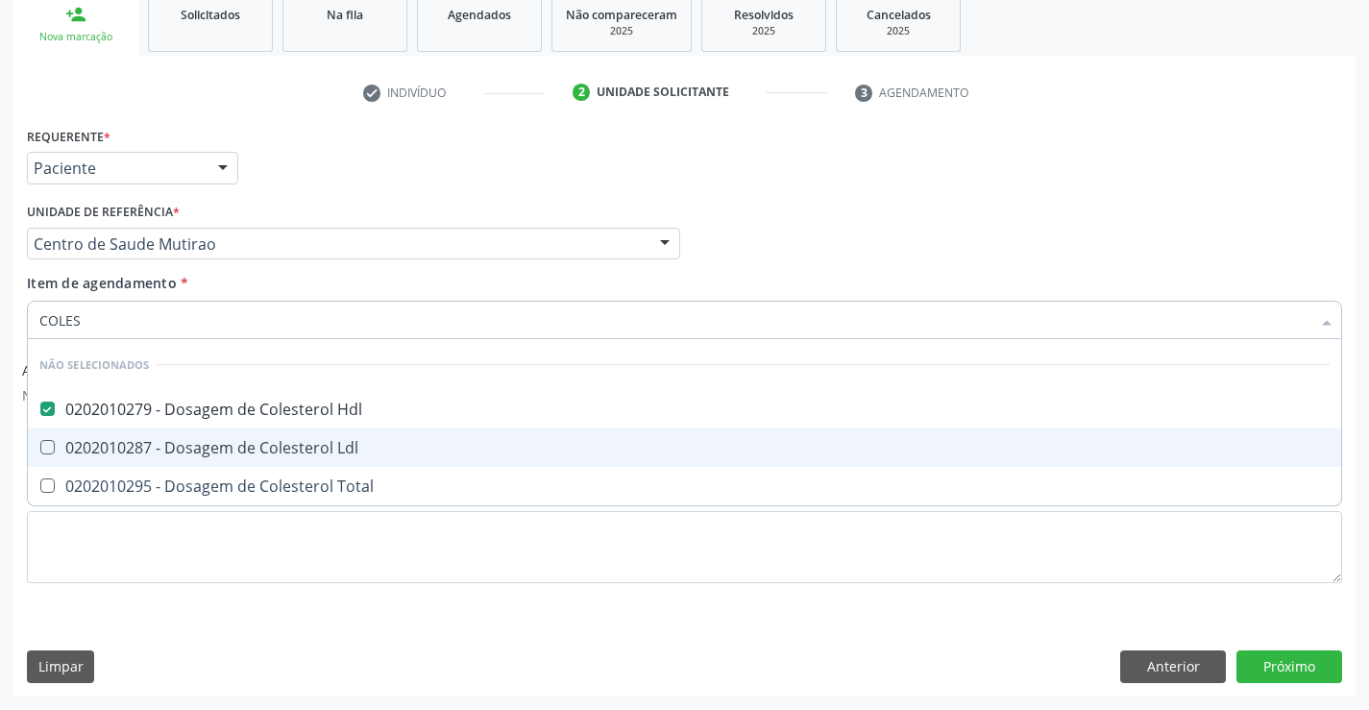
click at [241, 450] on div "0202010287 - Dosagem de Colesterol Ldl" at bounding box center [684, 447] width 1290 height 15
checkbox Ldl "true"
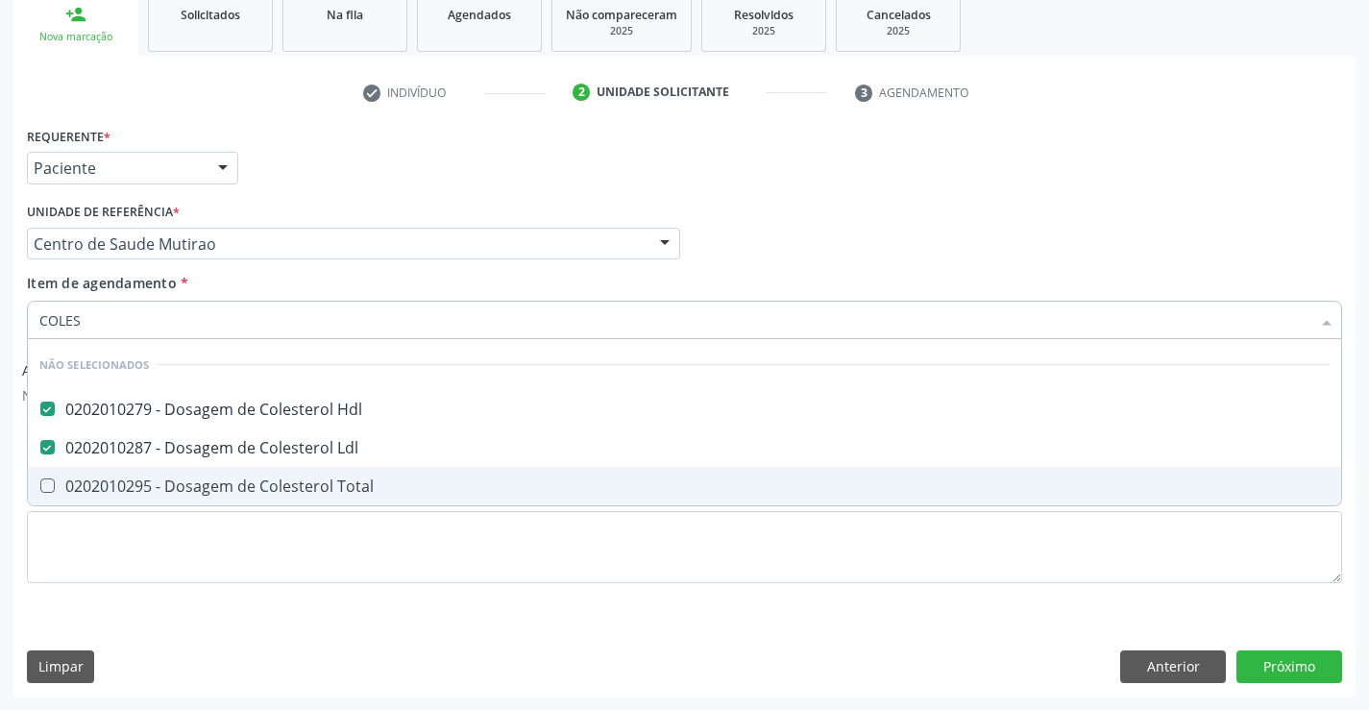
click at [237, 492] on div "0202010295 - Dosagem de Colesterol Total" at bounding box center [684, 485] width 1290 height 15
checkbox Total "true"
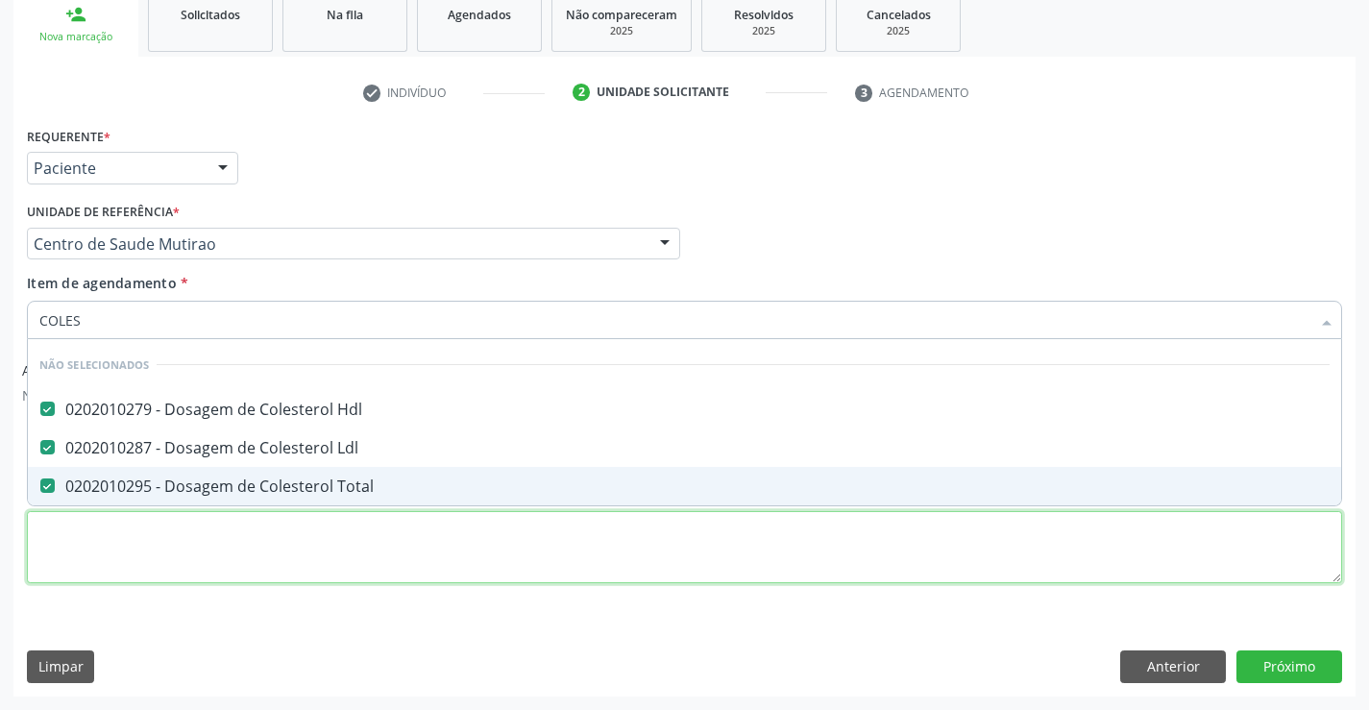
click at [232, 555] on div "Requerente * Paciente Profissional de Saúde Paciente Nenhum resultado encontrad…" at bounding box center [684, 366] width 1315 height 488
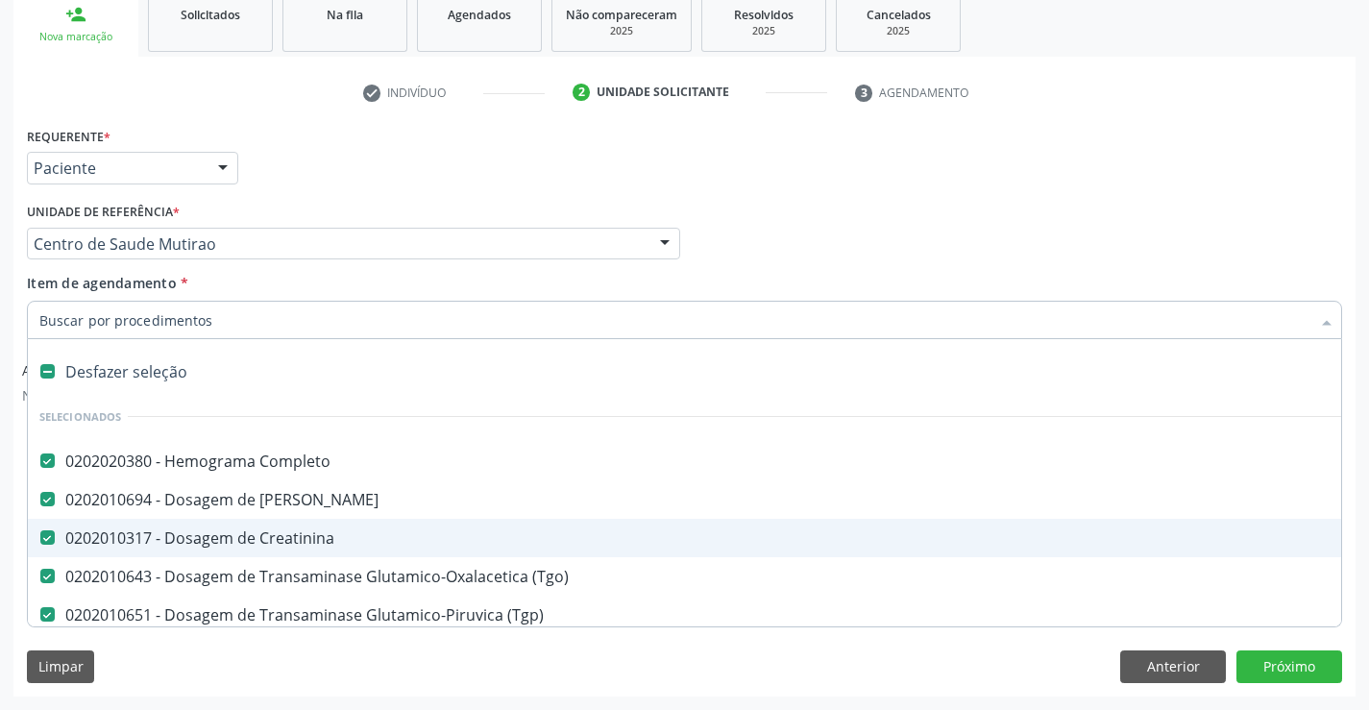
click at [231, 324] on input "Item de agendamento *" at bounding box center [674, 320] width 1271 height 38
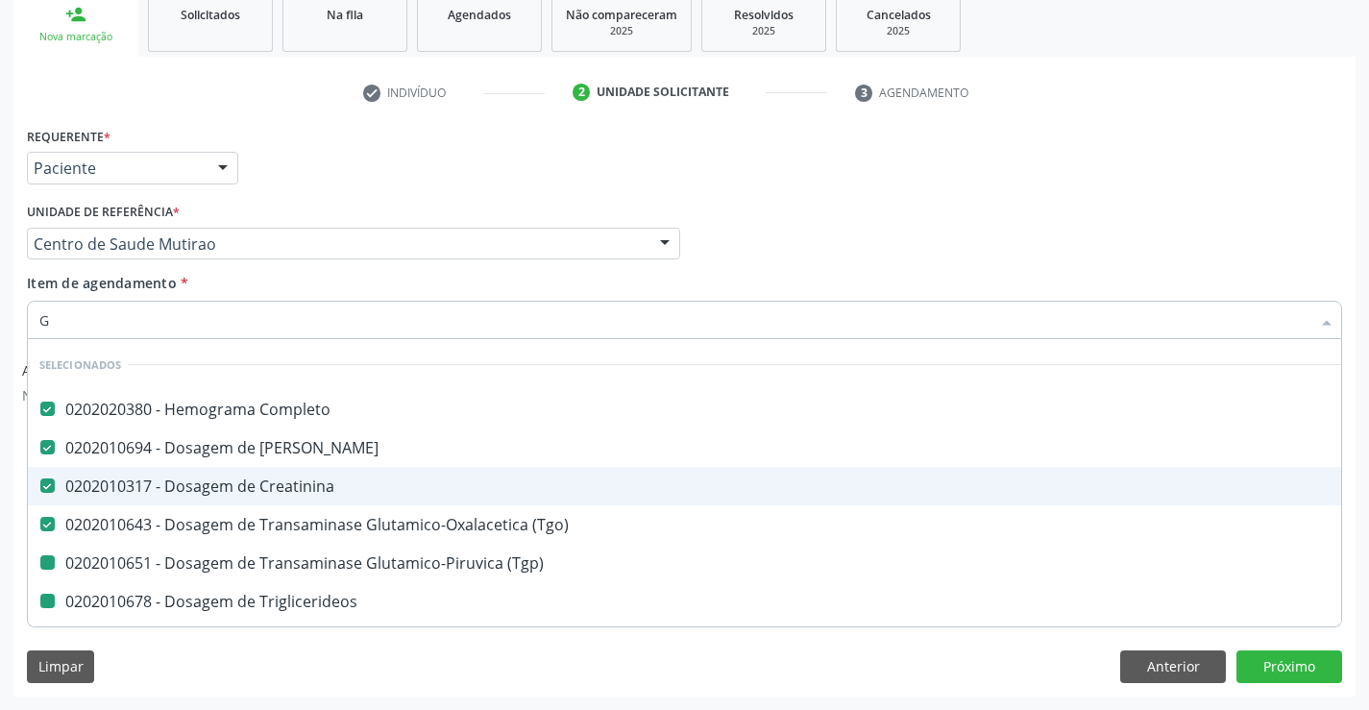
type input "GL"
checkbox \(Tgp\) "false"
checkbox Triglicerideos "false"
checkbox Hdl "false"
checkbox Ldl "false"
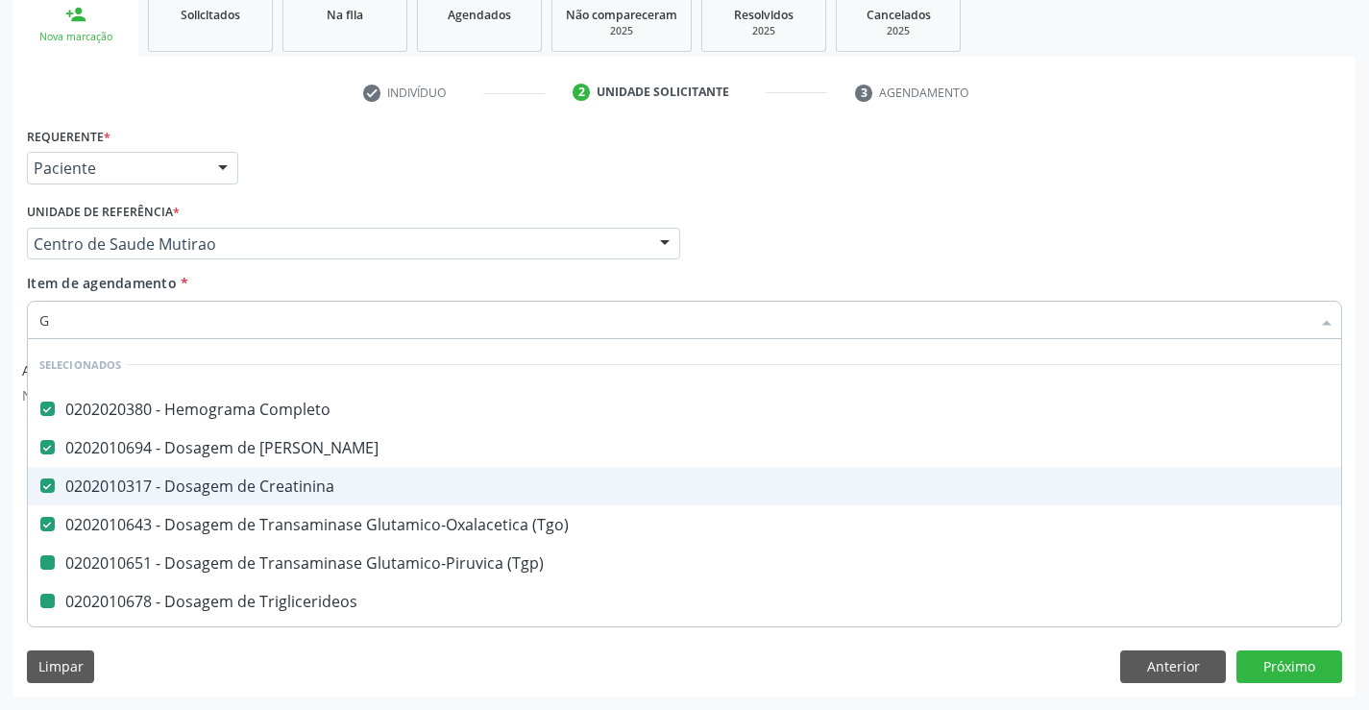
checkbox Total "false"
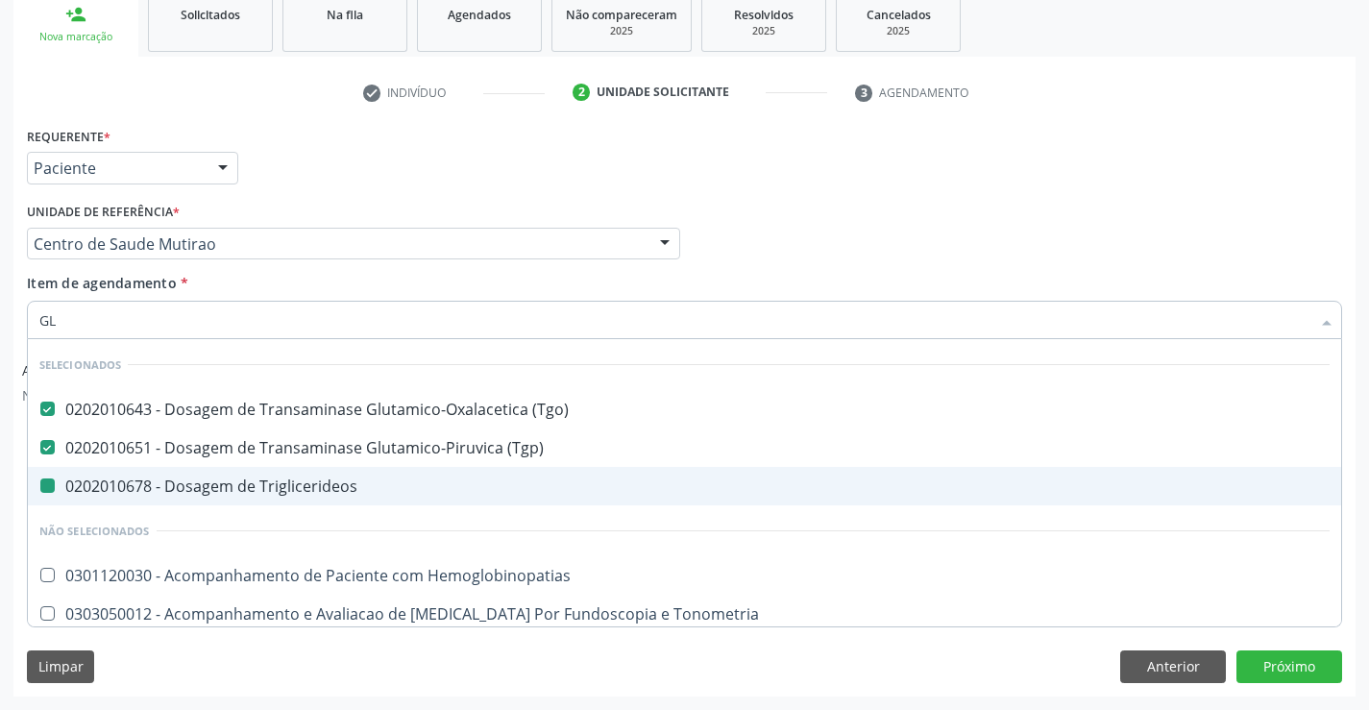
type input "GLI"
checkbox Triglicerideos "false"
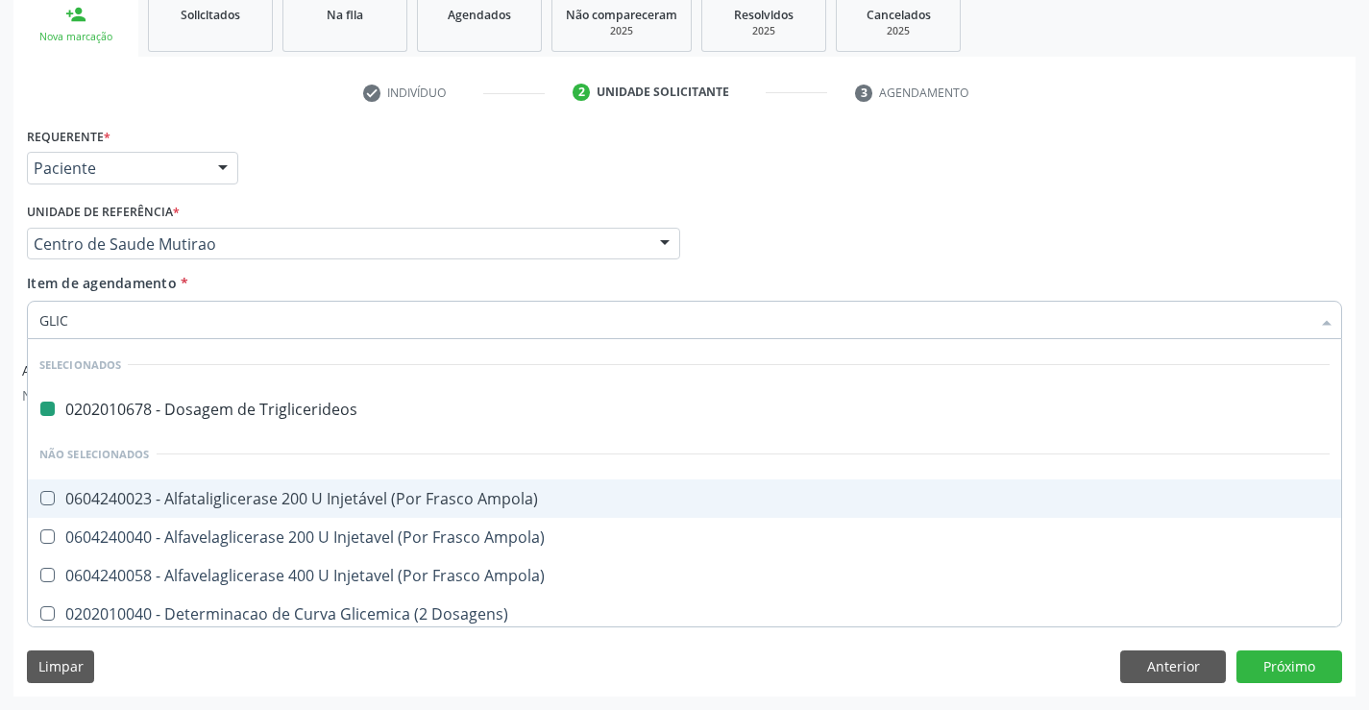
type input "GLICO"
checkbox Triglicerideos "false"
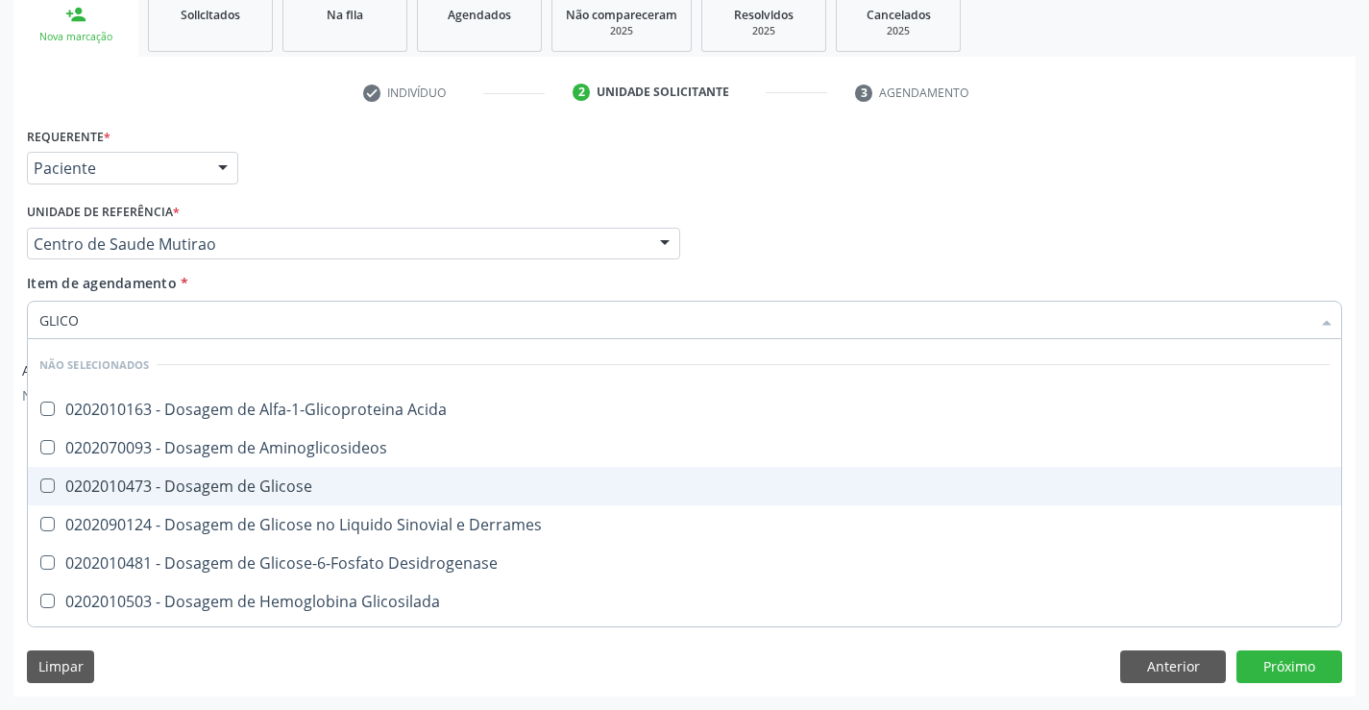
click at [260, 484] on div "0202010473 - Dosagem de Glicose" at bounding box center [684, 485] width 1290 height 15
checkbox Glicose "true"
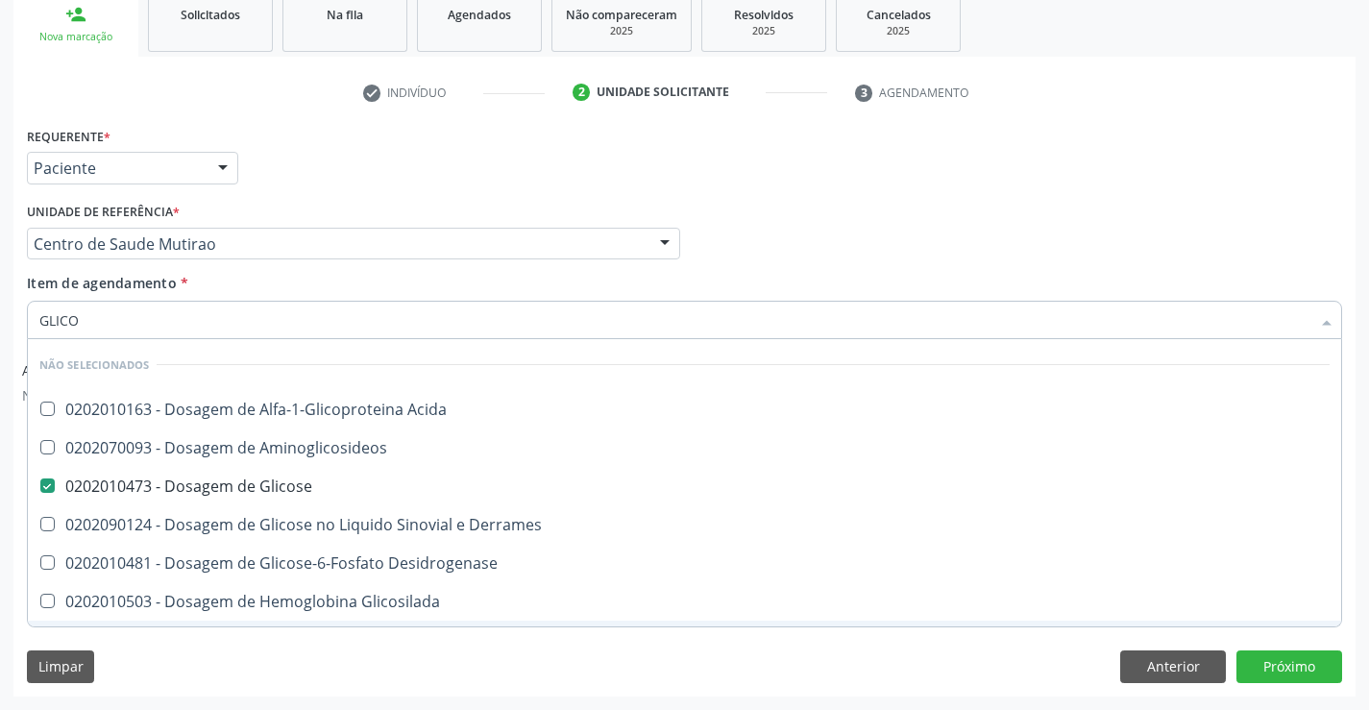
click at [254, 667] on div "Limpar Anterior Próximo" at bounding box center [684, 666] width 1315 height 33
checkbox Acida "true"
checkbox Desidrogenase "true"
checkbox Glicosilada "true"
checkbox Quantitativa "true"
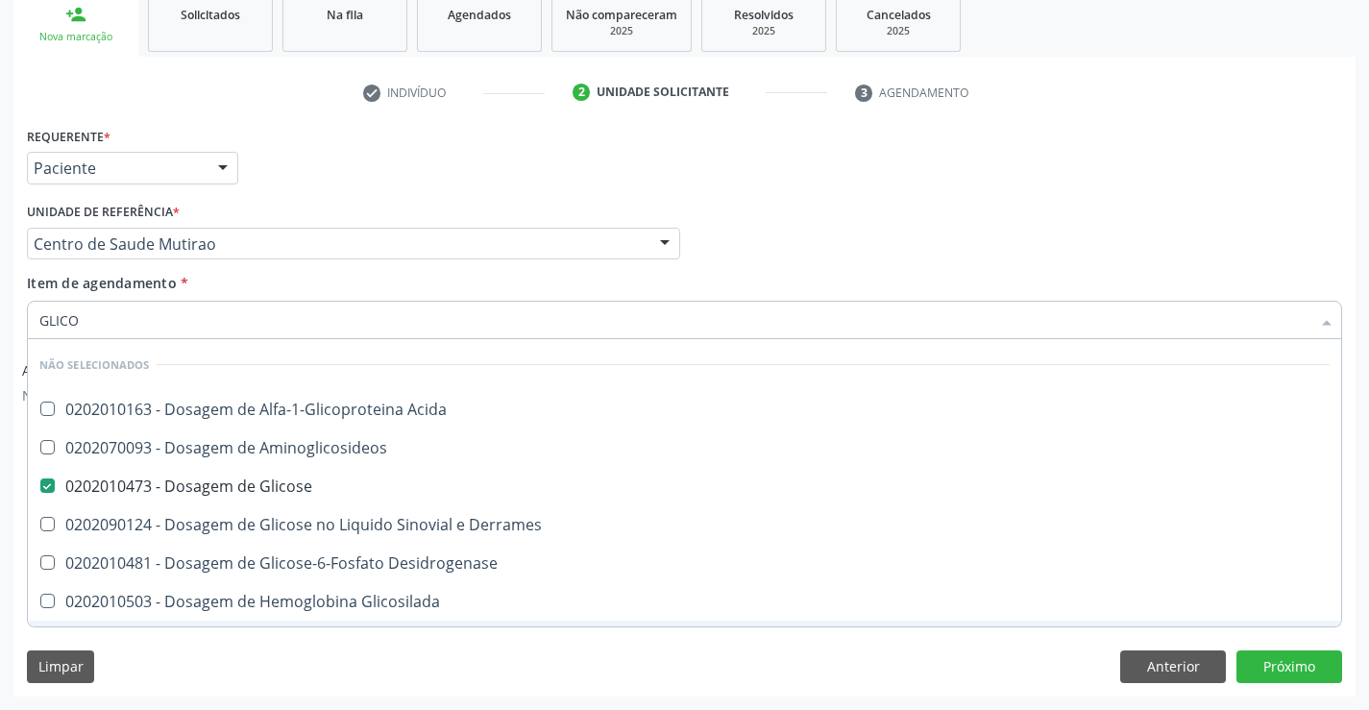
checkbox Urina "true"
checkbox Glicose "true"
checkbox Derrames "true"
checkbox Aminoglicosideos "true"
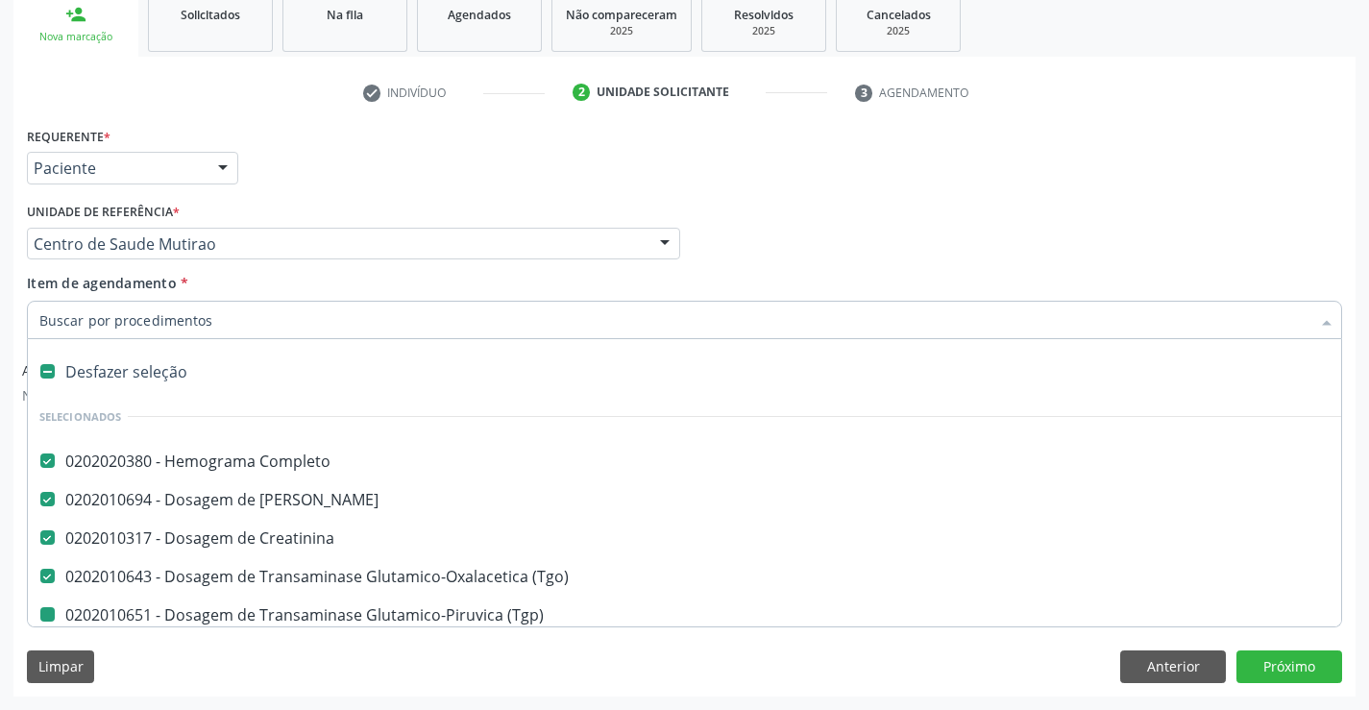
type input "U"
checkbox \(Tgp\) "false"
checkbox Triglicerideos "false"
checkbox Hdl "false"
checkbox Ldl "false"
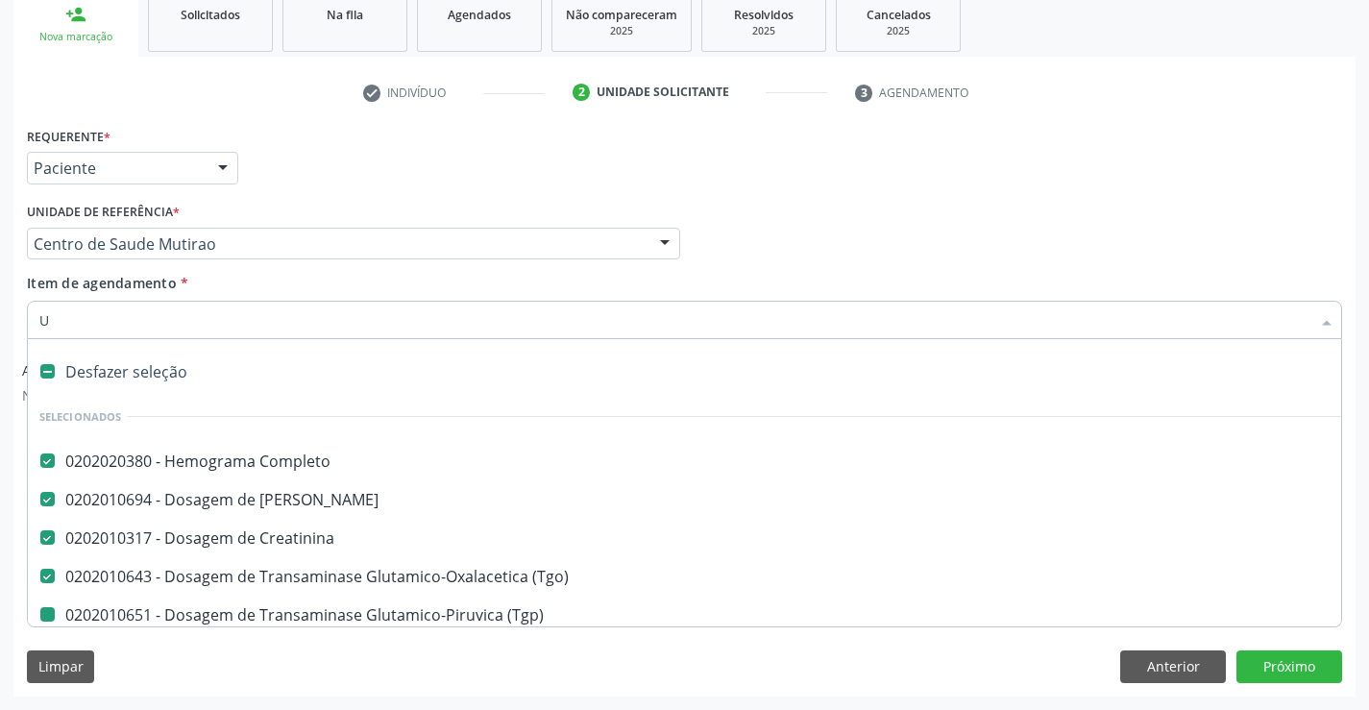
checkbox Total "false"
checkbox Glicose "false"
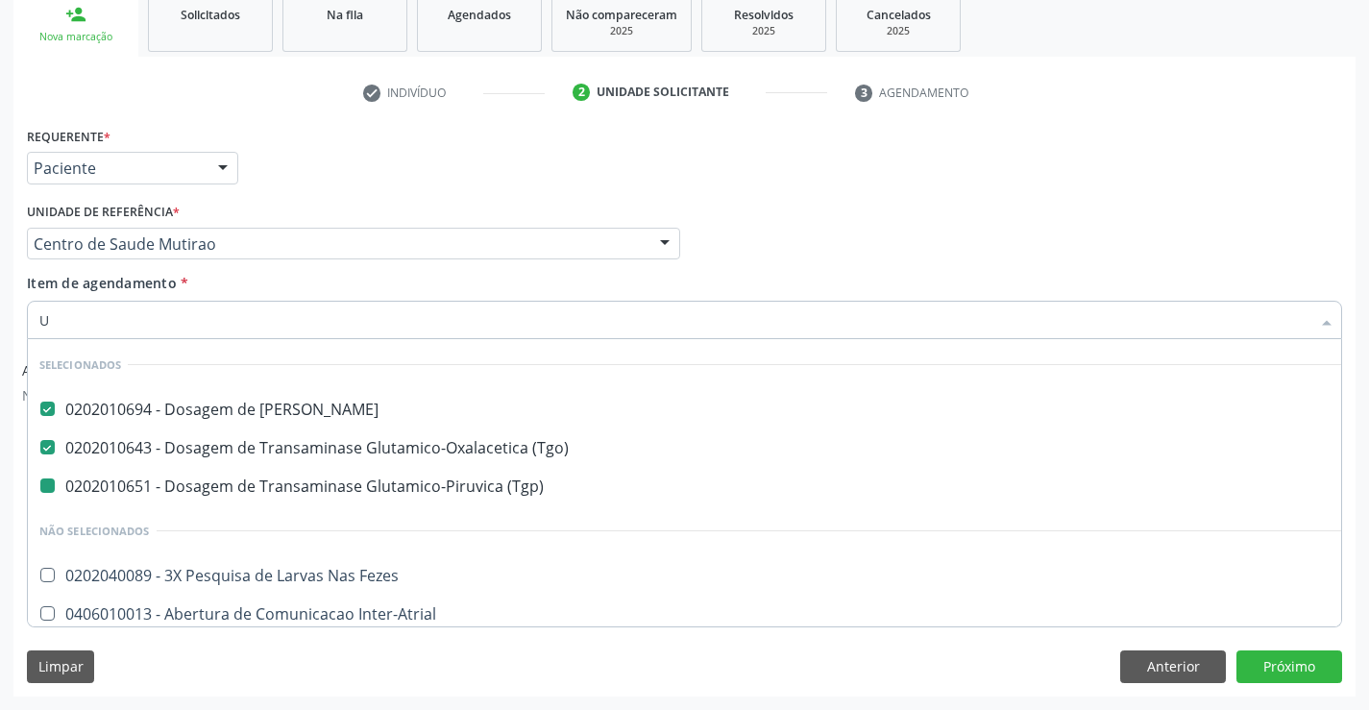
type input "UR"
checkbox \(Tgp\) "false"
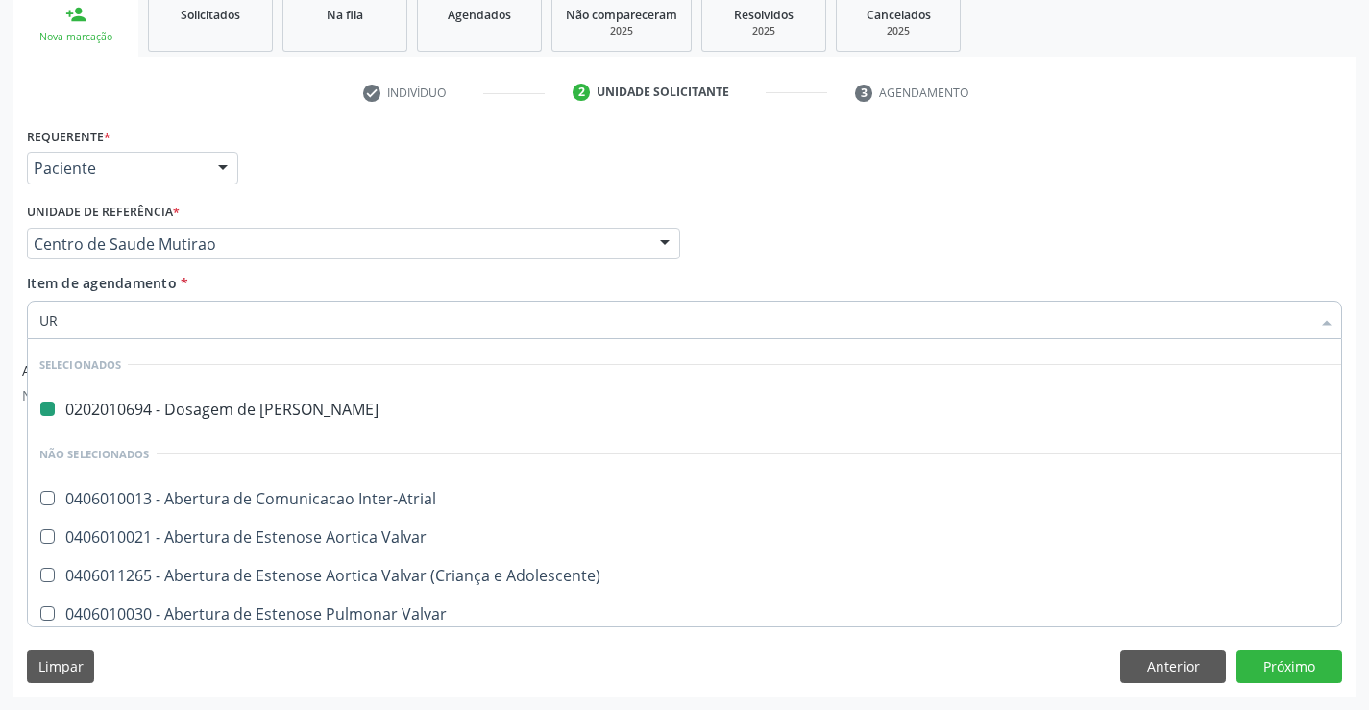
type input "URI"
checkbox Ureia "false"
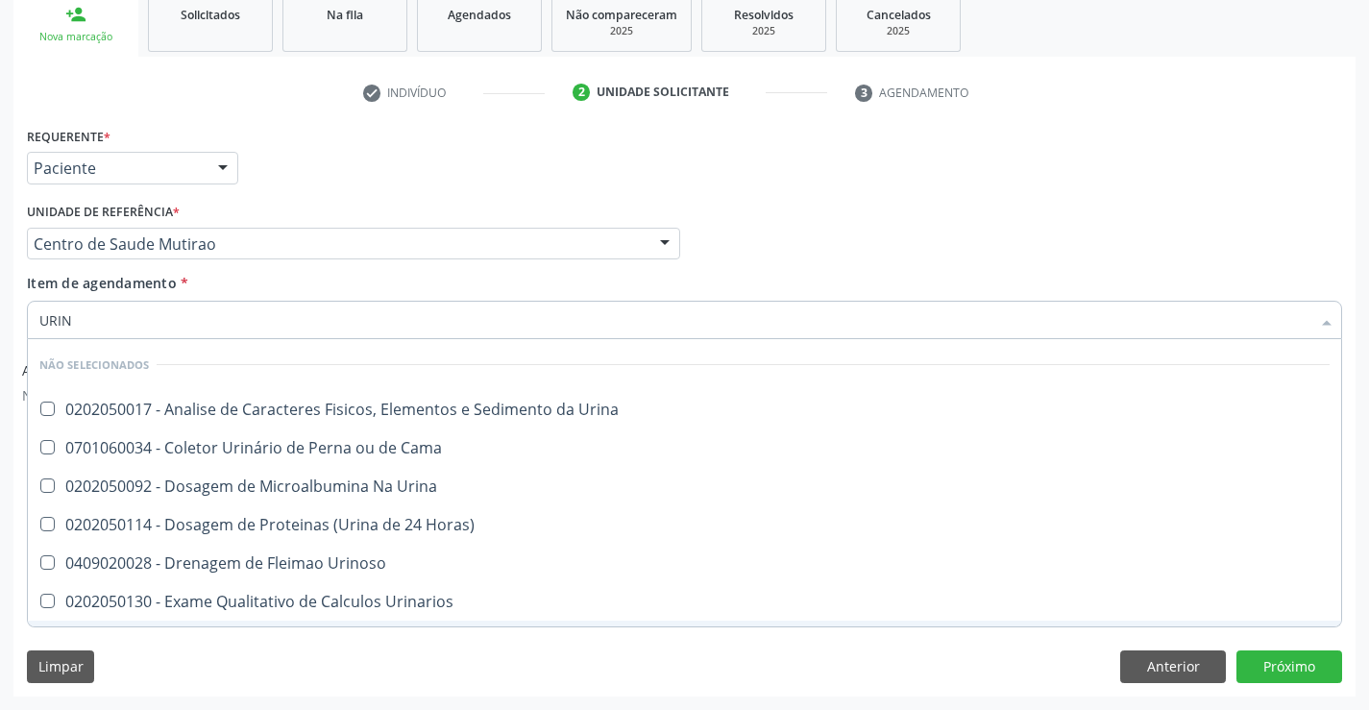
type input "URINA"
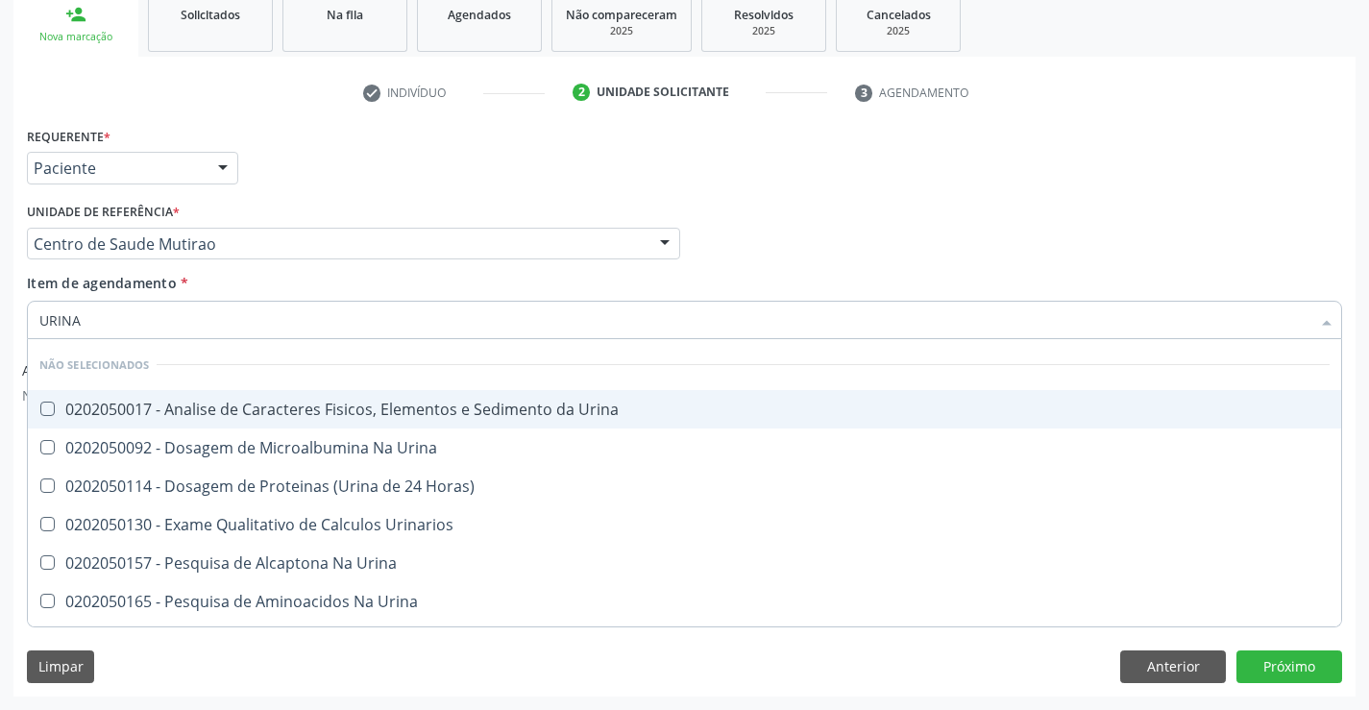
click at [250, 403] on div "0202050017 - Analise de Caracteres Fisicos, Elementos e Sedimento da Urina" at bounding box center [684, 409] width 1290 height 15
checkbox Urina "true"
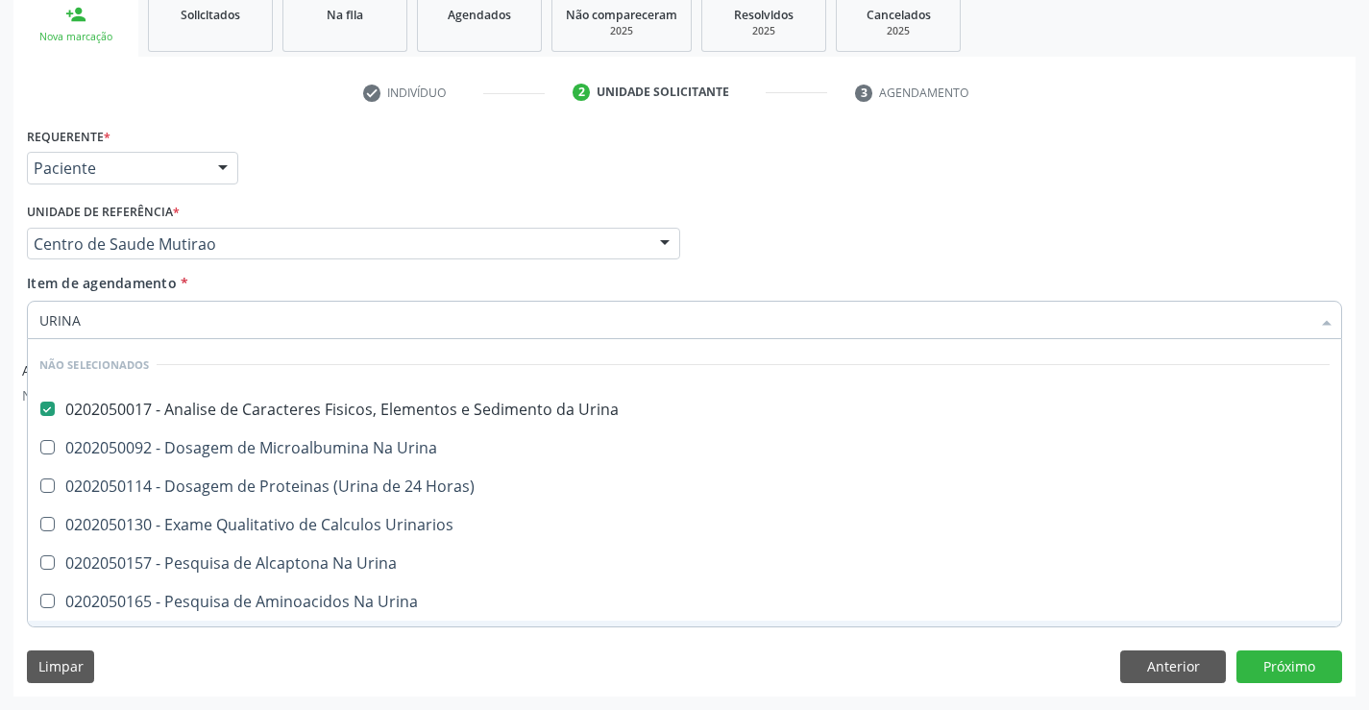
click at [234, 636] on div "Requerente * Paciente Profissional de Saúde Paciente Nenhum resultado encontrad…" at bounding box center [684, 408] width 1342 height 573
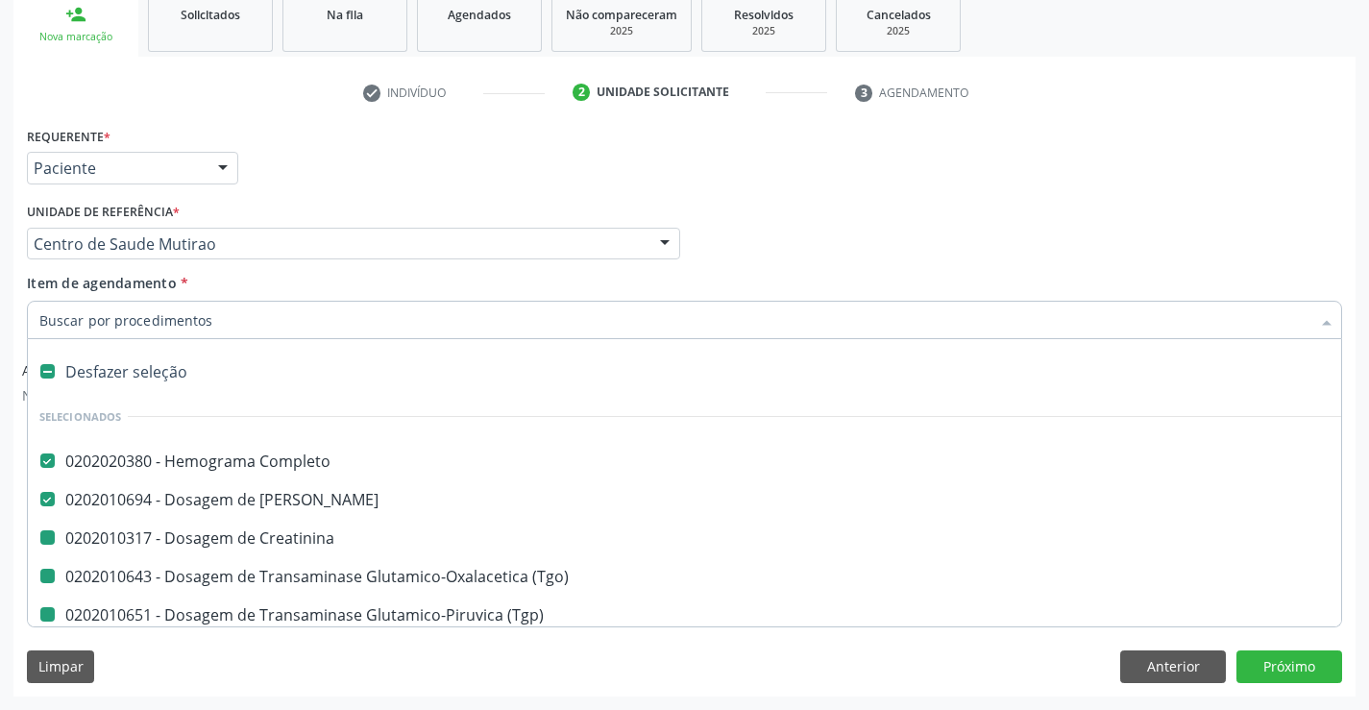
type input "F"
checkbox Creatinina "false"
checkbox \(Tgp\) "false"
checkbox Triglicerideos "false"
checkbox Hdl "false"
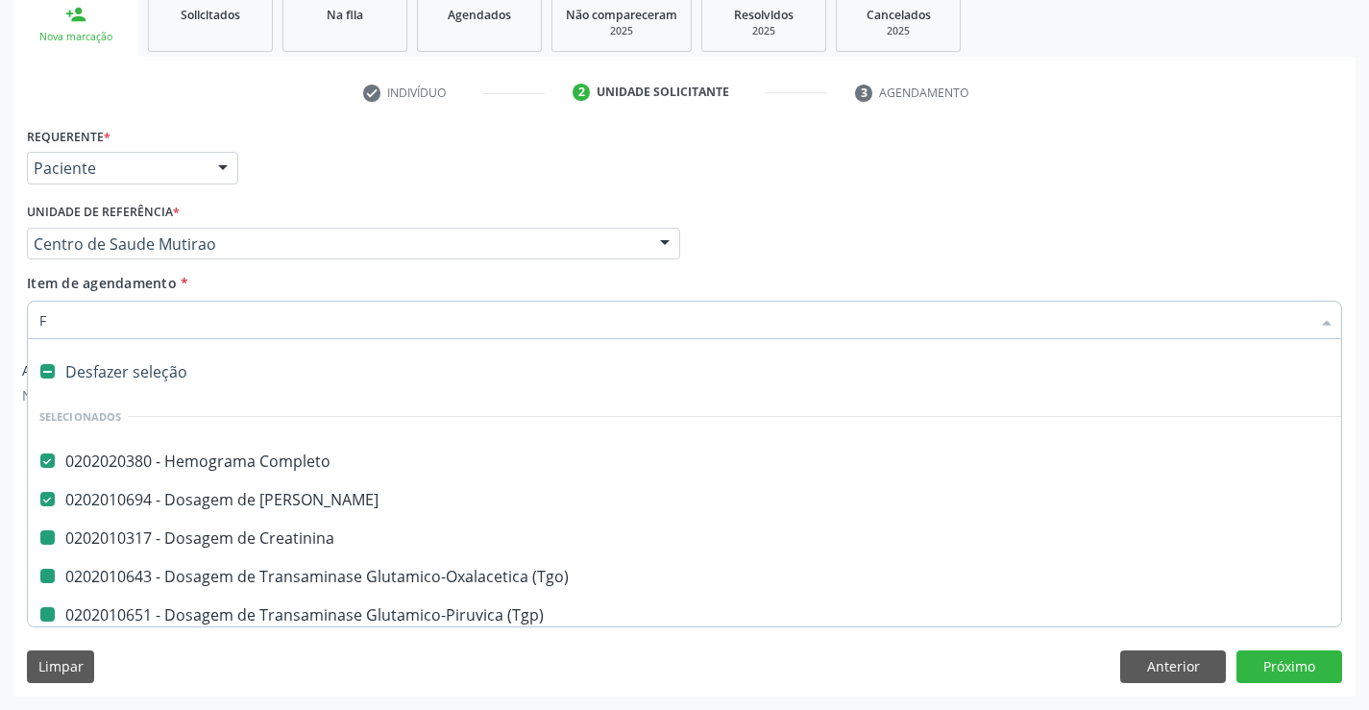
checkbox Ldl "false"
checkbox Total "false"
checkbox Glicose "false"
checkbox Urina "false"
checkbox \(Tgo\) "false"
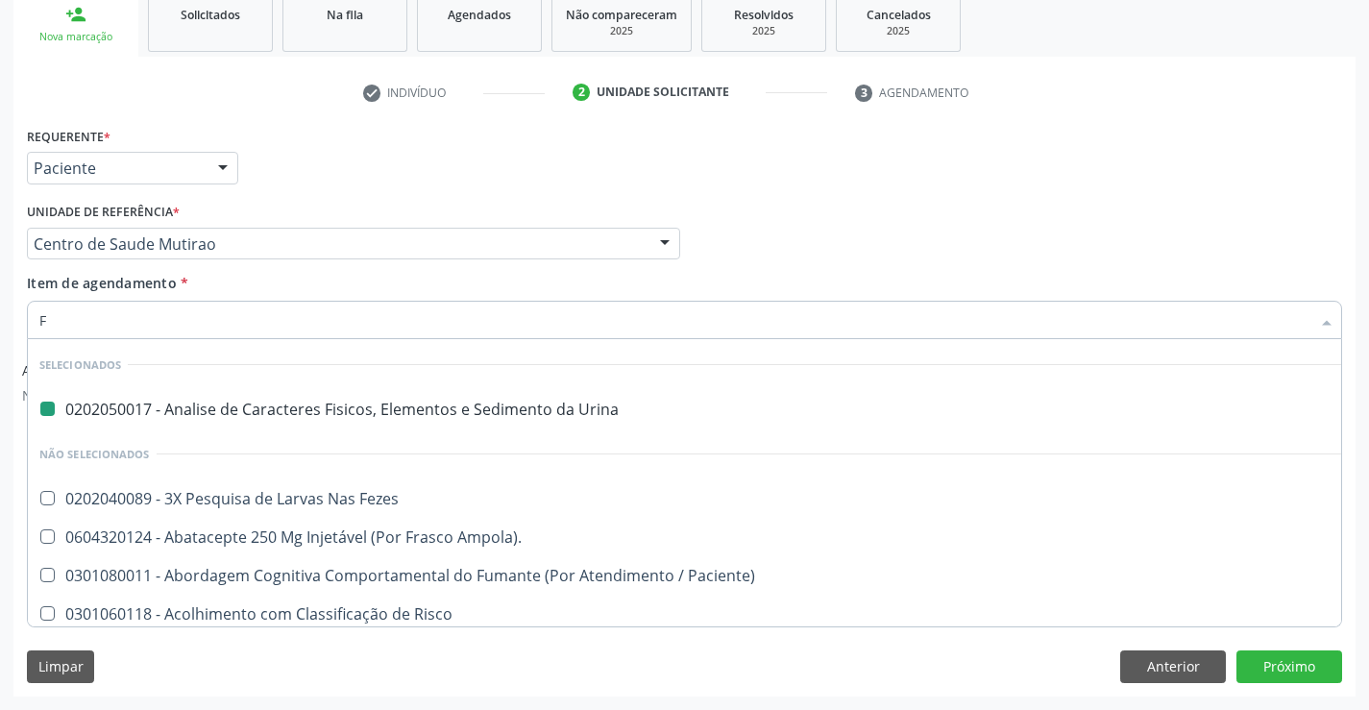
type input "FE"
checkbox Urina "false"
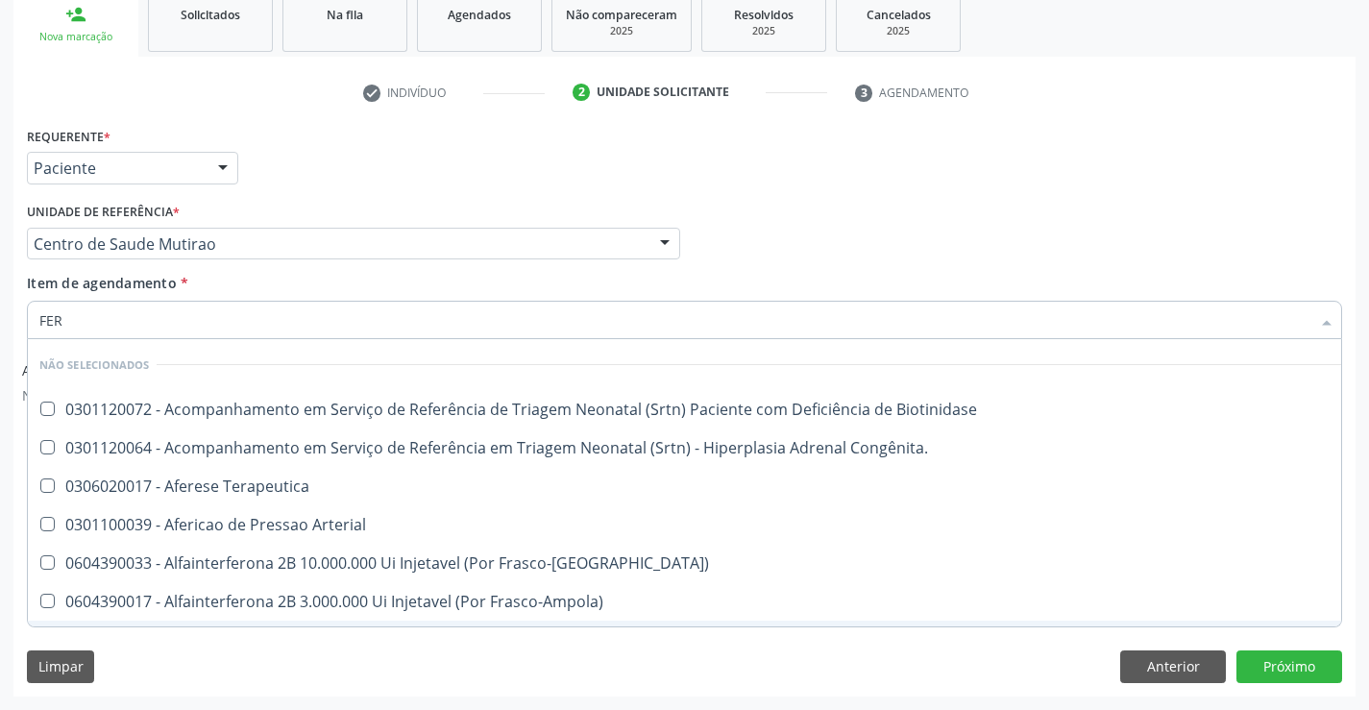
type input "FERR"
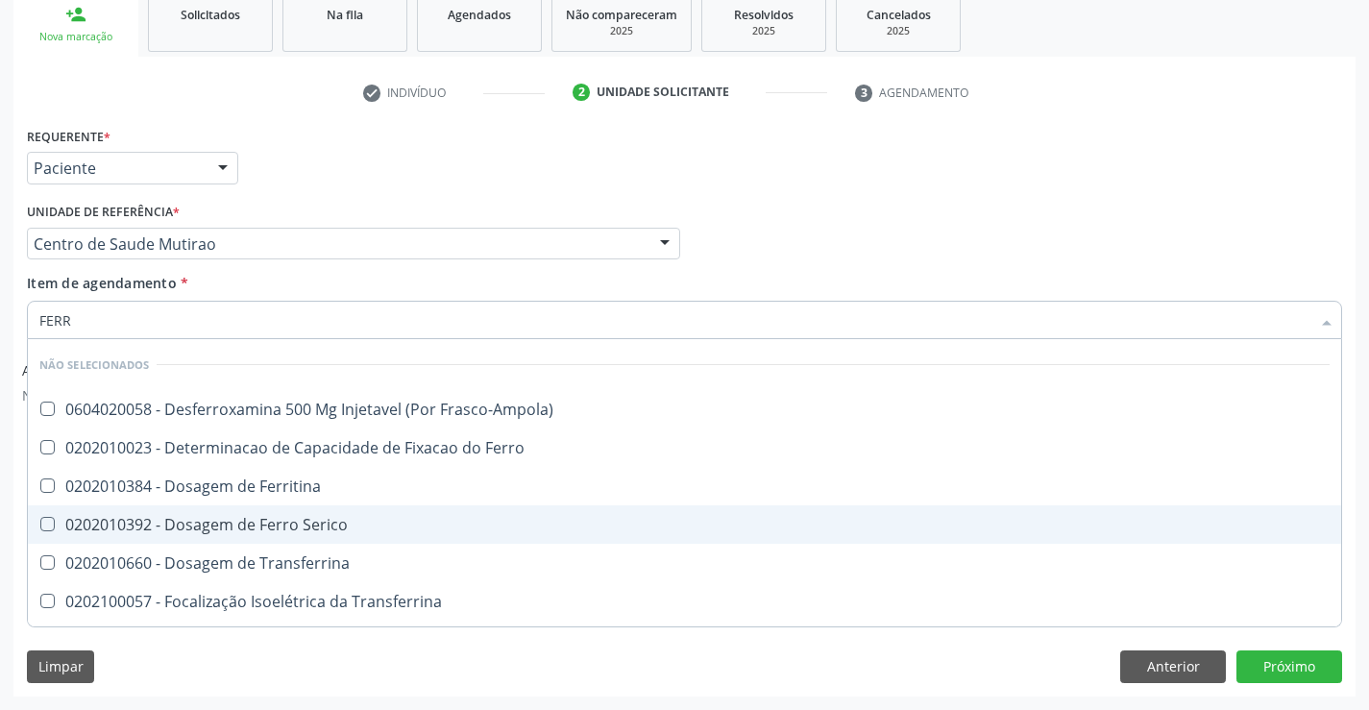
click at [252, 523] on div "0202010392 - Dosagem de Ferro Serico" at bounding box center [684, 524] width 1290 height 15
checkbox Serico "true"
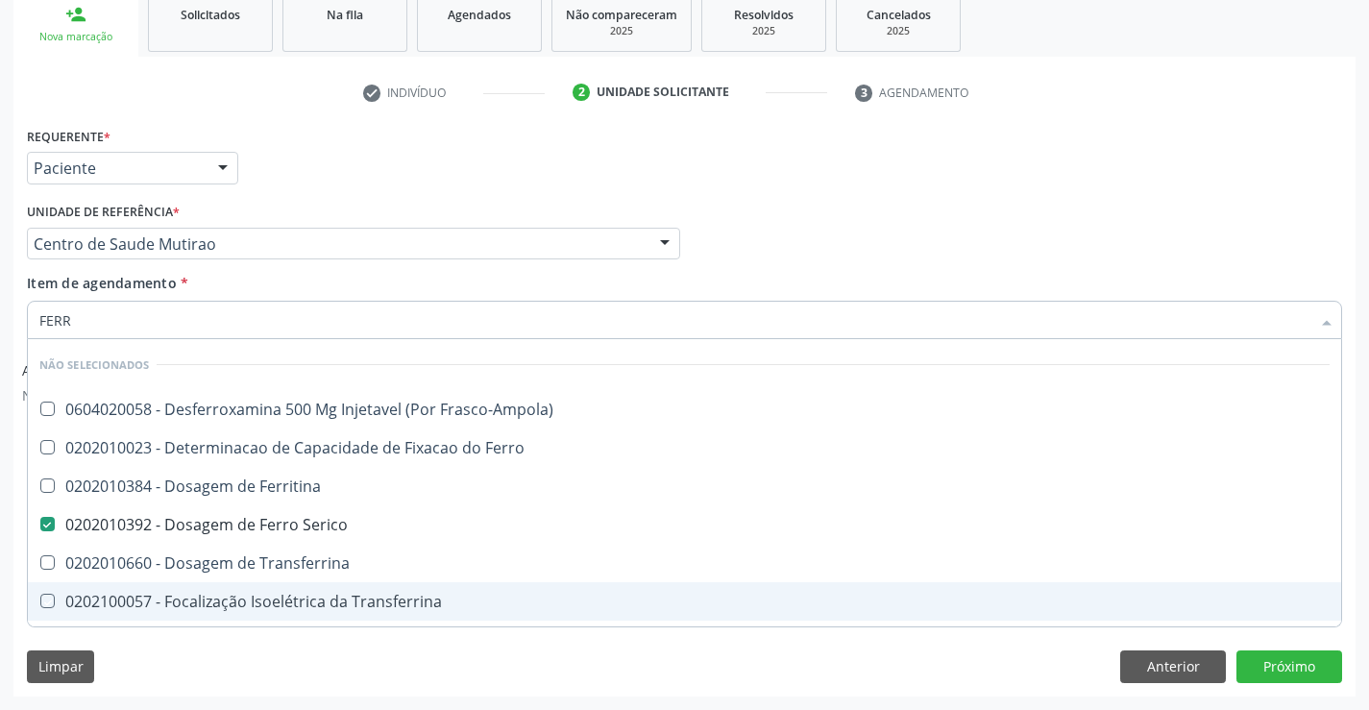
click at [256, 666] on div "Limpar Anterior Próximo" at bounding box center [684, 666] width 1315 height 33
checkbox Frasco-Ampola\) "true"
checkbox Ferritina "true"
checkbox Transferrina "true"
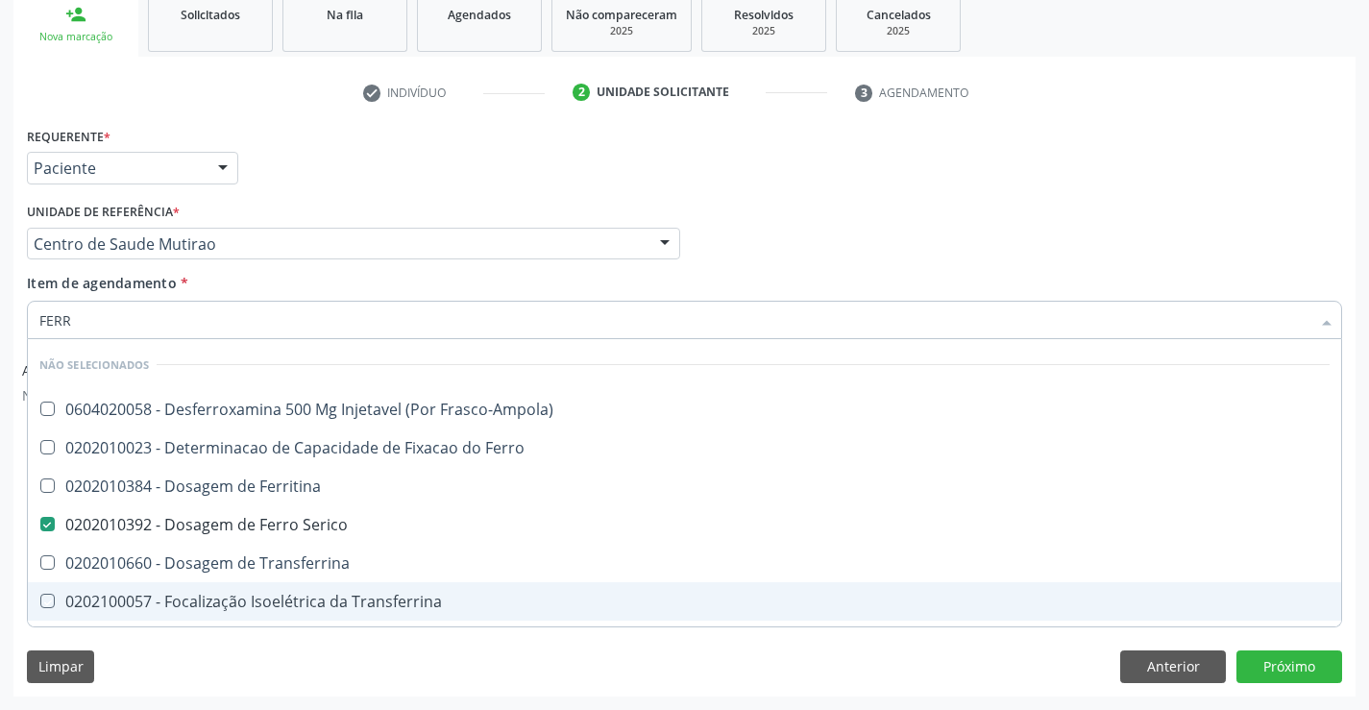
checkbox Ml\) "true"
checkbox \(Nefroplastia\) "true"
checkbox Ferro "true"
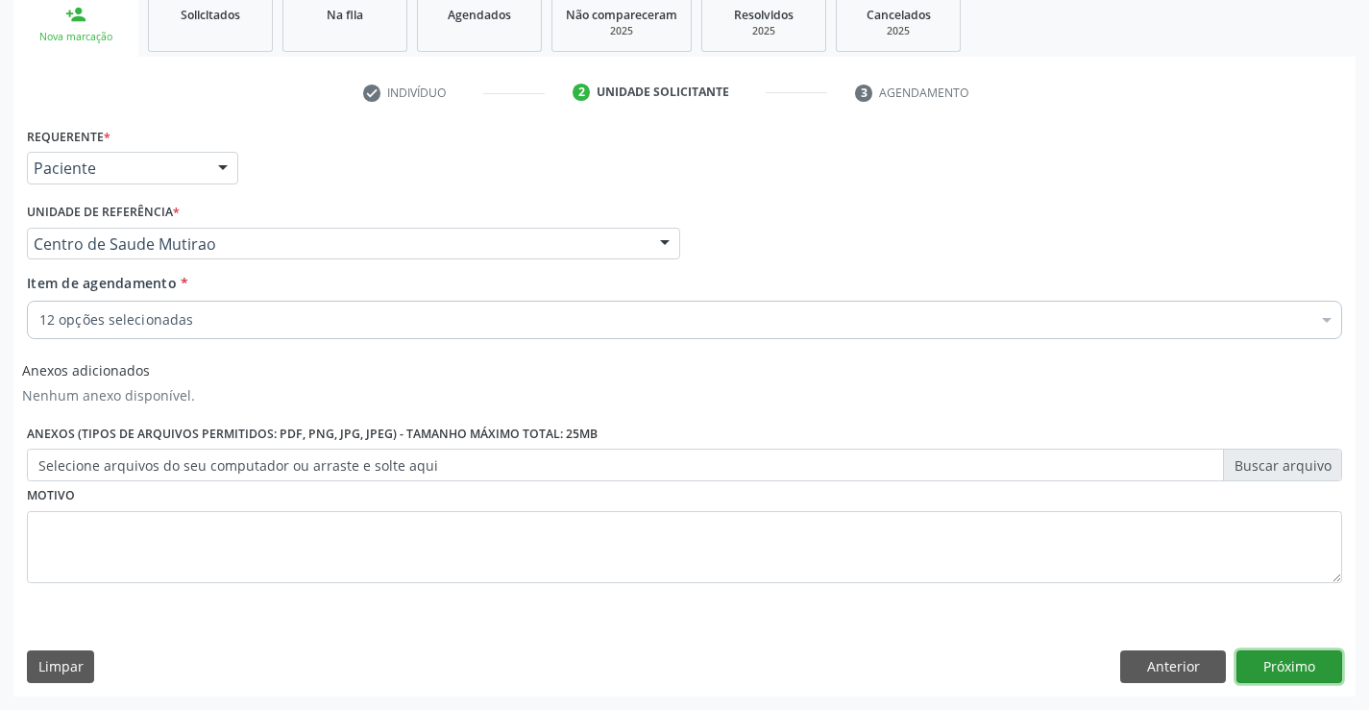
click at [1297, 663] on button "Próximo" at bounding box center [1289, 666] width 106 height 33
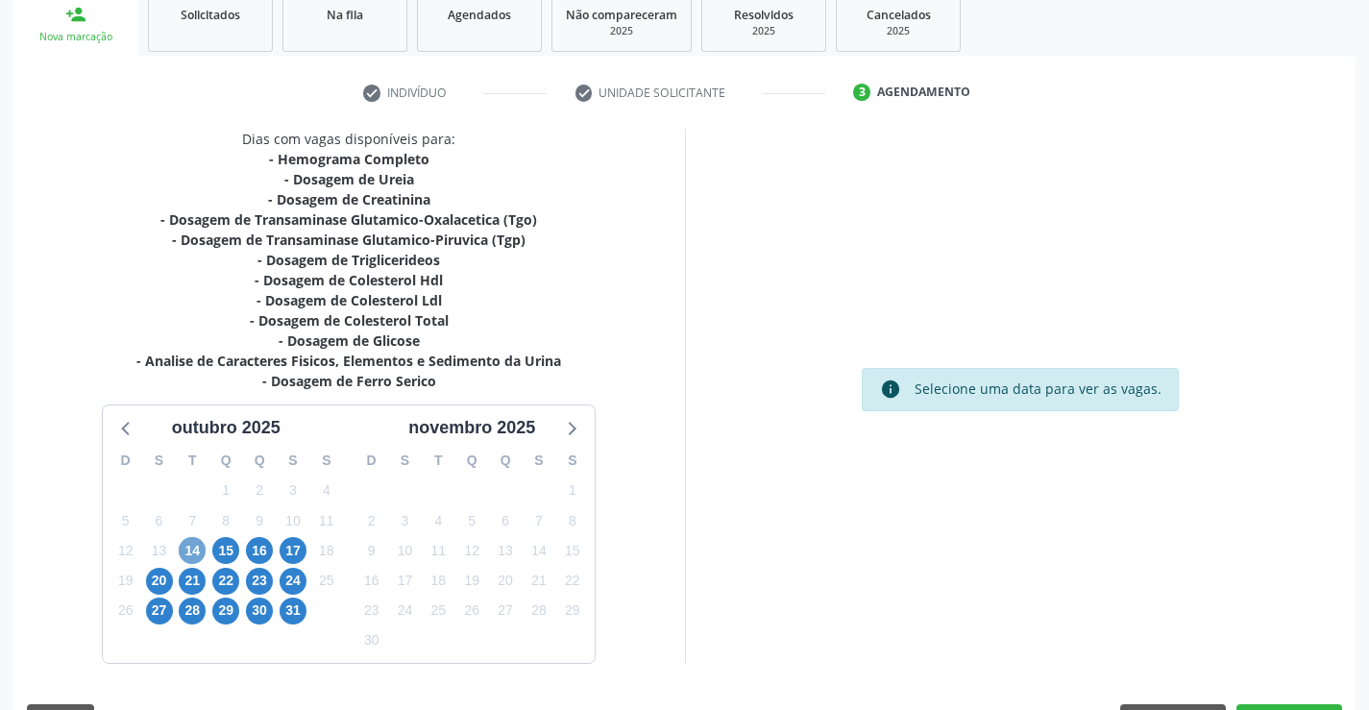
click at [200, 546] on span "14" at bounding box center [192, 550] width 27 height 27
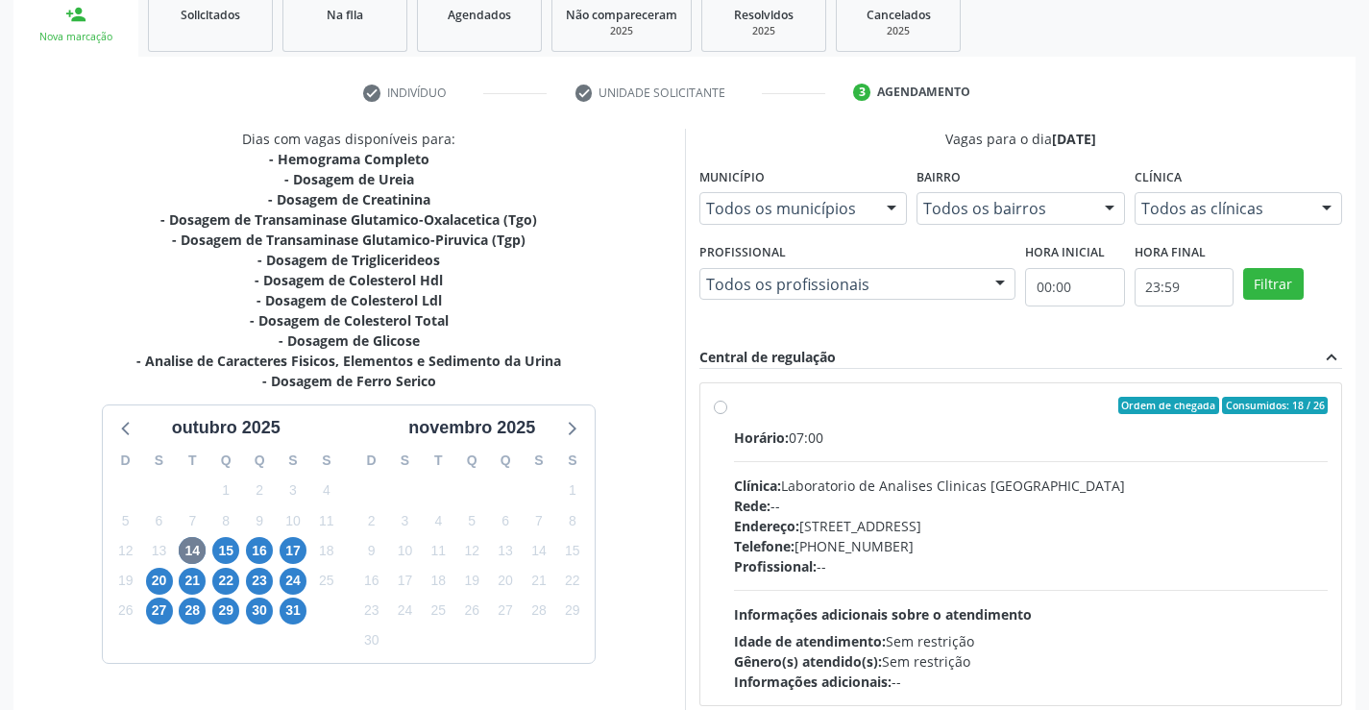
click at [734, 408] on label "Ordem de chegada Consumidos: 18 / 26 Horário: 07:00 Clínica: Laboratorio de Ana…" at bounding box center [1031, 544] width 595 height 295
click at [716, 408] on input "Ordem de chegada Consumidos: 18 / 26 Horário: 07:00 Clínica: Laboratorio de Ana…" at bounding box center [720, 405] width 13 height 17
radio input "true"
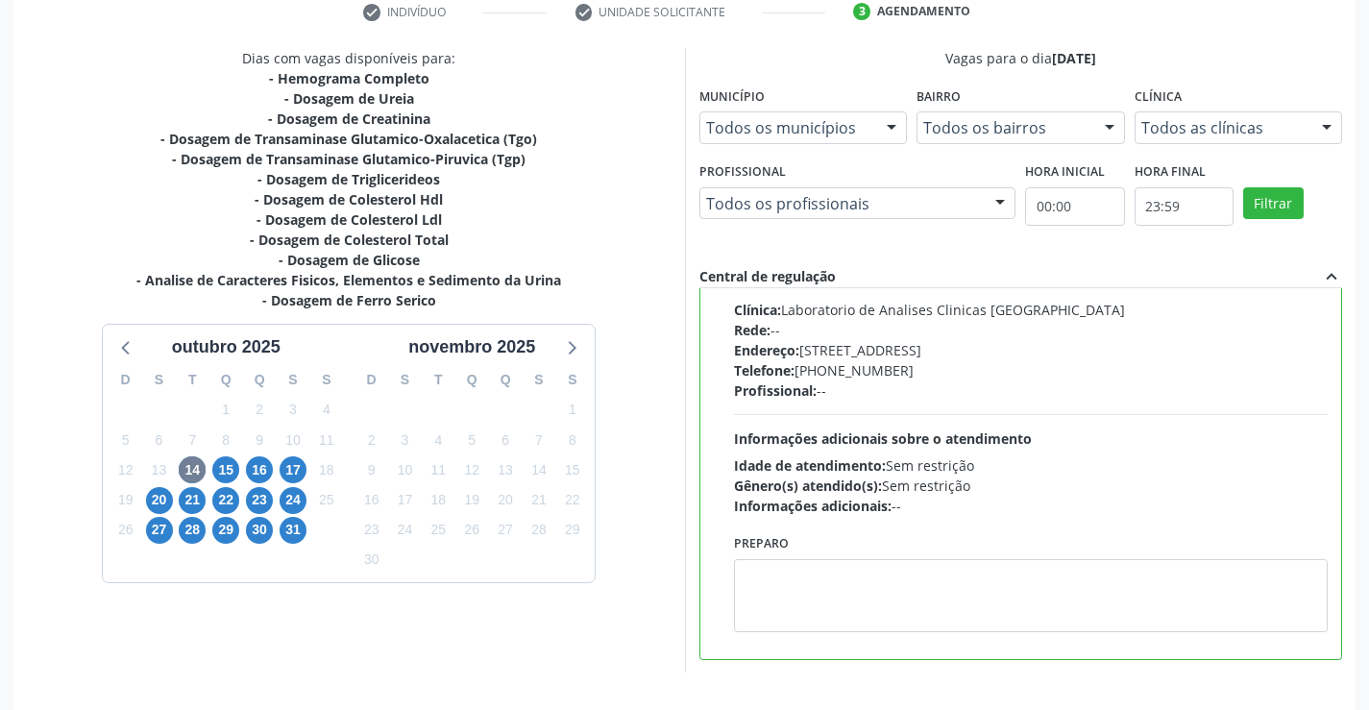
scroll to position [438, 0]
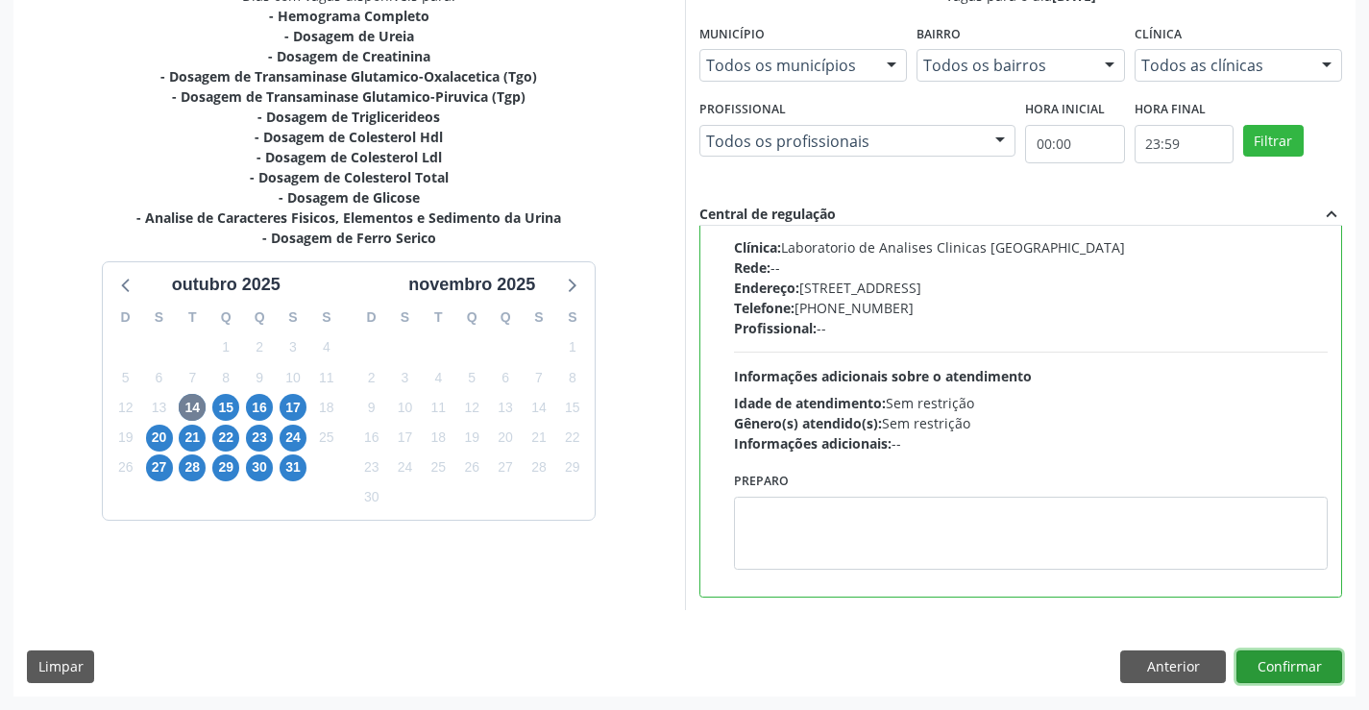
click at [1290, 666] on button "Confirmar" at bounding box center [1289, 666] width 106 height 33
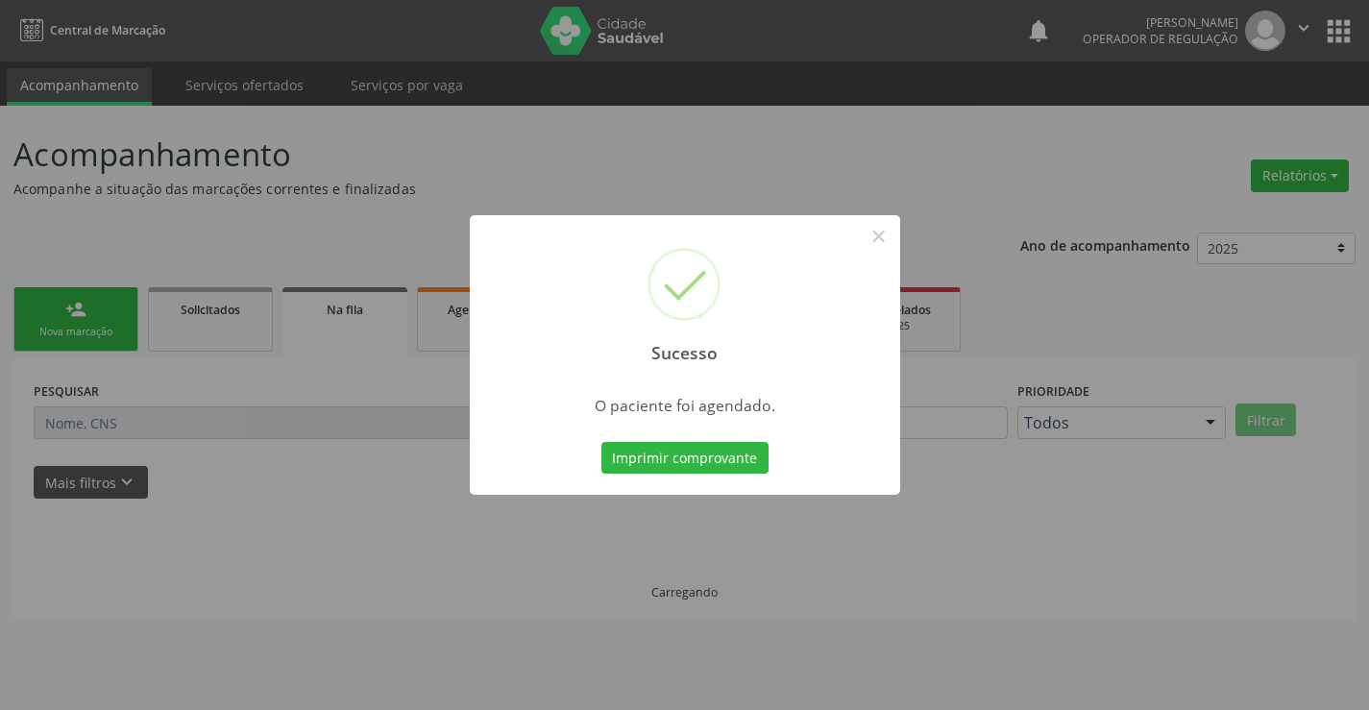
scroll to position [0, 0]
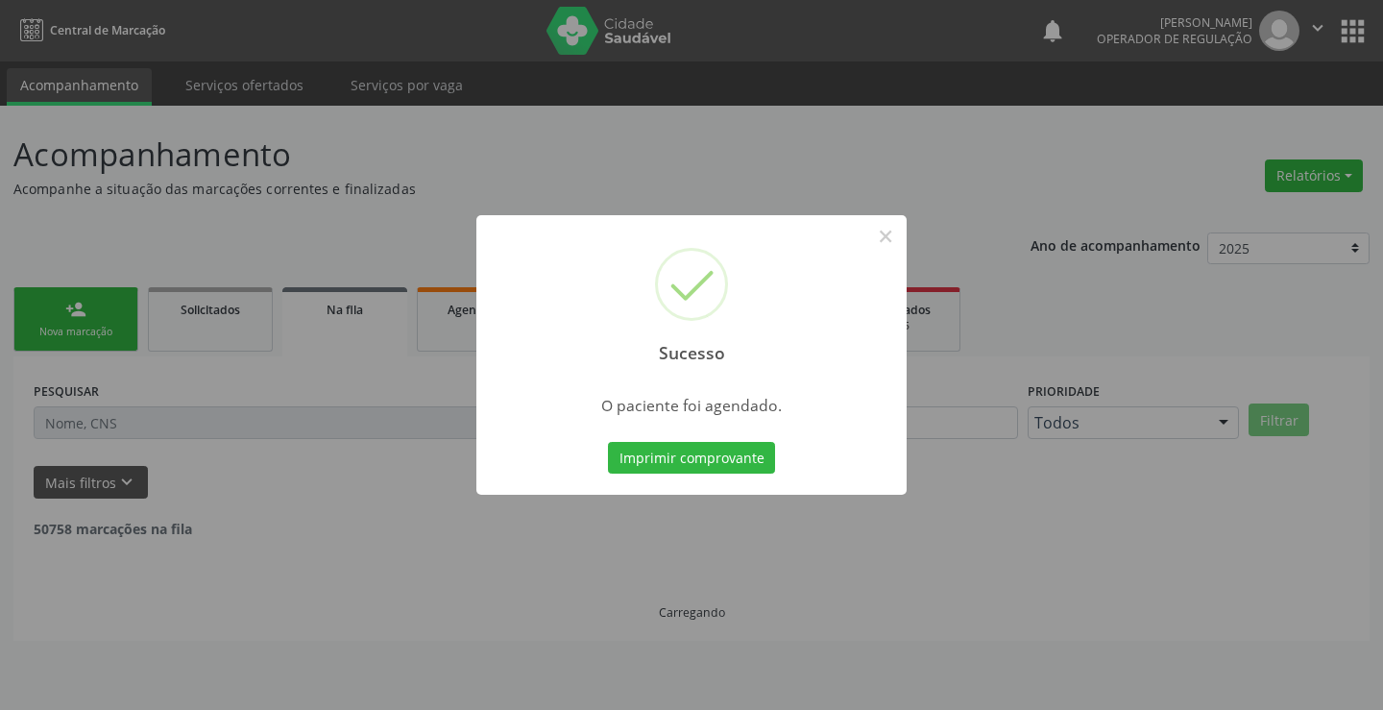
click at [608, 442] on button "Imprimir comprovante" at bounding box center [691, 458] width 167 height 33
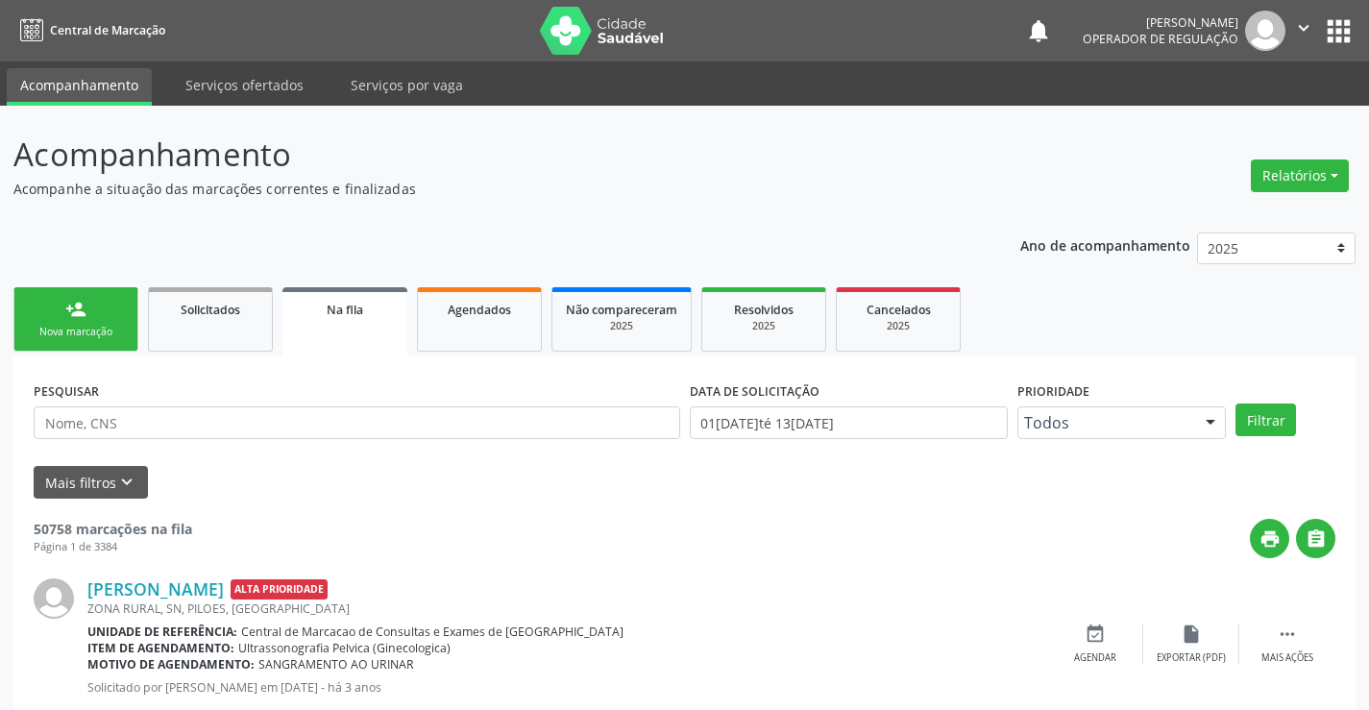
click at [103, 339] on div "Nova marcação" at bounding box center [76, 332] width 96 height 14
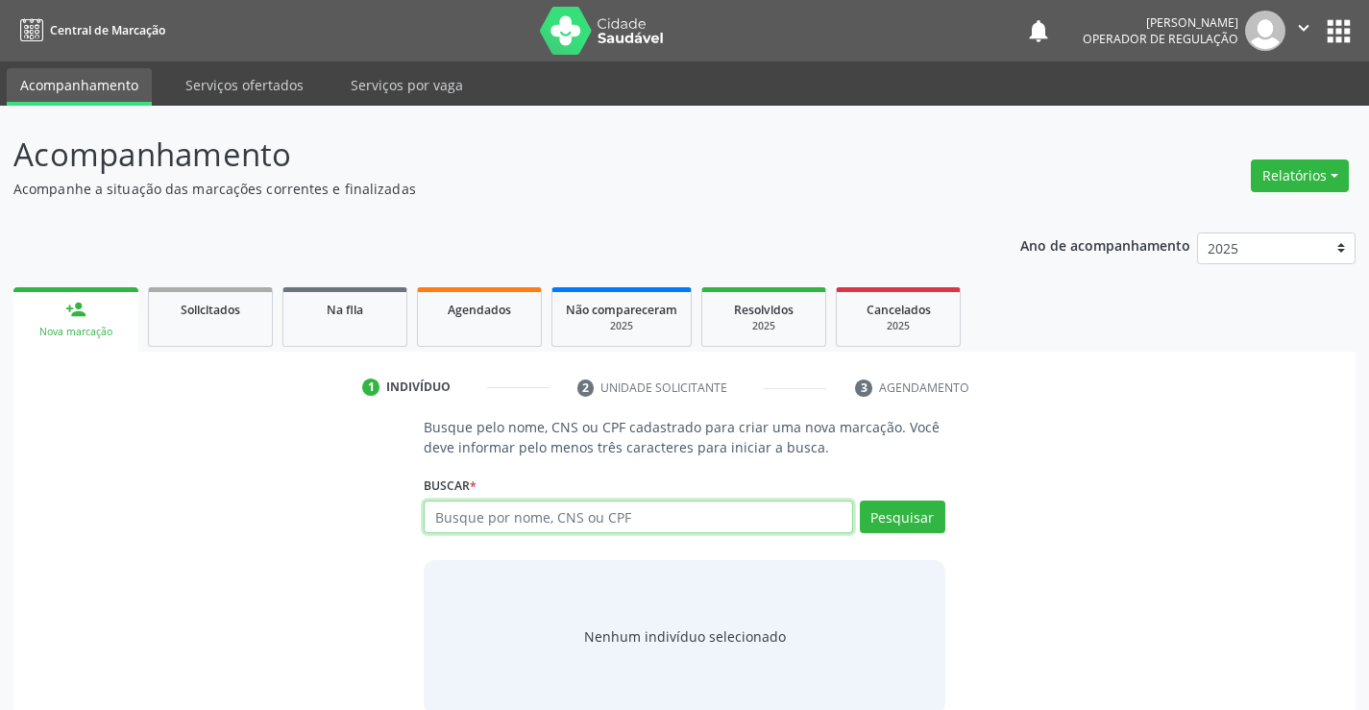
click at [507, 525] on input "text" at bounding box center [638, 516] width 428 height 33
type input "702101713859793"
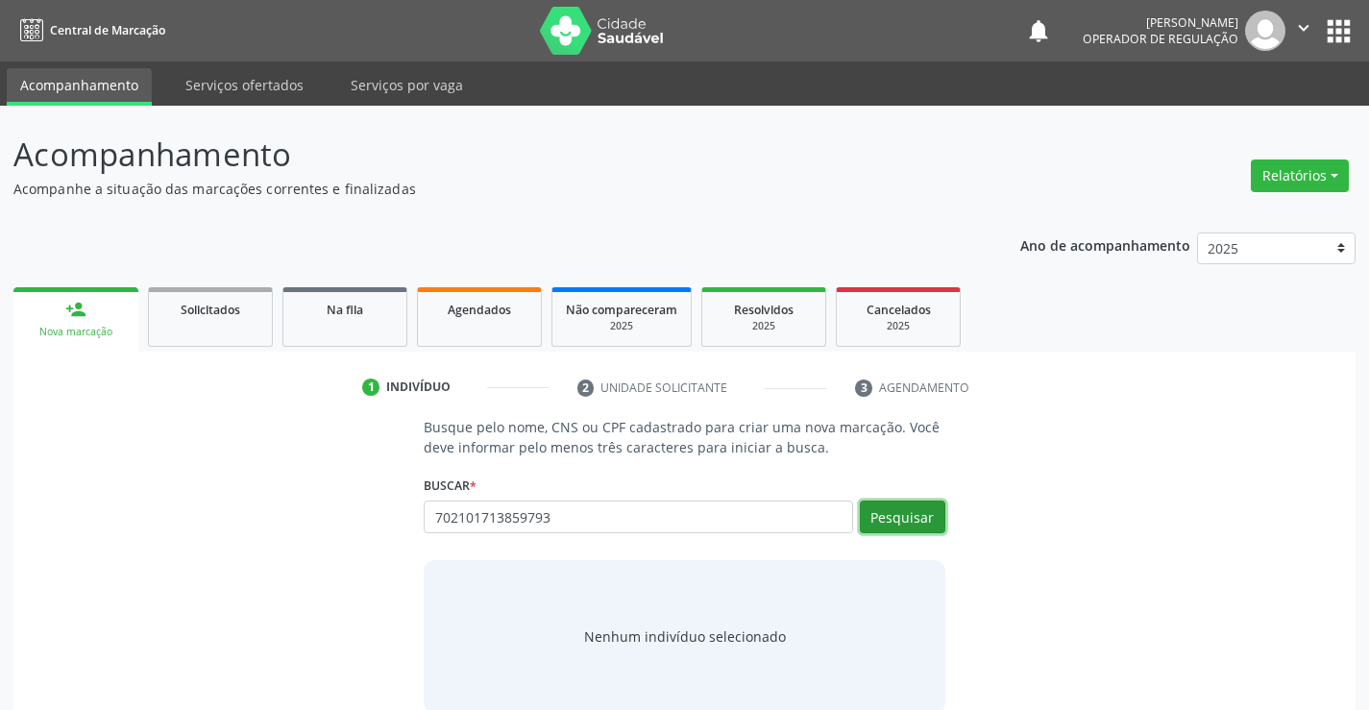
click at [930, 519] on button "Pesquisar" at bounding box center [902, 516] width 85 height 33
type input "702101713859793"
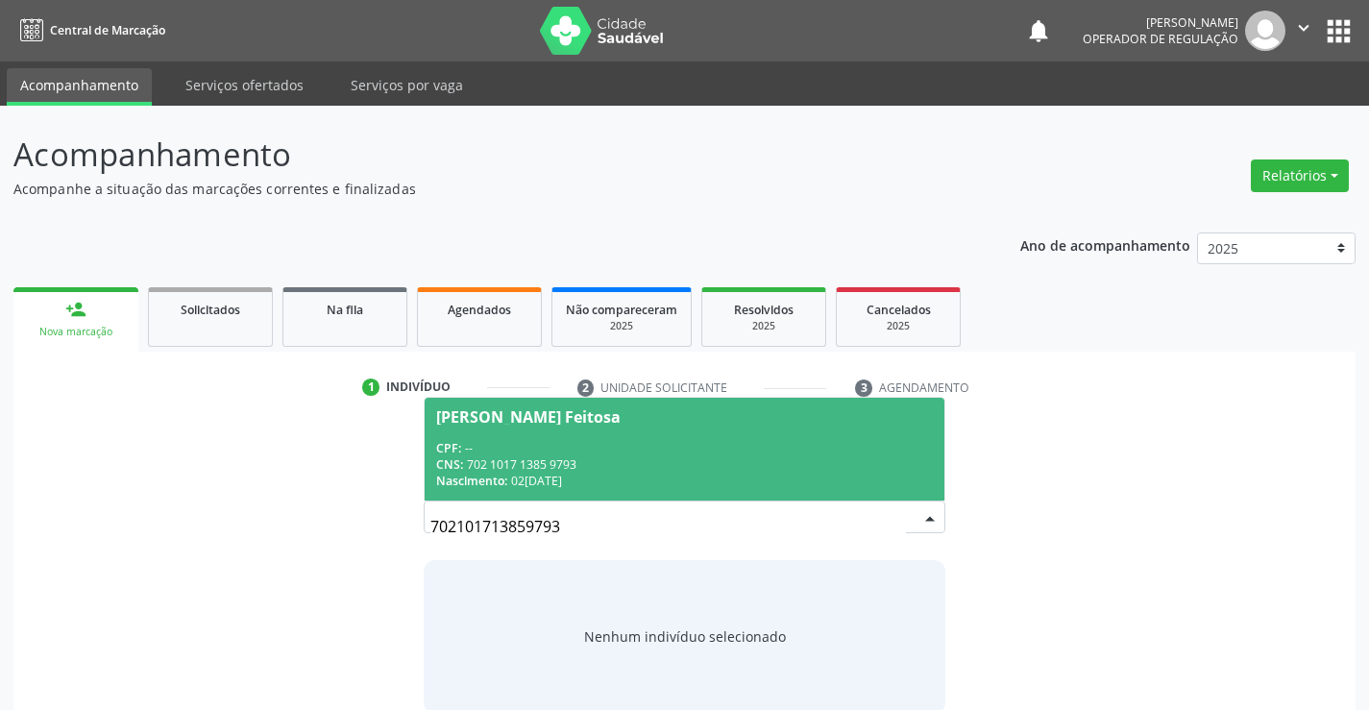
click at [634, 448] on div "CPF: --" at bounding box center [684, 448] width 496 height 16
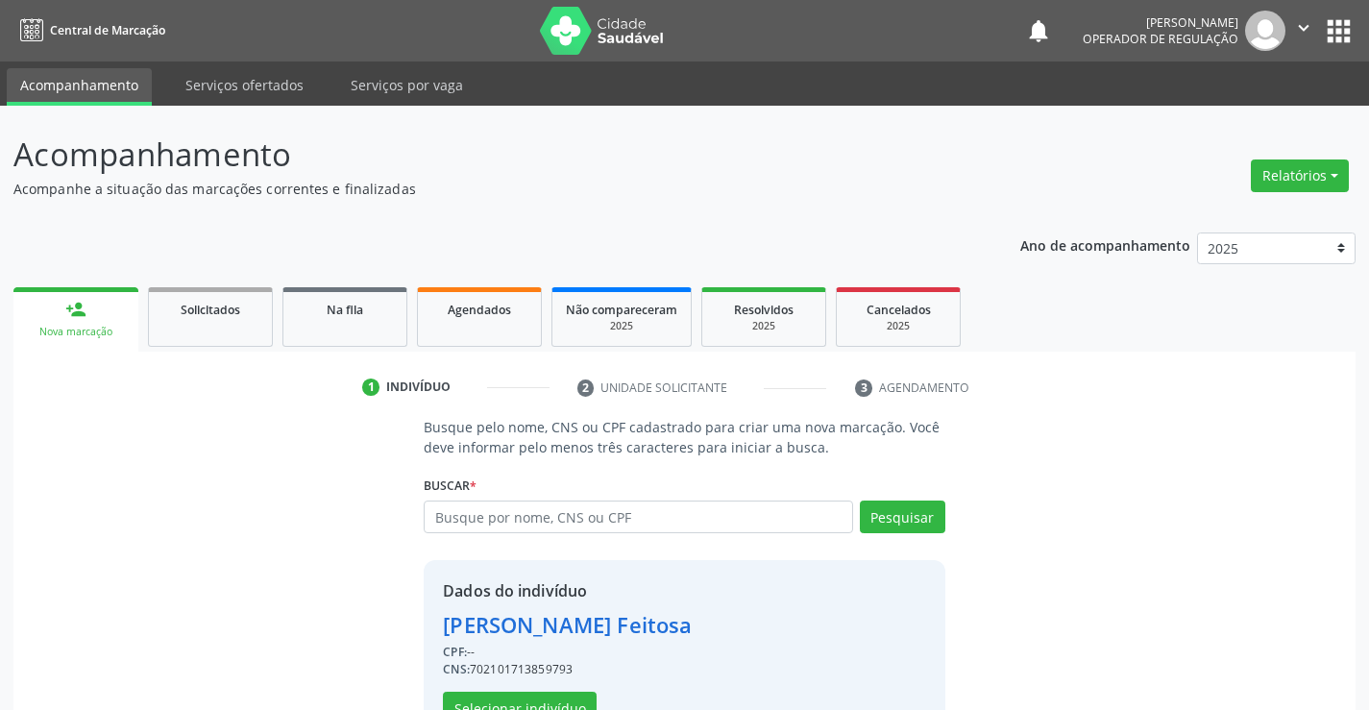
scroll to position [61, 0]
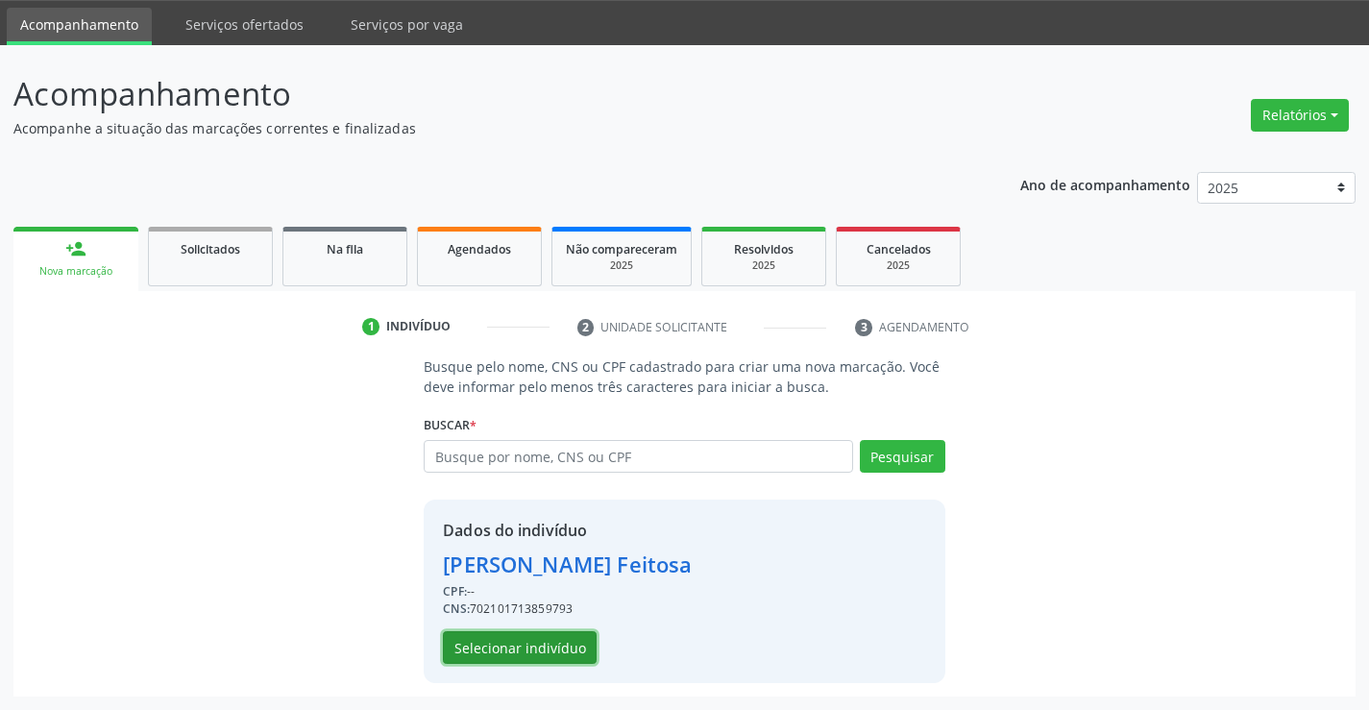
click at [522, 656] on button "Selecionar indivíduo" at bounding box center [520, 647] width 154 height 33
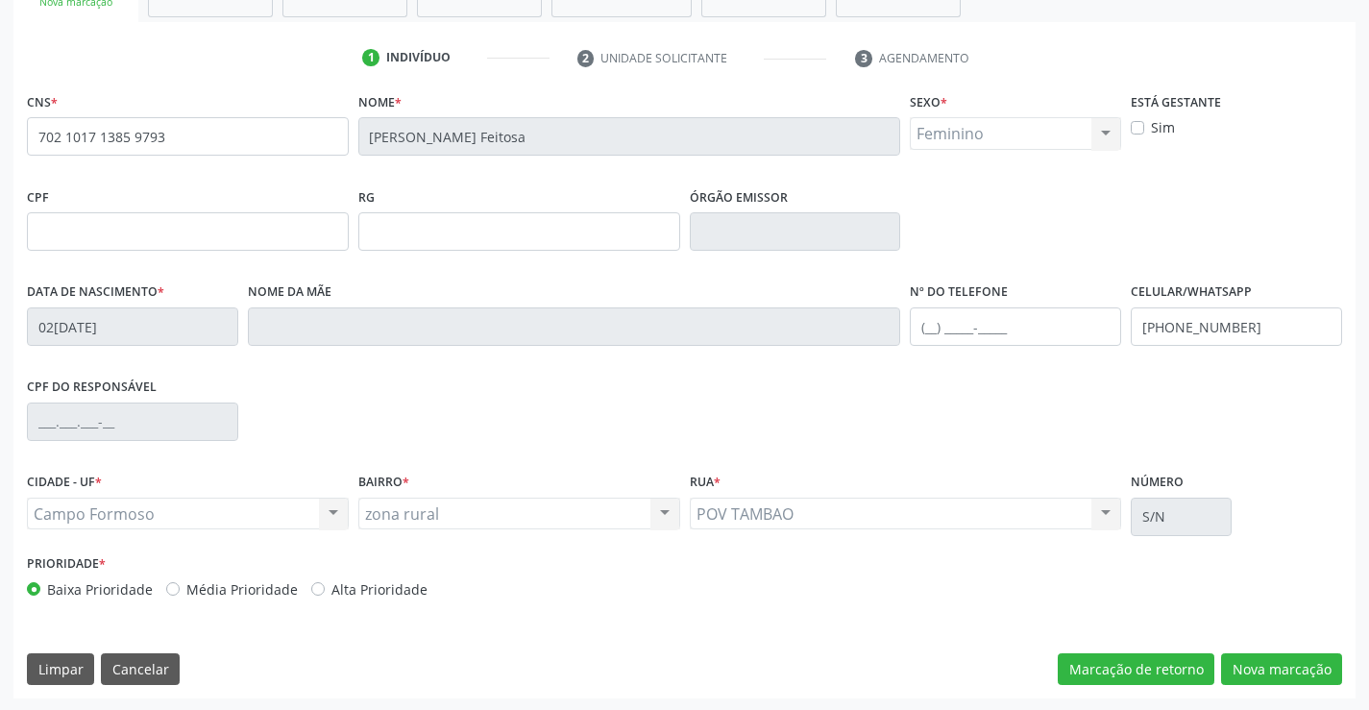
scroll to position [331, 0]
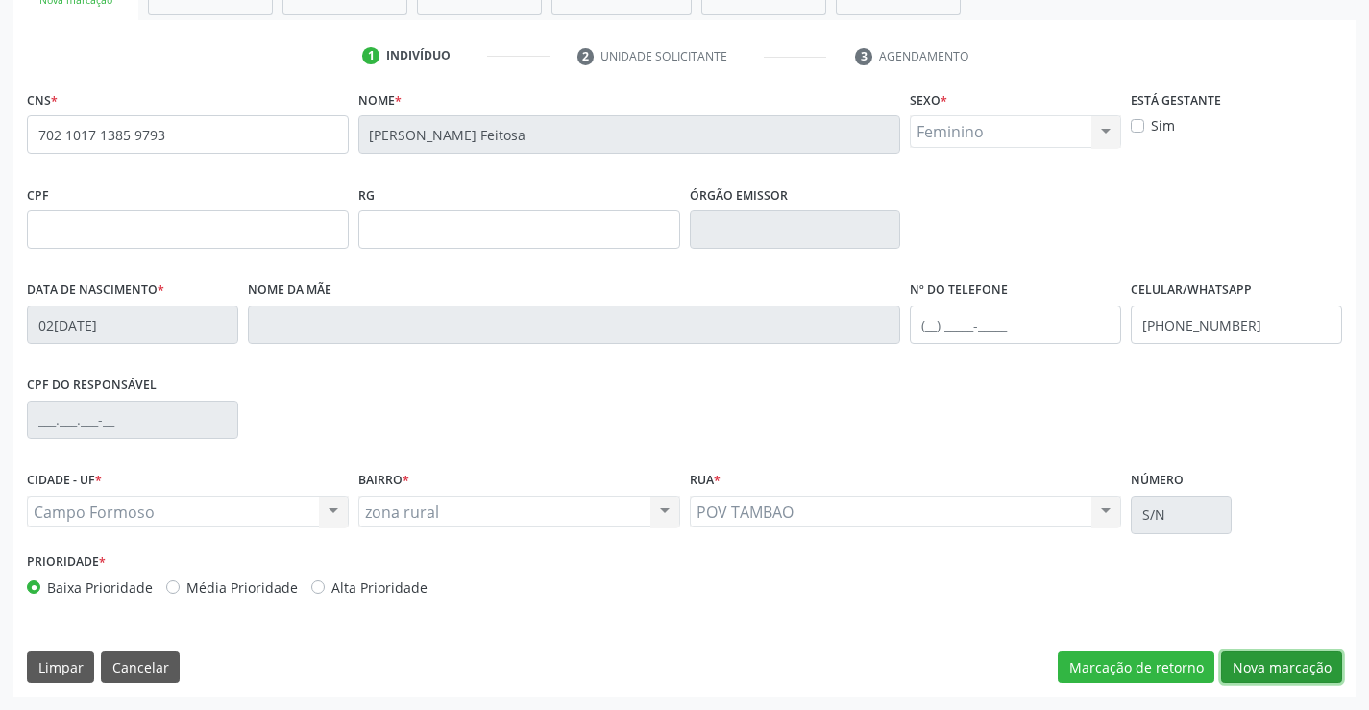
click at [1248, 674] on button "Nova marcação" at bounding box center [1281, 667] width 121 height 33
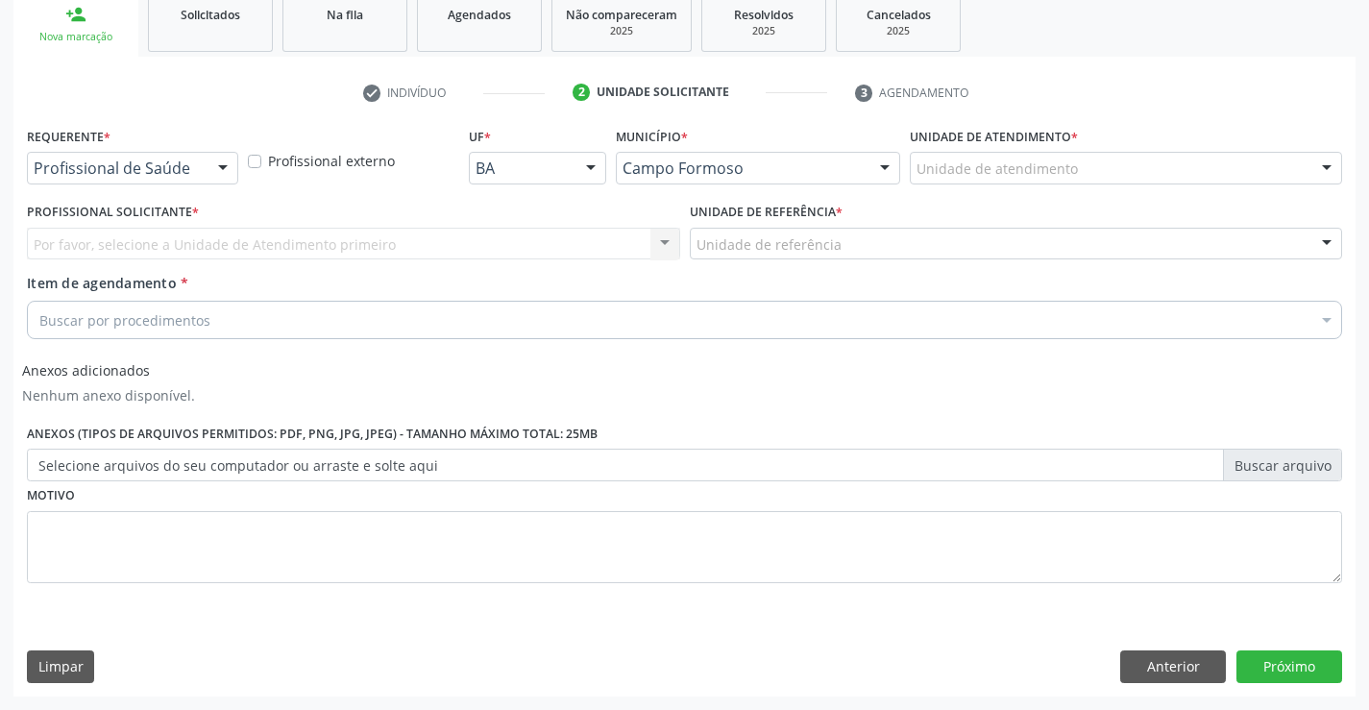
click at [223, 163] on div at bounding box center [222, 169] width 29 height 33
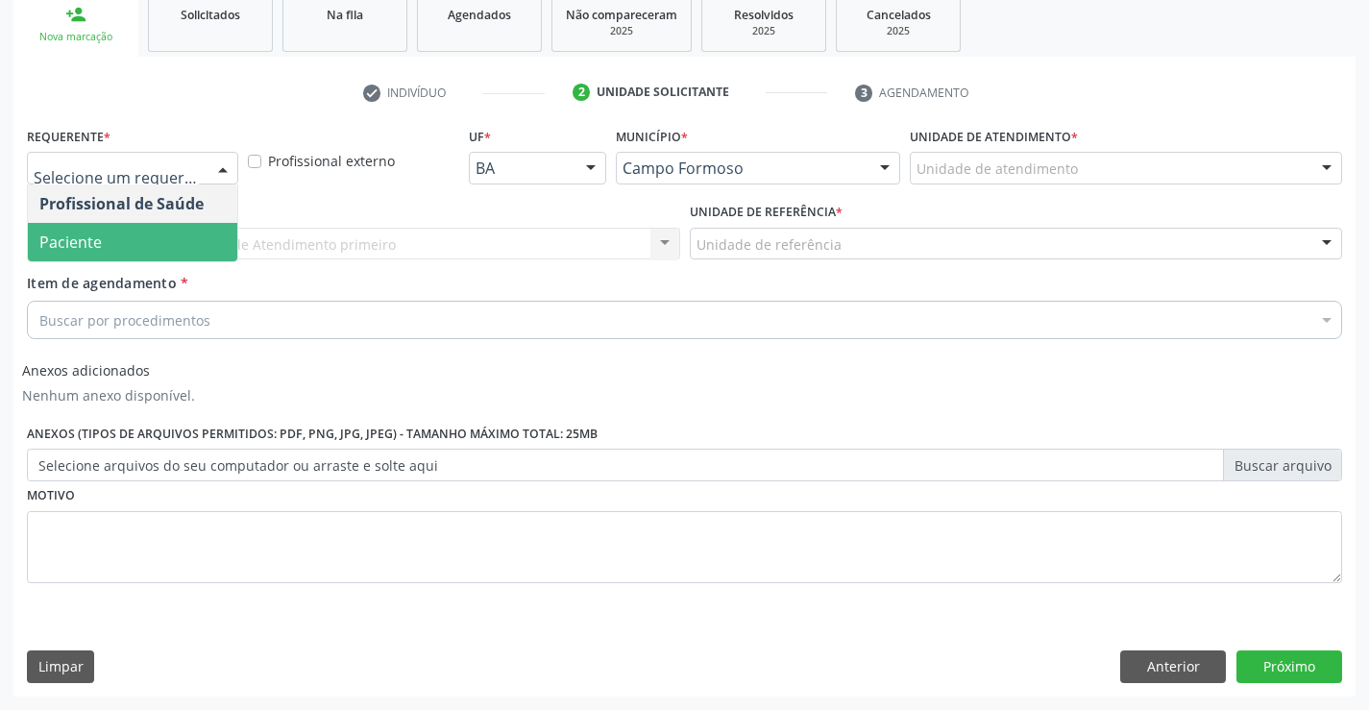
click at [212, 245] on span "Paciente" at bounding box center [132, 242] width 209 height 38
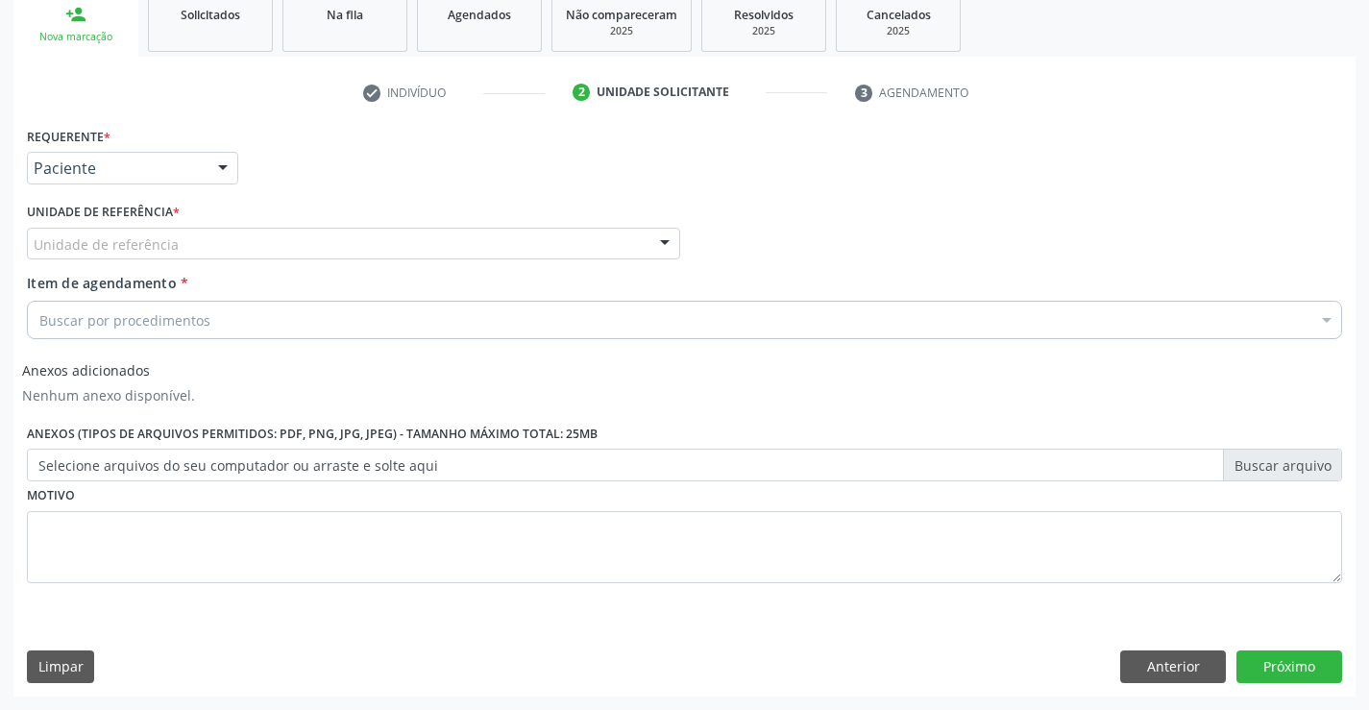
click at [229, 241] on div "Unidade de referência" at bounding box center [353, 244] width 653 height 33
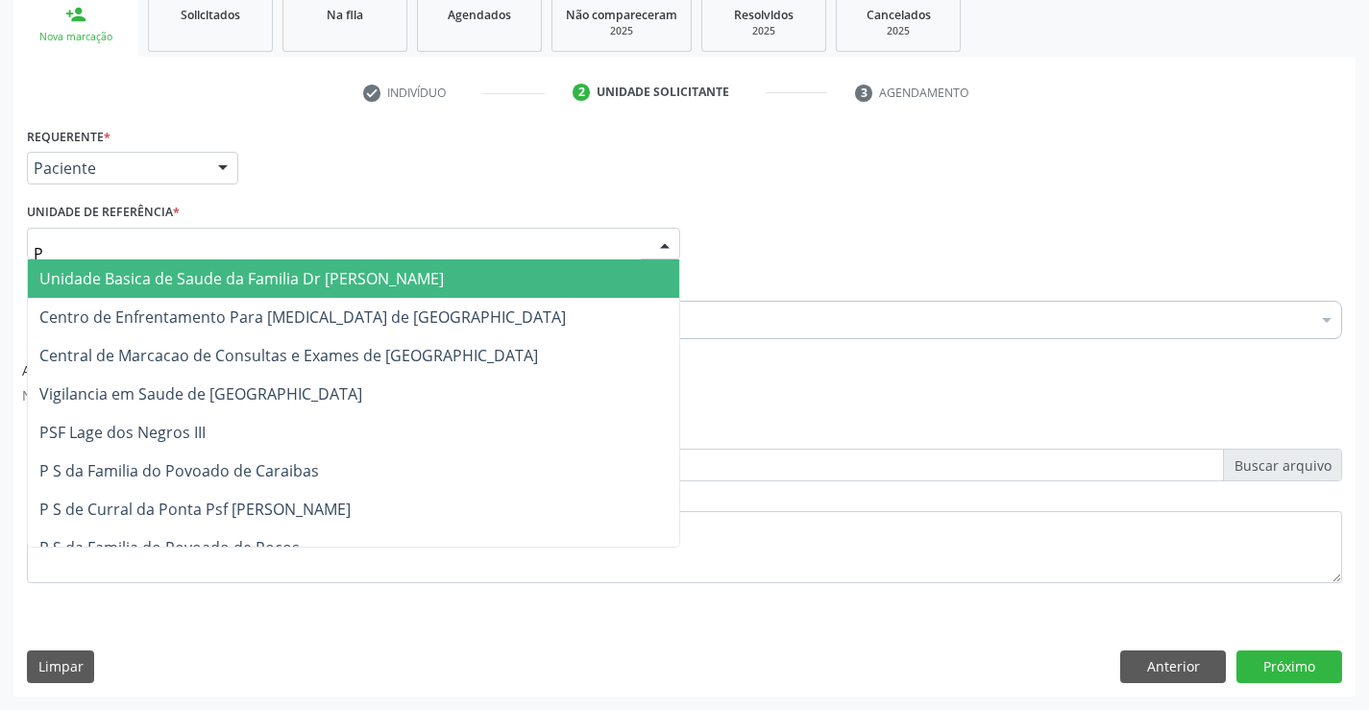
type input "PO"
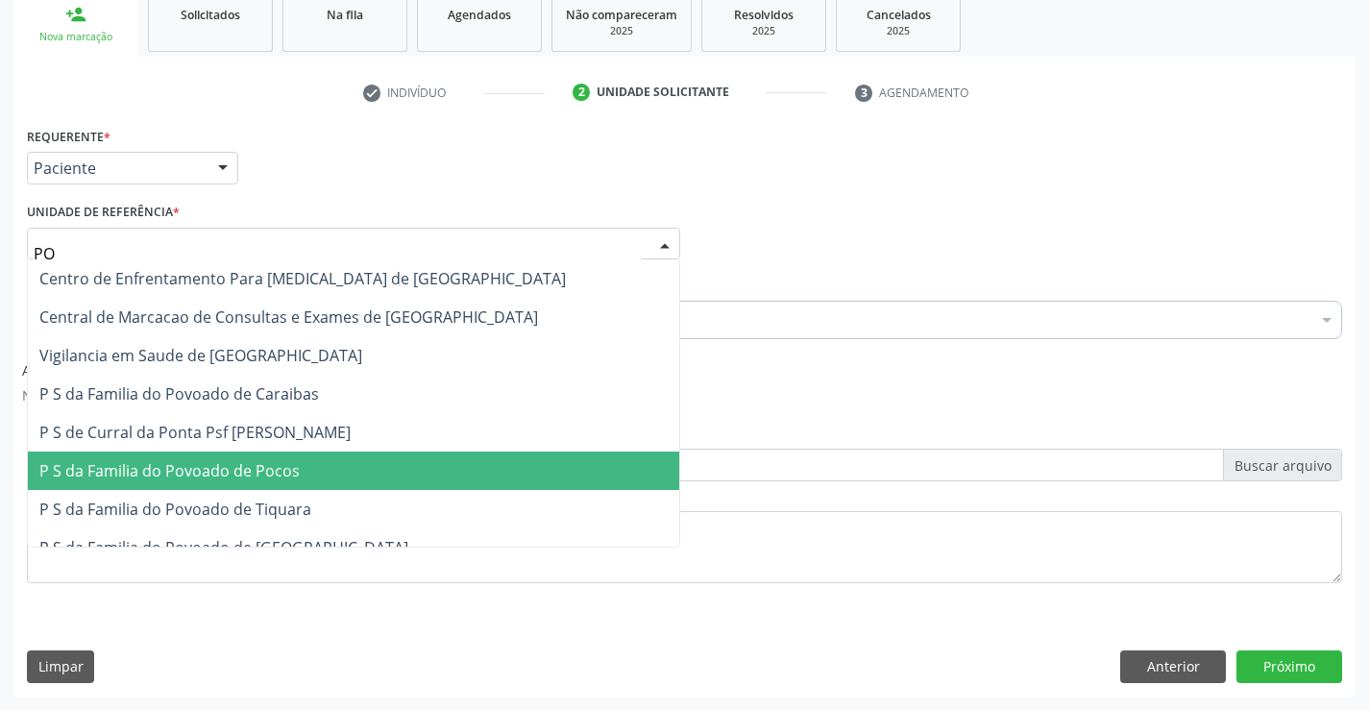
click at [260, 470] on span "P S da Familia do Povoado de Pocos" at bounding box center [169, 470] width 260 height 21
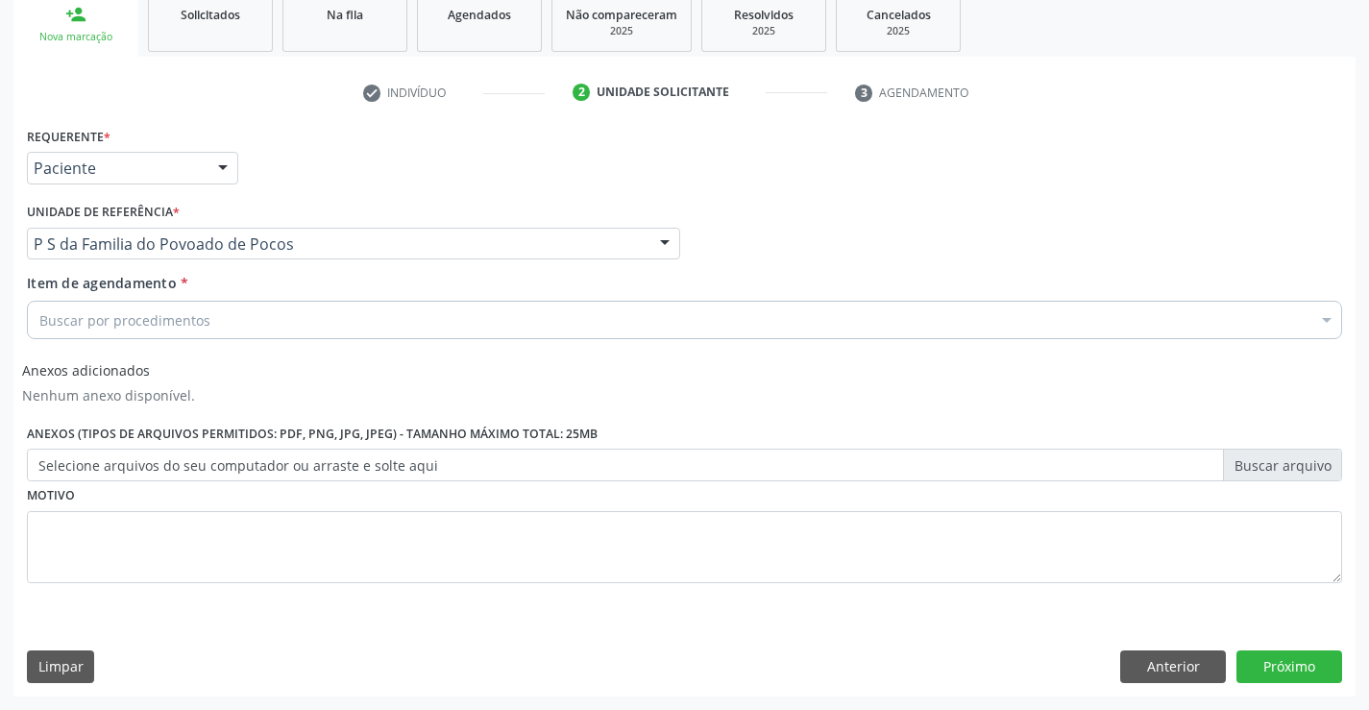
click at [252, 327] on div "Buscar por procedimentos" at bounding box center [684, 320] width 1315 height 38
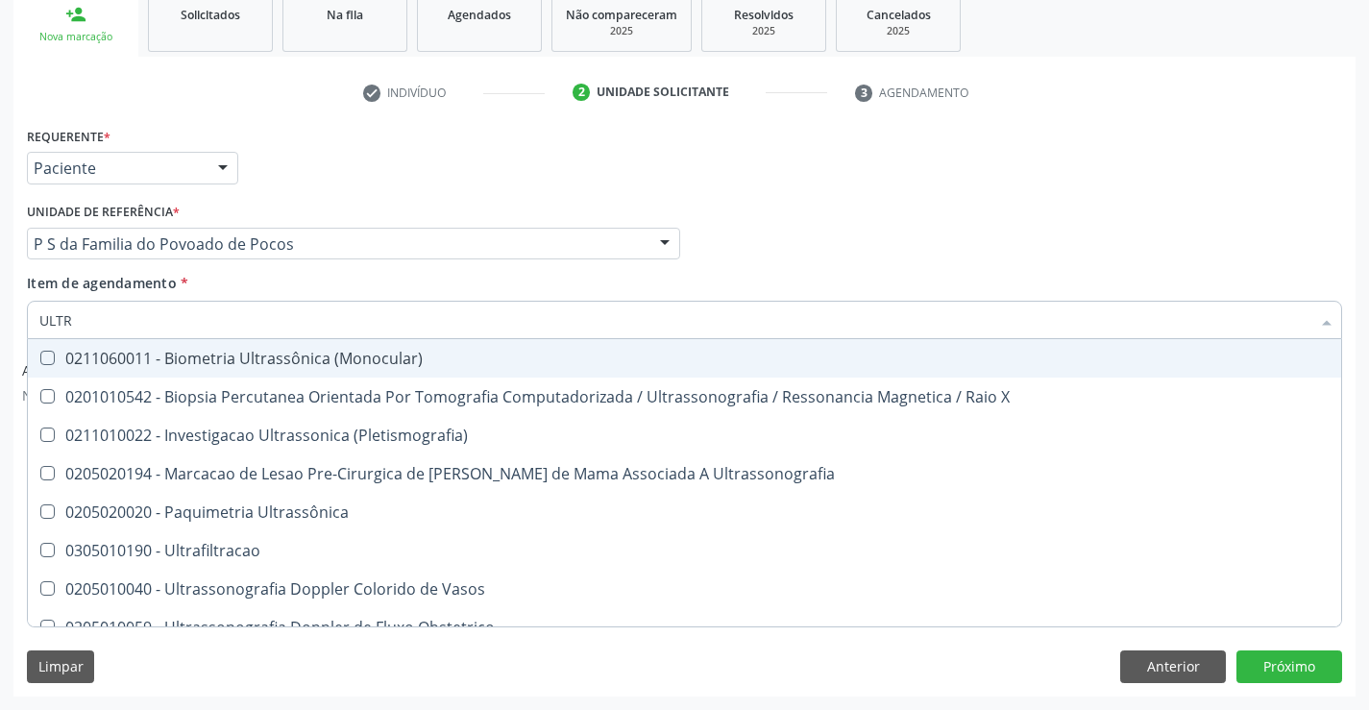
type input "ULTRA"
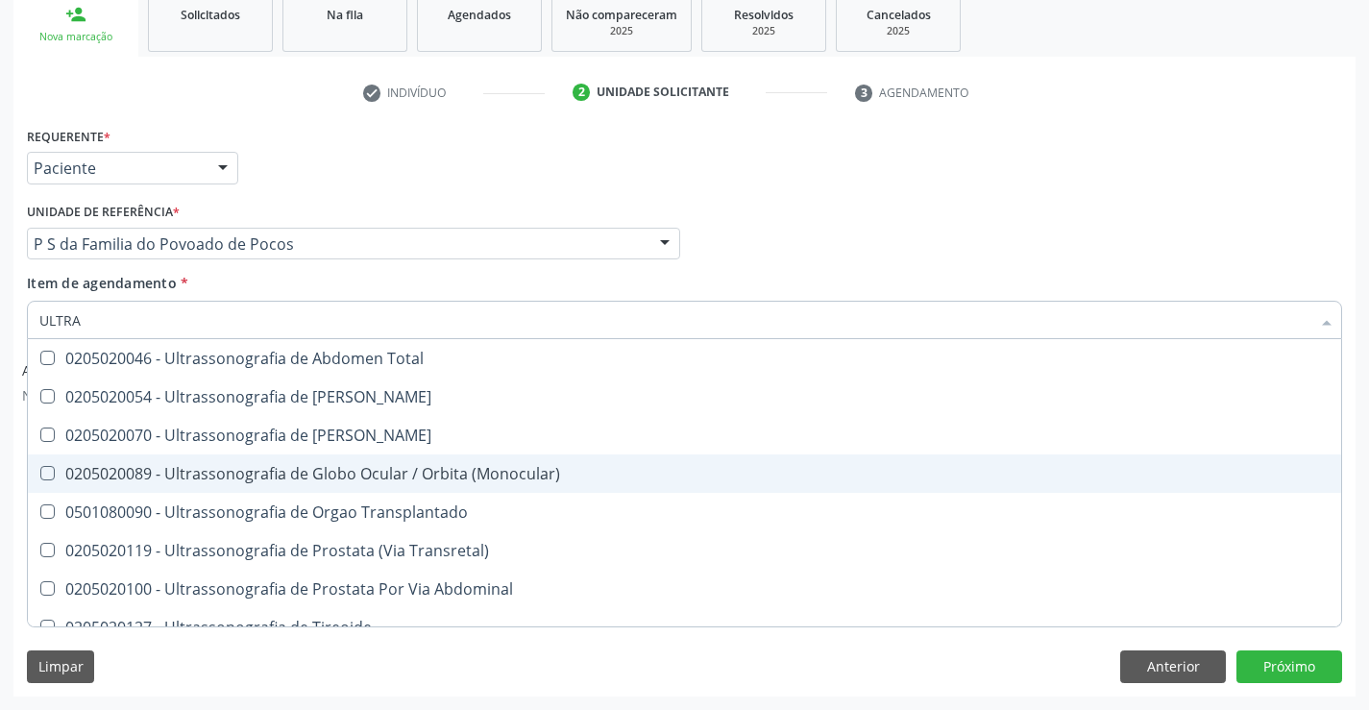
scroll to position [551, 0]
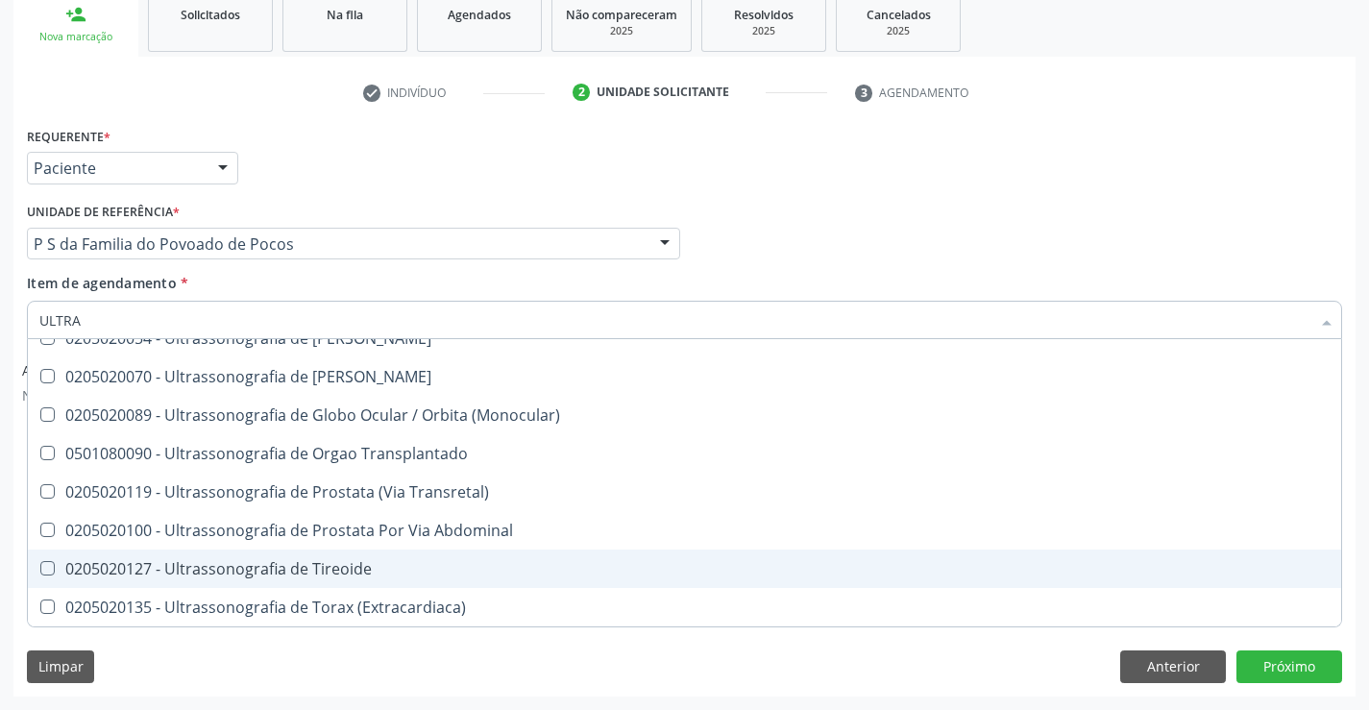
click at [331, 573] on div "0205020127 - Ultrassonografia de Tireoide" at bounding box center [684, 568] width 1290 height 15
checkbox Tireoide "true"
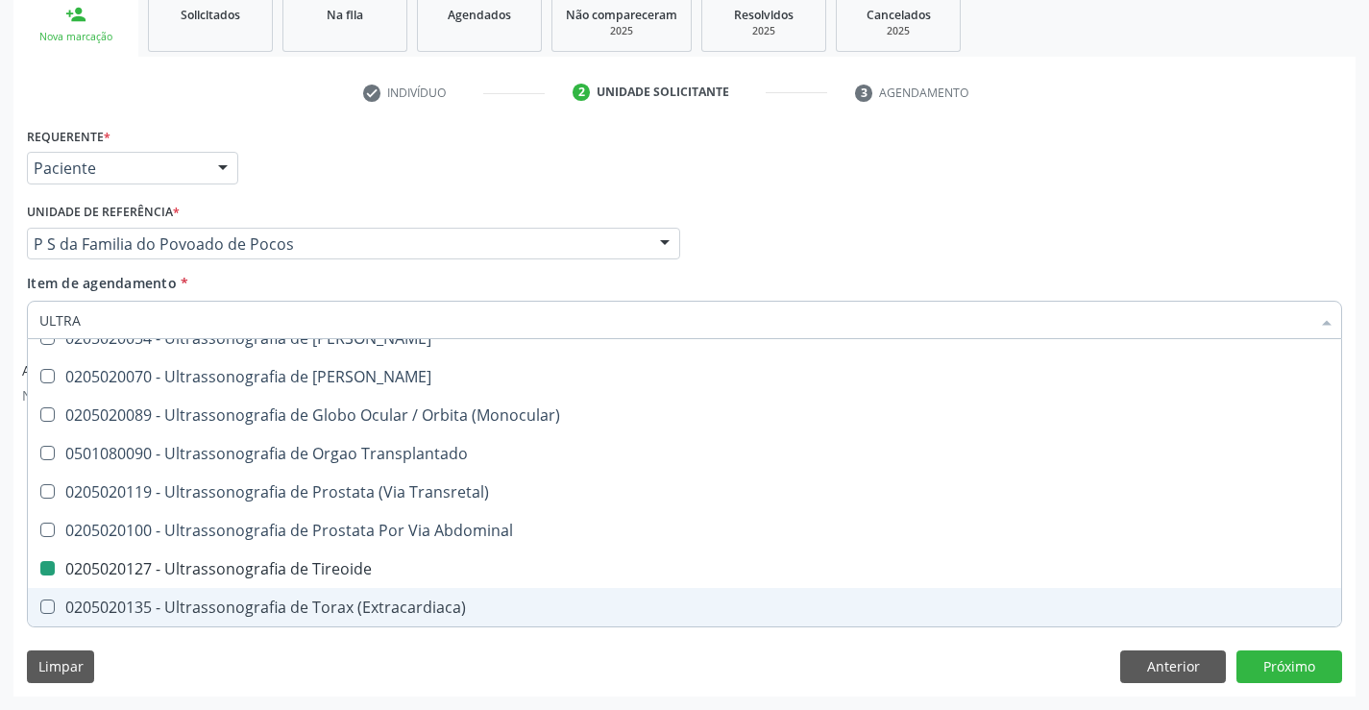
click at [313, 671] on div "Limpar Anterior Próximo" at bounding box center [684, 666] width 1315 height 33
checkbox X "true"
checkbox Tireoide "false"
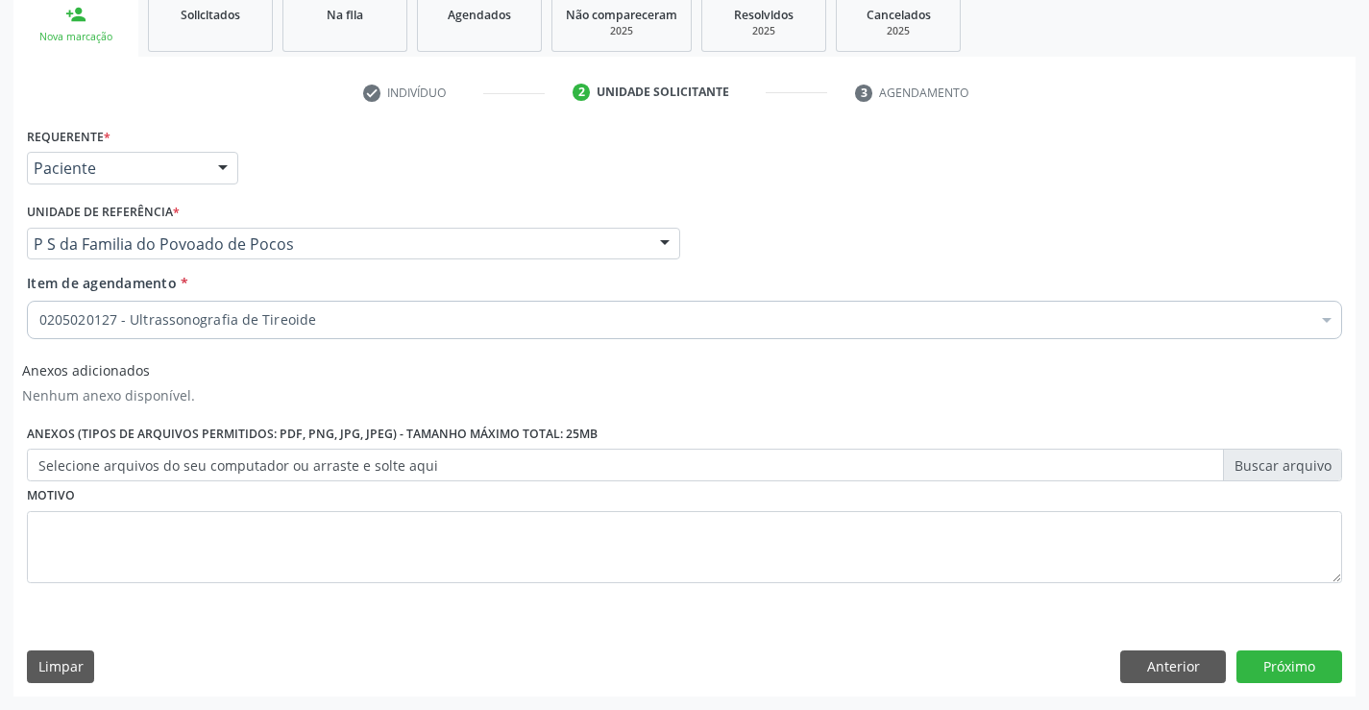
scroll to position [0, 0]
click at [1266, 665] on button "Próximo" at bounding box center [1289, 666] width 106 height 33
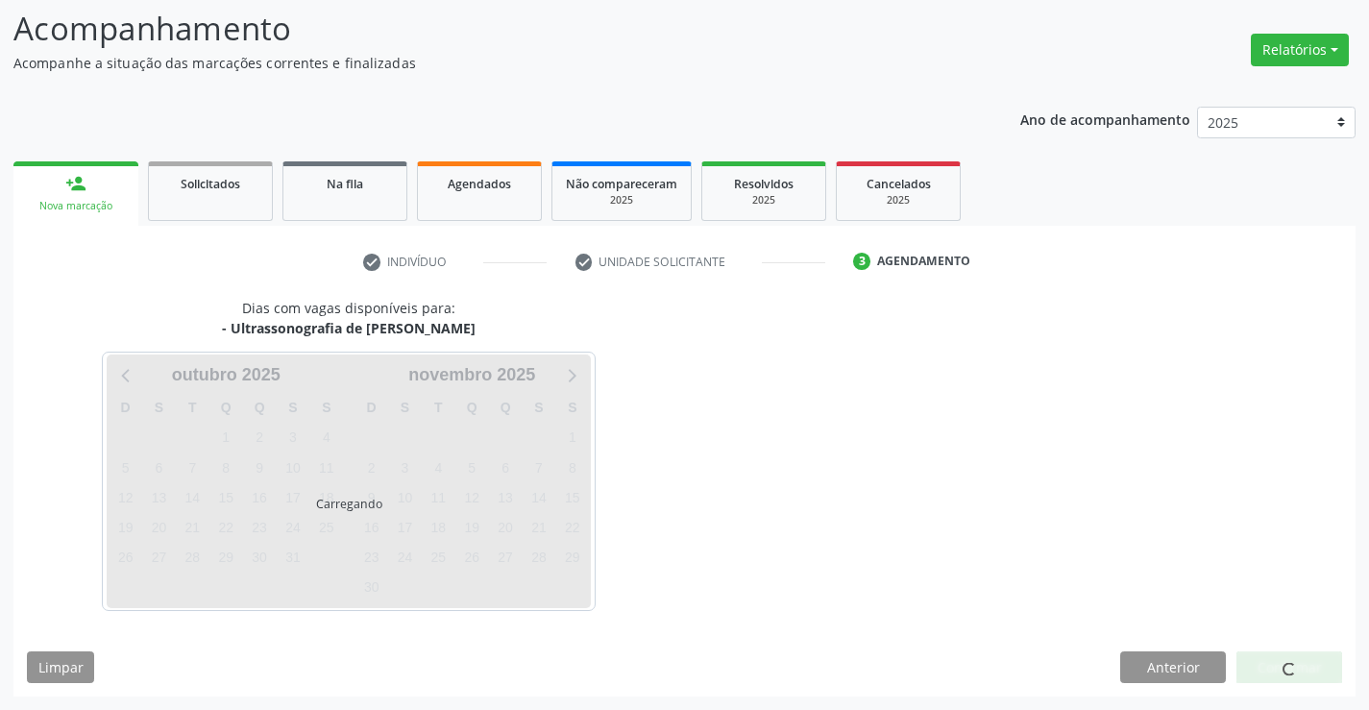
scroll to position [126, 0]
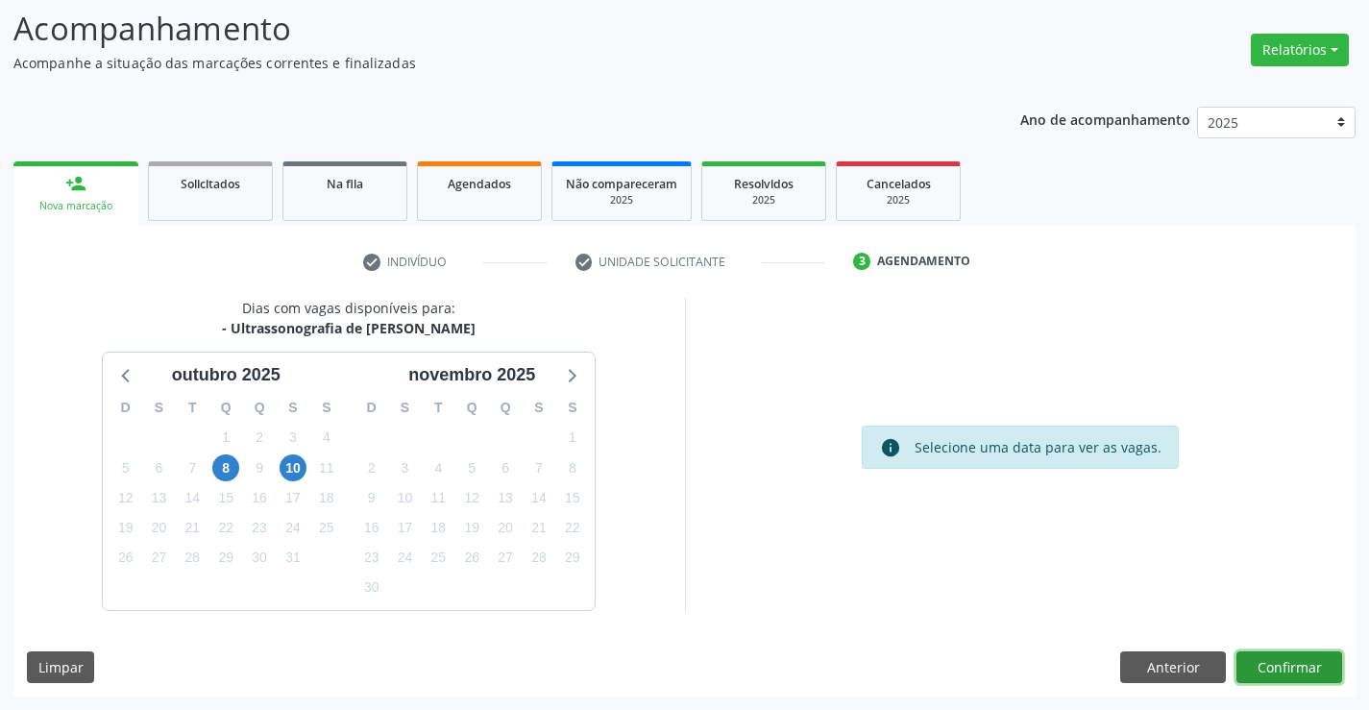
click at [1310, 672] on button "Confirmar" at bounding box center [1289, 667] width 106 height 33
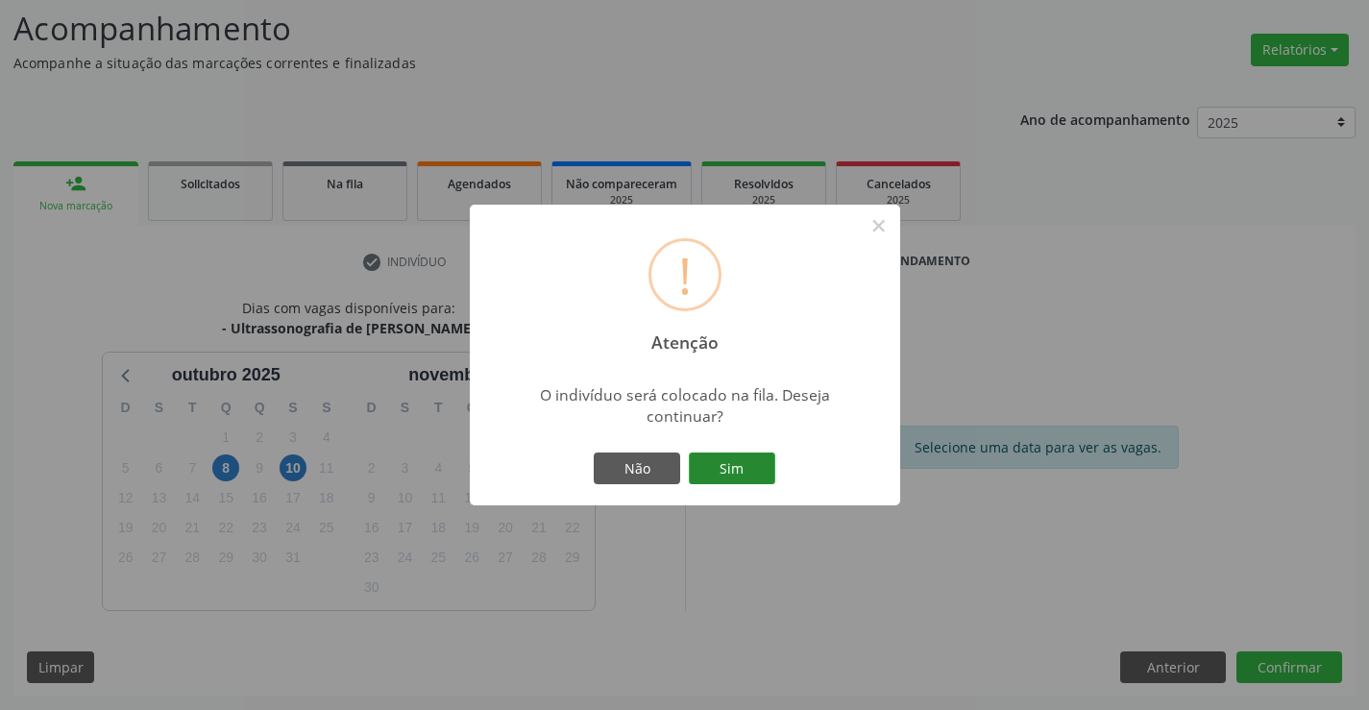
click at [715, 459] on button "Sim" at bounding box center [732, 468] width 86 height 33
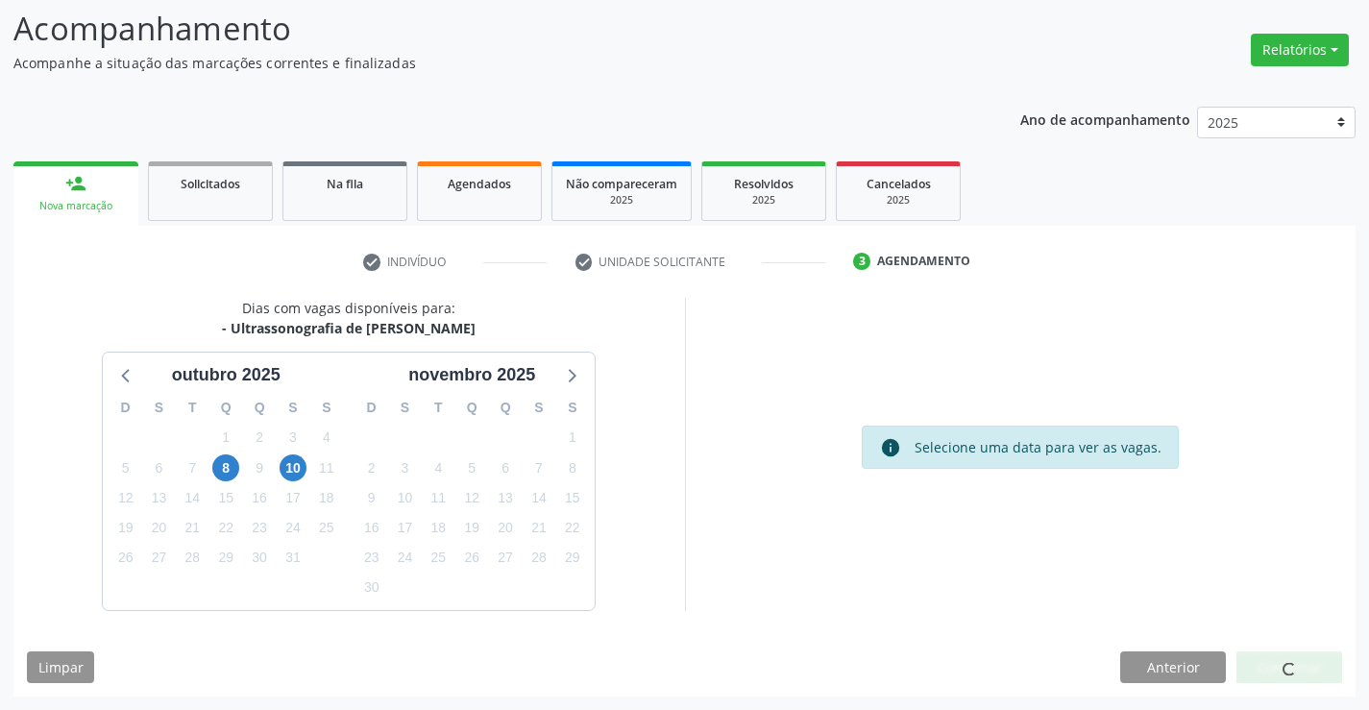
scroll to position [0, 0]
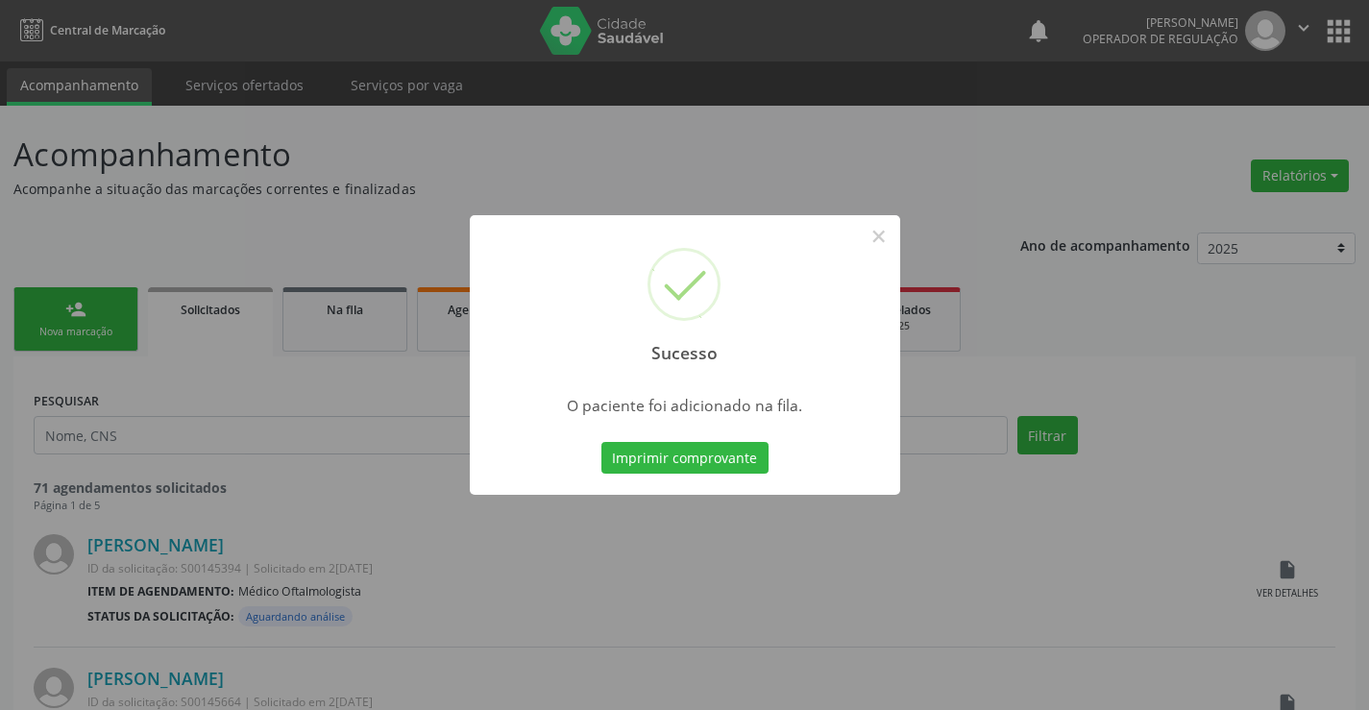
click at [715, 459] on button "Imprimir comprovante" at bounding box center [684, 458] width 167 height 33
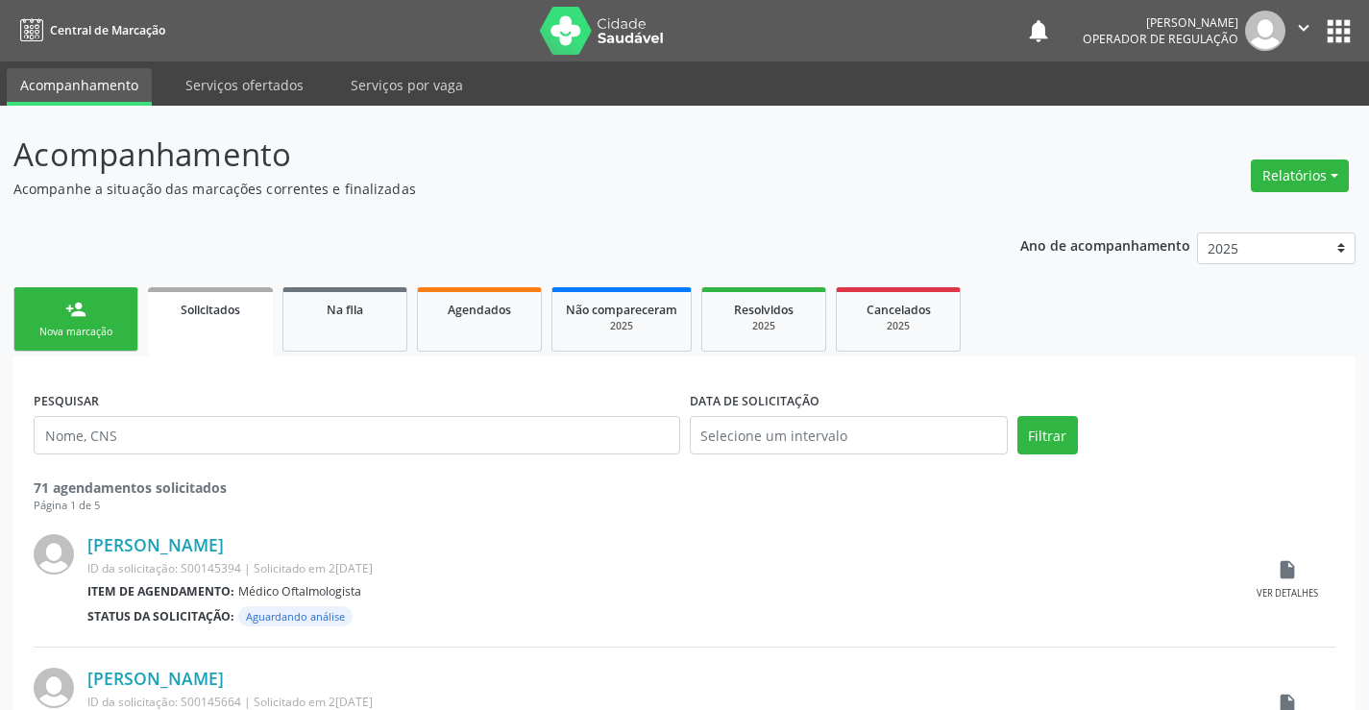
click at [110, 311] on link "person_add Nova marcação" at bounding box center [75, 319] width 125 height 64
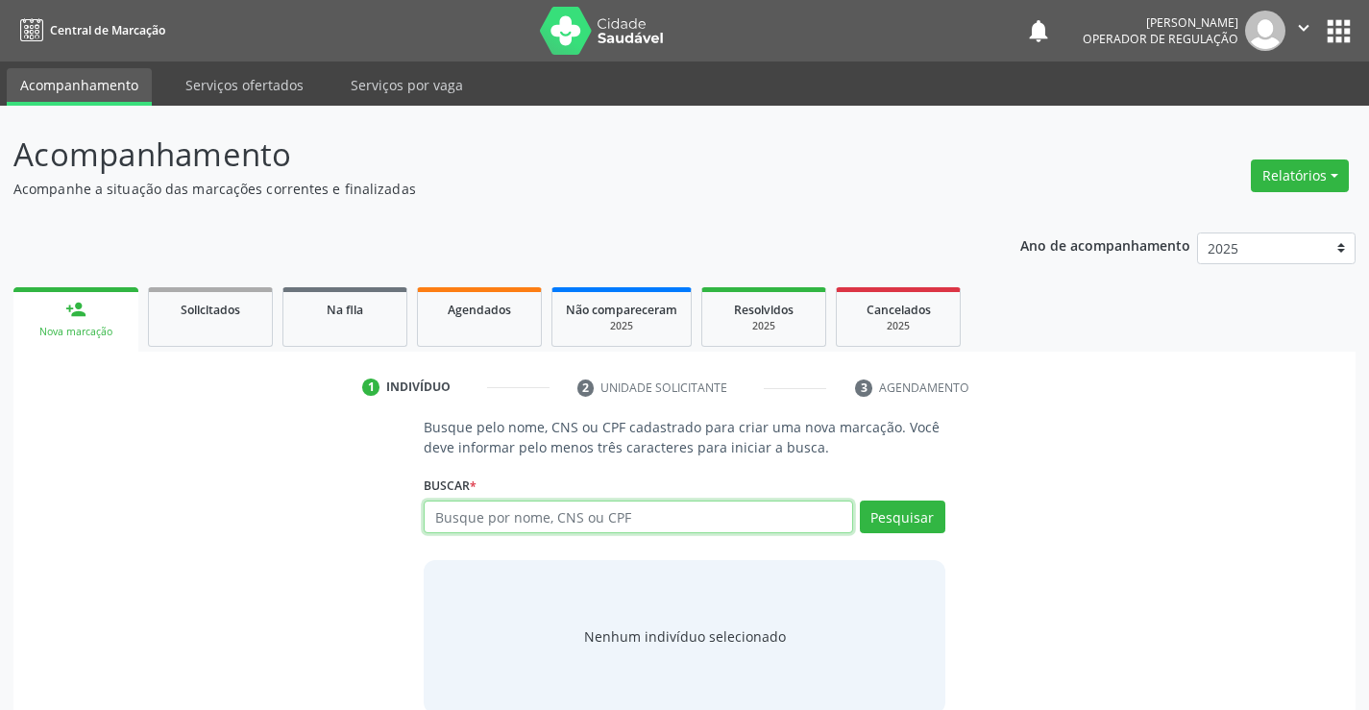
click at [626, 512] on input "text" at bounding box center [638, 516] width 428 height 33
type input "700001716327509"
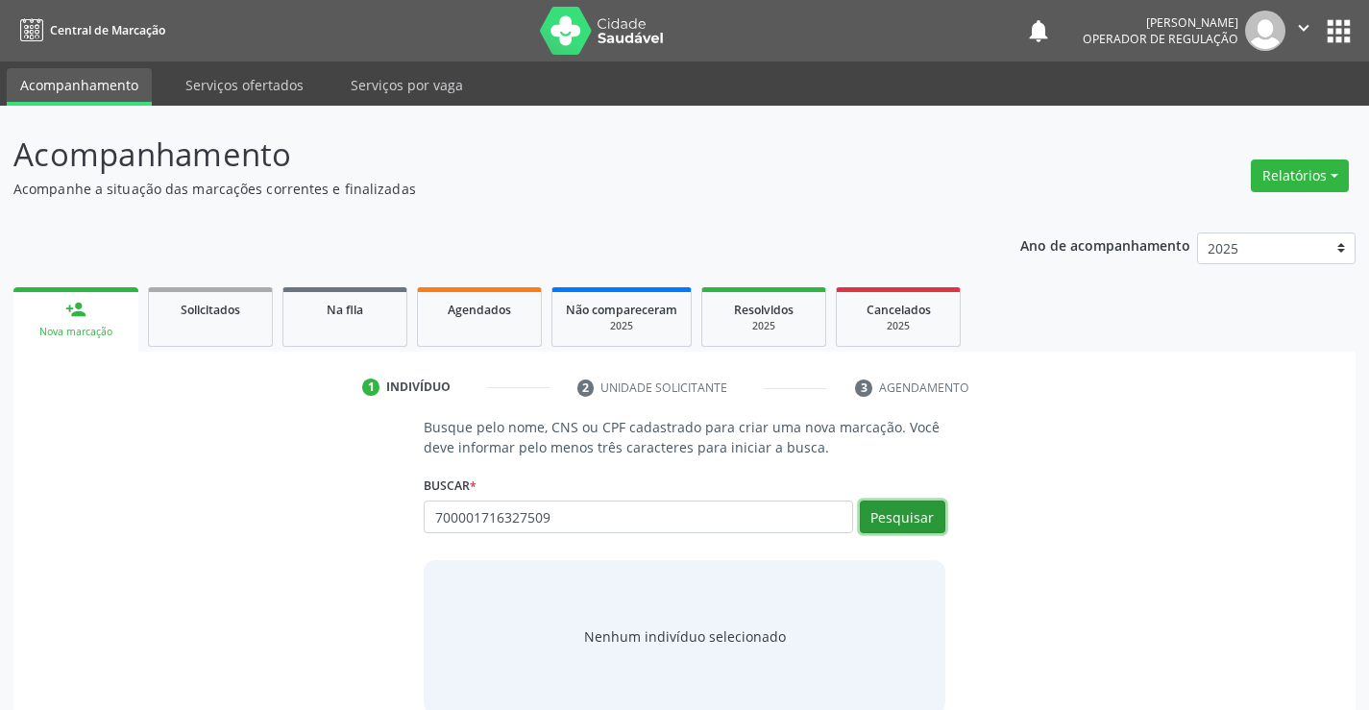
click at [915, 522] on button "Pesquisar" at bounding box center [902, 516] width 85 height 33
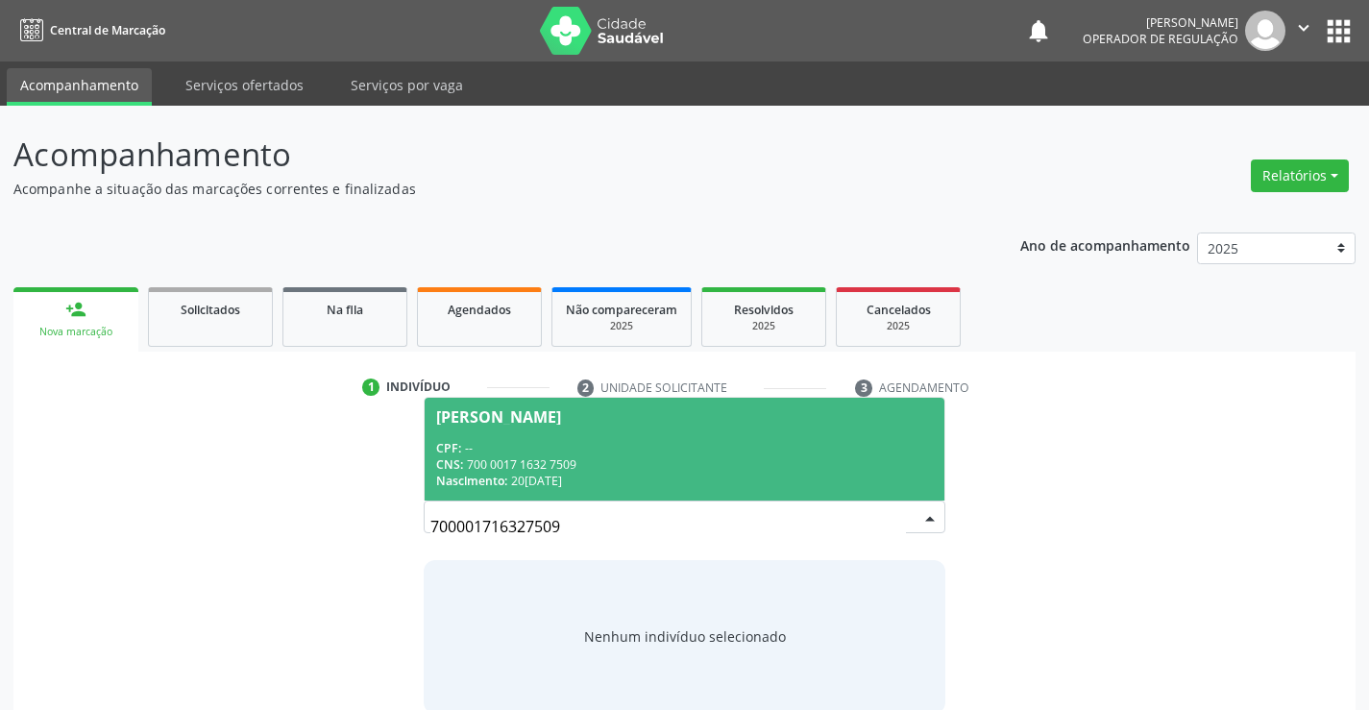
click at [768, 470] on div "CNS: 700 0017 1632 7509" at bounding box center [684, 464] width 496 height 16
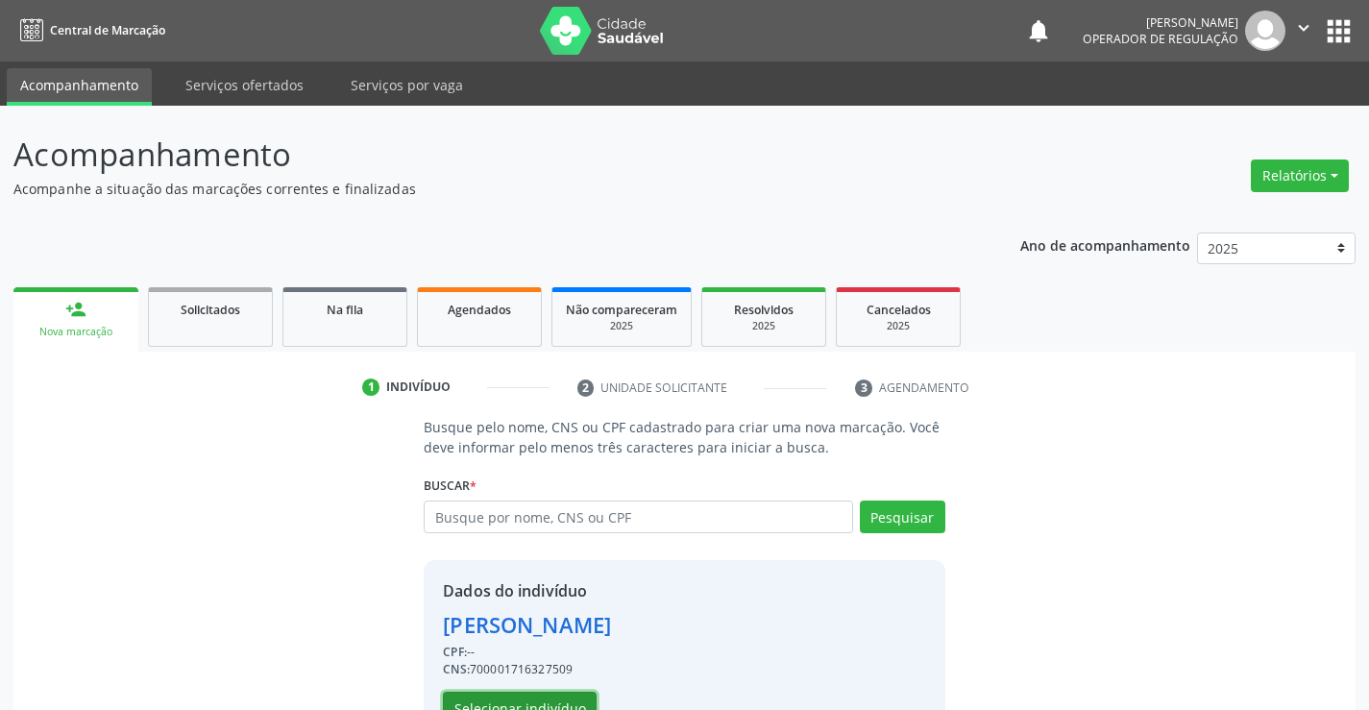
click at [543, 695] on button "Selecionar indivíduo" at bounding box center [520, 708] width 154 height 33
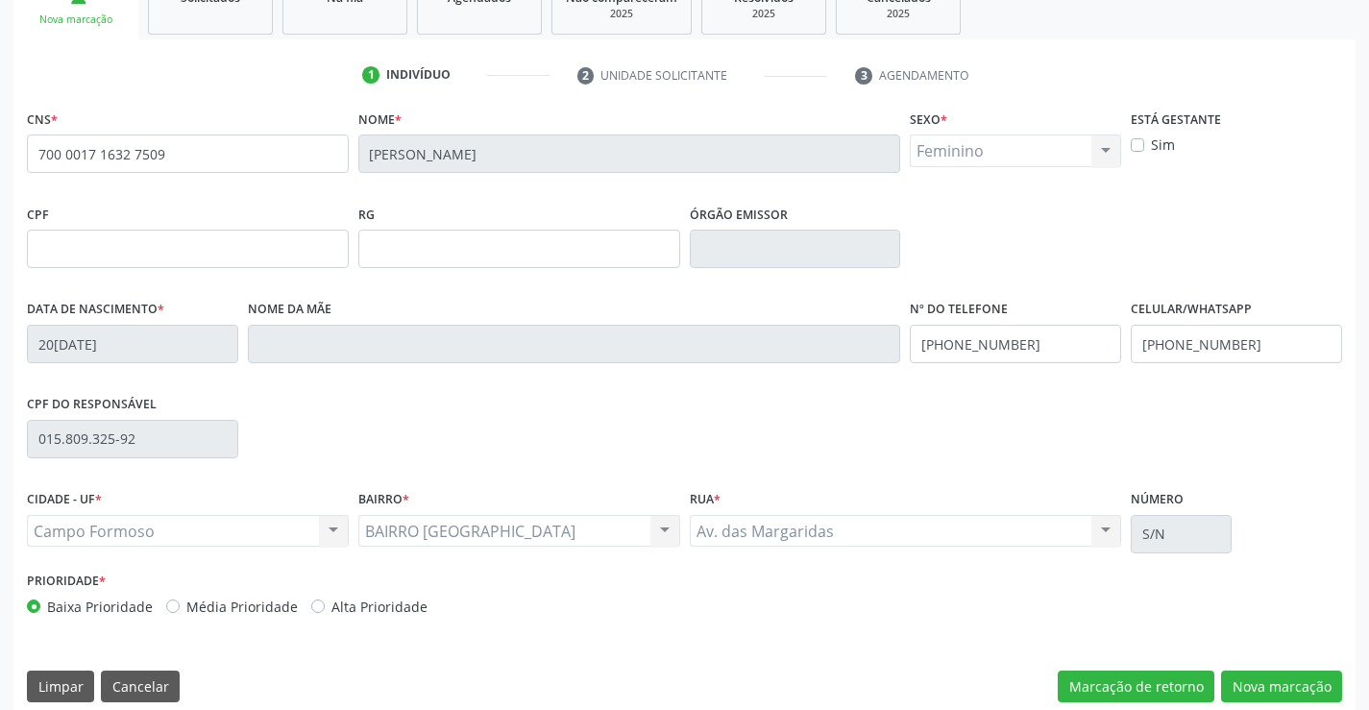
scroll to position [331, 0]
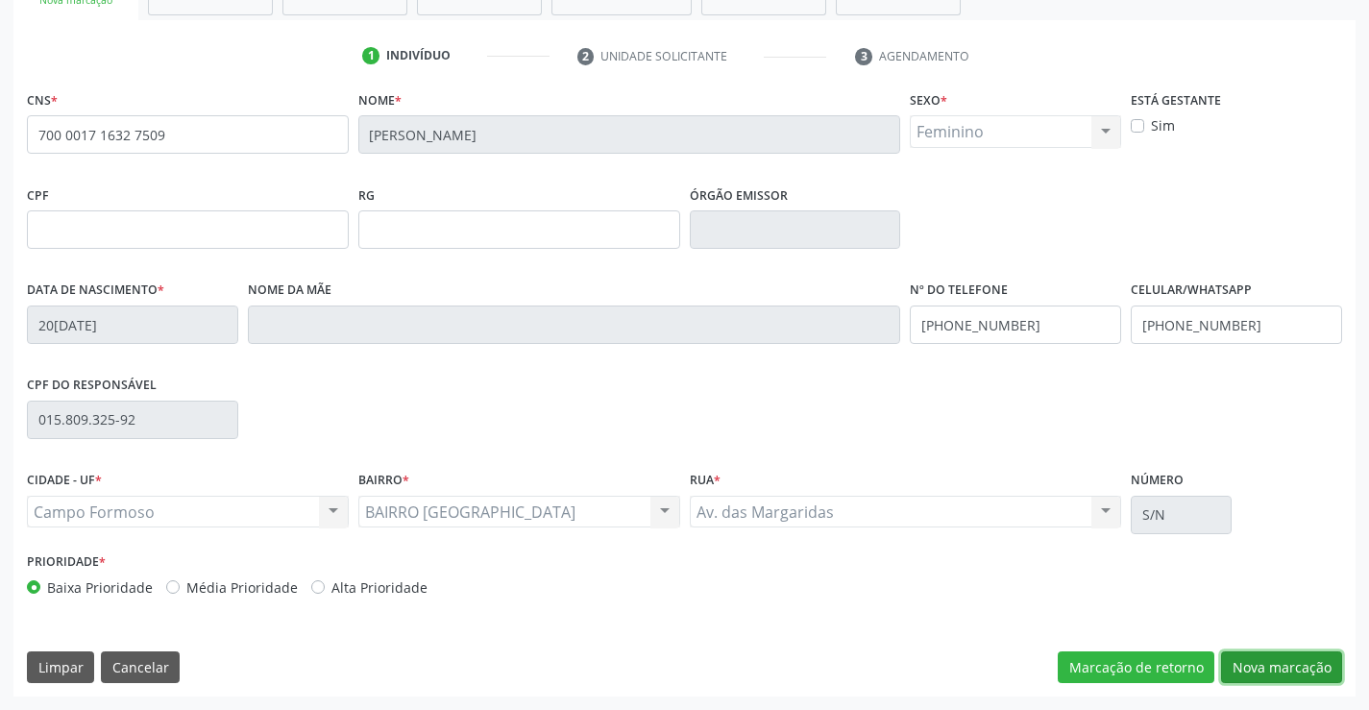
click at [1257, 667] on button "Nova marcação" at bounding box center [1281, 667] width 121 height 33
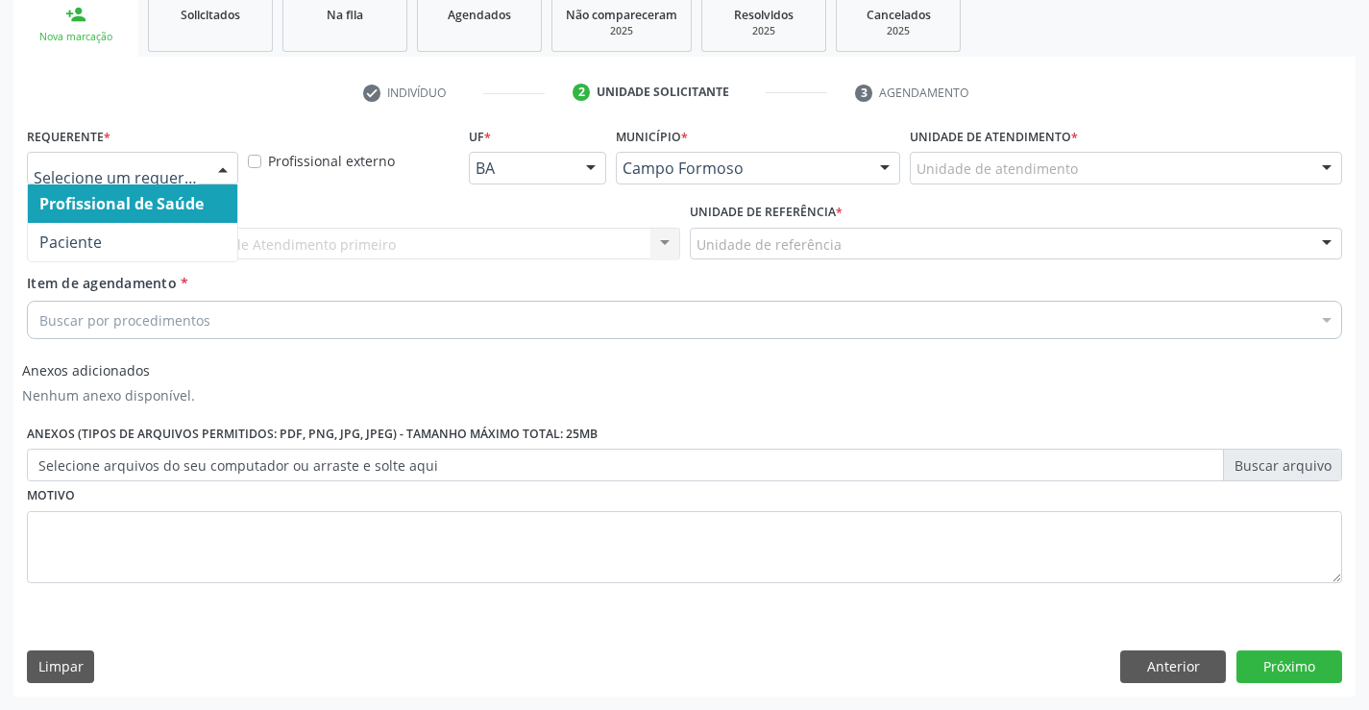
drag, startPoint x: 221, startPoint y: 161, endPoint x: 185, endPoint y: 205, distance: 56.0
click at [221, 162] on div at bounding box center [222, 169] width 29 height 33
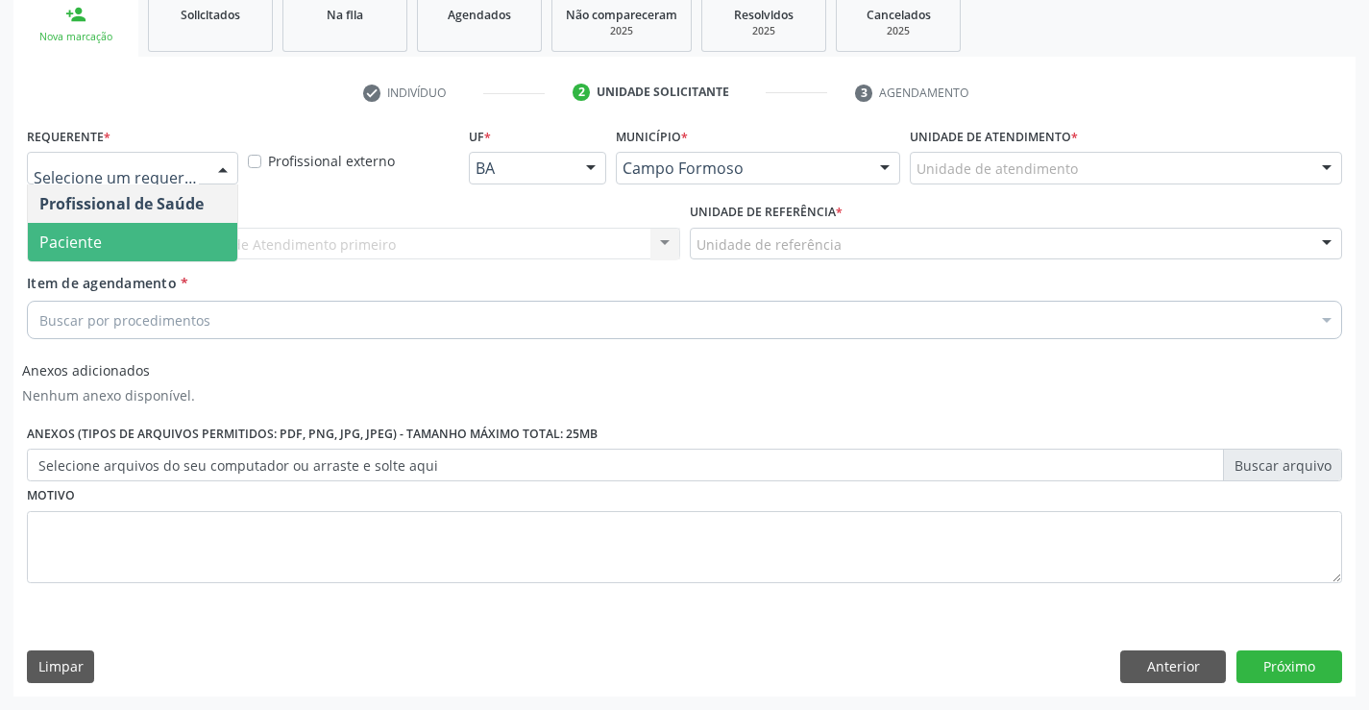
click at [166, 247] on span "Paciente" at bounding box center [132, 242] width 209 height 38
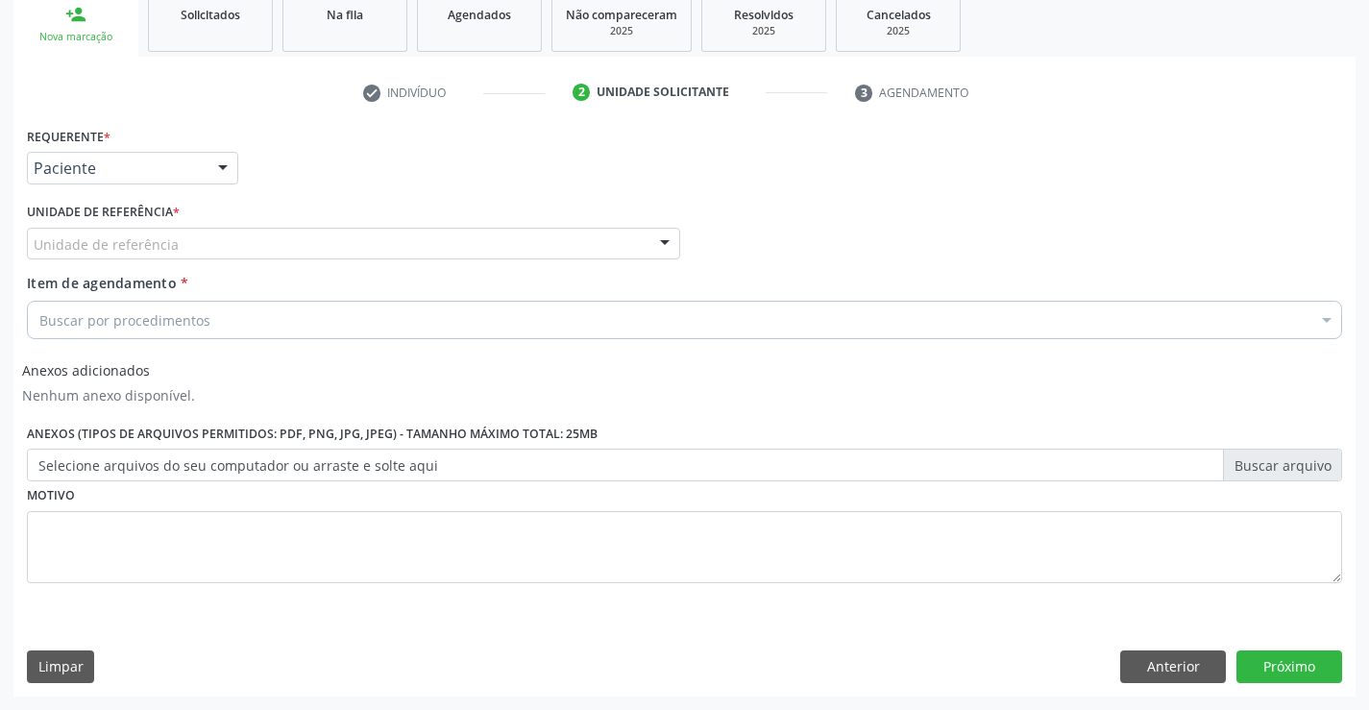
click at [183, 237] on div "Unidade de referência" at bounding box center [353, 244] width 653 height 33
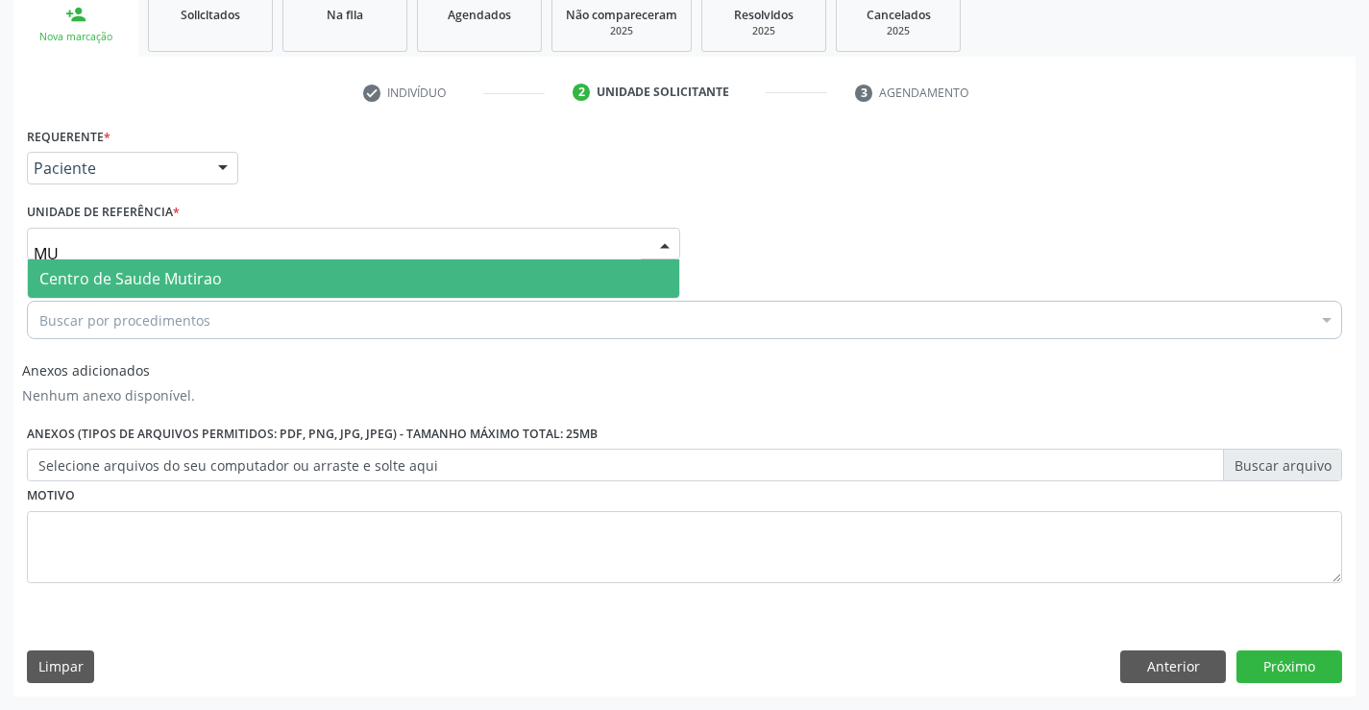
type input "MUT"
click at [207, 274] on span "Centro de Saude Mutirao" at bounding box center [130, 278] width 183 height 21
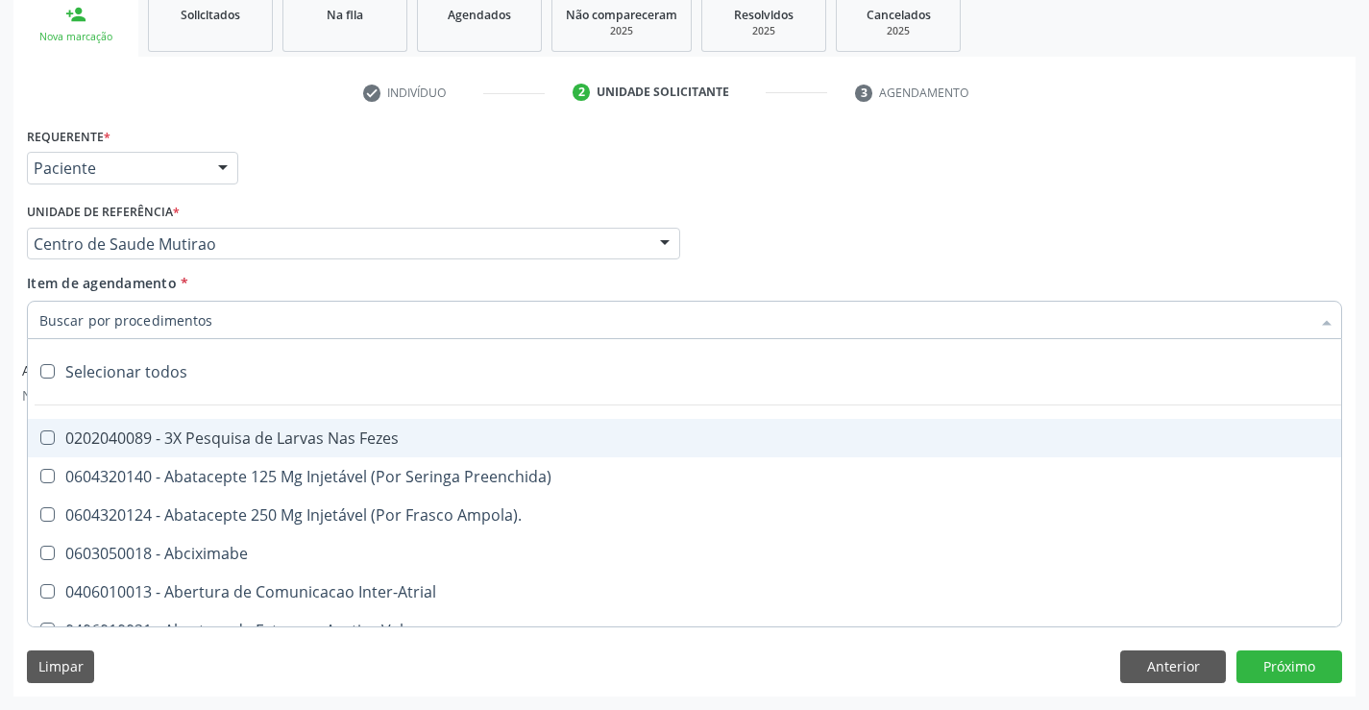
click at [239, 321] on div at bounding box center [684, 320] width 1315 height 38
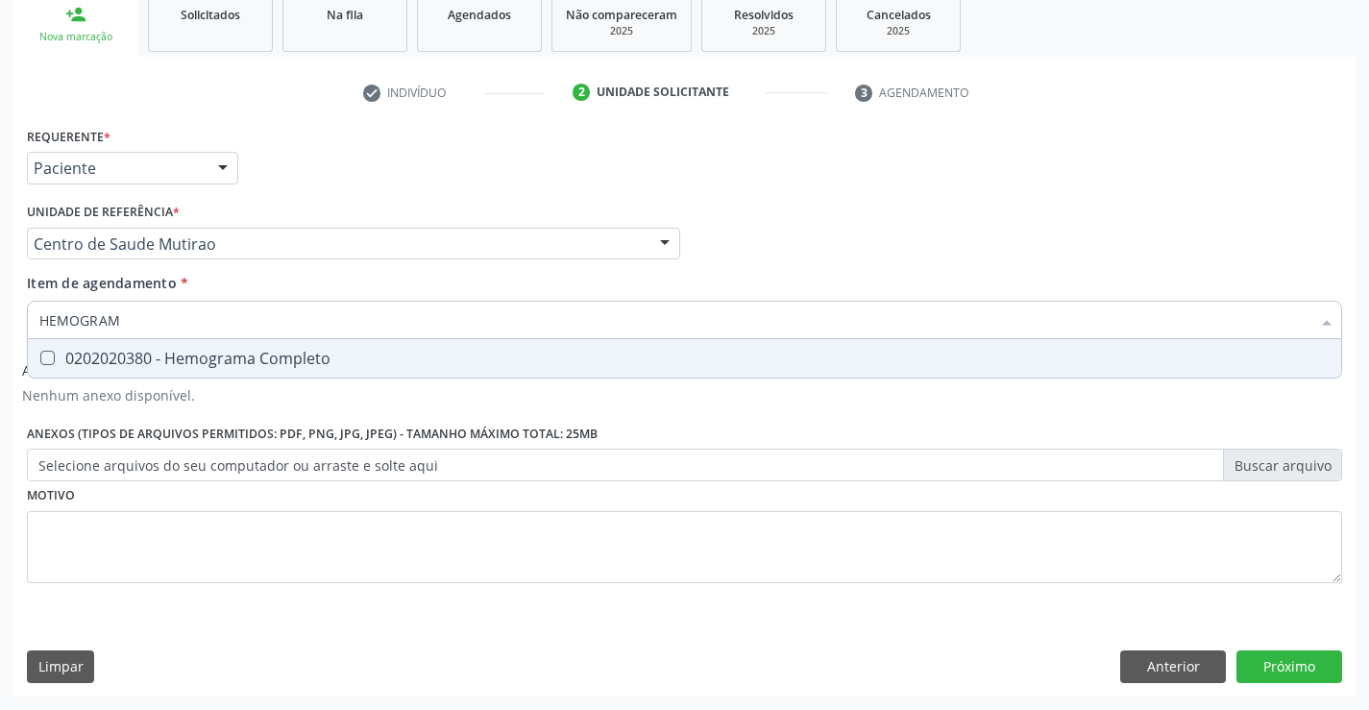
type input "HEMOGRAMA"
click at [231, 358] on div "0202020380 - Hemograma Completo" at bounding box center [684, 358] width 1290 height 15
checkbox Completo "true"
type input "HEMOGRAMA"
click at [85, 532] on div "Requerente * Paciente Profissional de Saúde Paciente Nenhum resultado encontrad…" at bounding box center [684, 366] width 1315 height 488
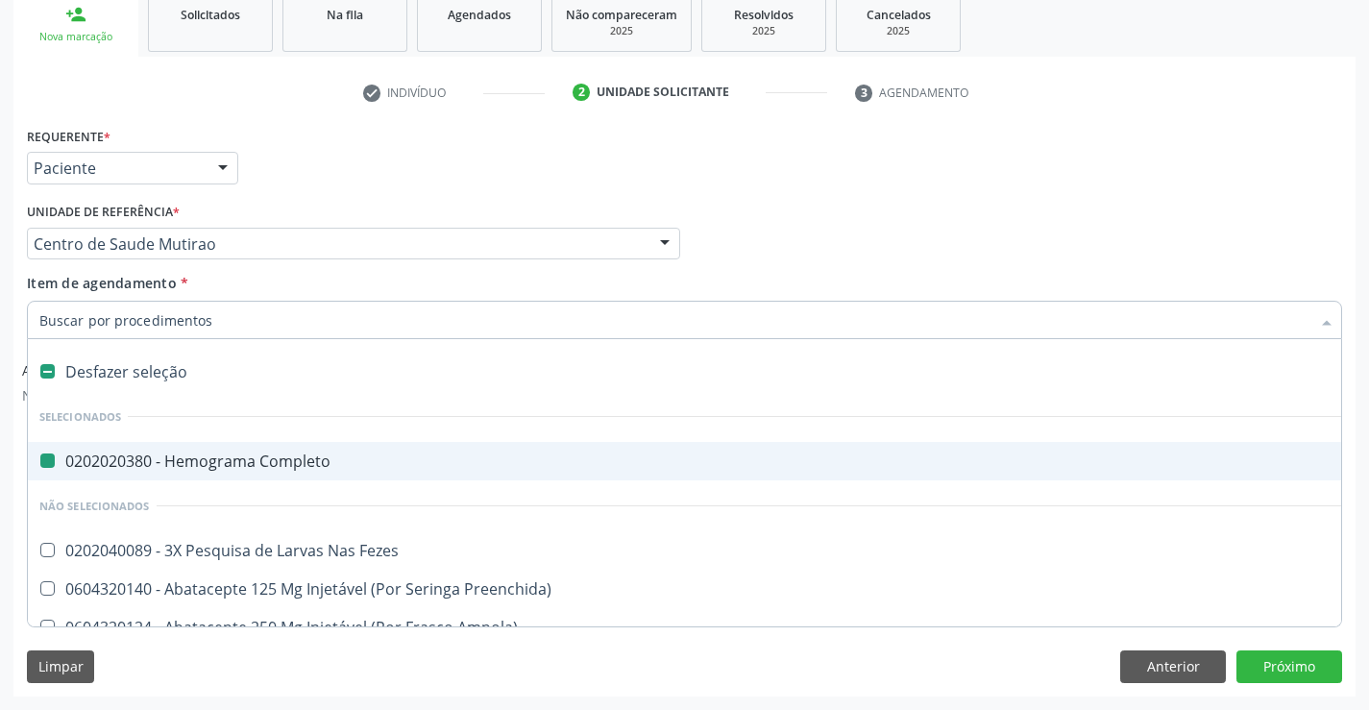
type input "V"
checkbox Completo "false"
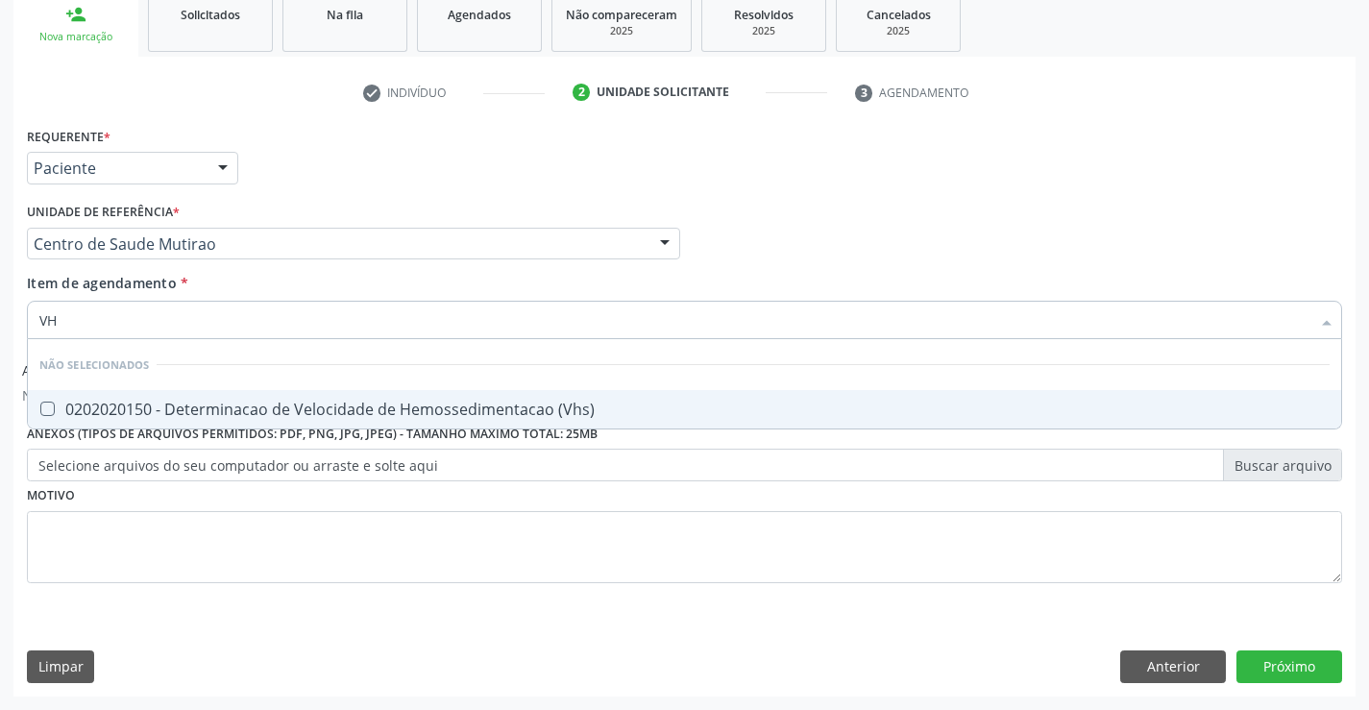
type input "VHS"
click at [386, 404] on div "0202020150 - Determinacao de Velocidade de Hemossedimentacao (Vhs)" at bounding box center [684, 409] width 1290 height 15
checkbox \(Vhs\) "true"
type input "VHS"
click at [169, 499] on div "Requerente * Paciente Profissional de Saúde Paciente Nenhum resultado encontrad…" at bounding box center [684, 366] width 1315 height 488
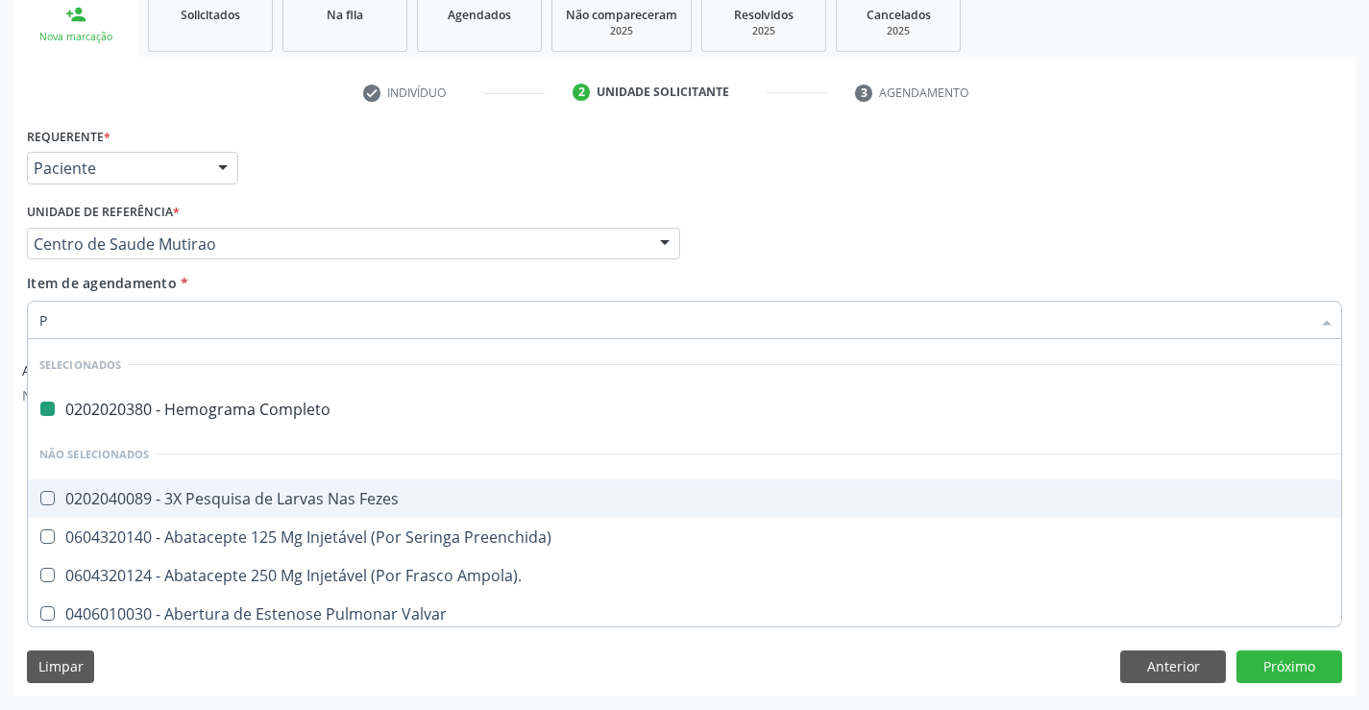
type input "PR"
checkbox Completo "false"
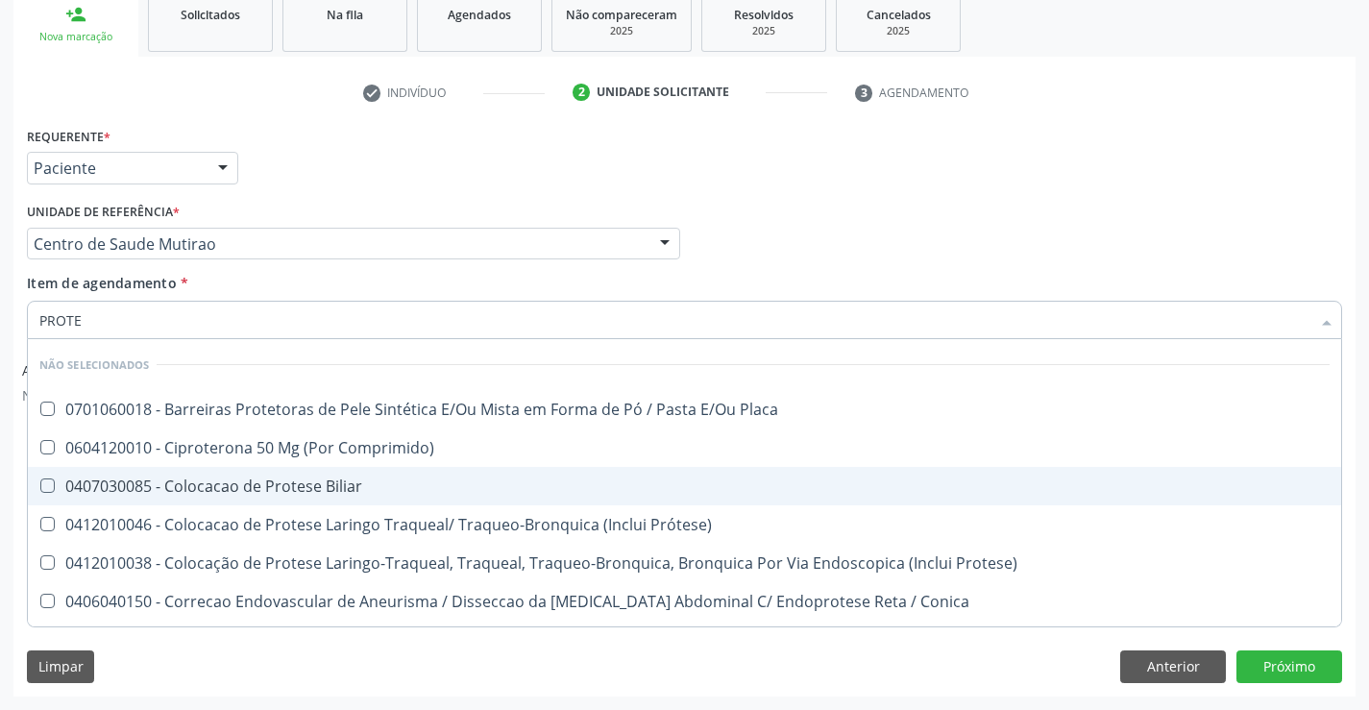
type input "PROTEI"
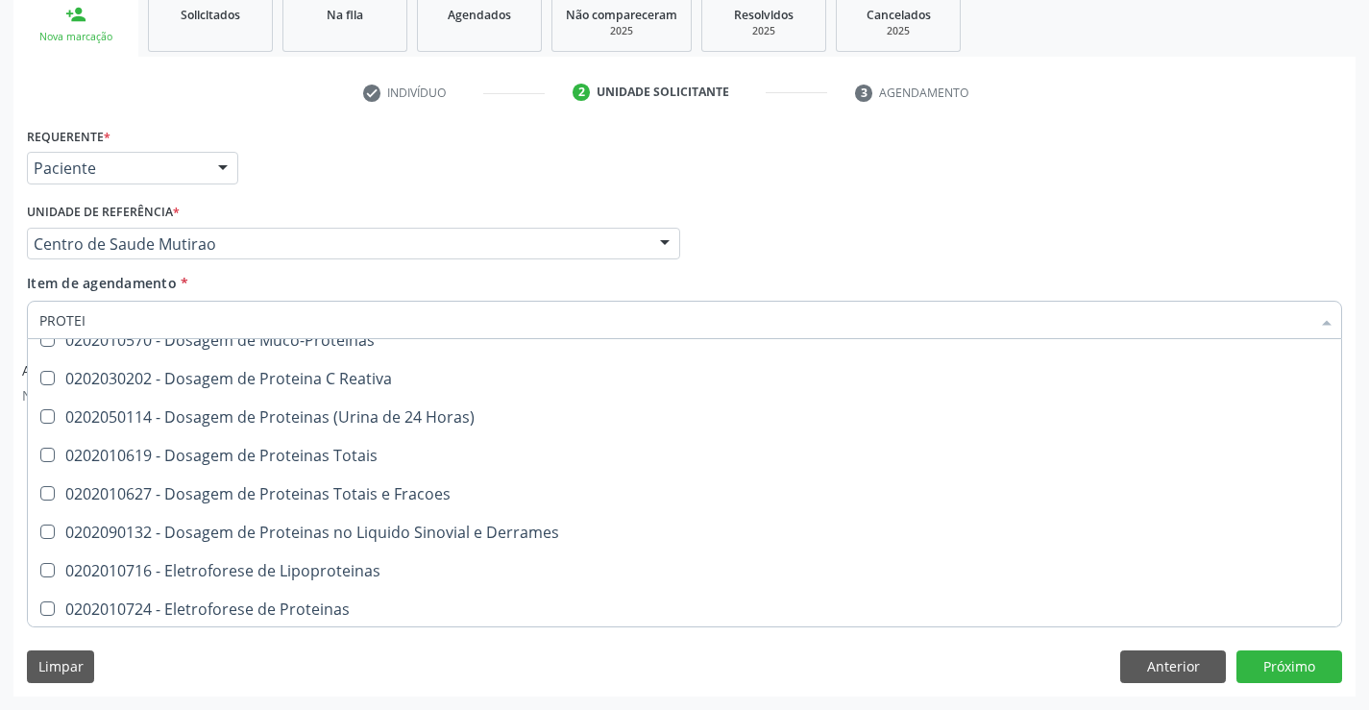
scroll to position [192, 0]
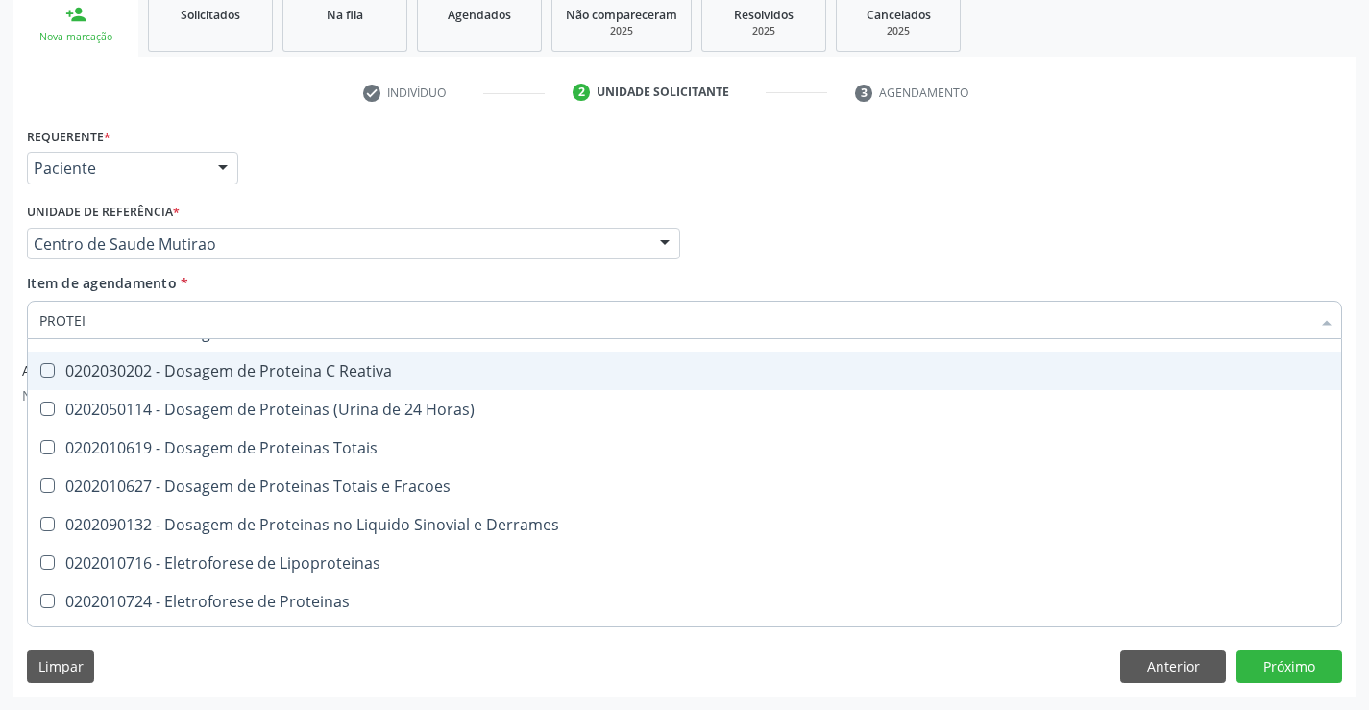
click at [304, 370] on div "0202030202 - Dosagem de Proteina C Reativa" at bounding box center [684, 370] width 1290 height 15
checkbox Reativa "true"
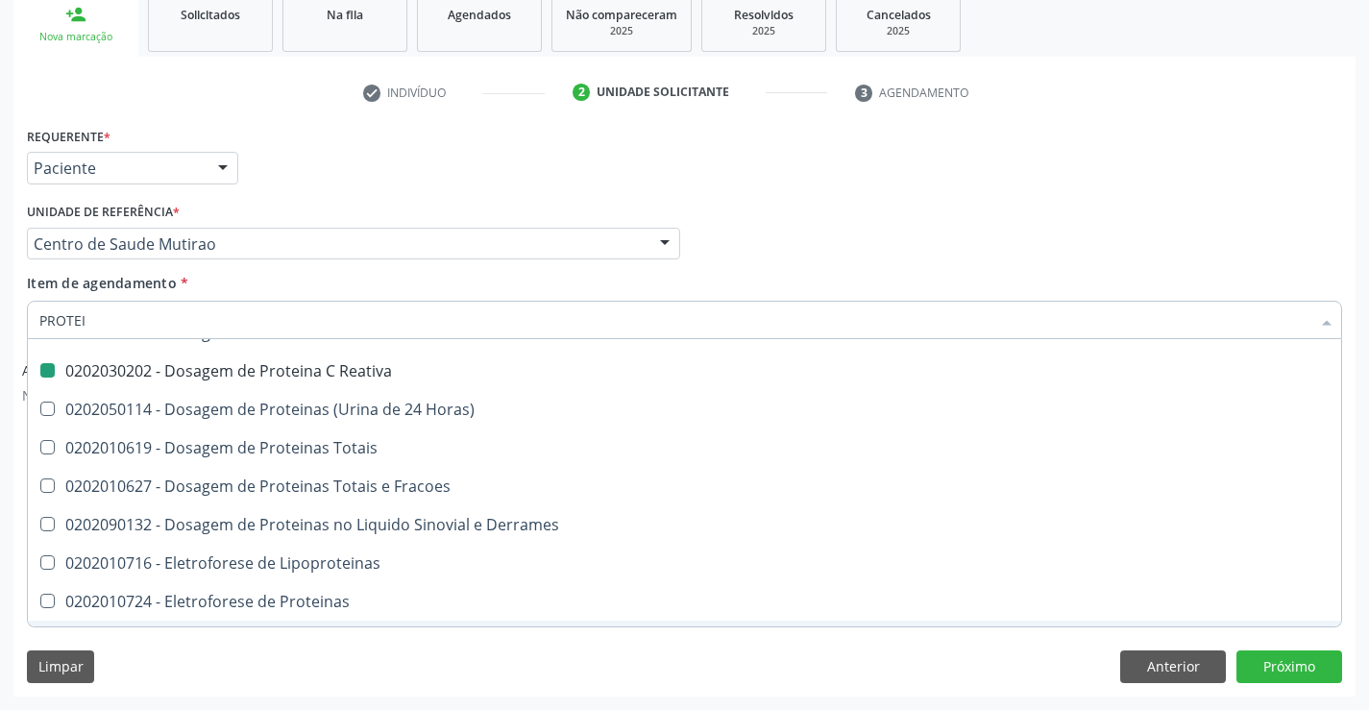
click at [626, 654] on div "Limpar Anterior Próximo" at bounding box center [684, 666] width 1315 height 33
checkbox Reativa "true"
checkbox Reativa "false"
checkbox Alfa-Fetoproteina "true"
checkbox Acida "true"
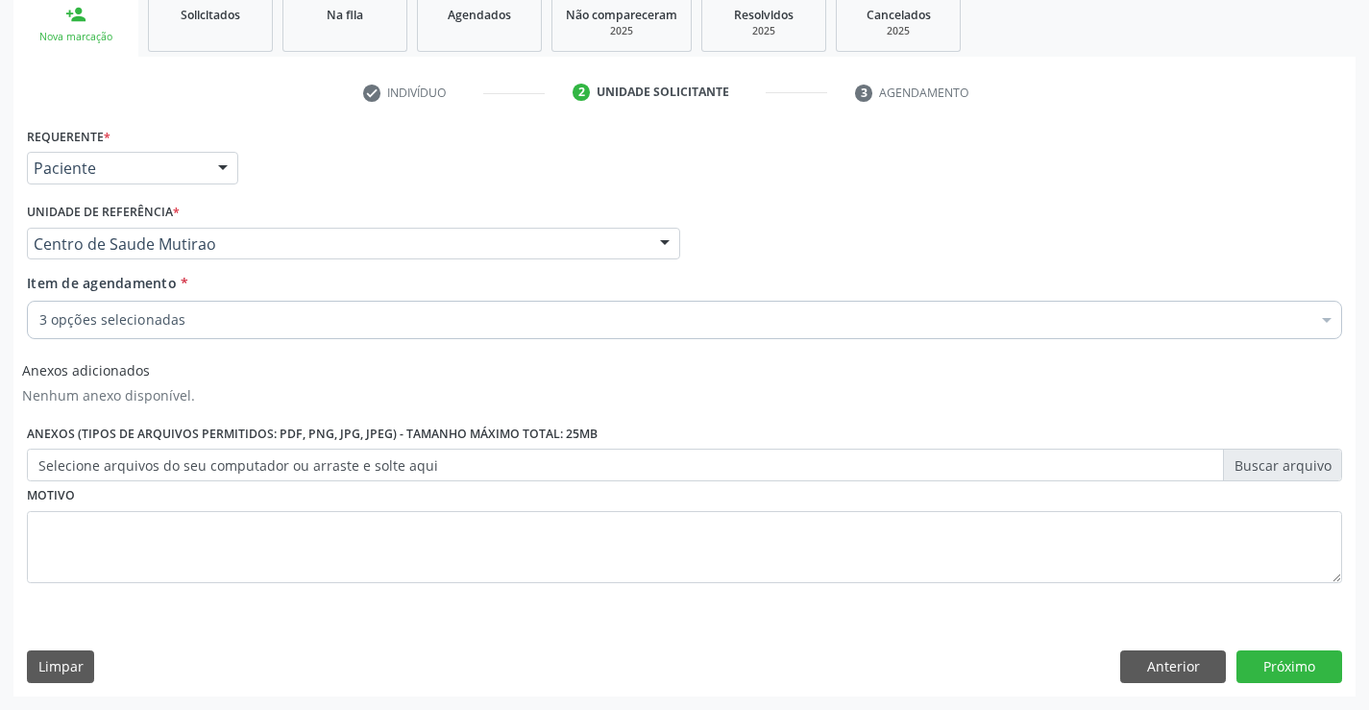
scroll to position [0, 0]
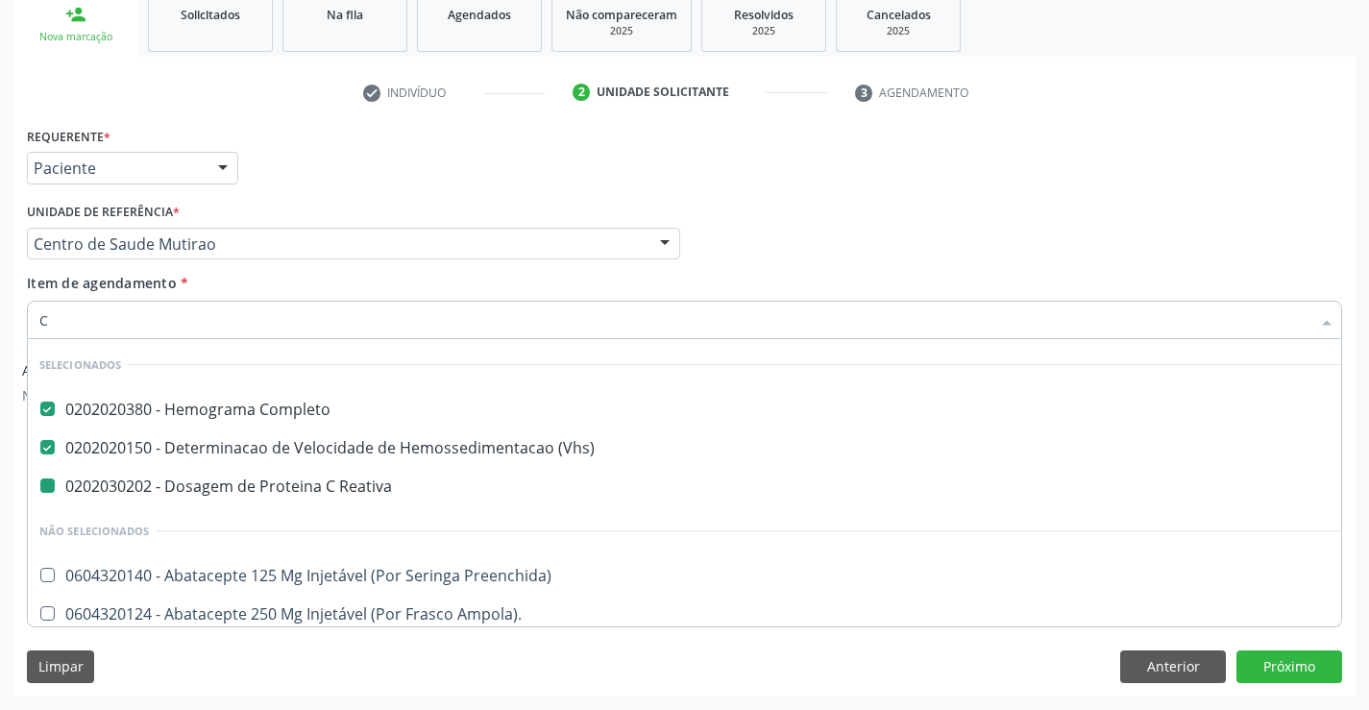
type input "CA"
checkbox Reativa "false"
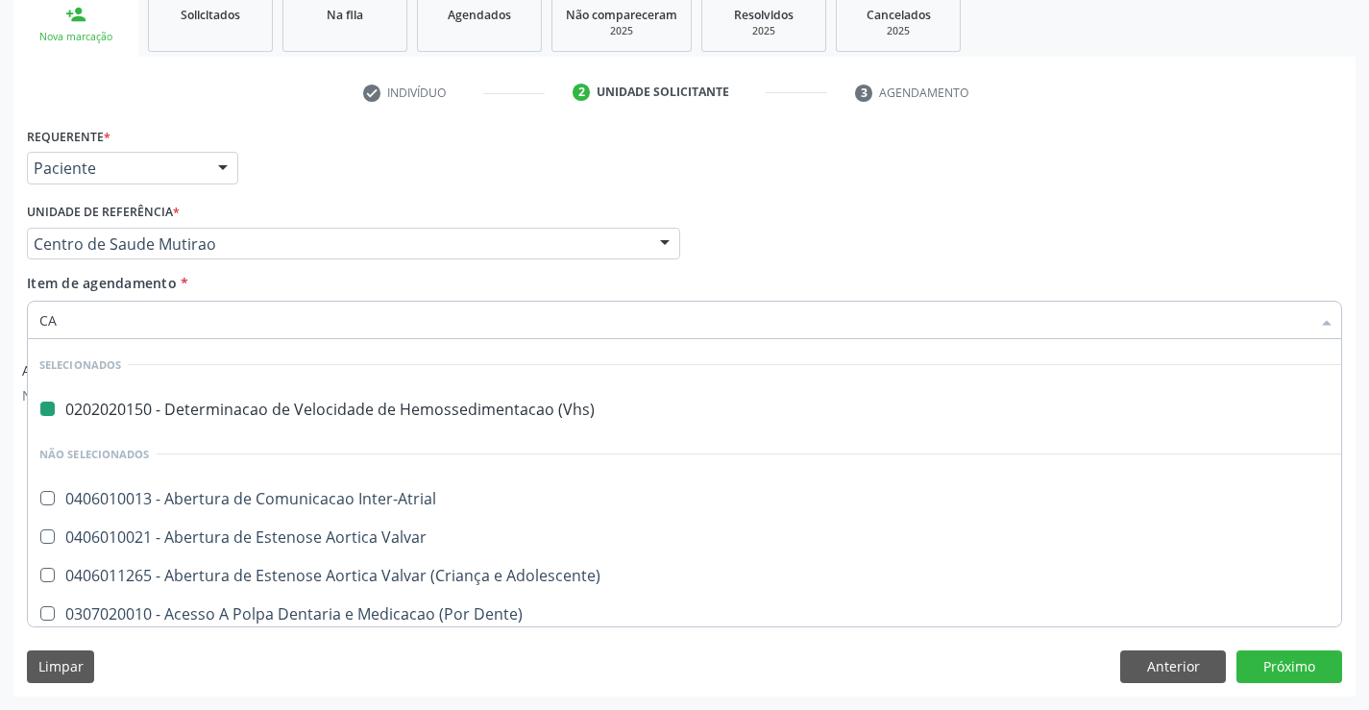
type input "CAL"
checkbox \(Vhs\) "false"
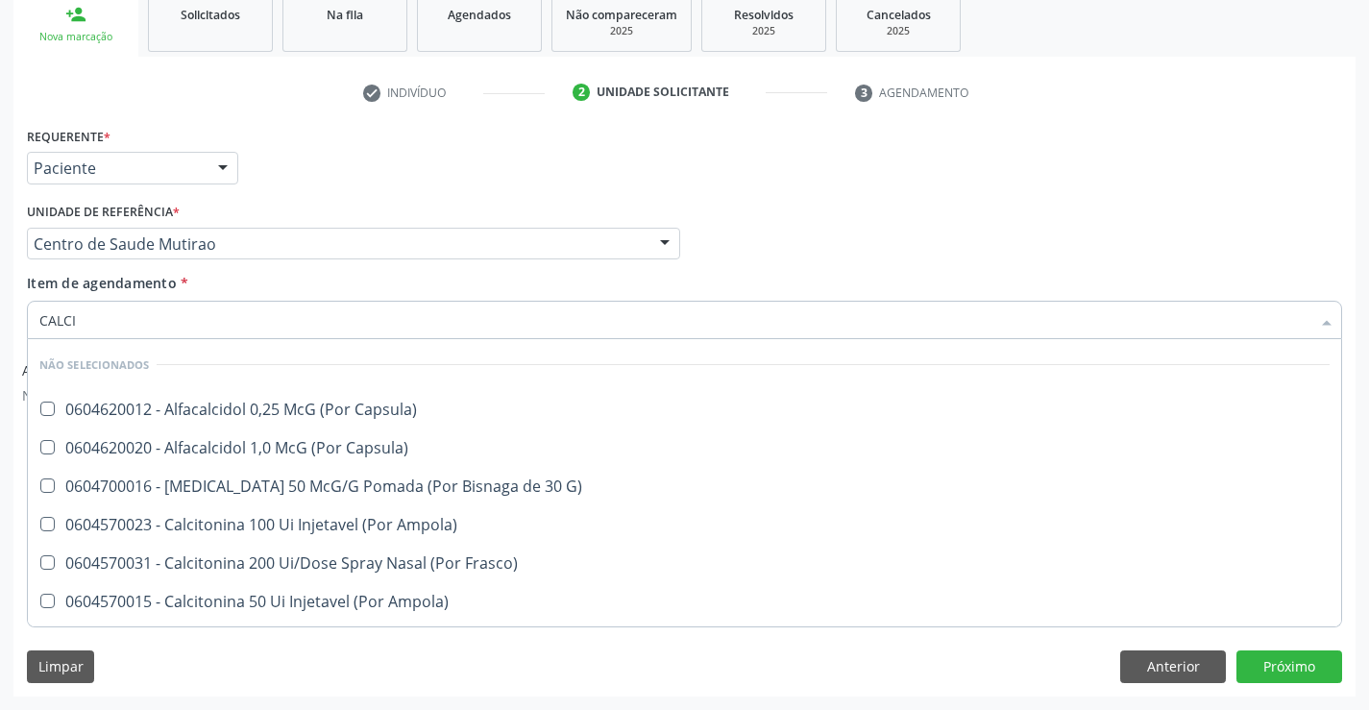
type input "CALCIO"
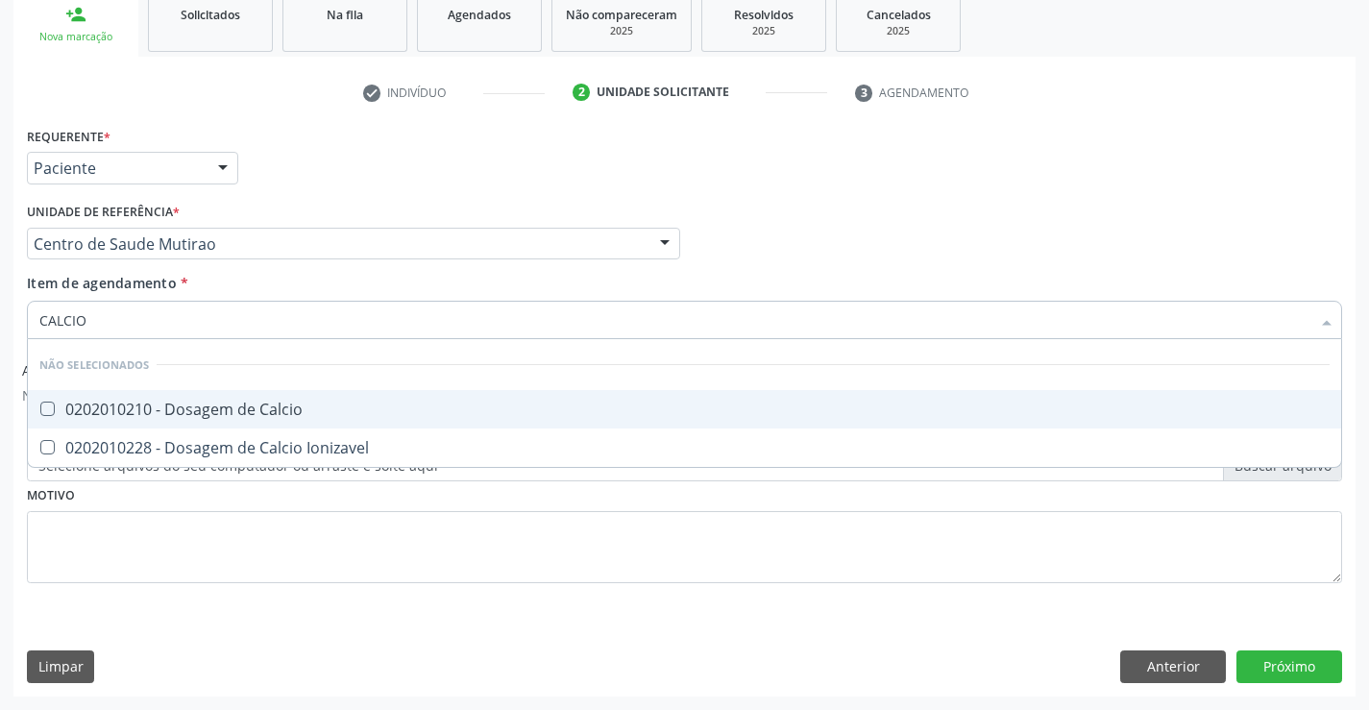
click at [260, 409] on div "0202010210 - Dosagem de Calcio" at bounding box center [684, 409] width 1290 height 15
checkbox Calcio "true"
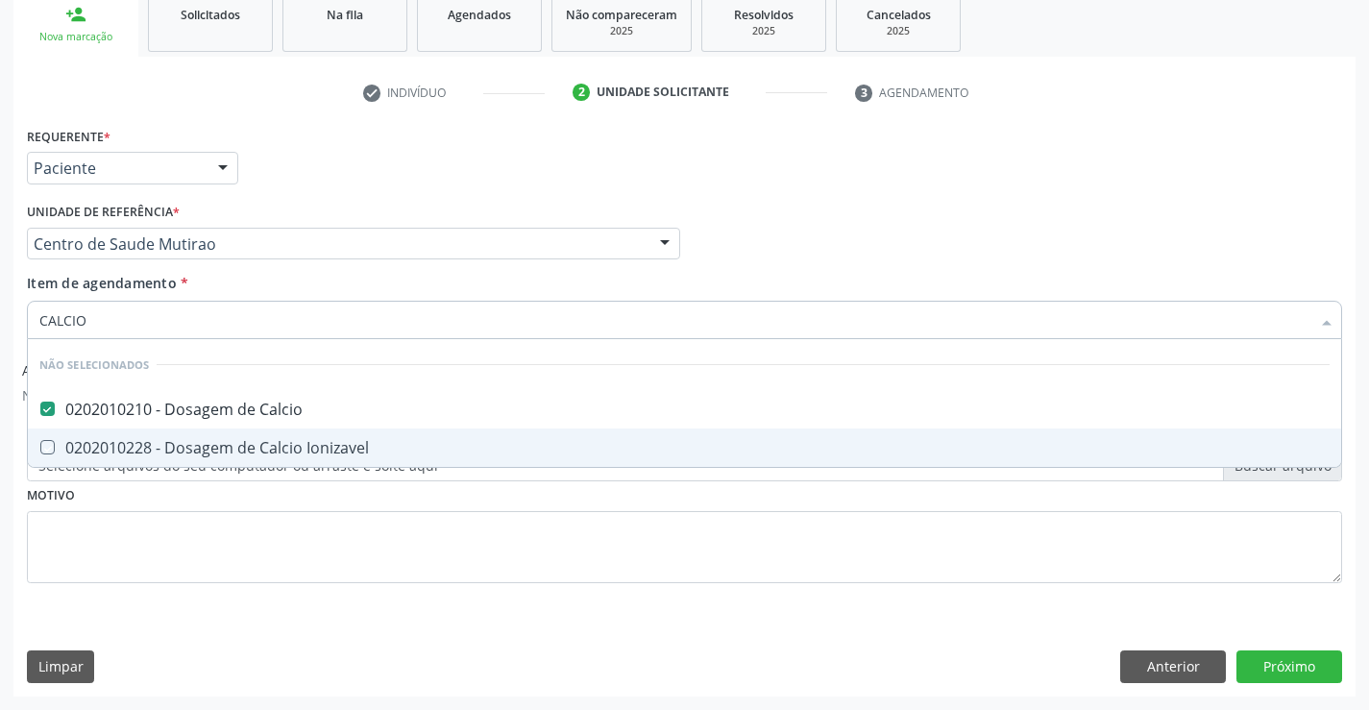
click at [296, 493] on div "Requerente * Paciente Profissional de Saúde Paciente Nenhum resultado encontrad…" at bounding box center [684, 366] width 1315 height 488
checkbox Ionizavel "true"
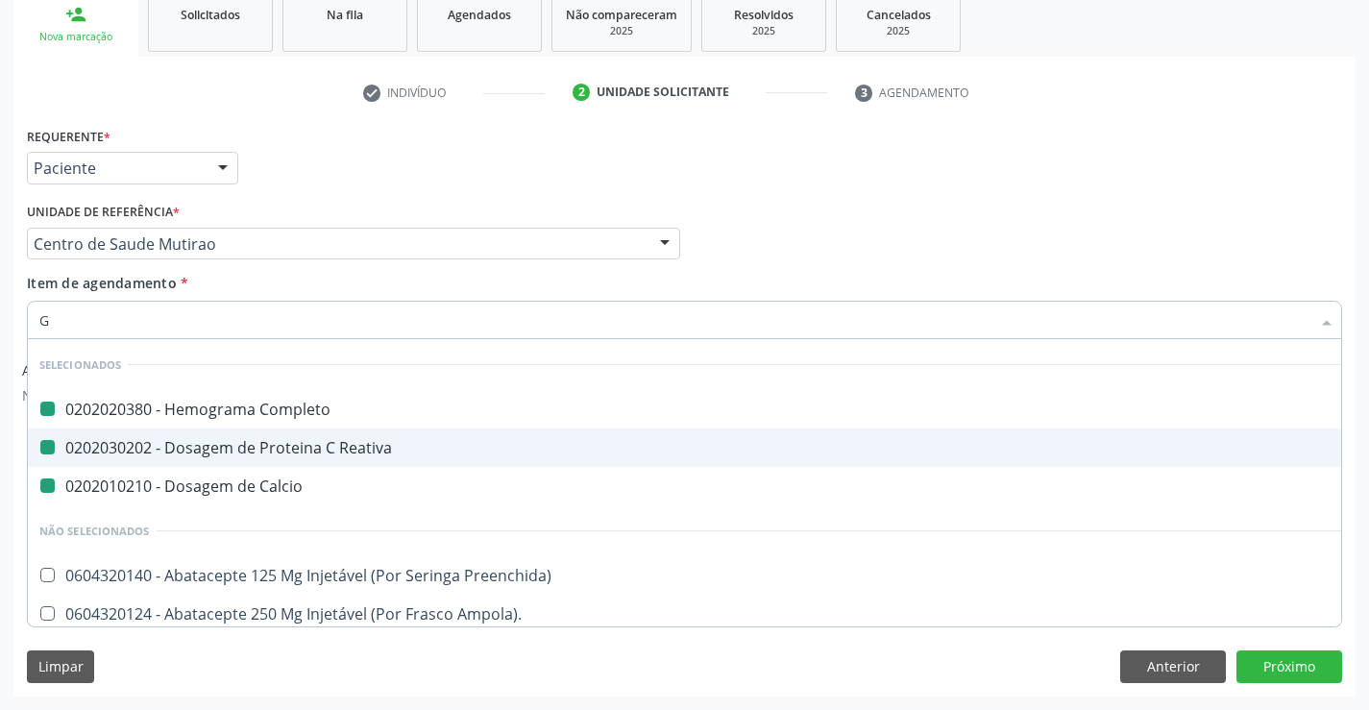
type input "GL"
checkbox Completo "false"
checkbox Reativa "false"
checkbox Calcio "false"
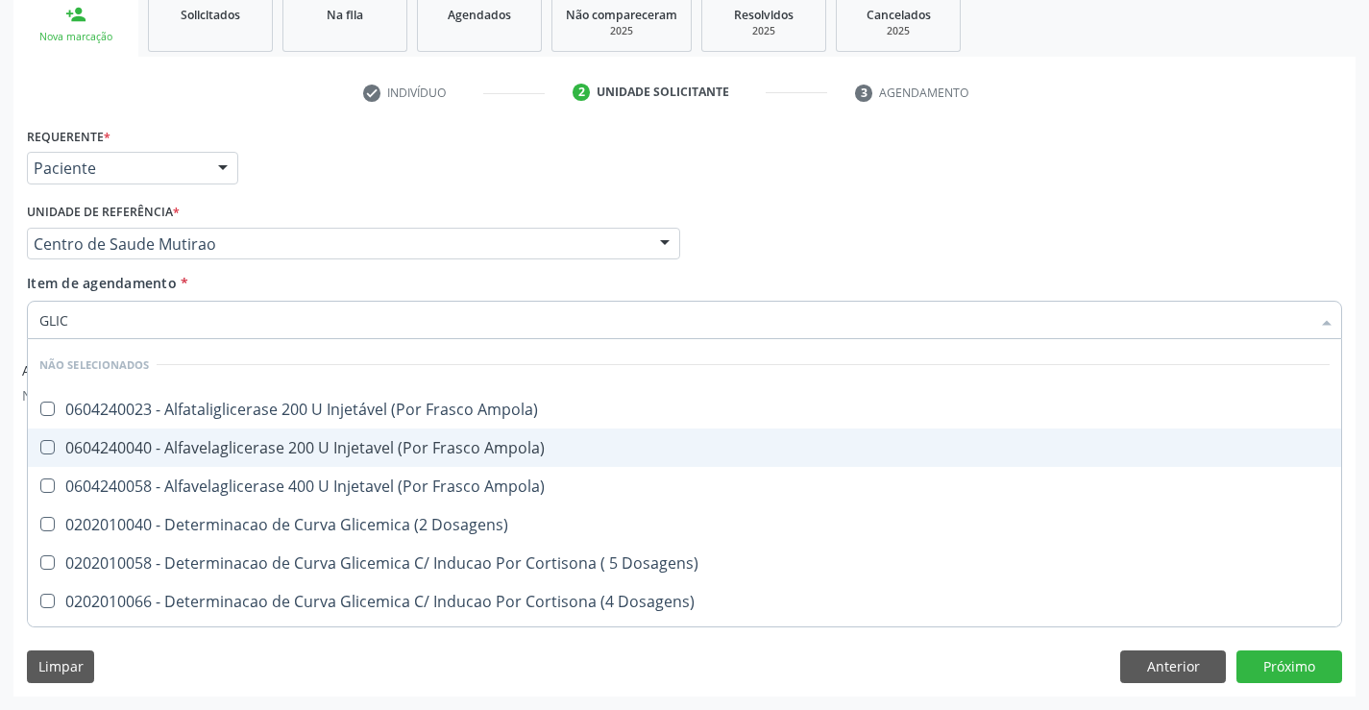
type input "GLICO"
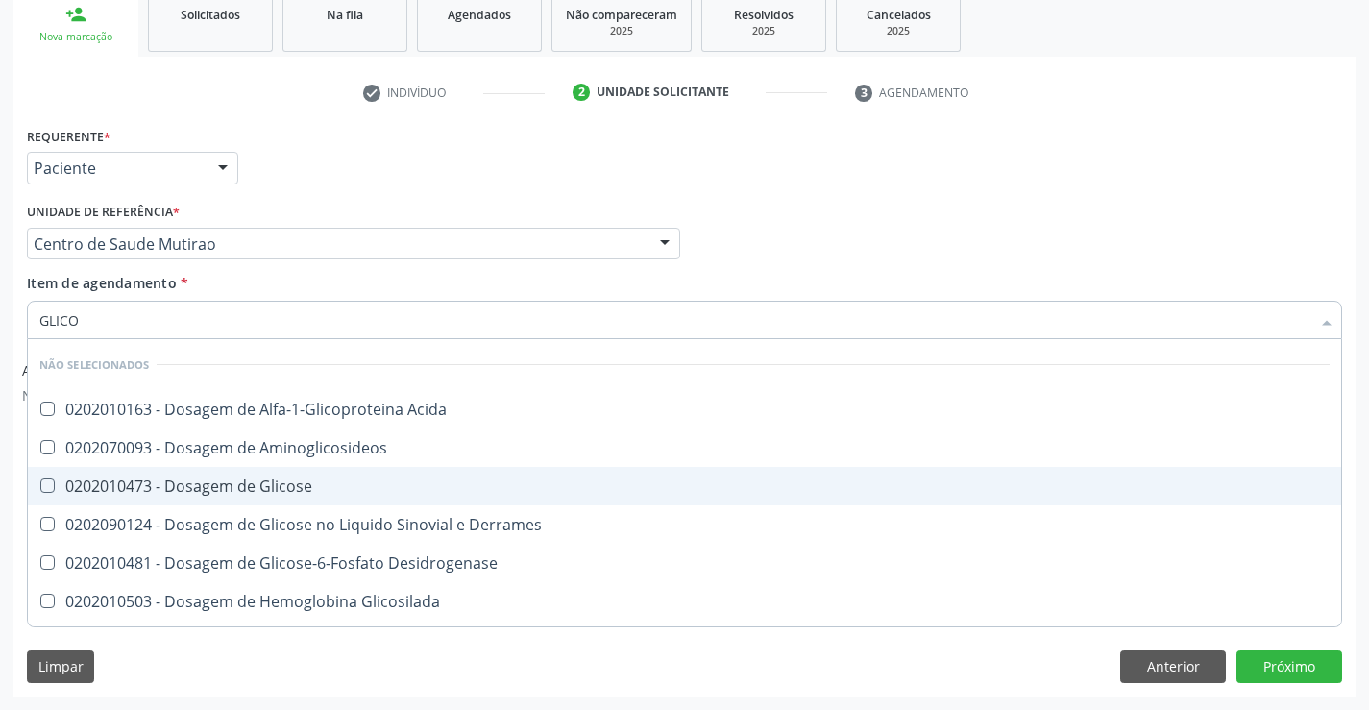
click at [293, 490] on div "0202010473 - Dosagem de Glicose" at bounding box center [684, 485] width 1290 height 15
checkbox Glicose "true"
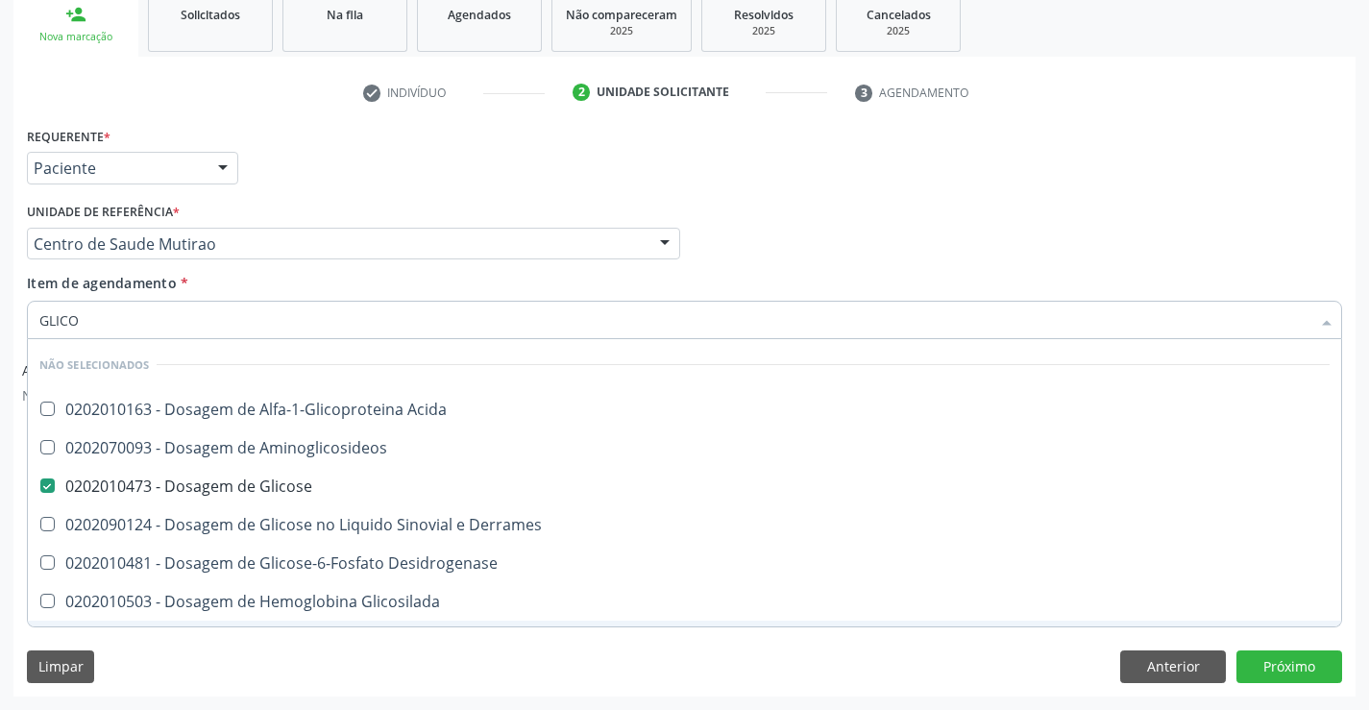
click at [212, 626] on span "0202100120 - Identificação de Glicosaminoglicanos Urinários Por Cromatografia e…" at bounding box center [684, 640] width 1313 height 38
checkbox Quantitativa "true"
type input "GLICO"
click at [152, 655] on div "Limpar Anterior Próximo" at bounding box center [684, 666] width 1315 height 33
checkbox Acida "true"
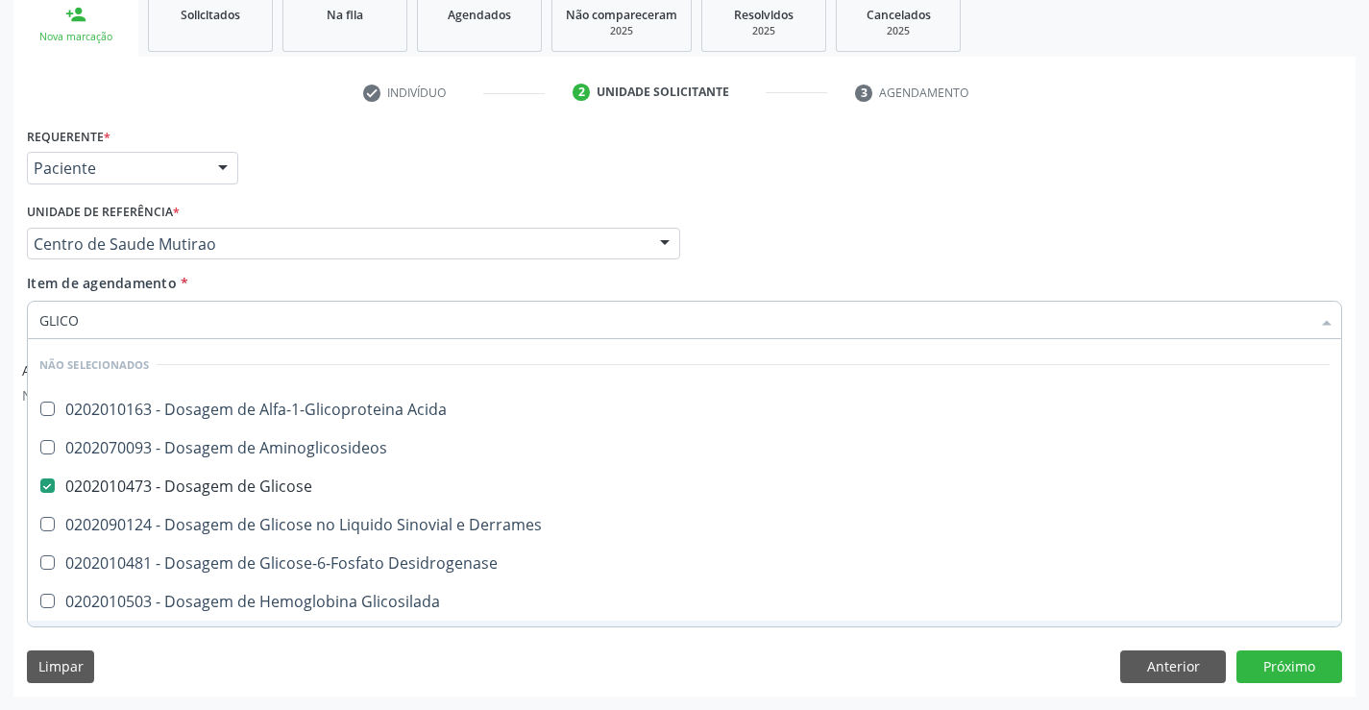
checkbox Aminoglicosideos "true"
checkbox Glicosilada "true"
checkbox Desidrogenase "true"
checkbox Derrames "true"
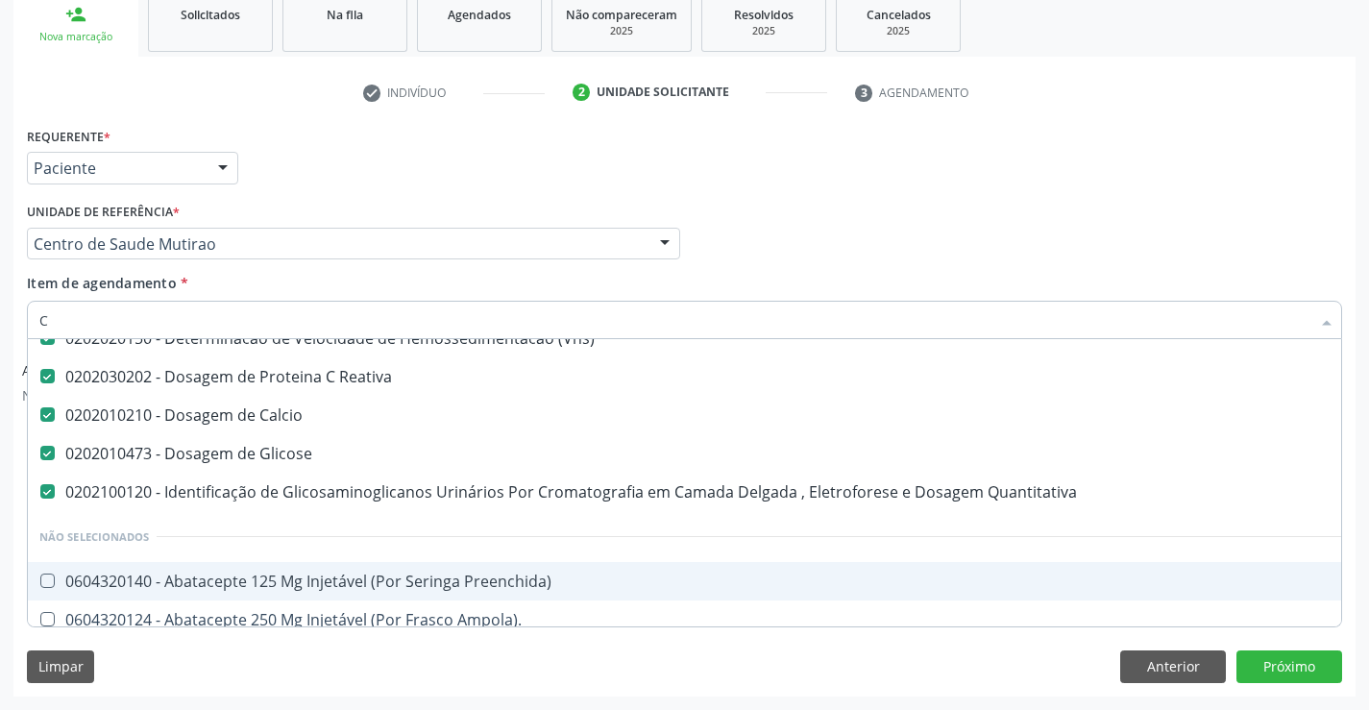
scroll to position [58, 0]
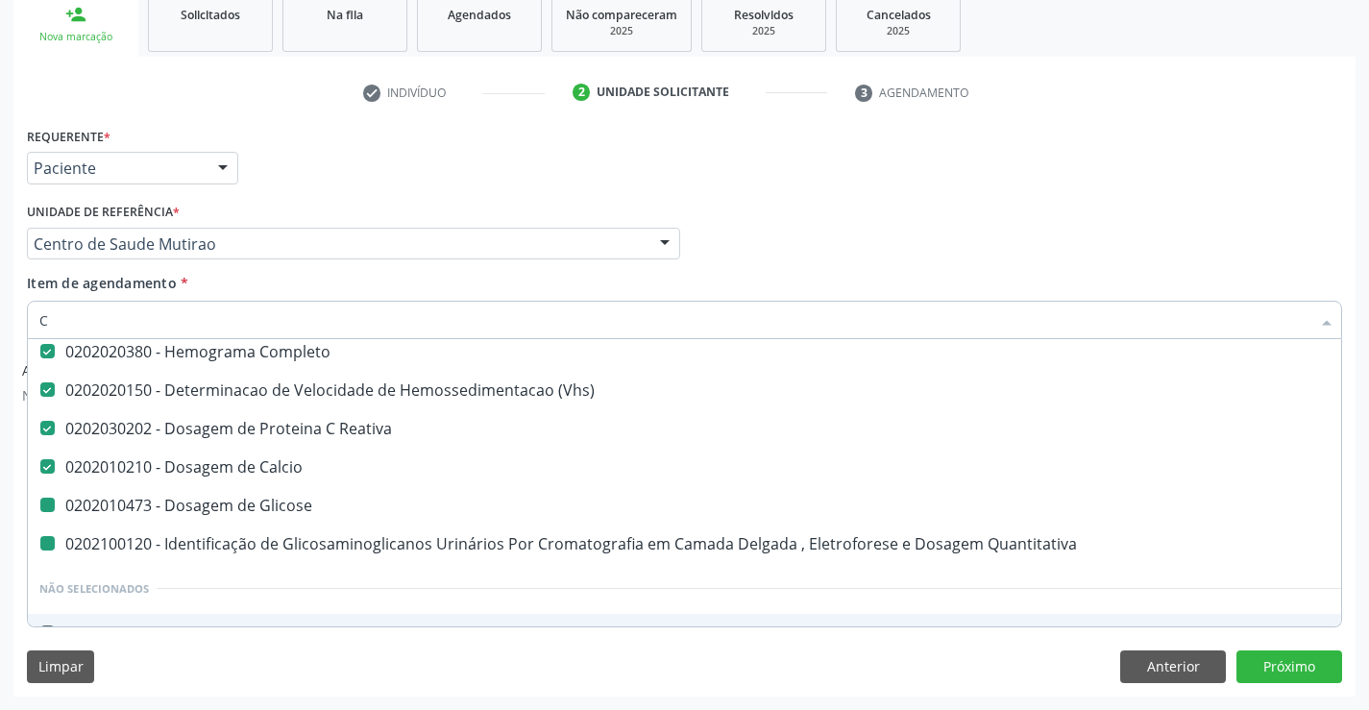
type input "CO"
checkbox Quantitativa "false"
checkbox Glicose "false"
type input "COL"
checkbox Completo "false"
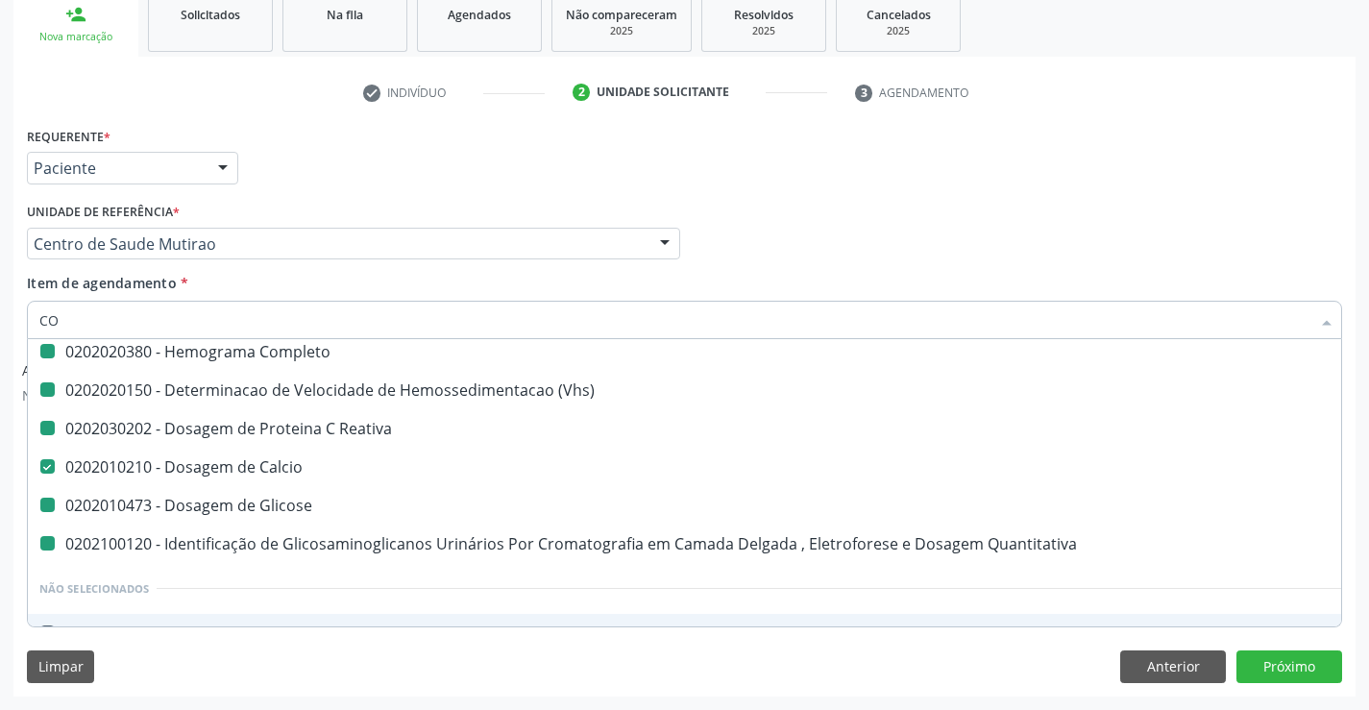
checkbox \(Vhs\) "false"
checkbox Reativa "false"
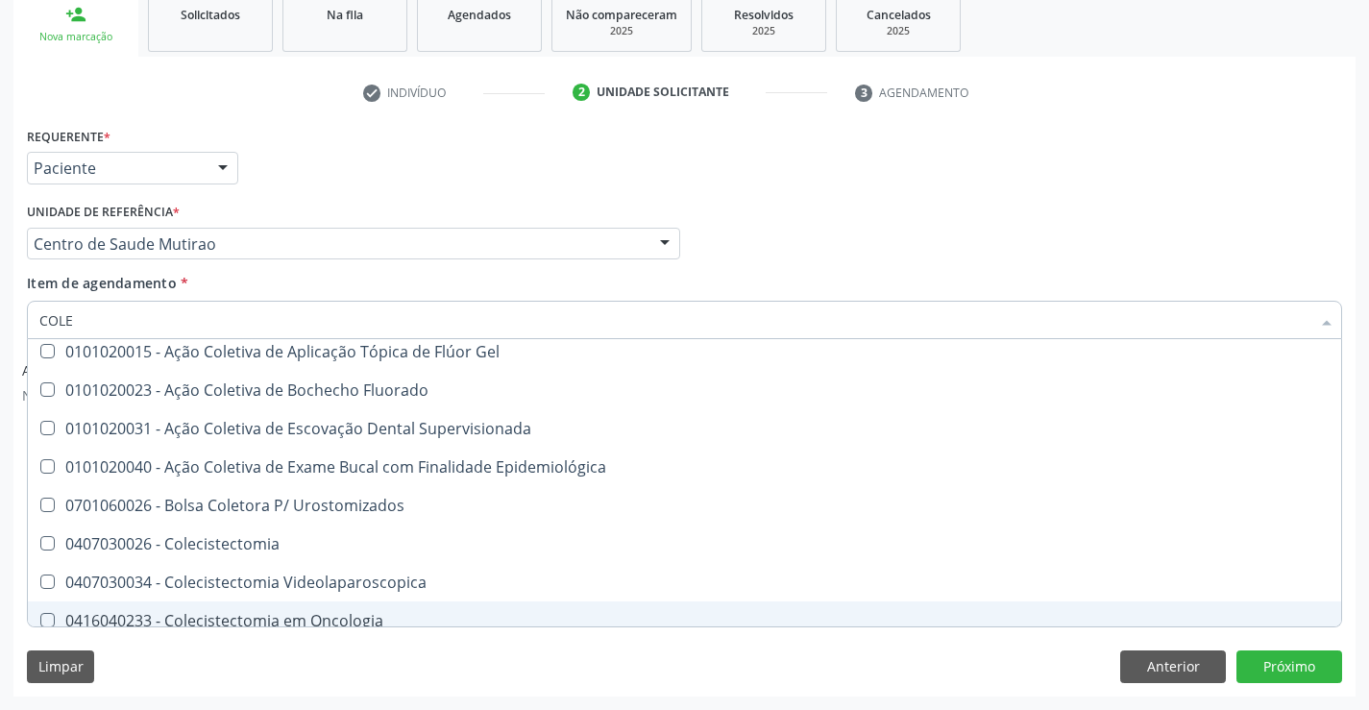
type input "COLES"
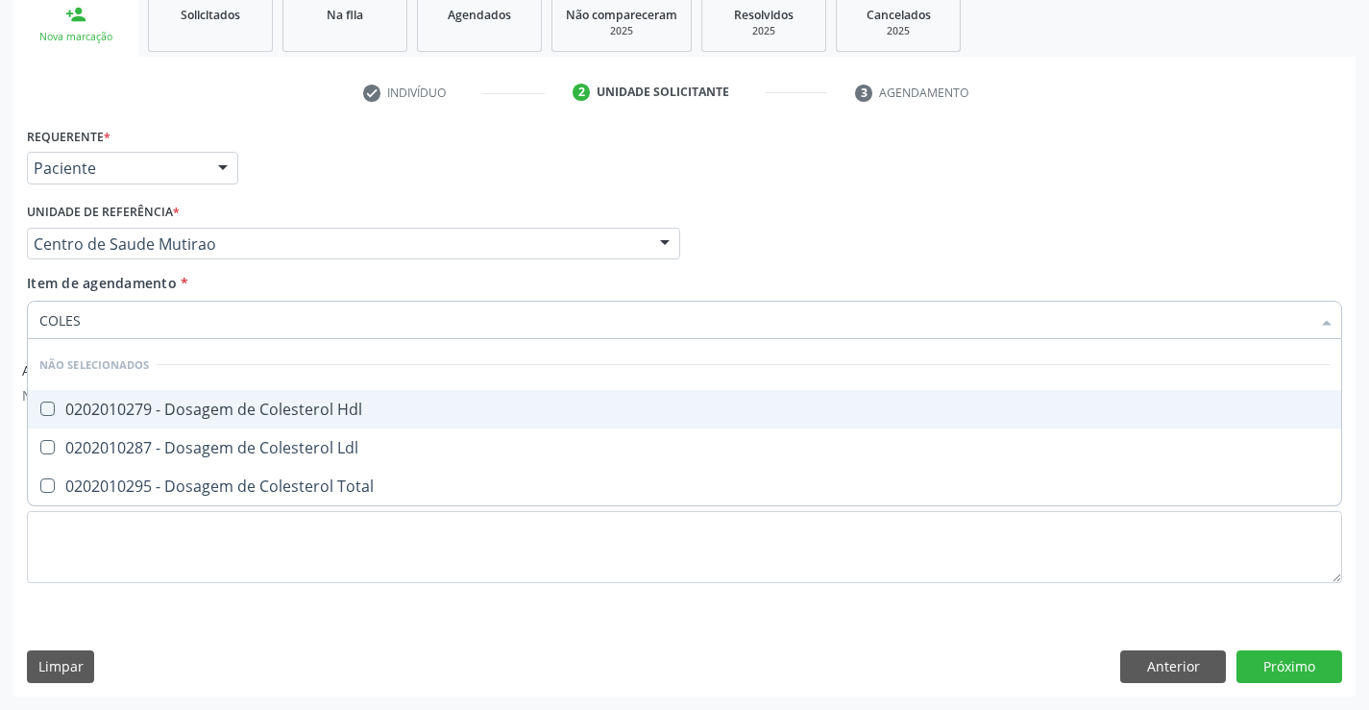
click at [288, 407] on div "0202010279 - Dosagem de Colesterol Hdl" at bounding box center [684, 409] width 1290 height 15
checkbox Hdl "true"
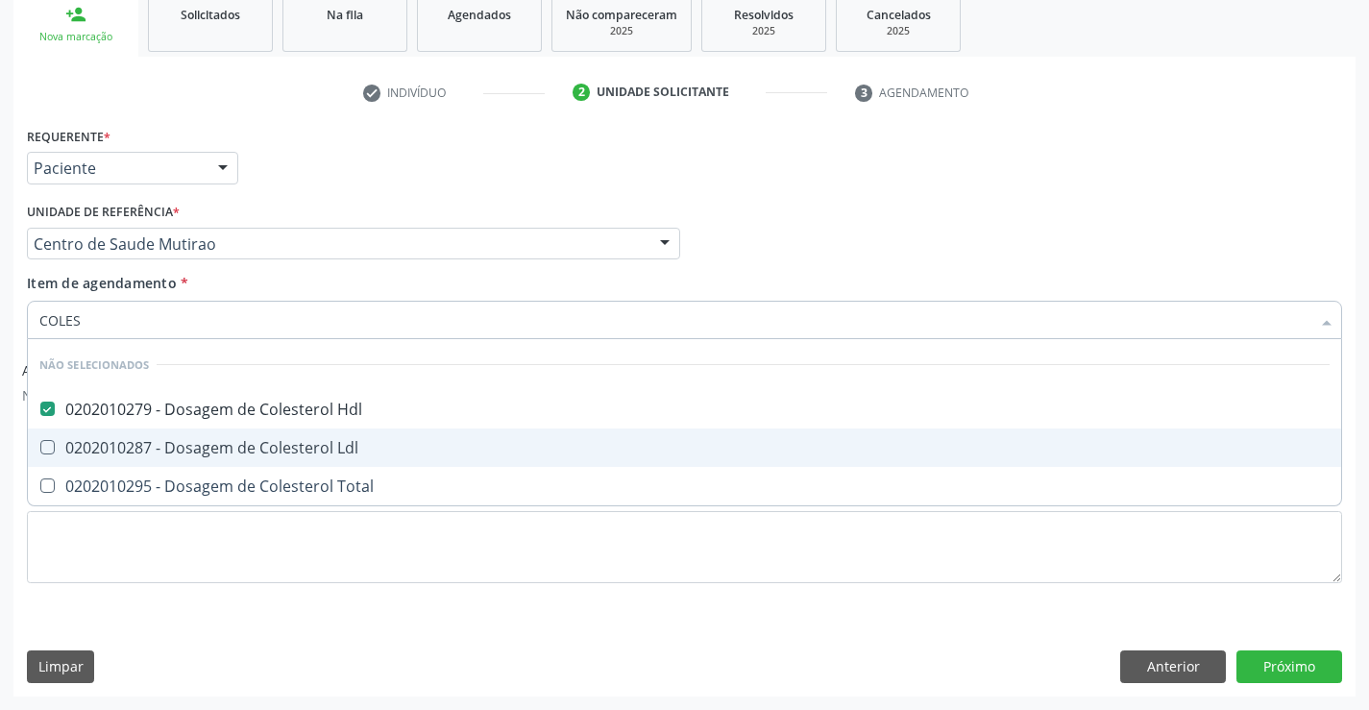
click at [283, 440] on div "0202010287 - Dosagem de Colesterol Ldl" at bounding box center [684, 447] width 1290 height 15
checkbox Ldl "true"
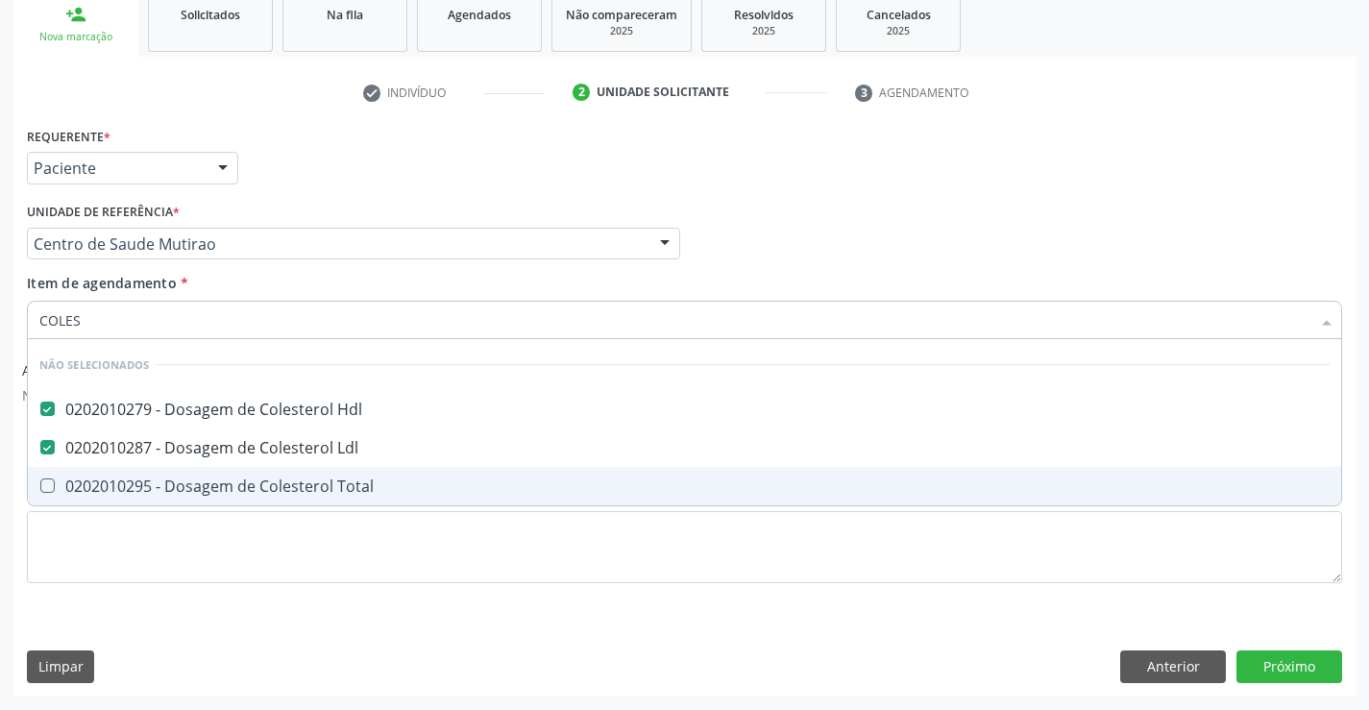
click at [256, 487] on div "0202010295 - Dosagem de Colesterol Total" at bounding box center [684, 485] width 1290 height 15
checkbox Total "true"
type input "COLES"
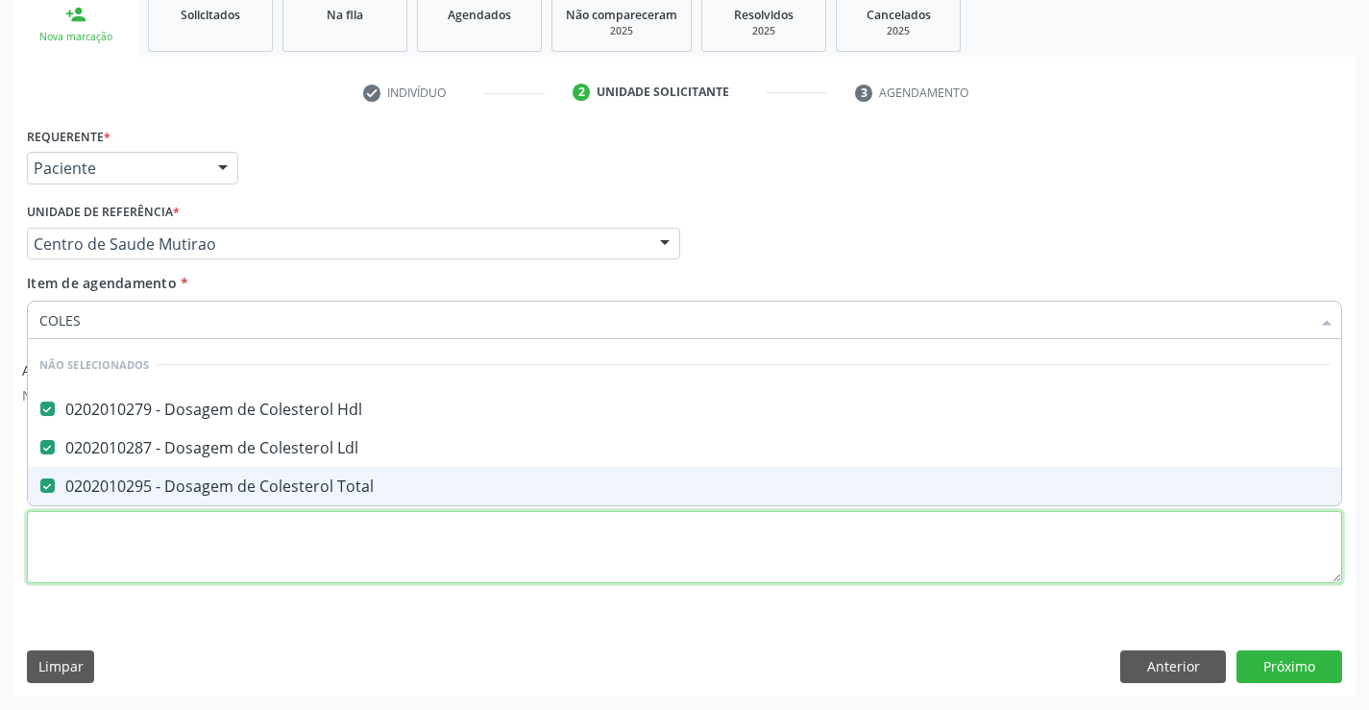
click at [181, 540] on div "Requerente * Paciente Profissional de Saúde Paciente Nenhum resultado encontrad…" at bounding box center [684, 366] width 1315 height 488
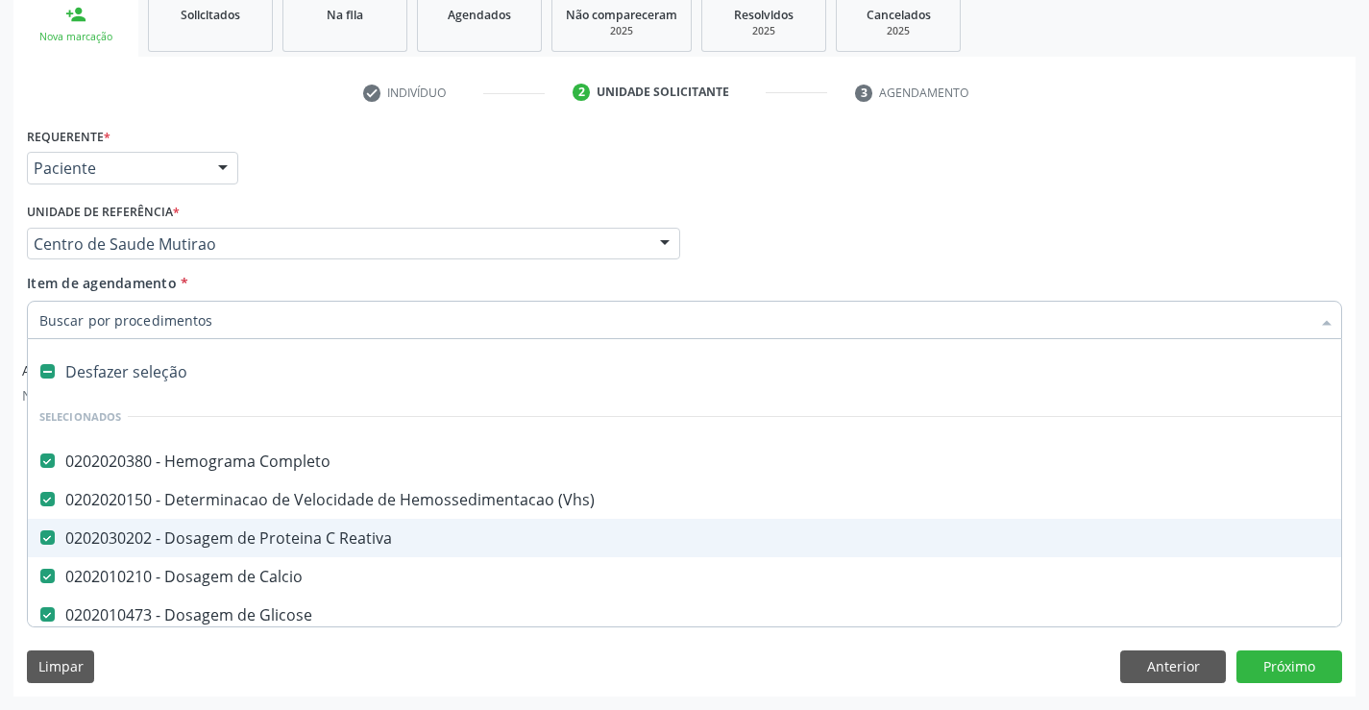
type input "T"
checkbox Total "false"
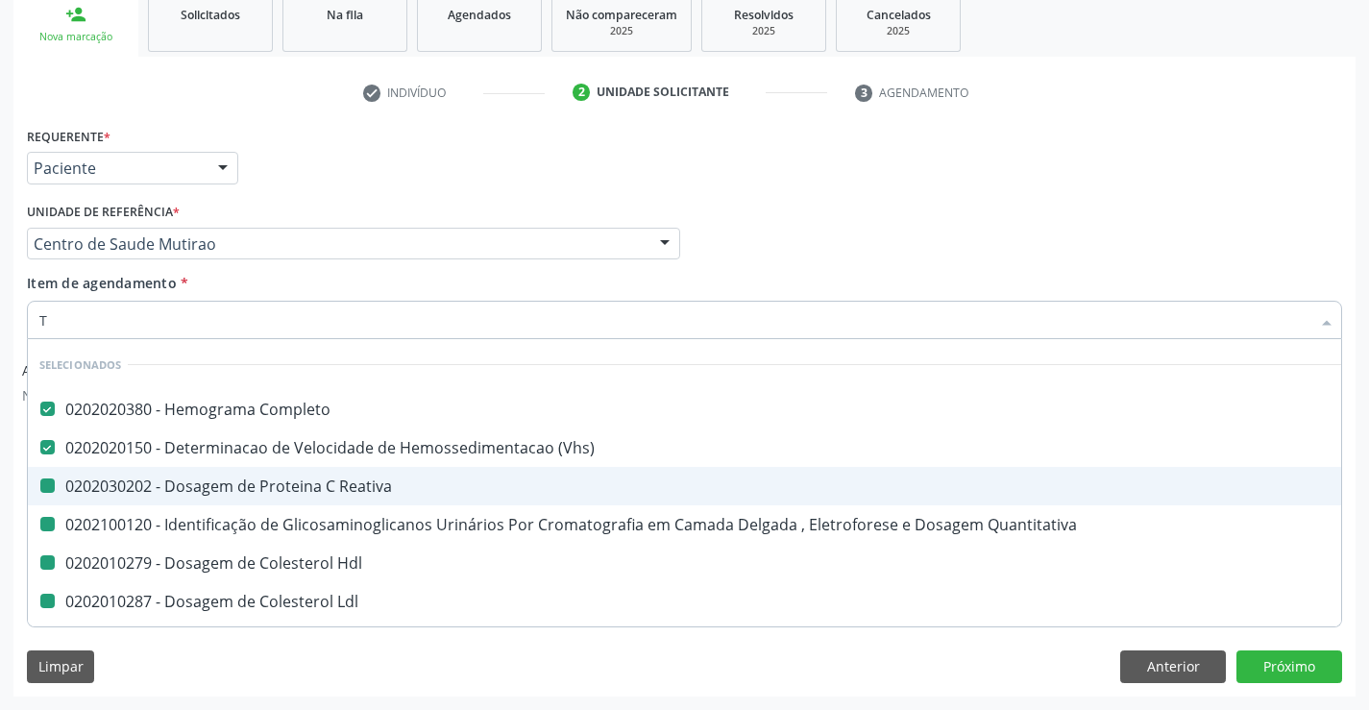
type input "TR"
checkbox Reativa "false"
checkbox Quantitativa "false"
checkbox Hdl "false"
checkbox Ldl "false"
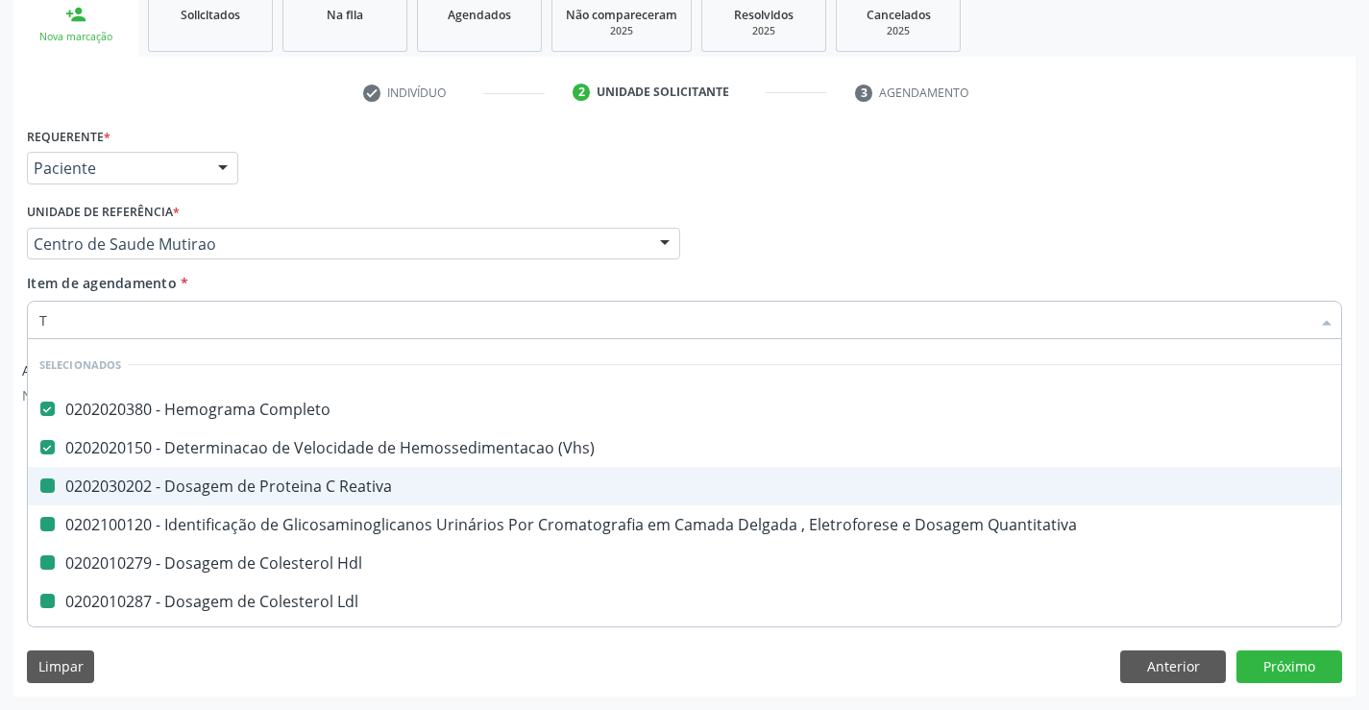
checkbox Total "false"
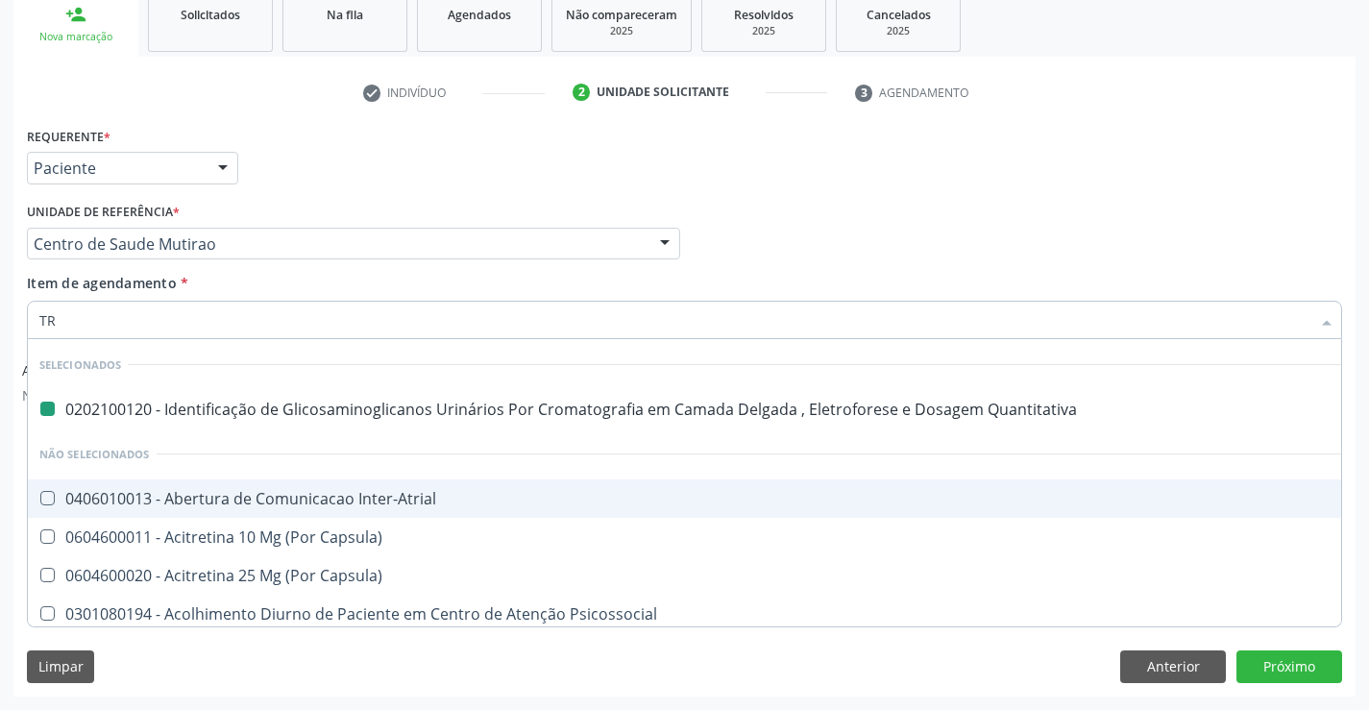
type input "TRI"
checkbox Quantitativa "false"
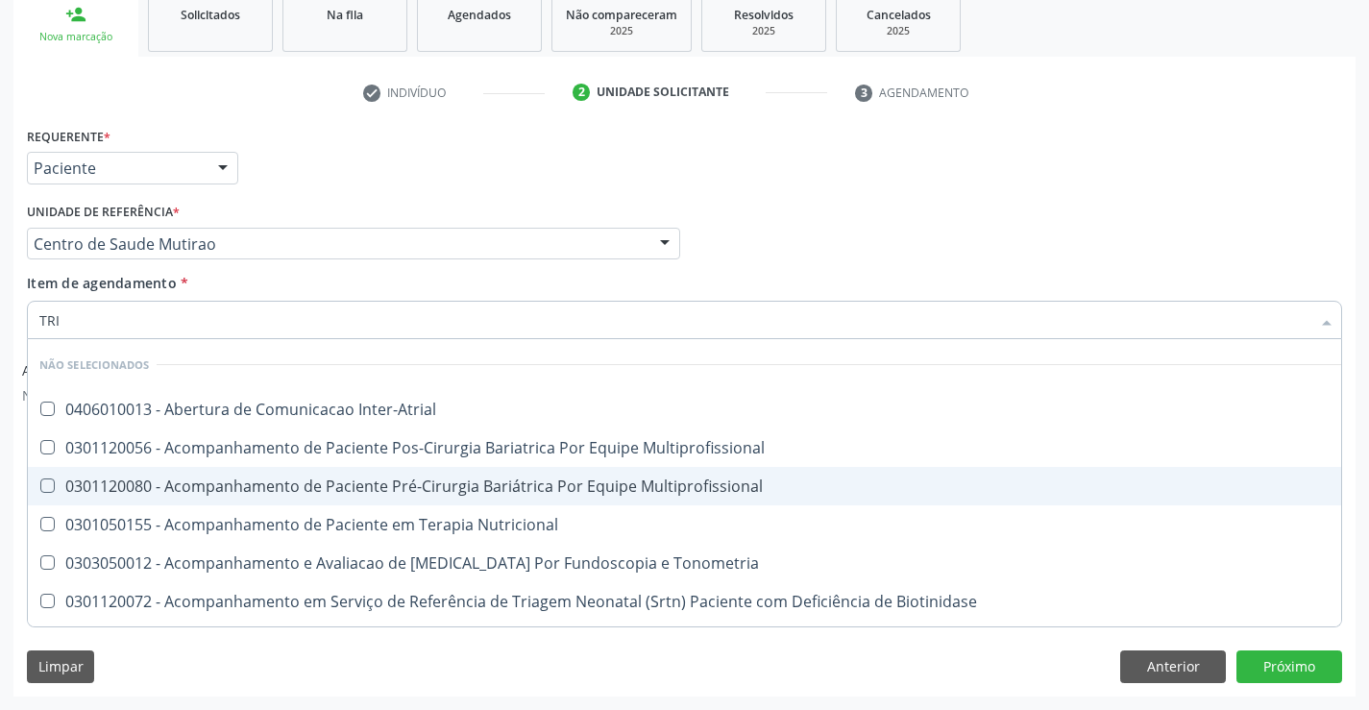
type input "TRIG"
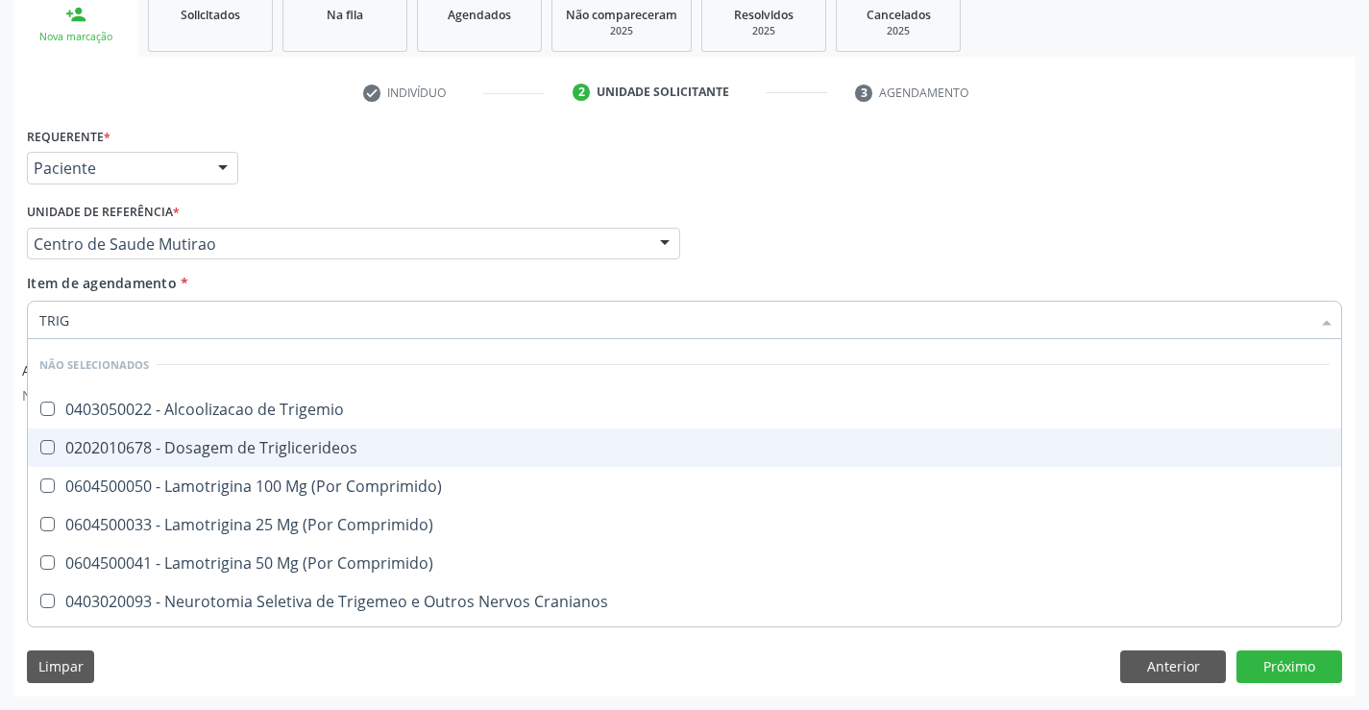
click at [247, 444] on div "0202010678 - Dosagem de Triglicerideos" at bounding box center [684, 447] width 1290 height 15
checkbox Triglicerideos "true"
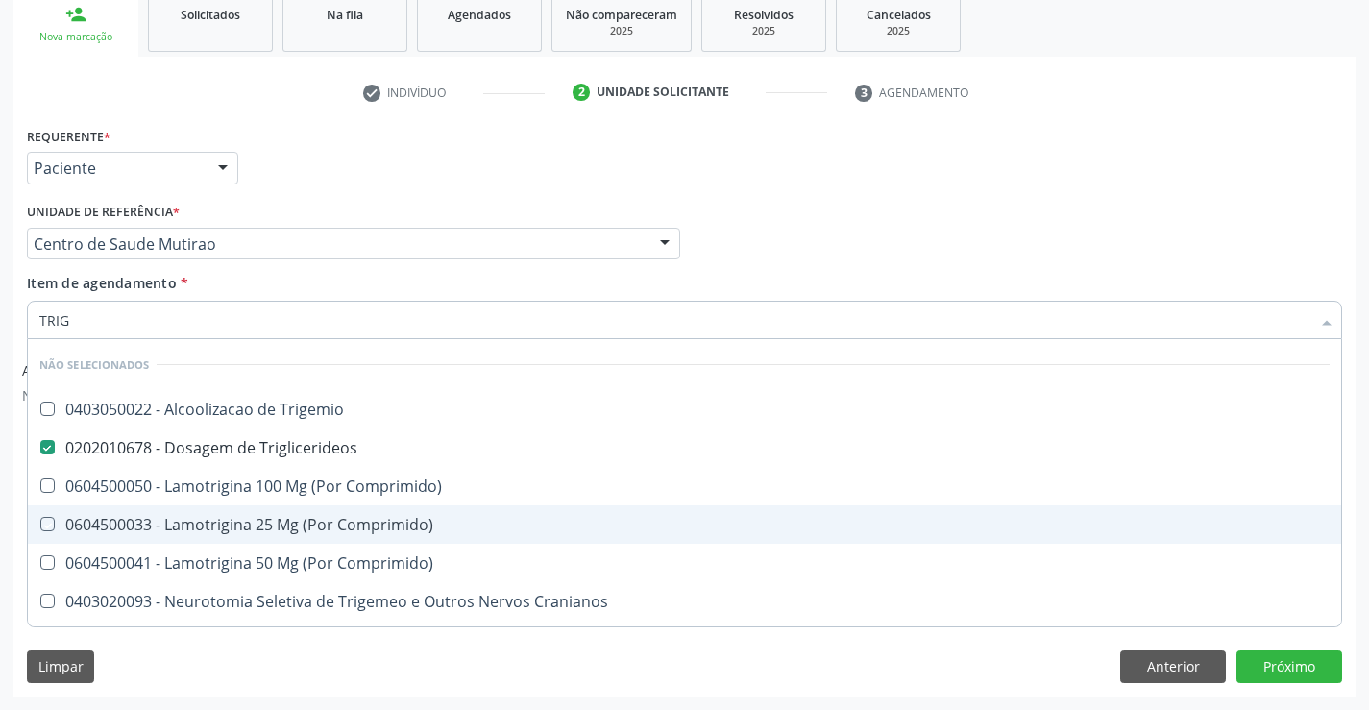
click at [340, 670] on div "Limpar Anterior Próximo" at bounding box center [684, 666] width 1315 height 33
checkbox Trigemio "true"
checkbox Comprimido\) "true"
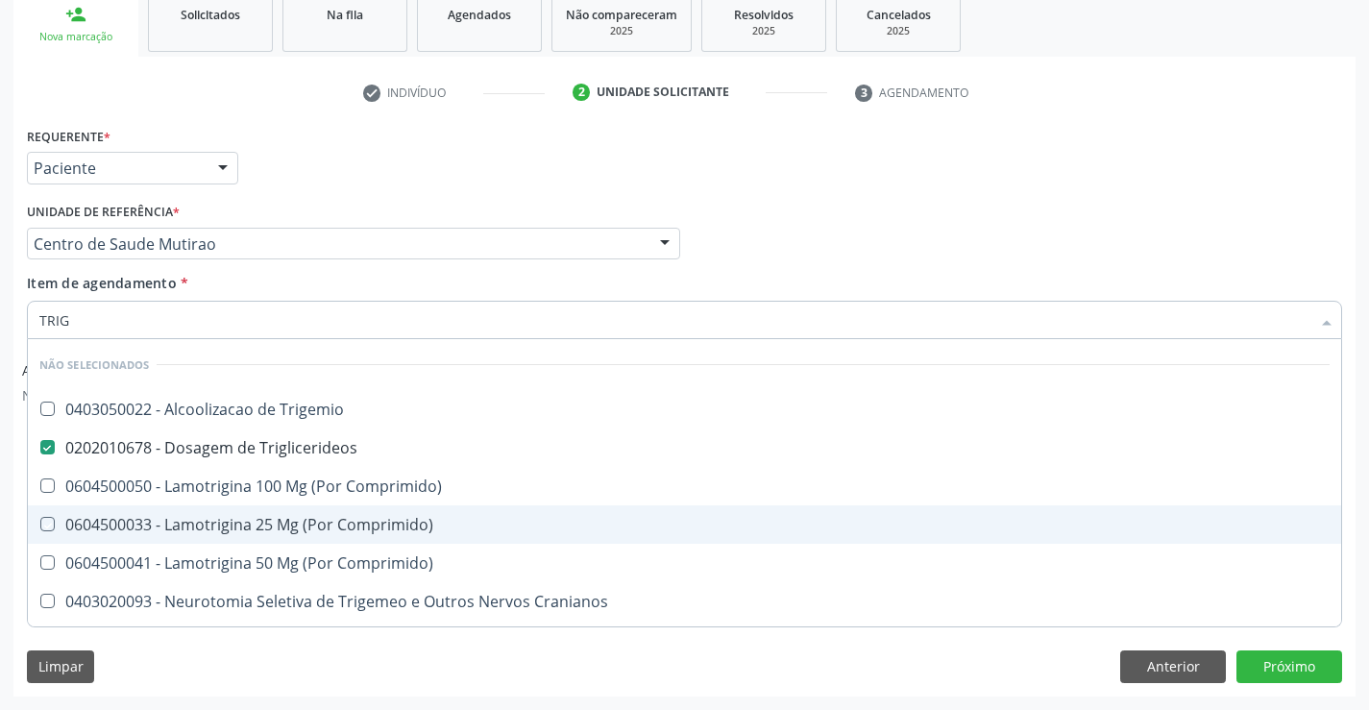
checkbox Cranianos "true"
checkbox Espinal "true"
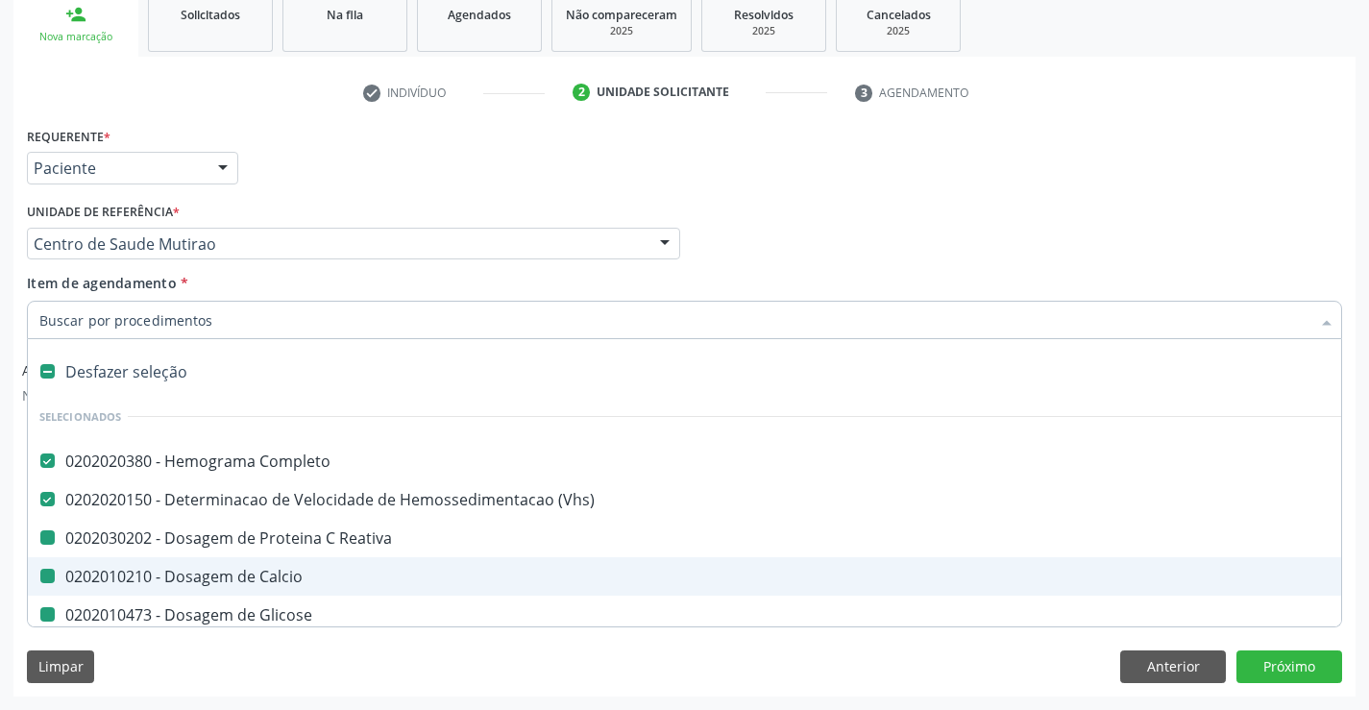
type input "U"
checkbox Reativa "false"
checkbox Calcio "false"
checkbox Glicose "false"
checkbox Quantitativa "false"
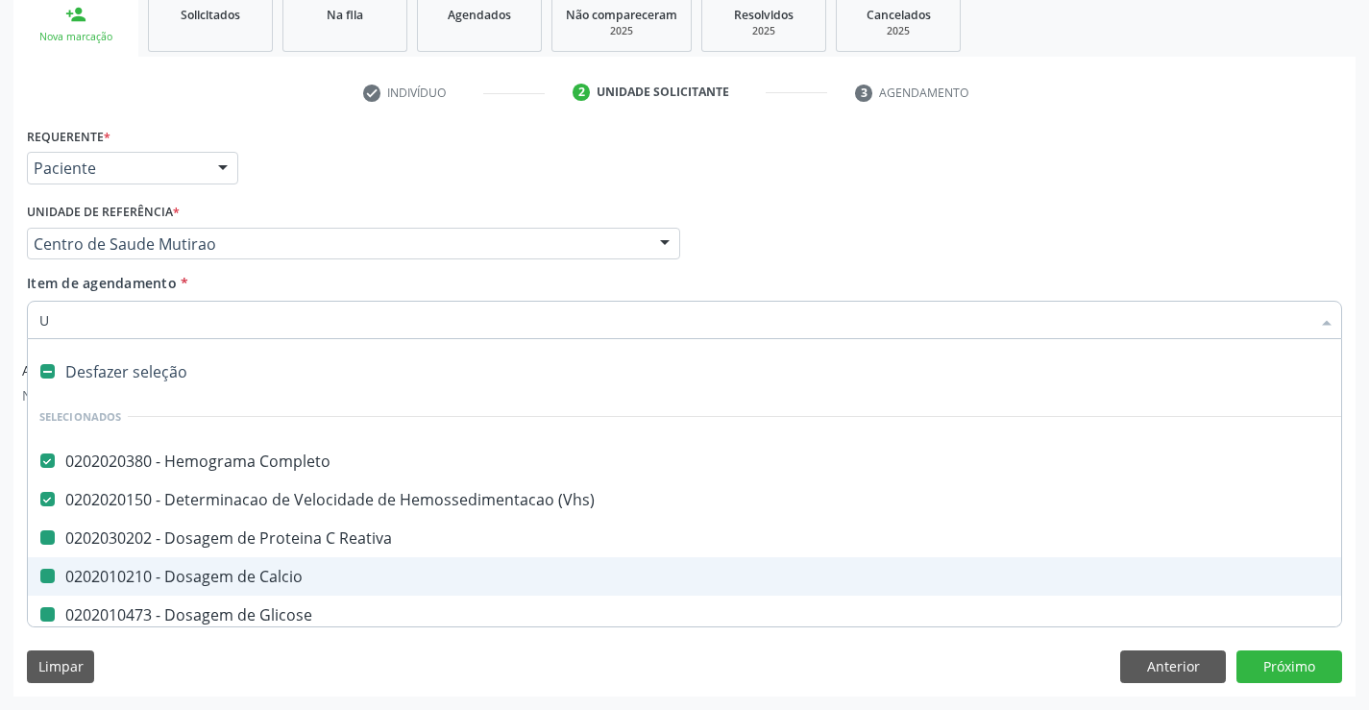
checkbox Hdl "false"
checkbox Ldl "false"
checkbox Total "false"
checkbox Triglicerideos "false"
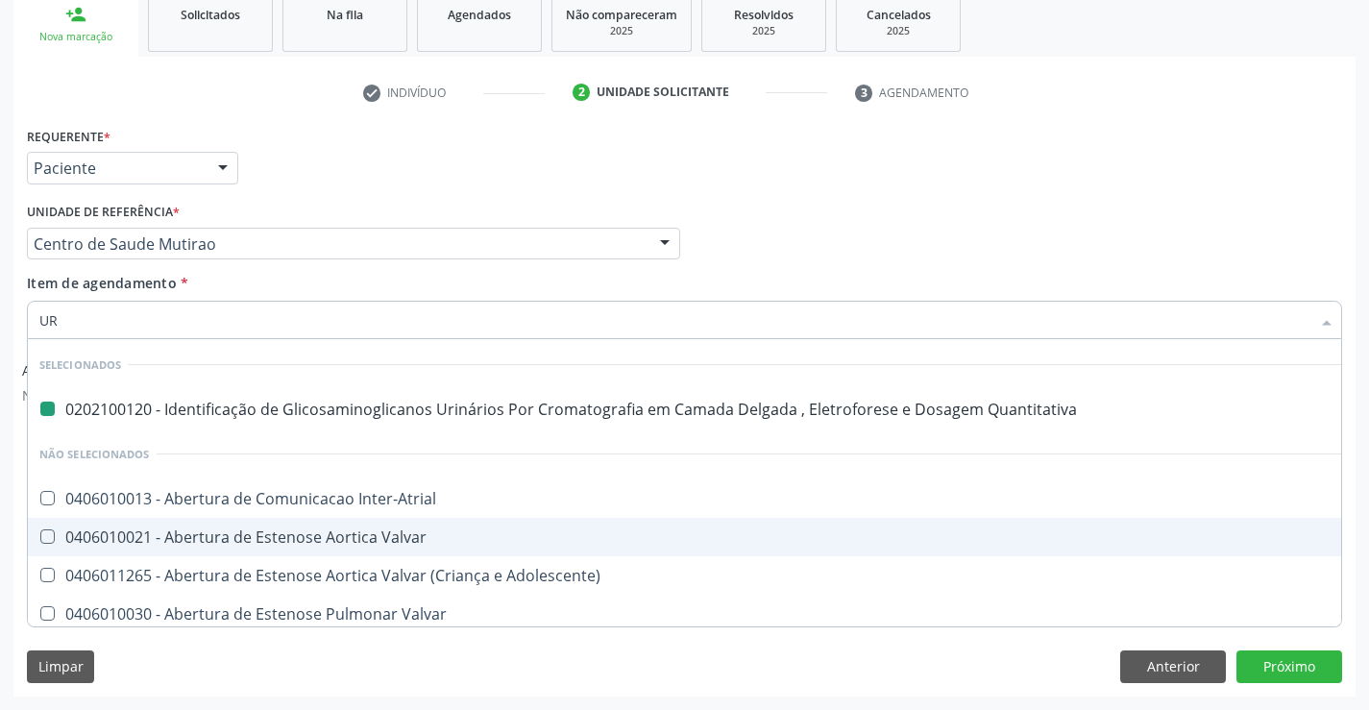
type input "URE"
checkbox Quantitativa "false"
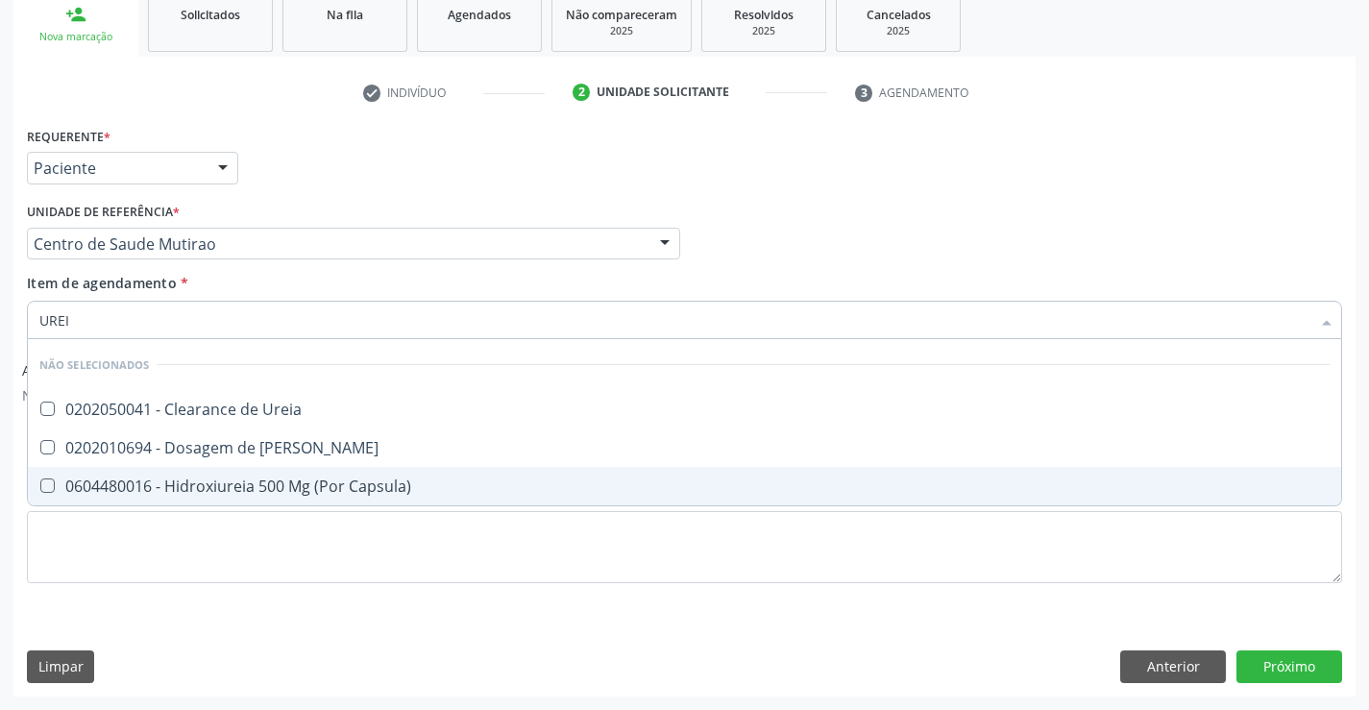
type input "UREIA"
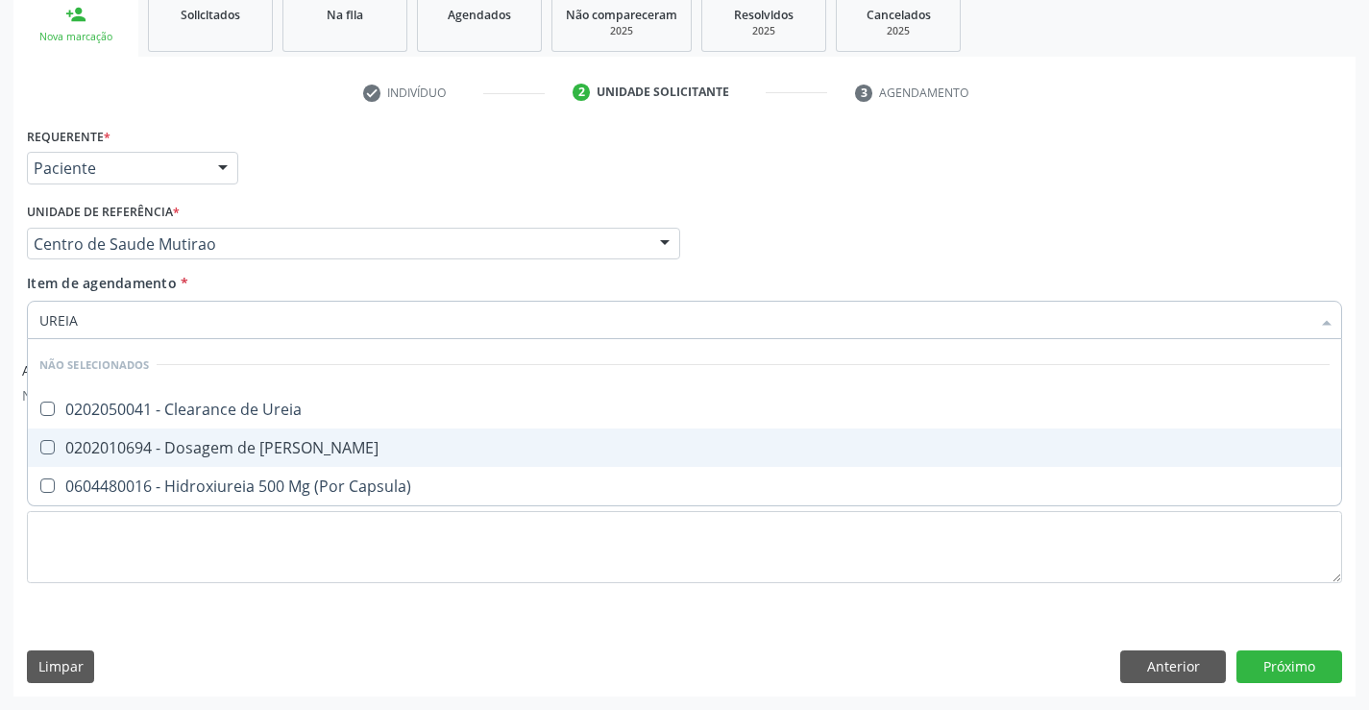
click at [283, 444] on div "0202010694 - Dosagem de [PERSON_NAME]" at bounding box center [684, 447] width 1290 height 15
checkbox Ureia "true"
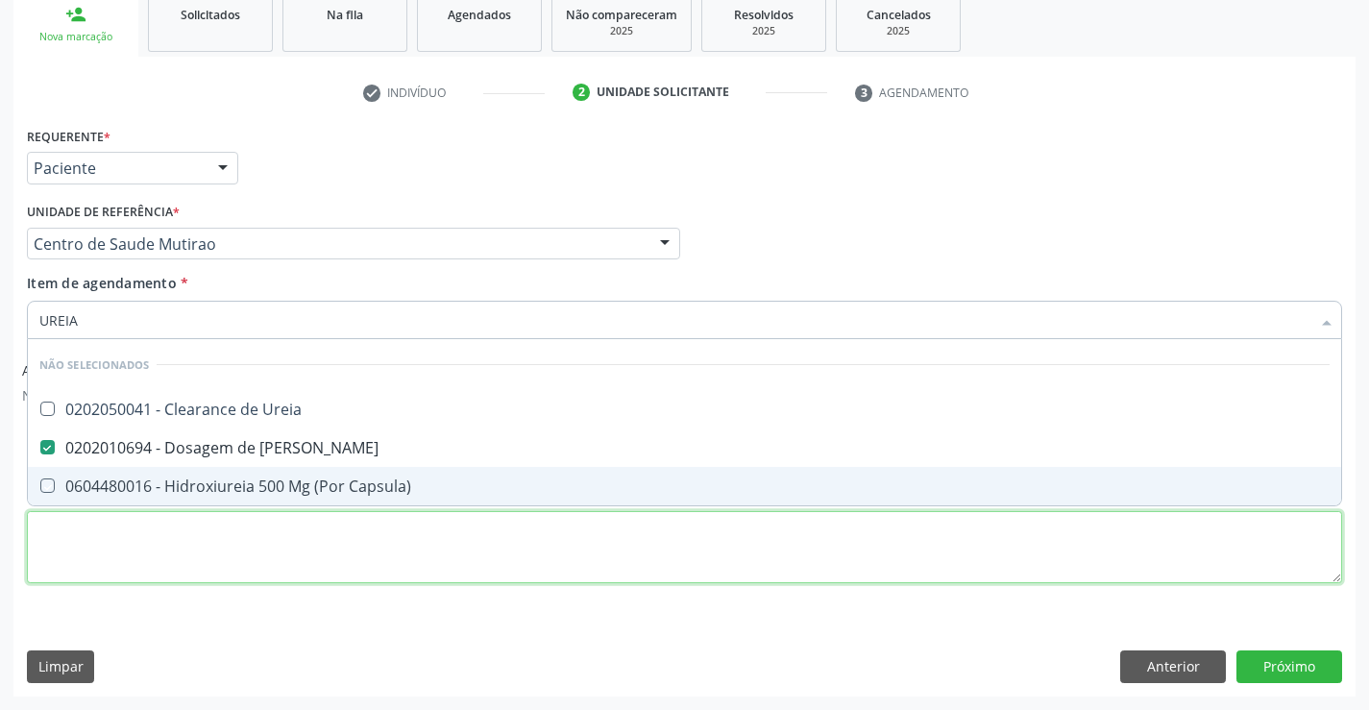
click at [279, 550] on div "Requerente * Paciente Profissional de Saúde Paciente Nenhum resultado encontrad…" at bounding box center [684, 366] width 1315 height 488
checkbox Ureia "true"
checkbox Capsula\) "true"
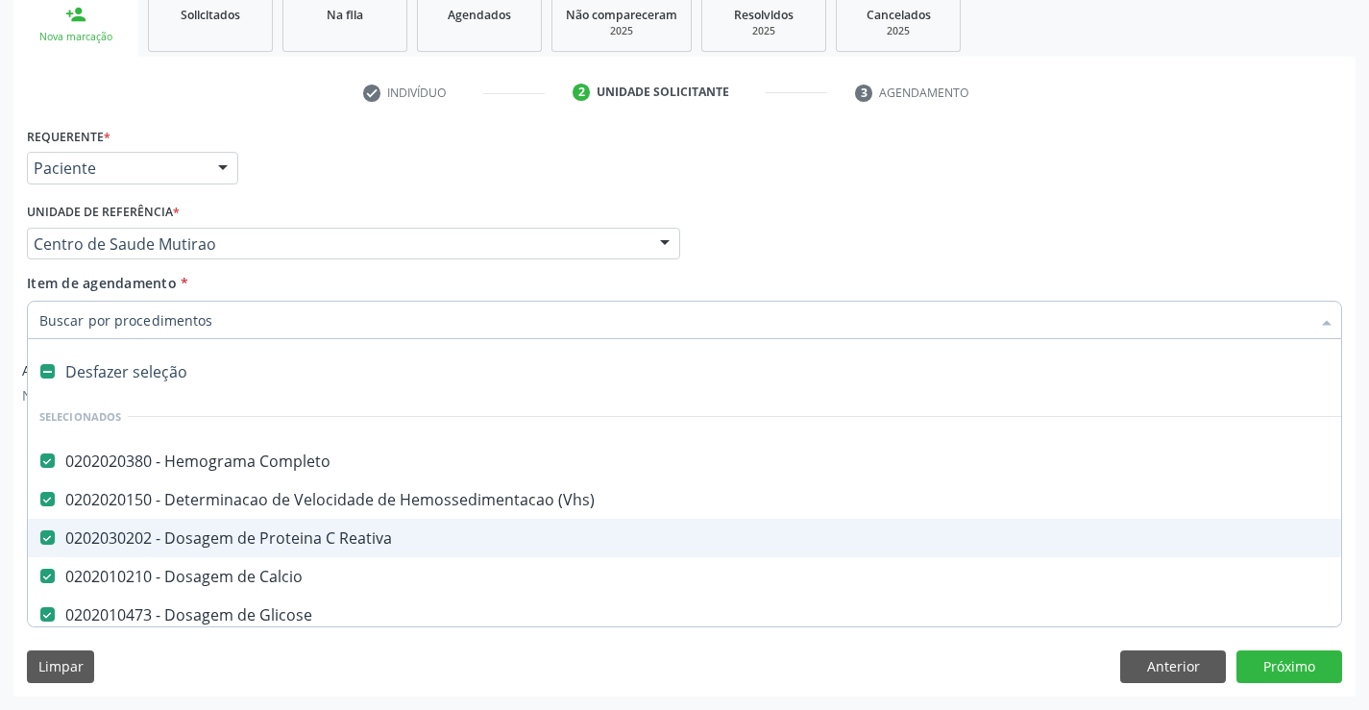
type input "C"
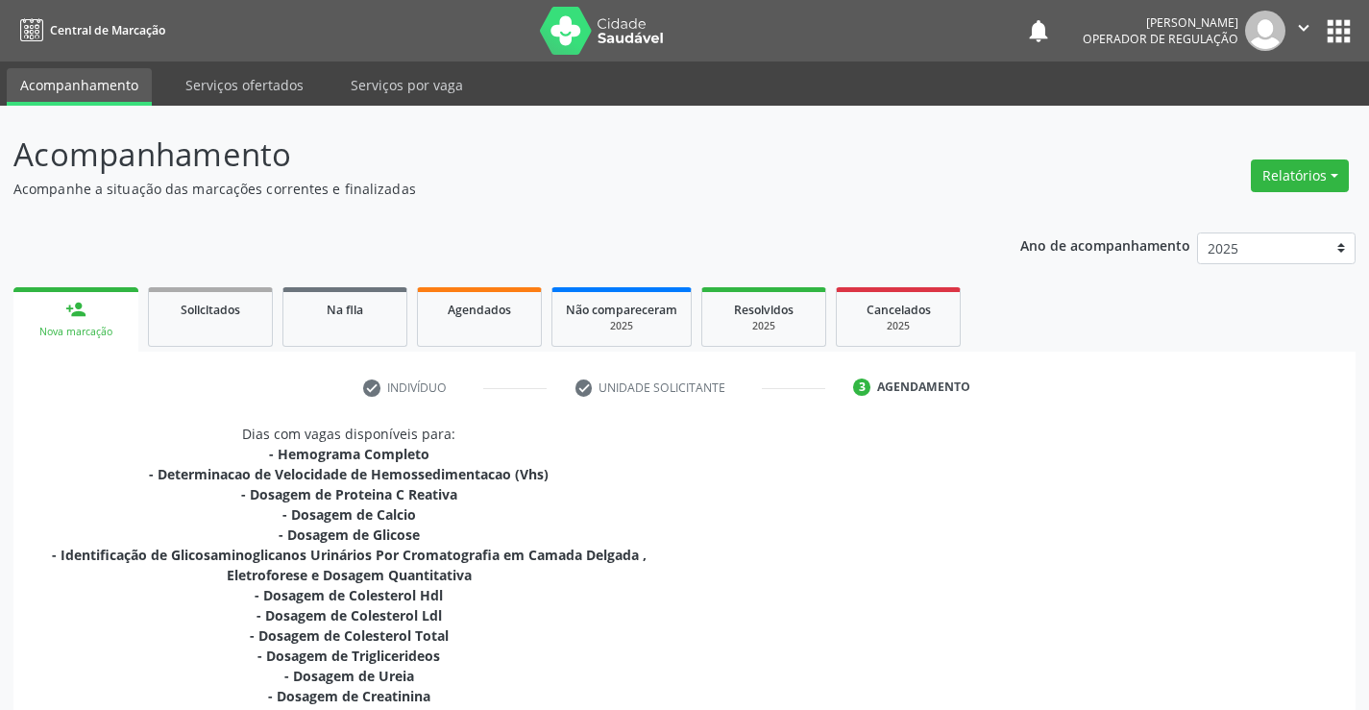
scroll to position [445, 0]
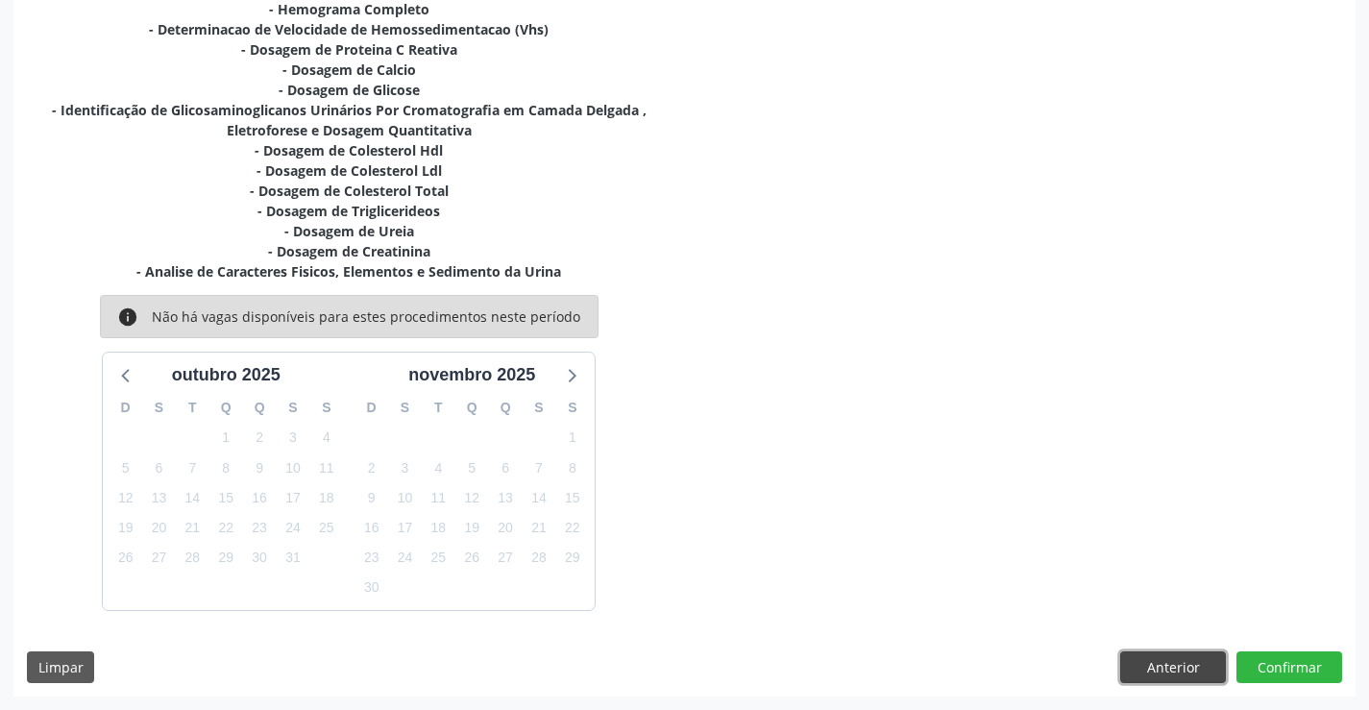
click at [1187, 669] on button "Anterior" at bounding box center [1173, 667] width 106 height 33
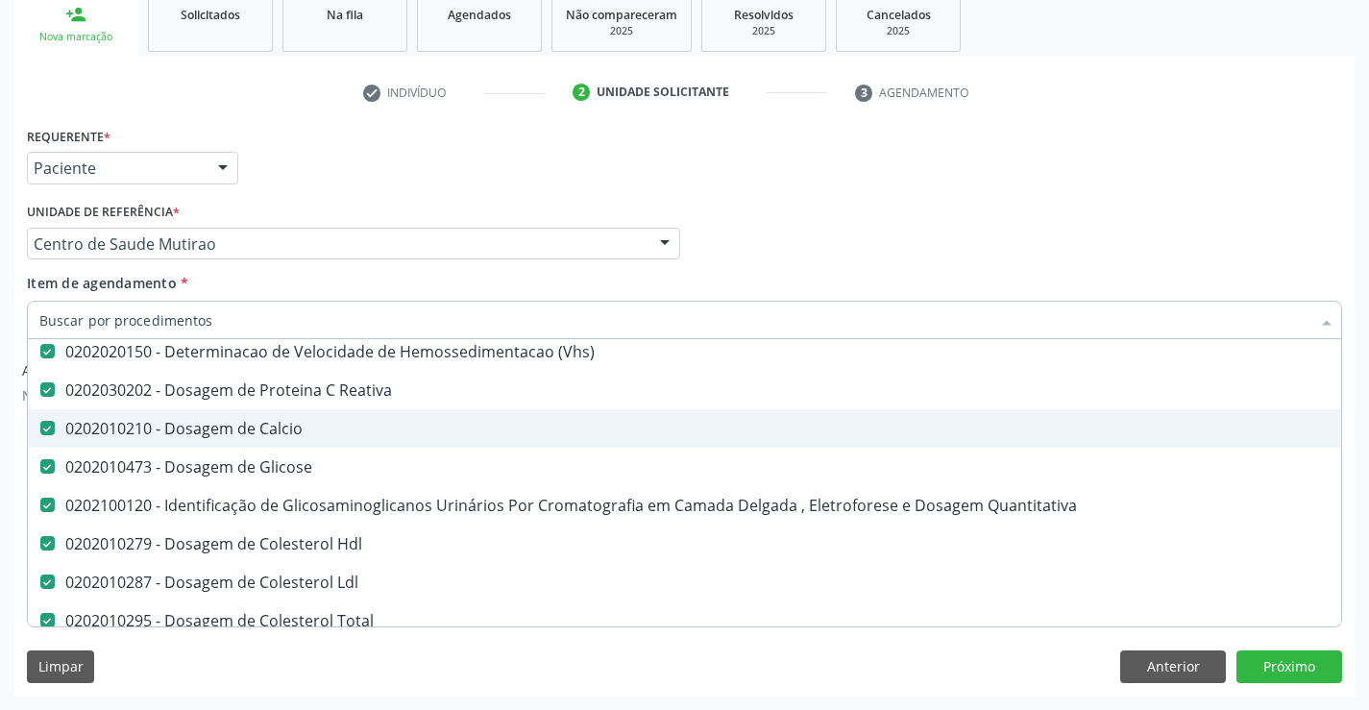
scroll to position [192, 0]
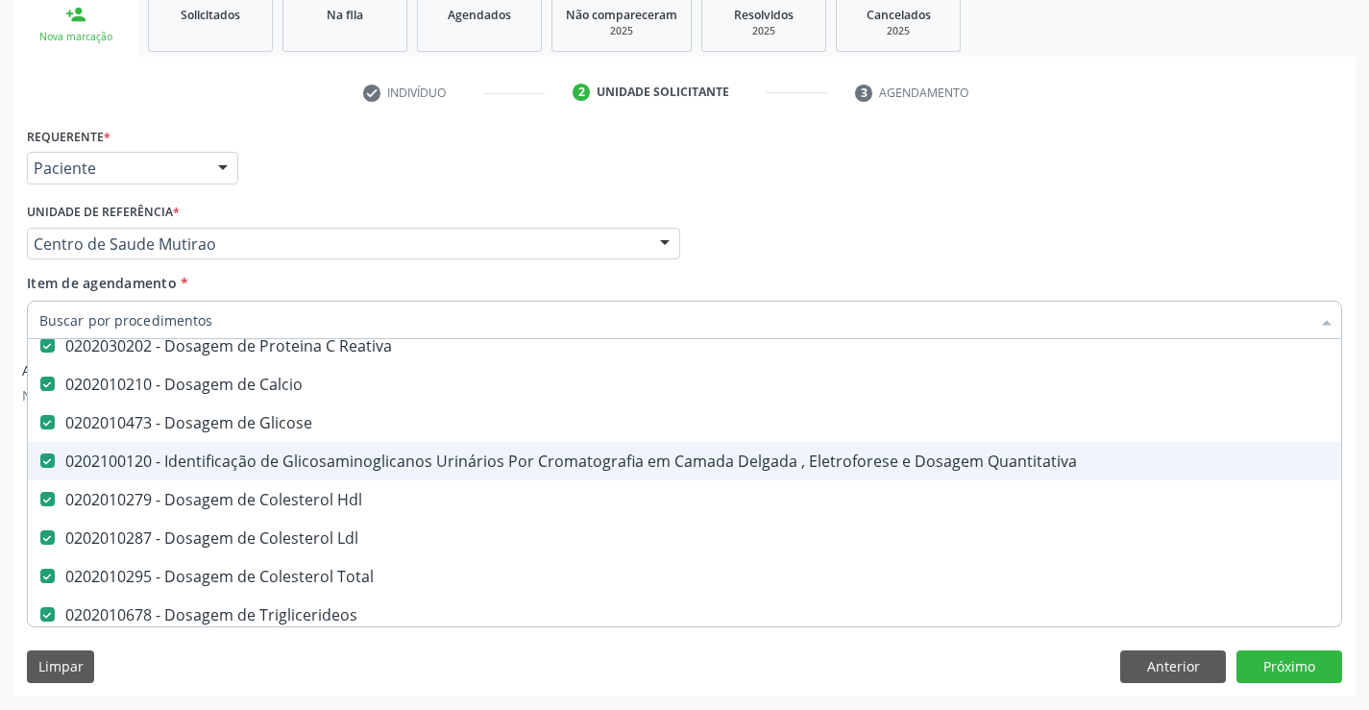
click at [322, 466] on div "0202100120 - Identificação de Glicosaminoglicanos Urinários Por Cromatografia e…" at bounding box center [787, 460] width 1496 height 15
checkbox Quantitativa "false"
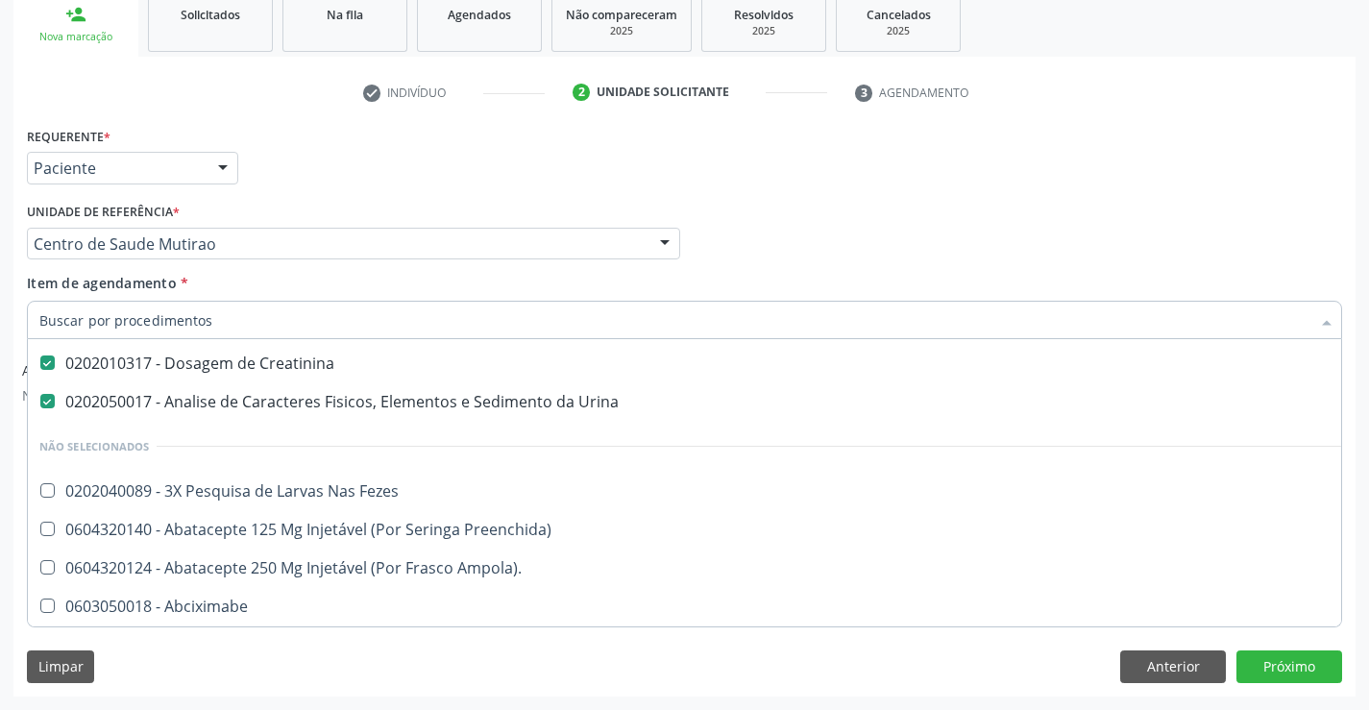
scroll to position [576, 0]
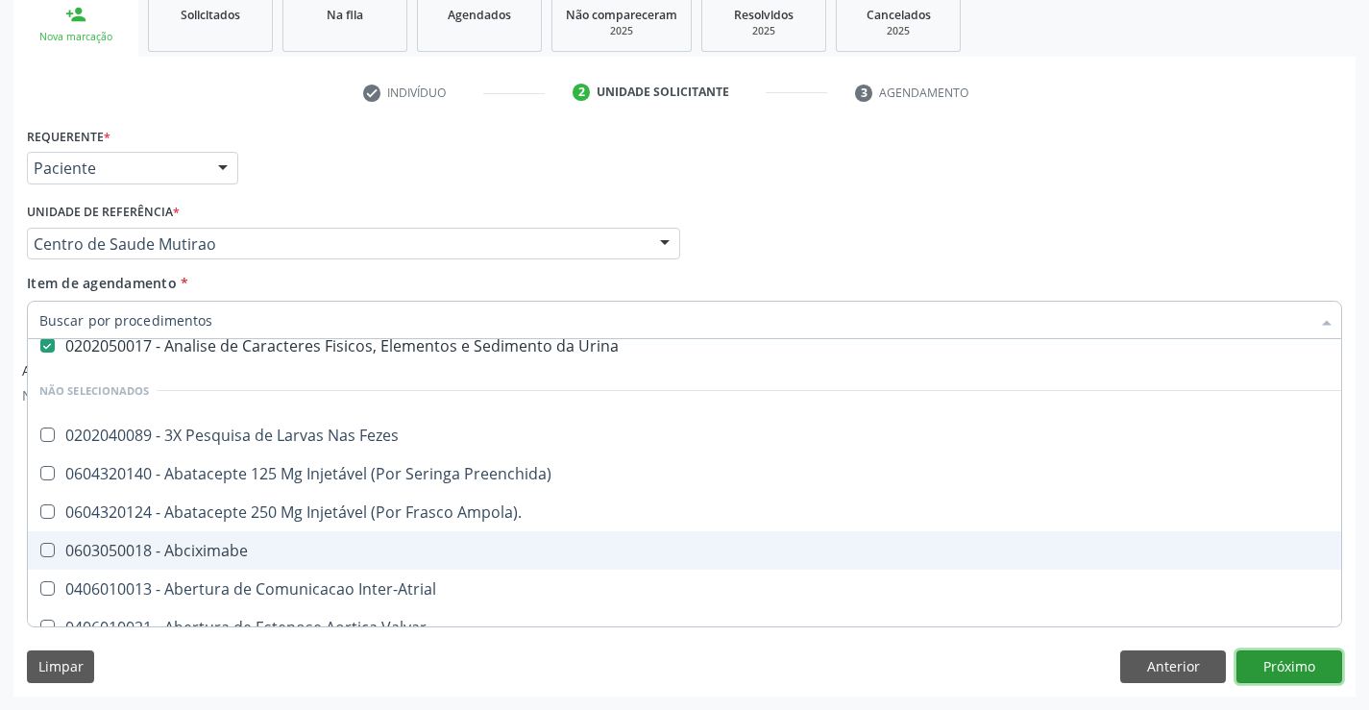
click at [1268, 665] on button "Próximo" at bounding box center [1289, 666] width 106 height 33
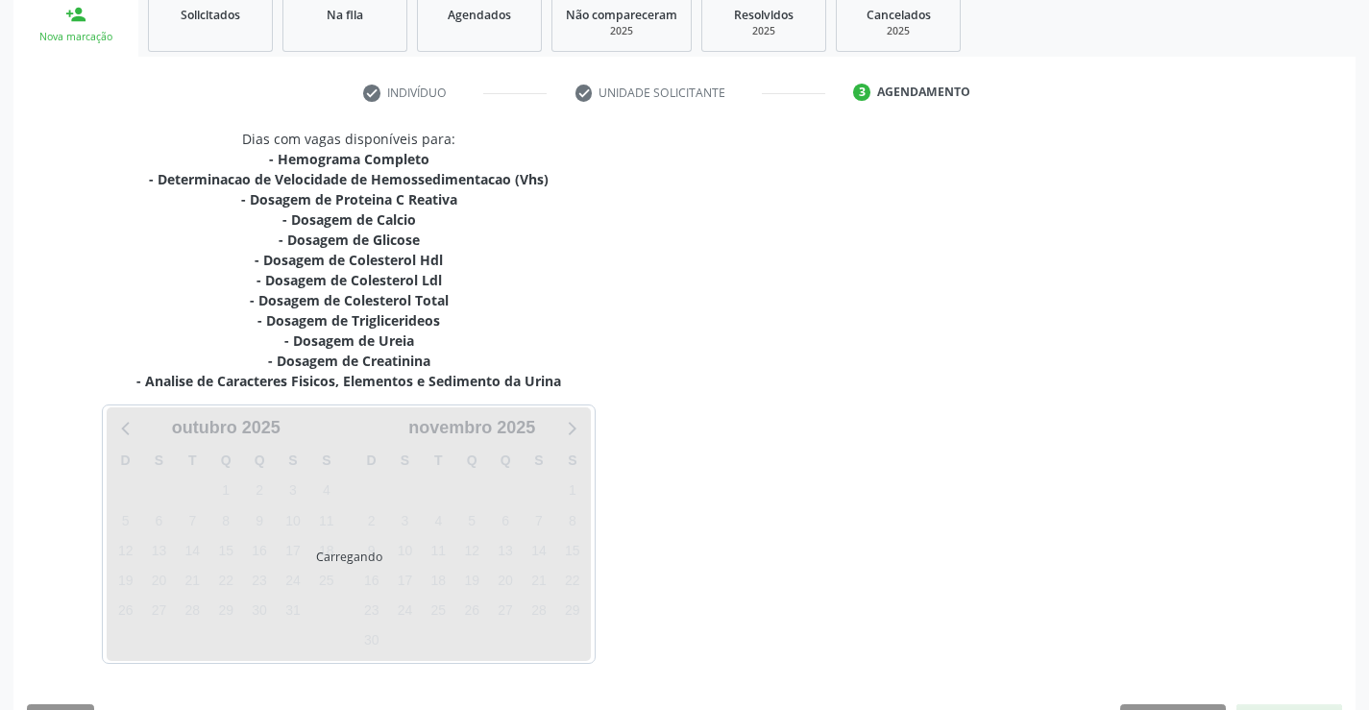
scroll to position [0, 0]
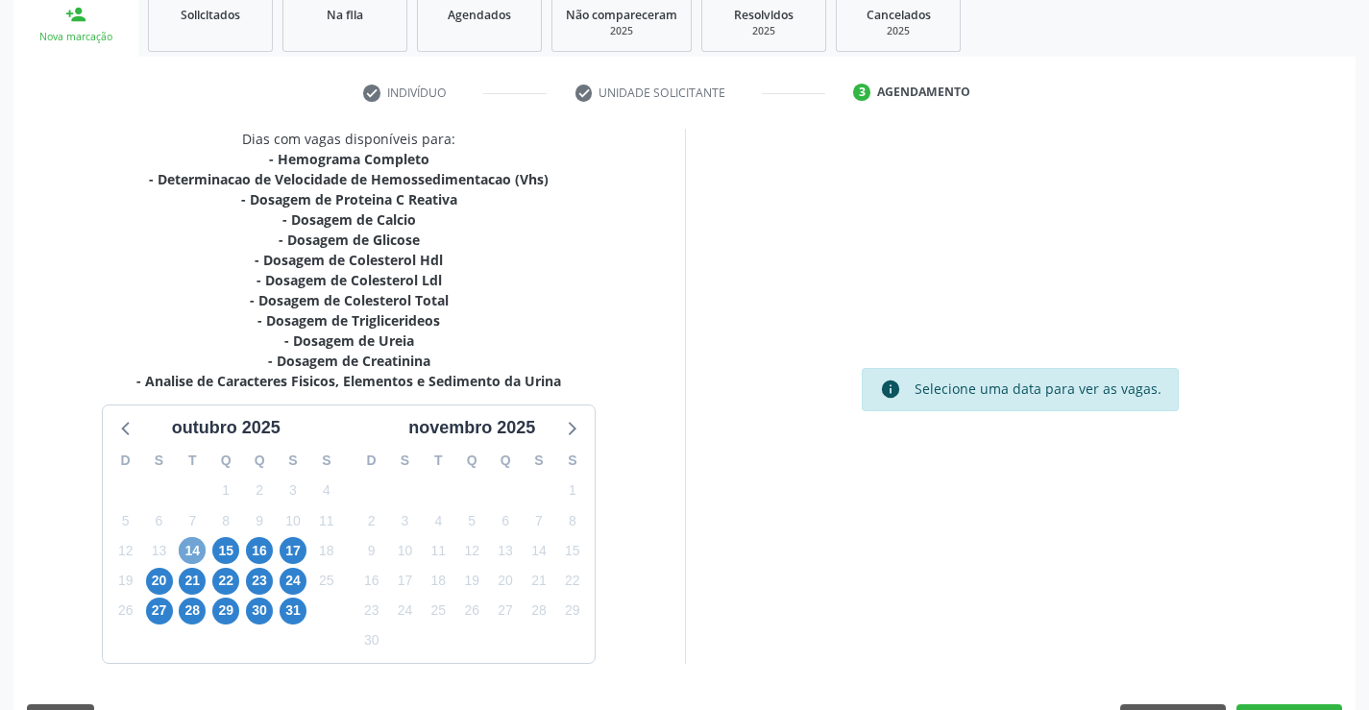
click at [198, 555] on span "14" at bounding box center [192, 550] width 27 height 27
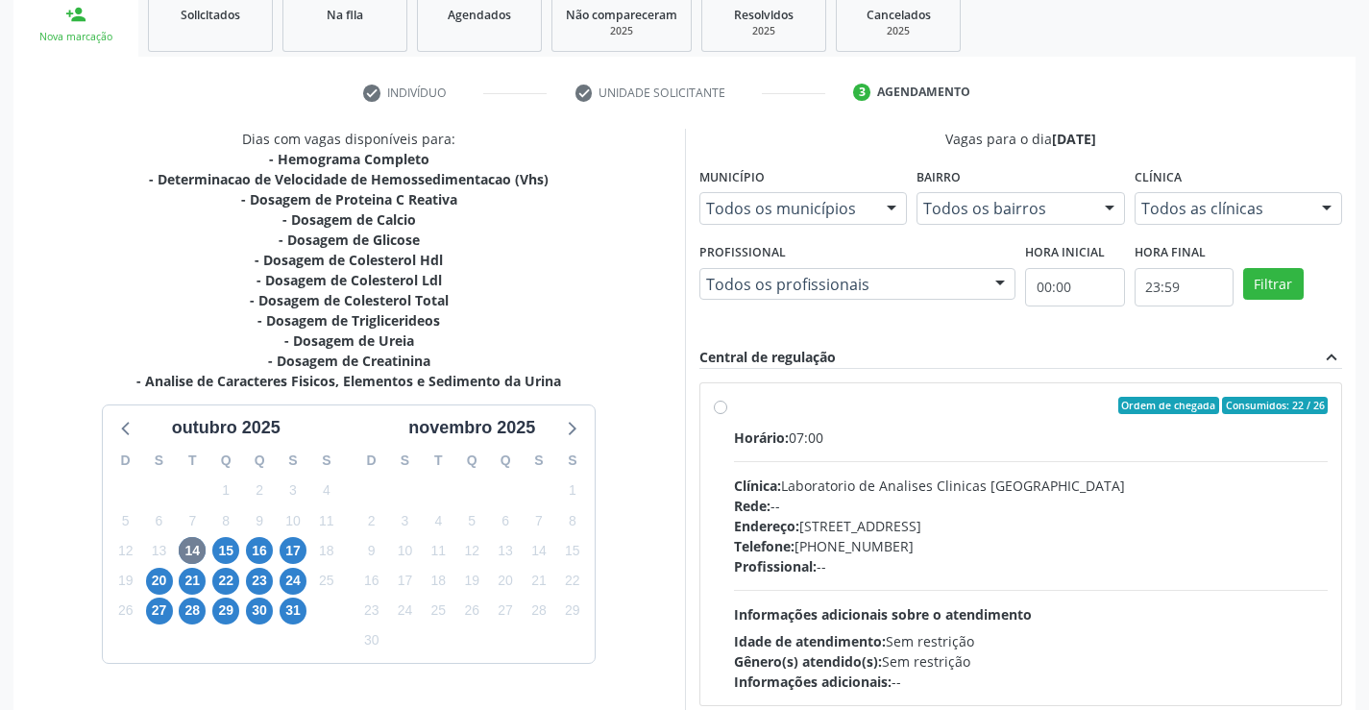
click at [734, 404] on label "Ordem de chegada Consumidos: 22 / 26 Horário: 07:00 Clínica: Laboratorio de Ana…" at bounding box center [1031, 544] width 595 height 295
click at [720, 404] on input "Ordem de chegada Consumidos: 22 / 26 Horário: 07:00 Clínica: Laboratorio de Ana…" at bounding box center [720, 405] width 13 height 17
radio input "true"
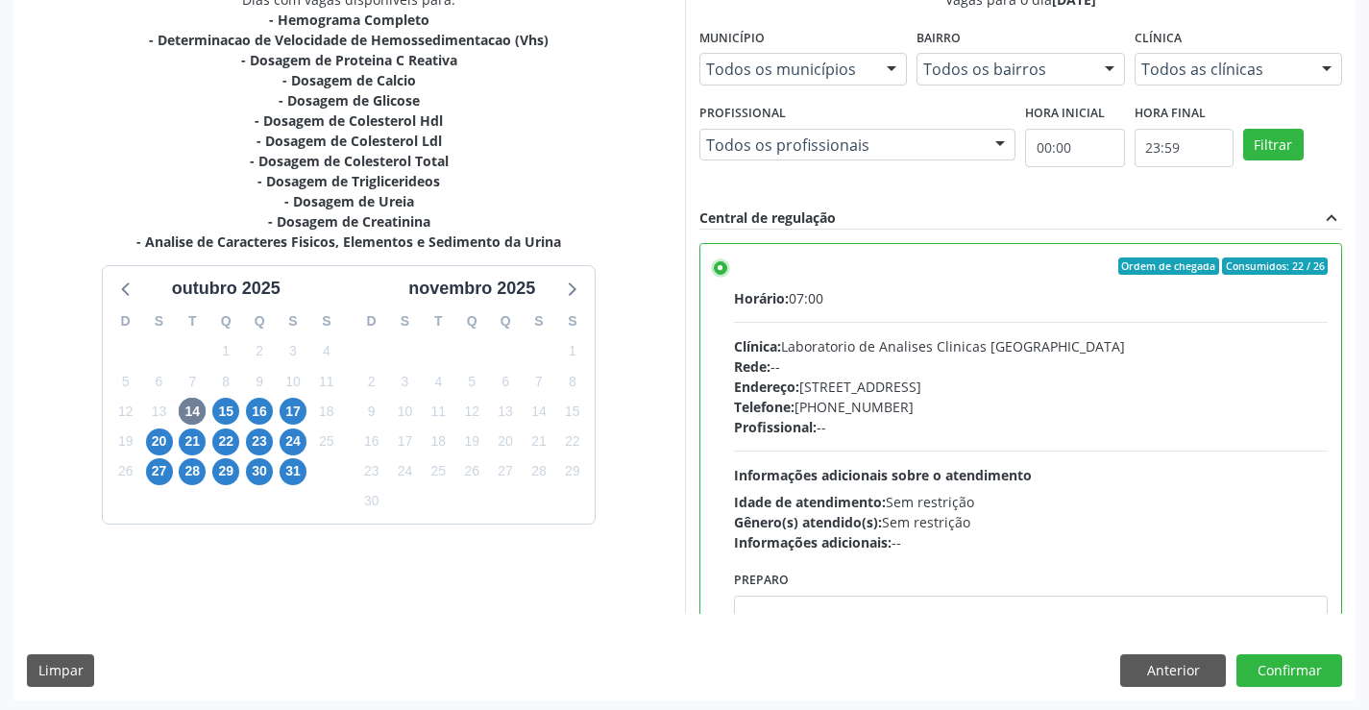
scroll to position [438, 0]
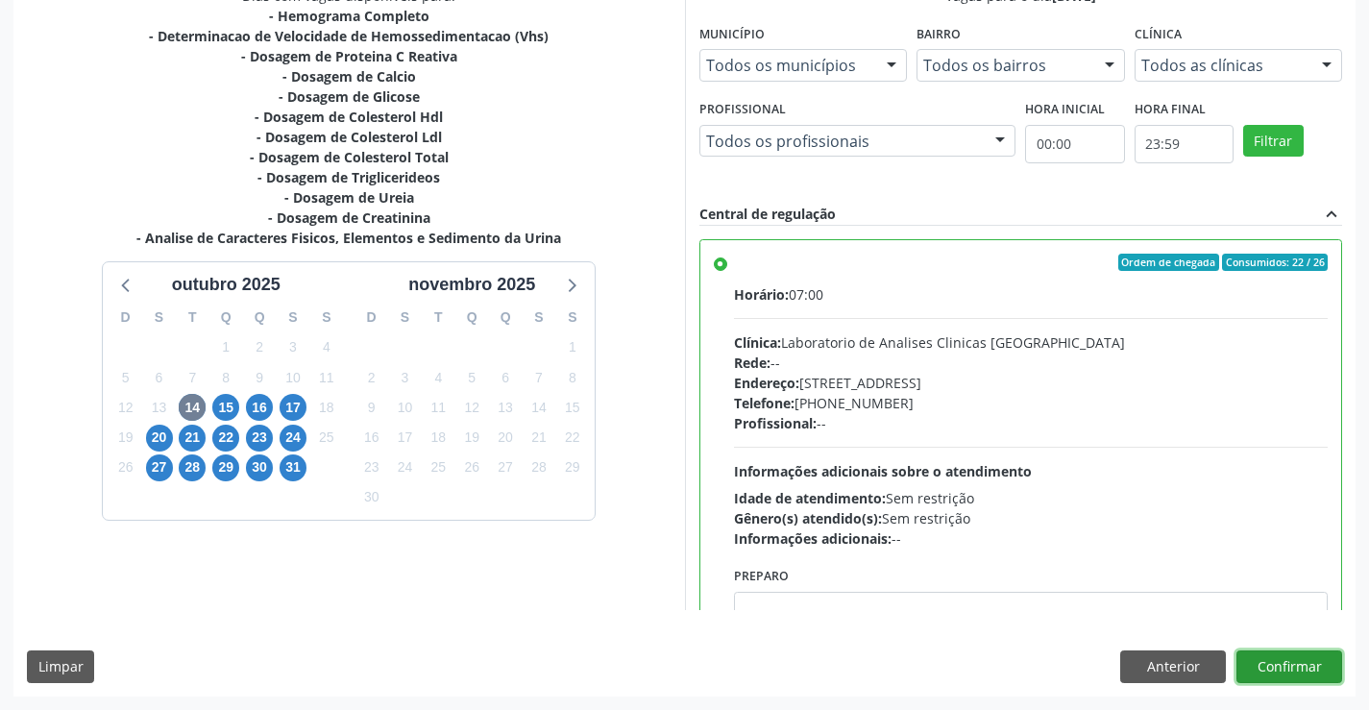
click at [1315, 658] on button "Confirmar" at bounding box center [1289, 666] width 106 height 33
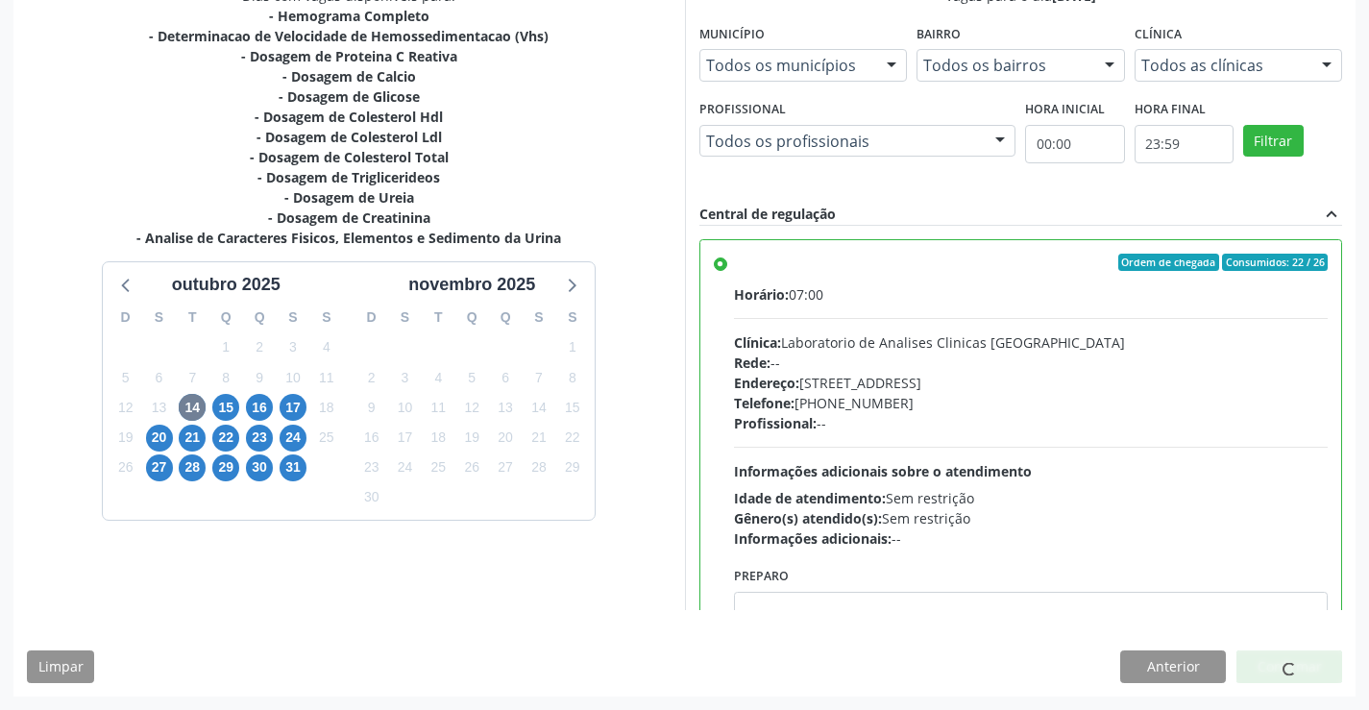
scroll to position [0, 0]
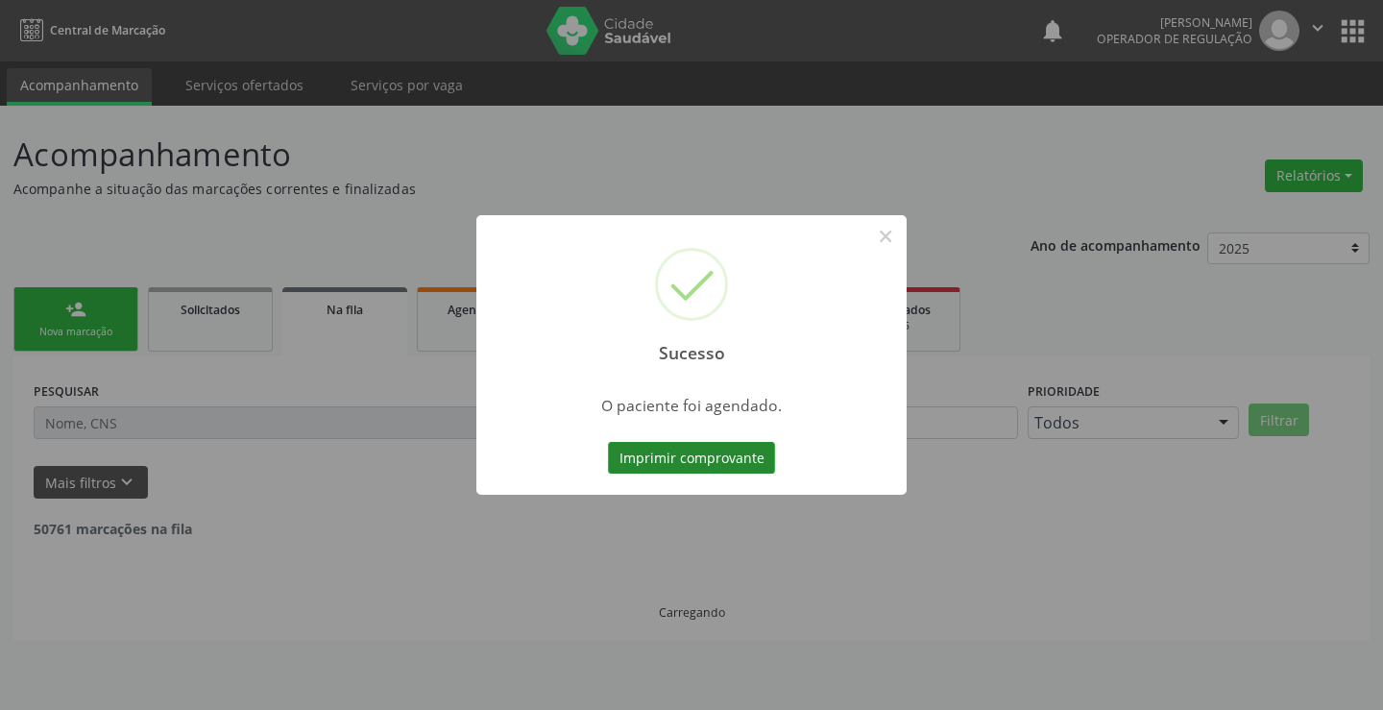
click at [737, 461] on button "Imprimir comprovante" at bounding box center [691, 458] width 167 height 33
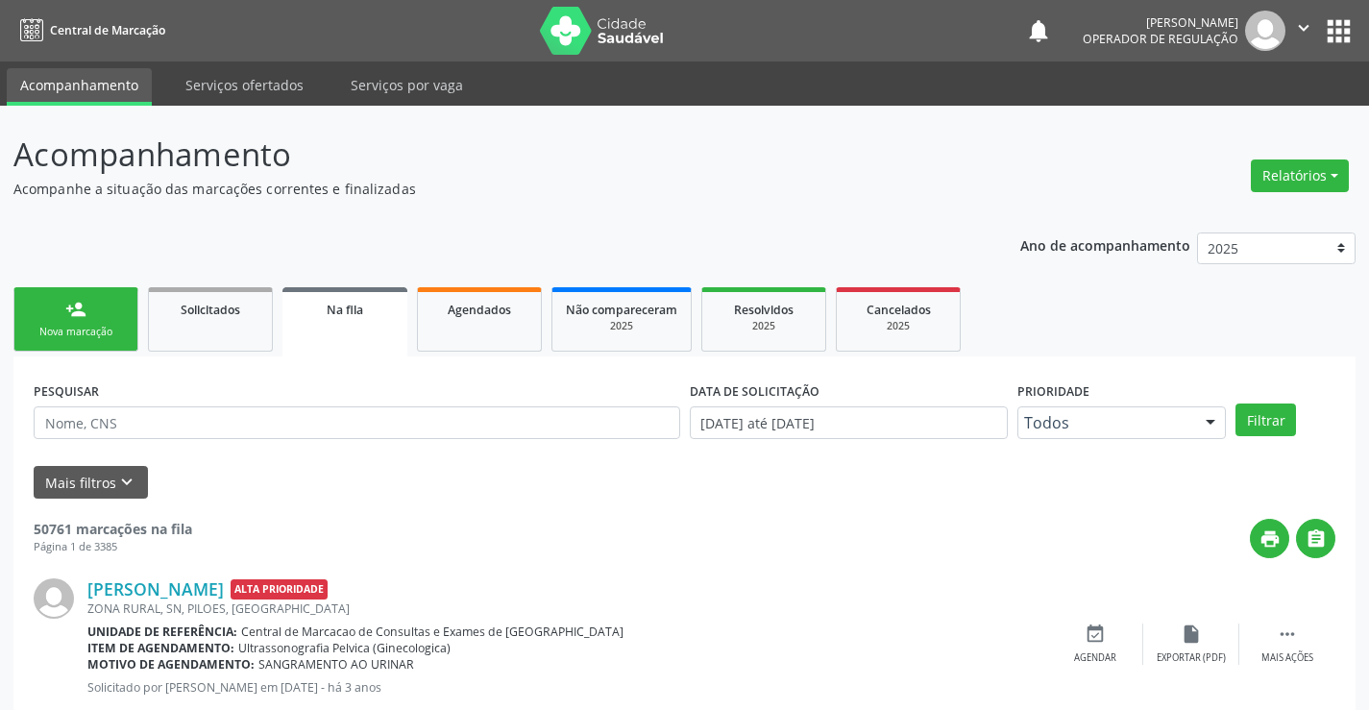
click at [117, 316] on link "person_add Nova marcação" at bounding box center [75, 319] width 125 height 64
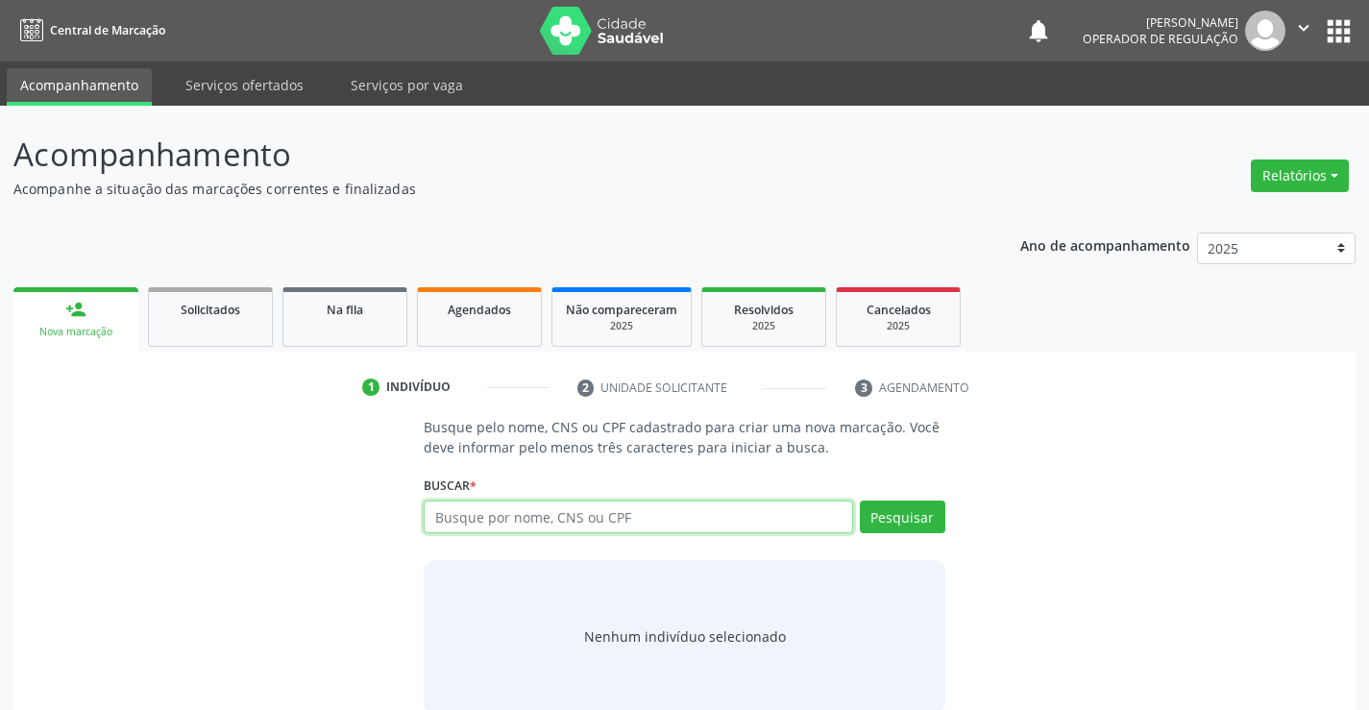
click at [560, 513] on input "text" at bounding box center [638, 516] width 428 height 33
type input "705008245979258"
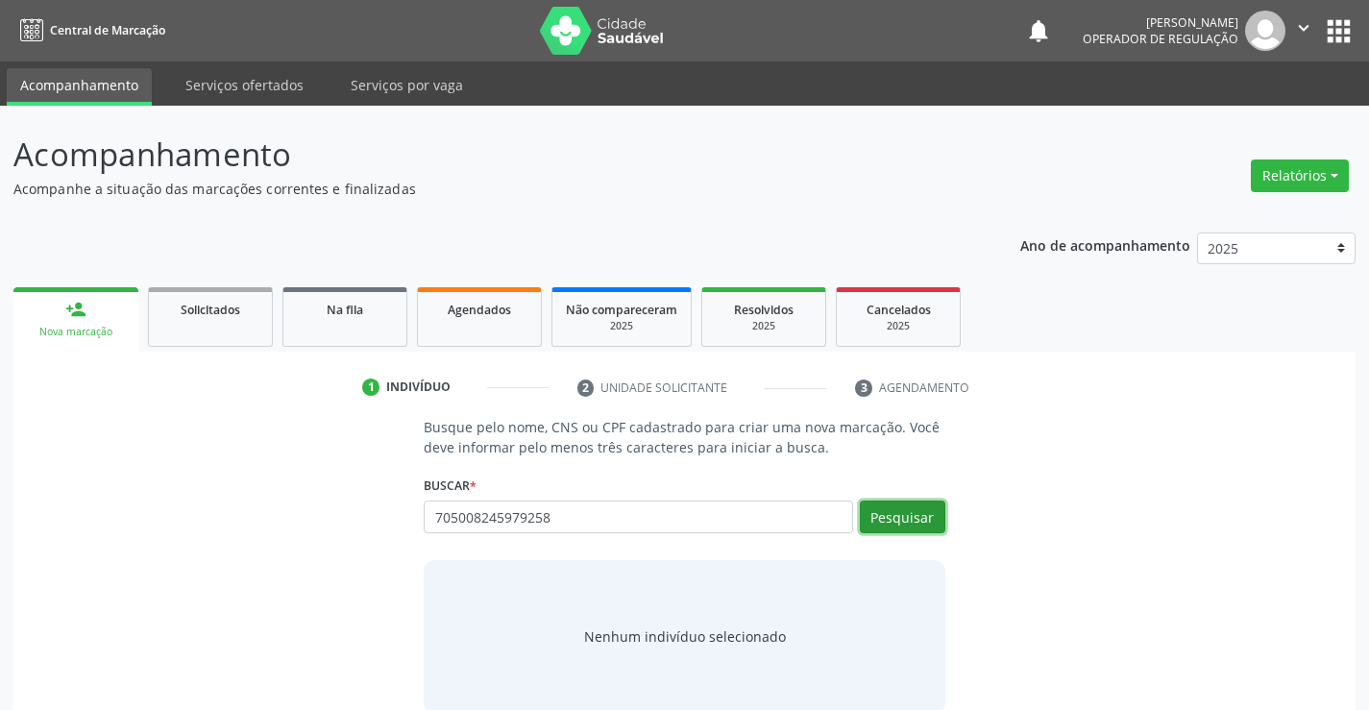
click at [926, 520] on button "Pesquisar" at bounding box center [902, 516] width 85 height 33
type input "705008245979258"
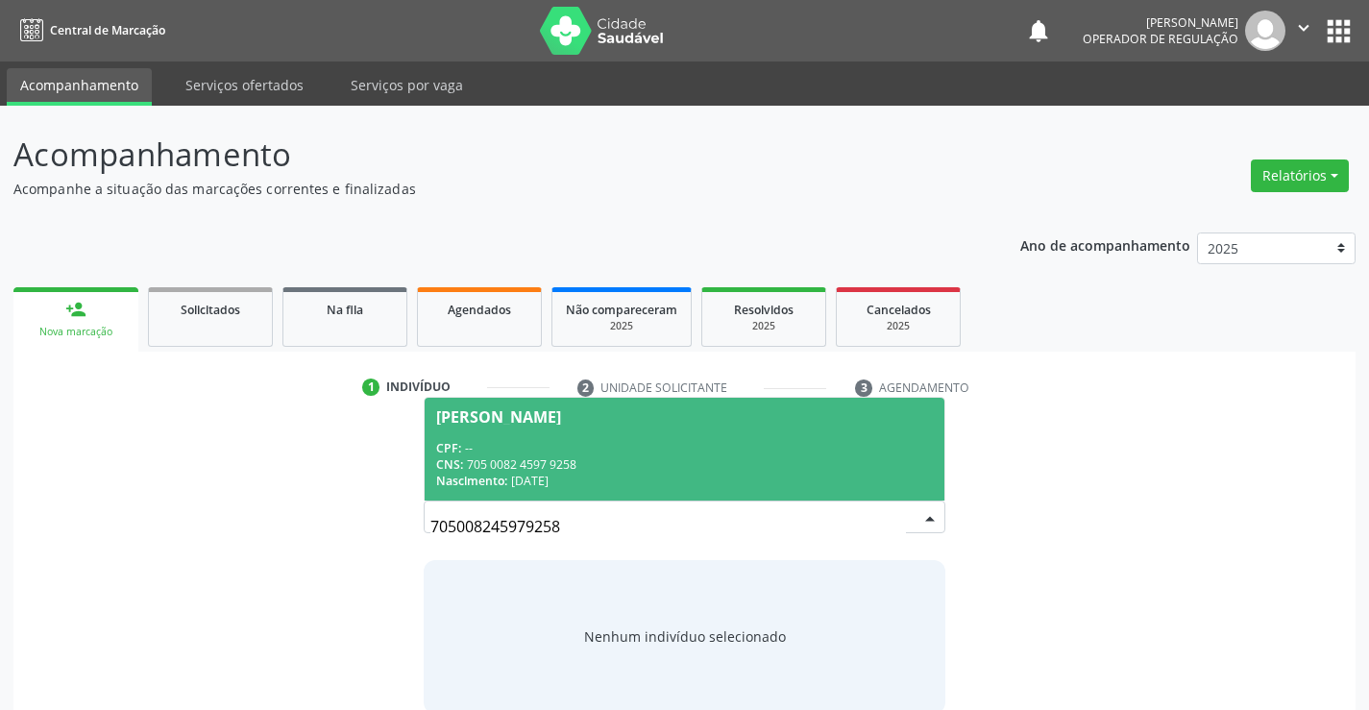
click at [779, 453] on div "CPF: --" at bounding box center [684, 448] width 496 height 16
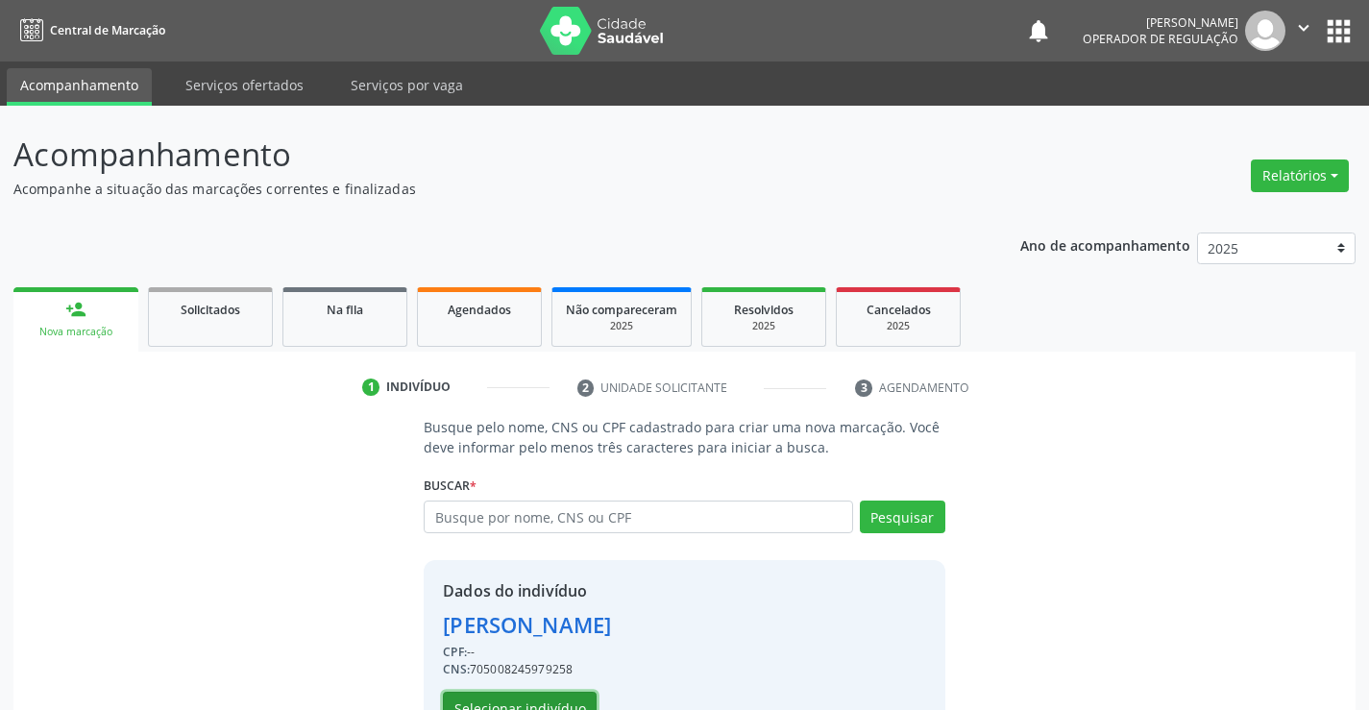
click at [554, 700] on button "Selecionar indivíduo" at bounding box center [520, 708] width 154 height 33
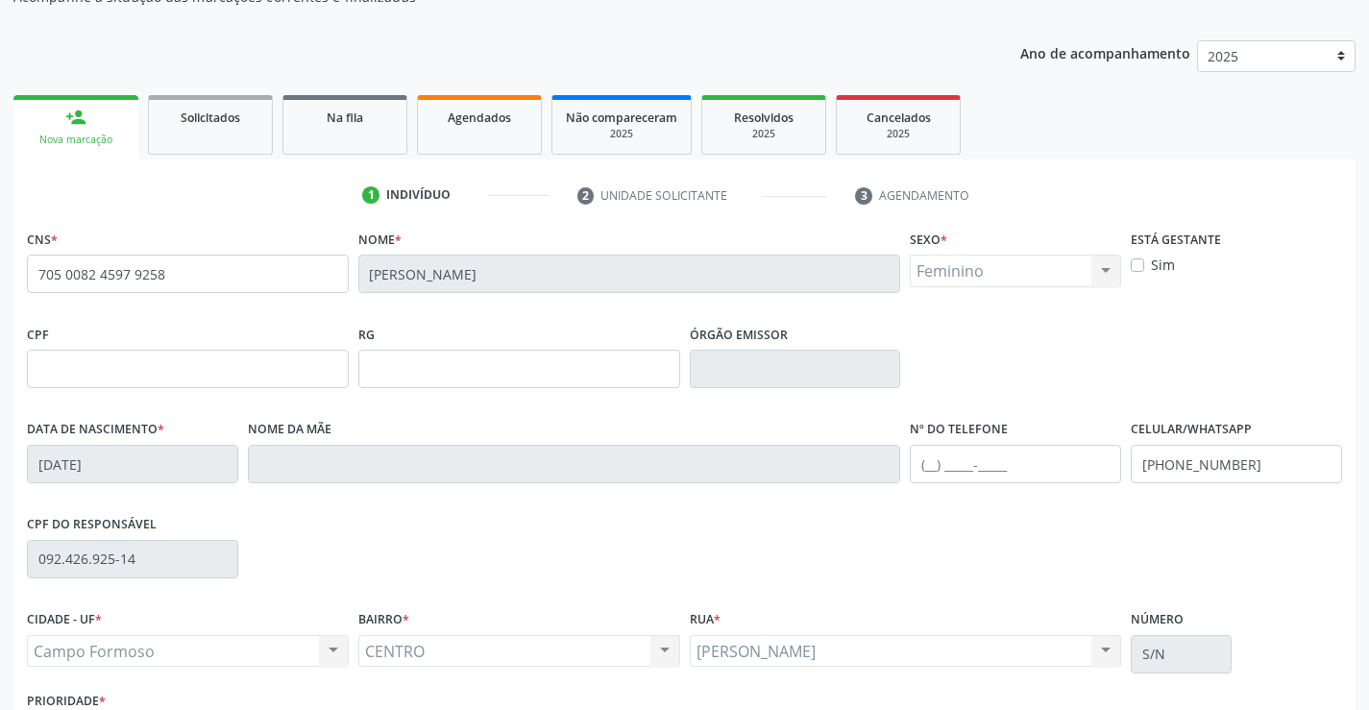
scroll to position [288, 0]
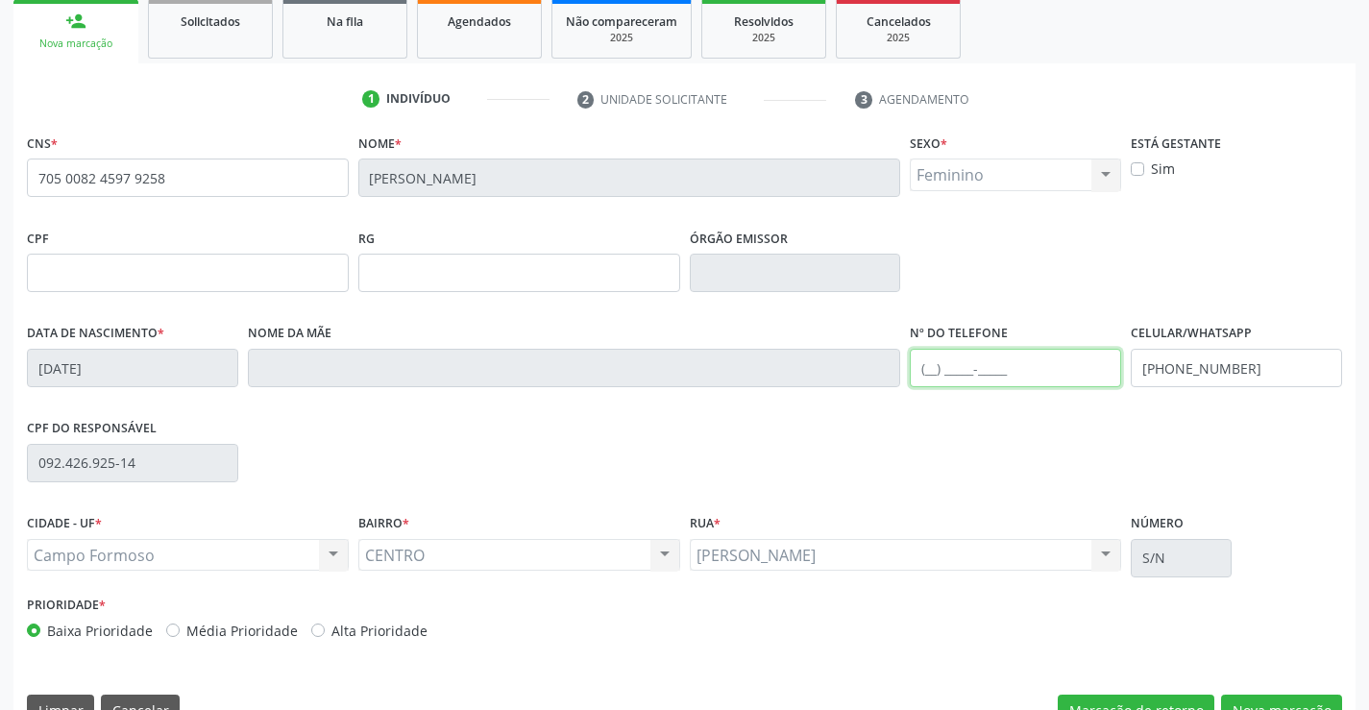
click at [929, 372] on input "text" at bounding box center [1015, 368] width 211 height 38
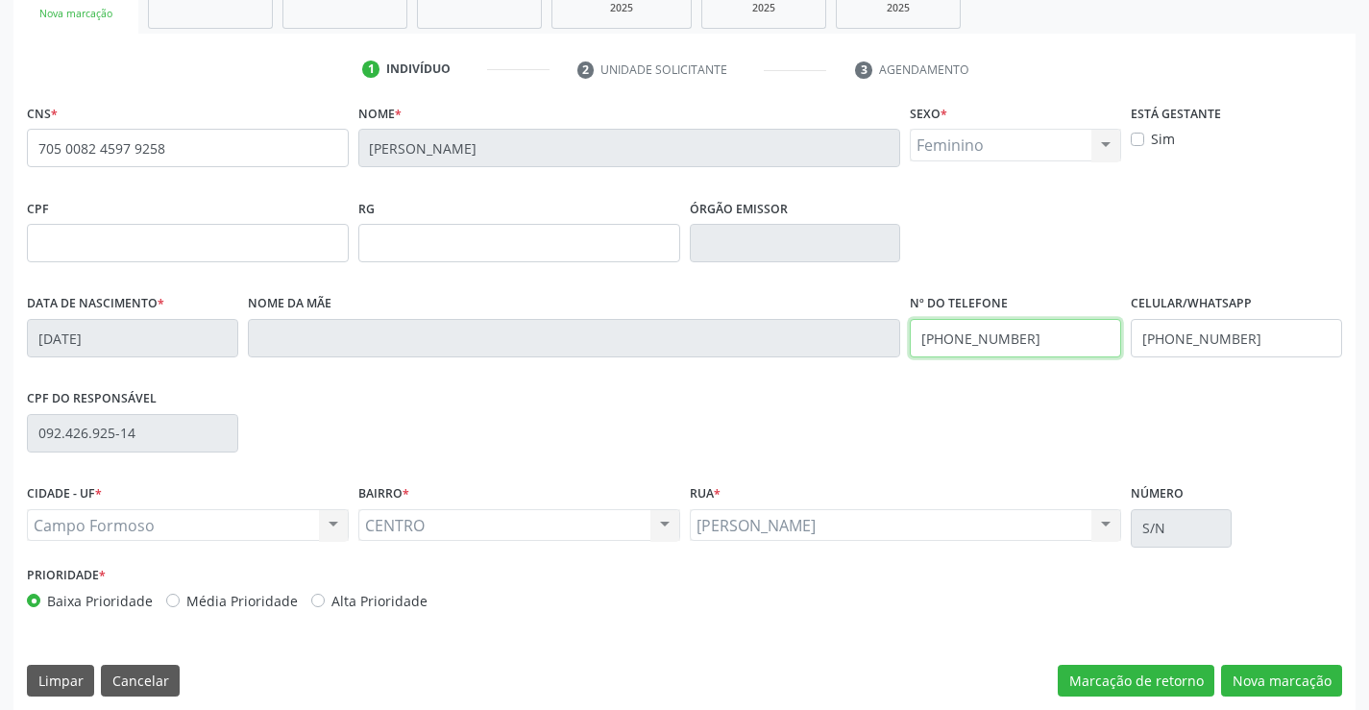
scroll to position [331, 0]
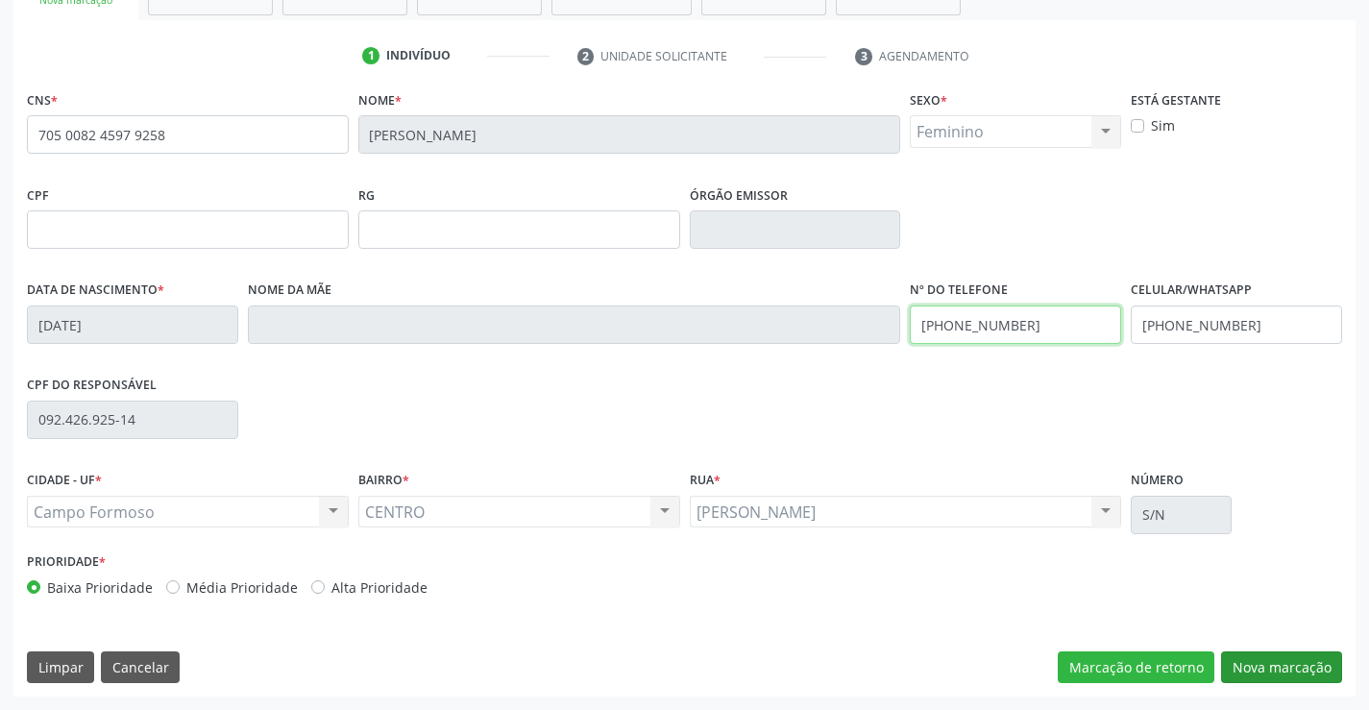
type input "(74) 99191-3215"
click at [1279, 668] on button "Nova marcação" at bounding box center [1281, 667] width 121 height 33
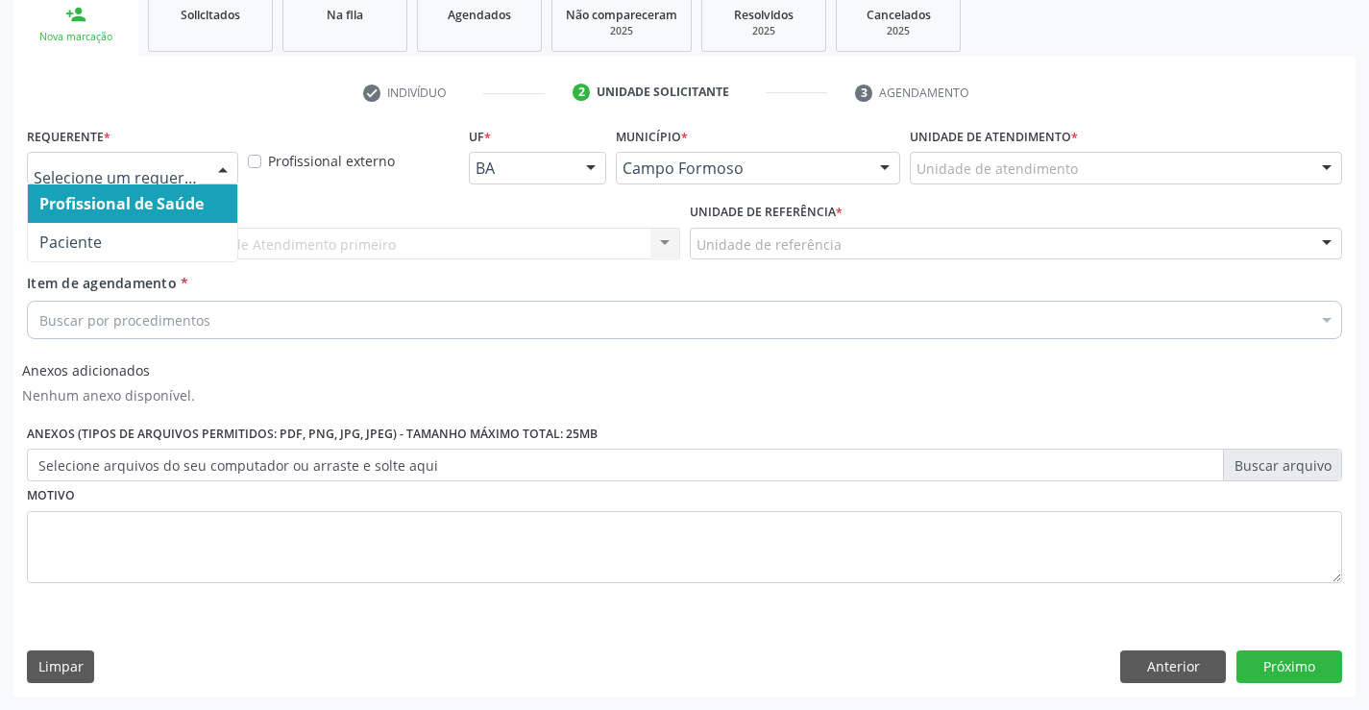
click at [225, 161] on div at bounding box center [222, 169] width 29 height 33
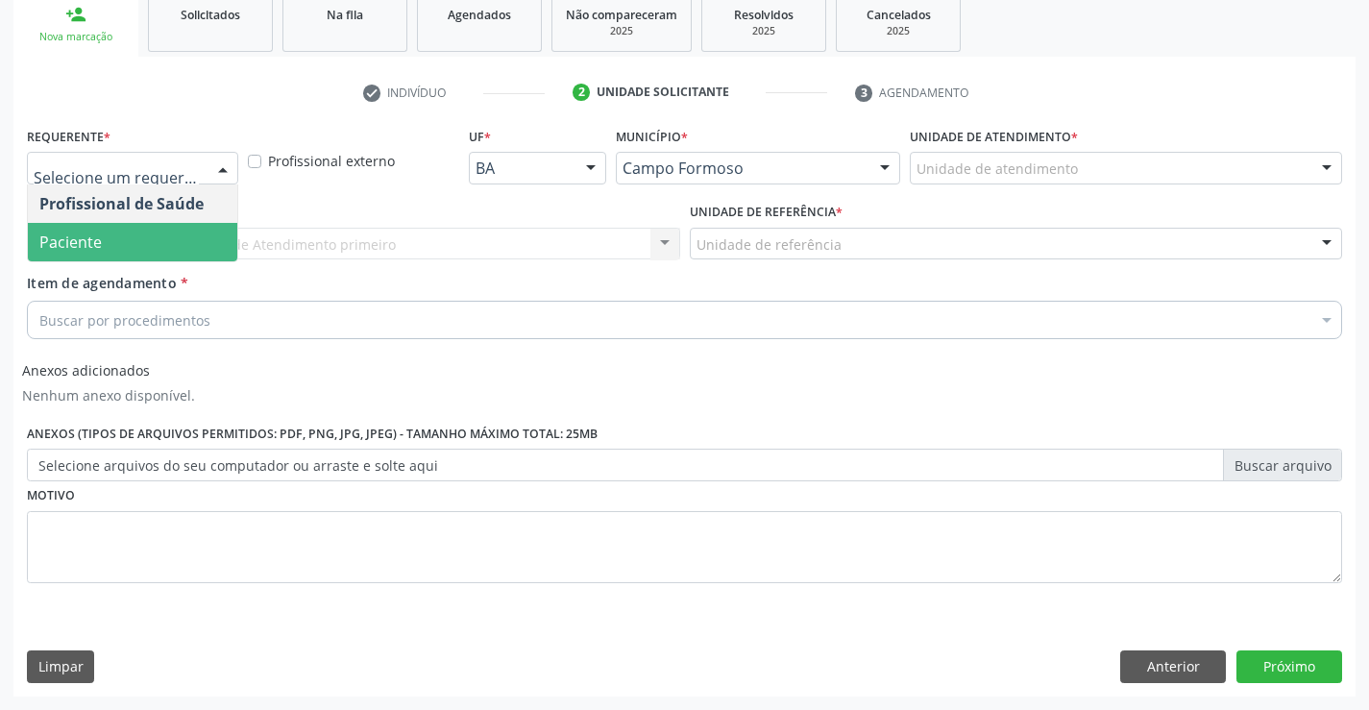
click at [188, 252] on span "Paciente" at bounding box center [132, 242] width 209 height 38
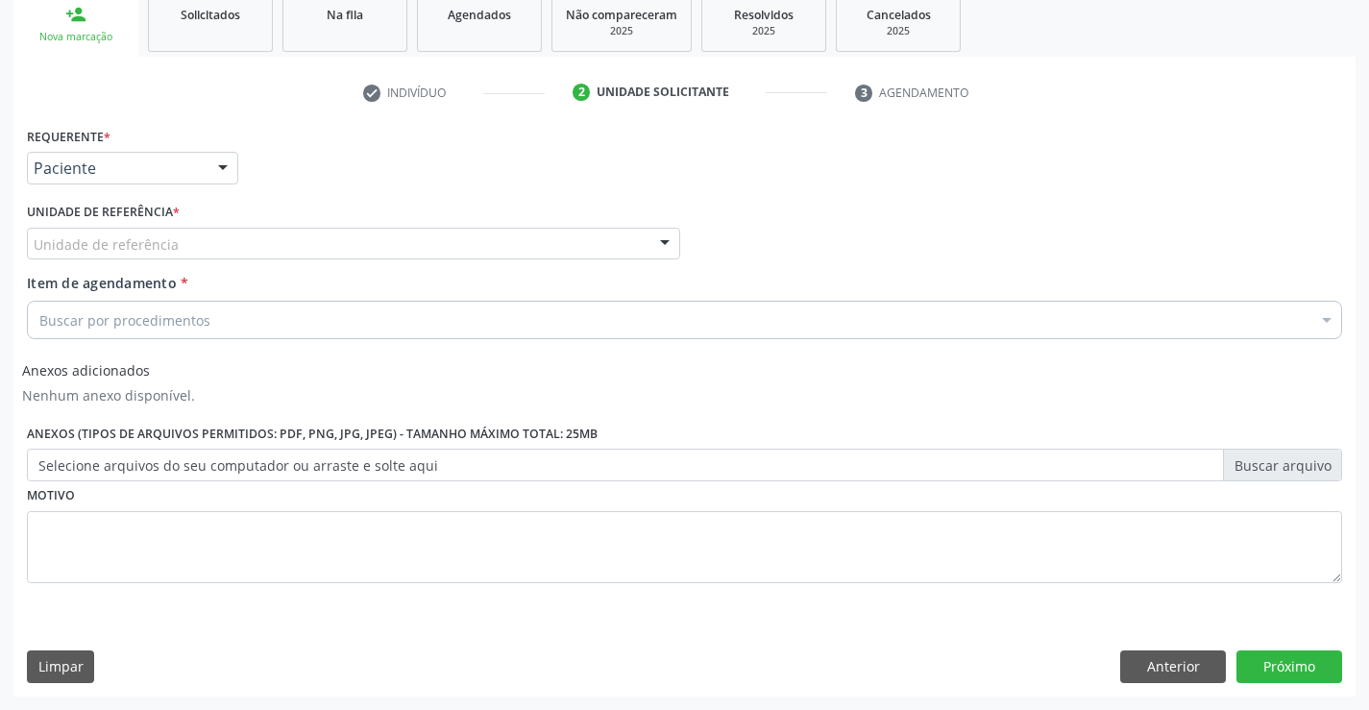
click at [207, 243] on div "Unidade de referência" at bounding box center [353, 244] width 653 height 33
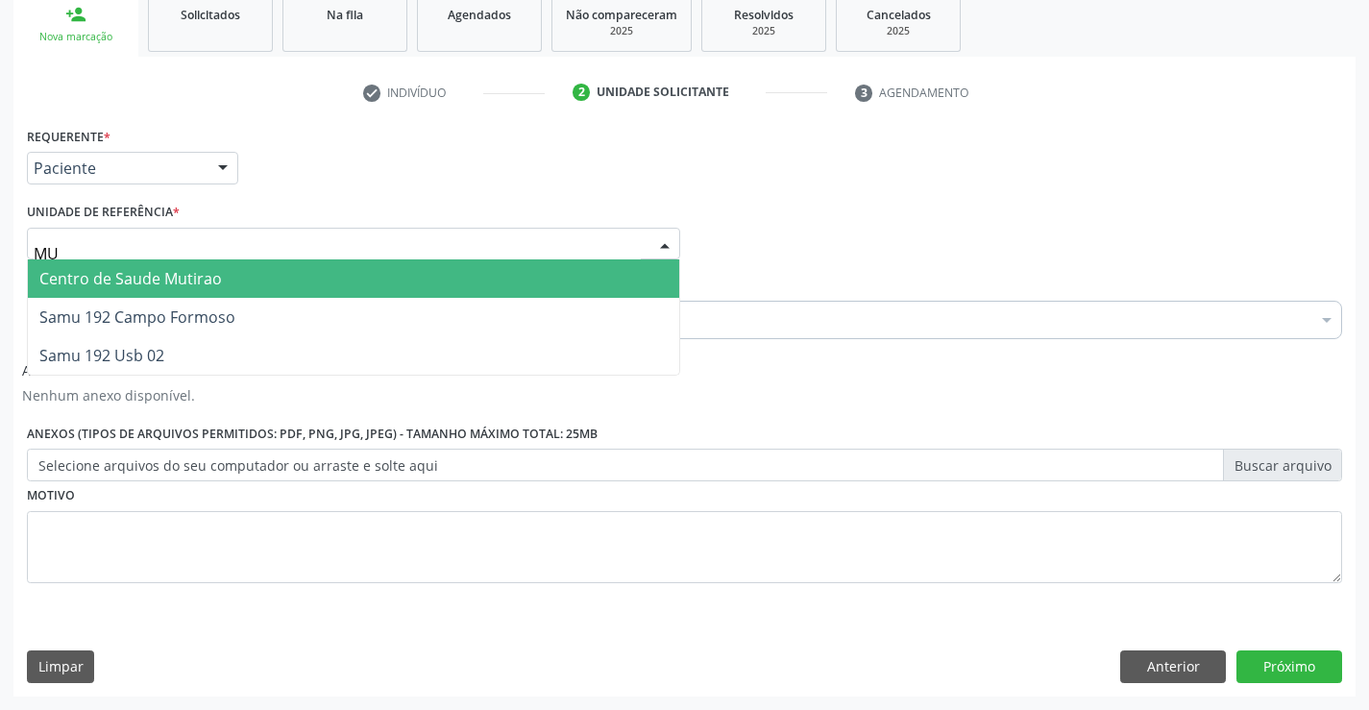
type input "MUT"
click at [230, 280] on span "Centro de Saude Mutirao" at bounding box center [353, 278] width 651 height 38
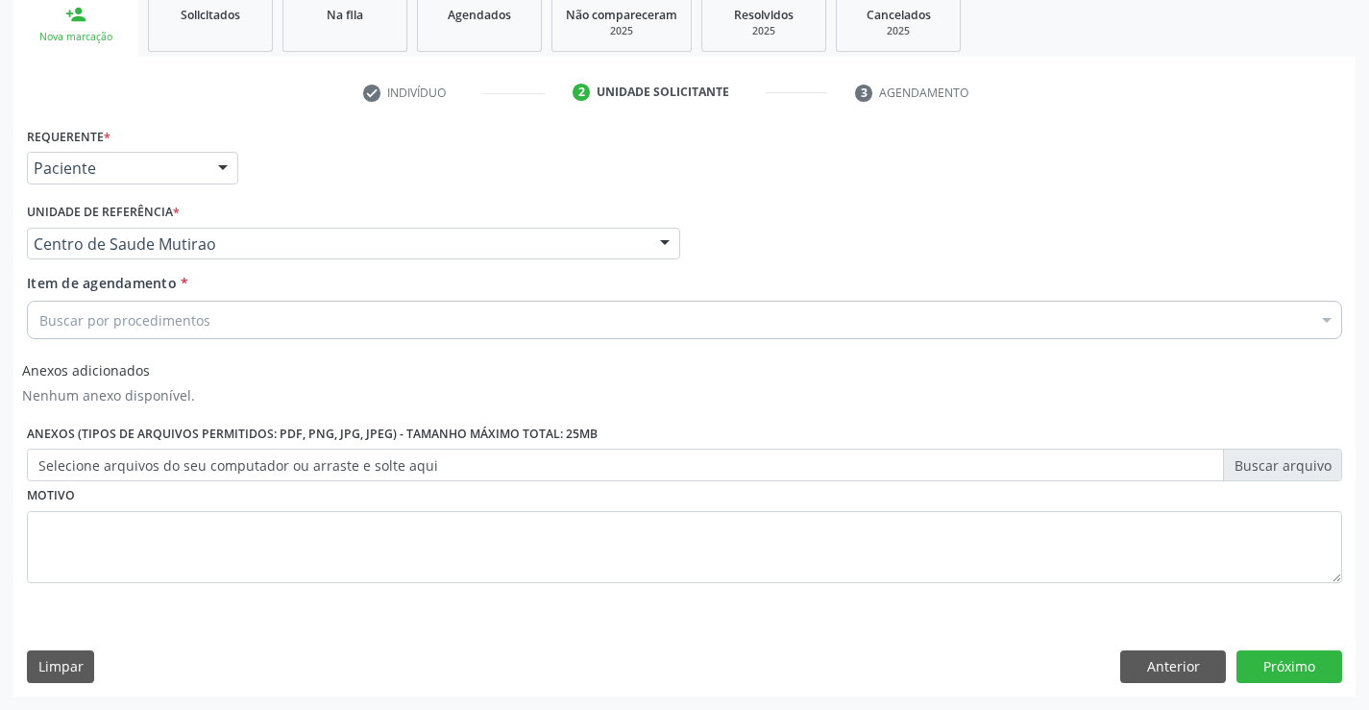
click at [227, 322] on div "Buscar por procedimentos" at bounding box center [684, 320] width 1315 height 38
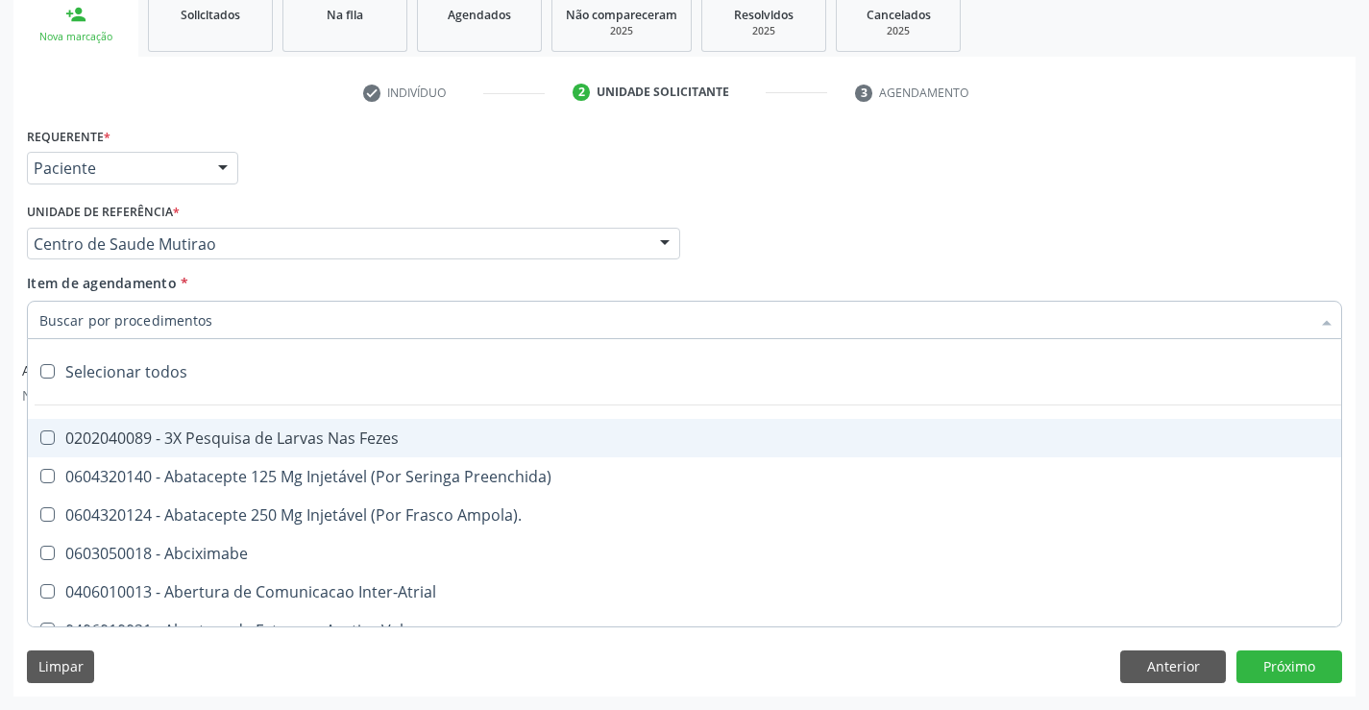
click at [227, 322] on input "Item de agendamento *" at bounding box center [674, 320] width 1271 height 38
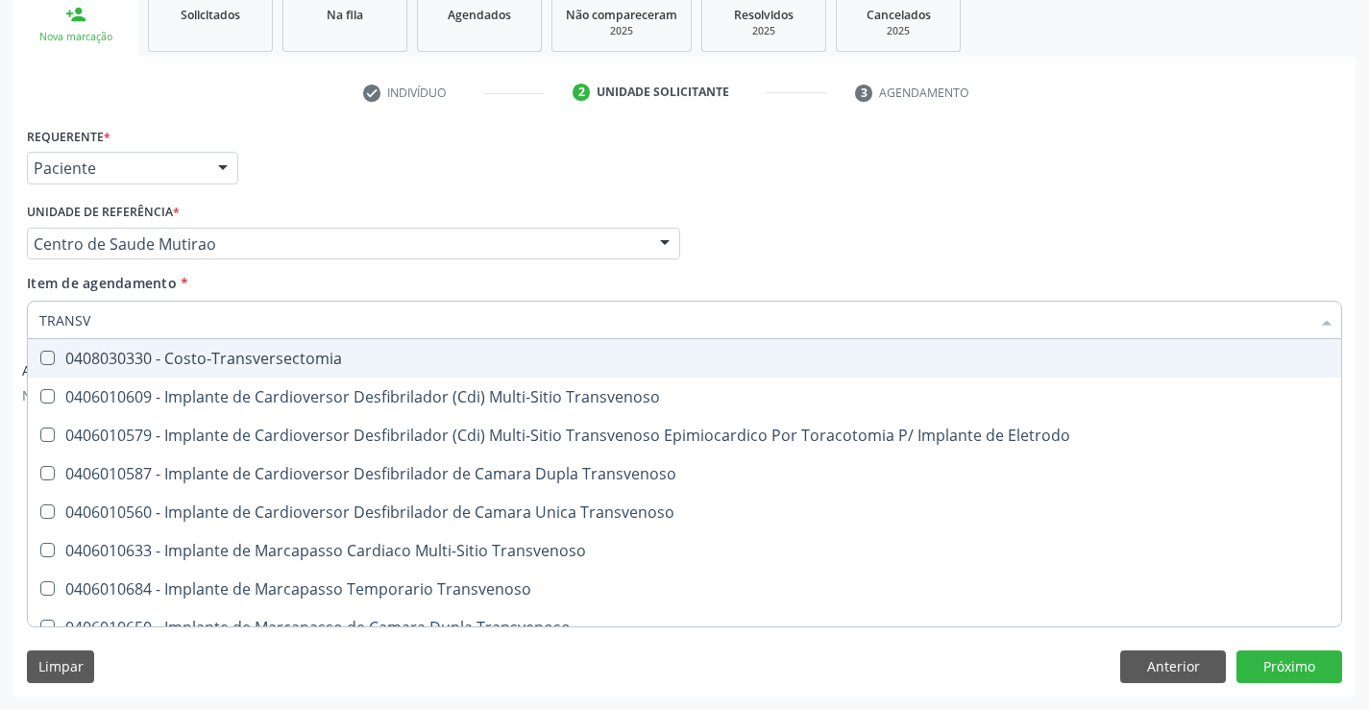
type input "TRANSVA"
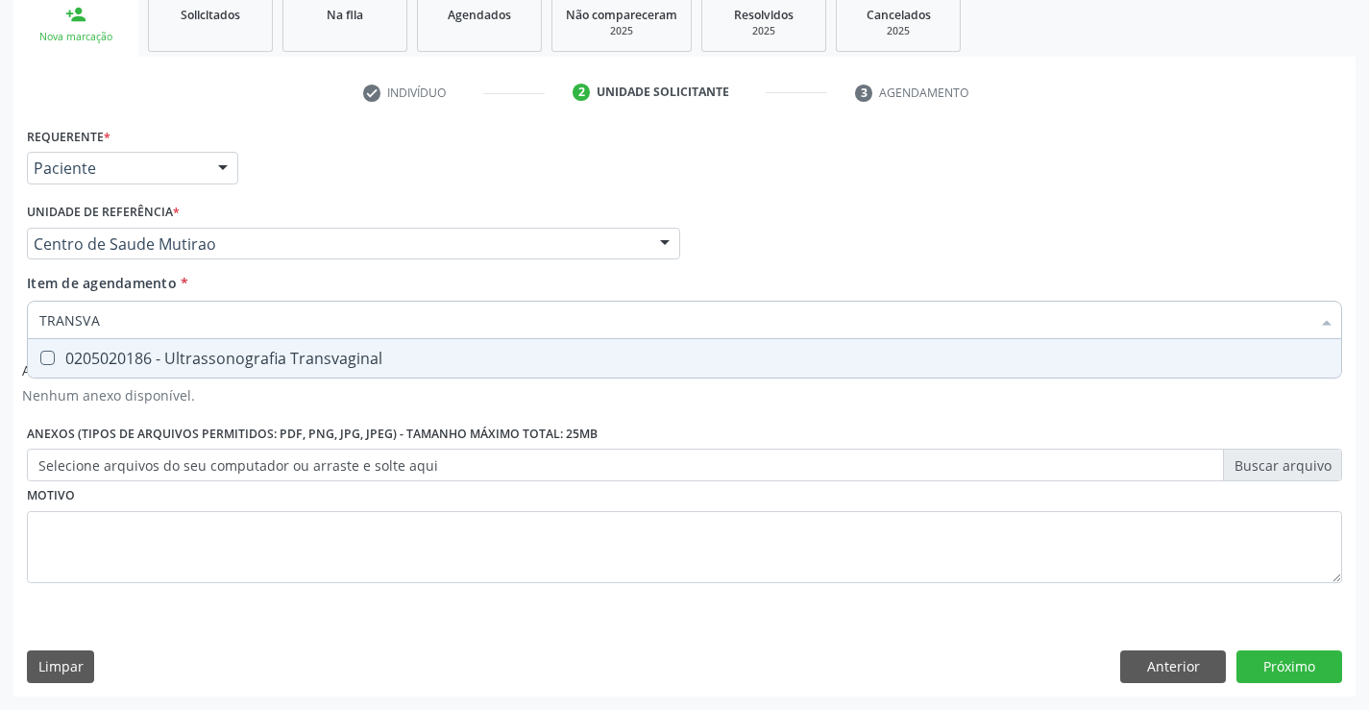
click at [235, 361] on div "0205020186 - Ultrassonografia Transvaginal" at bounding box center [684, 358] width 1290 height 15
checkbox Transvaginal "true"
click at [287, 541] on div "Requerente * Paciente Profissional de Saúde Paciente Nenhum resultado encontrad…" at bounding box center [684, 366] width 1315 height 488
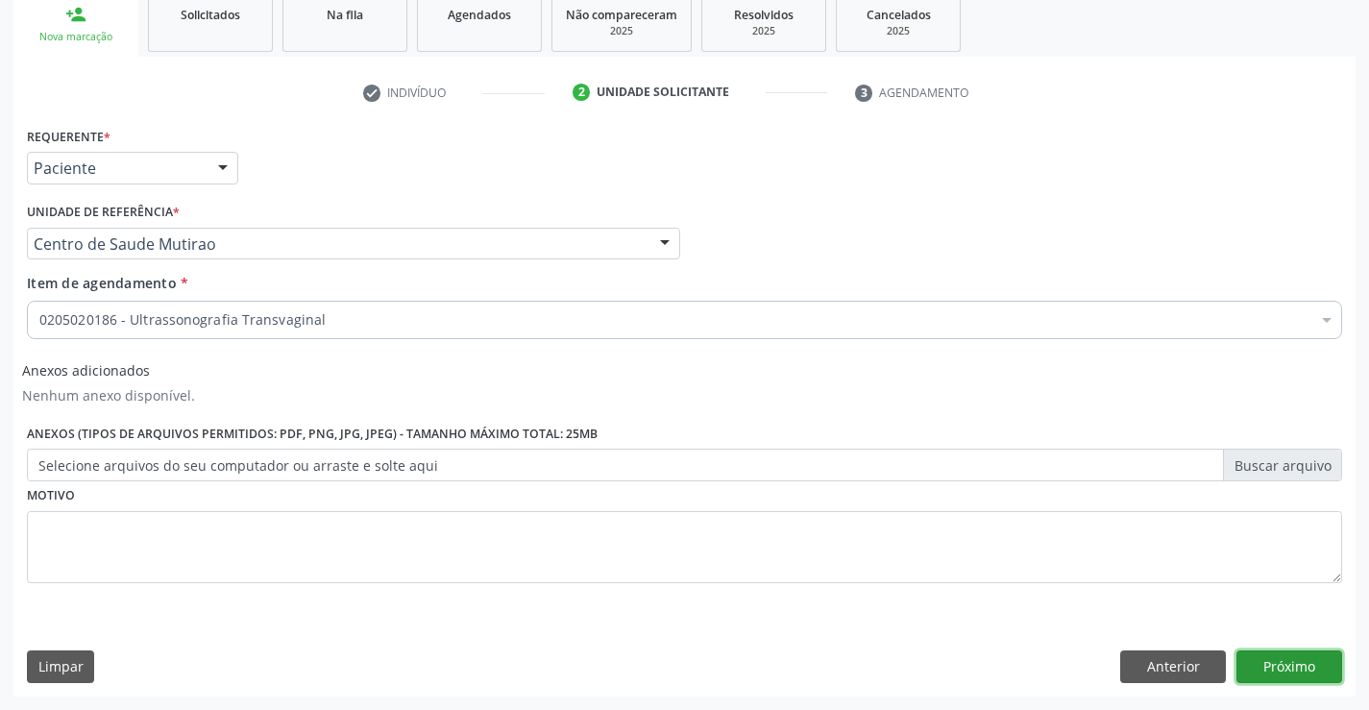
click at [1252, 661] on button "Próximo" at bounding box center [1289, 666] width 106 height 33
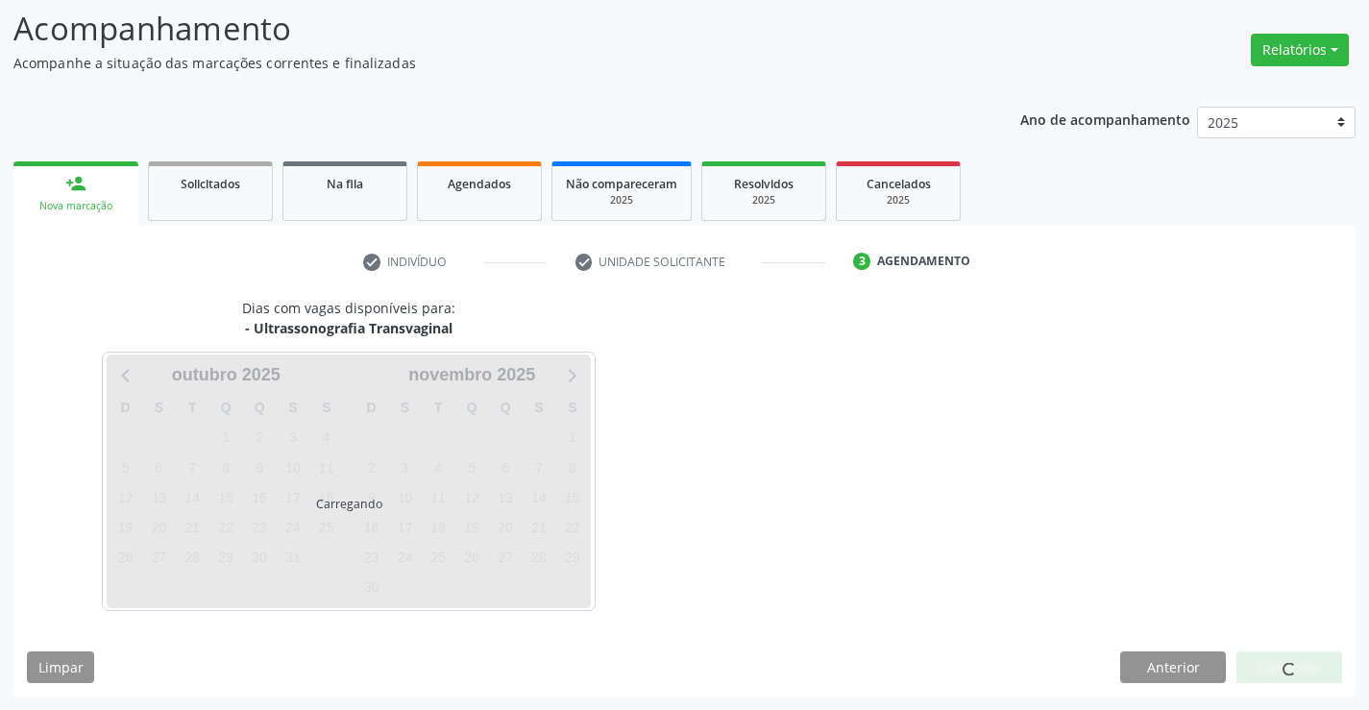
scroll to position [126, 0]
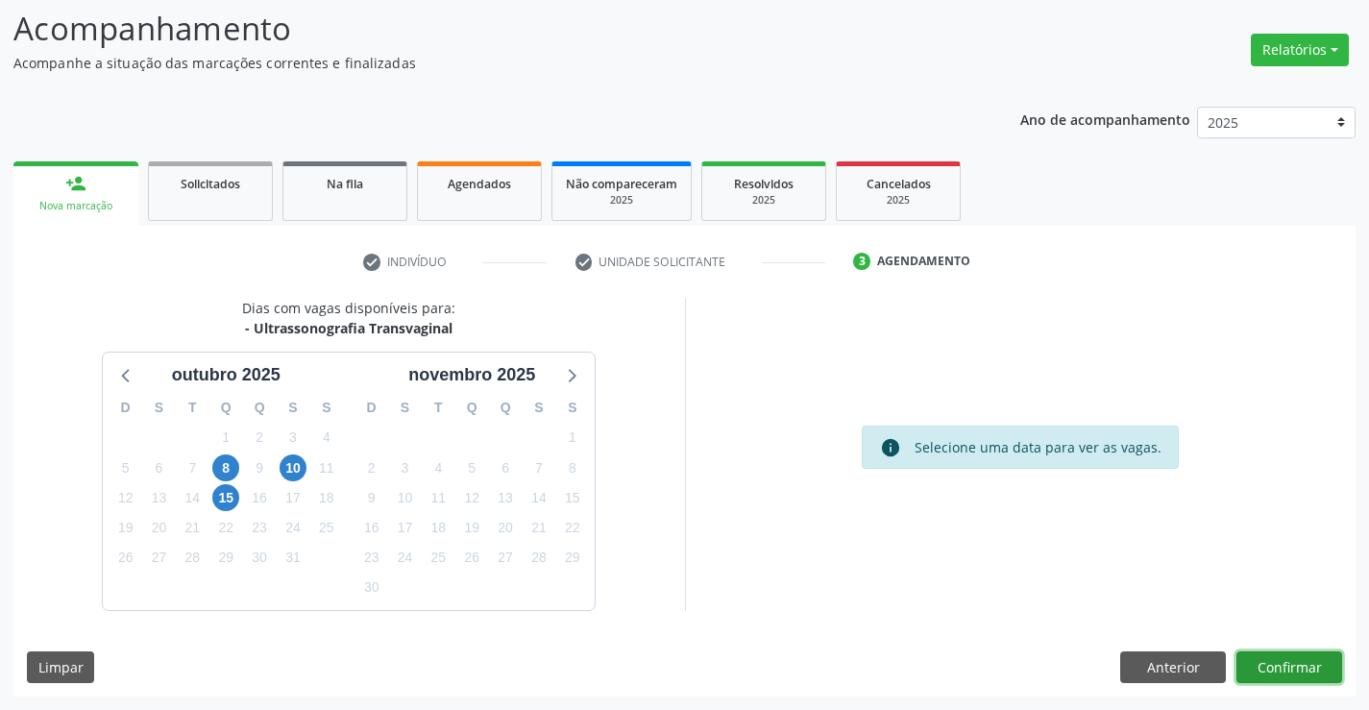
click at [1286, 669] on button "Confirmar" at bounding box center [1289, 667] width 106 height 33
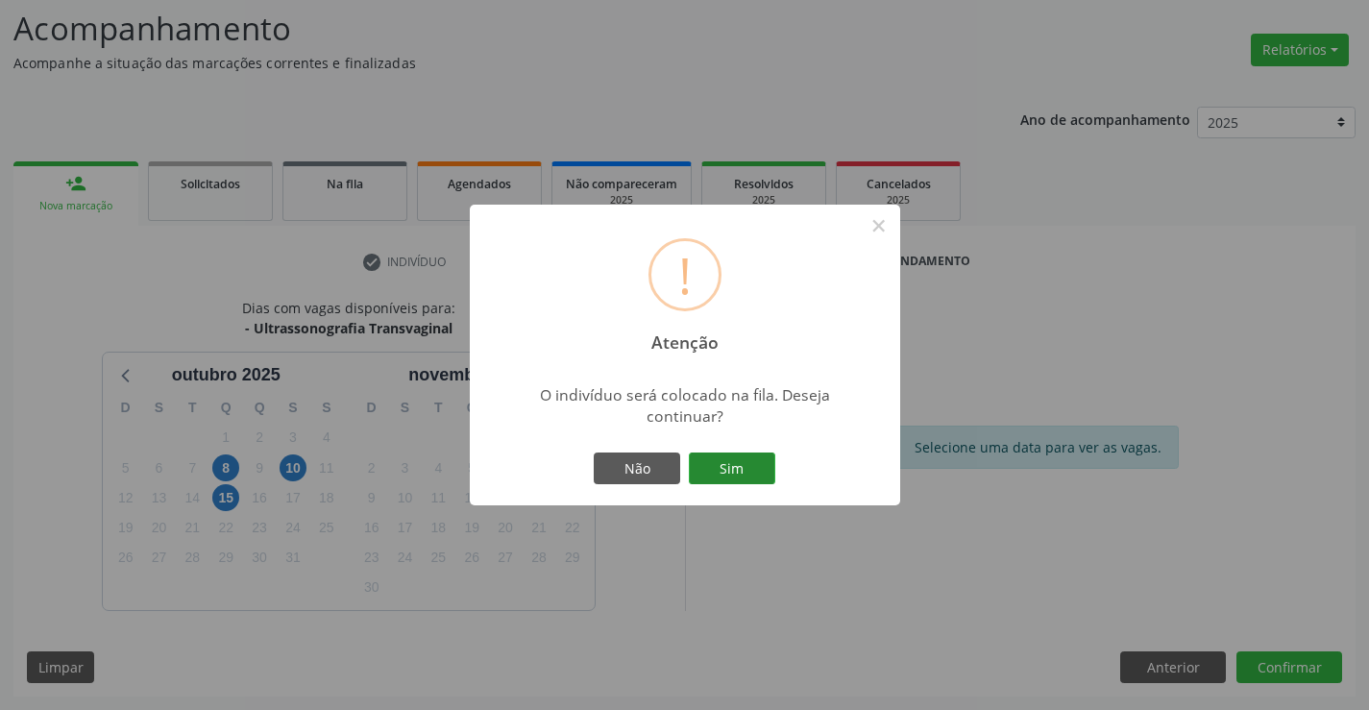
click at [749, 465] on button "Sim" at bounding box center [732, 468] width 86 height 33
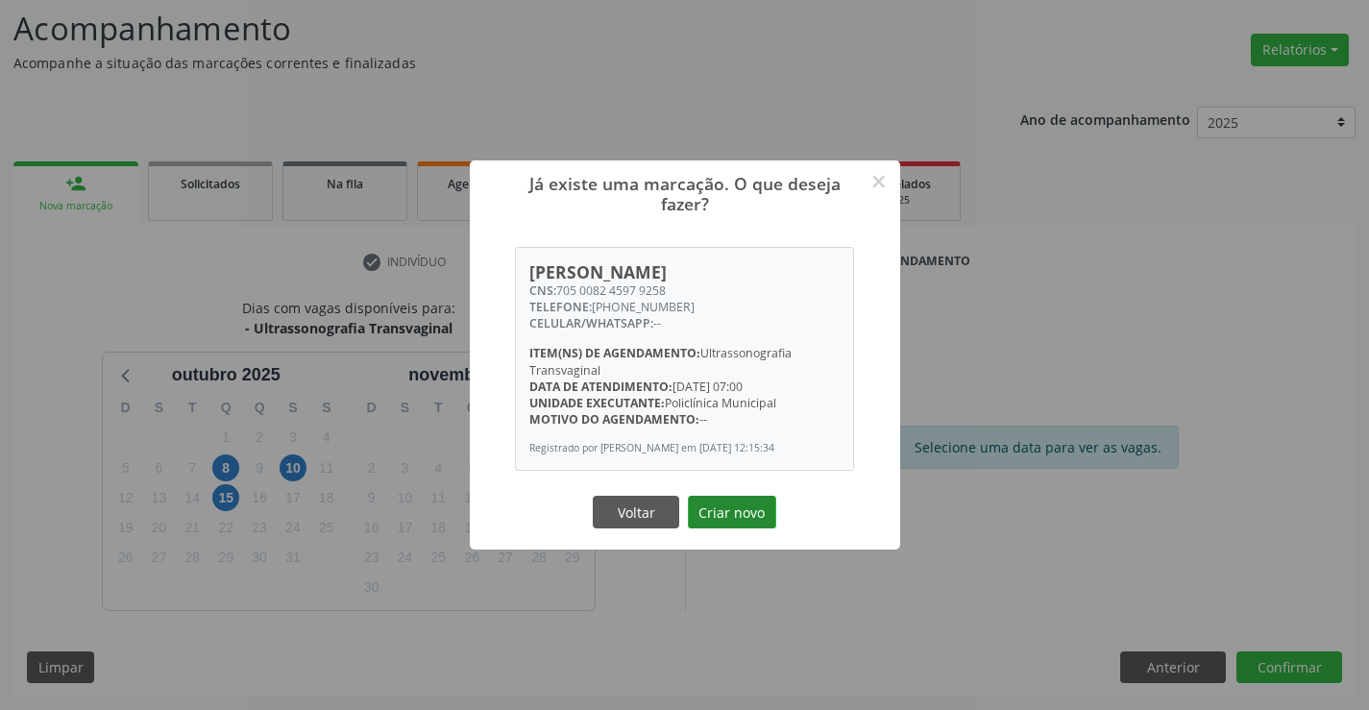
click at [738, 513] on button "Criar novo" at bounding box center [732, 512] width 88 height 33
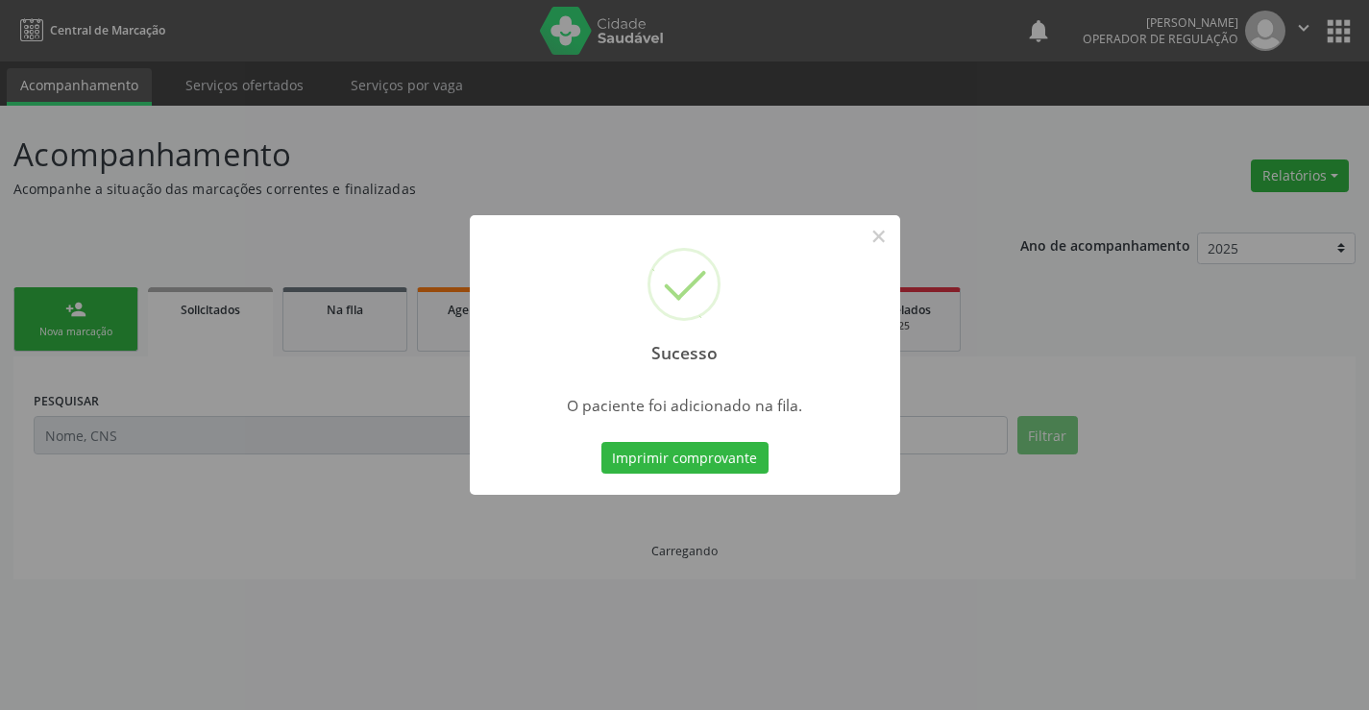
scroll to position [0, 0]
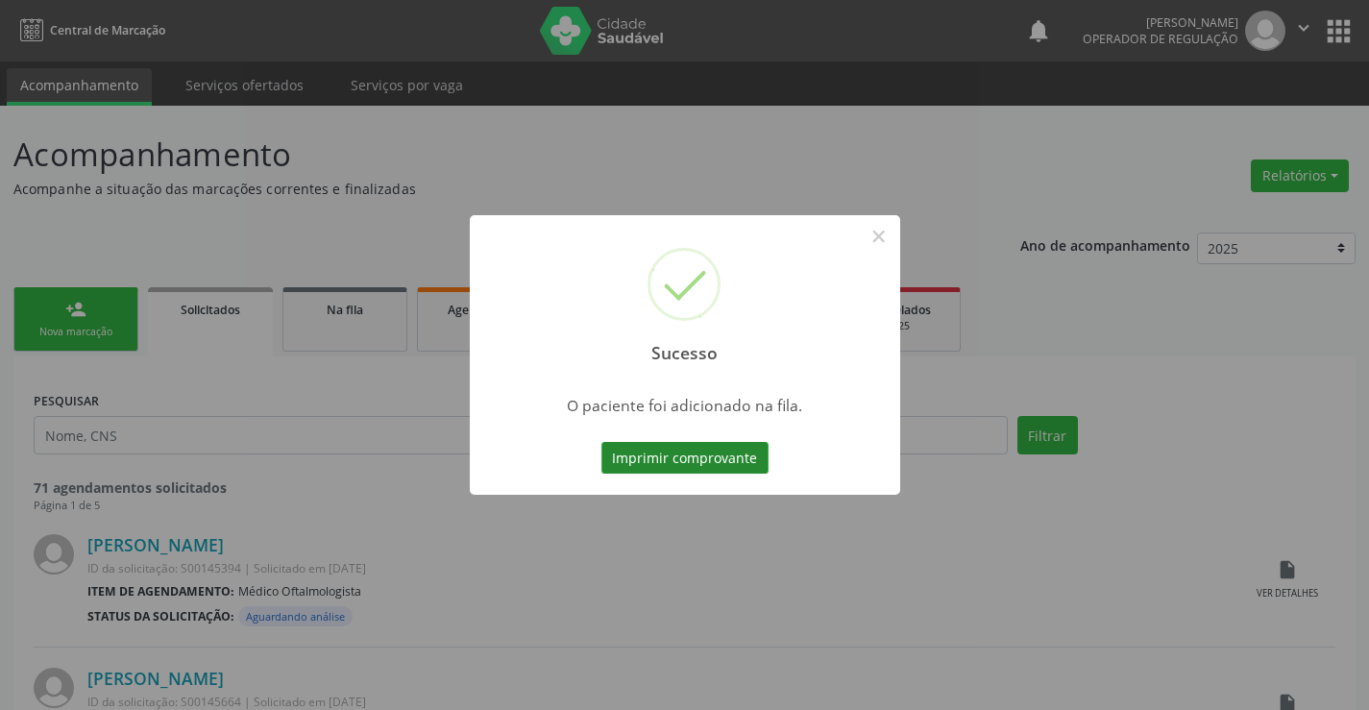
click at [728, 444] on button "Imprimir comprovante" at bounding box center [684, 458] width 167 height 33
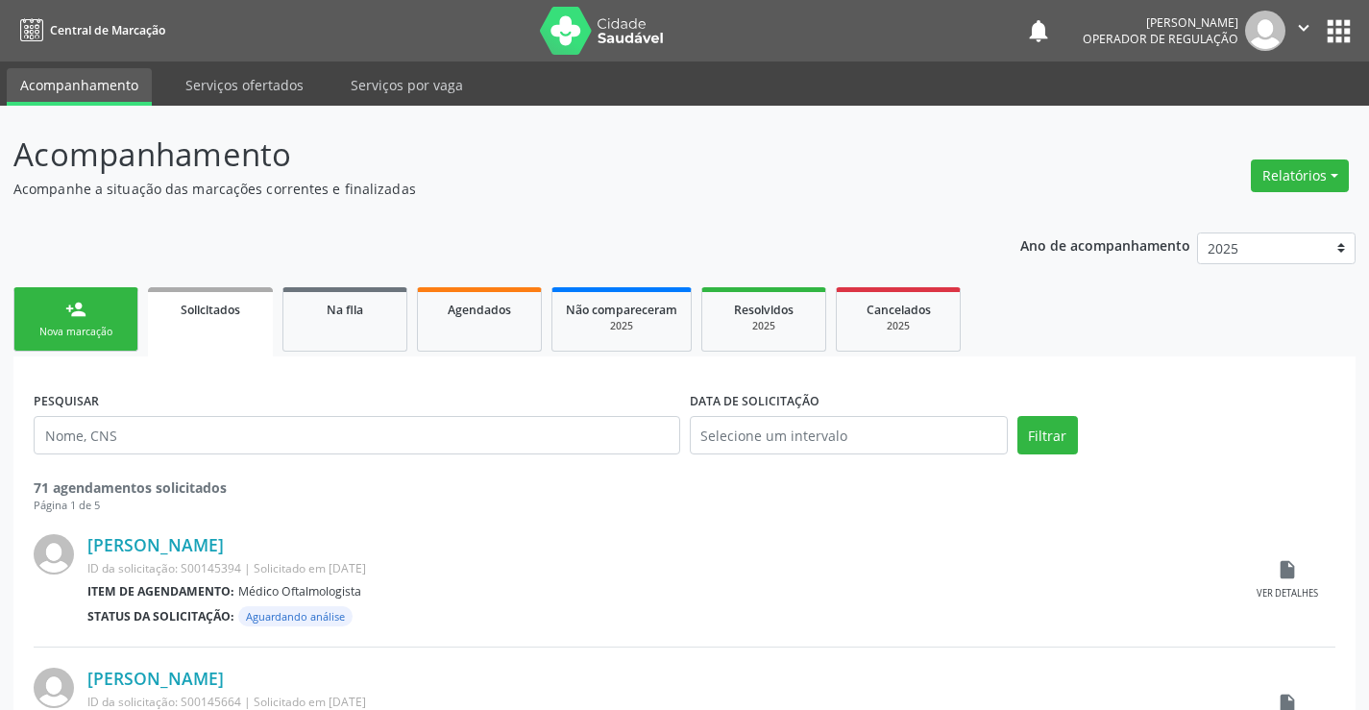
click at [114, 332] on div "Nova marcação" at bounding box center [76, 332] width 96 height 14
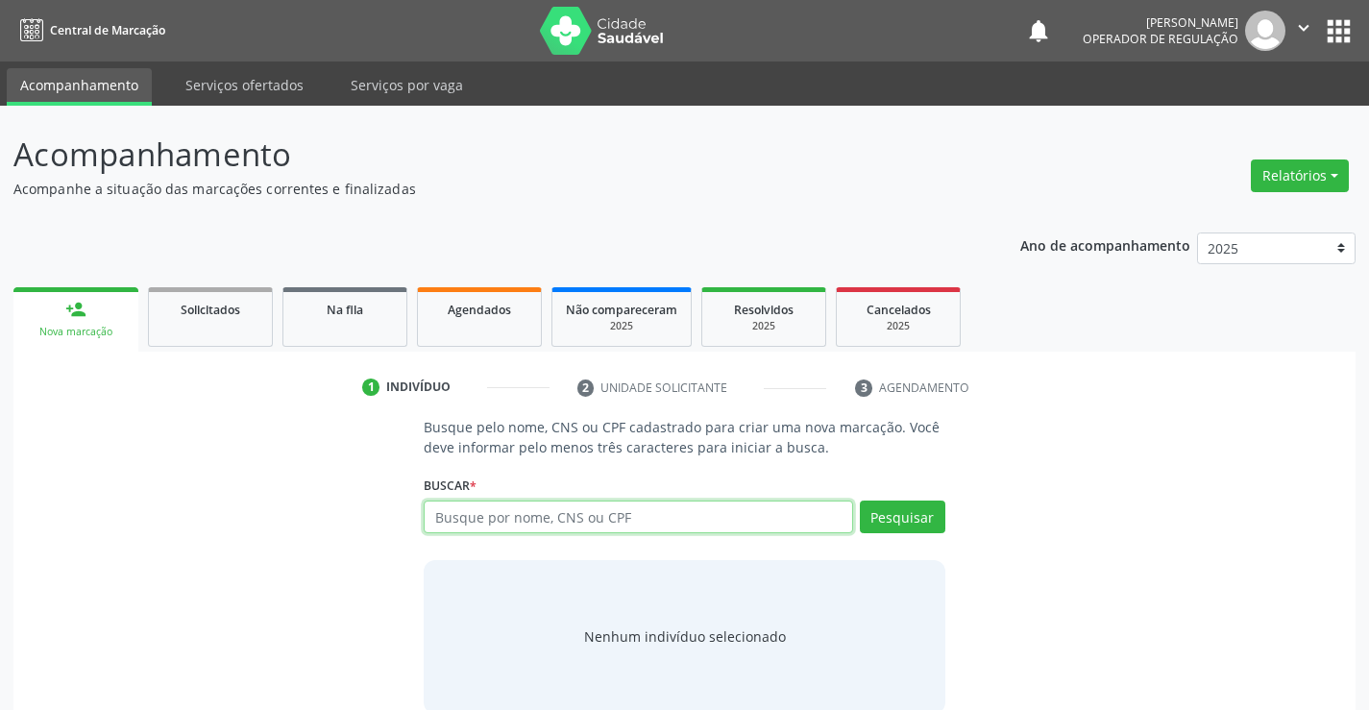
click at [536, 518] on input "text" at bounding box center [638, 516] width 428 height 33
click at [584, 516] on input "text" at bounding box center [638, 516] width 428 height 33
type input "702803645307463"
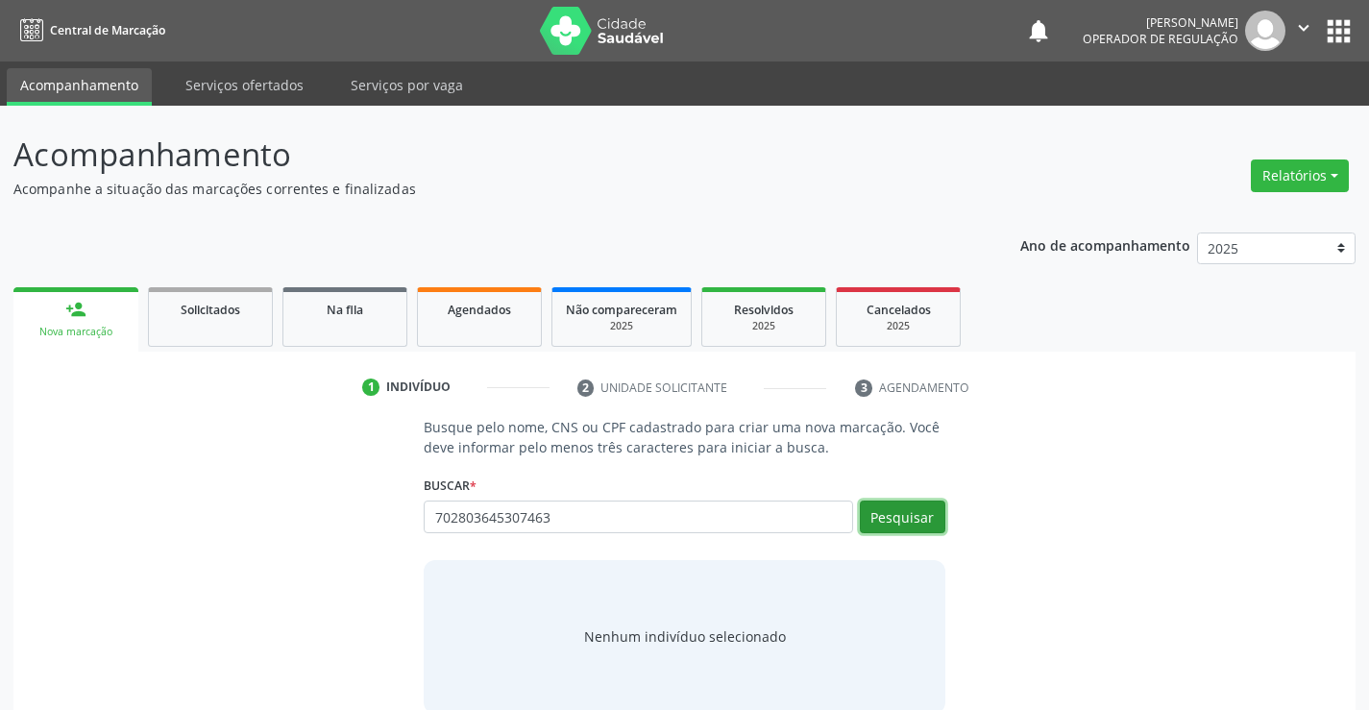
click at [898, 509] on button "Pesquisar" at bounding box center [902, 516] width 85 height 33
type input "702803645307463"
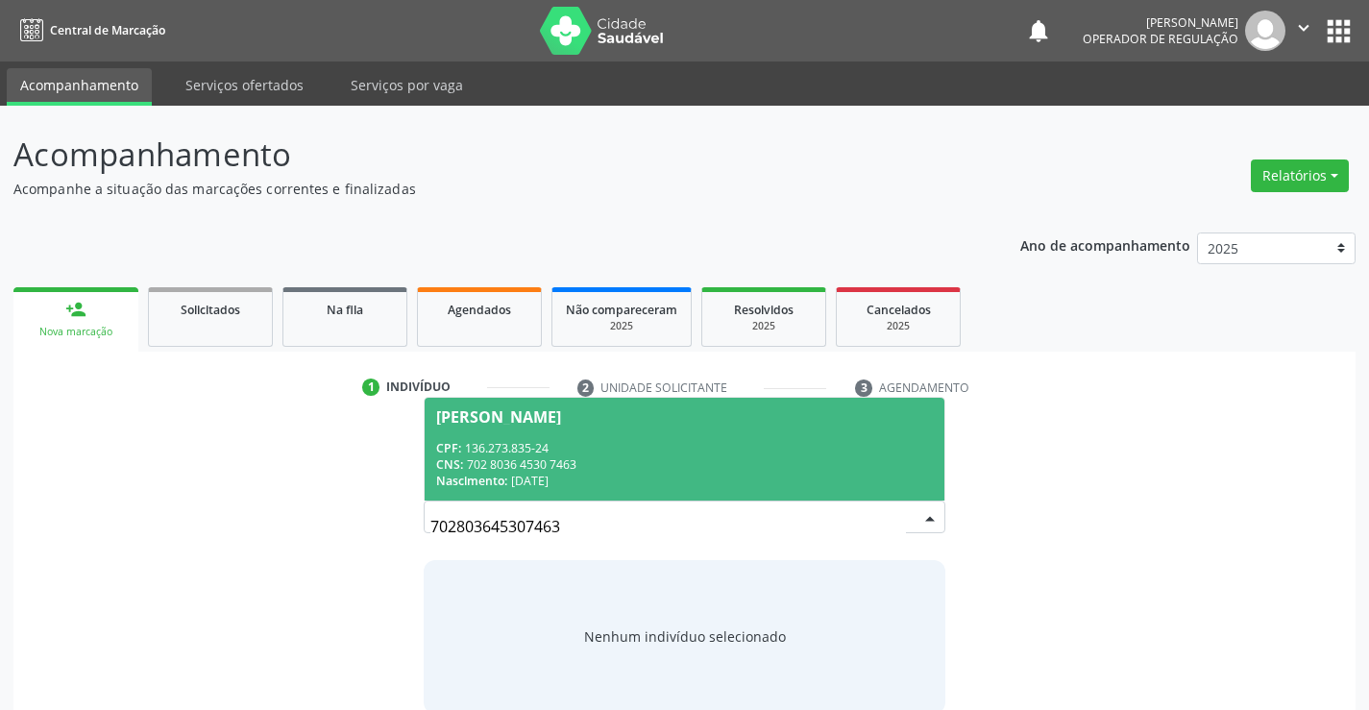
click at [812, 448] on div "CPF: 136.273.835-24" at bounding box center [684, 448] width 496 height 16
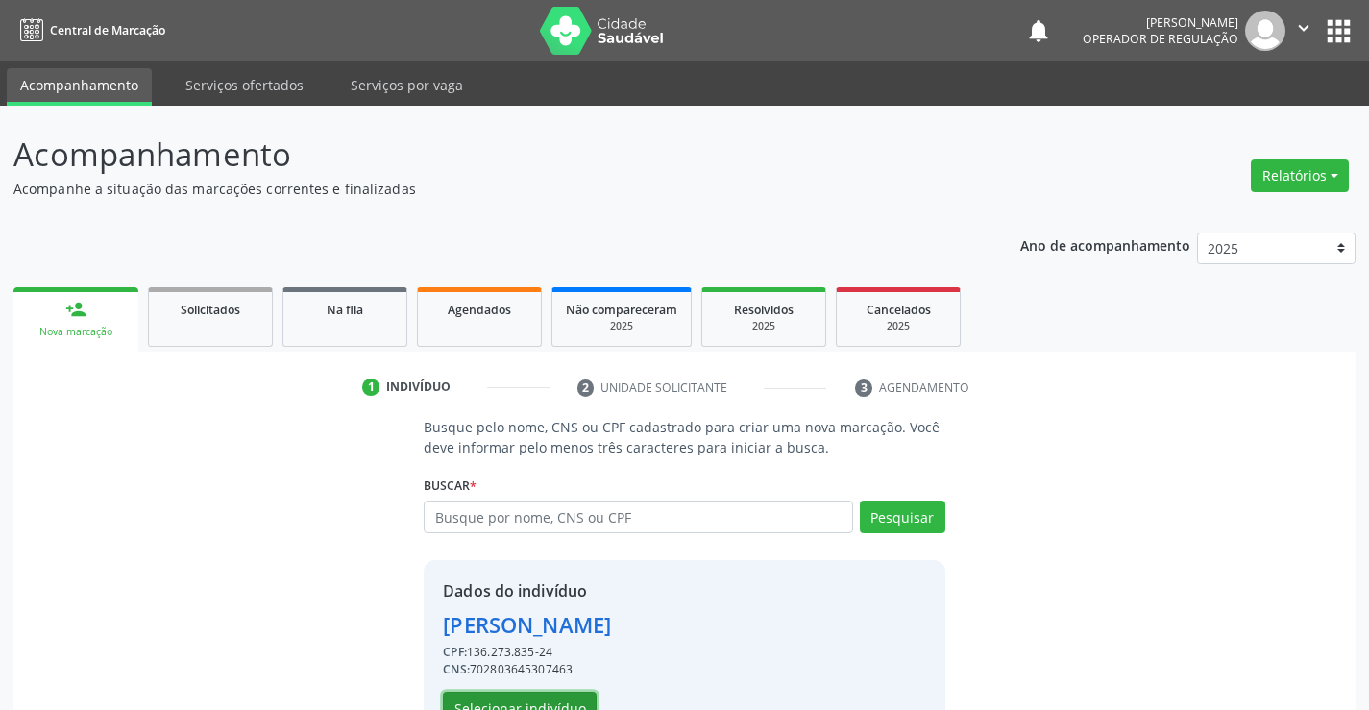
click at [564, 694] on button "Selecionar indivíduo" at bounding box center [520, 708] width 154 height 33
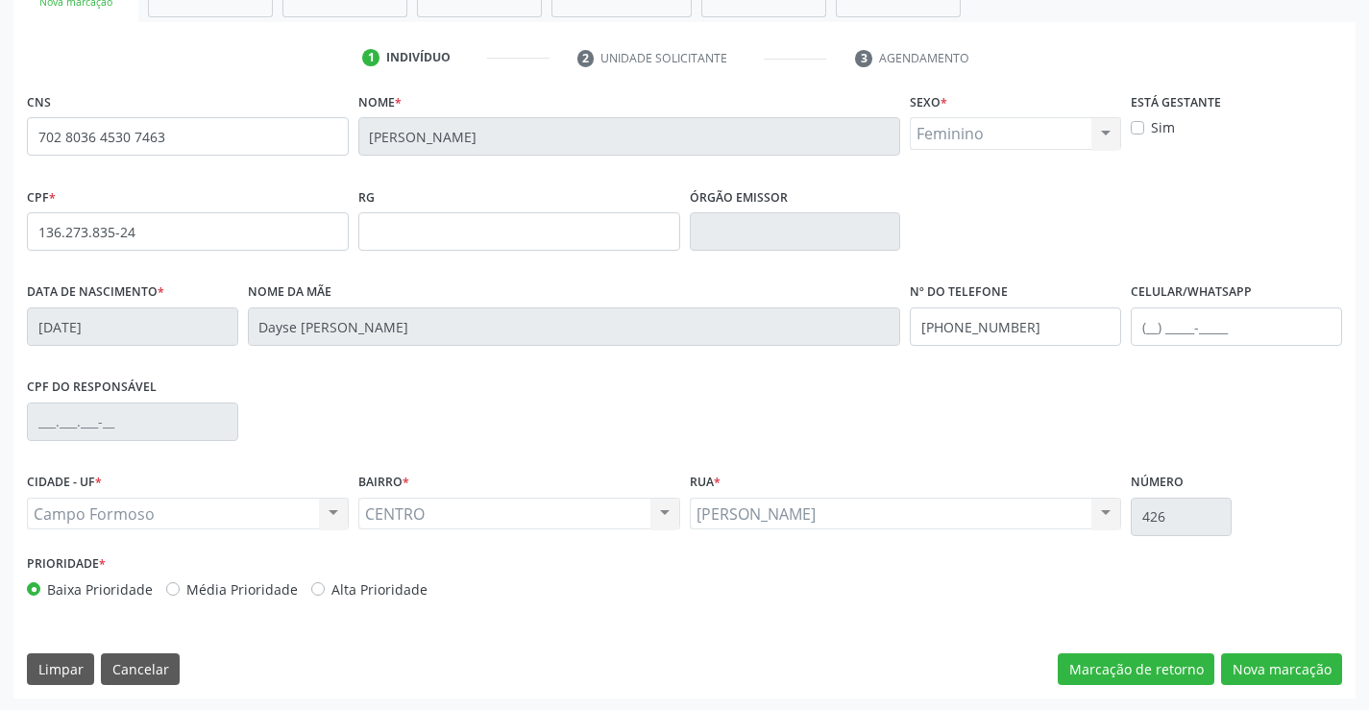
scroll to position [331, 0]
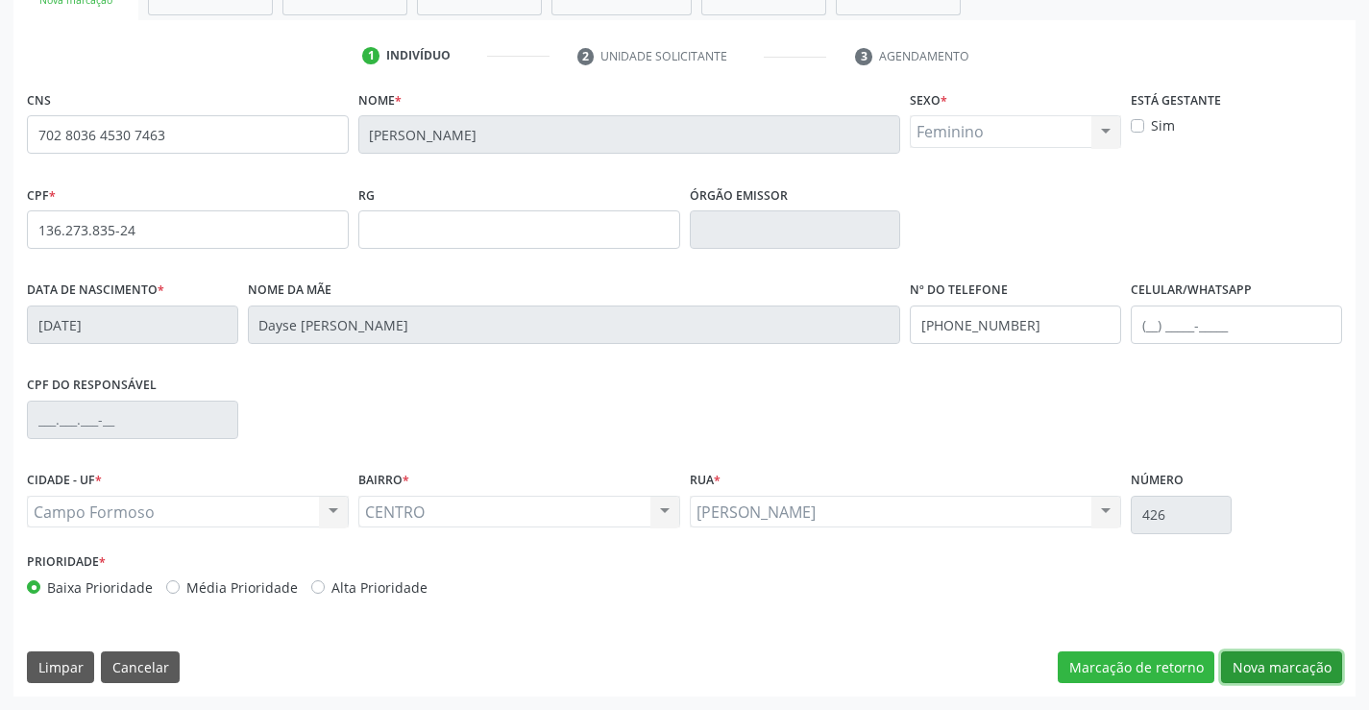
click at [1259, 669] on button "Nova marcação" at bounding box center [1281, 667] width 121 height 33
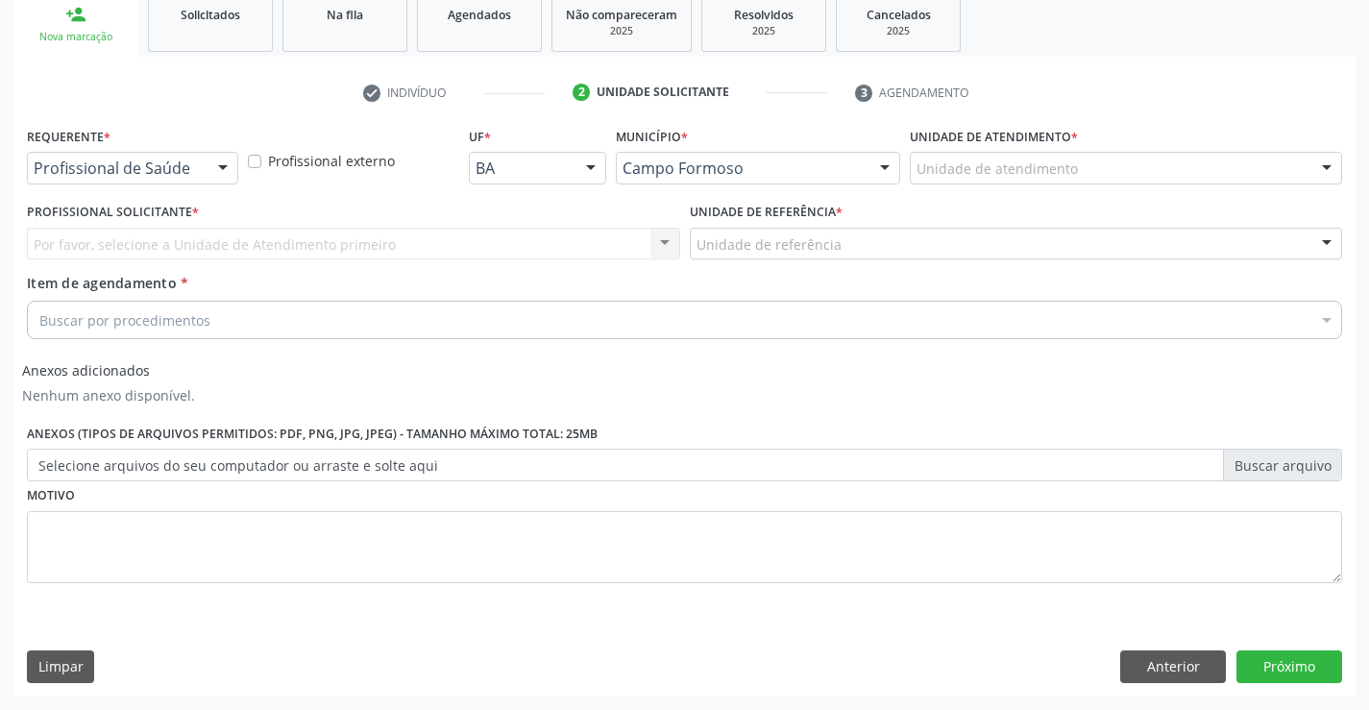
scroll to position [295, 0]
click at [221, 169] on div at bounding box center [222, 169] width 29 height 33
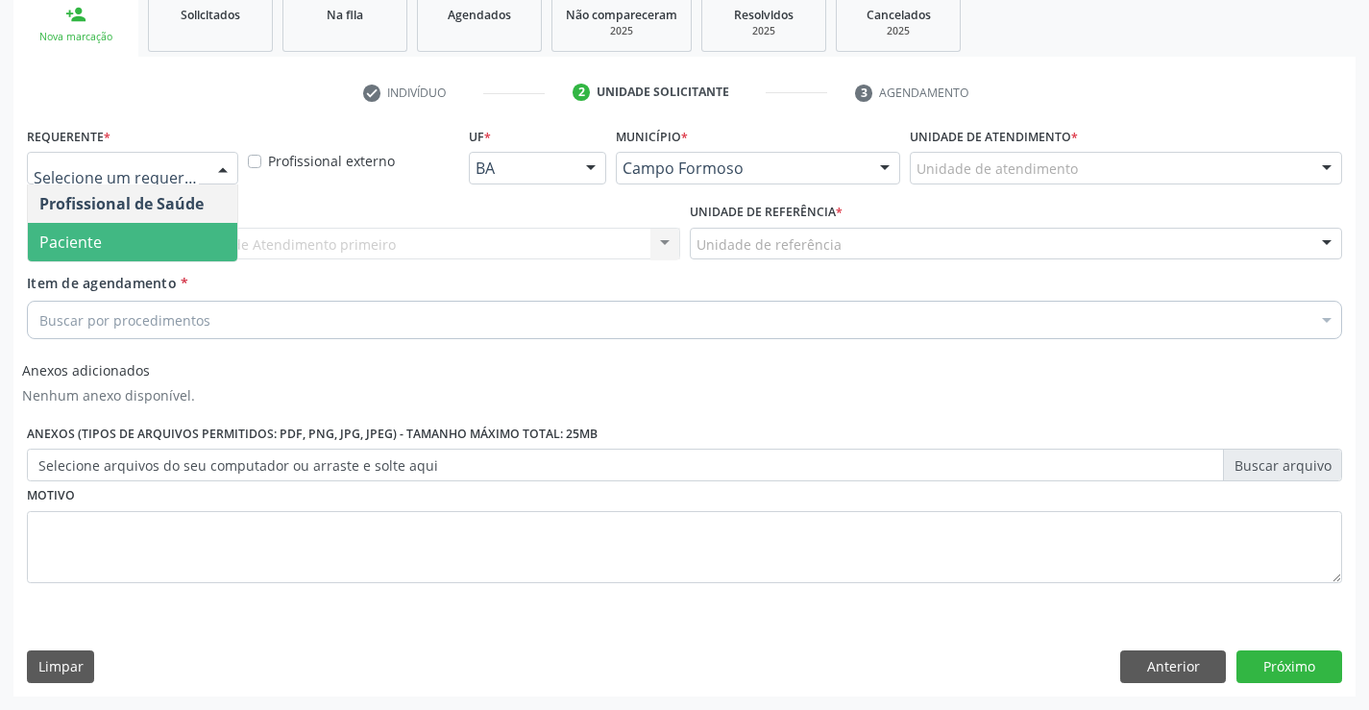
click at [186, 236] on span "Paciente" at bounding box center [132, 242] width 209 height 38
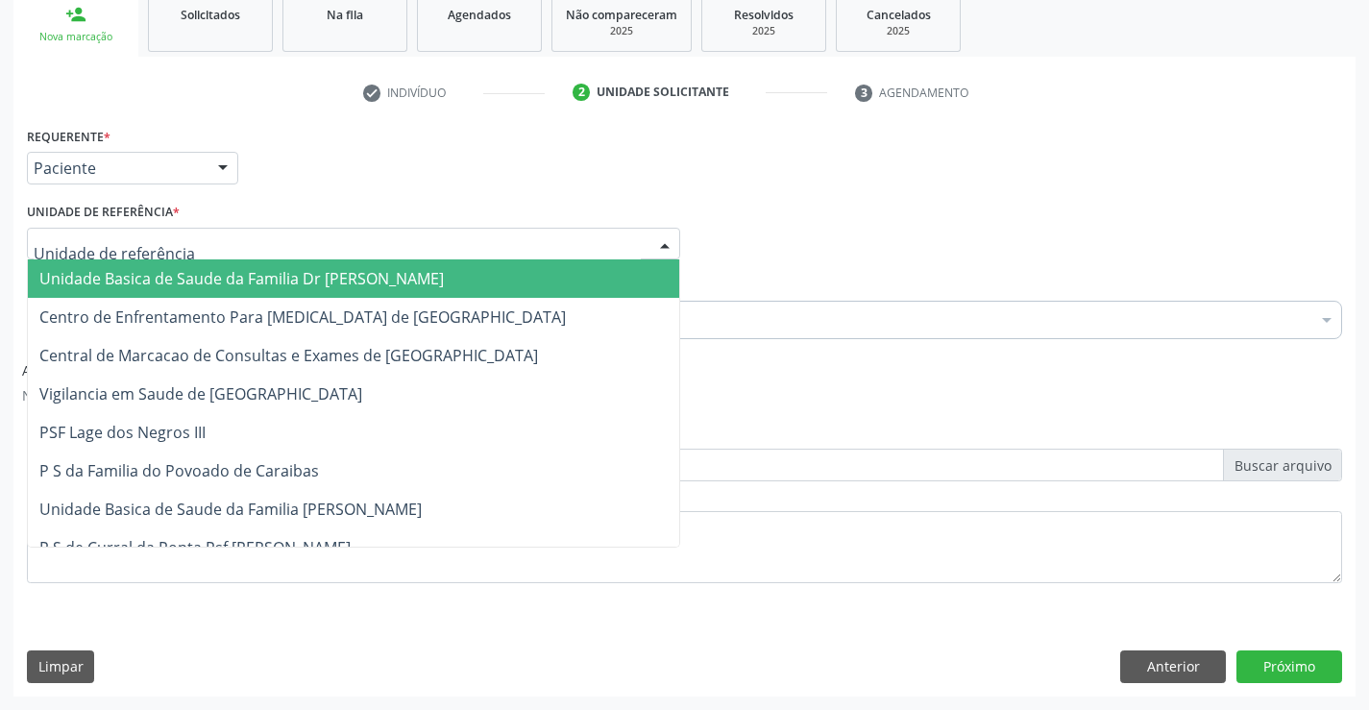
click at [225, 249] on div at bounding box center [353, 244] width 653 height 33
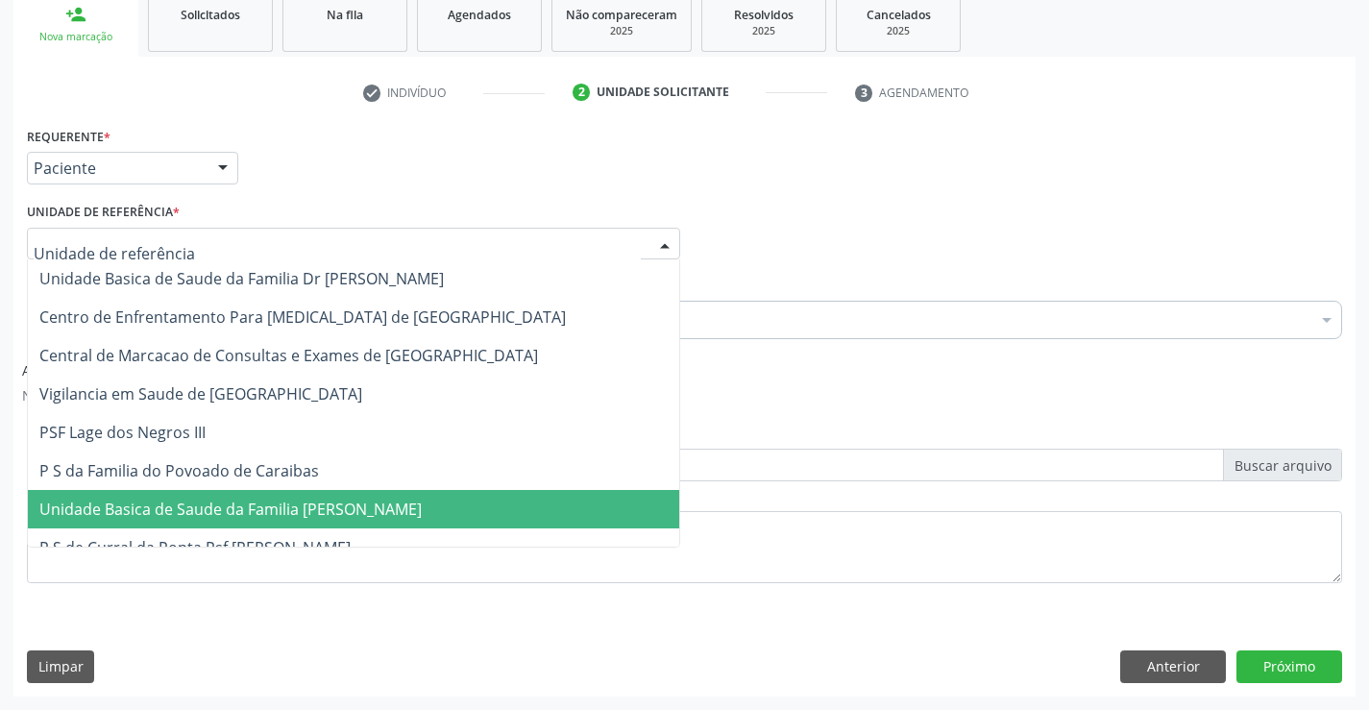
click at [300, 512] on span "Unidade Basica de Saude da Familia [PERSON_NAME]" at bounding box center [230, 509] width 382 height 21
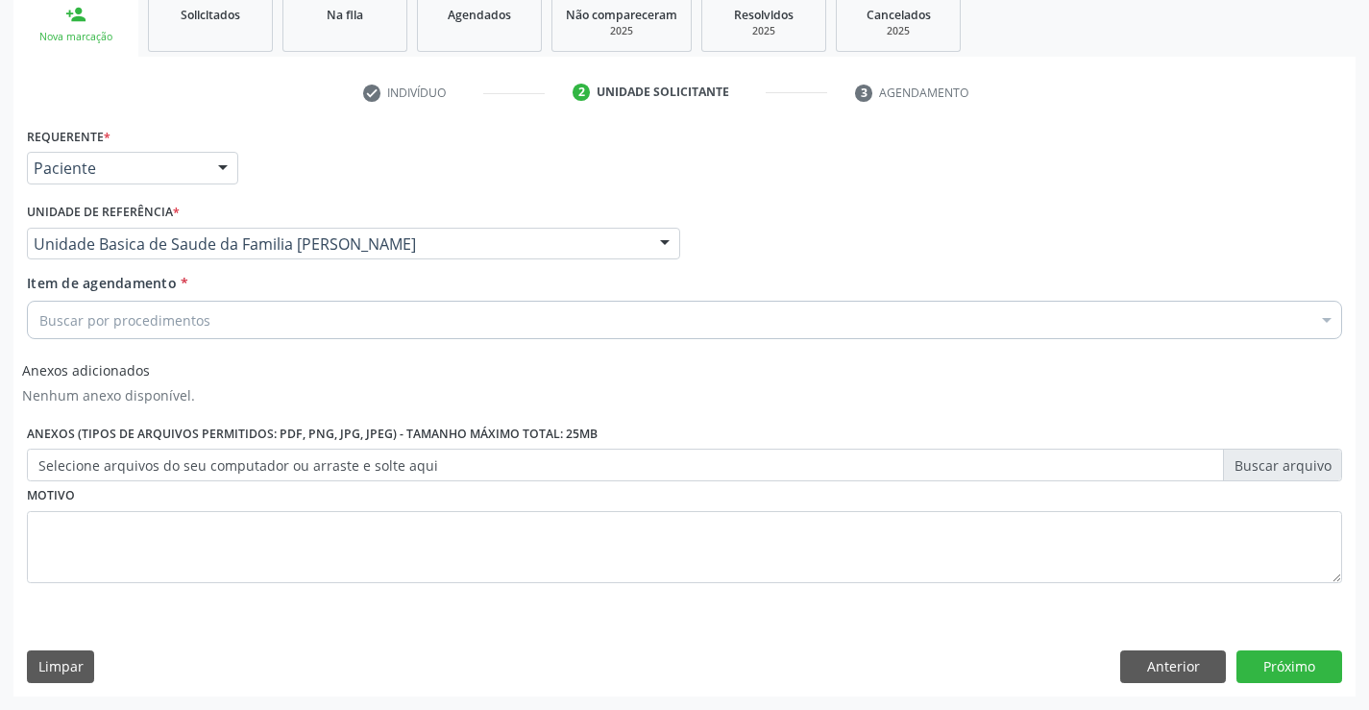
click at [249, 331] on div "Buscar por procedimentos" at bounding box center [684, 320] width 1315 height 38
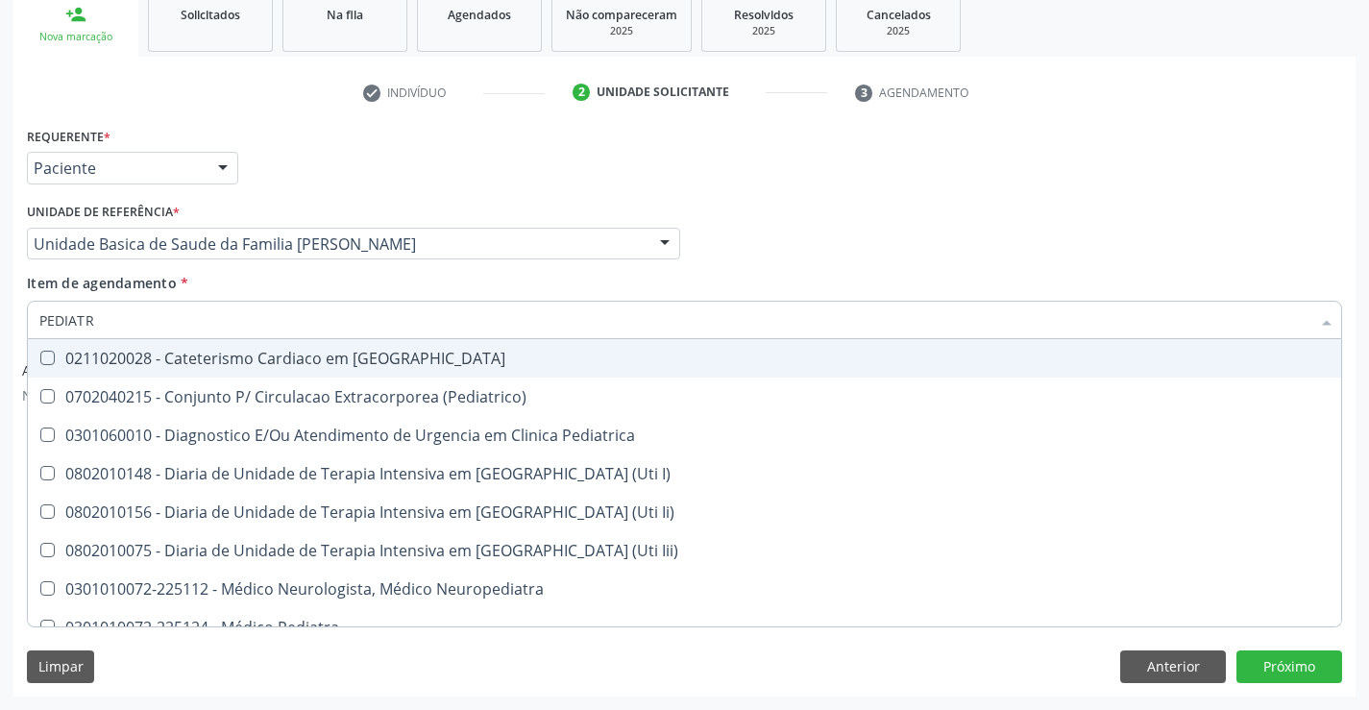
type input "PEDIATRA"
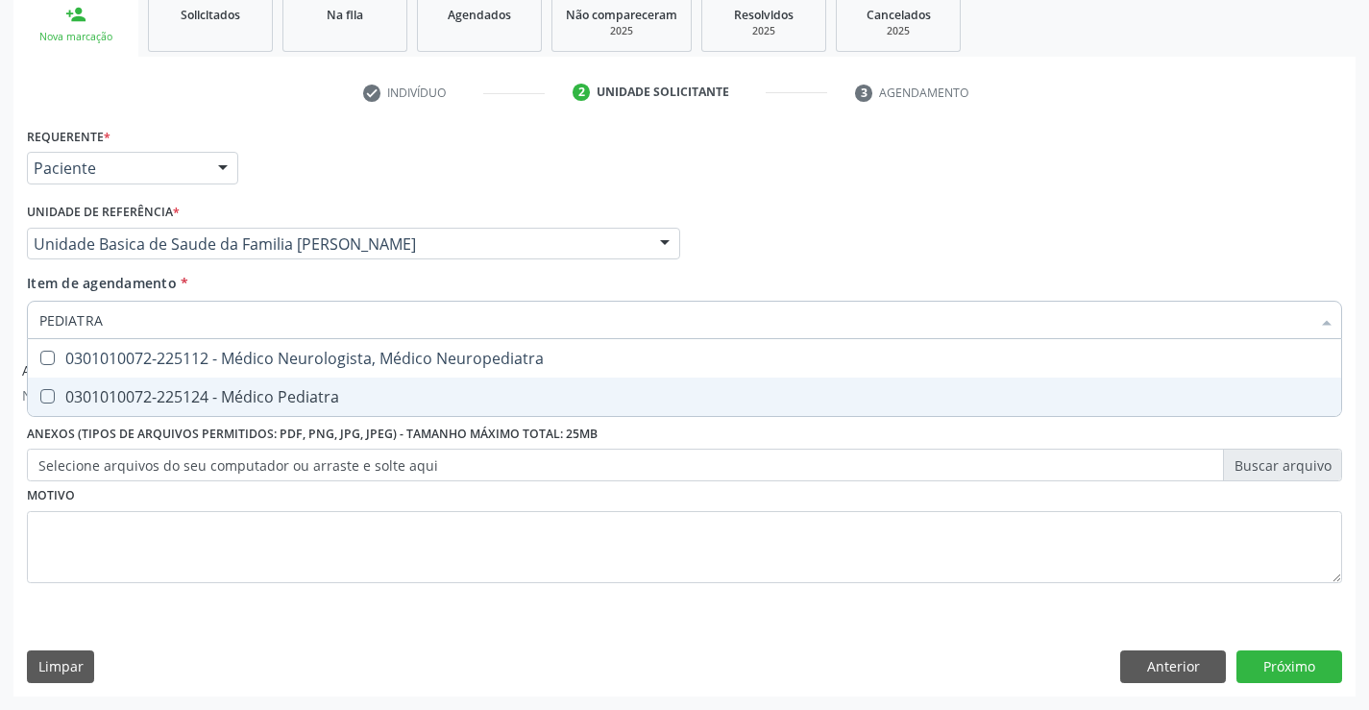
click at [281, 389] on div "0301010072-225124 - Médico Pediatra" at bounding box center [684, 396] width 1290 height 15
checkbox Pediatra "true"
click at [280, 531] on div "Requerente * Paciente Profissional de Saúde Paciente Nenhum resultado encontrad…" at bounding box center [684, 366] width 1315 height 488
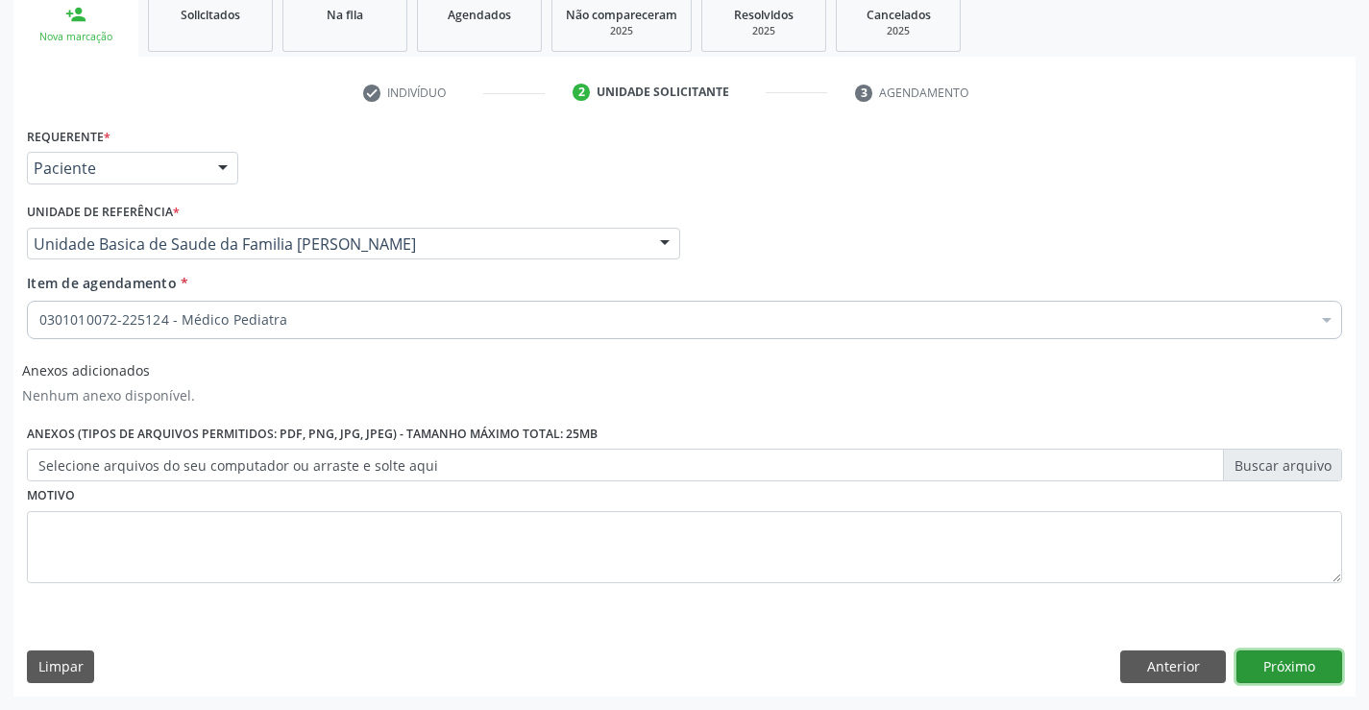
click at [1297, 670] on button "Próximo" at bounding box center [1289, 666] width 106 height 33
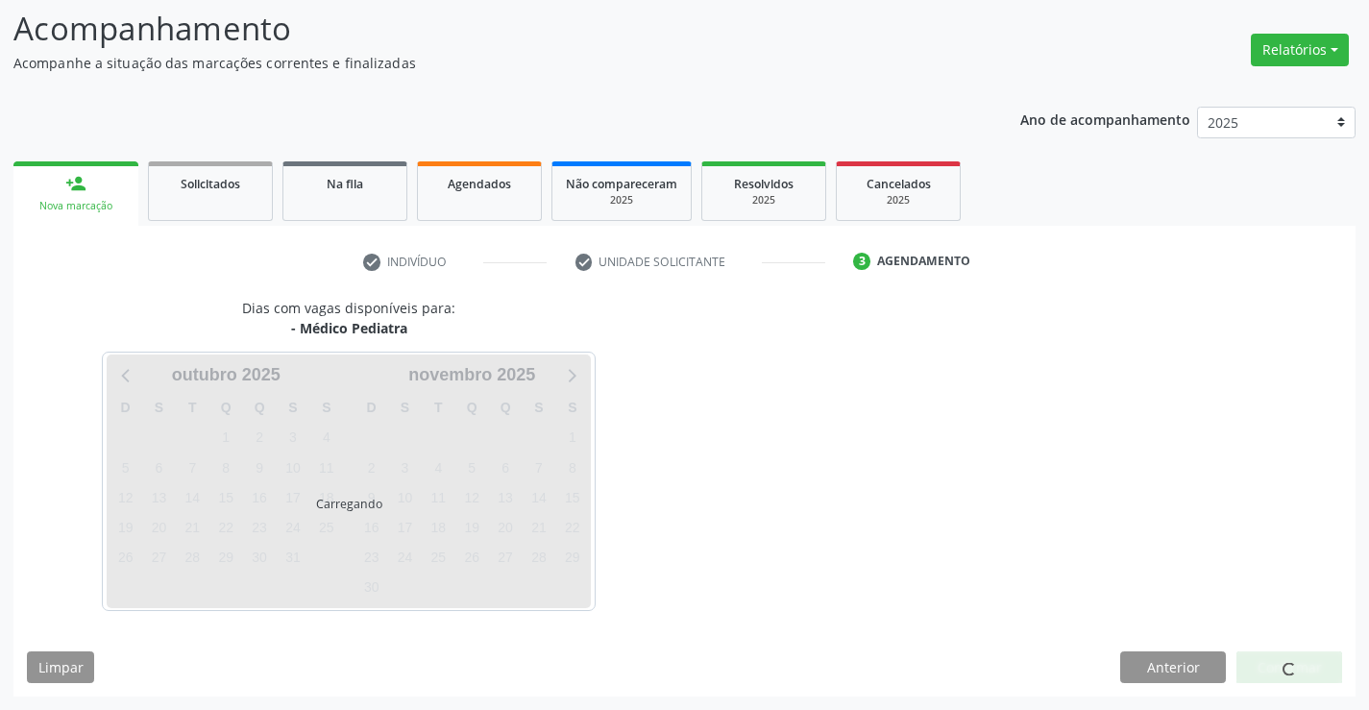
scroll to position [126, 0]
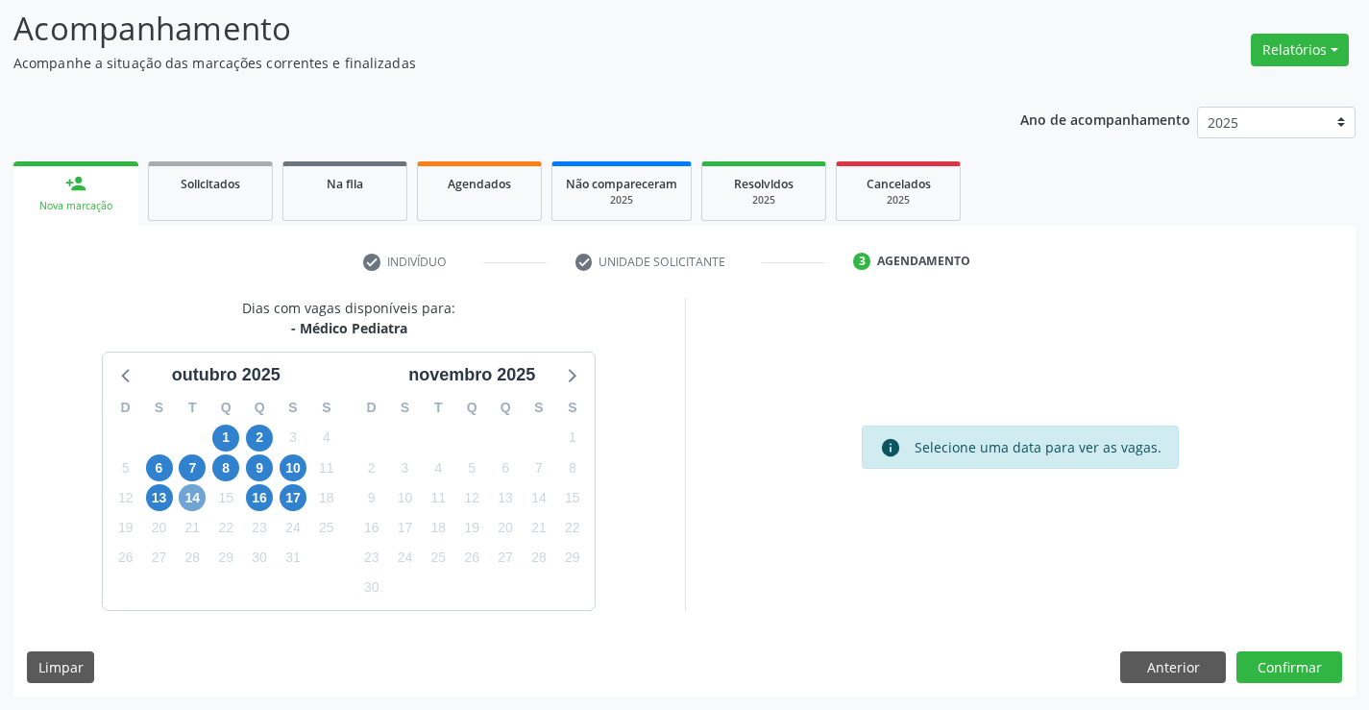
click at [190, 499] on span "14" at bounding box center [192, 497] width 27 height 27
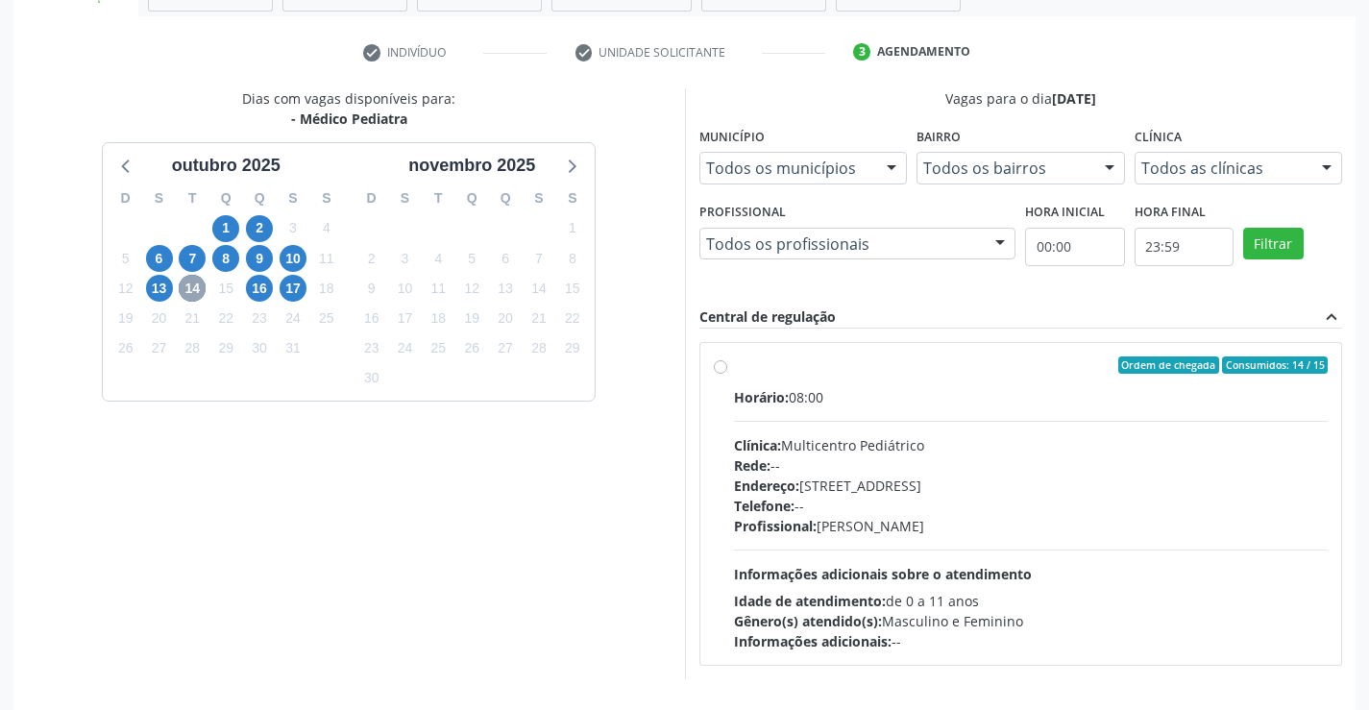
scroll to position [403, 0]
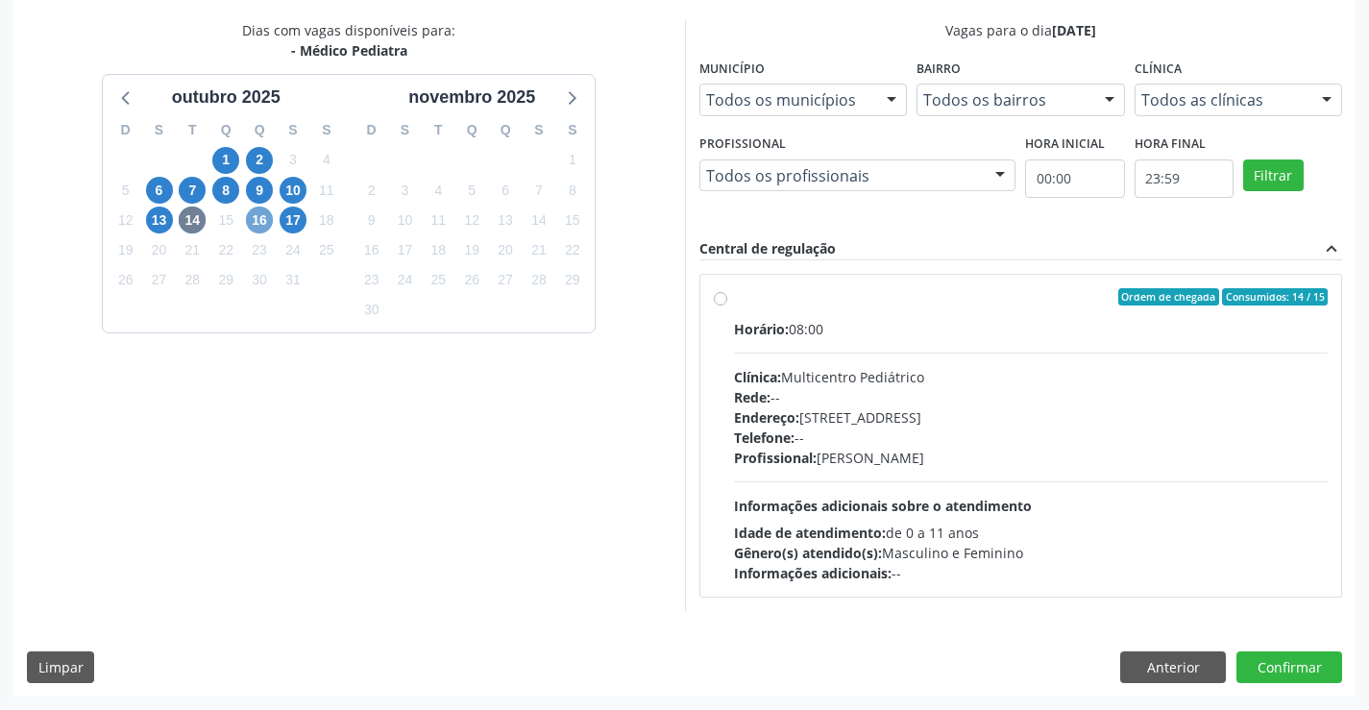
click at [256, 222] on span "16" at bounding box center [259, 220] width 27 height 27
click at [288, 221] on span "17" at bounding box center [293, 220] width 27 height 27
click at [734, 300] on label "Ordem de chegada Consumidos: 12 / 15 Horário: 07:00 Clínica: Multicentro Pediát…" at bounding box center [1031, 435] width 595 height 295
click at [714, 300] on input "Ordem de chegada Consumidos: 12 / 15 Horário: 07:00 Clínica: Multicentro Pediát…" at bounding box center [720, 296] width 13 height 17
radio input "true"
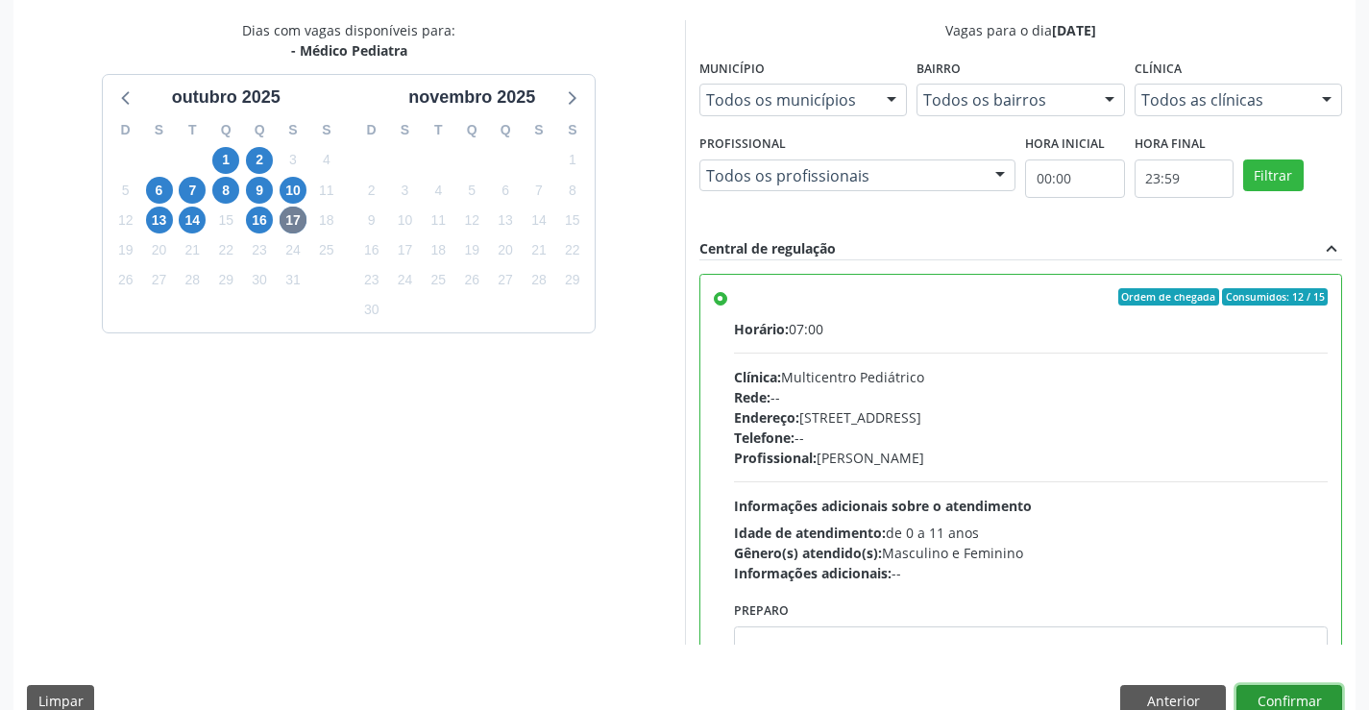
click at [1309, 694] on button "Confirmar" at bounding box center [1289, 701] width 106 height 33
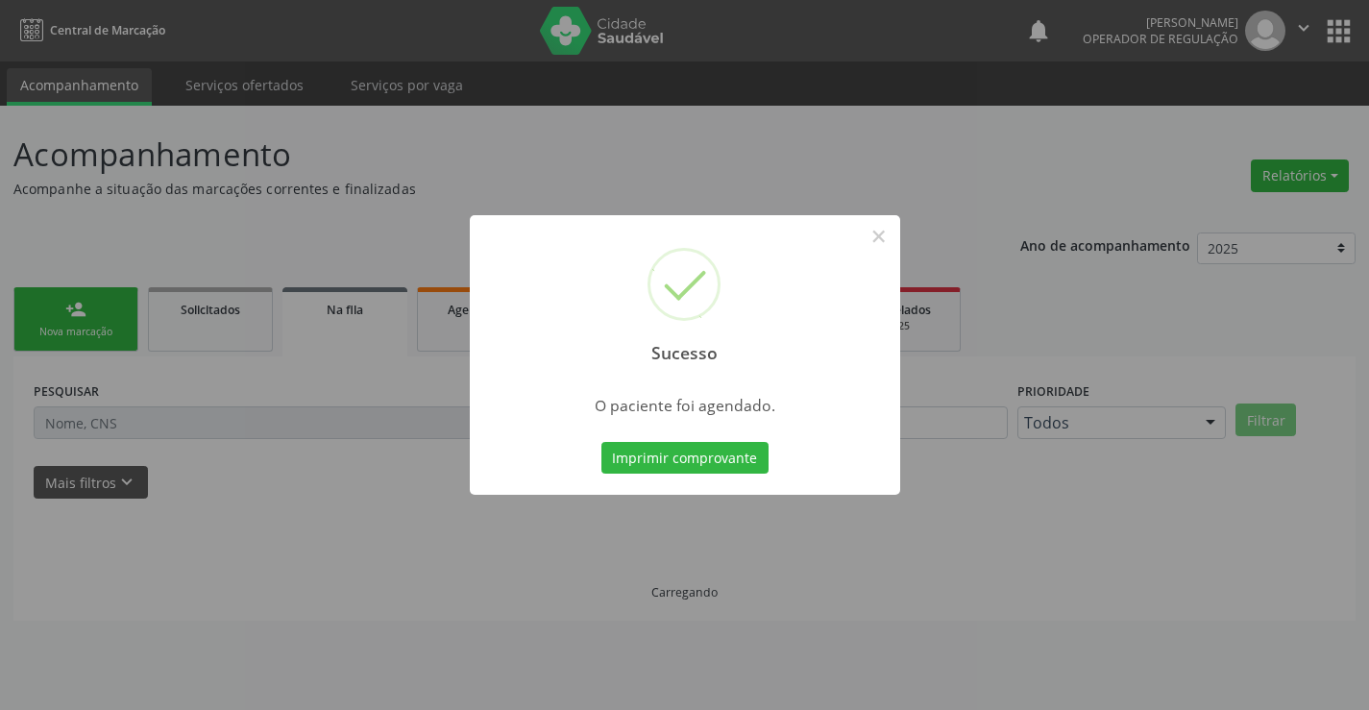
scroll to position [0, 0]
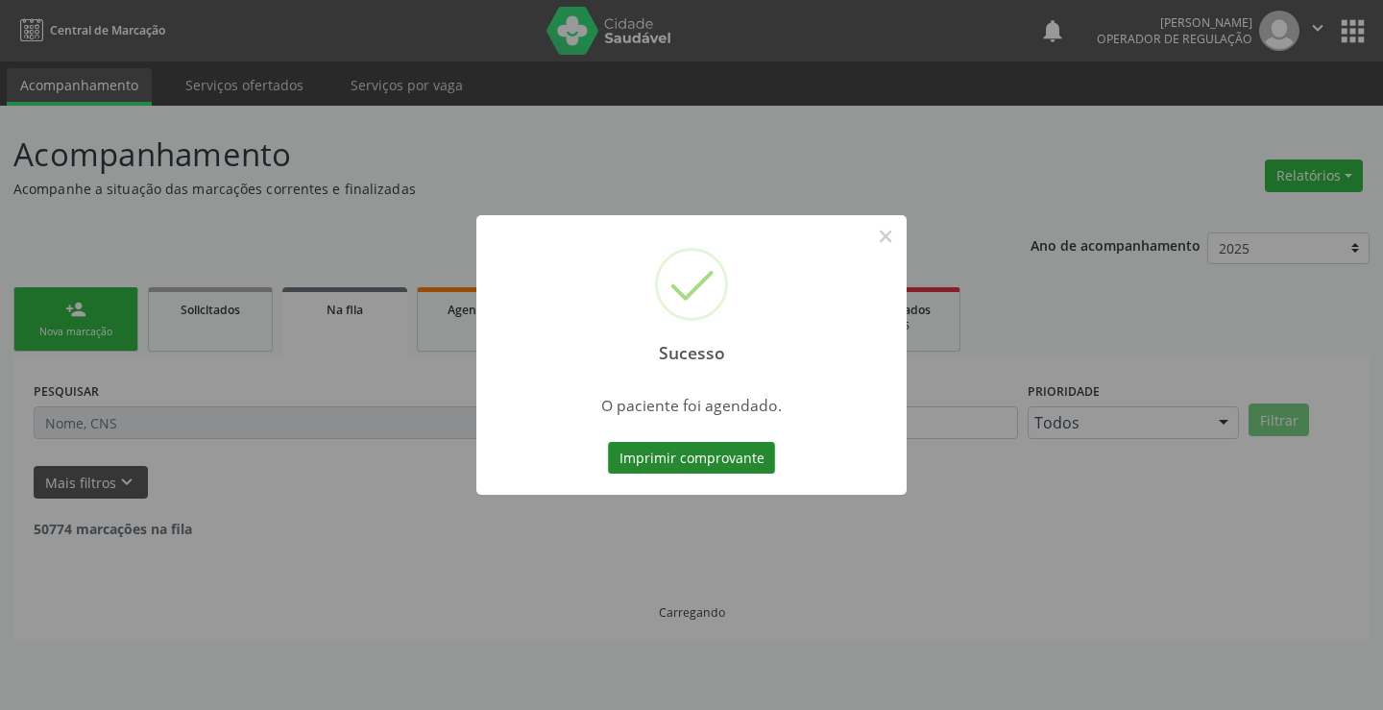
click at [728, 451] on button "Imprimir comprovante" at bounding box center [691, 458] width 167 height 33
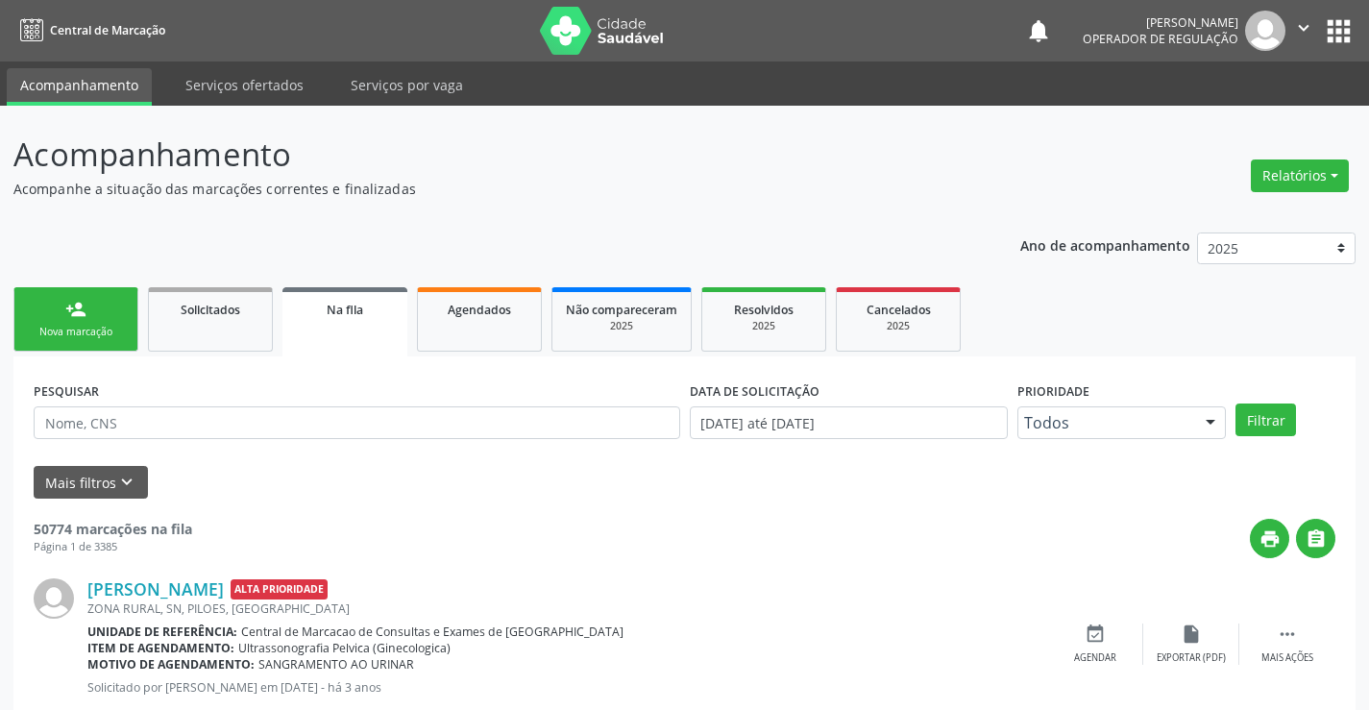
click at [109, 329] on div "Nova marcação" at bounding box center [76, 332] width 96 height 14
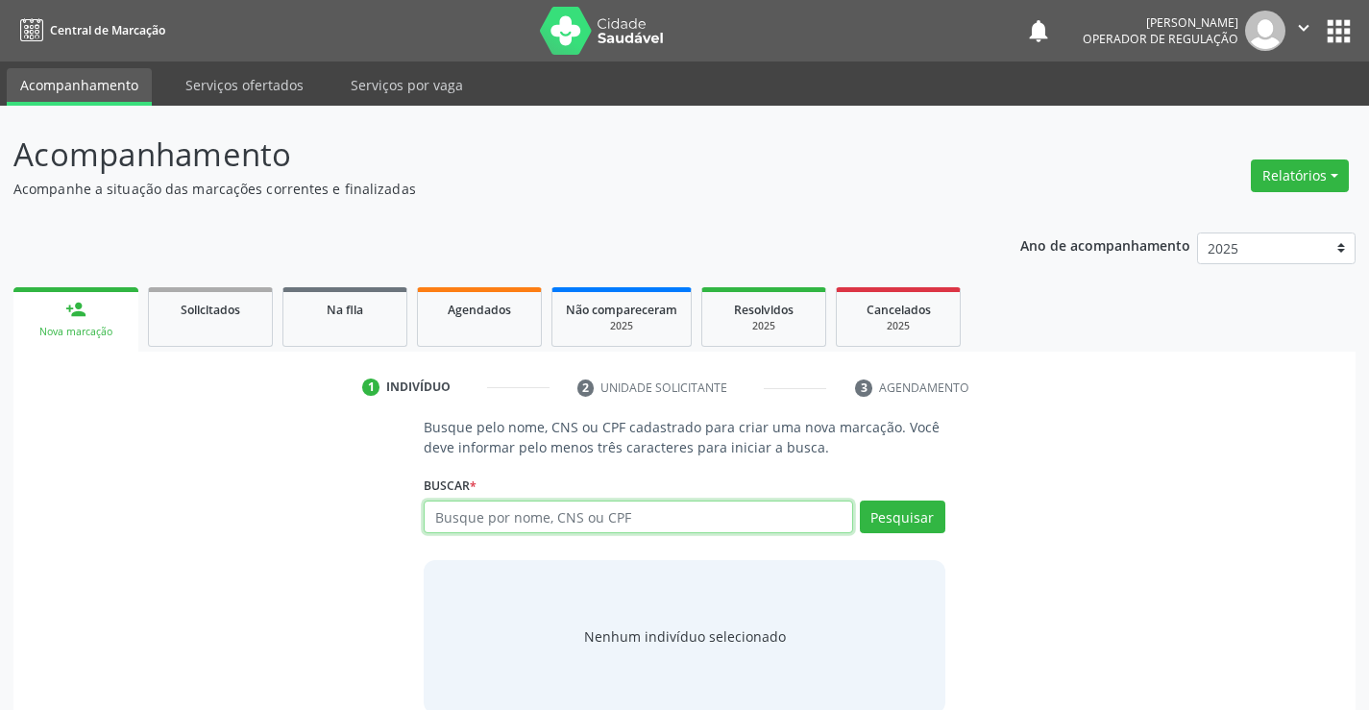
click at [621, 519] on input "text" at bounding box center [638, 516] width 428 height 33
type input "702402023869924"
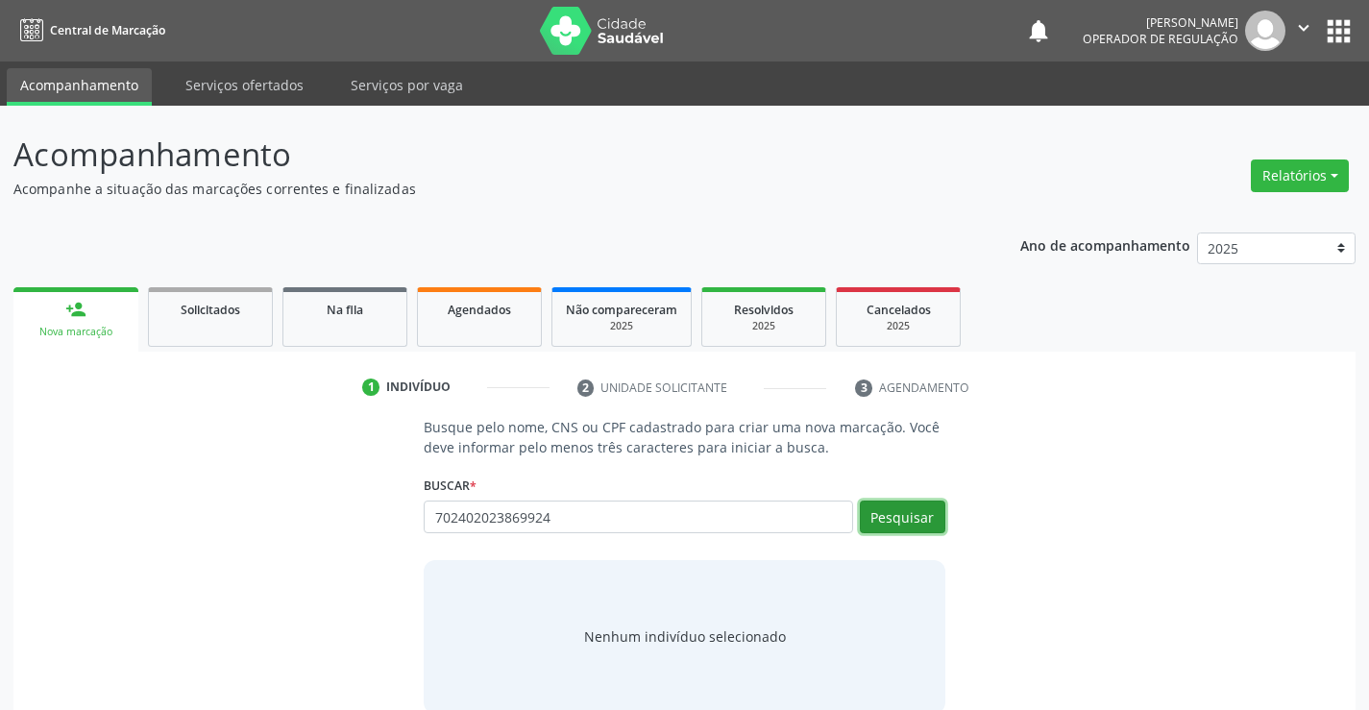
click at [892, 509] on button "Pesquisar" at bounding box center [902, 516] width 85 height 33
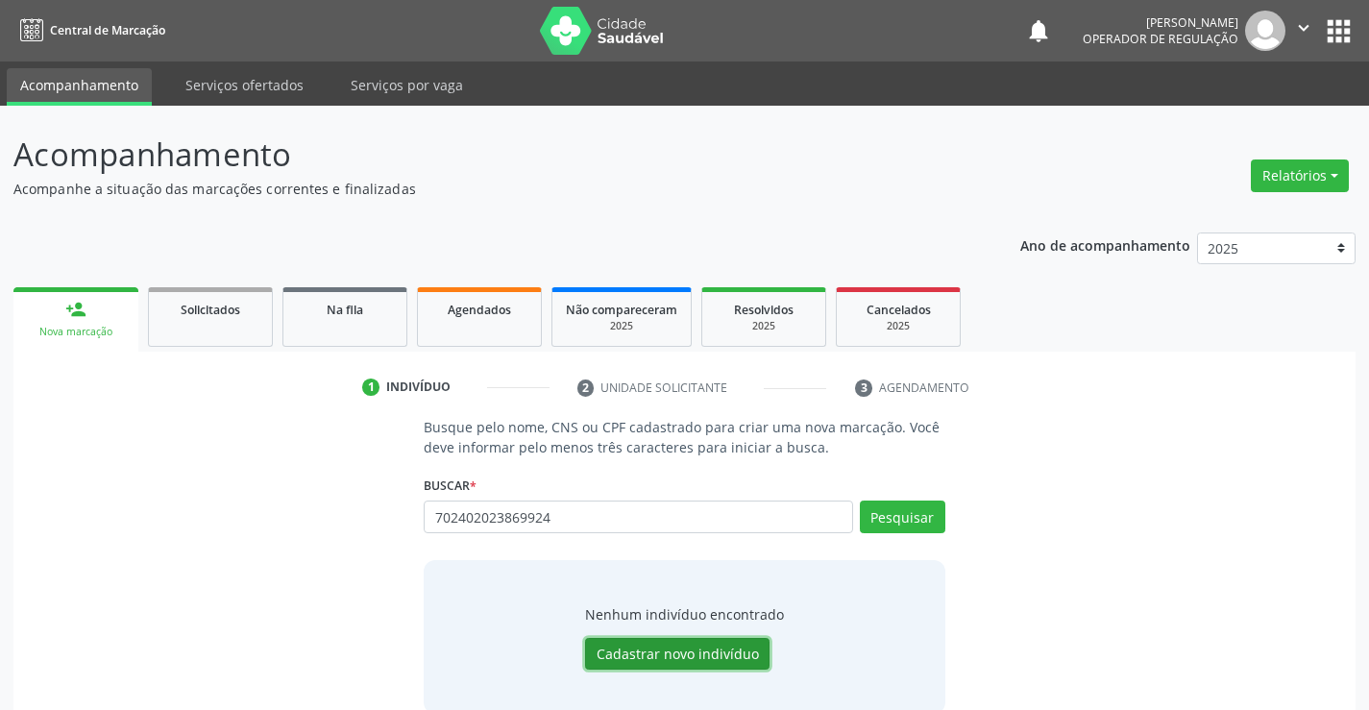
click at [752, 647] on button "Cadastrar novo indivíduo" at bounding box center [677, 654] width 184 height 33
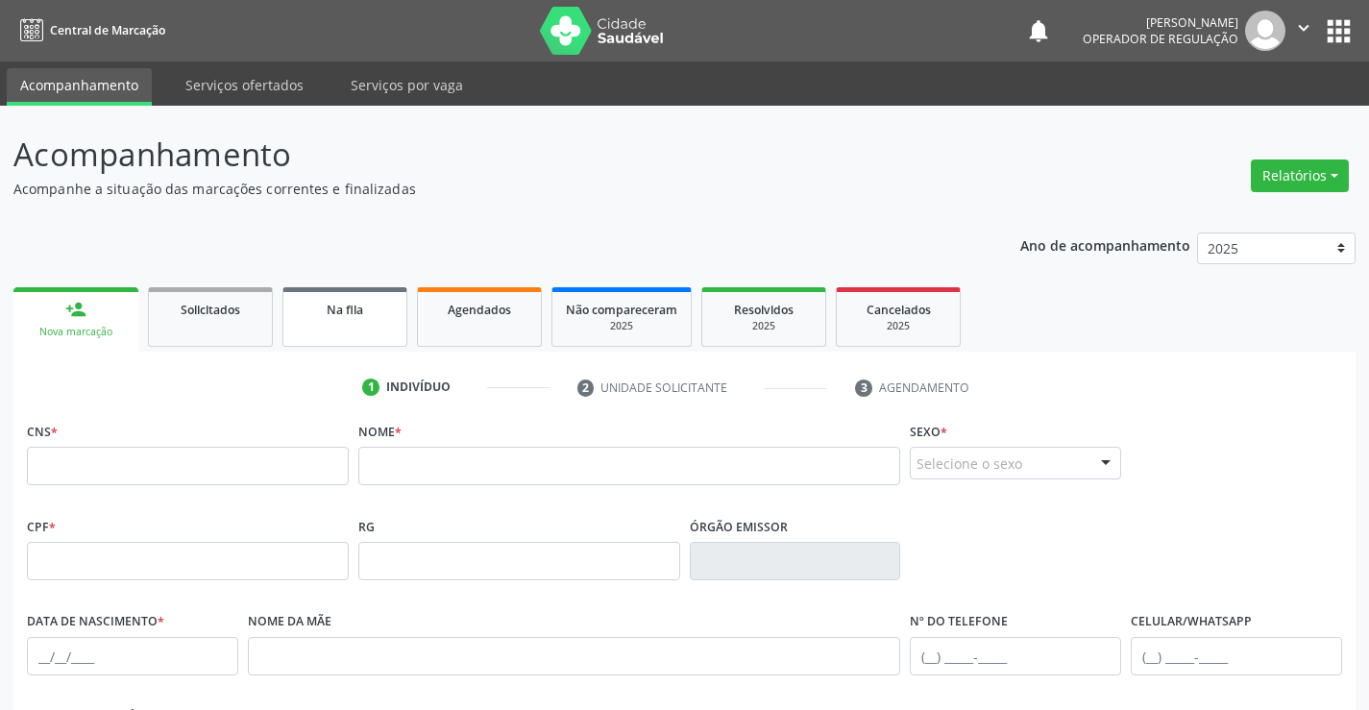
click at [357, 318] on div "Na fila" at bounding box center [345, 309] width 96 height 20
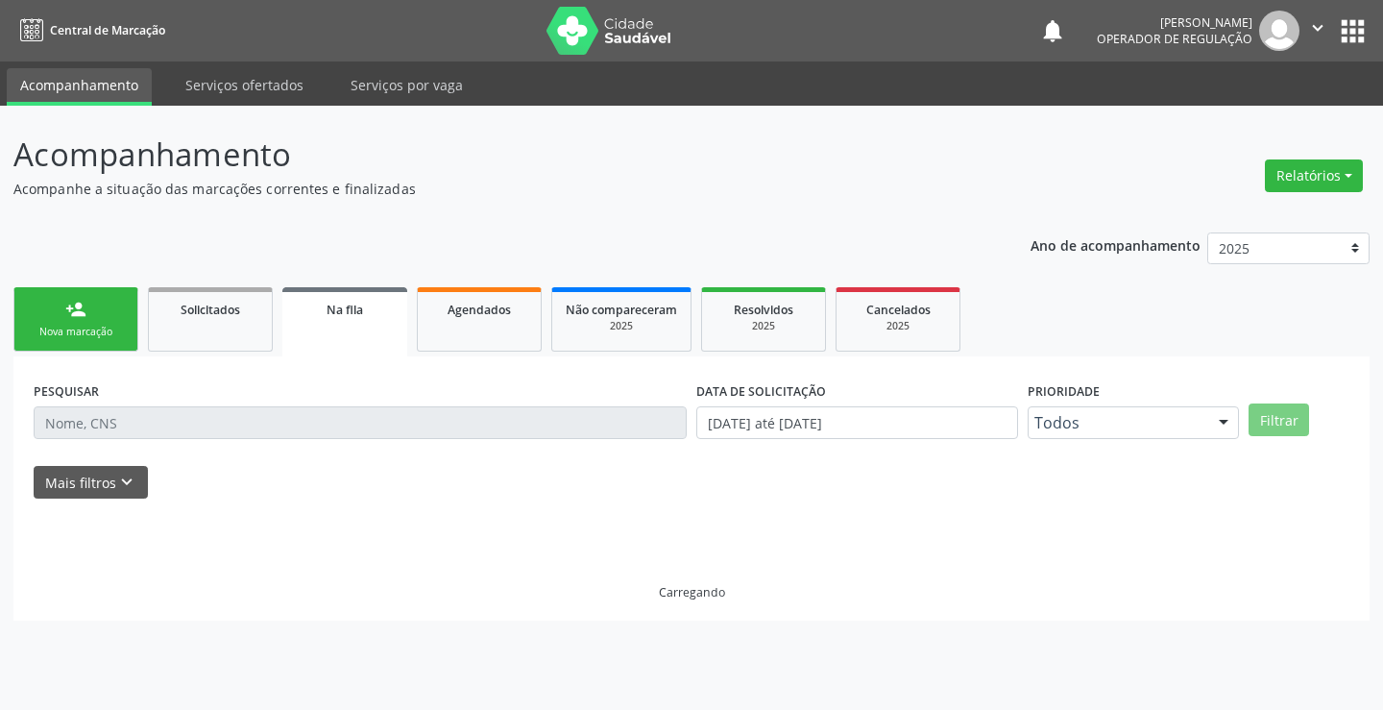
click at [119, 330] on div "Nova marcação" at bounding box center [76, 332] width 96 height 14
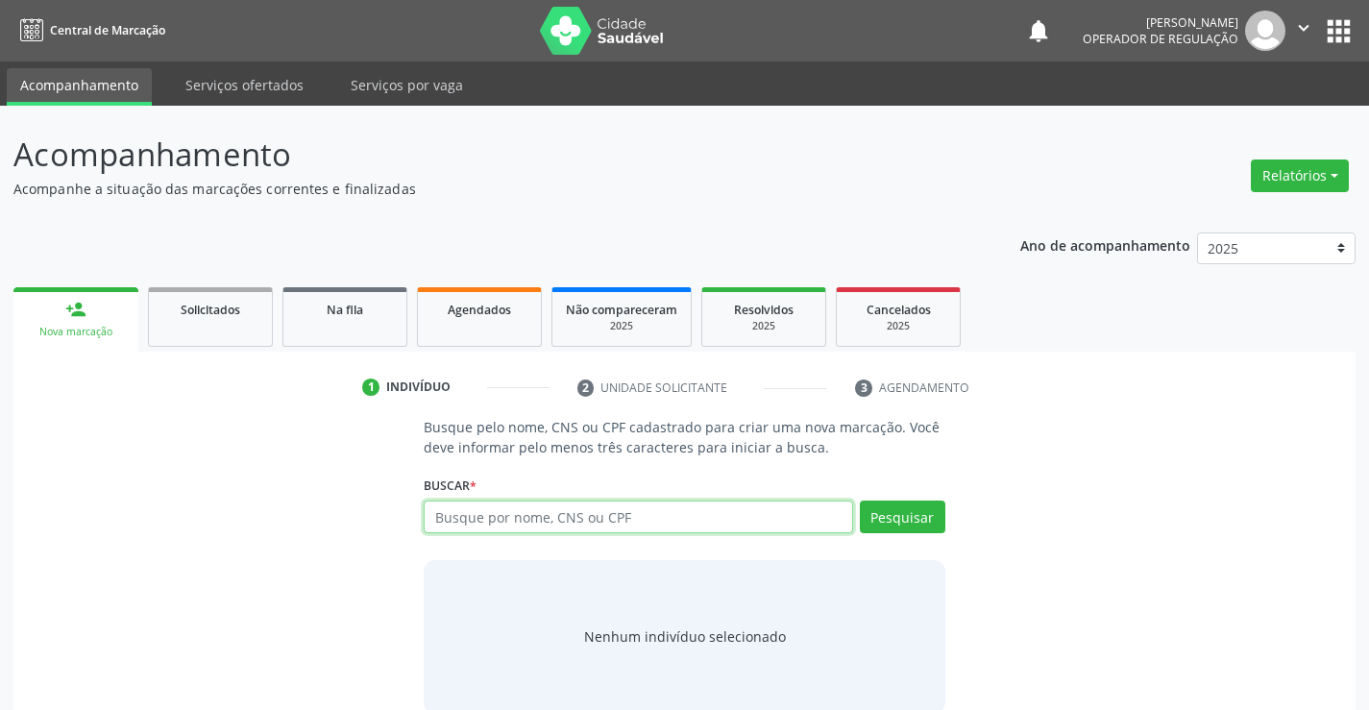
click at [552, 520] on input "text" at bounding box center [638, 516] width 428 height 33
type input "13666904513"
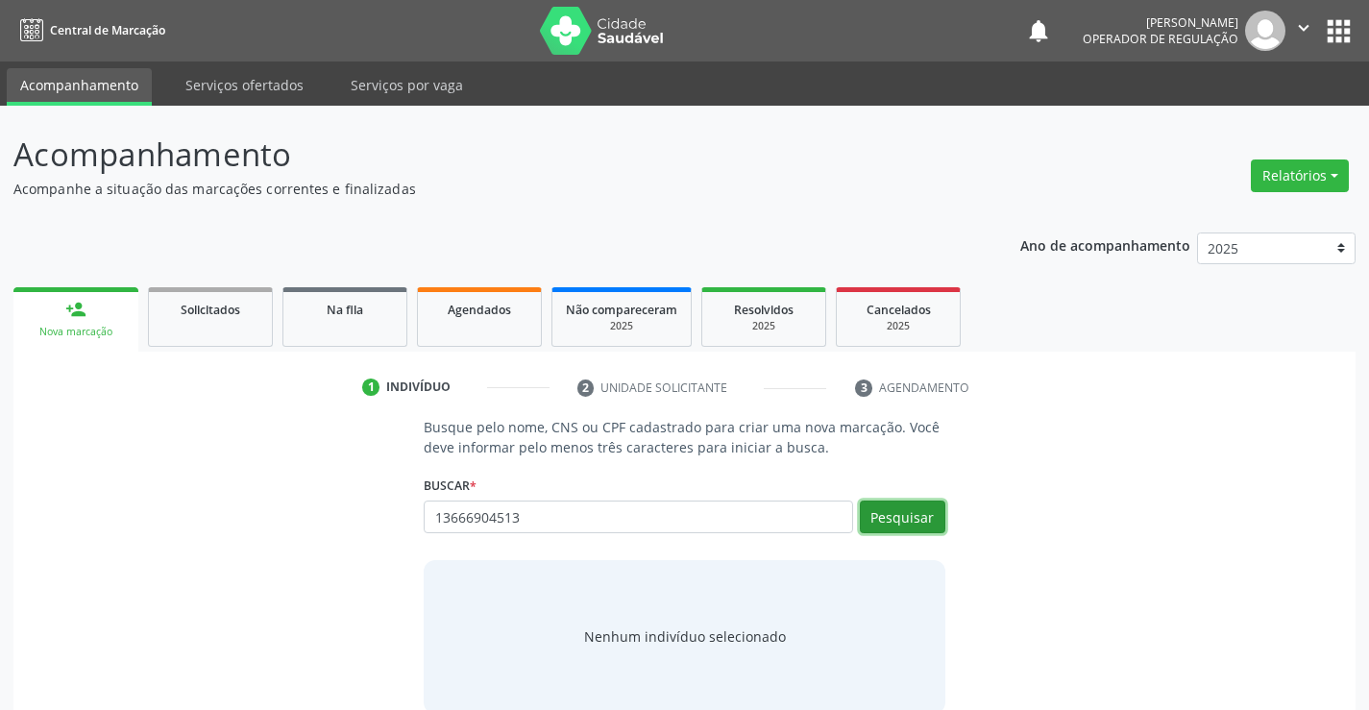
click at [902, 516] on button "Pesquisar" at bounding box center [902, 516] width 85 height 33
type input "13666904513"
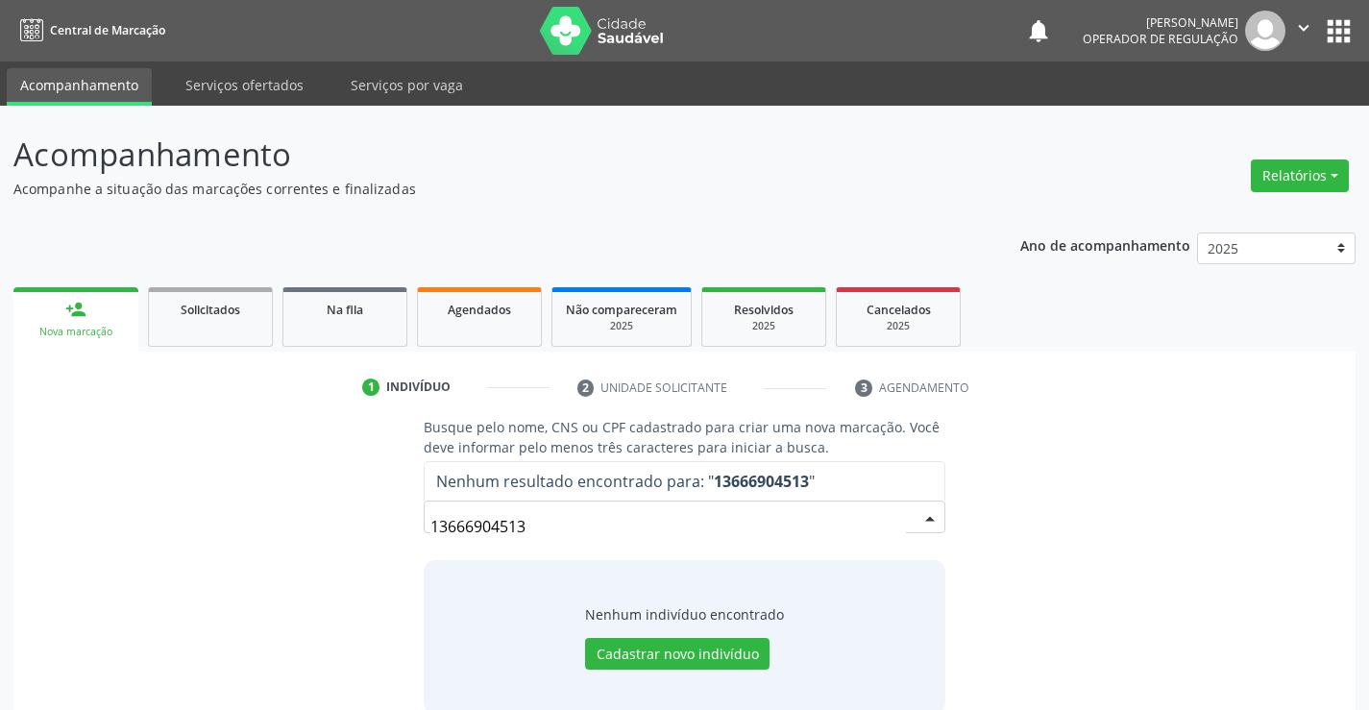
click at [553, 529] on input "13666904513" at bounding box center [667, 526] width 475 height 38
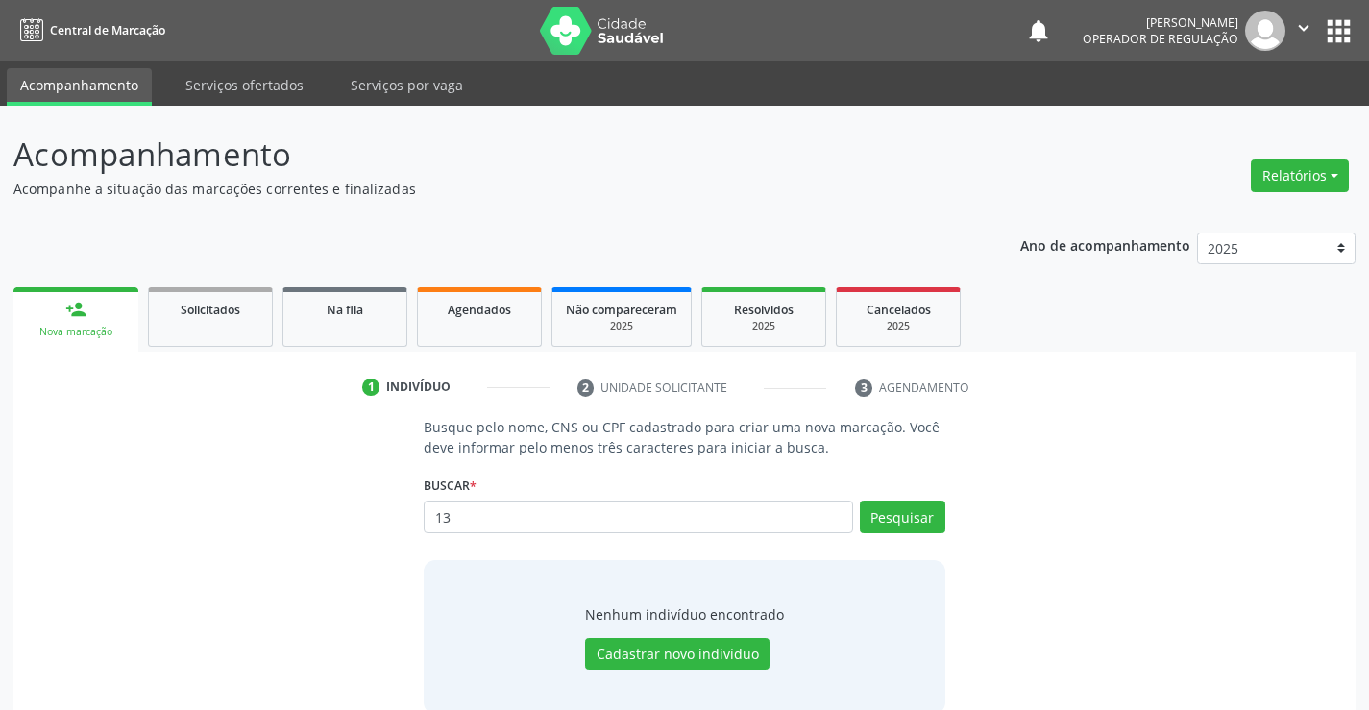
type input "1"
type input "702402023869924"
click at [932, 518] on button "Pesquisar" at bounding box center [902, 516] width 85 height 33
type input "702402023869924"
type input "7"
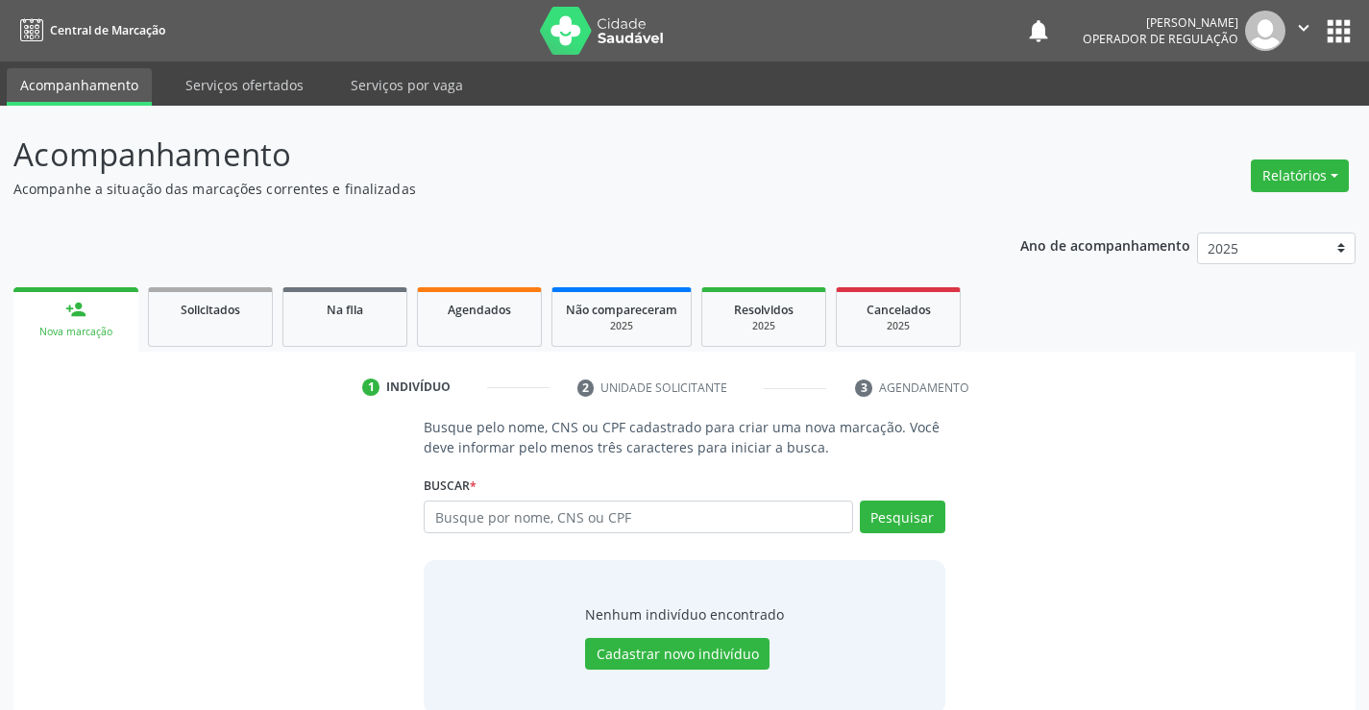
click at [559, 519] on input "text" at bounding box center [638, 516] width 428 height 33
type input "708202685422747"
click at [905, 519] on button "Pesquisar" at bounding box center [902, 516] width 85 height 33
type input "708202685422747"
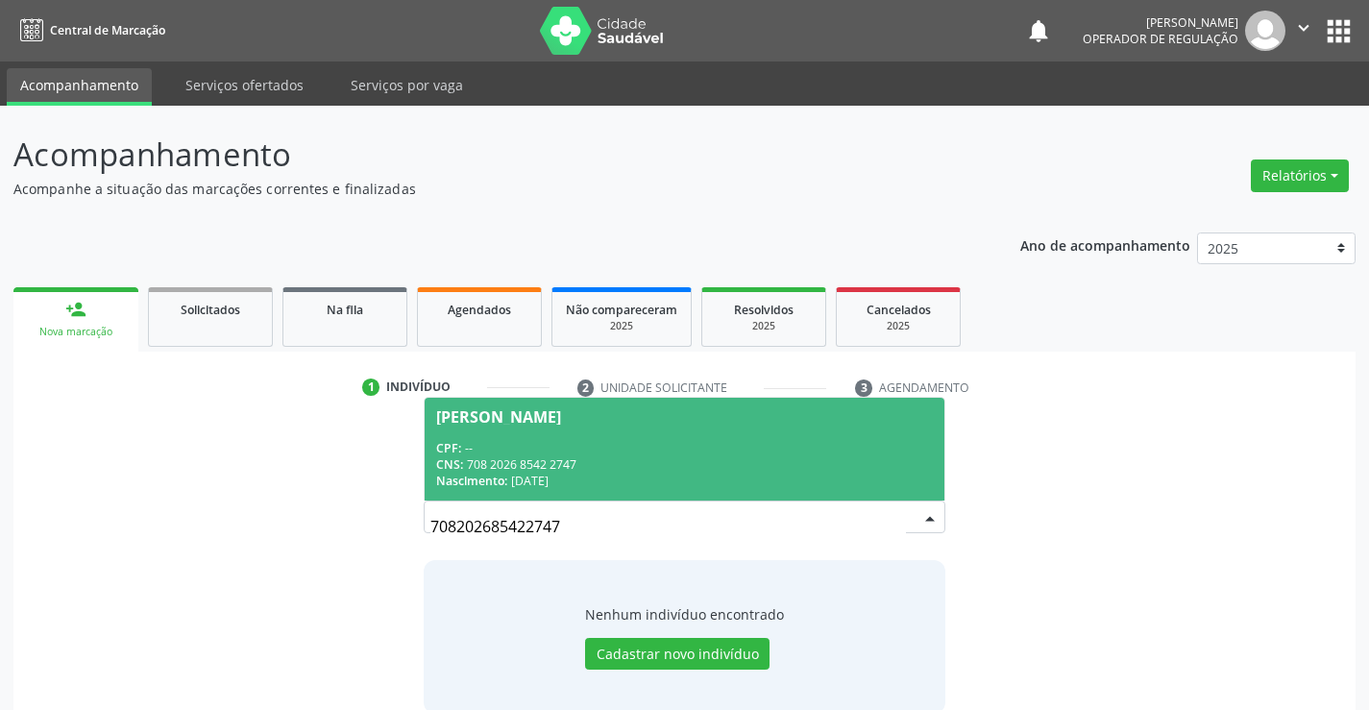
click at [800, 453] on div "CPF: --" at bounding box center [684, 448] width 496 height 16
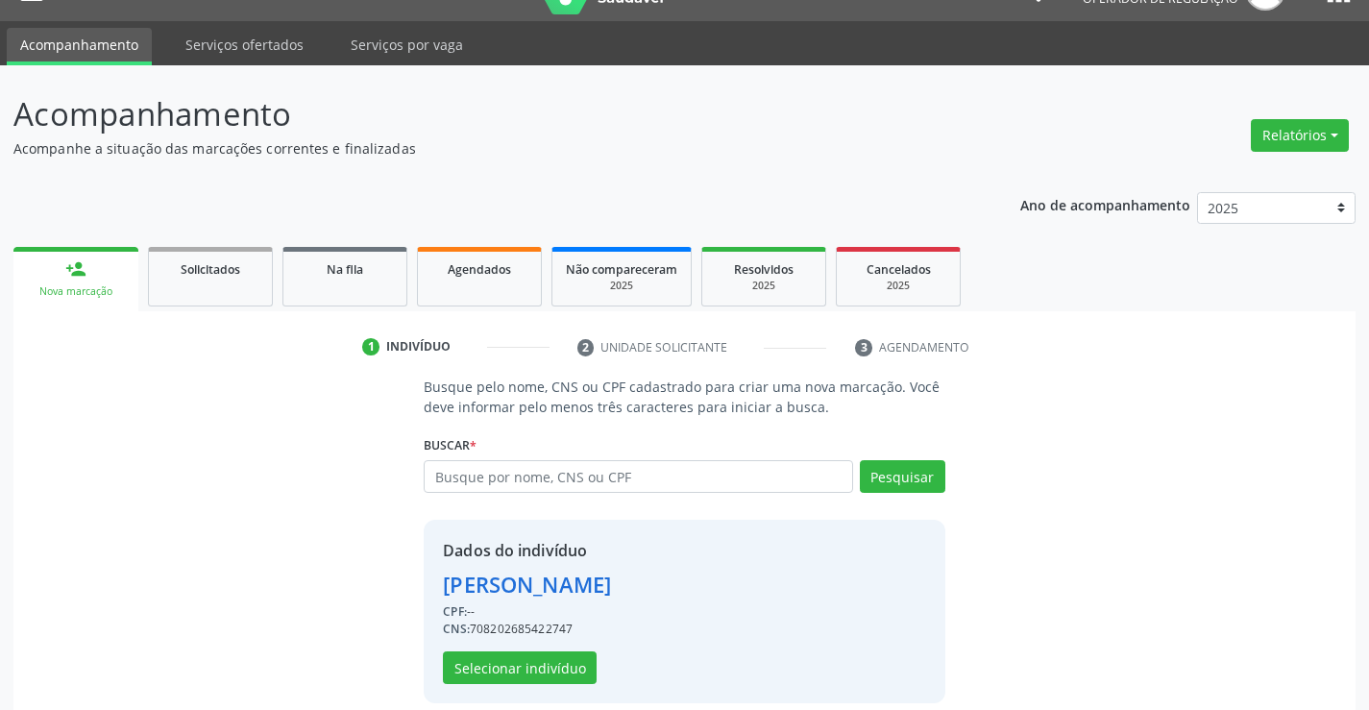
scroll to position [61, 0]
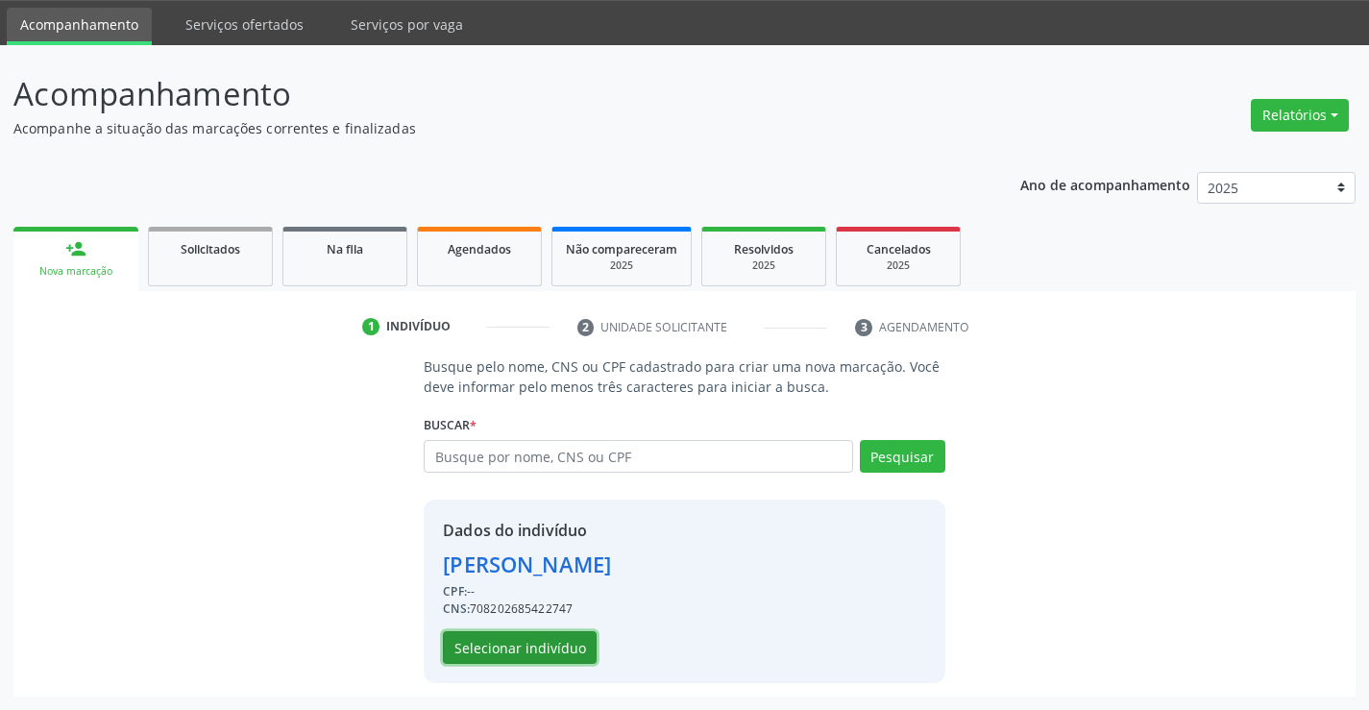
click at [567, 640] on button "Selecionar indivíduo" at bounding box center [520, 647] width 154 height 33
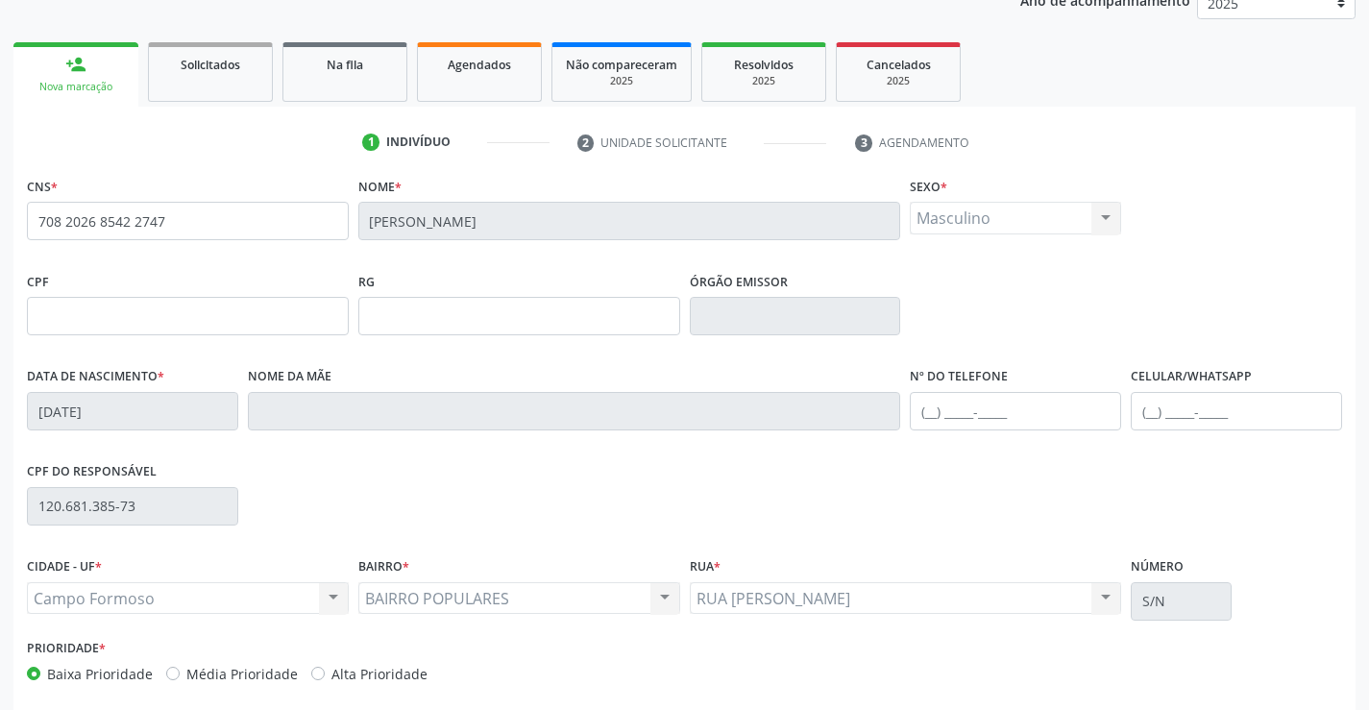
scroll to position [253, 0]
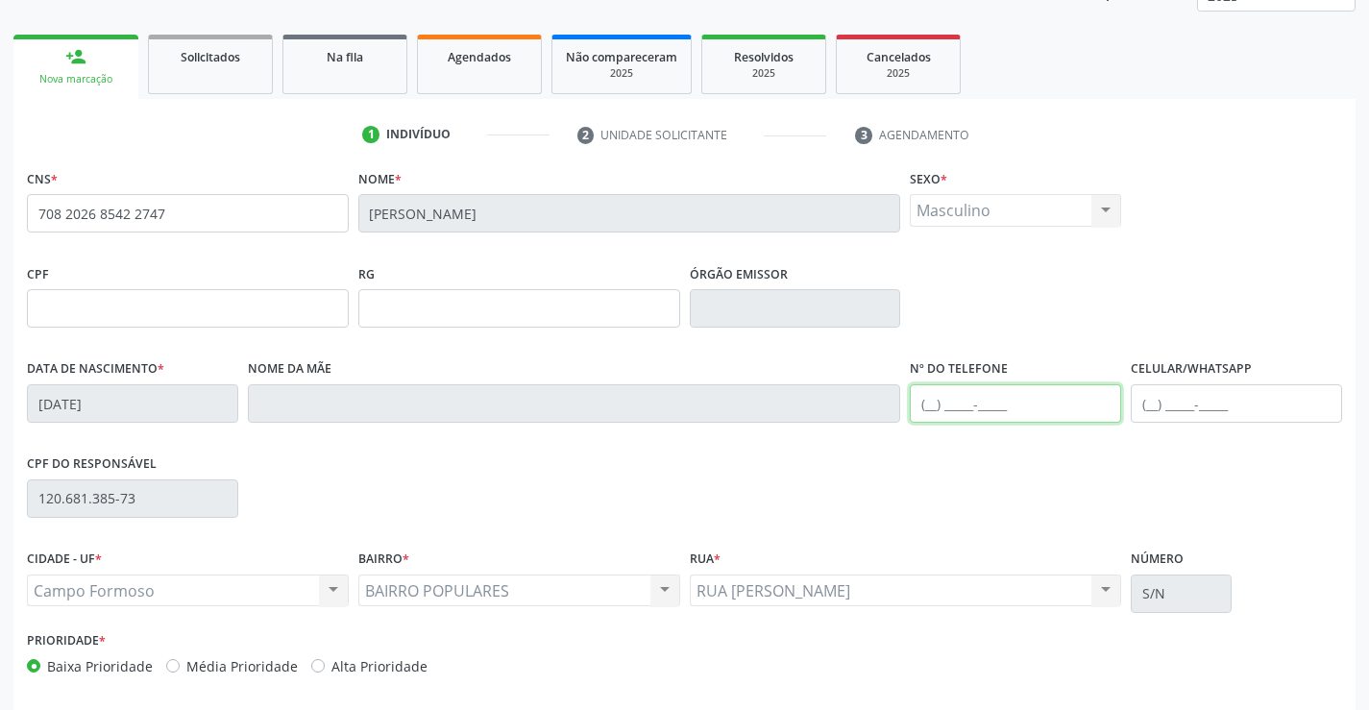
click at [927, 400] on input "text" at bounding box center [1015, 403] width 211 height 38
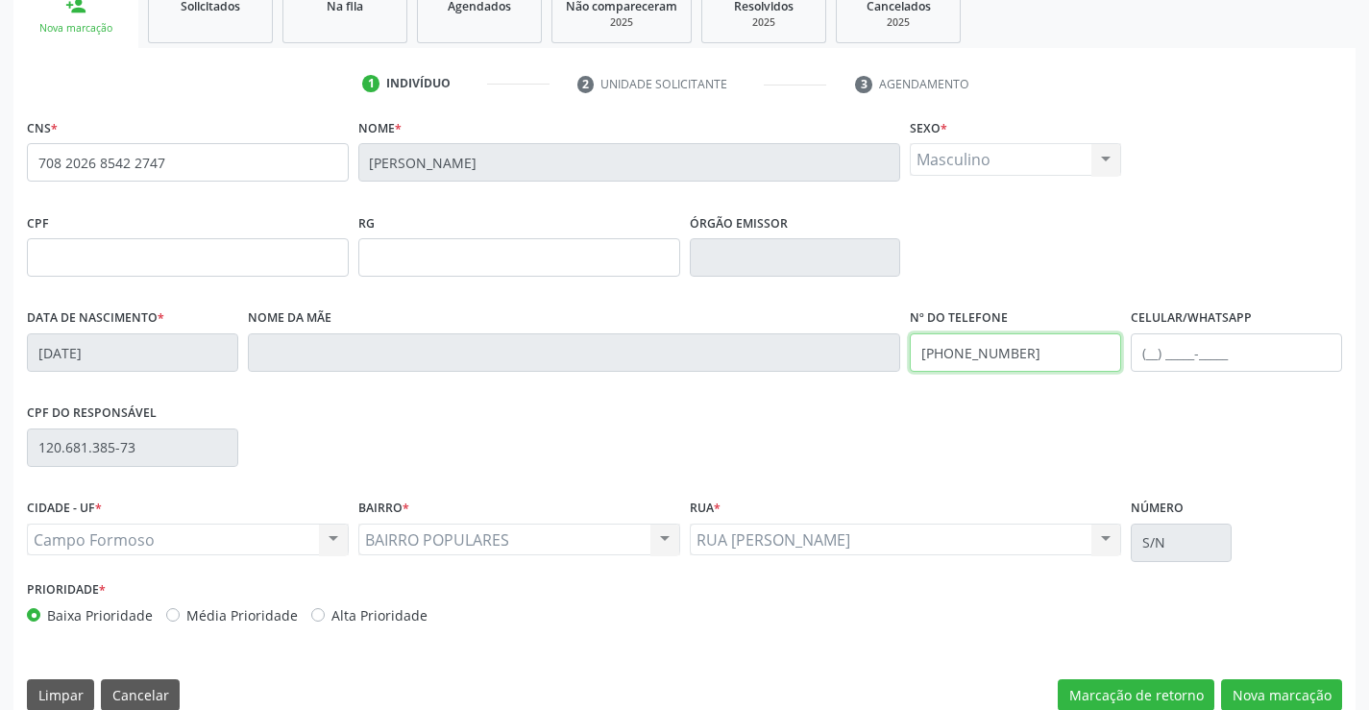
scroll to position [331, 0]
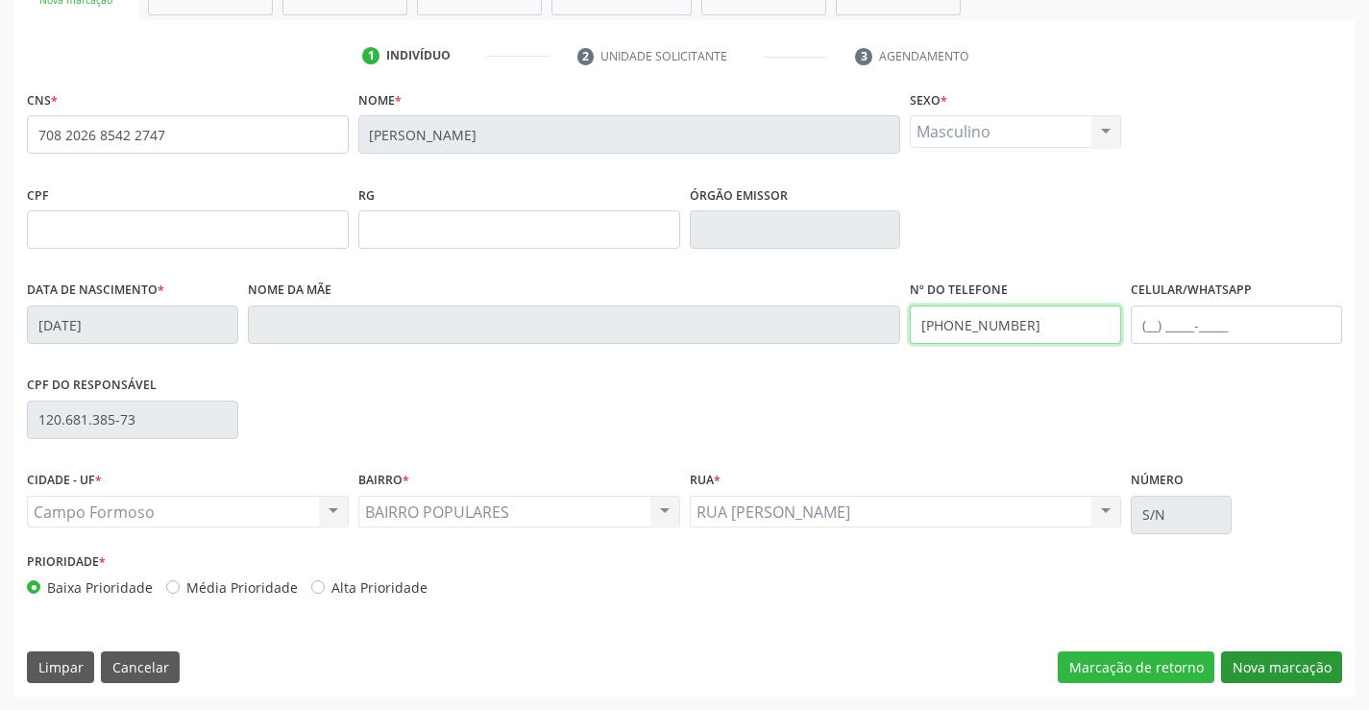
type input "(74) 99112-1171"
click at [1260, 666] on button "Nova marcação" at bounding box center [1281, 667] width 121 height 33
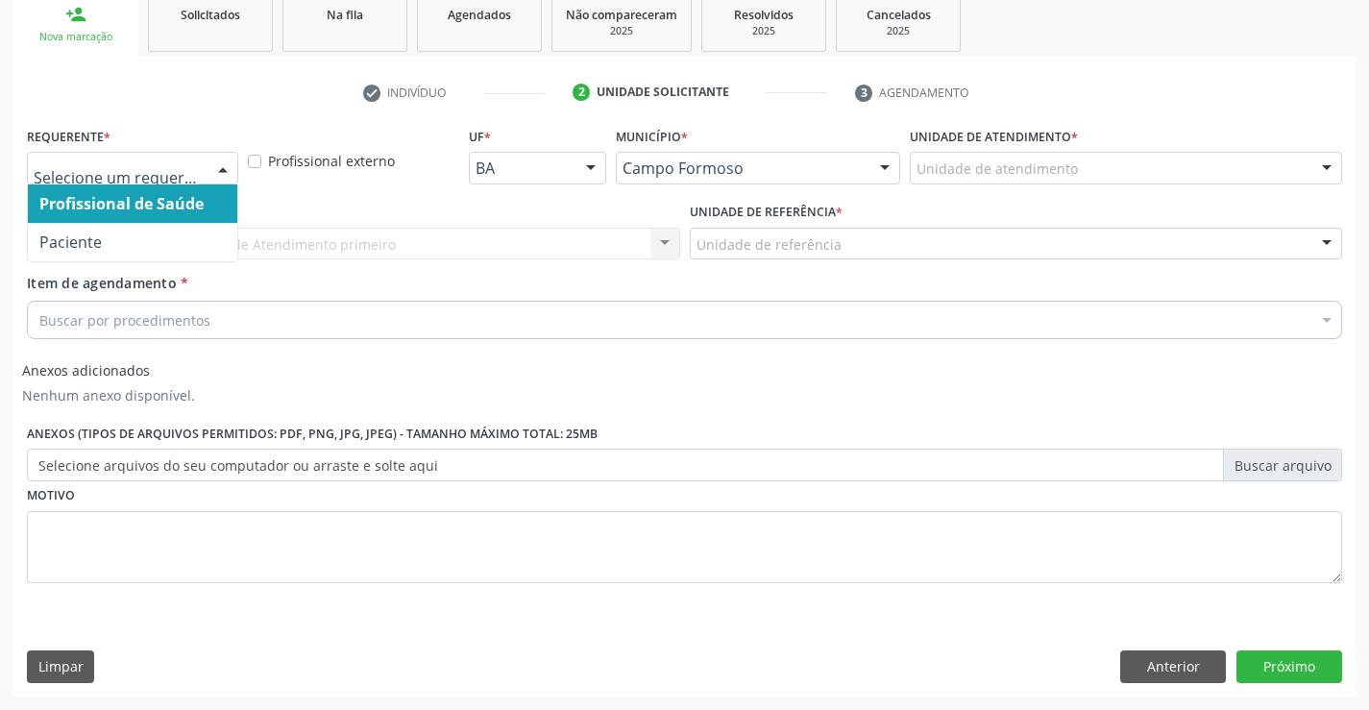
click at [208, 167] on div at bounding box center [222, 169] width 29 height 33
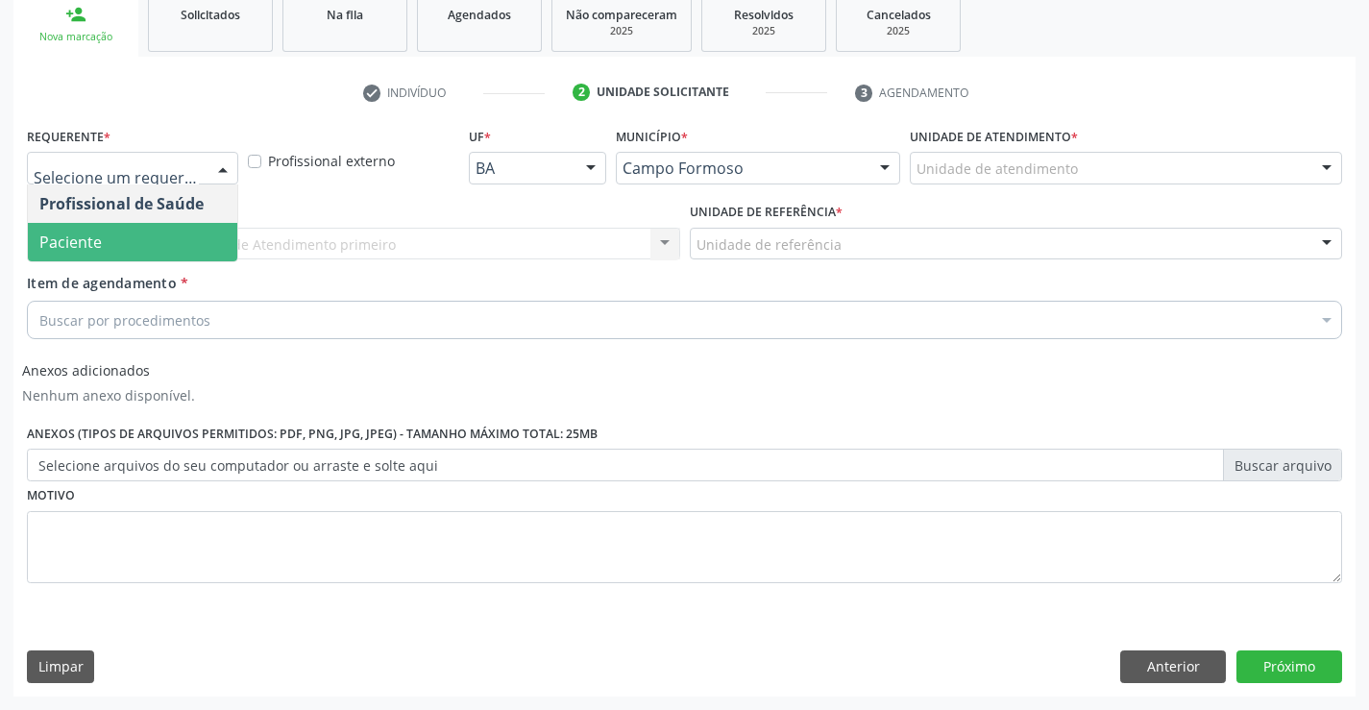
click at [172, 252] on span "Paciente" at bounding box center [132, 242] width 209 height 38
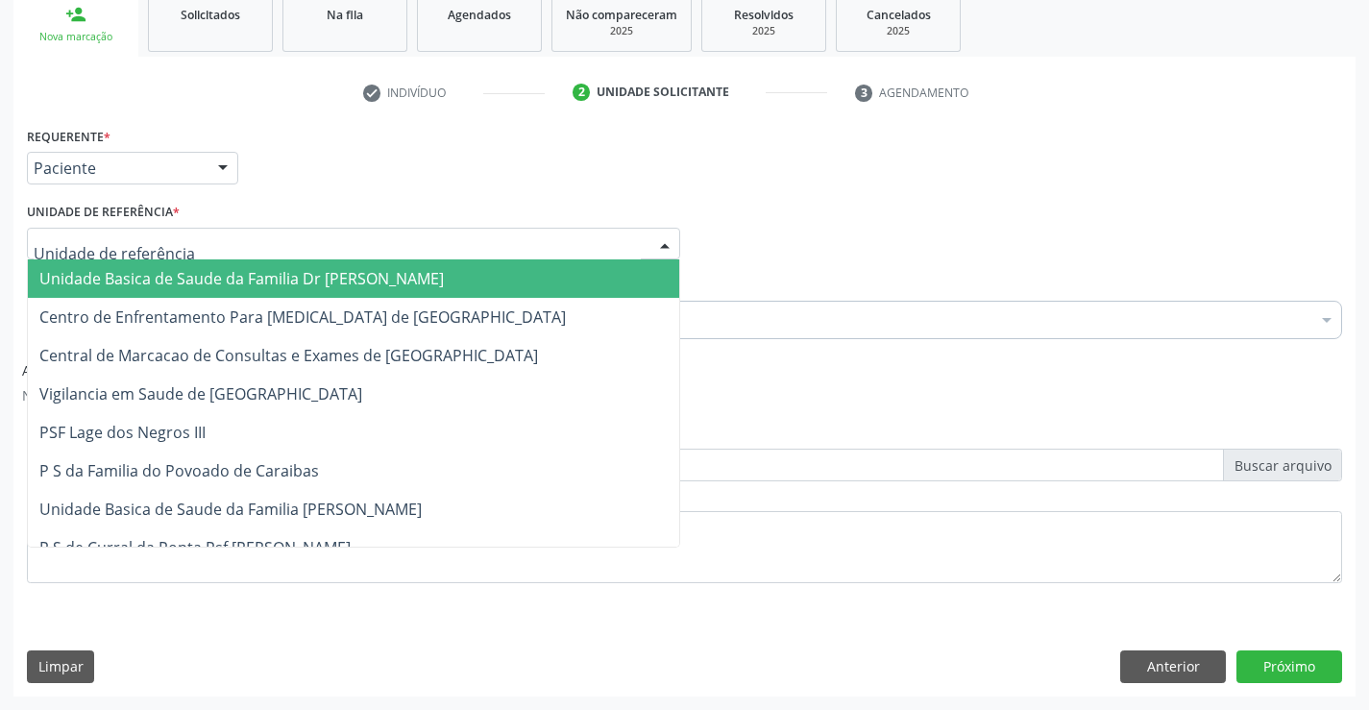
click at [212, 246] on div at bounding box center [353, 244] width 653 height 33
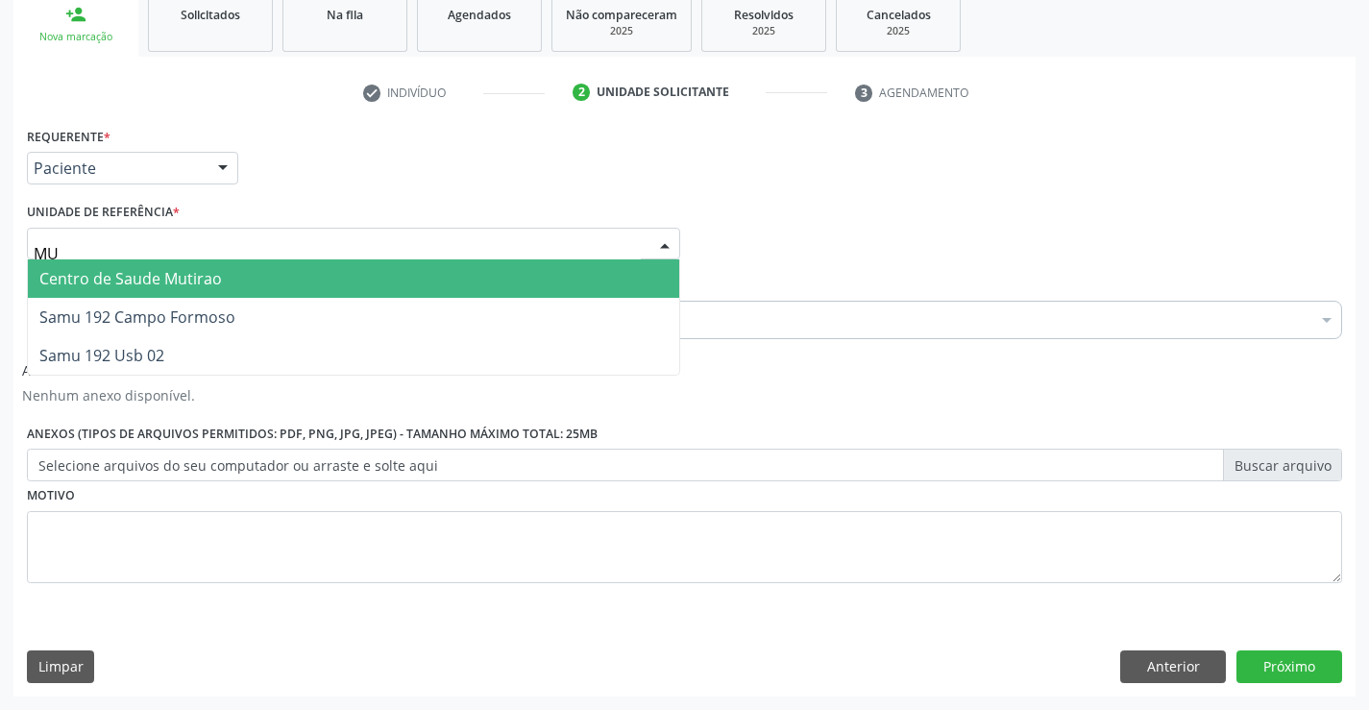
type input "MUT"
click at [237, 263] on span "Centro de Saude Mutirao" at bounding box center [353, 278] width 651 height 38
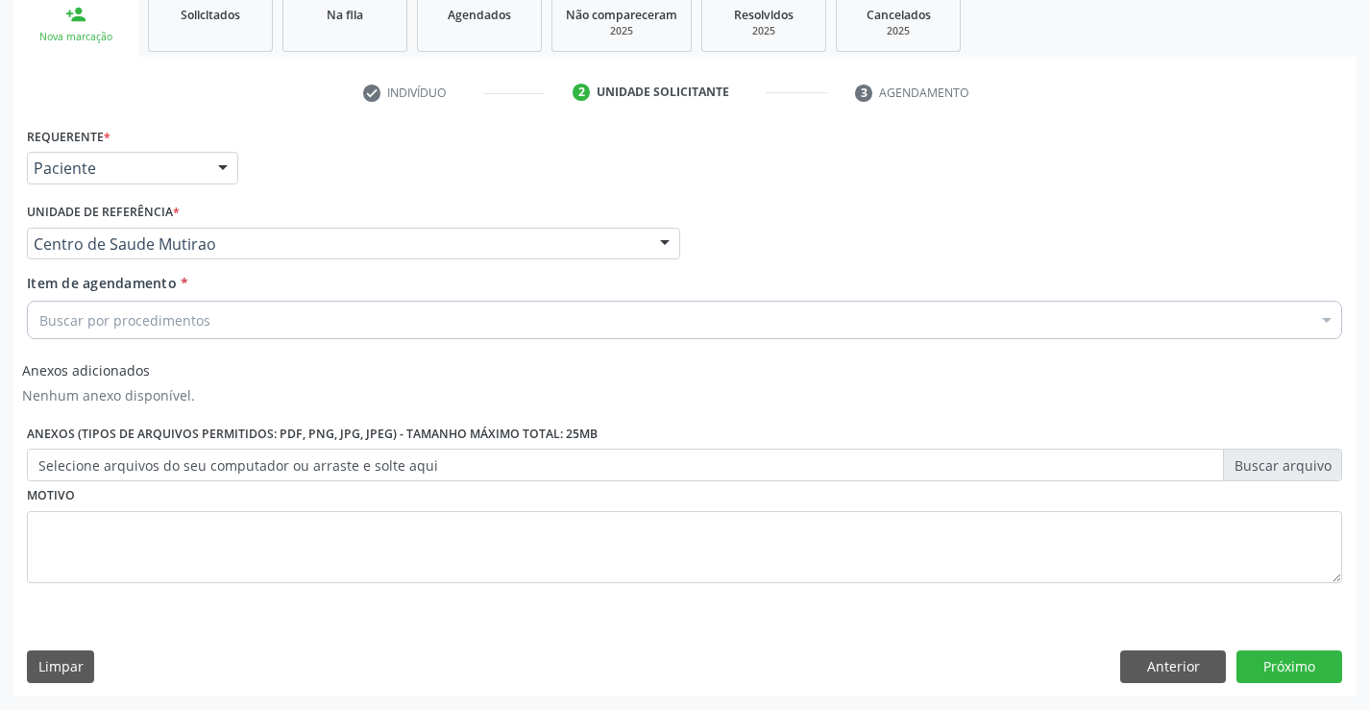
click at [217, 325] on div "Buscar por procedimentos" at bounding box center [684, 320] width 1315 height 38
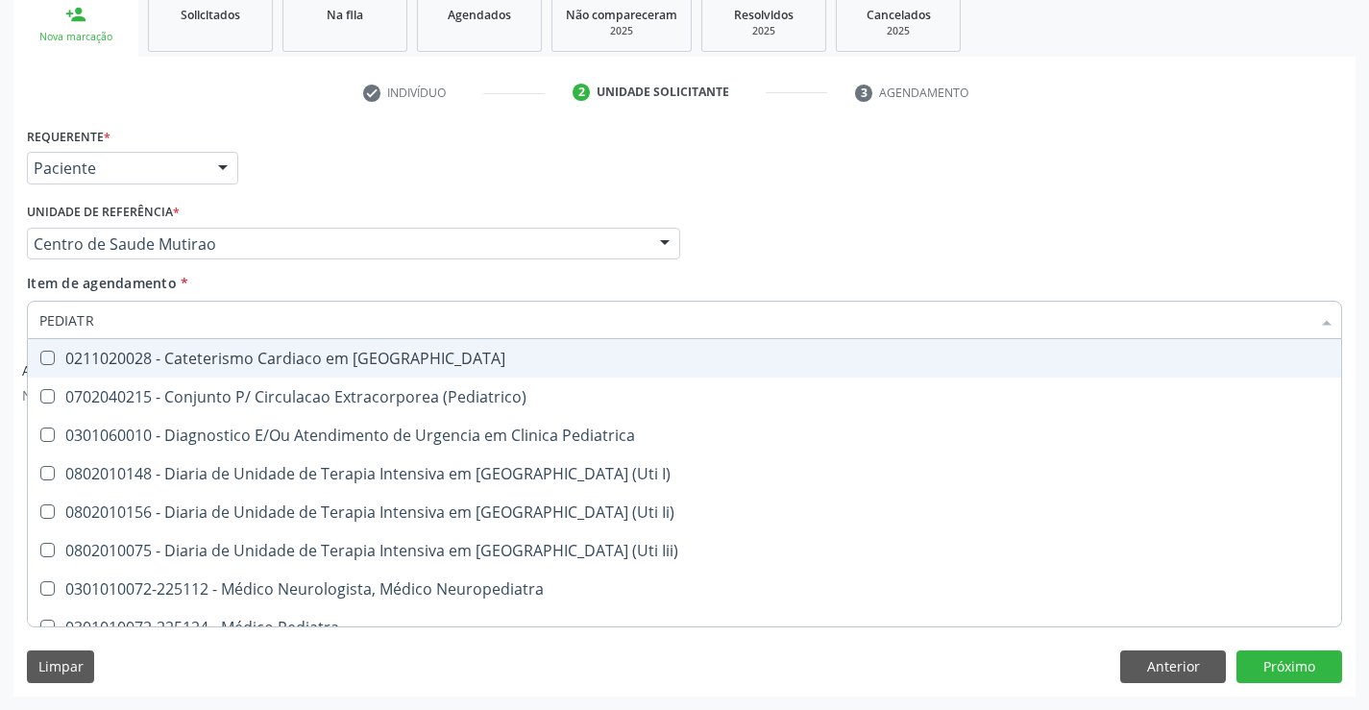
type input "PEDIATRA"
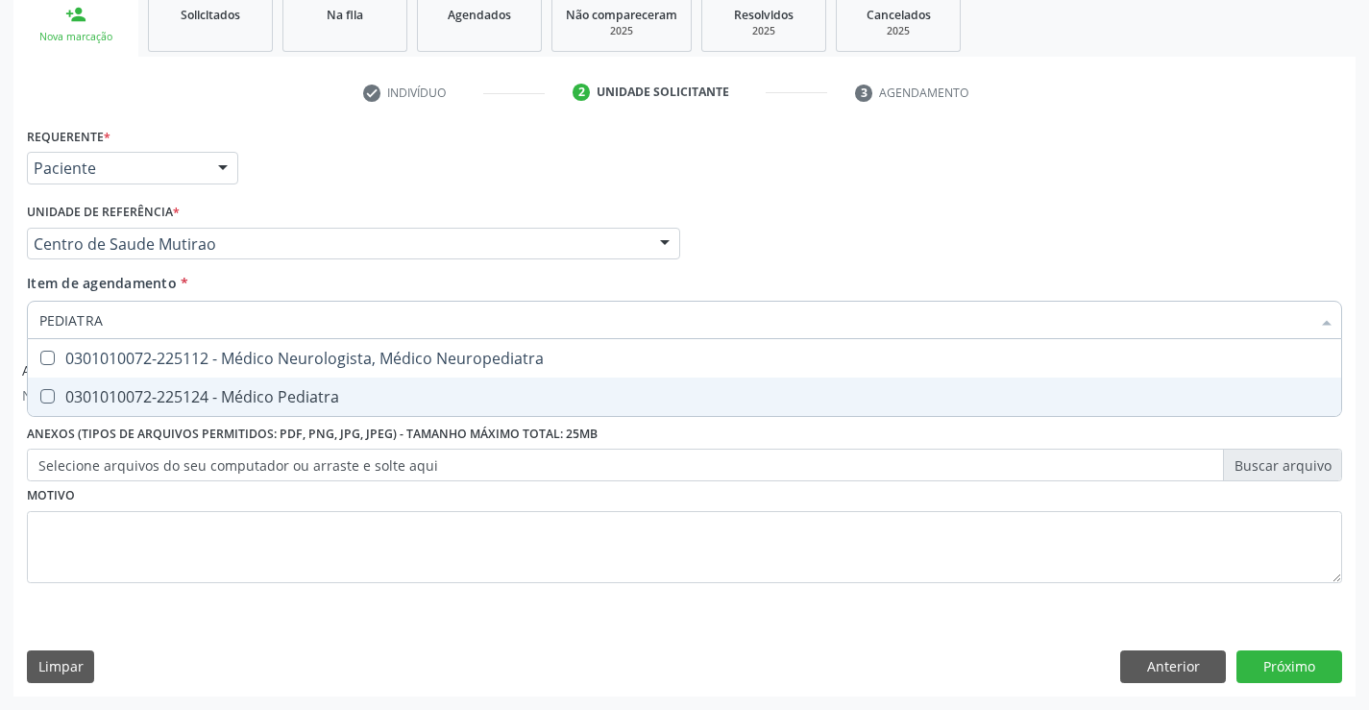
click at [336, 392] on div "0301010072-225124 - Médico Pediatra" at bounding box center [684, 396] width 1290 height 15
checkbox Pediatra "true"
click at [381, 512] on div "Requerente * Paciente Profissional de Saúde Paciente Nenhum resultado encontrad…" at bounding box center [684, 366] width 1315 height 488
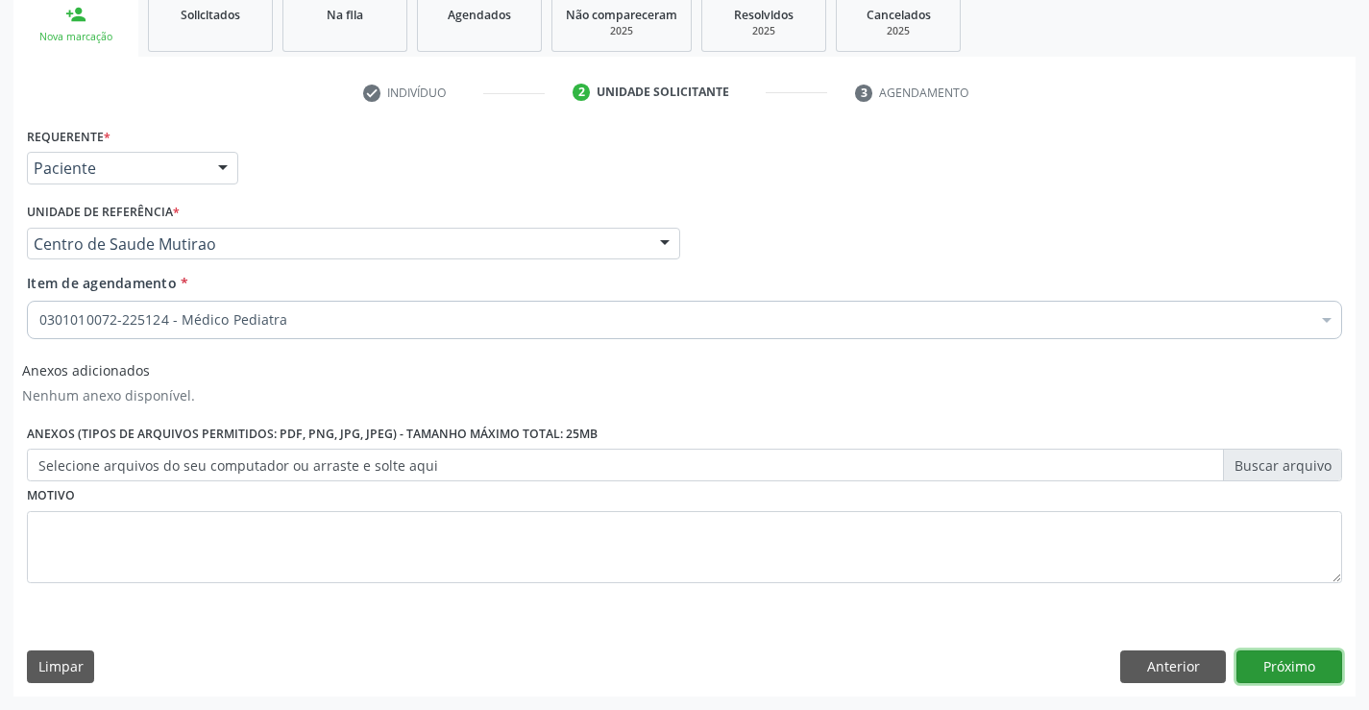
click at [1289, 653] on button "Próximo" at bounding box center [1289, 666] width 106 height 33
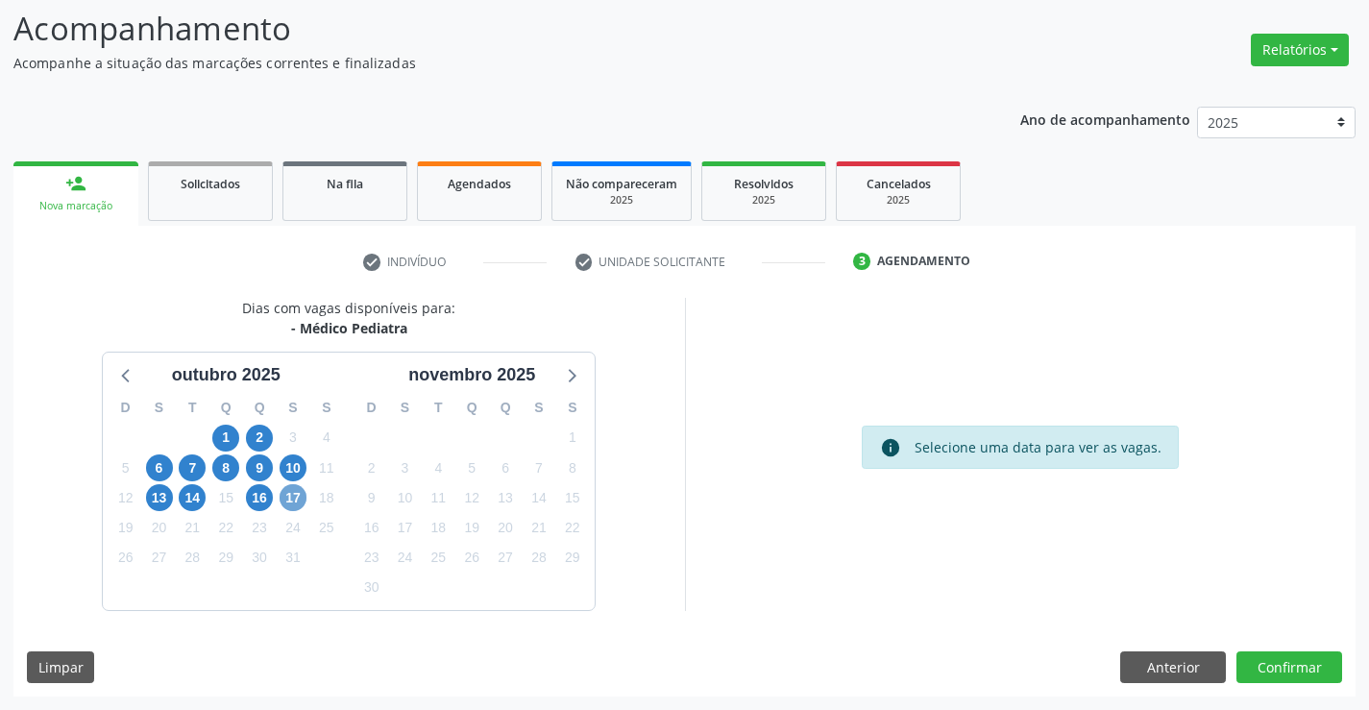
click at [298, 493] on span "17" at bounding box center [293, 497] width 27 height 27
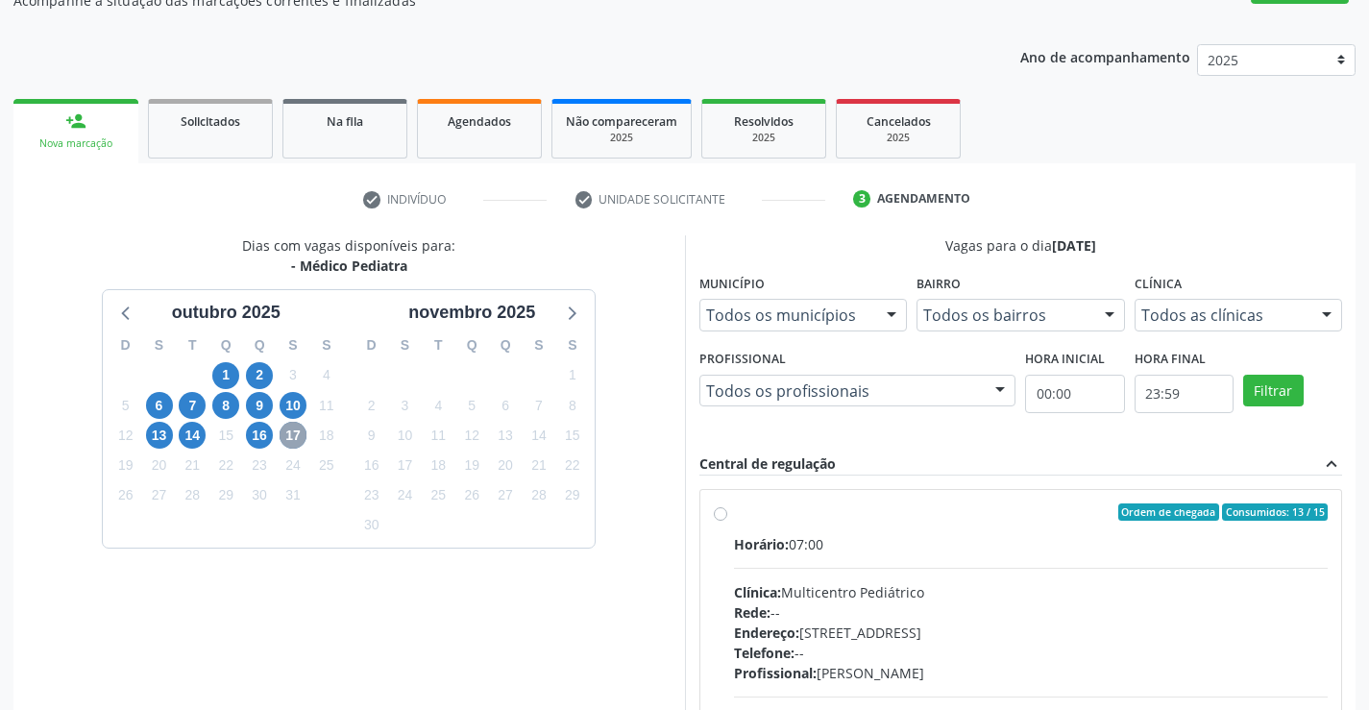
scroll to position [222, 0]
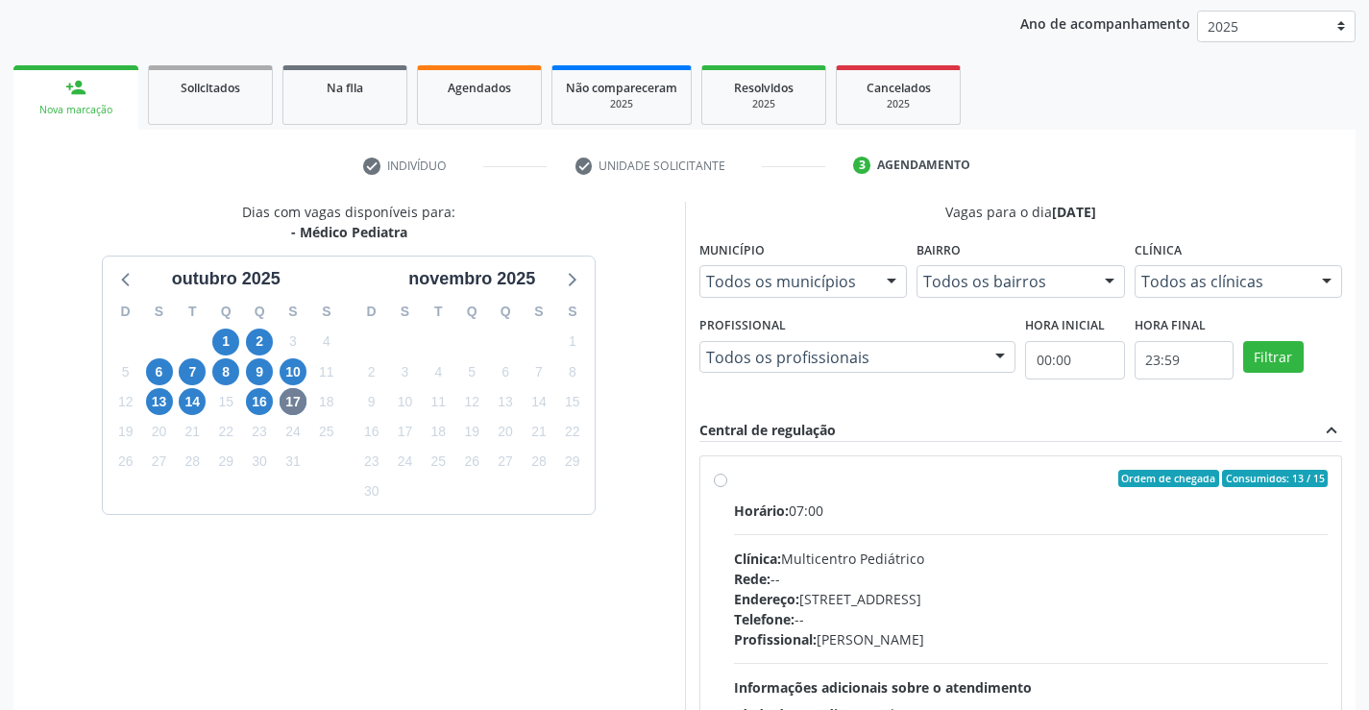
click at [734, 481] on label "Ordem de chegada Consumidos: 13 / 15 Horário: 07:00 Clínica: Multicentro Pediát…" at bounding box center [1031, 617] width 595 height 295
click at [718, 481] on input "Ordem de chegada Consumidos: 13 / 15 Horário: 07:00 Clínica: Multicentro Pediát…" at bounding box center [720, 478] width 13 height 17
radio input "true"
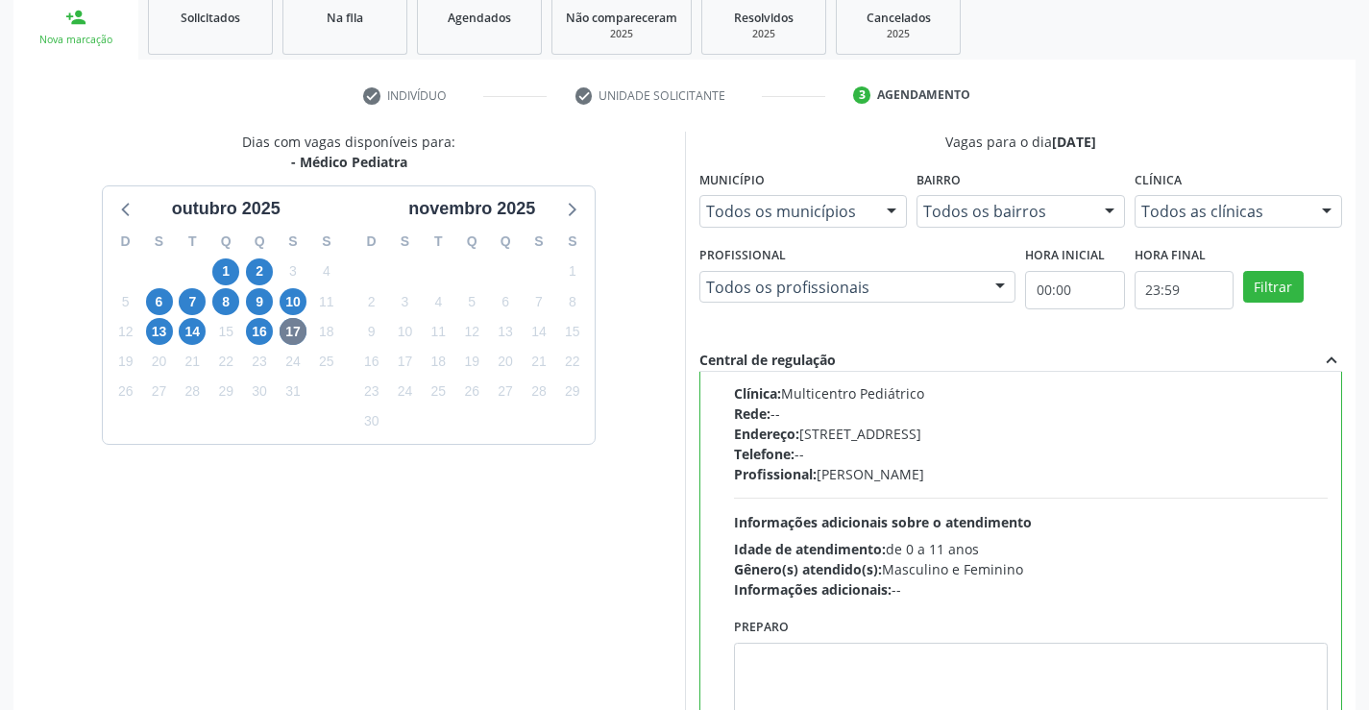
scroll to position [438, 0]
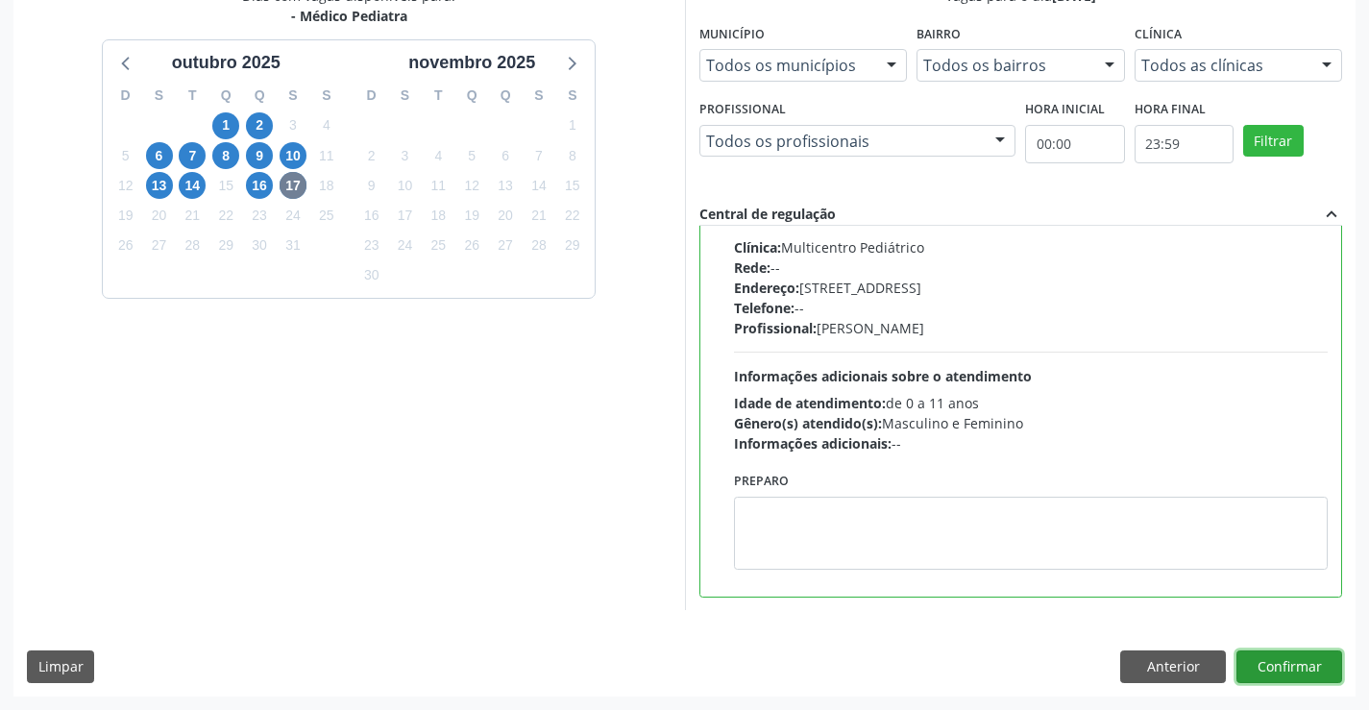
click at [1282, 667] on button "Confirmar" at bounding box center [1289, 666] width 106 height 33
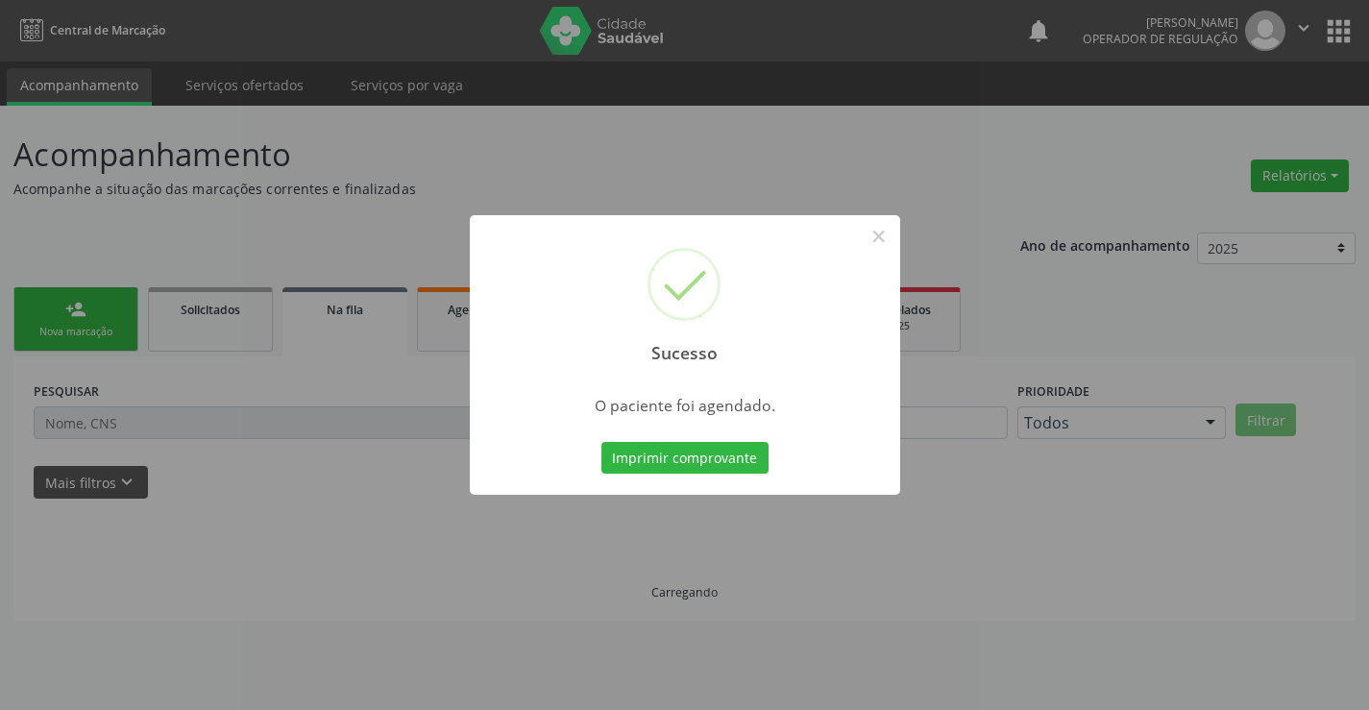
scroll to position [0, 0]
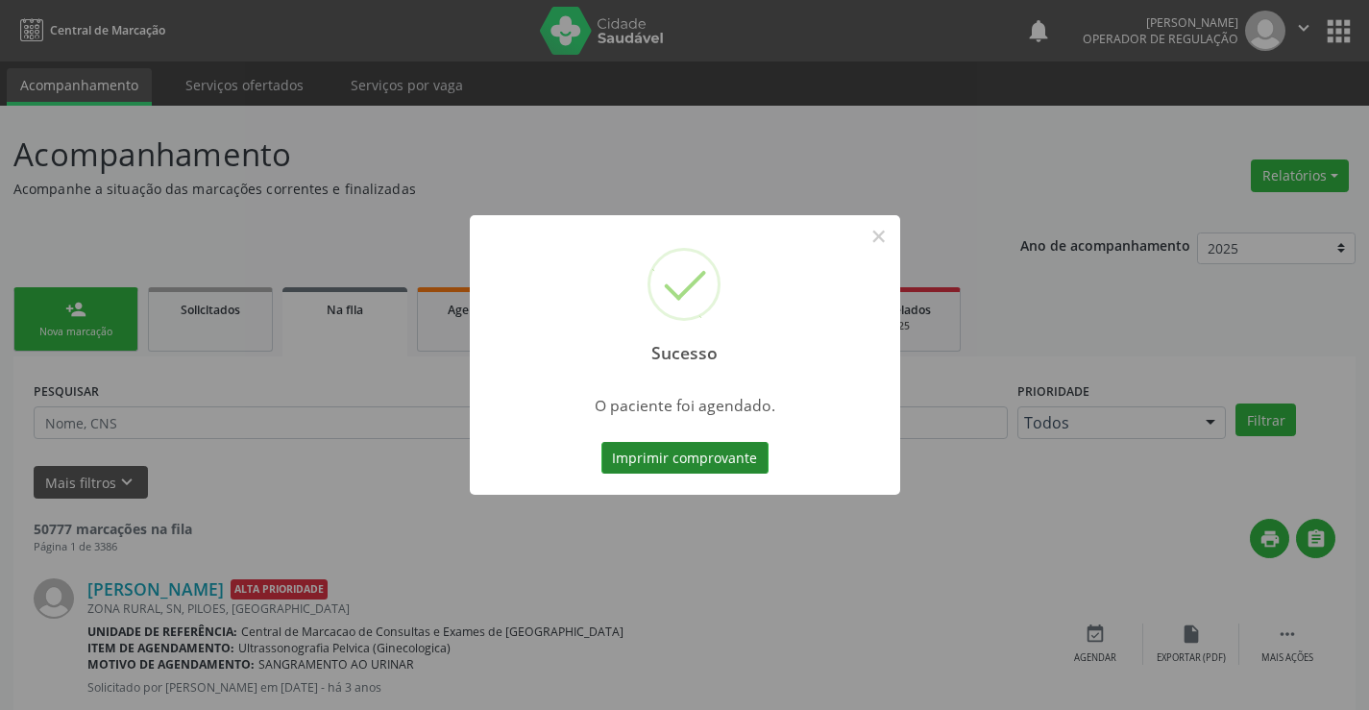
click at [750, 458] on button "Imprimir comprovante" at bounding box center [684, 458] width 167 height 33
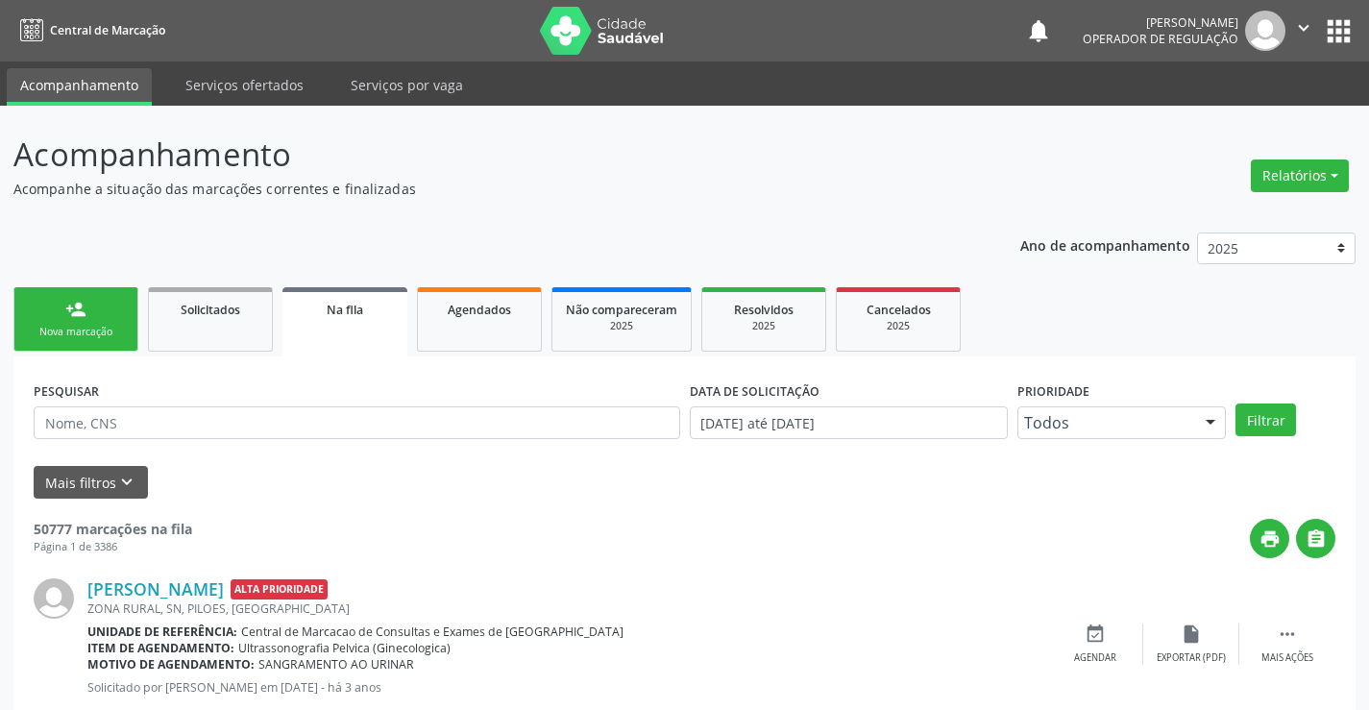
click at [110, 328] on div "Nova marcação" at bounding box center [76, 332] width 96 height 14
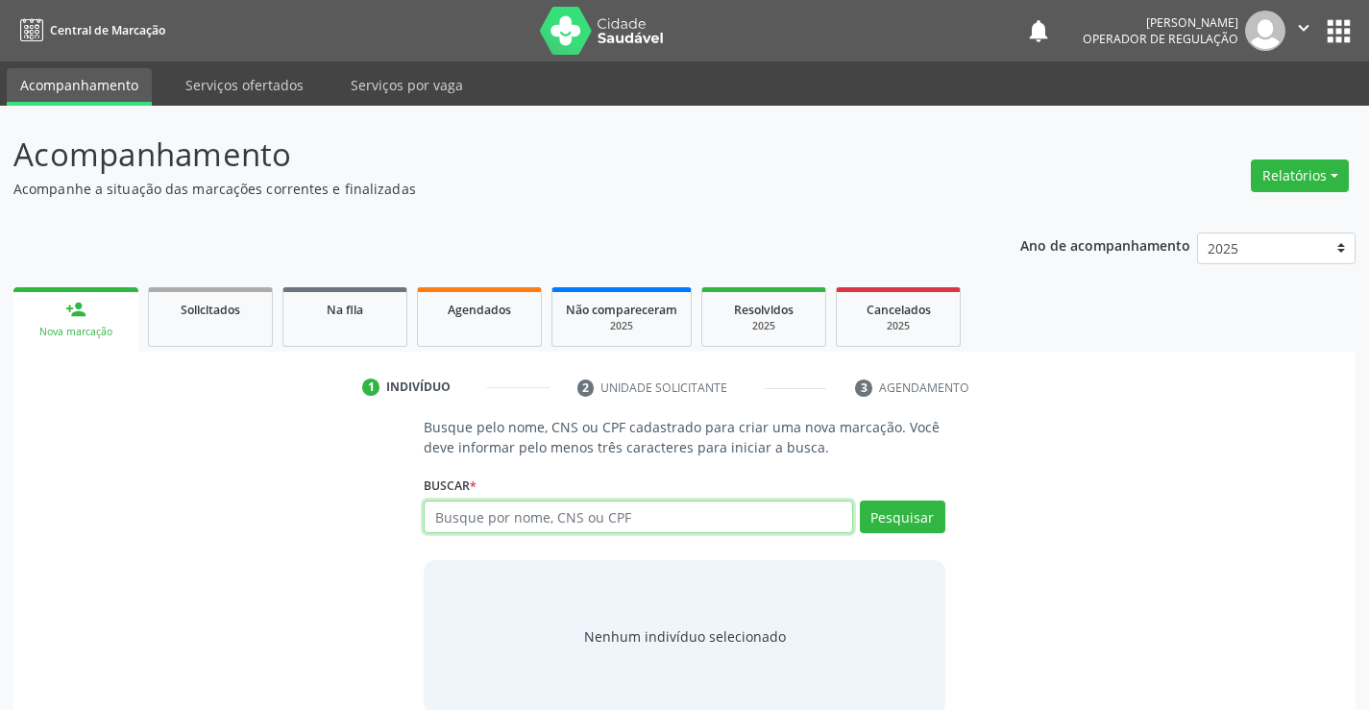
click at [525, 517] on input "text" at bounding box center [638, 516] width 428 height 33
type input "700506535981754"
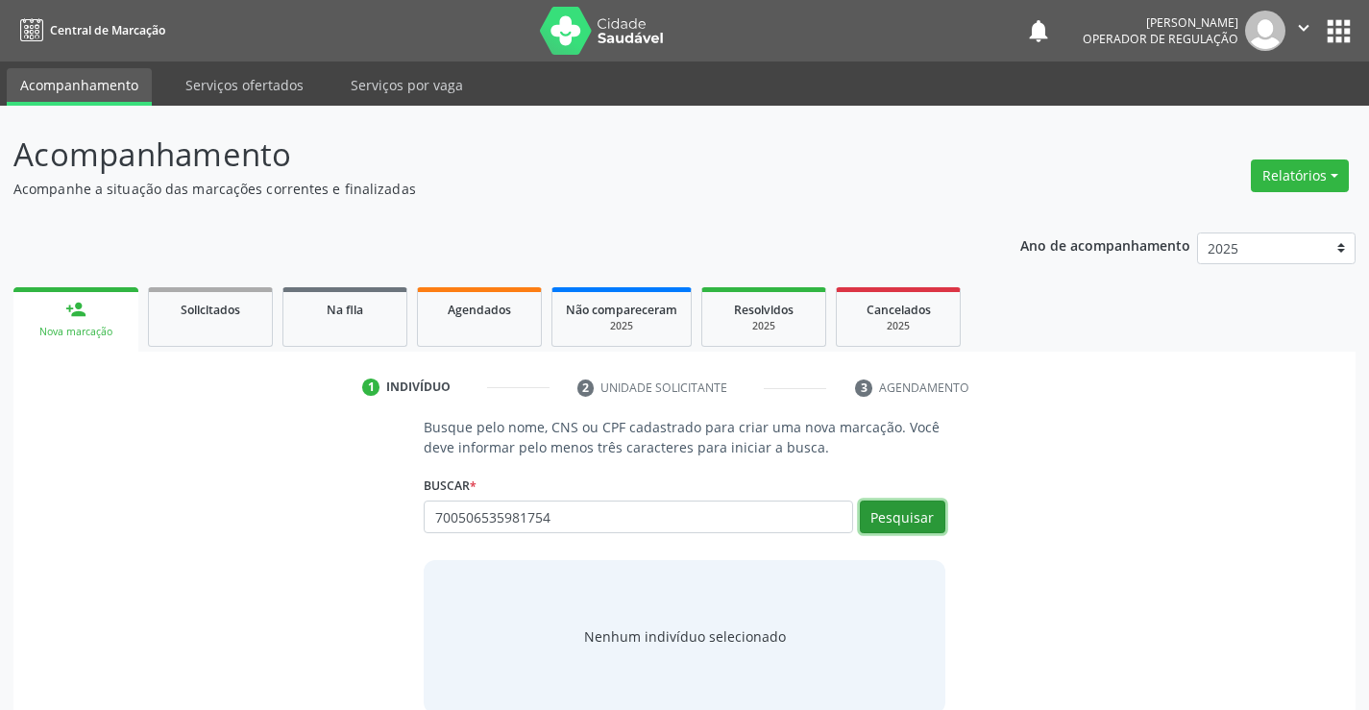
click at [913, 517] on button "Pesquisar" at bounding box center [902, 516] width 85 height 33
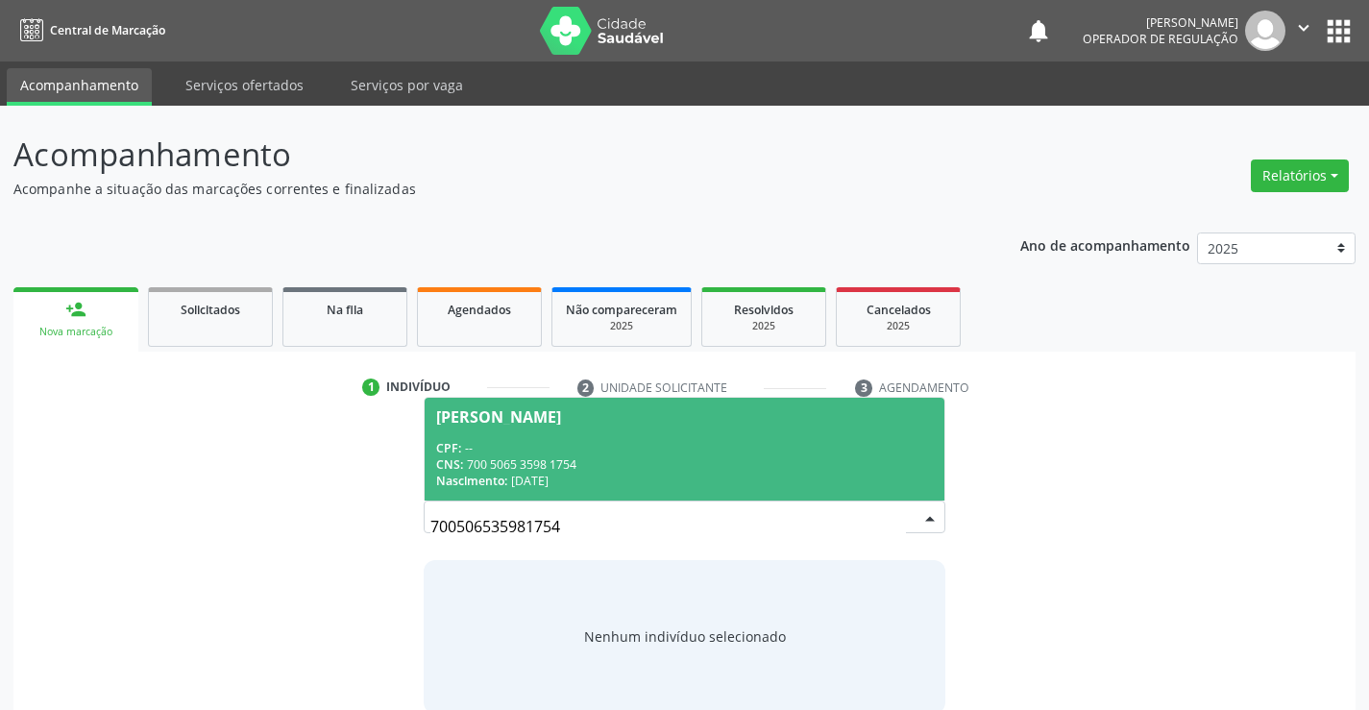
click at [737, 452] on div "CPF: --" at bounding box center [684, 448] width 496 height 16
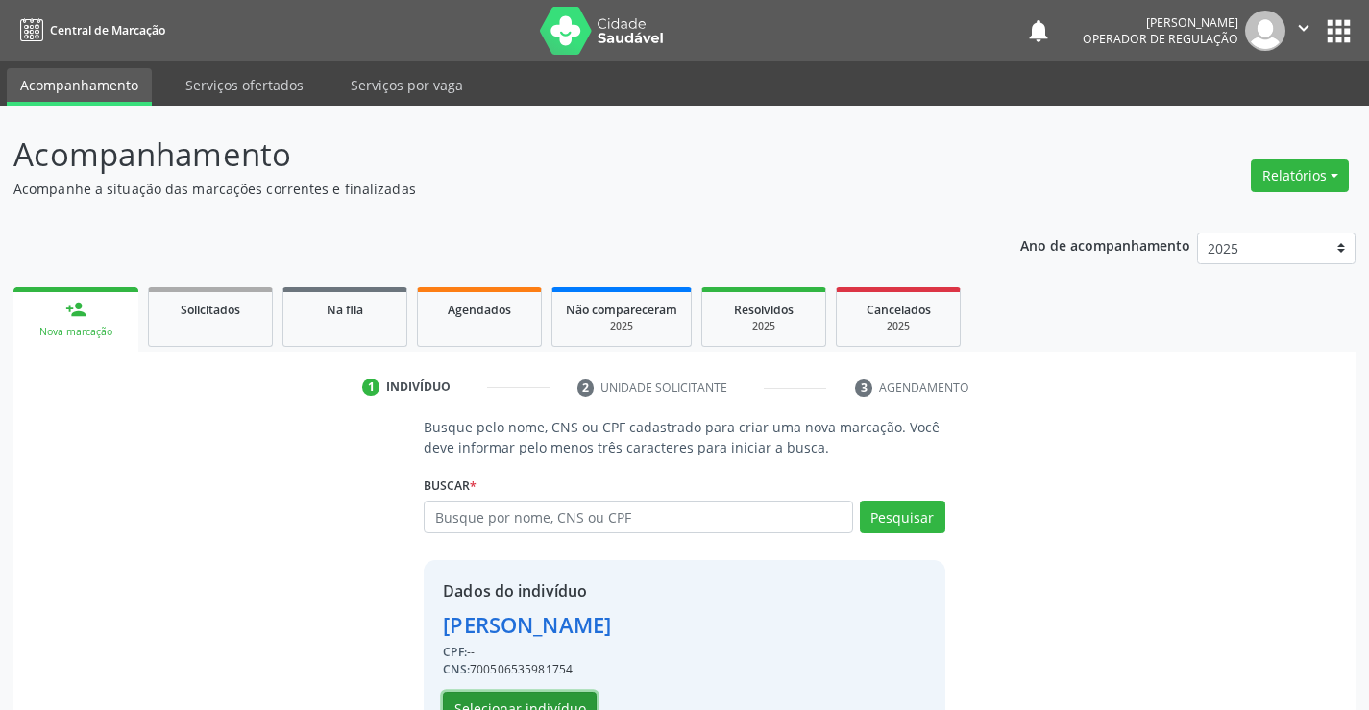
click at [565, 697] on button "Selecionar indivíduo" at bounding box center [520, 708] width 154 height 33
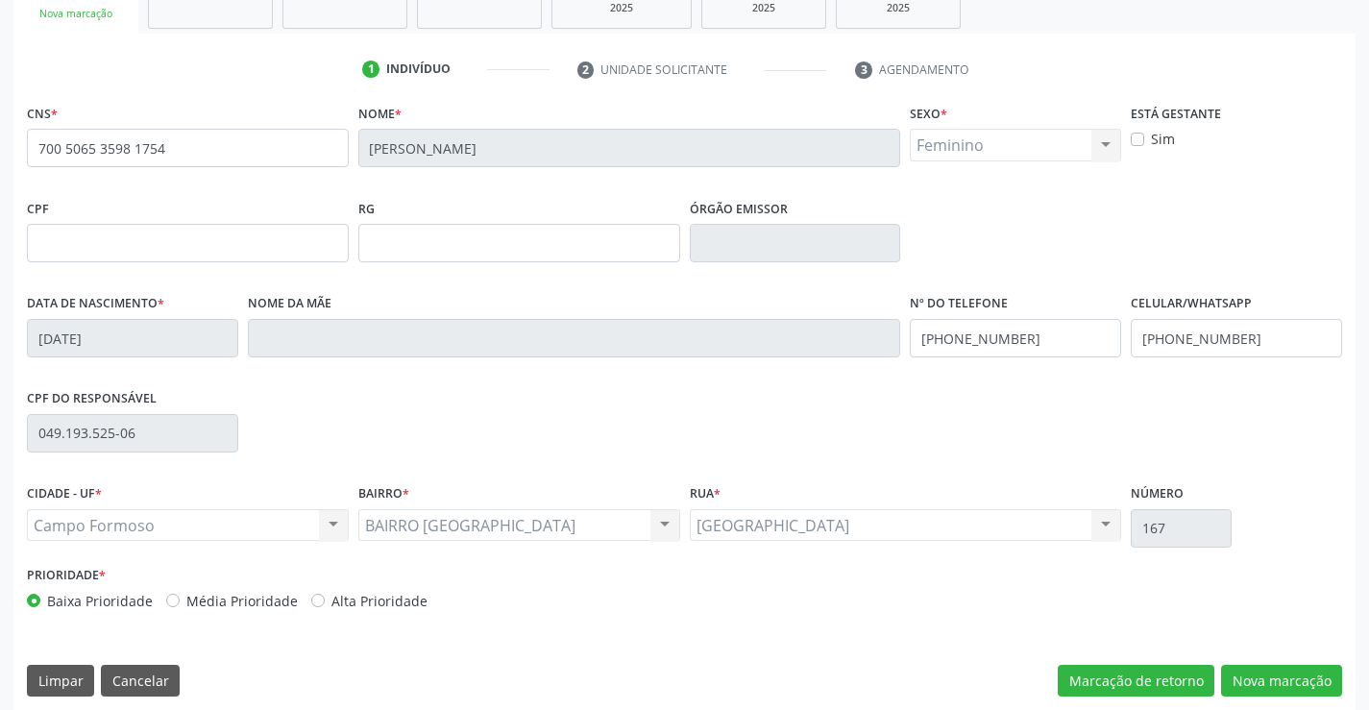
scroll to position [331, 0]
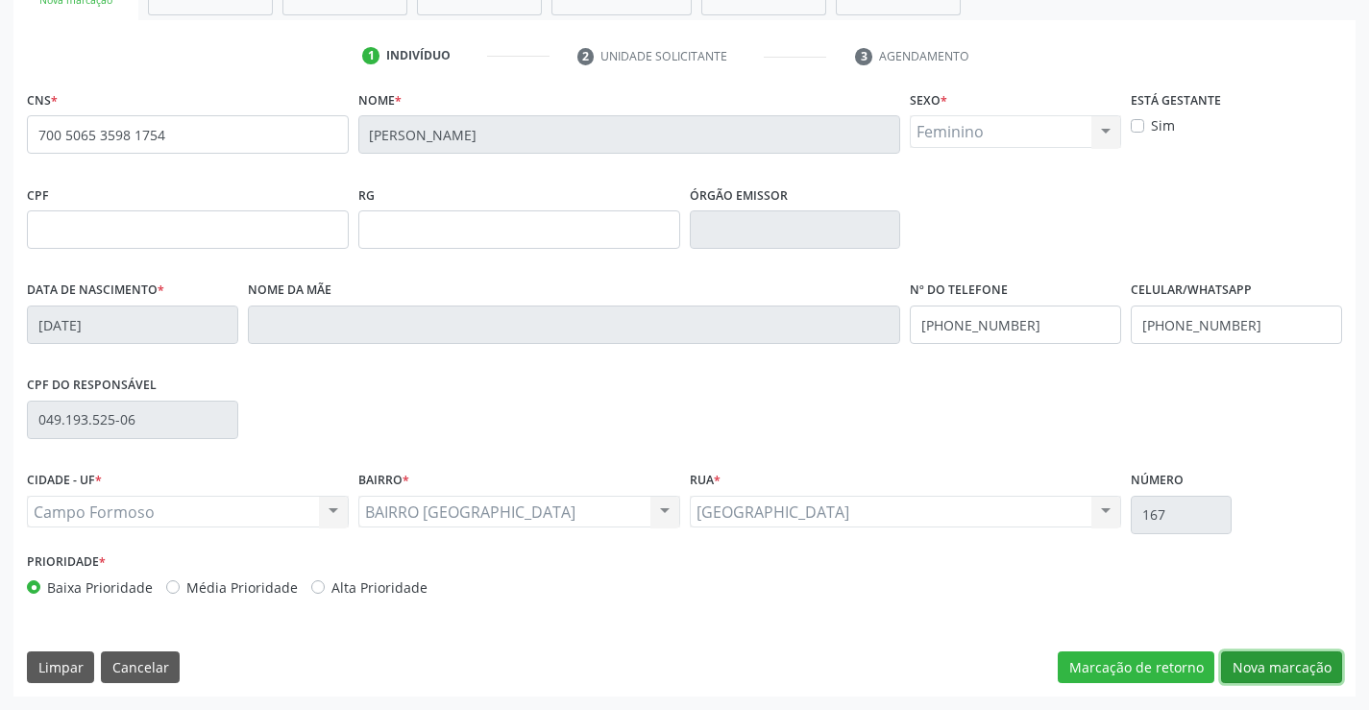
click at [1268, 663] on button "Nova marcação" at bounding box center [1281, 667] width 121 height 33
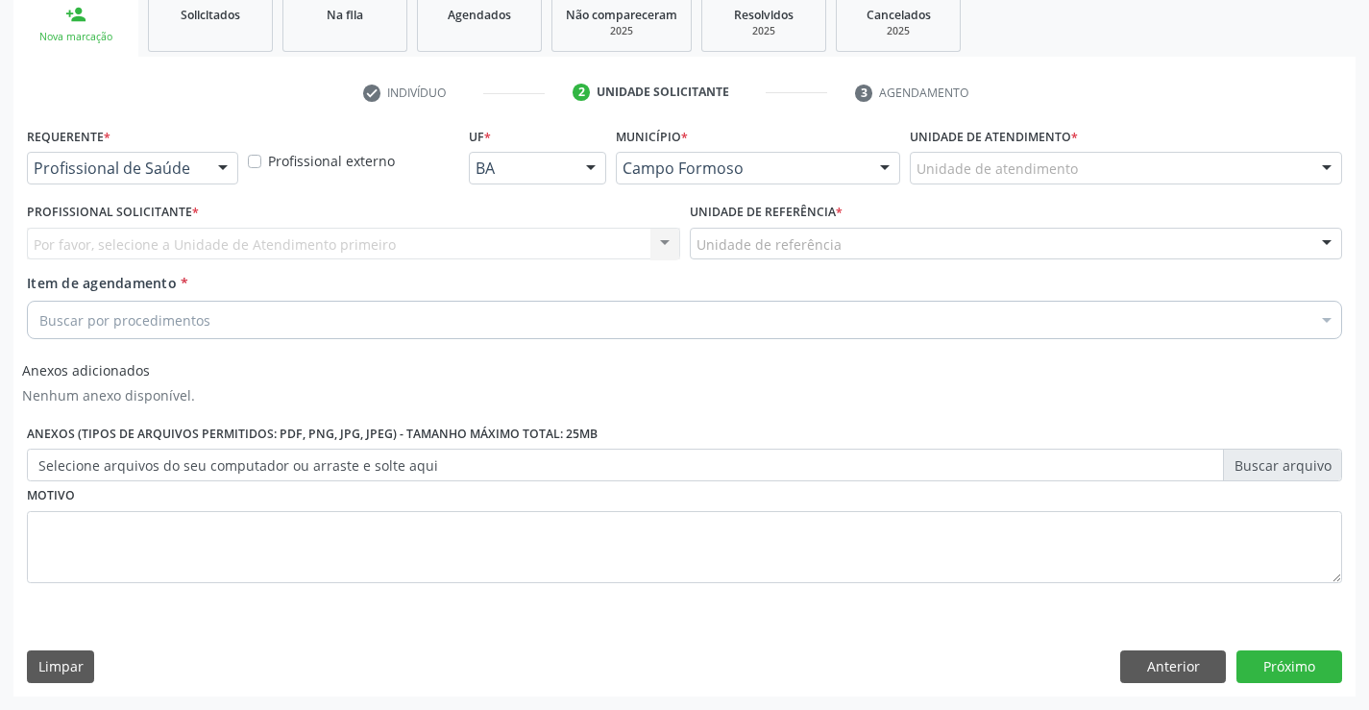
scroll to position [295, 0]
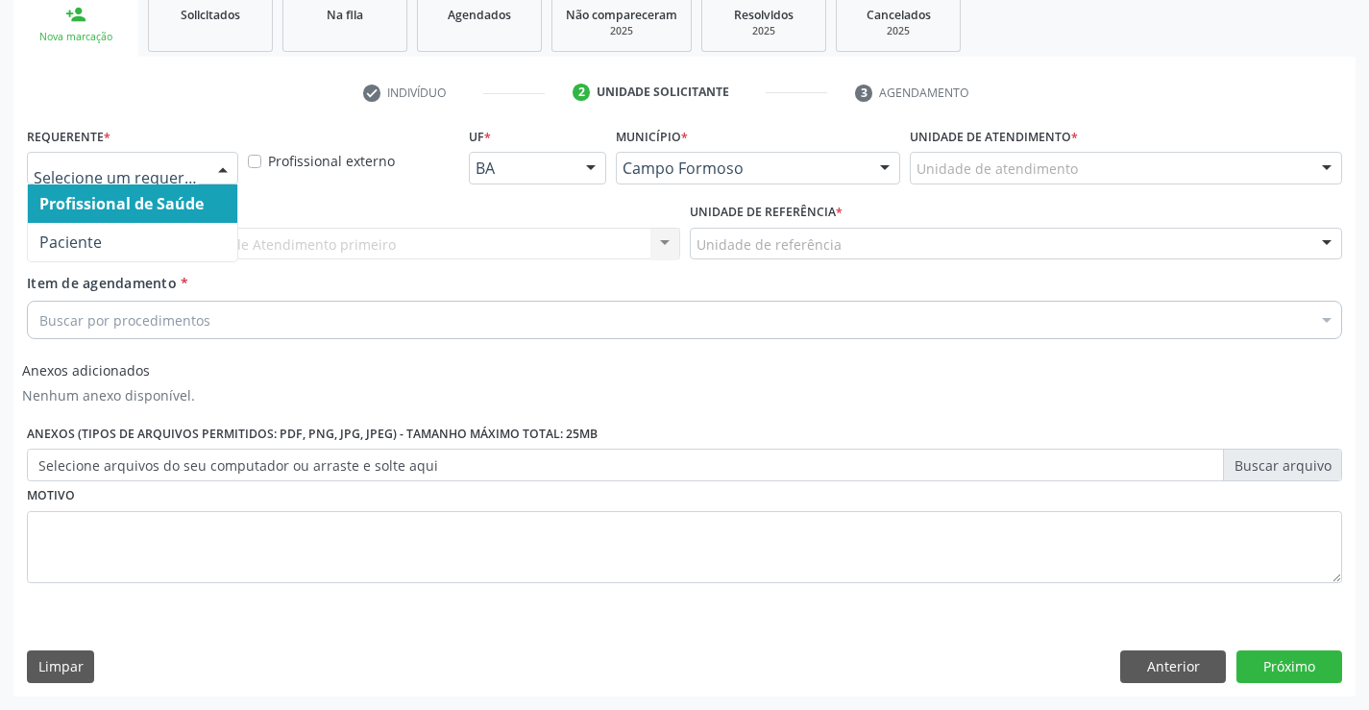
drag, startPoint x: 225, startPoint y: 163, endPoint x: 186, endPoint y: 214, distance: 63.8
click at [225, 164] on div at bounding box center [222, 169] width 29 height 33
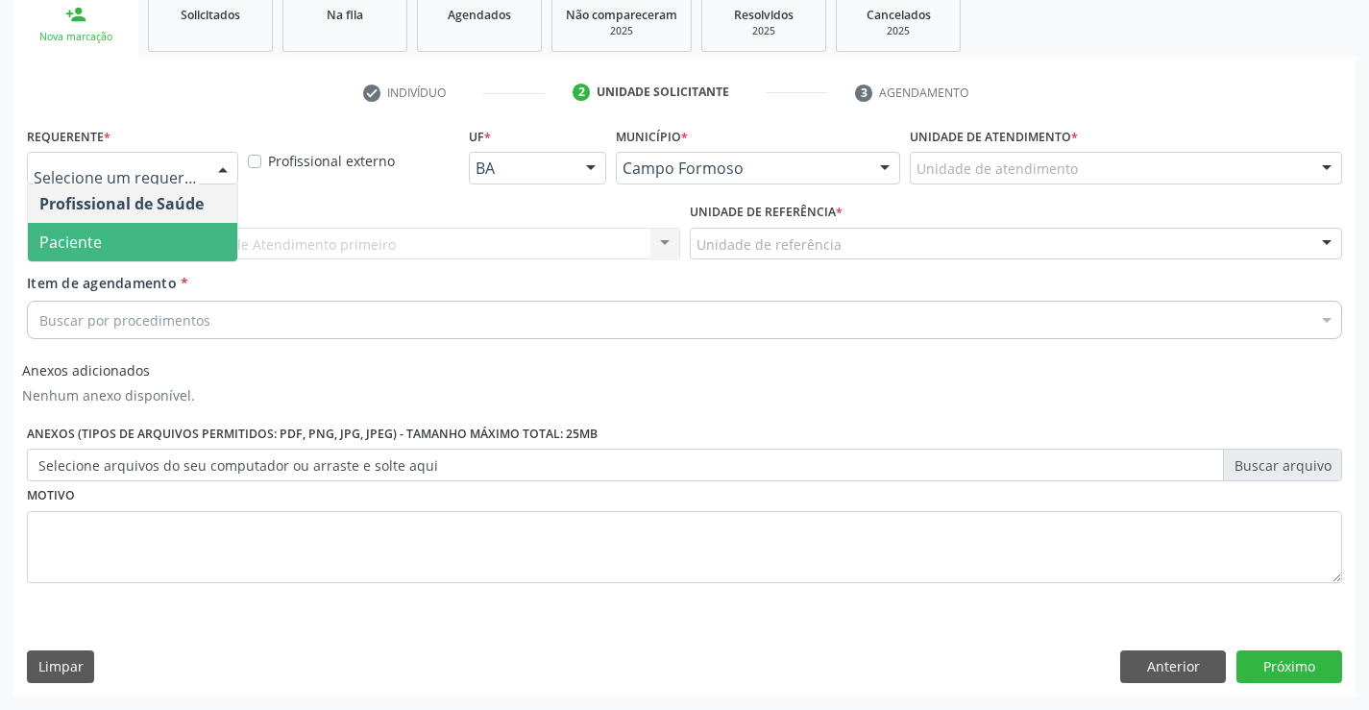
click at [154, 242] on span "Paciente" at bounding box center [132, 242] width 209 height 38
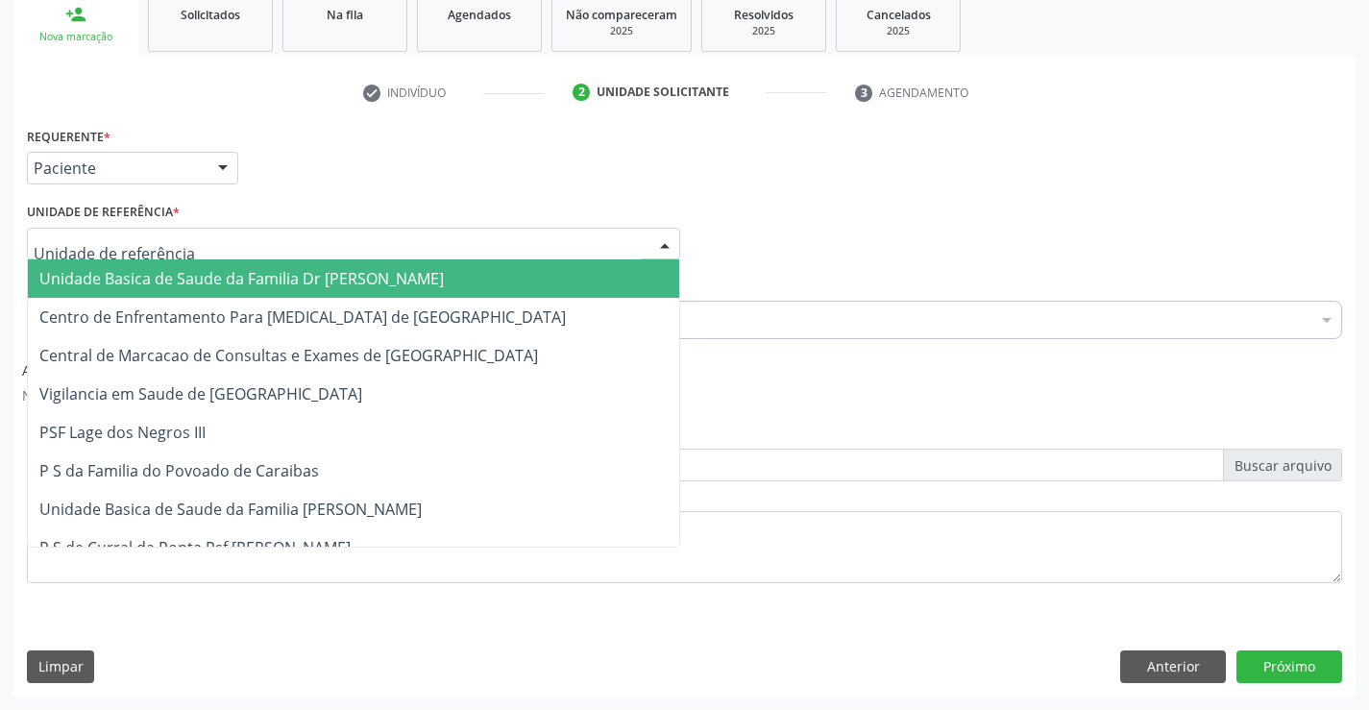
click at [192, 238] on div at bounding box center [353, 244] width 653 height 33
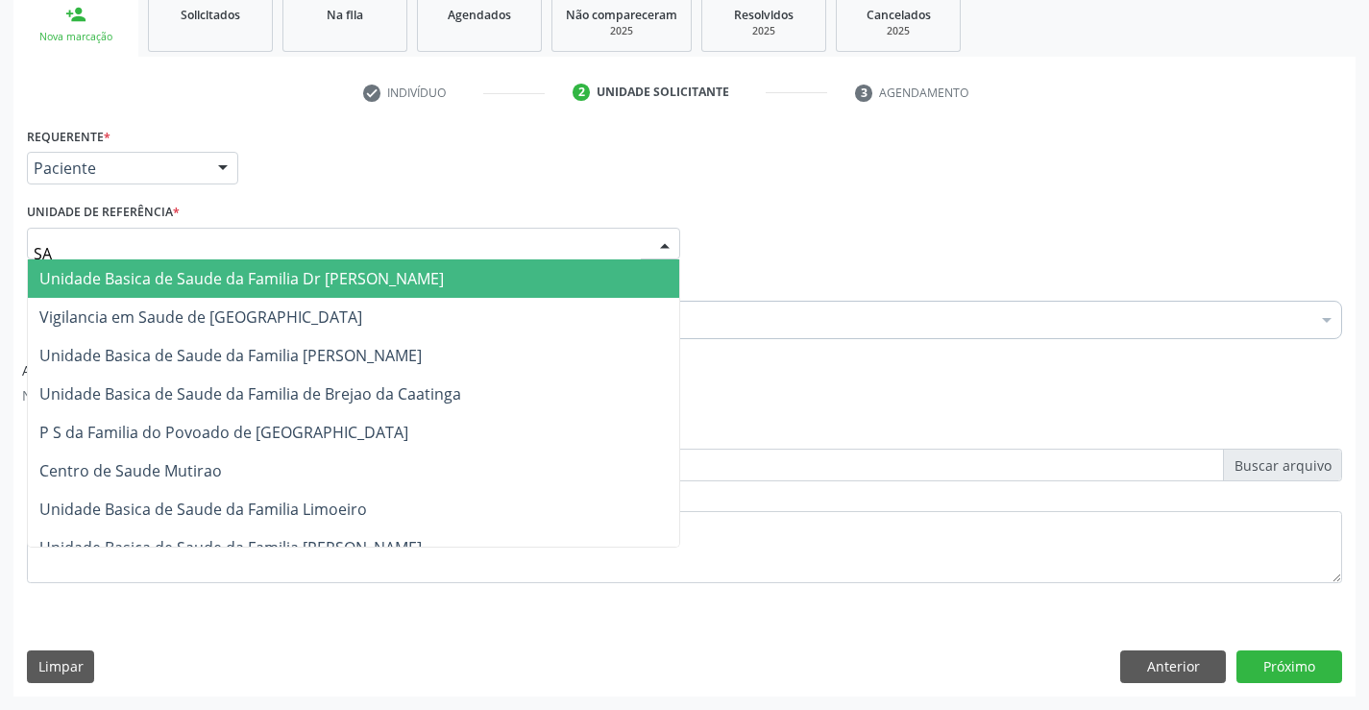
type input "SAO"
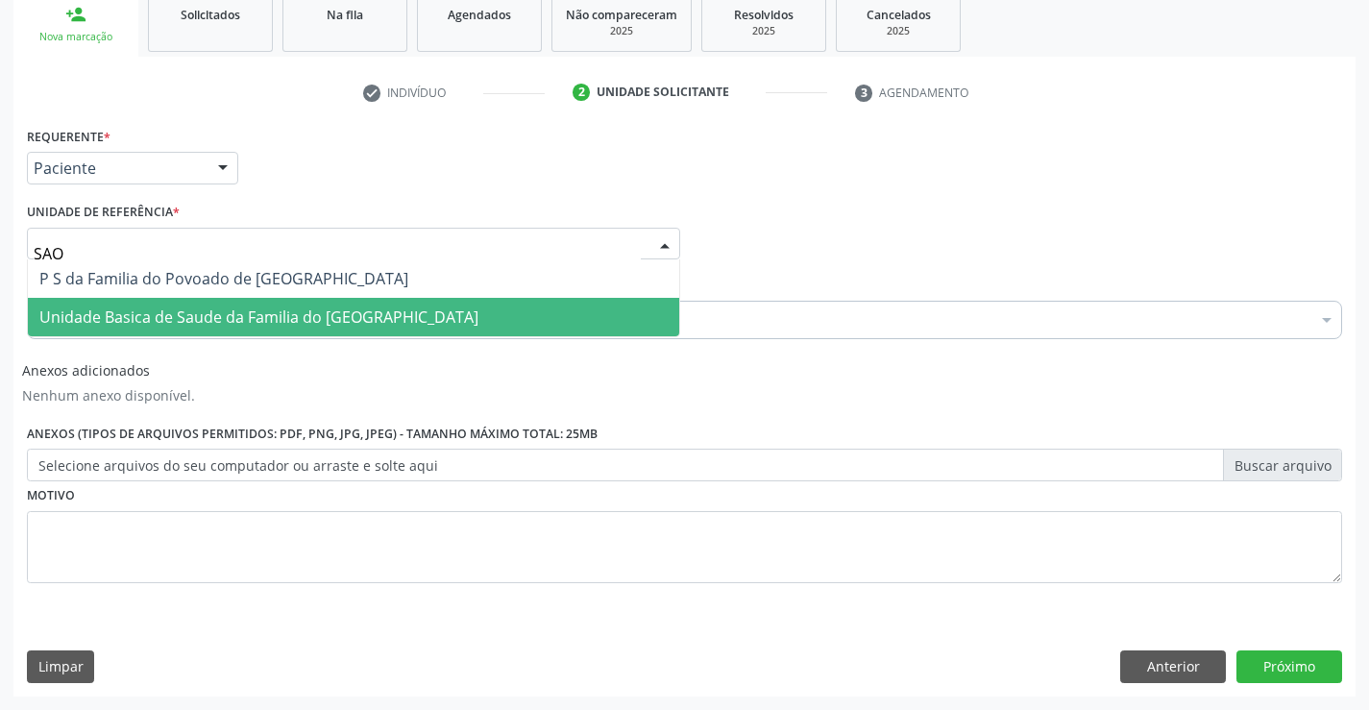
click at [237, 320] on span "Unidade Basica de Saude da Familia do [GEOGRAPHIC_DATA]" at bounding box center [258, 316] width 439 height 21
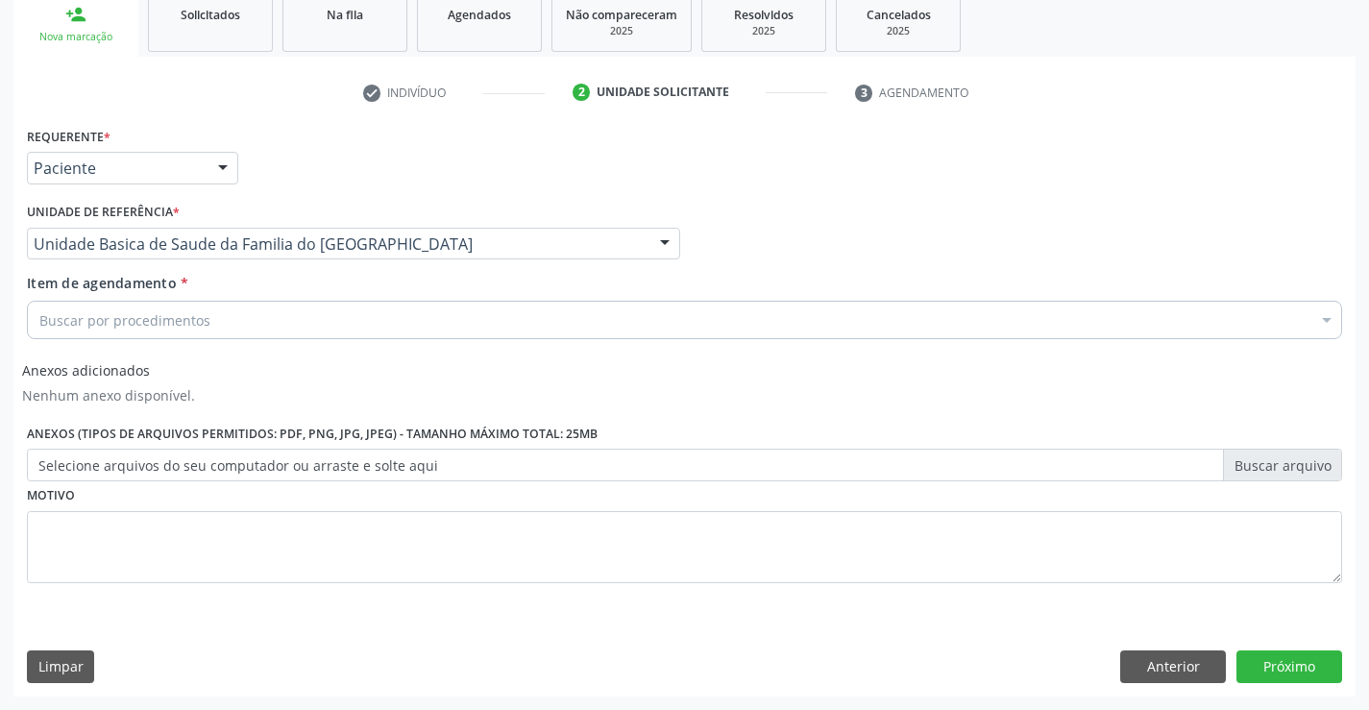
click at [243, 323] on div "Buscar por procedimentos" at bounding box center [684, 320] width 1315 height 38
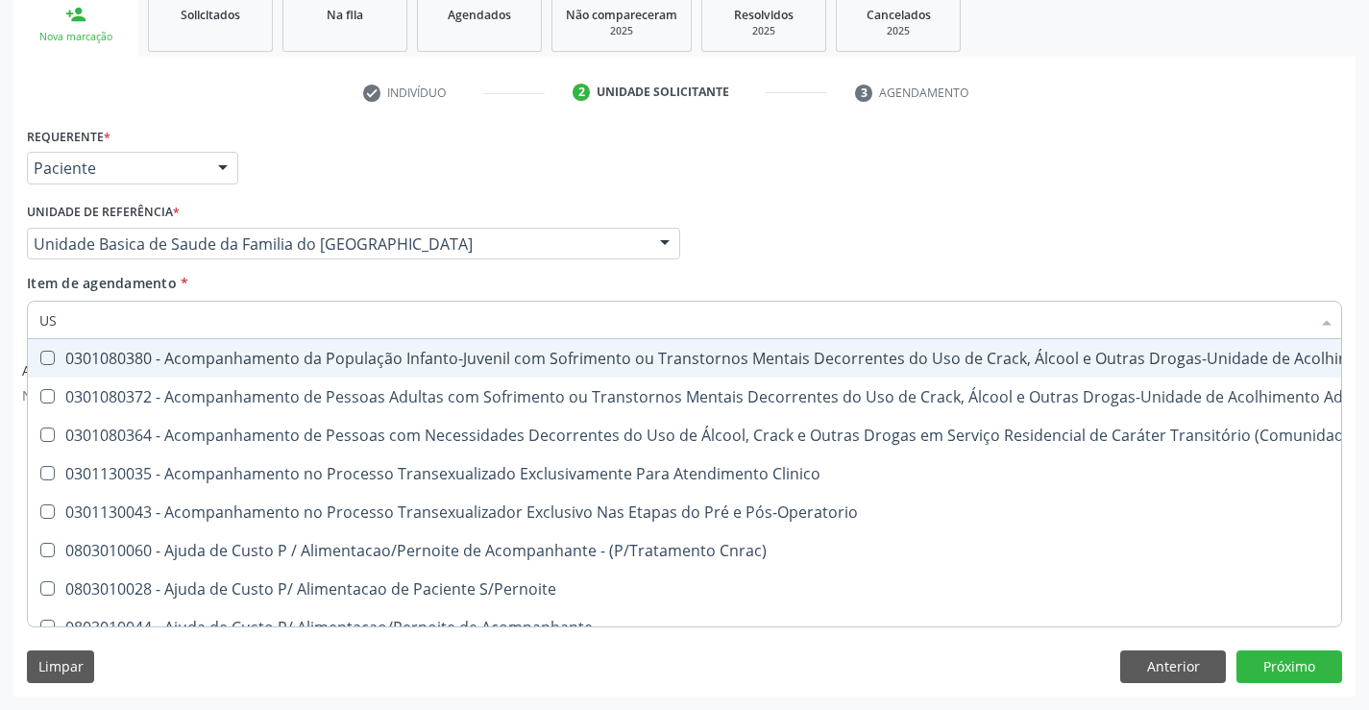
type input "USG"
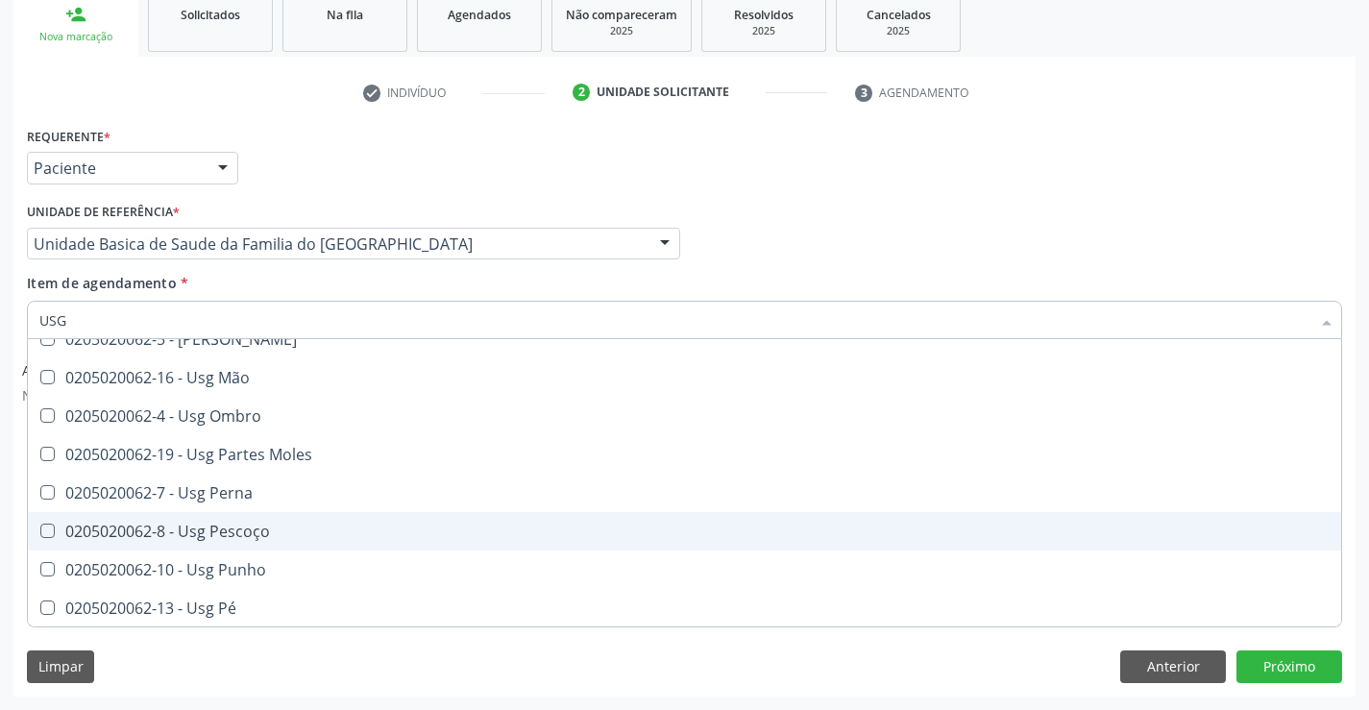
scroll to position [384, 0]
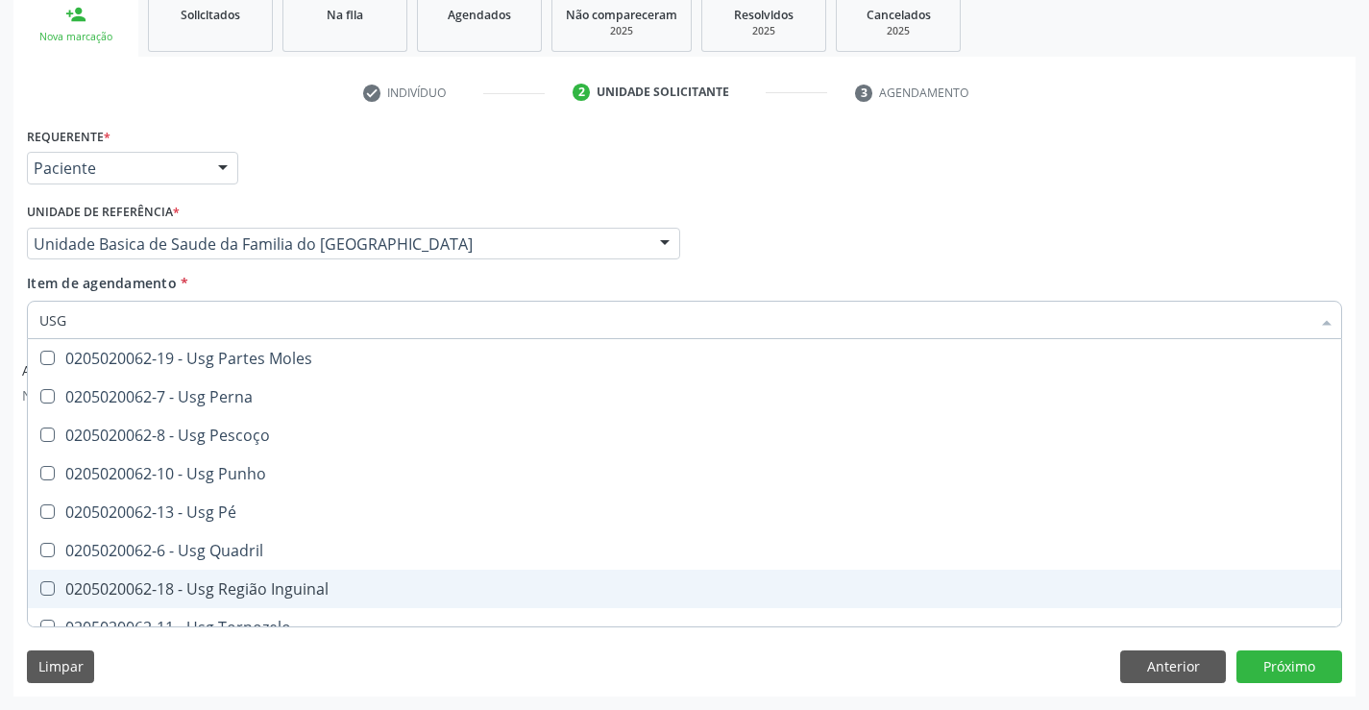
click at [290, 594] on div "0205020062-18 - Usg Região Inguinal" at bounding box center [684, 588] width 1290 height 15
checkbox Inguinal "true"
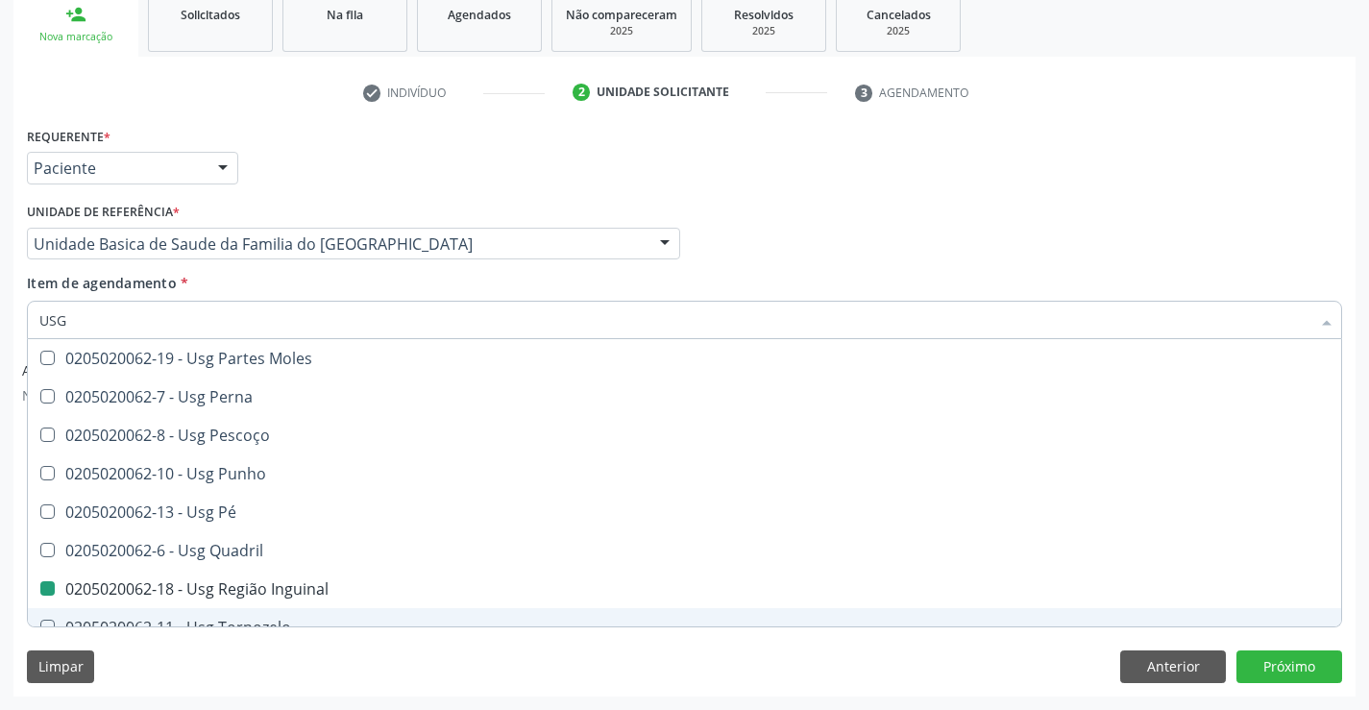
click at [297, 666] on div "Limpar Anterior Próximo" at bounding box center [684, 666] width 1315 height 33
checkbox Braço "true"
checkbox Inguinal "false"
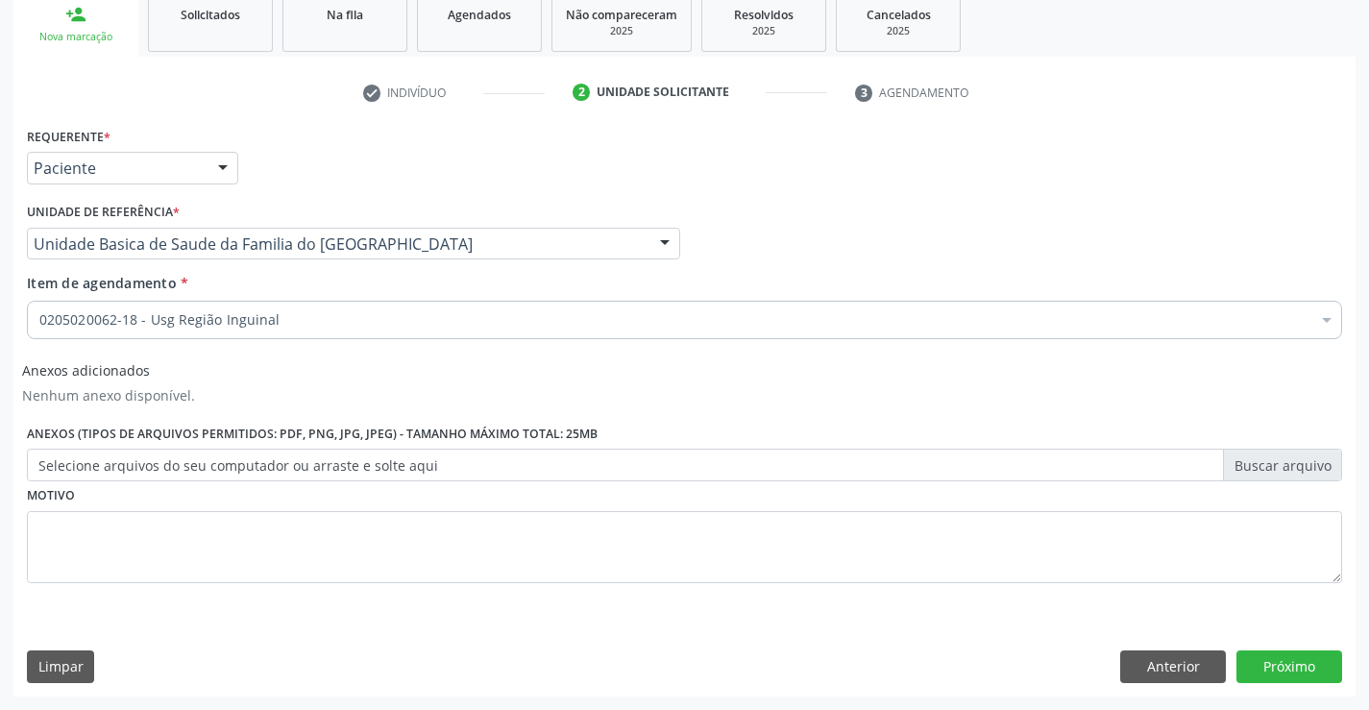
scroll to position [0, 0]
click at [1263, 666] on button "Próximo" at bounding box center [1289, 666] width 106 height 33
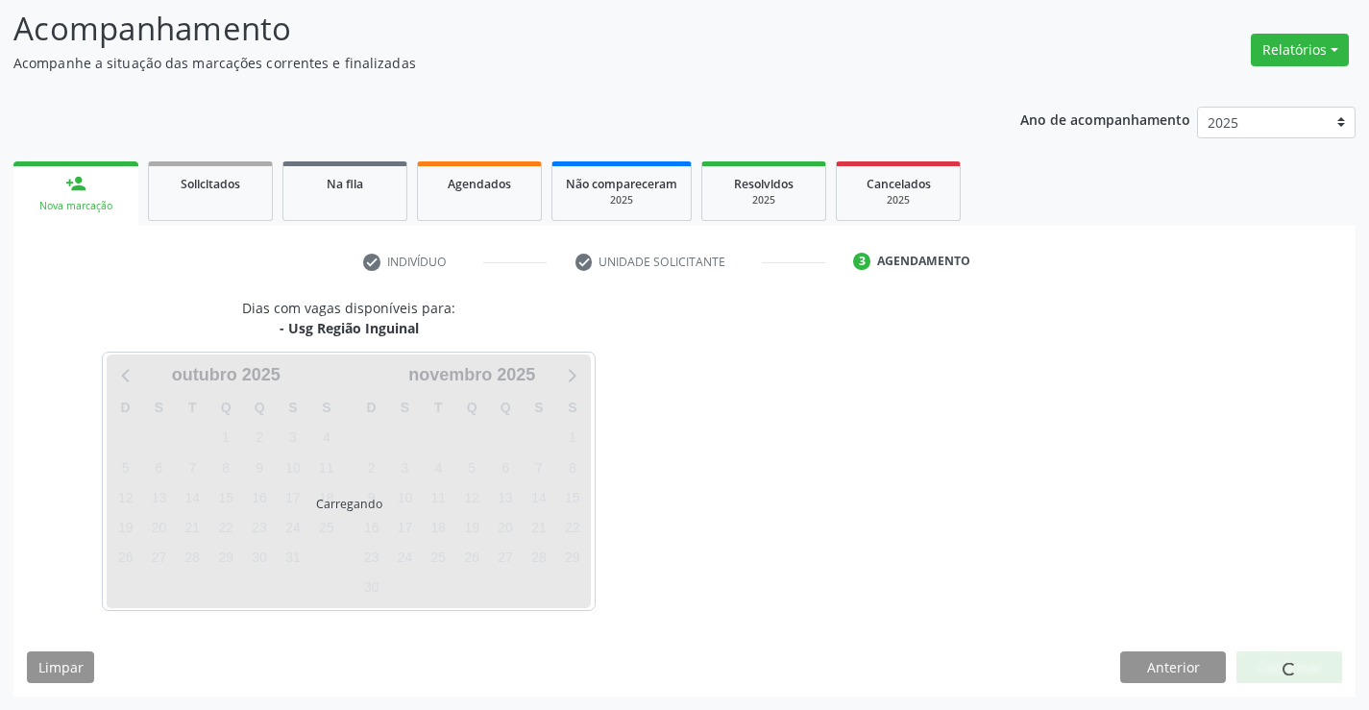
scroll to position [126, 0]
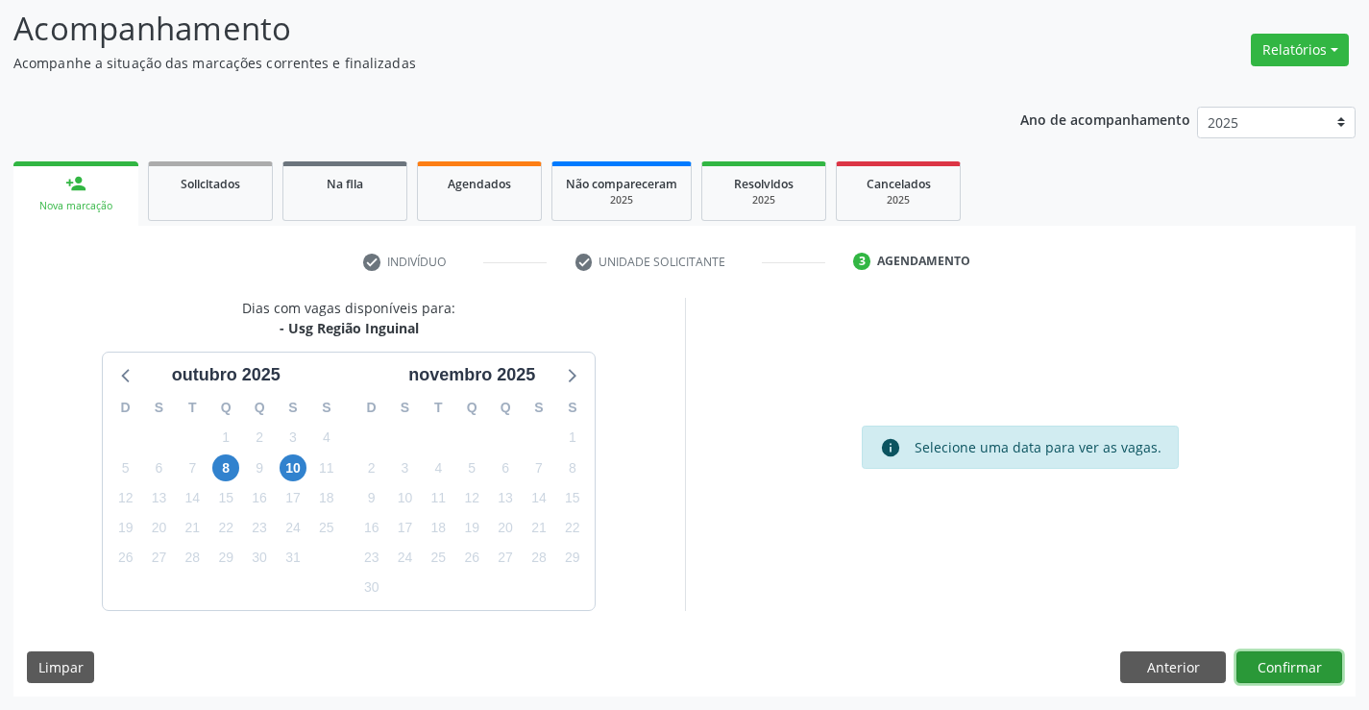
click at [1274, 659] on button "Confirmar" at bounding box center [1289, 667] width 106 height 33
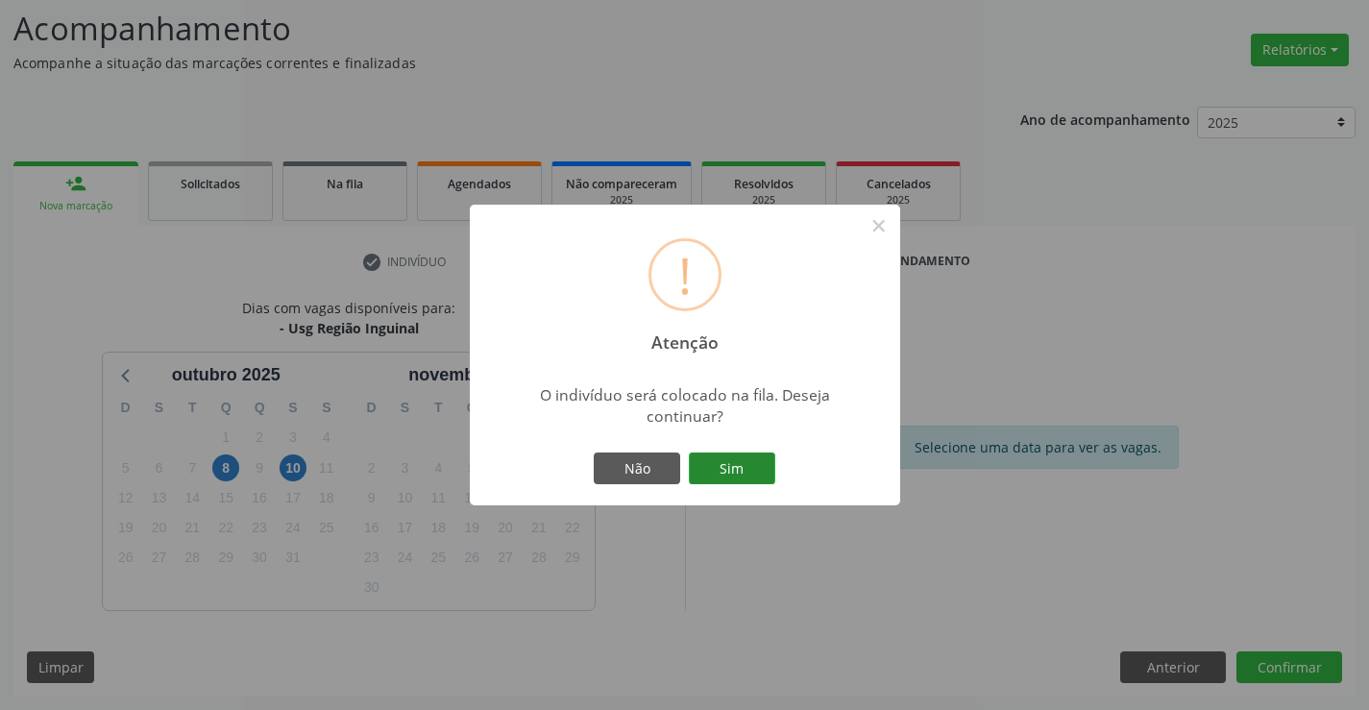
click at [737, 469] on button "Sim" at bounding box center [732, 468] width 86 height 33
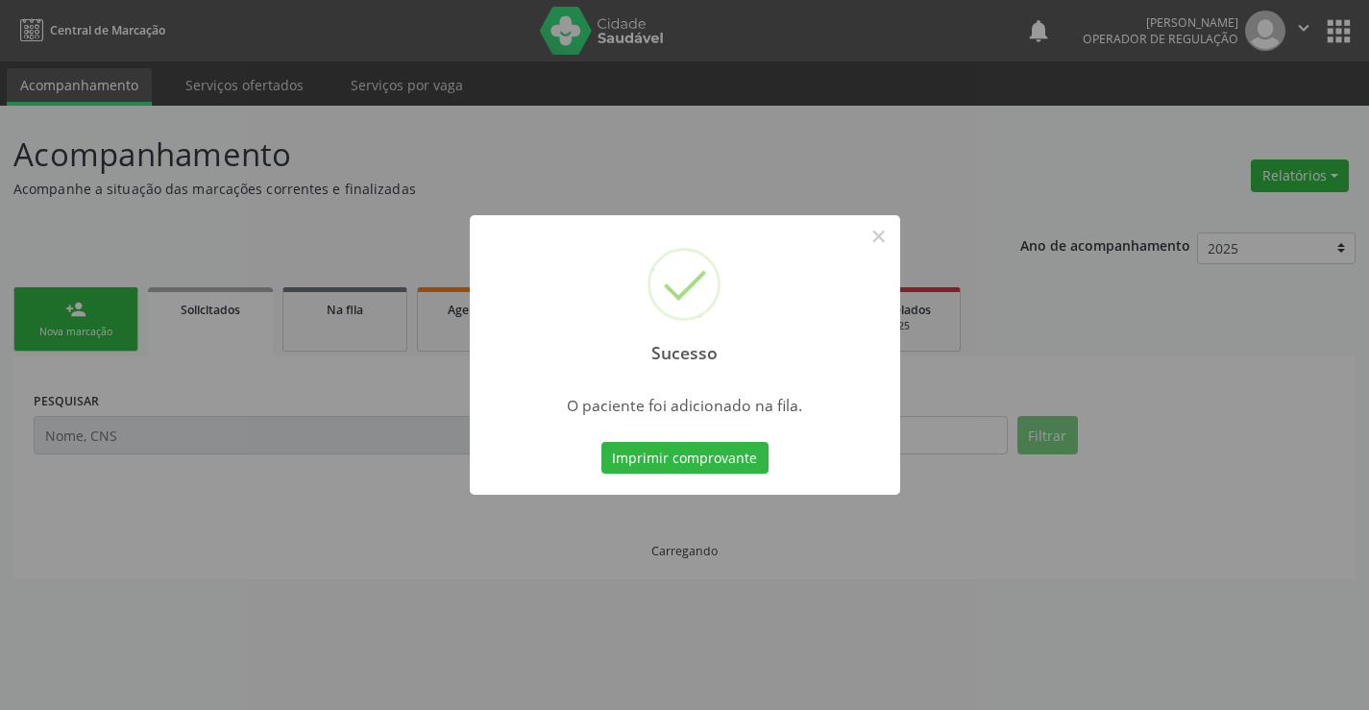
scroll to position [0, 0]
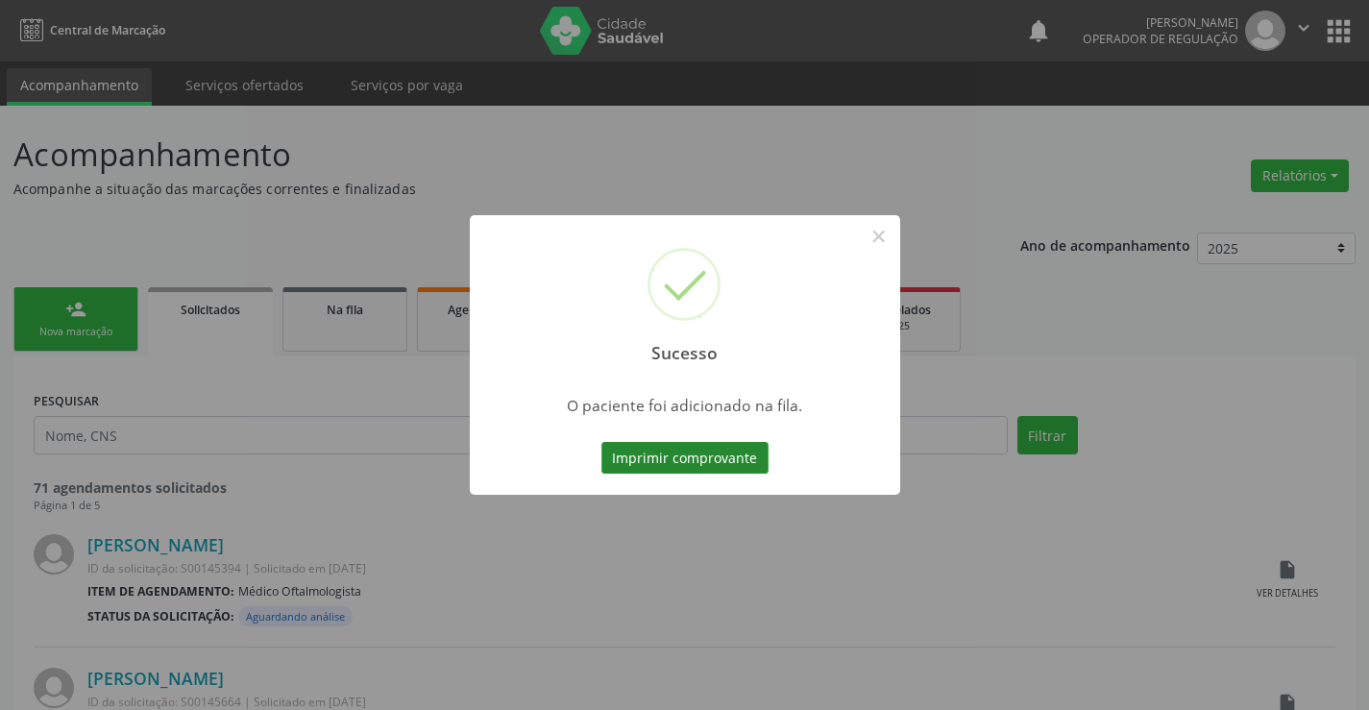
click at [708, 455] on button "Imprimir comprovante" at bounding box center [684, 458] width 167 height 33
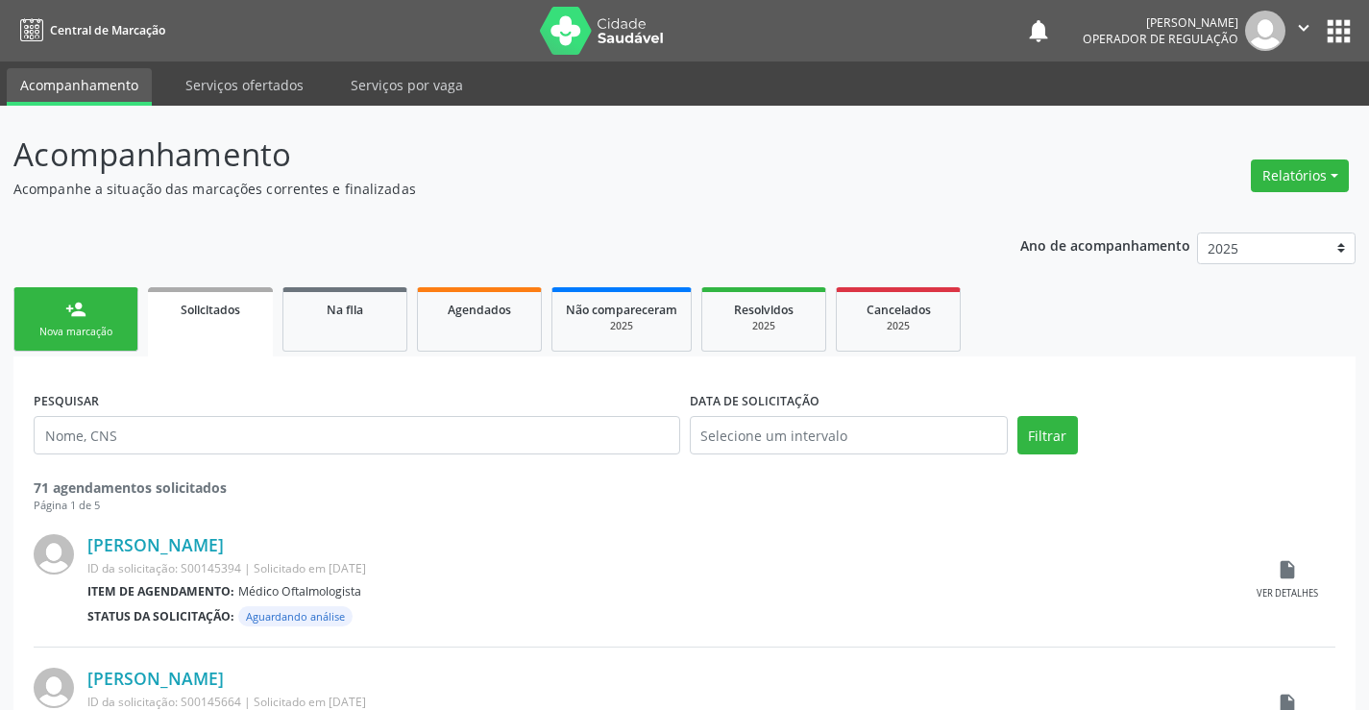
click at [135, 332] on link "person_add Nova marcação" at bounding box center [75, 319] width 125 height 64
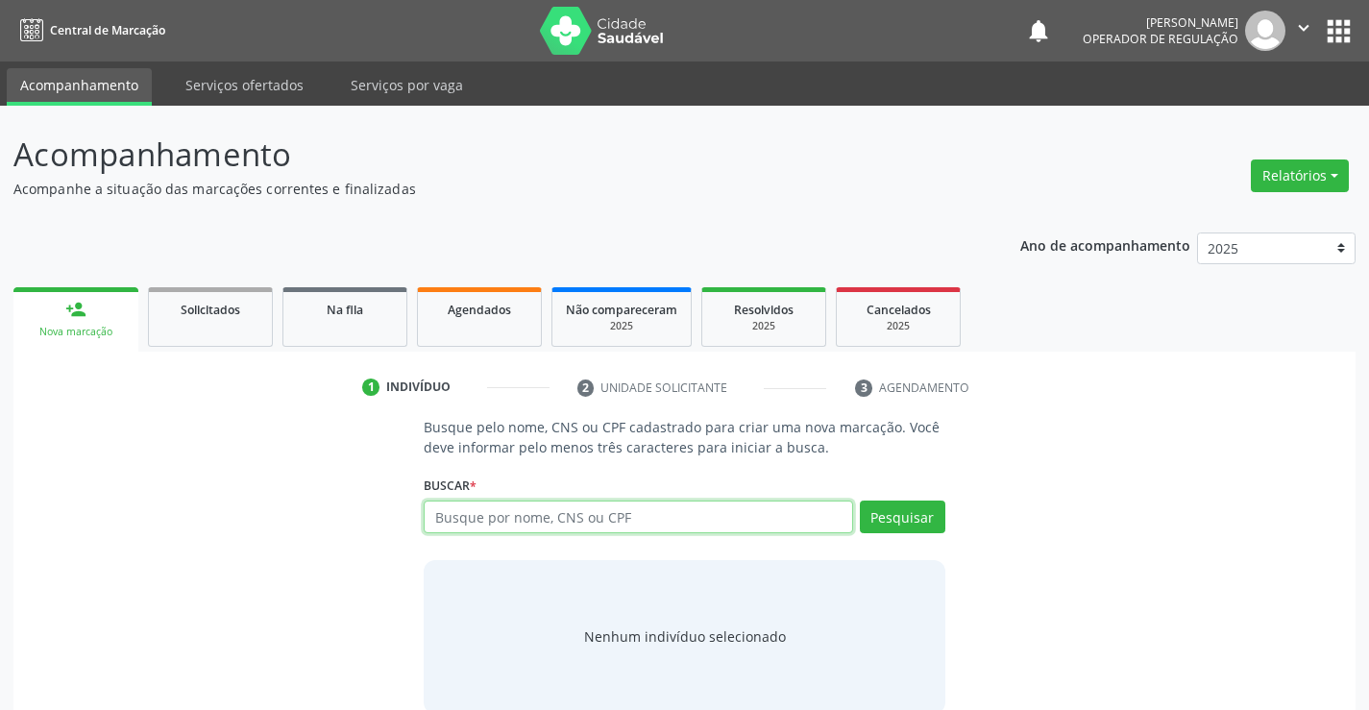
click at [571, 522] on input "text" at bounding box center [638, 516] width 428 height 33
type input "706309794893170"
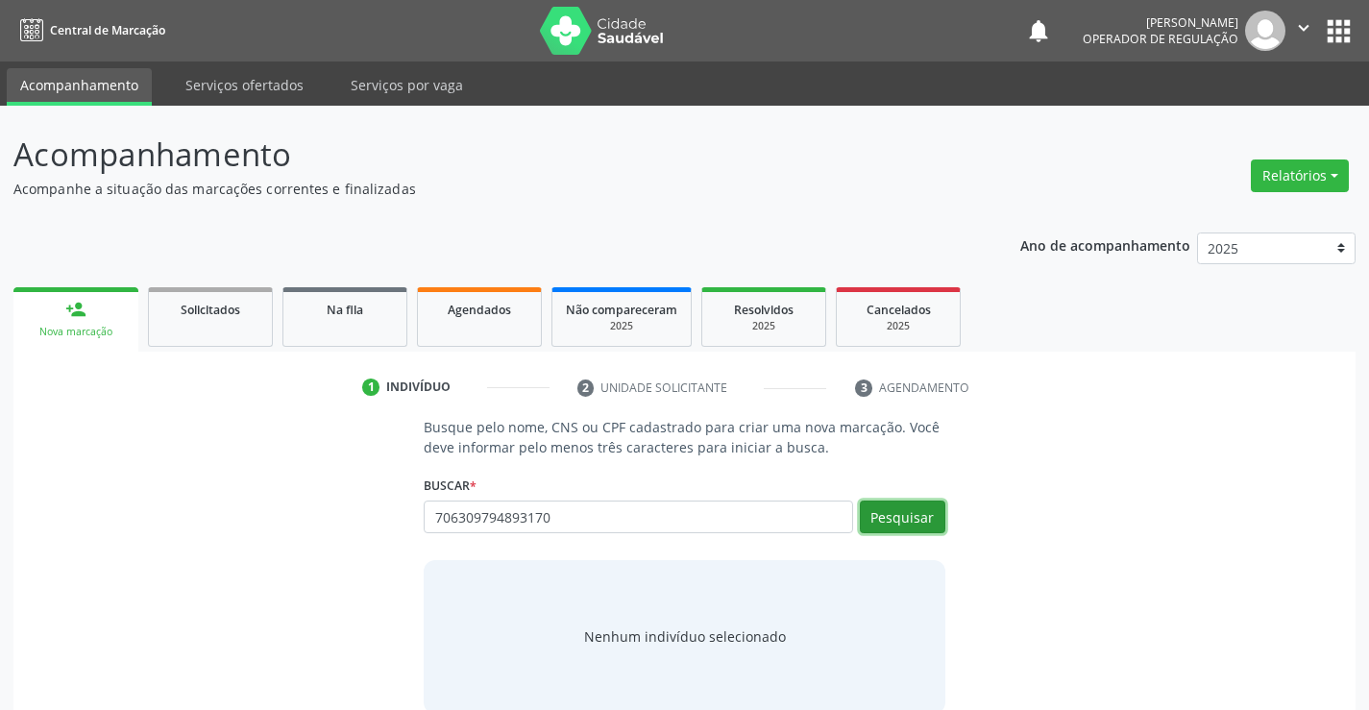
click at [896, 519] on button "Pesquisar" at bounding box center [902, 516] width 85 height 33
type input "706309794893170"
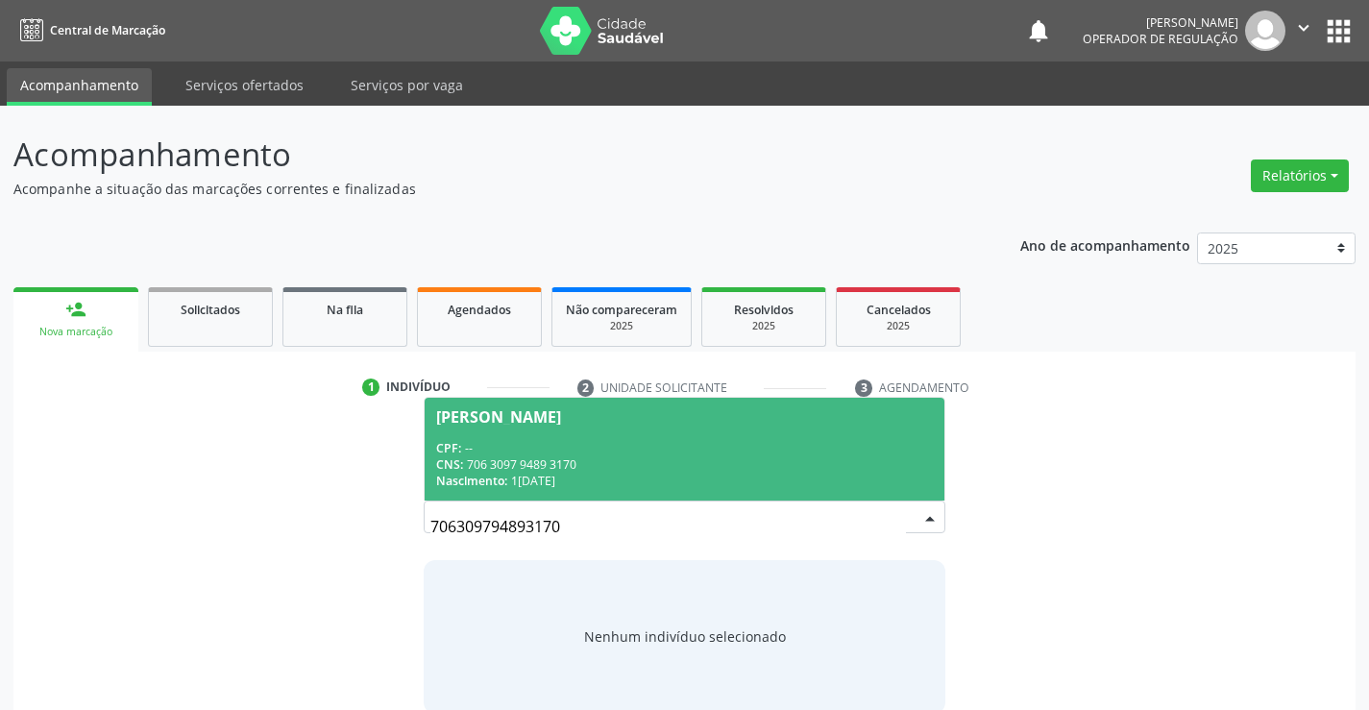
click at [788, 461] on div "CNS: 706 3097 9489 3170" at bounding box center [684, 464] width 496 height 16
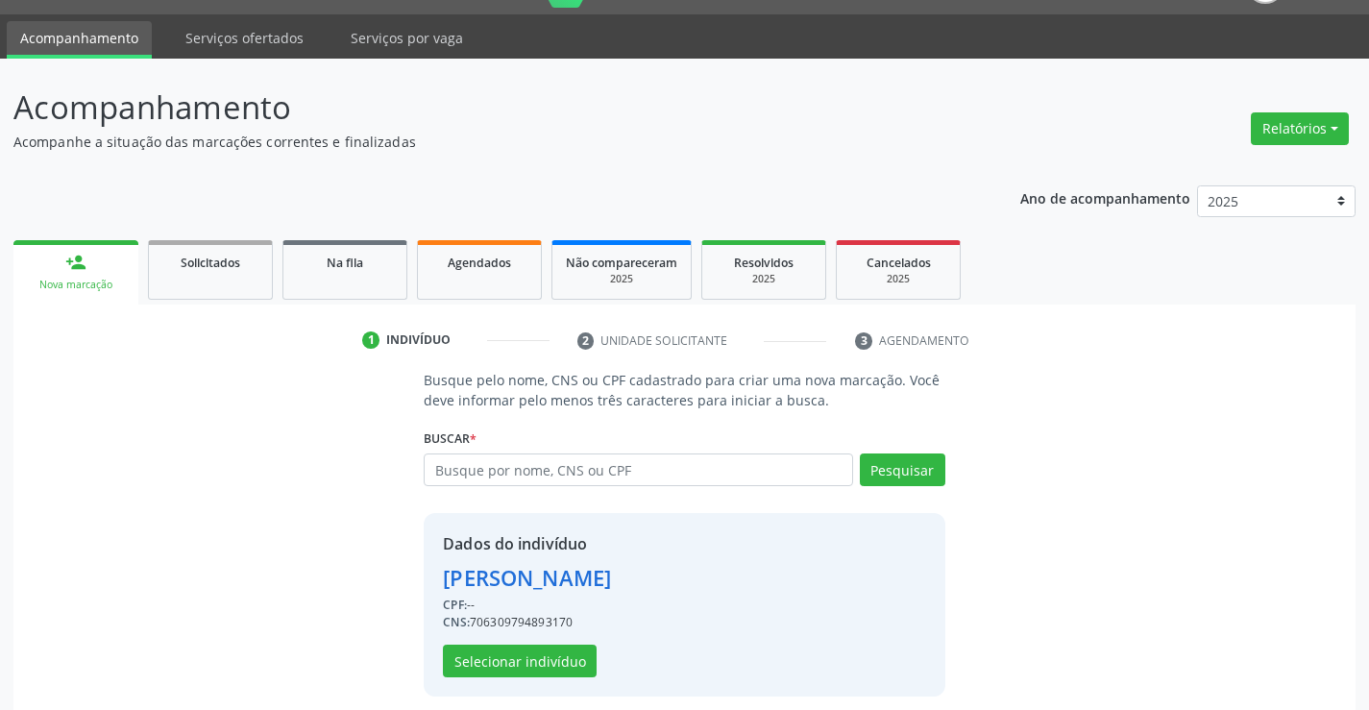
scroll to position [61, 0]
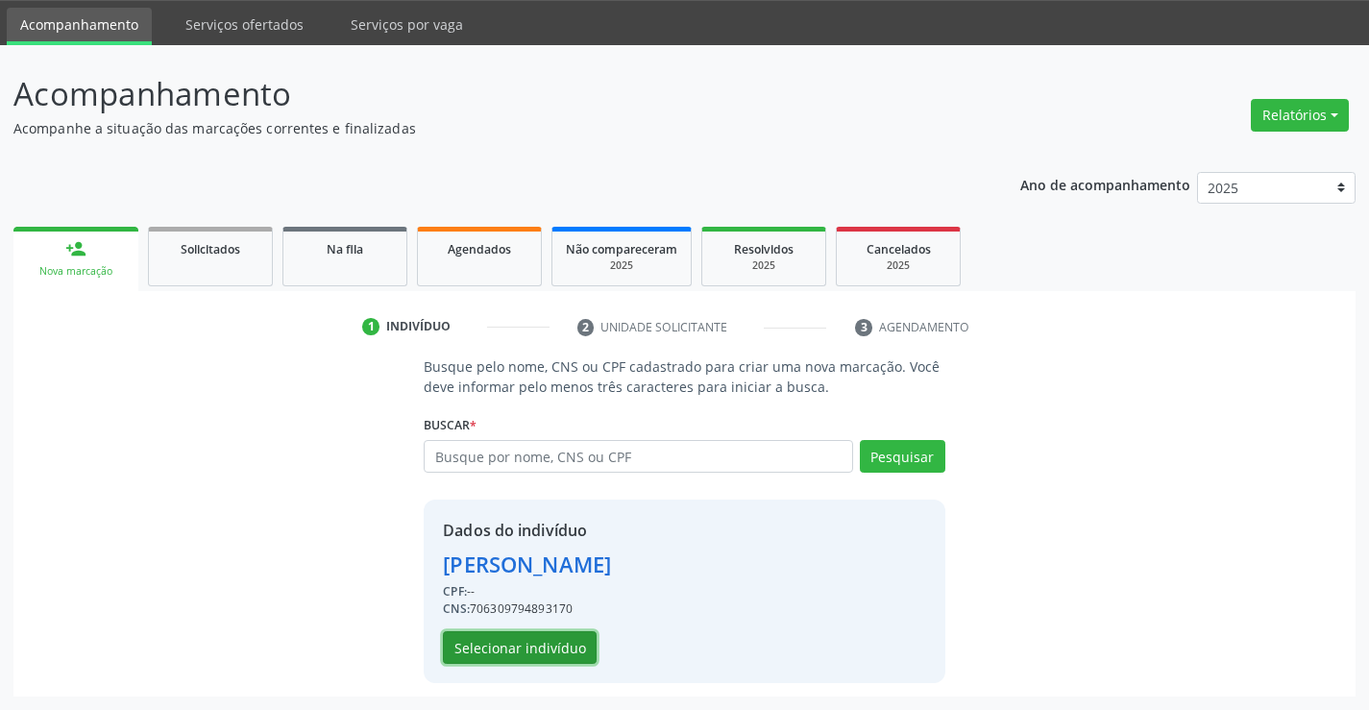
click at [569, 648] on button "Selecionar indivíduo" at bounding box center [520, 647] width 154 height 33
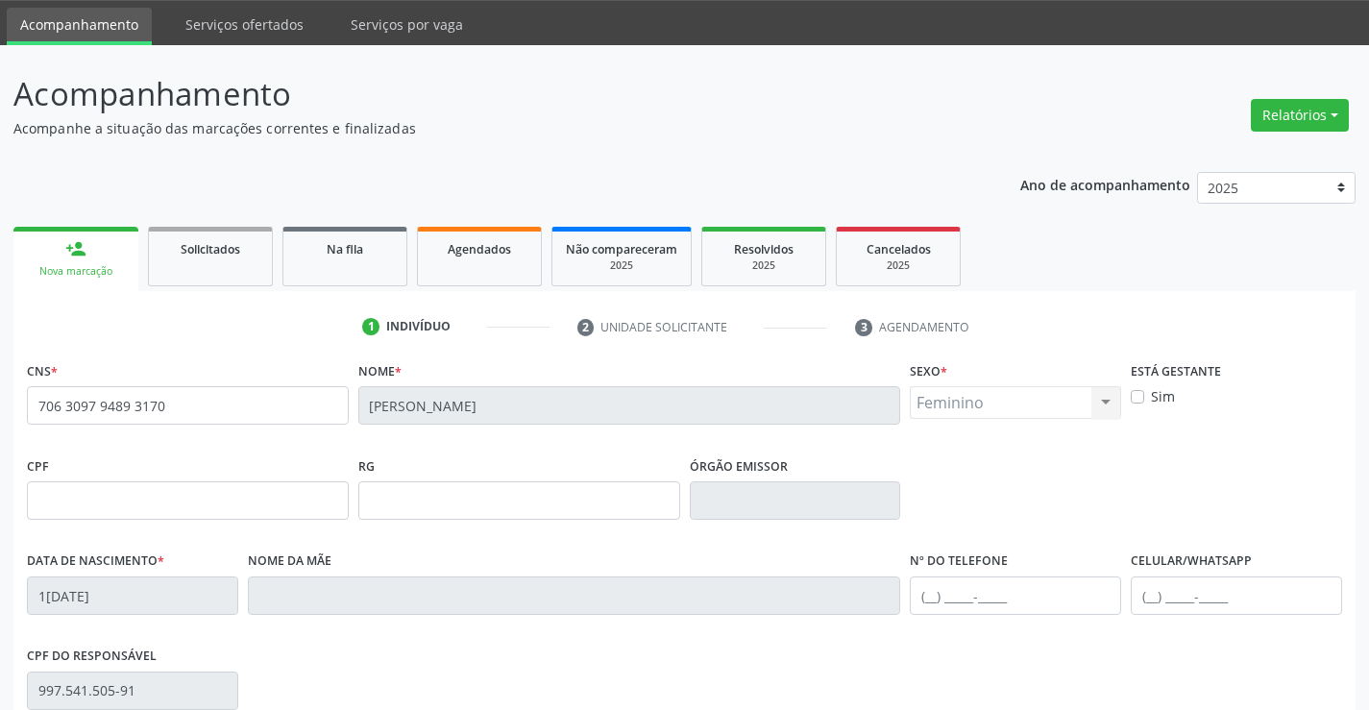
scroll to position [157, 0]
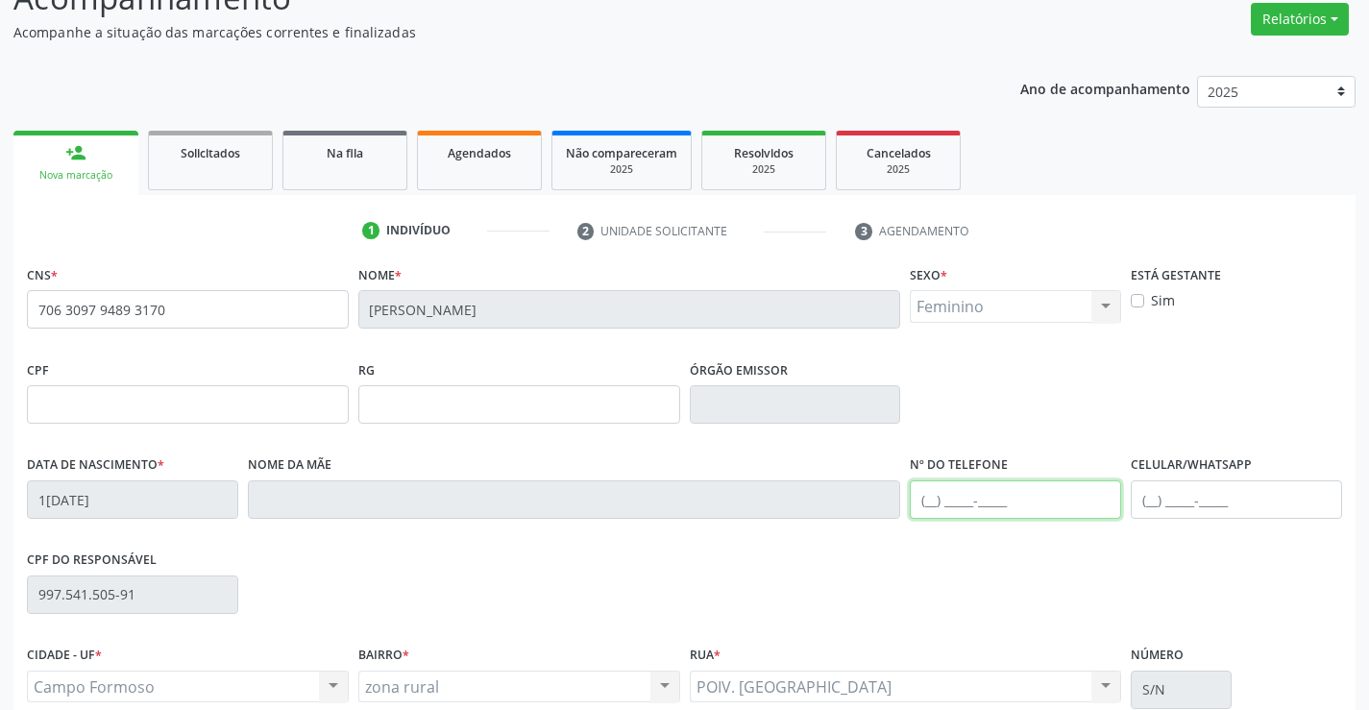
click at [933, 500] on input "text" at bounding box center [1015, 499] width 211 height 38
drag, startPoint x: 928, startPoint y: 506, endPoint x: 982, endPoint y: 569, distance: 82.4
click at [982, 569] on div "CPF do responsável 997.541.505-91" at bounding box center [684, 593] width 1325 height 95
click at [970, 500] on input "(74) 9" at bounding box center [1015, 499] width 211 height 38
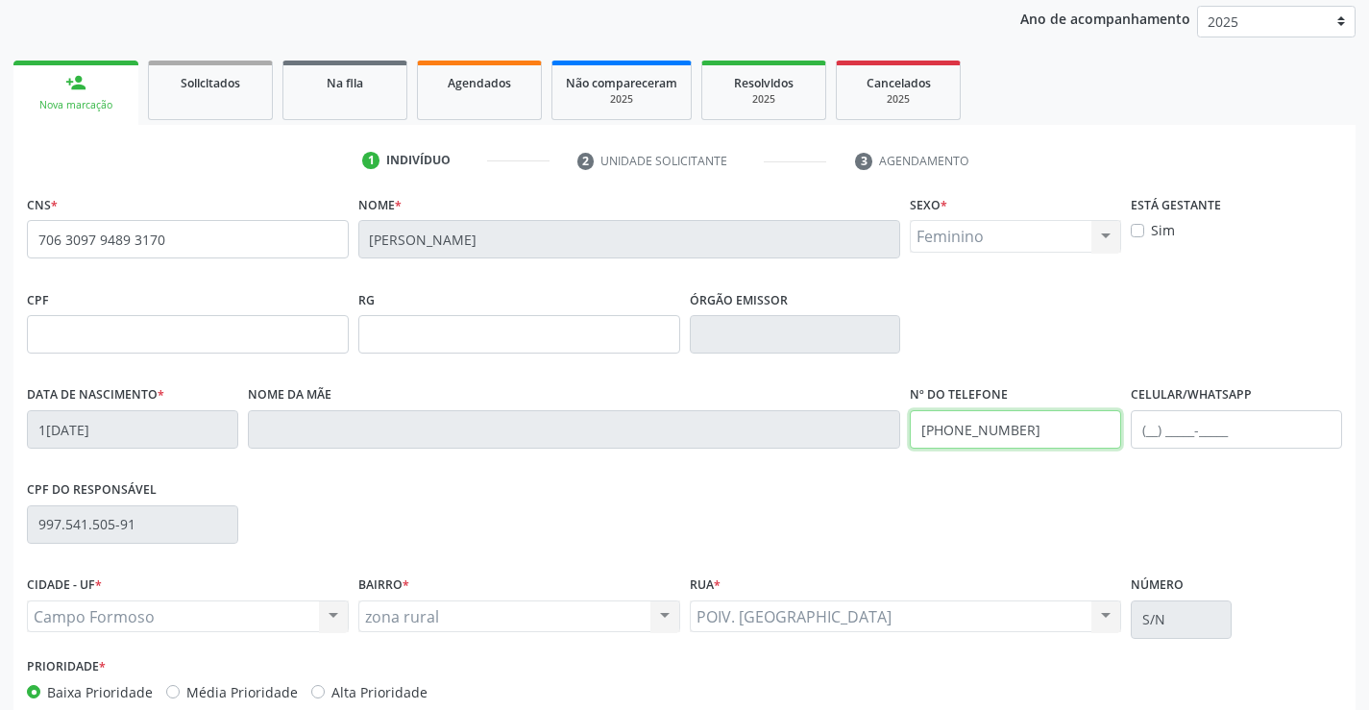
scroll to position [331, 0]
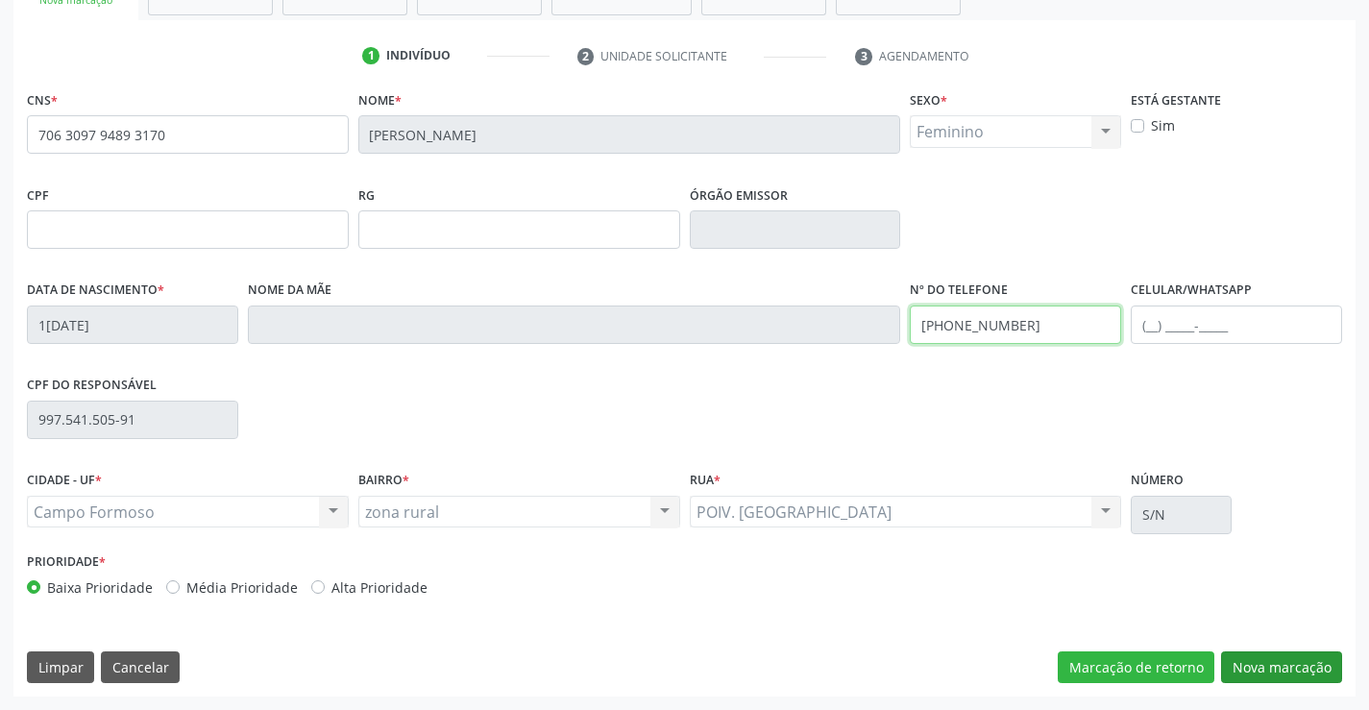
type input "[PHONE_NUMBER]"
click at [1239, 662] on button "Nova marcação" at bounding box center [1281, 667] width 121 height 33
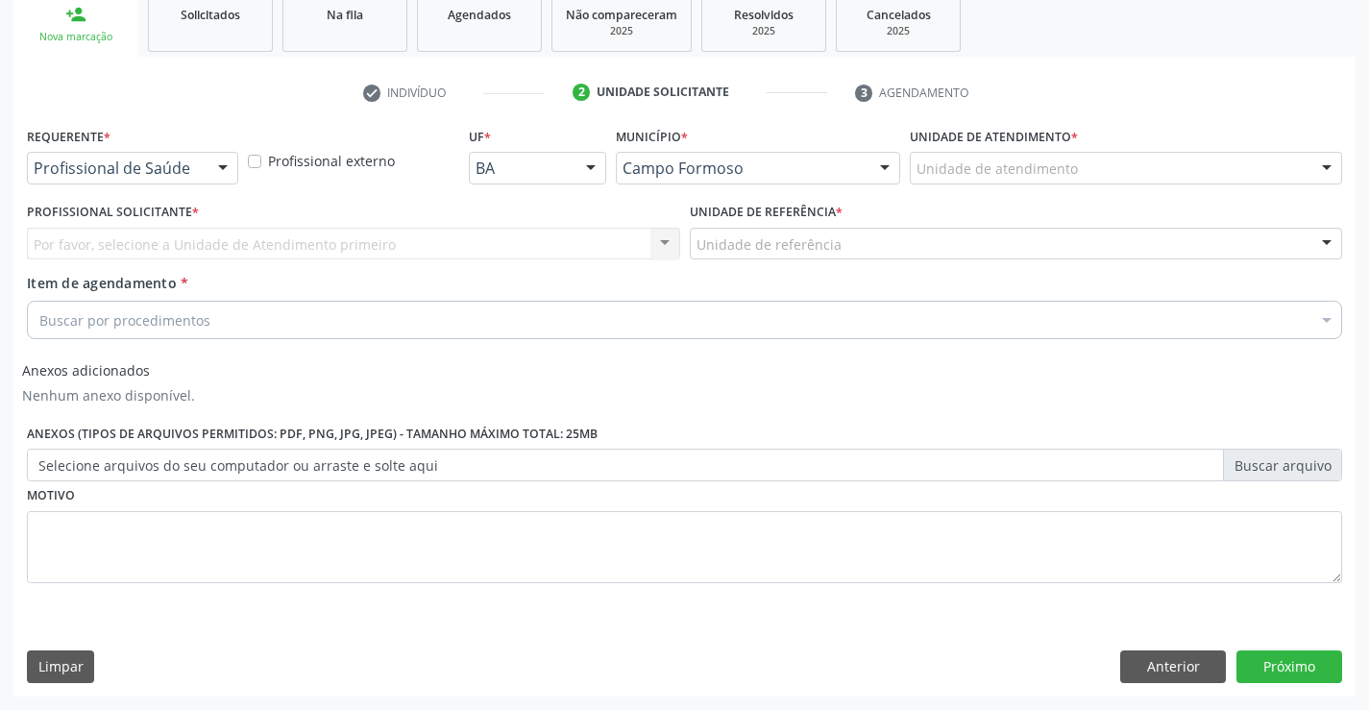
scroll to position [295, 0]
click at [219, 168] on div at bounding box center [222, 169] width 29 height 33
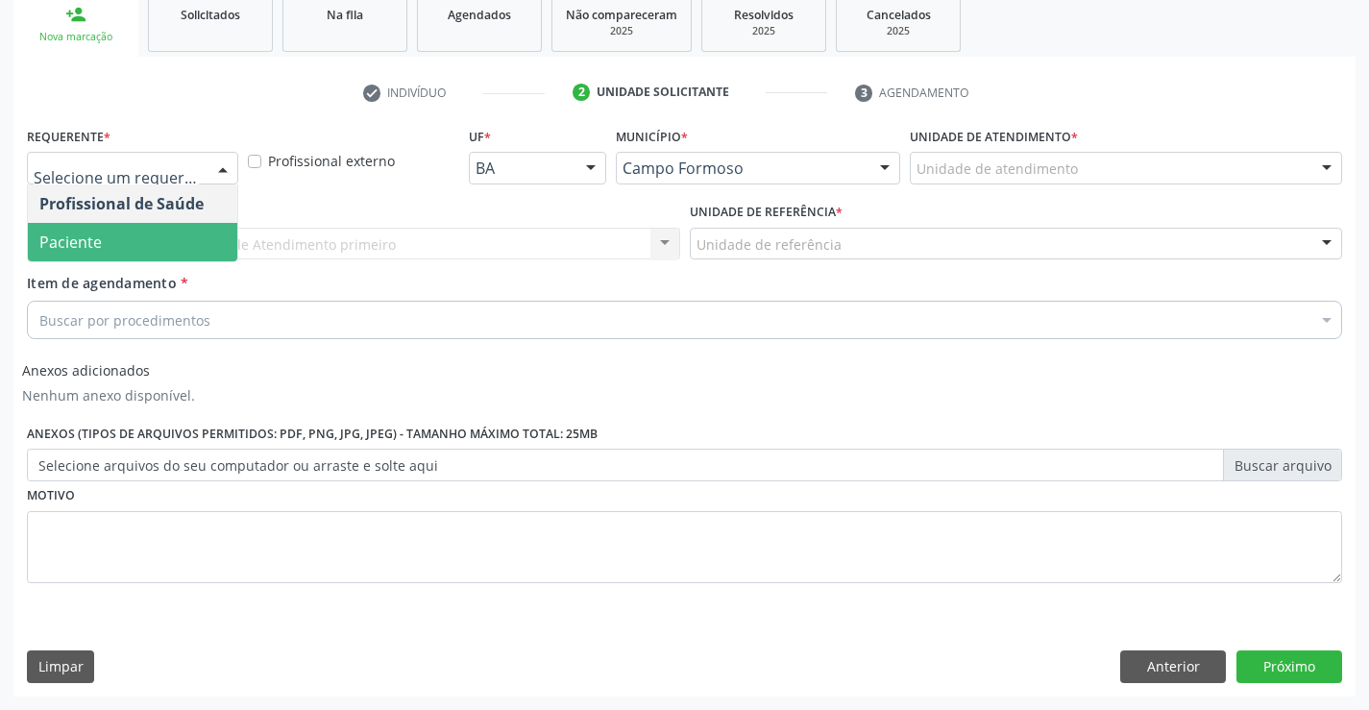
click at [147, 237] on span "Paciente" at bounding box center [132, 242] width 209 height 38
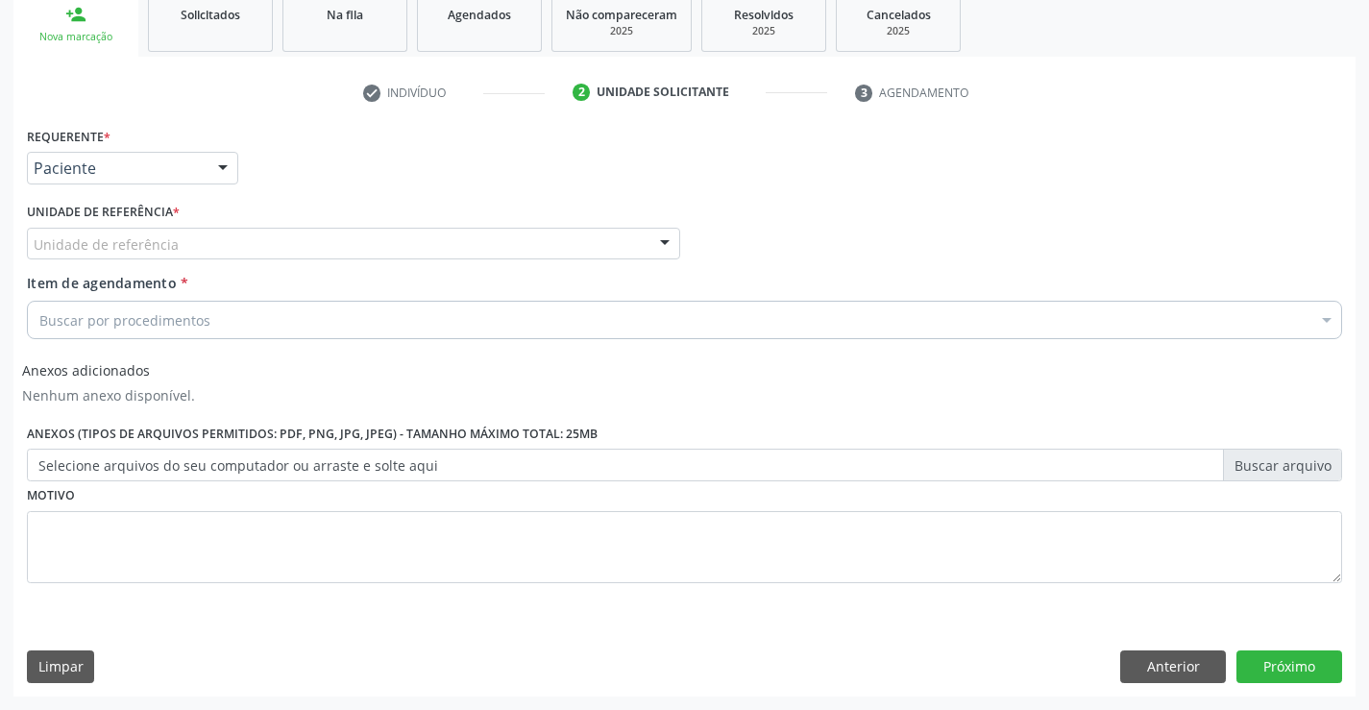
click at [263, 246] on div "Unidade de referência" at bounding box center [353, 244] width 653 height 33
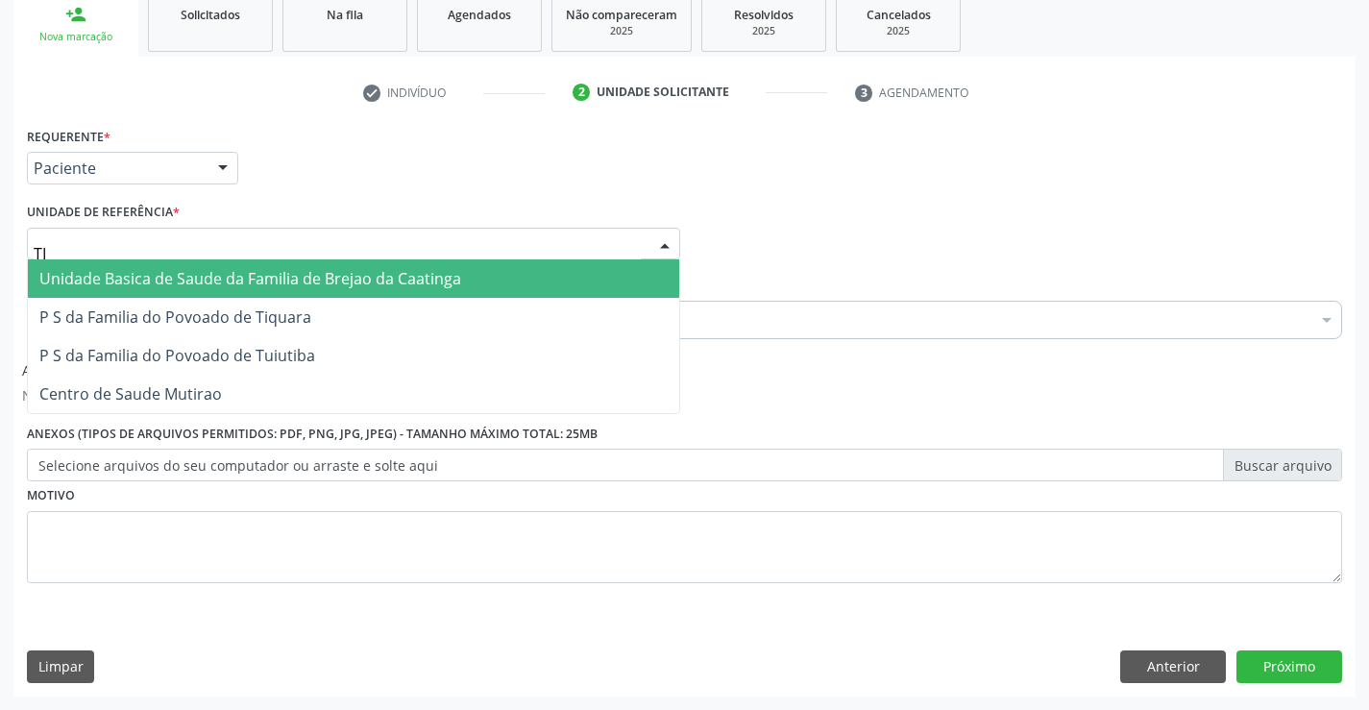
type input "TIQ"
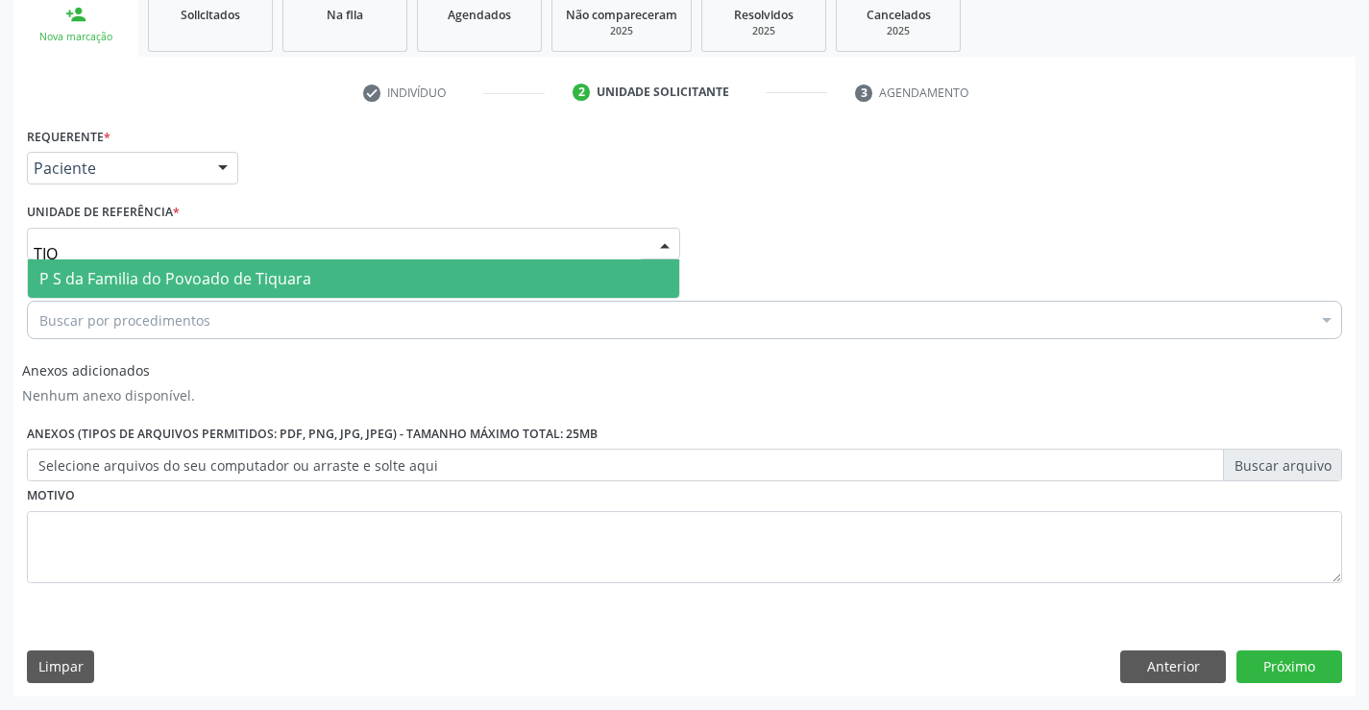
click at [318, 285] on span "P S da Familia do Povoado de Tiquara" at bounding box center [353, 278] width 651 height 38
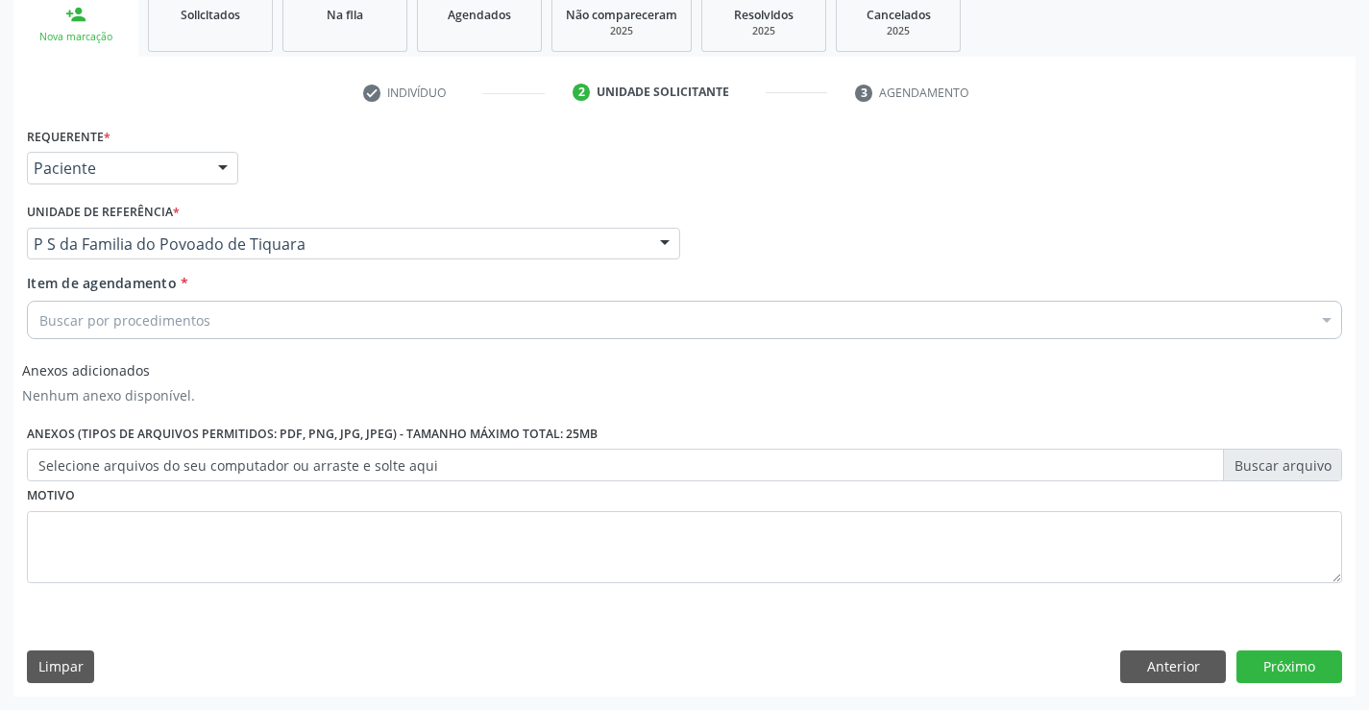
click at [320, 319] on div "Buscar por procedimentos" at bounding box center [684, 320] width 1315 height 38
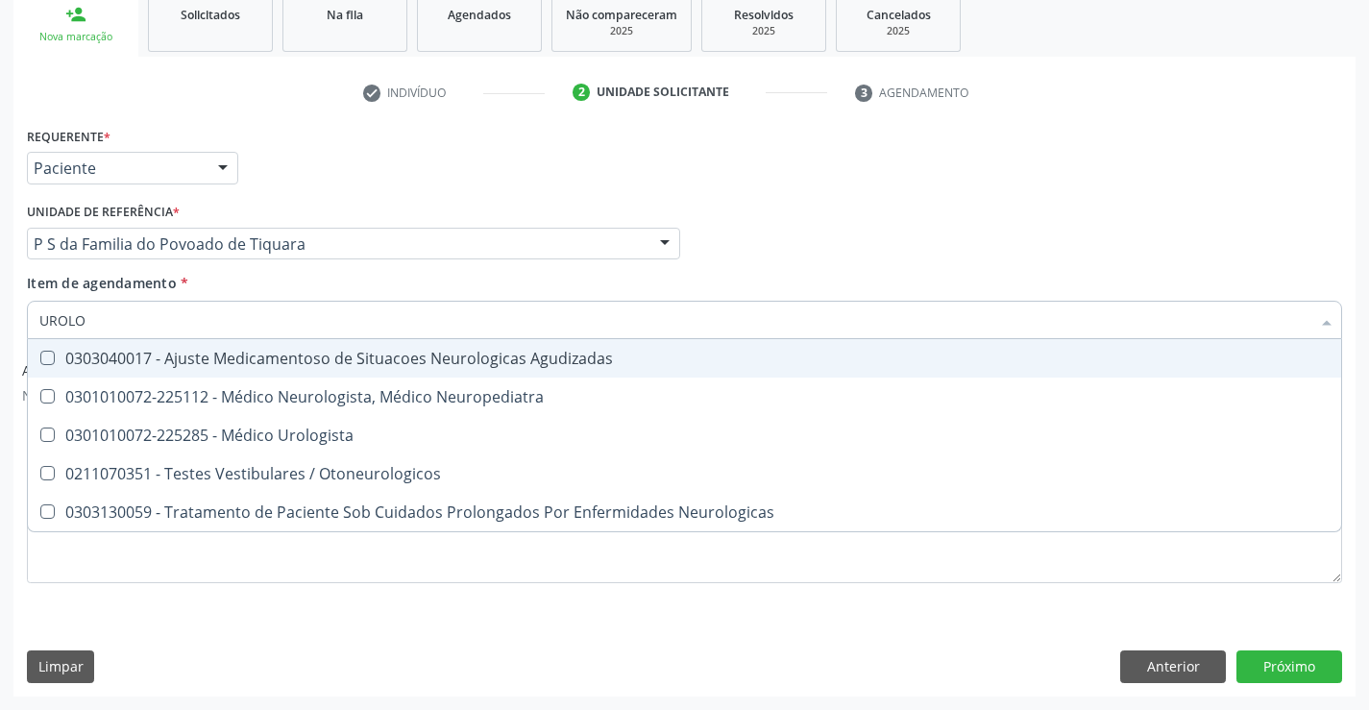
type input "UROLOG"
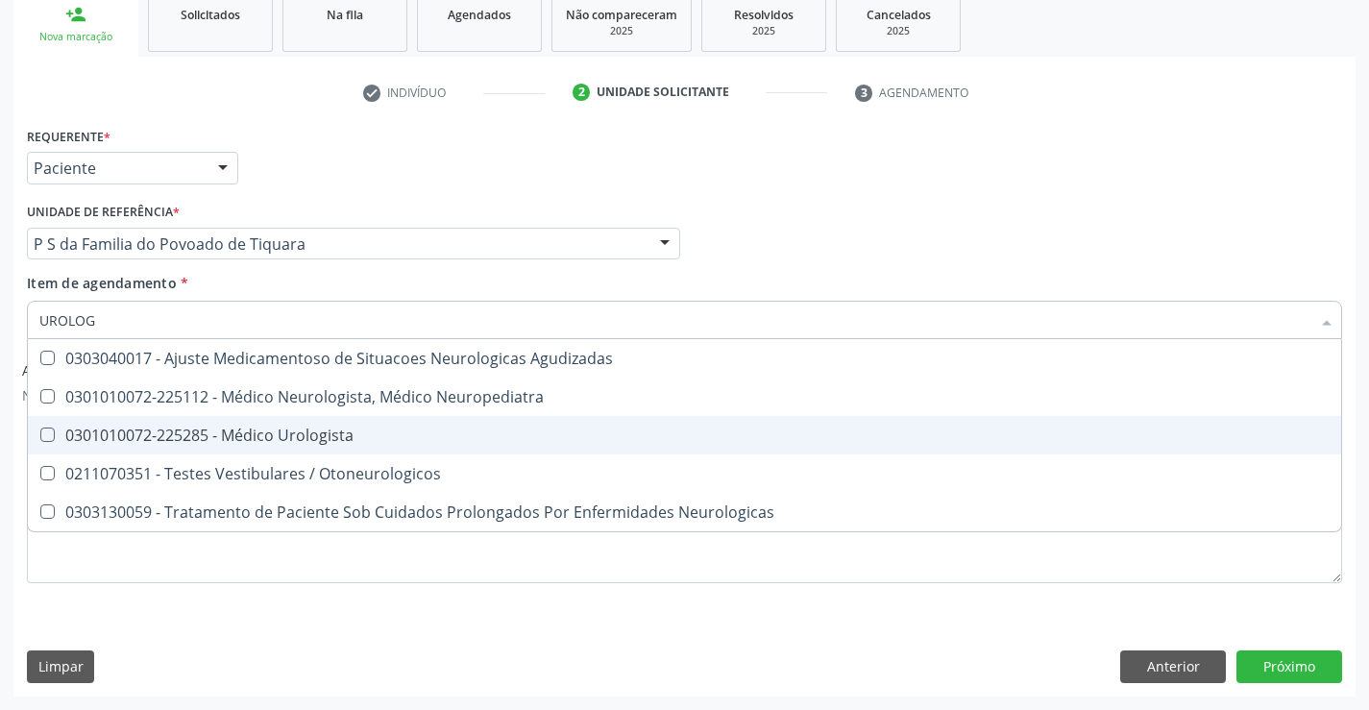
click at [353, 438] on div "0301010072-225285 - Médico Urologista" at bounding box center [684, 434] width 1290 height 15
checkbox Urologista "true"
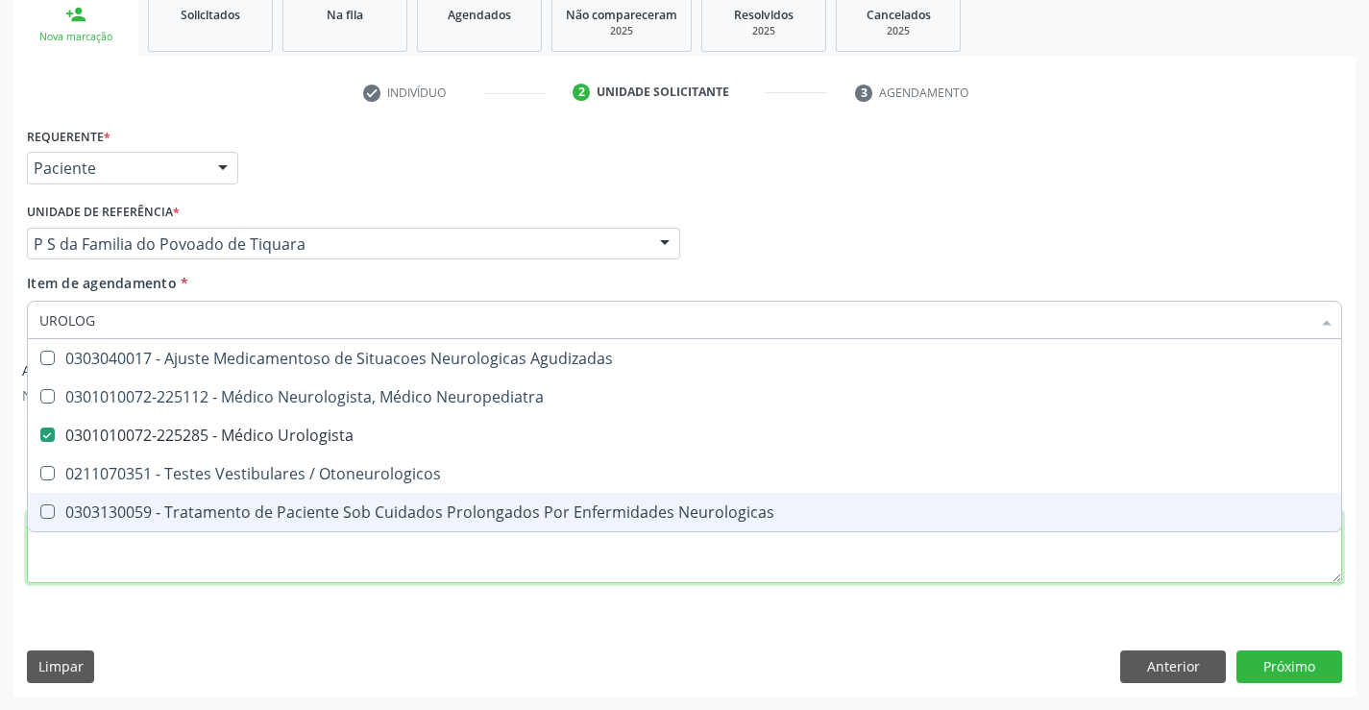
click at [377, 559] on div "Requerente * Paciente Profissional de Saúde Paciente Nenhum resultado encontrad…" at bounding box center [684, 366] width 1315 height 488
checkbox Neuropediatra "true"
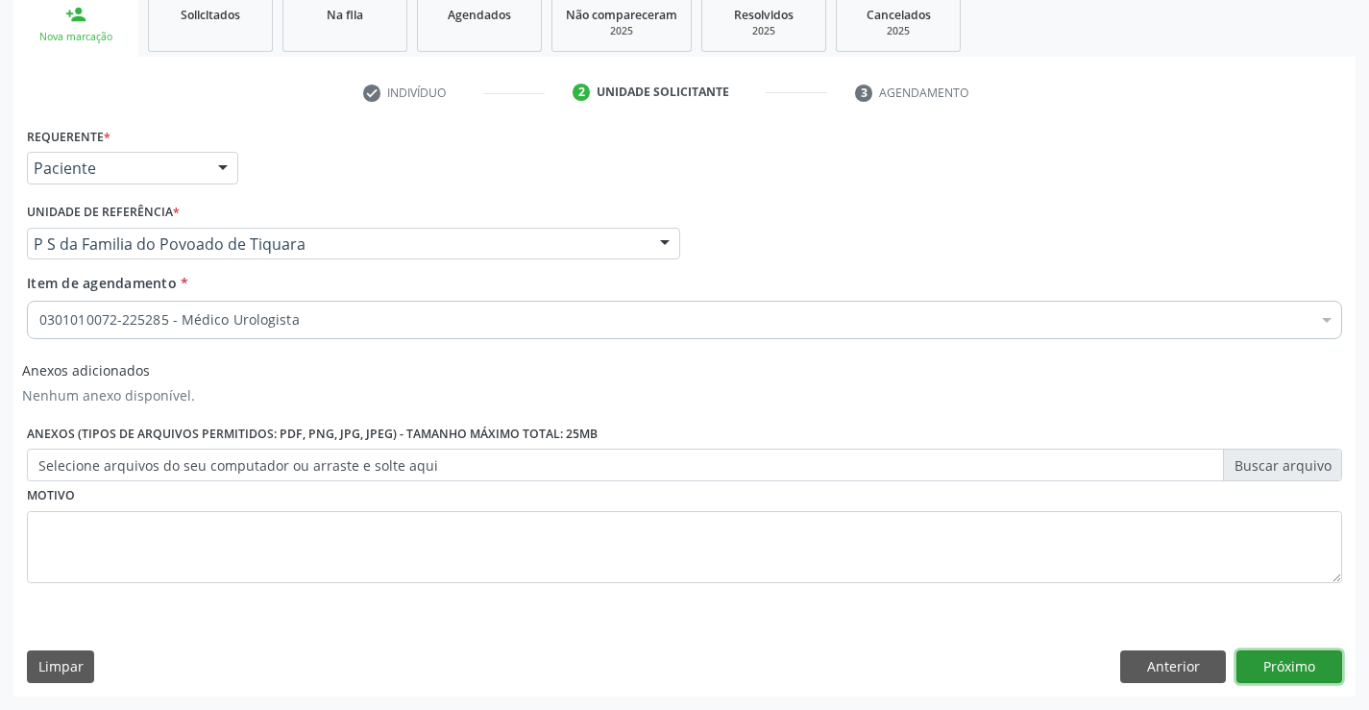
click at [1301, 660] on button "Próximo" at bounding box center [1289, 666] width 106 height 33
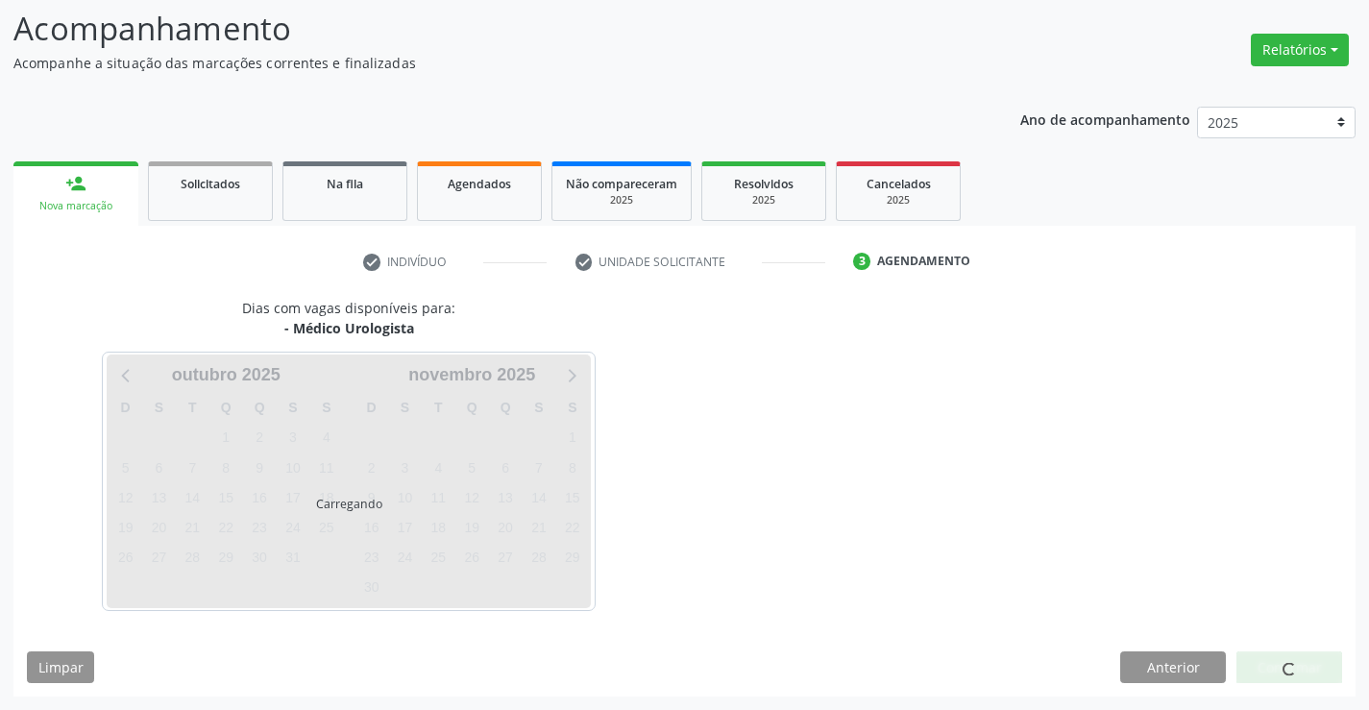
scroll to position [126, 0]
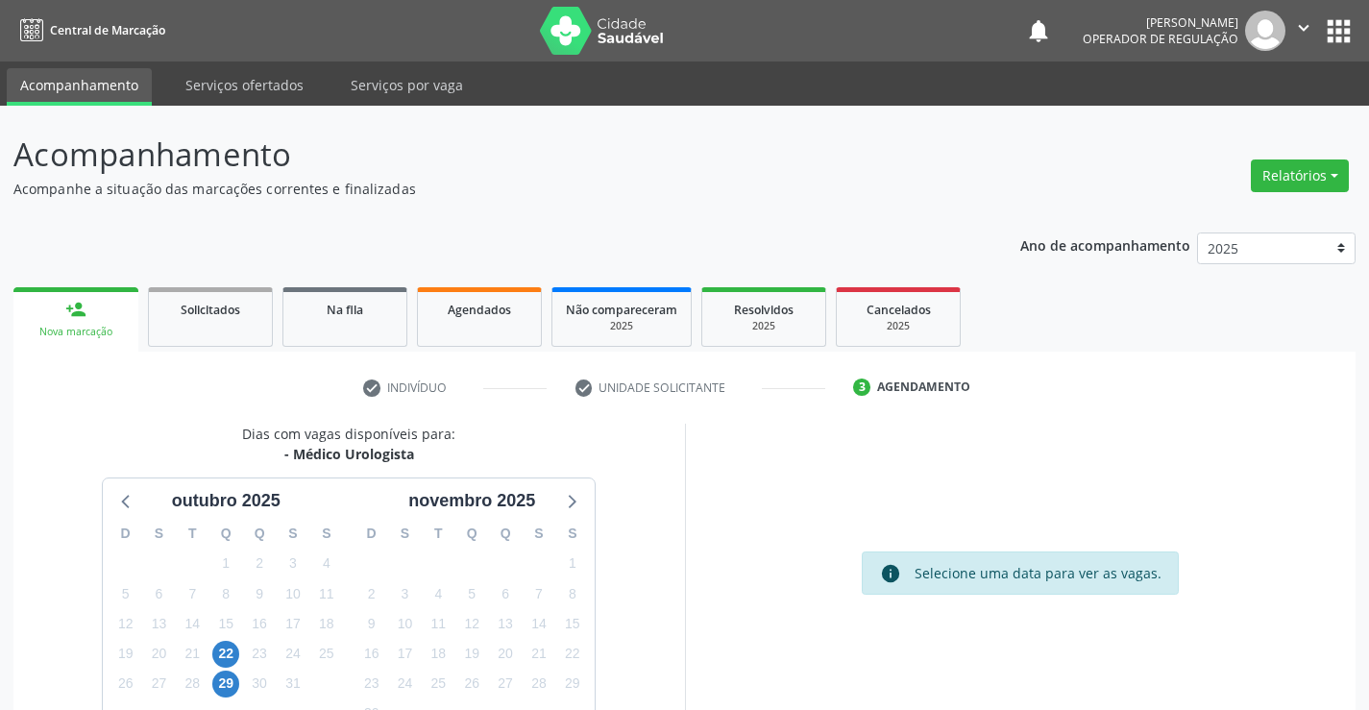
scroll to position [126, 0]
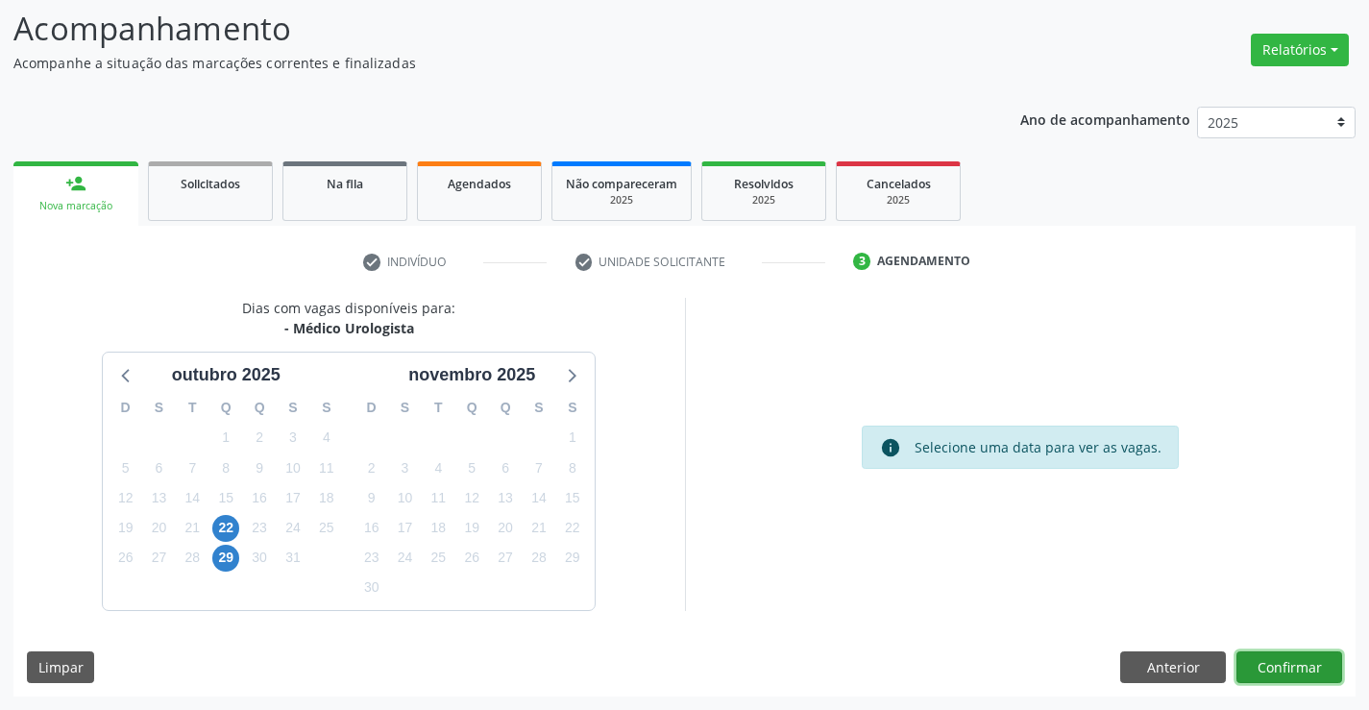
click at [1295, 666] on button "Confirmar" at bounding box center [1289, 667] width 106 height 33
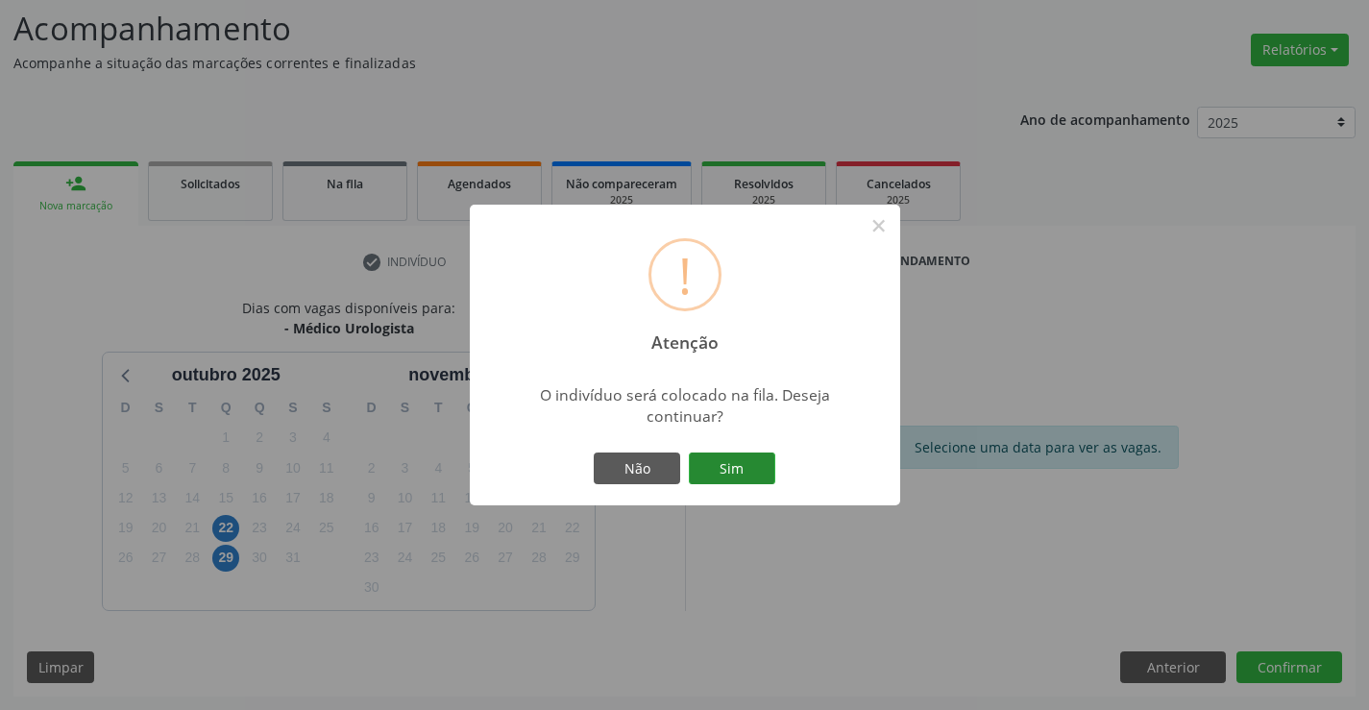
click at [731, 477] on button "Sim" at bounding box center [732, 468] width 86 height 33
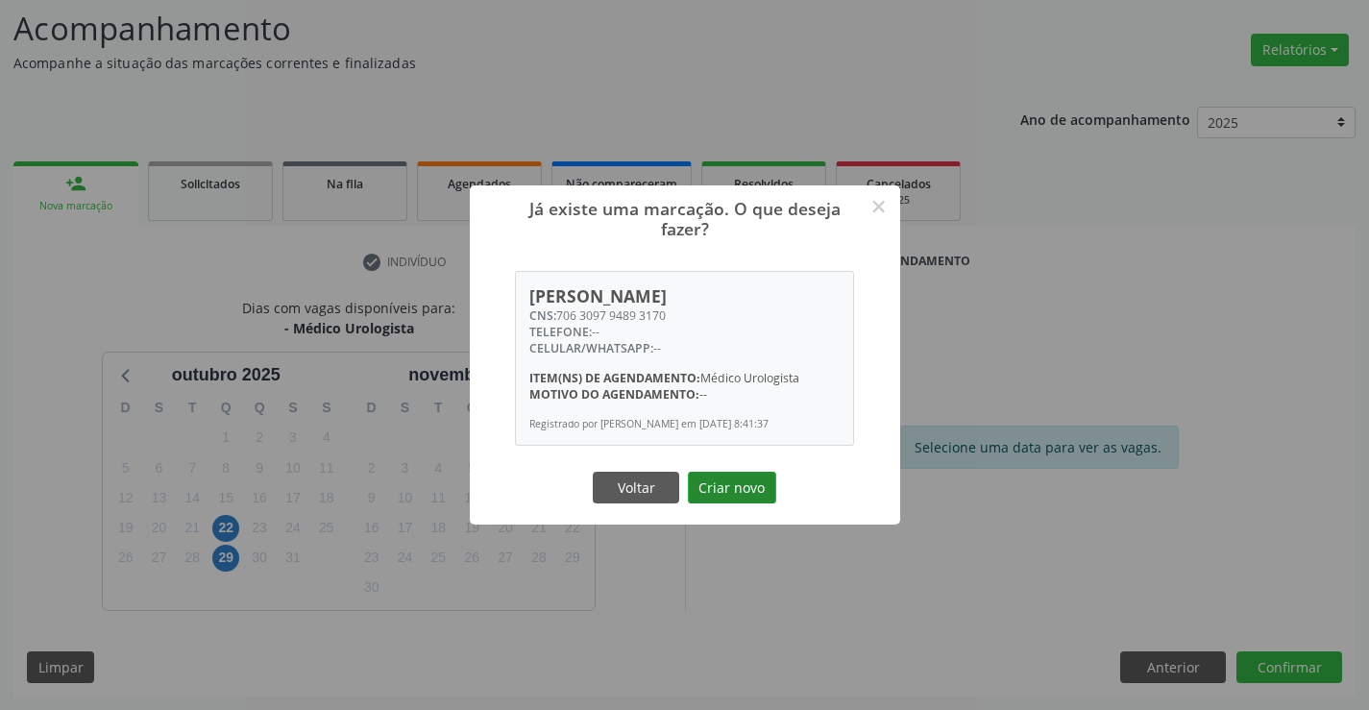
click at [730, 494] on button "Criar novo" at bounding box center [732, 488] width 88 height 33
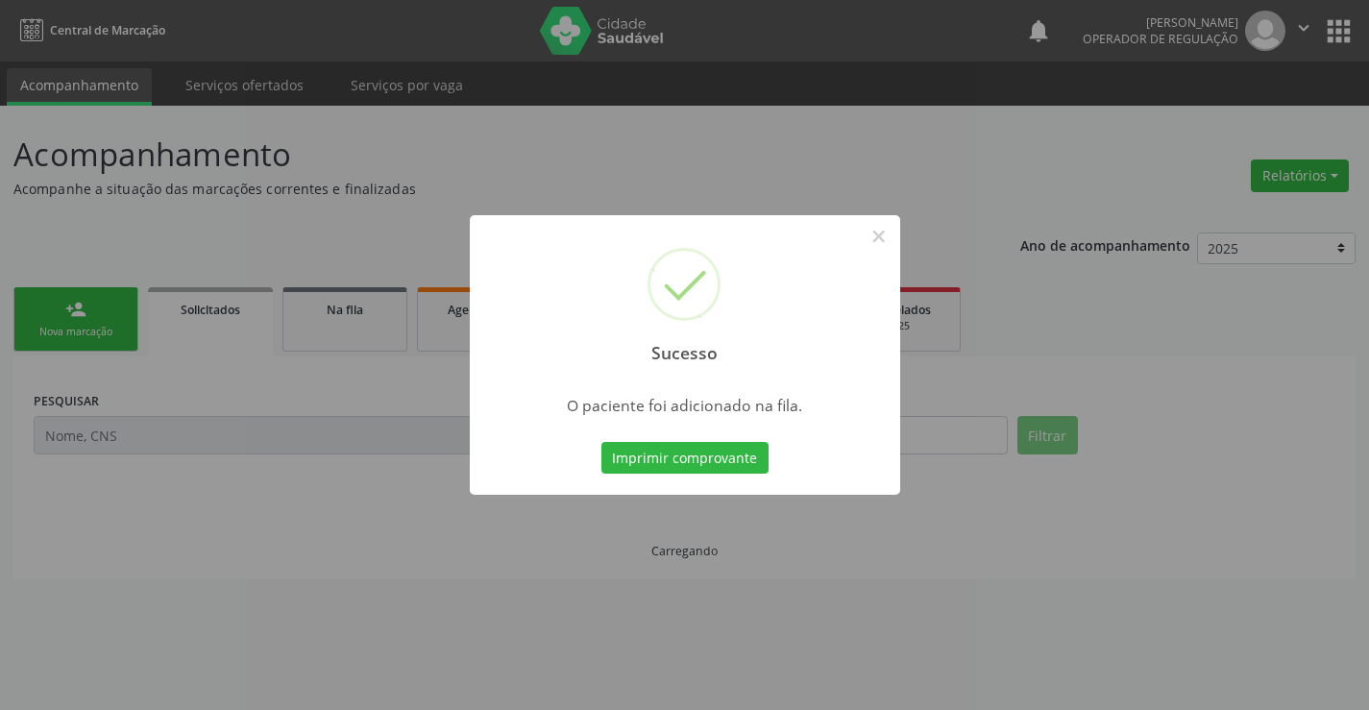
scroll to position [0, 0]
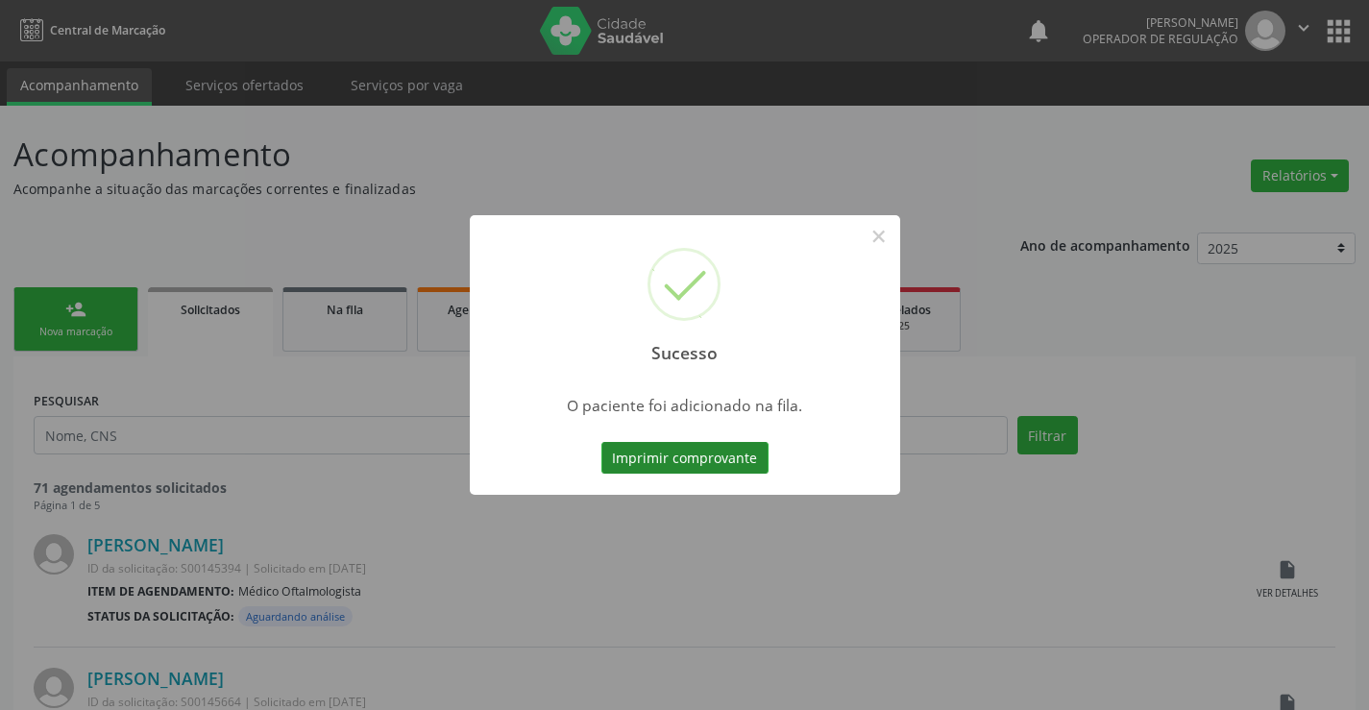
click at [731, 457] on button "Imprimir comprovante" at bounding box center [684, 458] width 167 height 33
